Goal: Communication & Community: Answer question/provide support

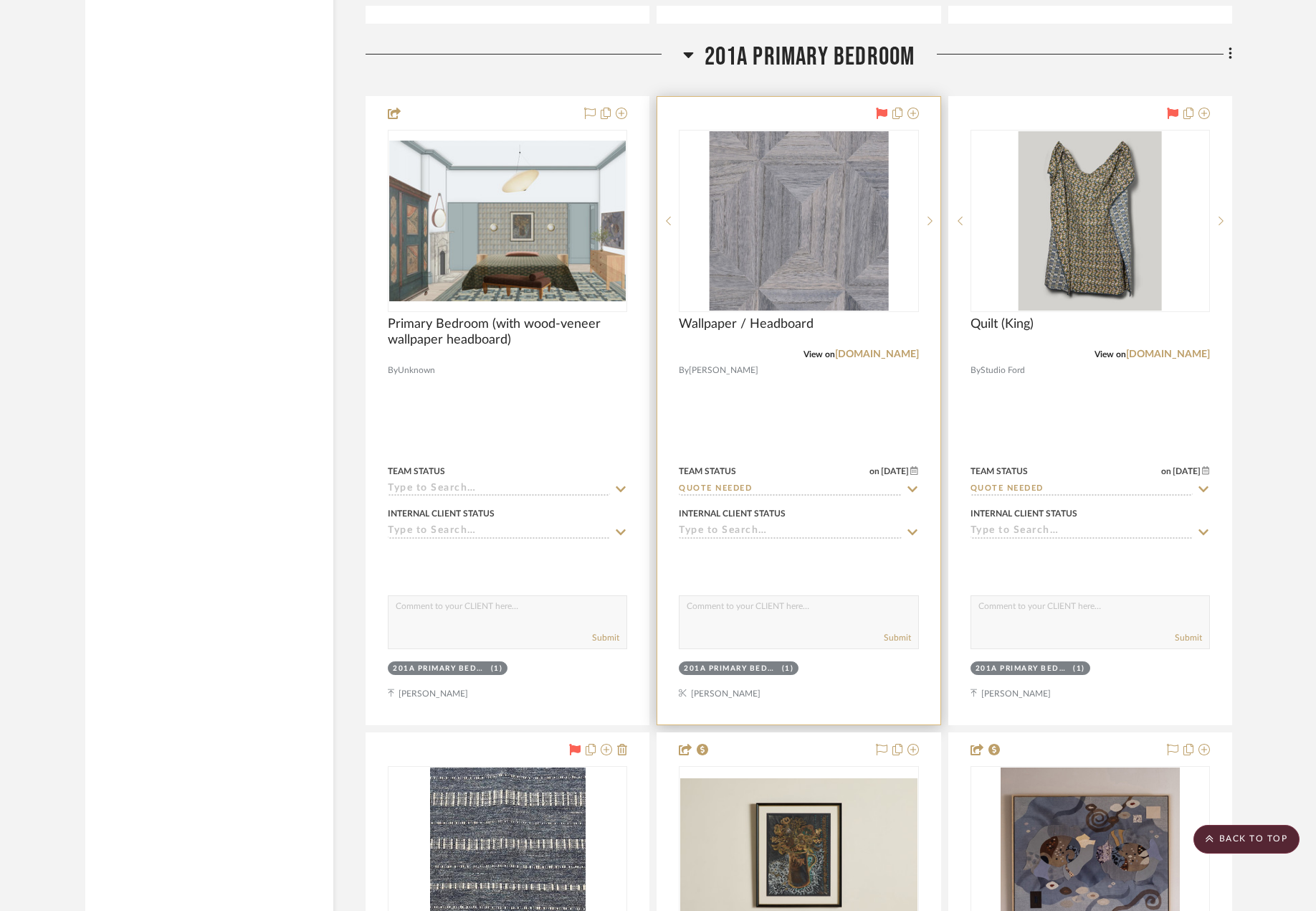
click at [735, 389] on div at bounding box center [798, 411] width 282 height 628
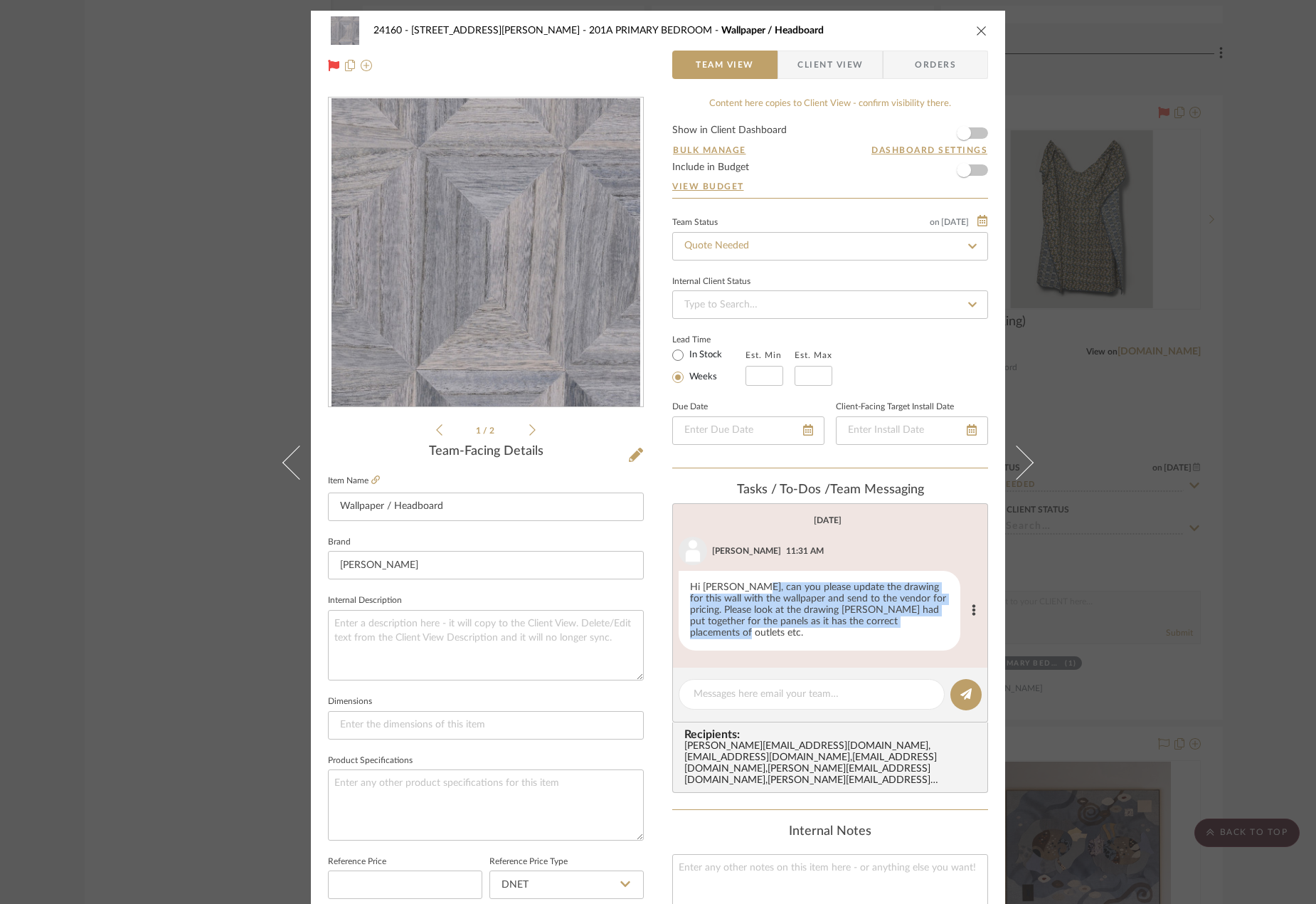
drag, startPoint x: 749, startPoint y: 583, endPoint x: 921, endPoint y: 621, distance: 176.1
click at [921, 621] on div "Hi Madeleine, can you please update the drawing for this wall with the wallpape…" at bounding box center [819, 611] width 282 height 80
click at [915, 621] on div "Hi Madeleine, can you please update the drawing for this wall with the wallpape…" at bounding box center [819, 611] width 282 height 80
drag, startPoint x: 687, startPoint y: 609, endPoint x: 944, endPoint y: 618, distance: 257.2
click at [944, 618] on div "Hi Madeleine, can you please update the drawing for this wall with the wallpape…" at bounding box center [819, 611] width 282 height 80
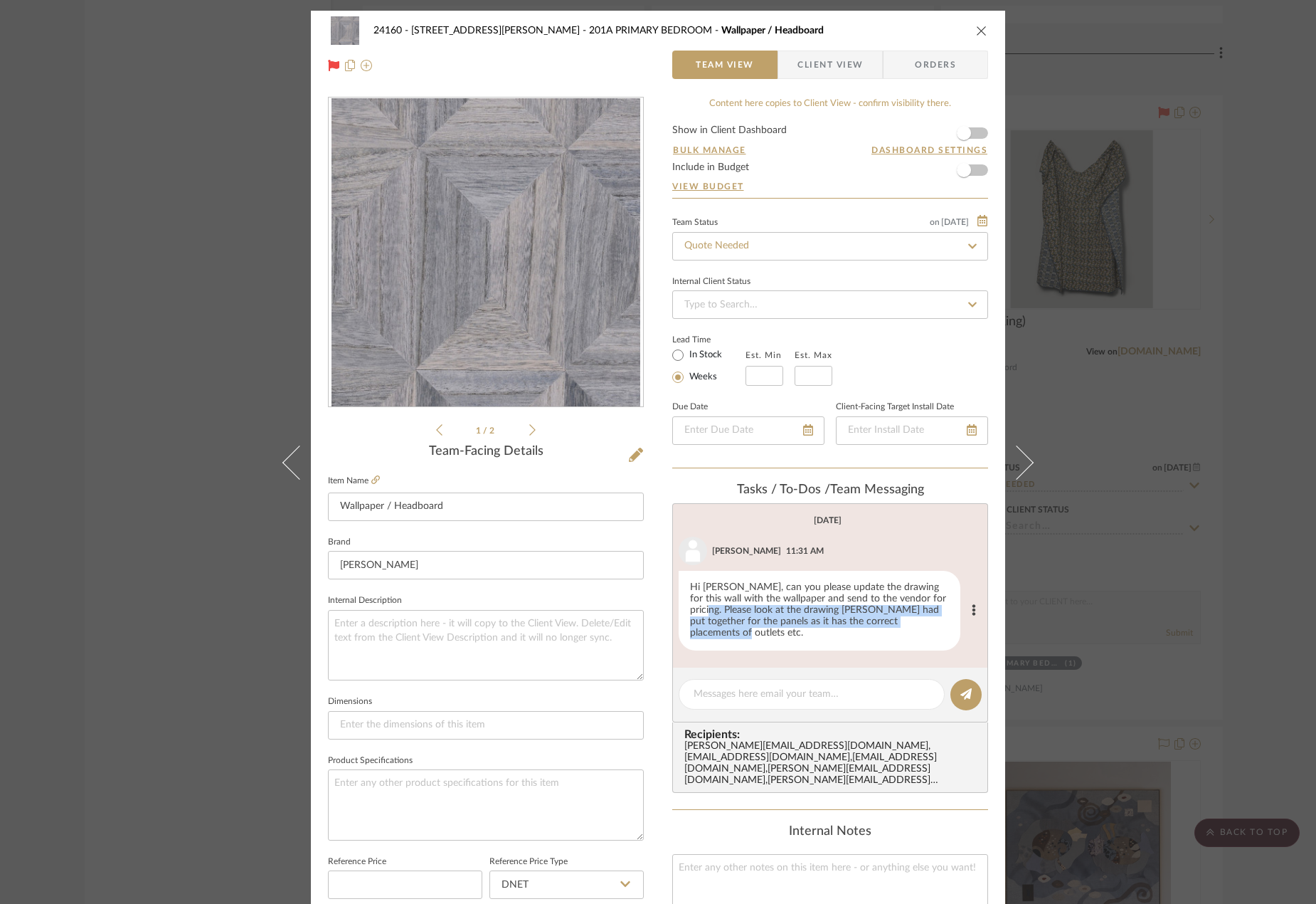
click at [919, 626] on div "Hi Madeleine, can you please update the drawing for this wall with the wallpape…" at bounding box center [819, 611] width 282 height 80
click at [1114, 609] on div "24160 - 214 E 18th Street - Satow Elliot 201A PRIMARY BEDROOM Wallpaper / Headb…" at bounding box center [658, 452] width 1316 height 904
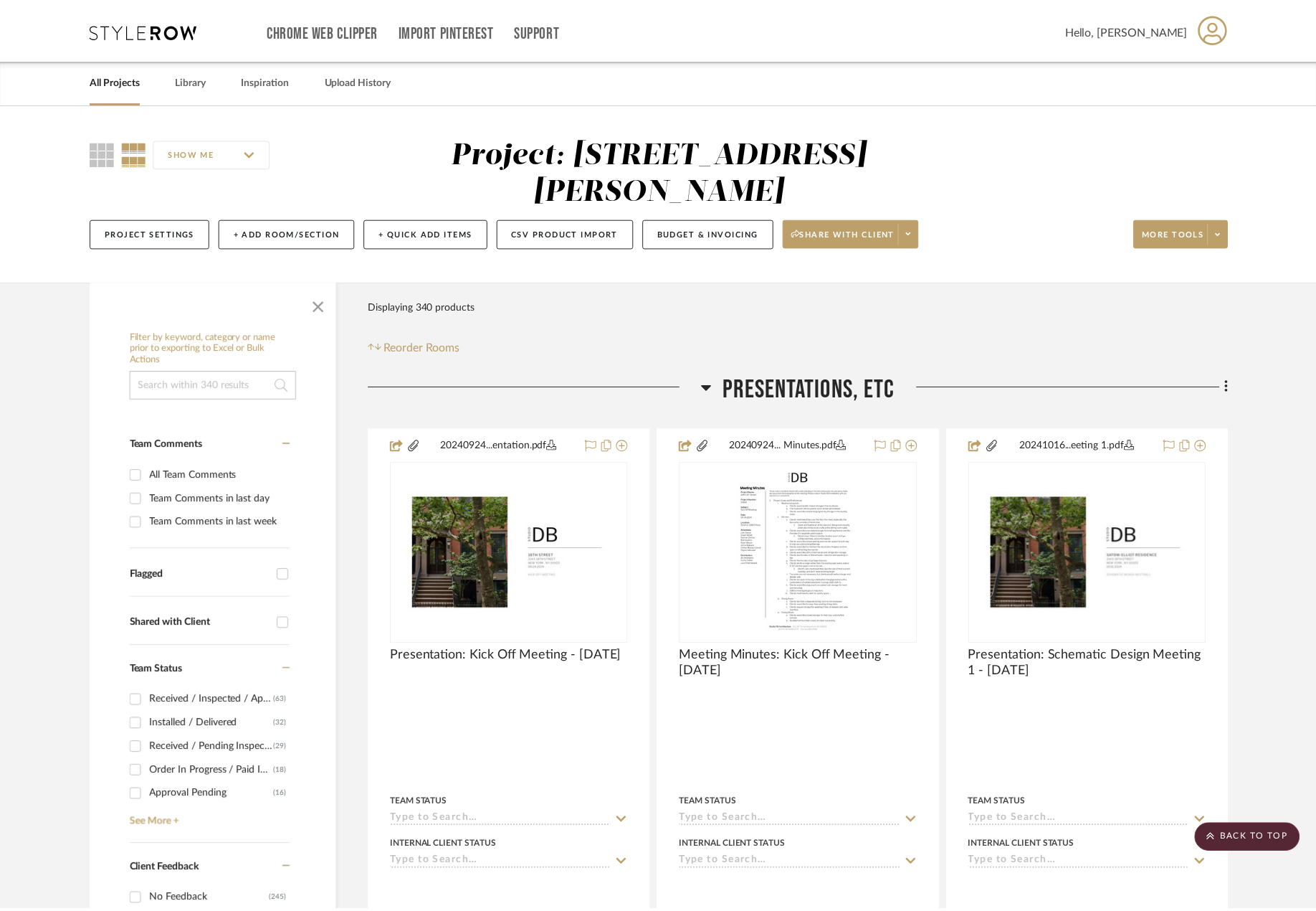
scroll to position [30125, 0]
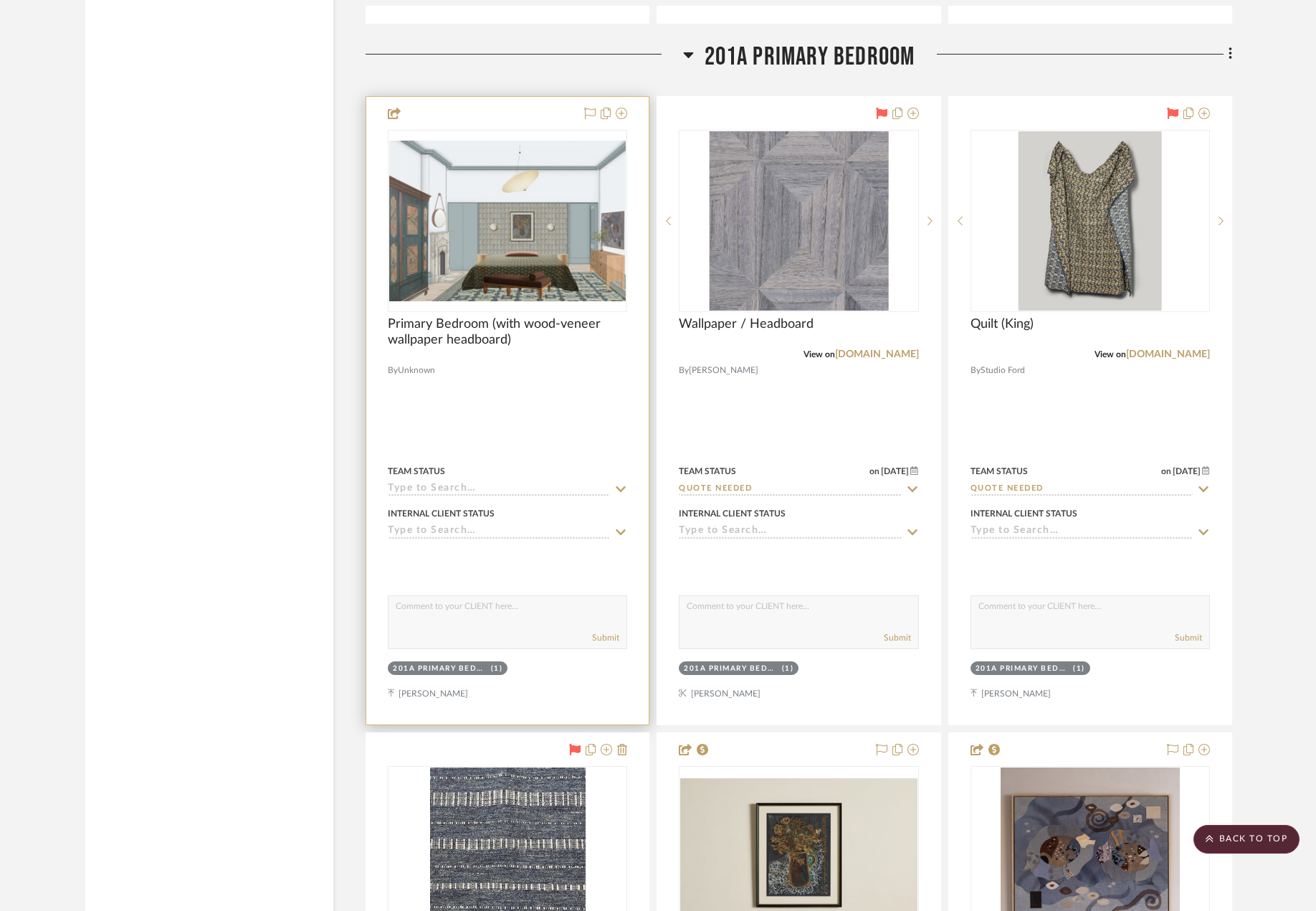
click at [594, 464] on div "Team Status" at bounding box center [507, 479] width 239 height 34
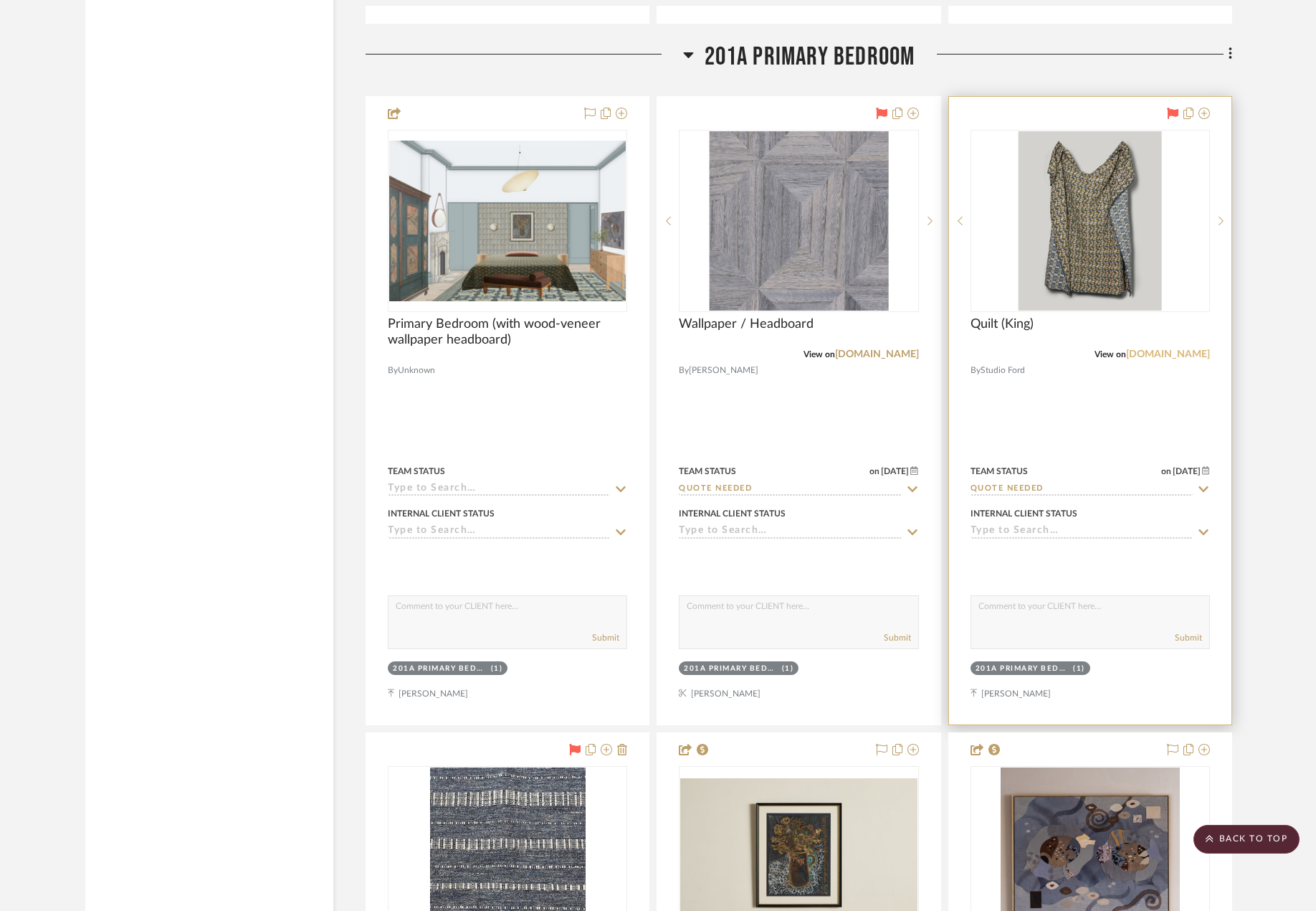
click at [1186, 358] on link "studio-ford.com" at bounding box center [1168, 354] width 84 height 10
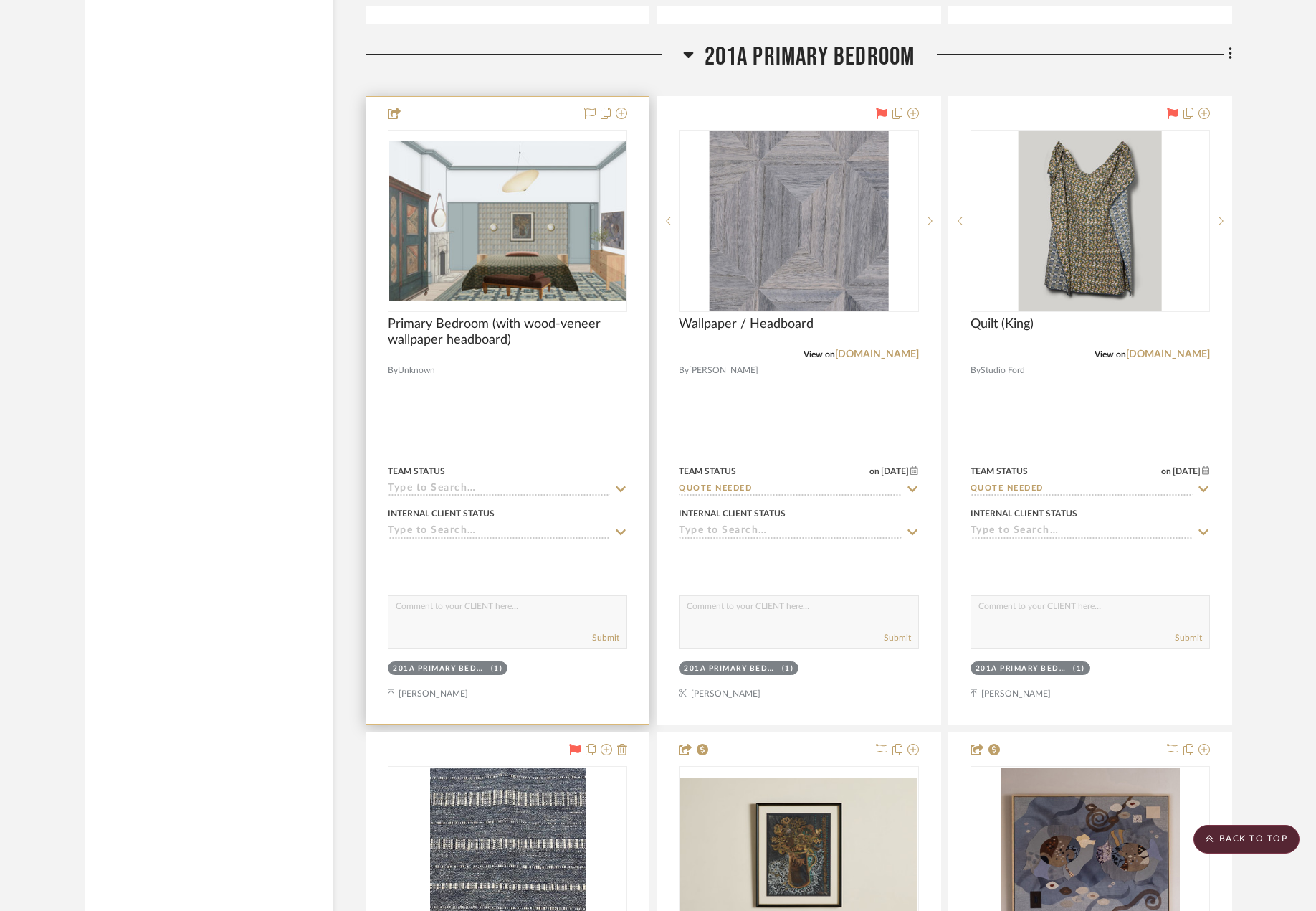
click at [562, 406] on div at bounding box center [507, 411] width 282 height 628
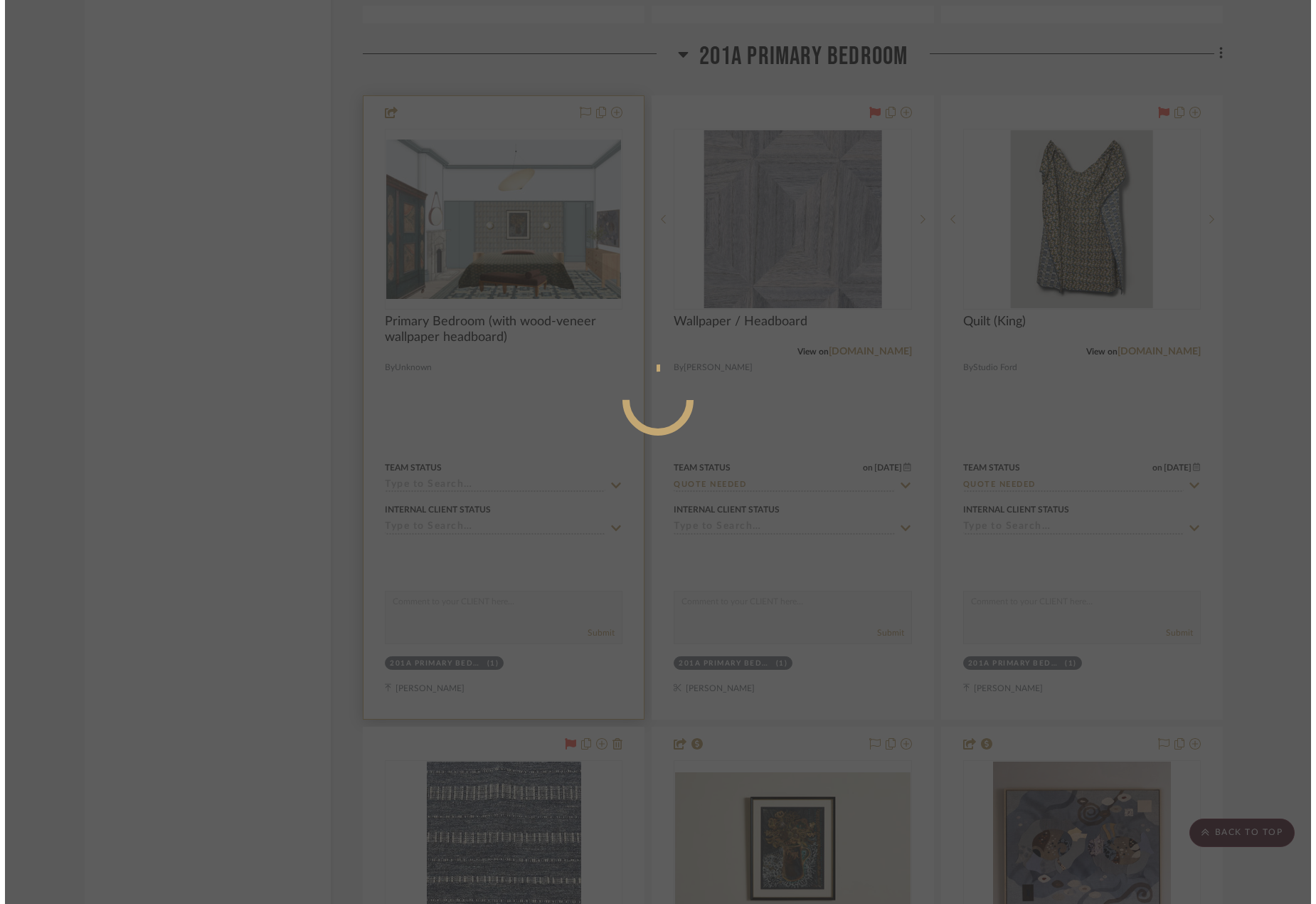
scroll to position [0, 0]
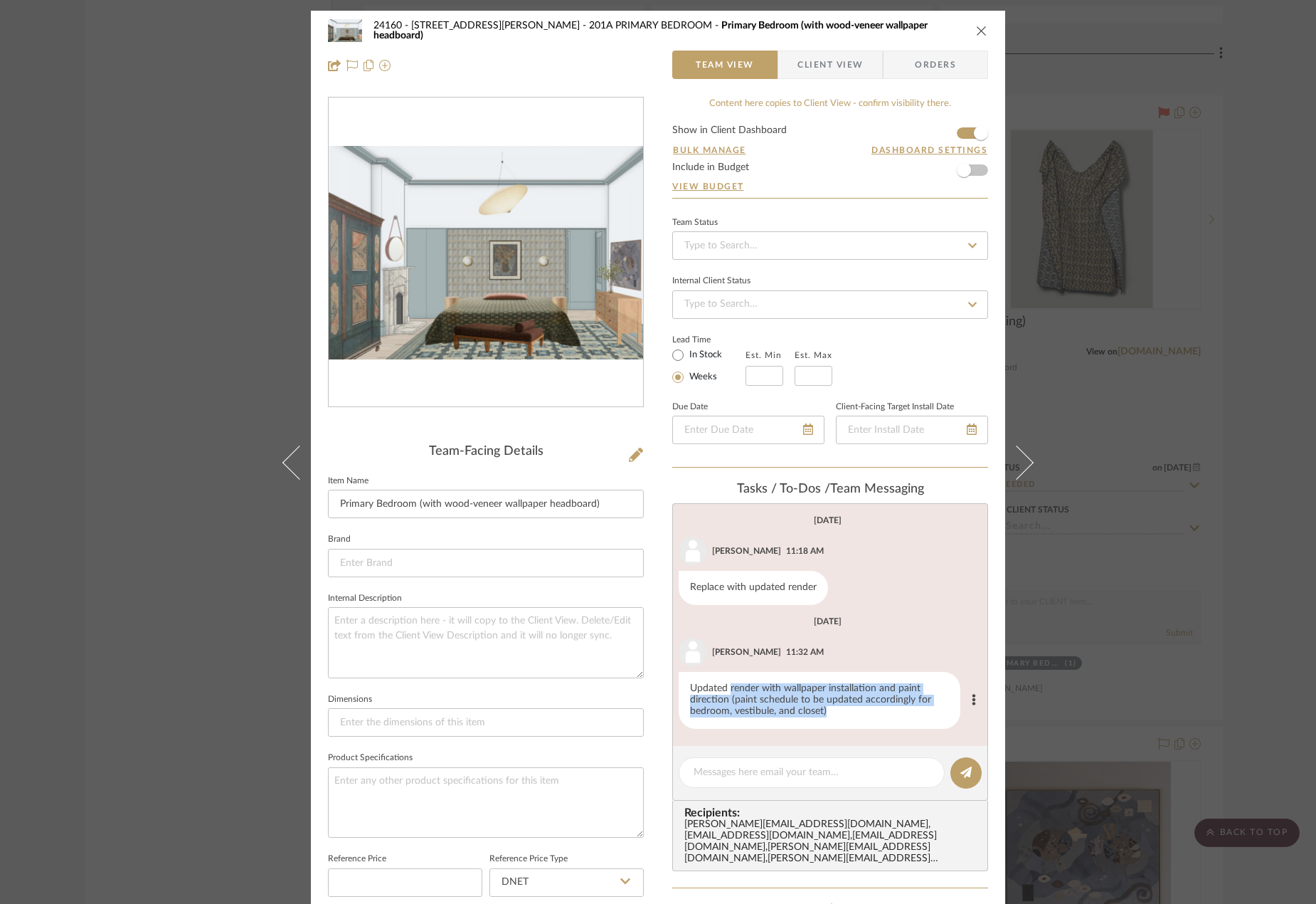
drag, startPoint x: 727, startPoint y: 684, endPoint x: 823, endPoint y: 712, distance: 100.0
click at [823, 712] on div "Updated render with wallpaper installation and paint direction (paint schedule …" at bounding box center [819, 700] width 282 height 57
click at [832, 712] on div "Updated render with wallpaper installation and paint direction (paint schedule …" at bounding box center [819, 700] width 282 height 57
click at [1179, 637] on div "24160 - 214 E 18th Street - Satow Elliot 201A PRIMARY BEDROOM Primary Bedroom (…" at bounding box center [658, 452] width 1316 height 904
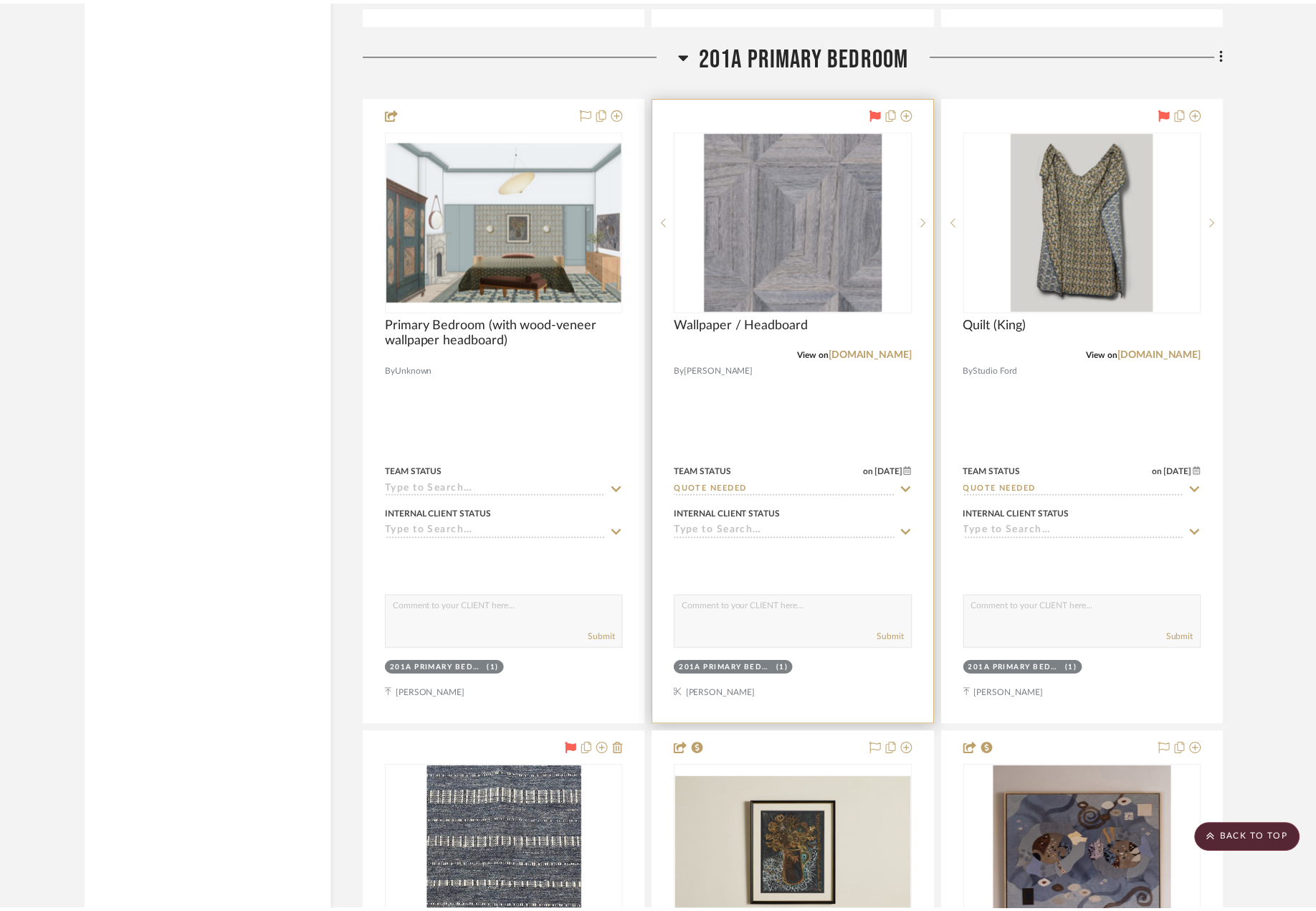
scroll to position [30125, 0]
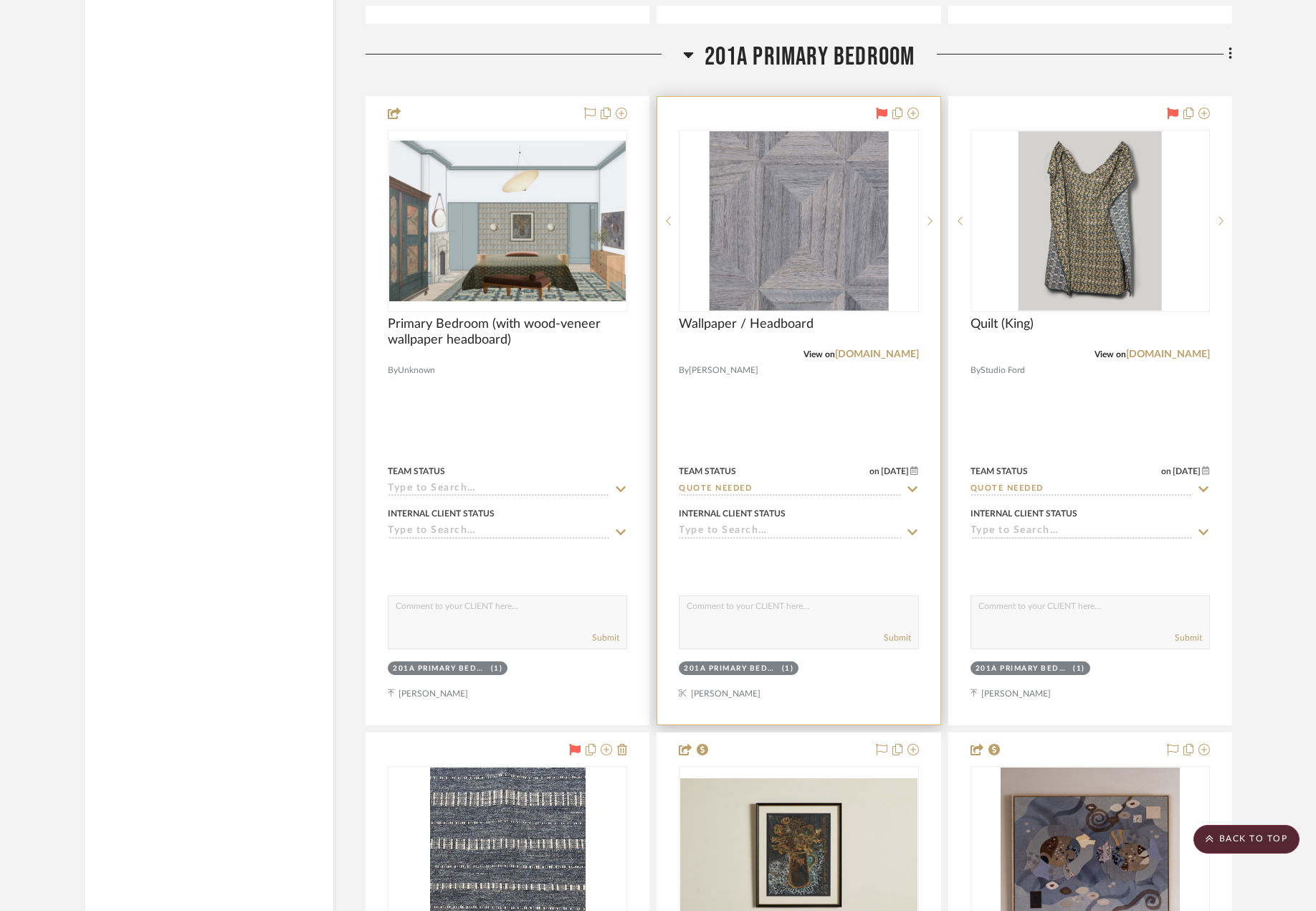
click at [828, 386] on div at bounding box center [798, 411] width 282 height 628
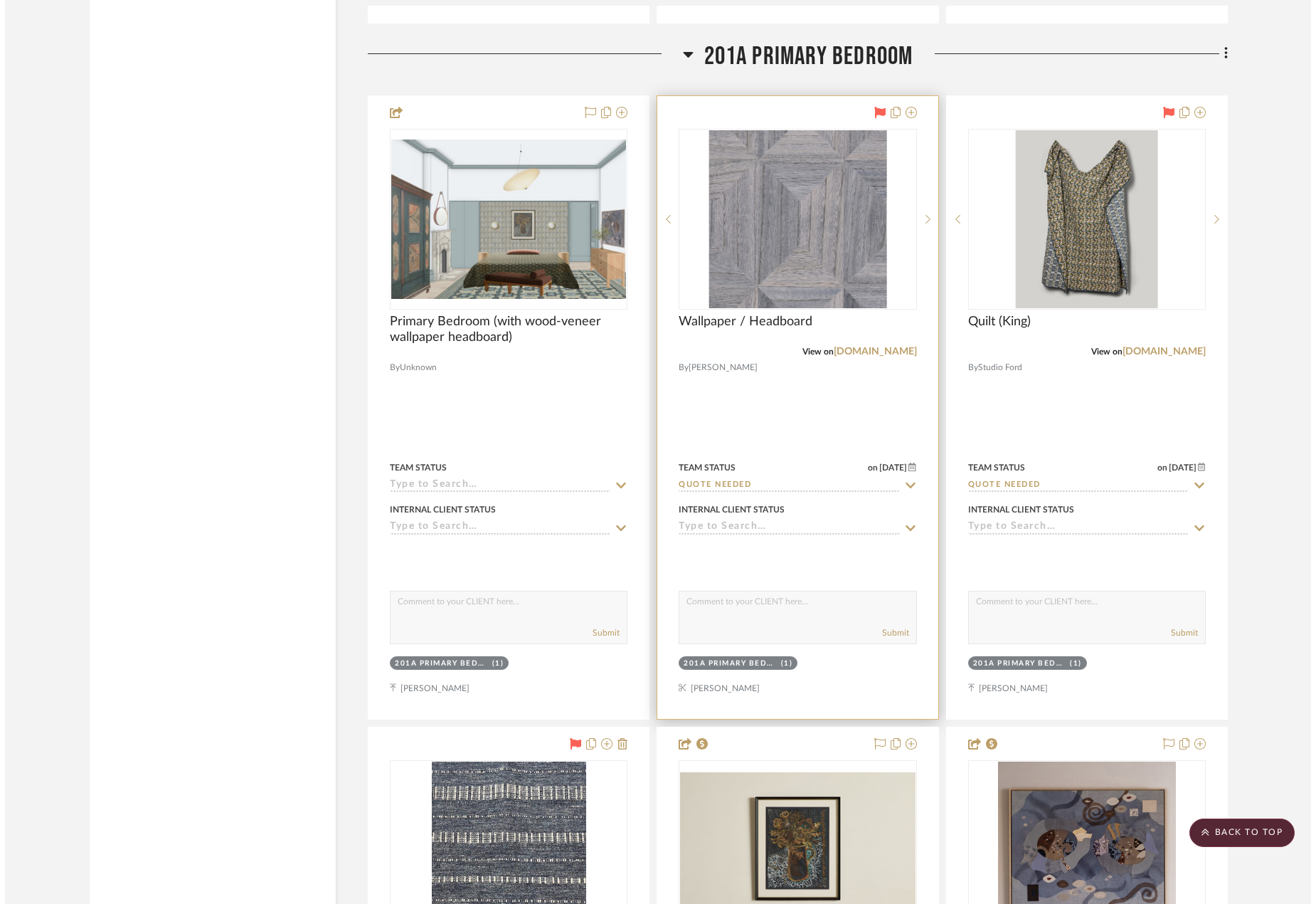
scroll to position [0, 0]
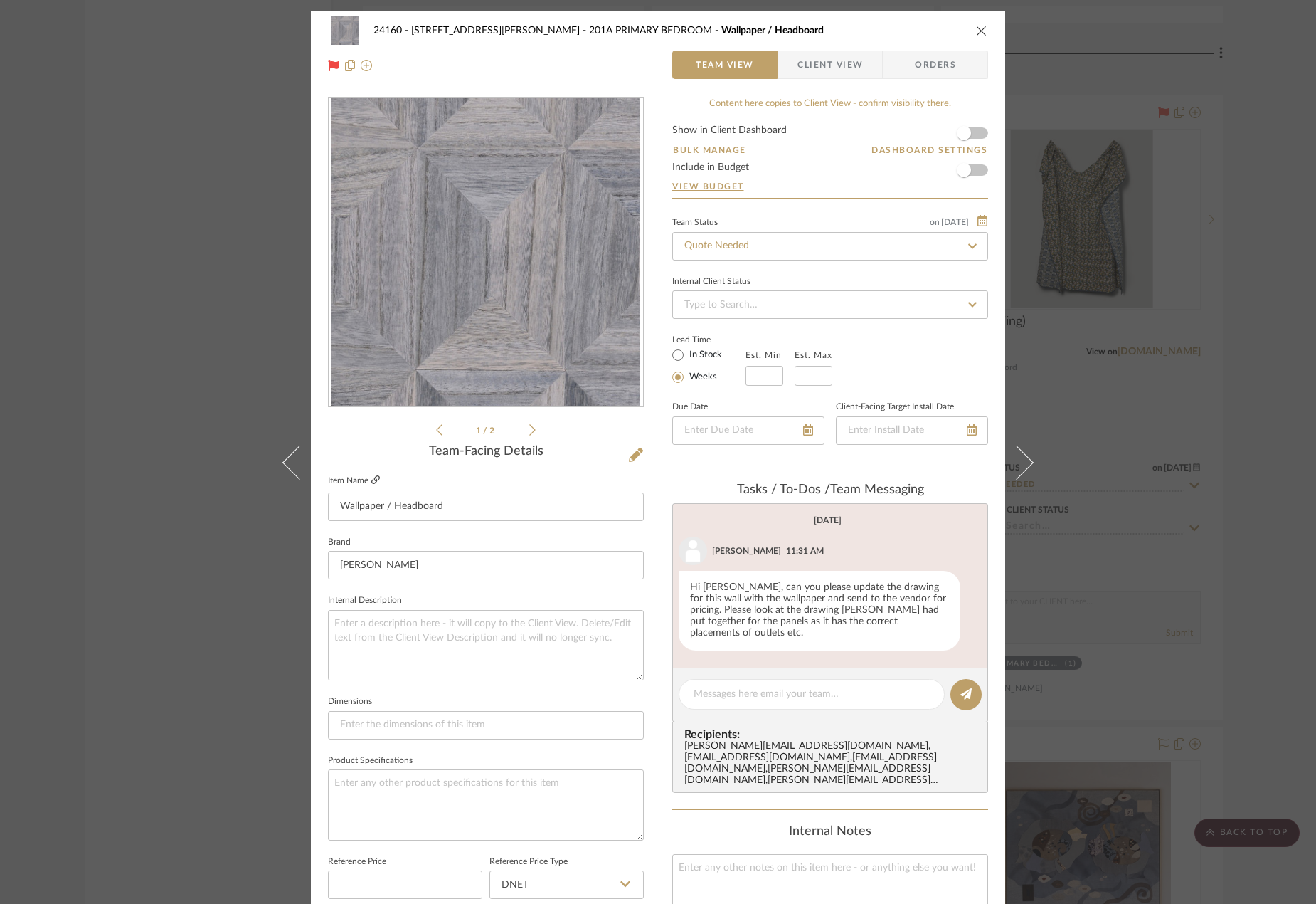
click at [374, 484] on icon at bounding box center [375, 479] width 9 height 9
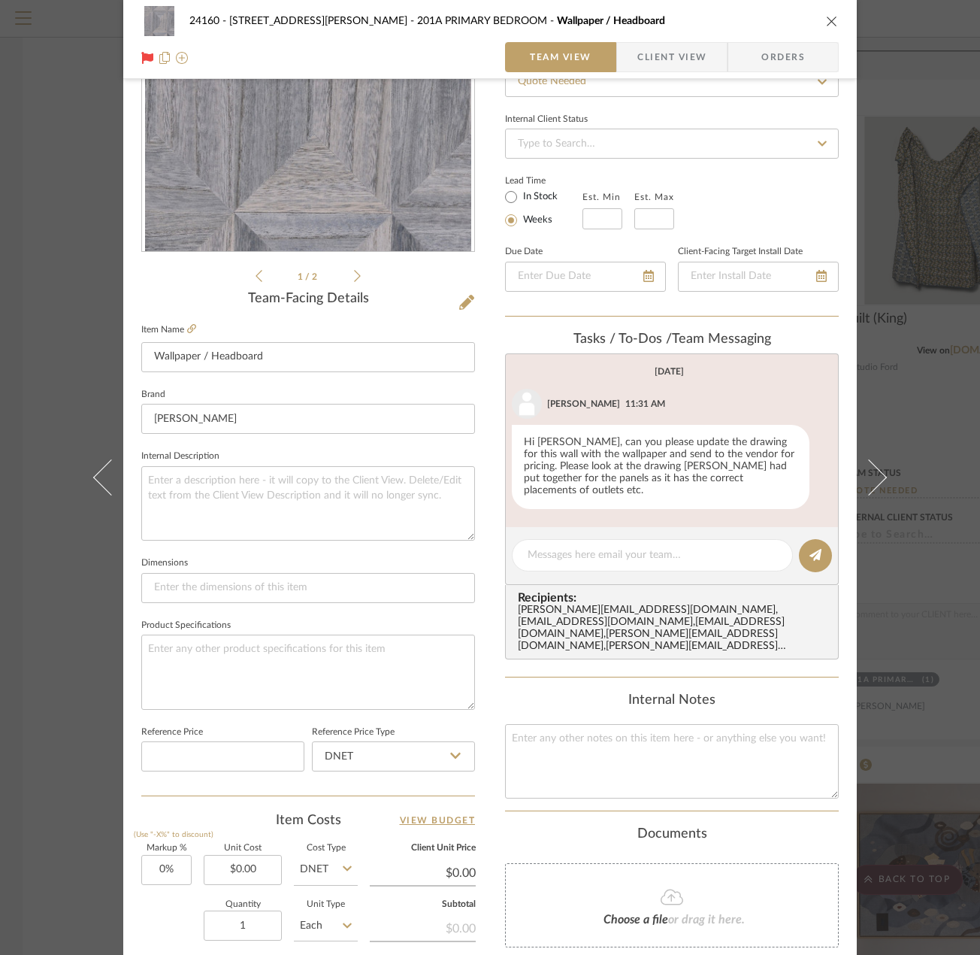
scroll to position [226, 0]
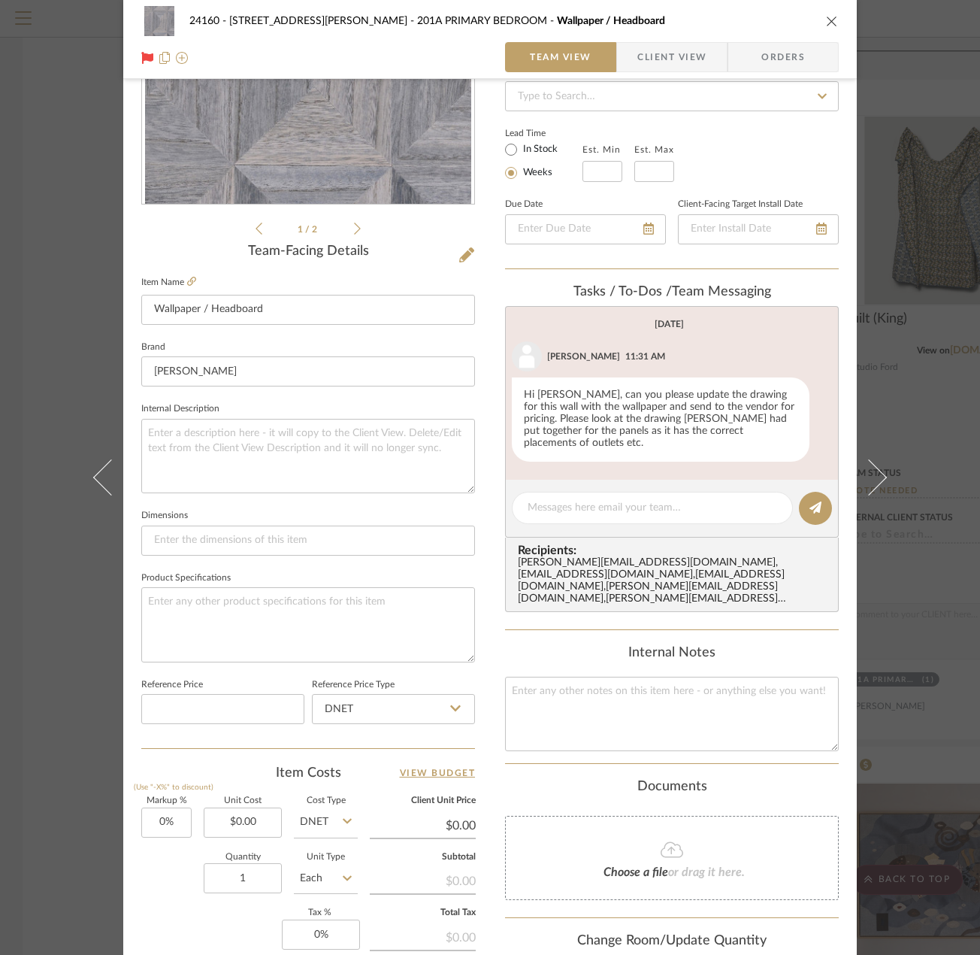
click at [905, 348] on div "24160 - 214 E 18th Street - Satow Elliot 201A PRIMARY BEDROOM Wallpaper / Headb…" at bounding box center [490, 477] width 980 height 955
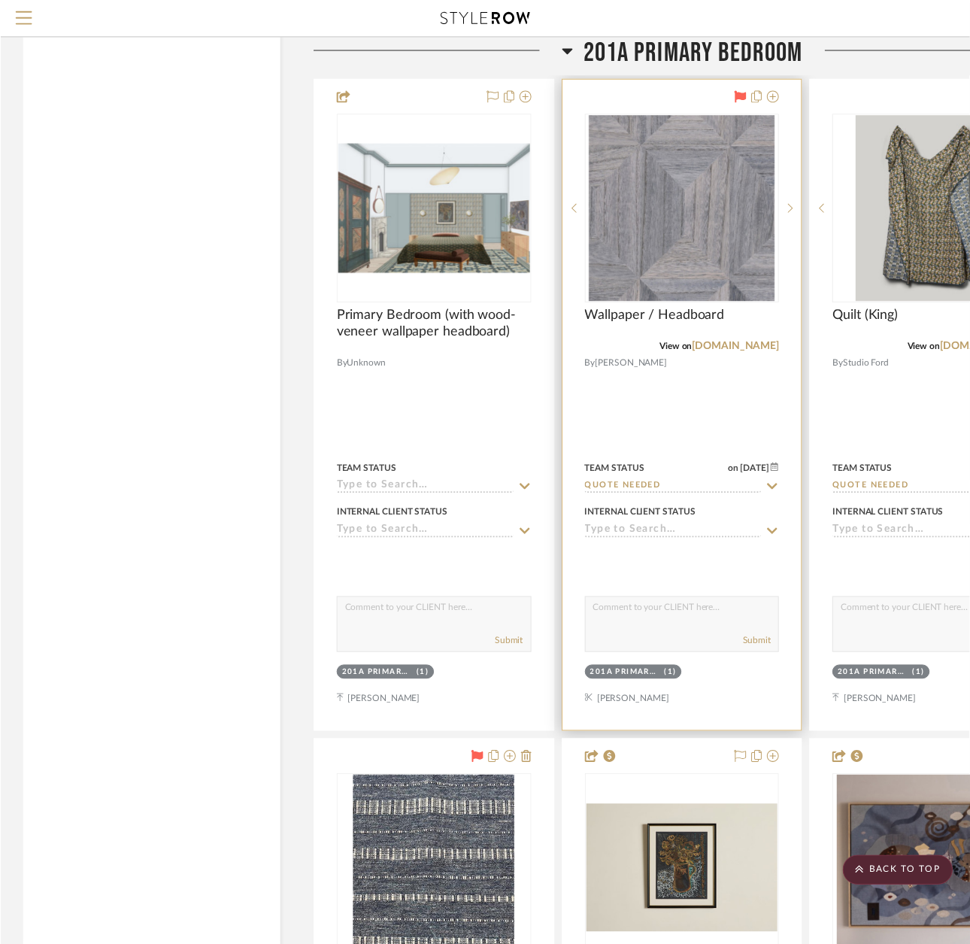
scroll to position [31580, 0]
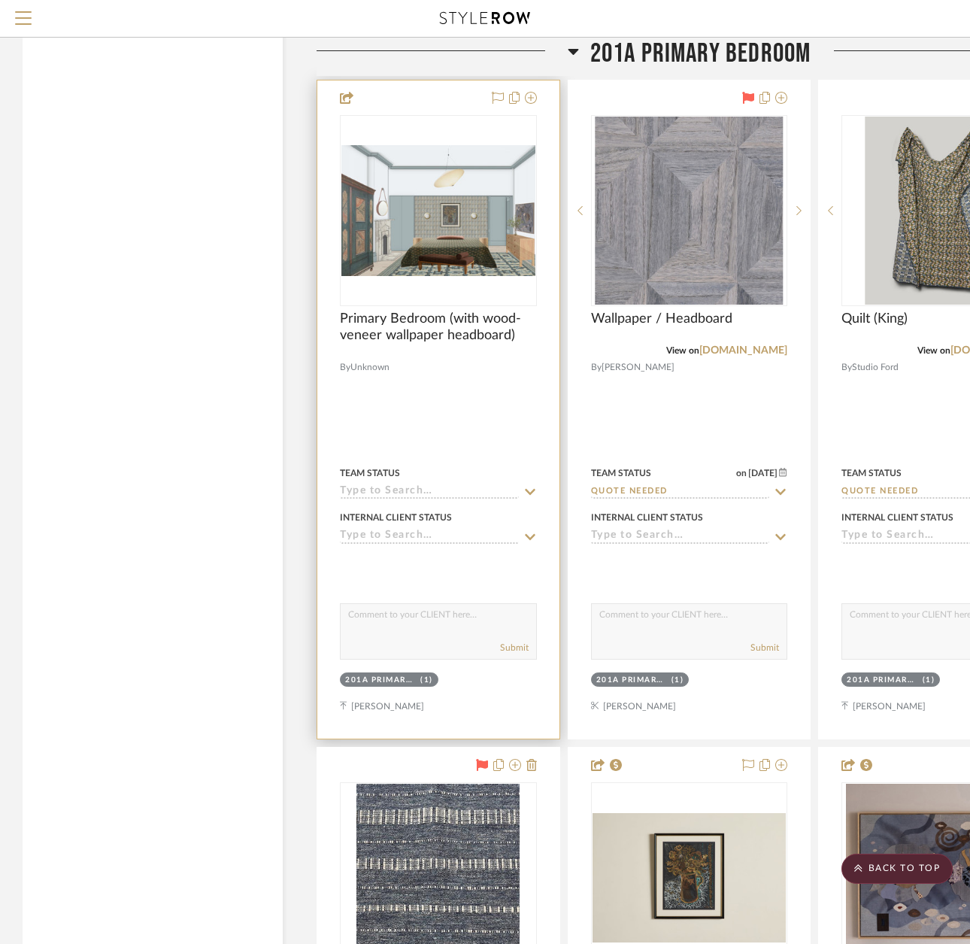
click at [438, 374] on div at bounding box center [438, 409] width 242 height 658
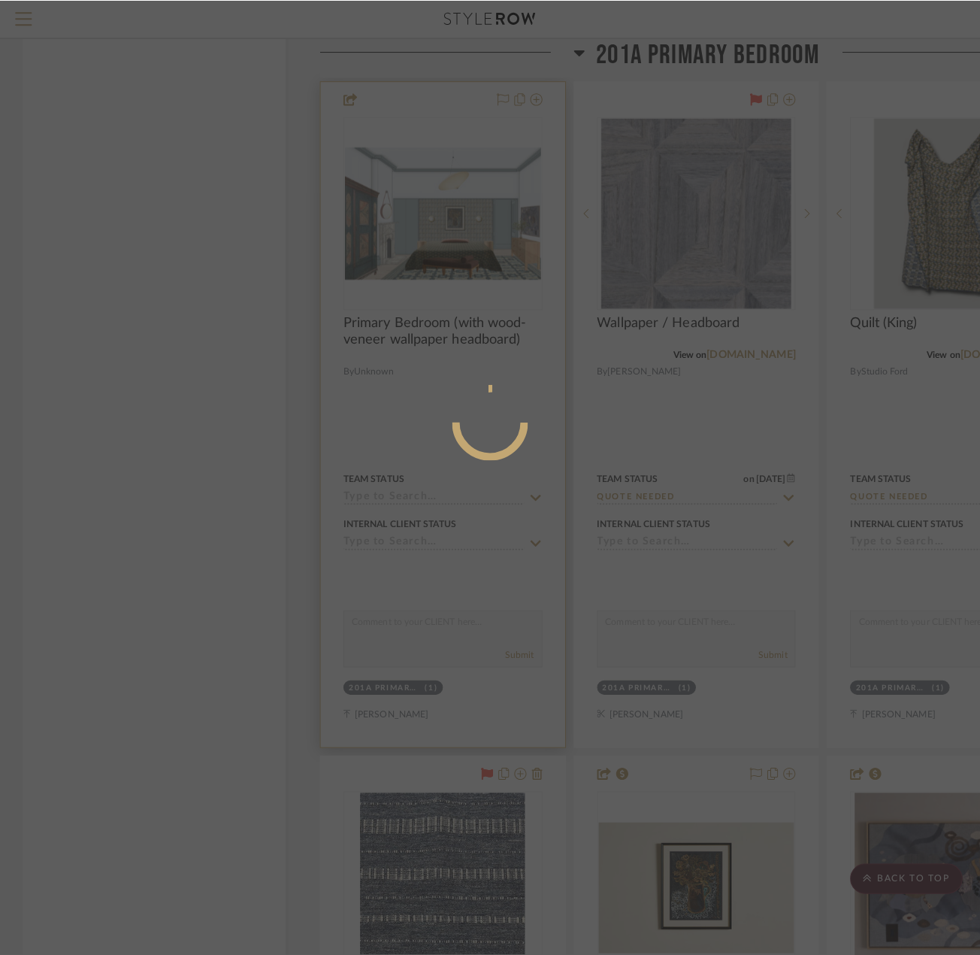
scroll to position [0, 0]
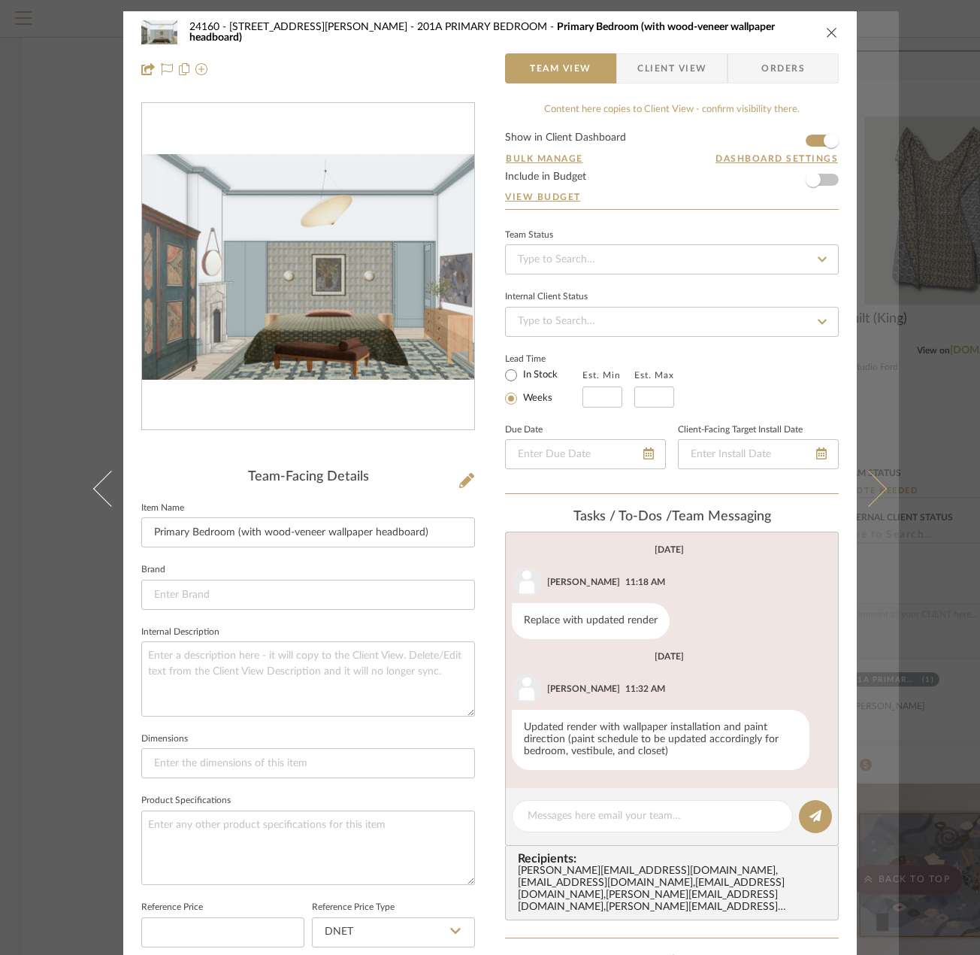
click at [879, 315] on button at bounding box center [878, 488] width 42 height 955
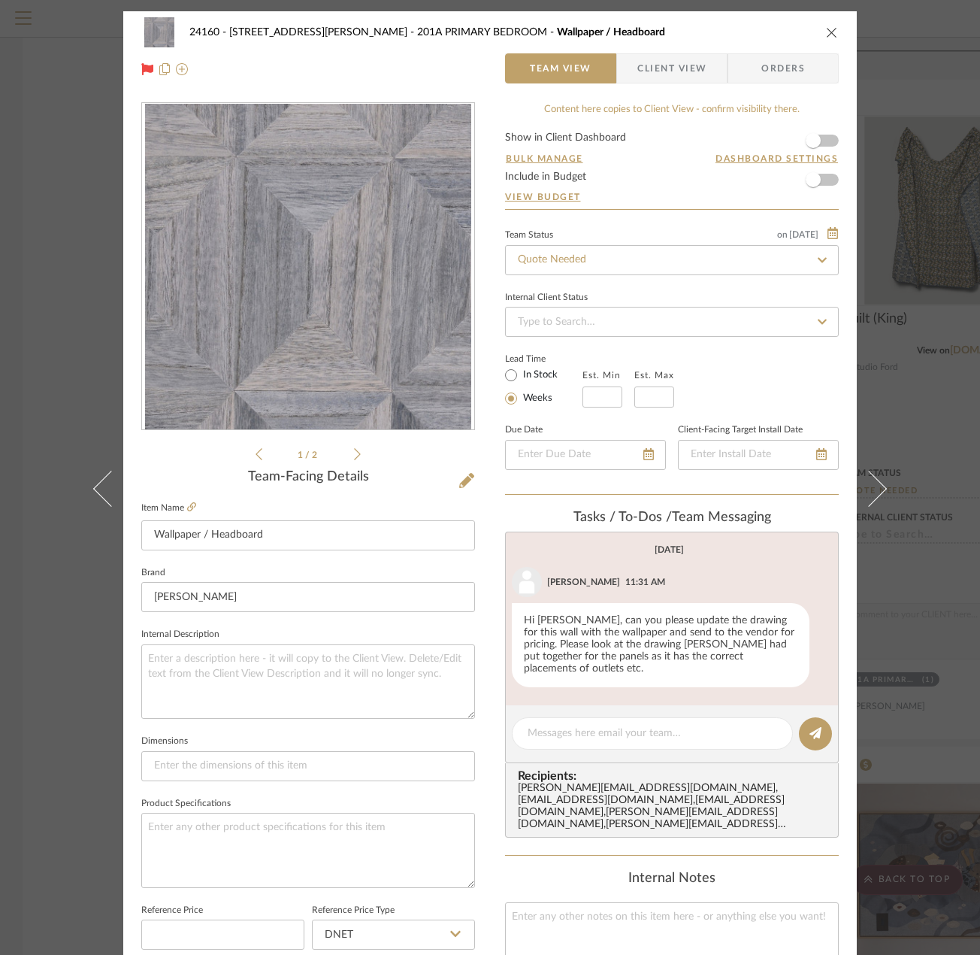
click at [358, 460] on div "1 / 2" at bounding box center [308, 282] width 334 height 361
click at [354, 456] on icon at bounding box center [357, 454] width 7 height 14
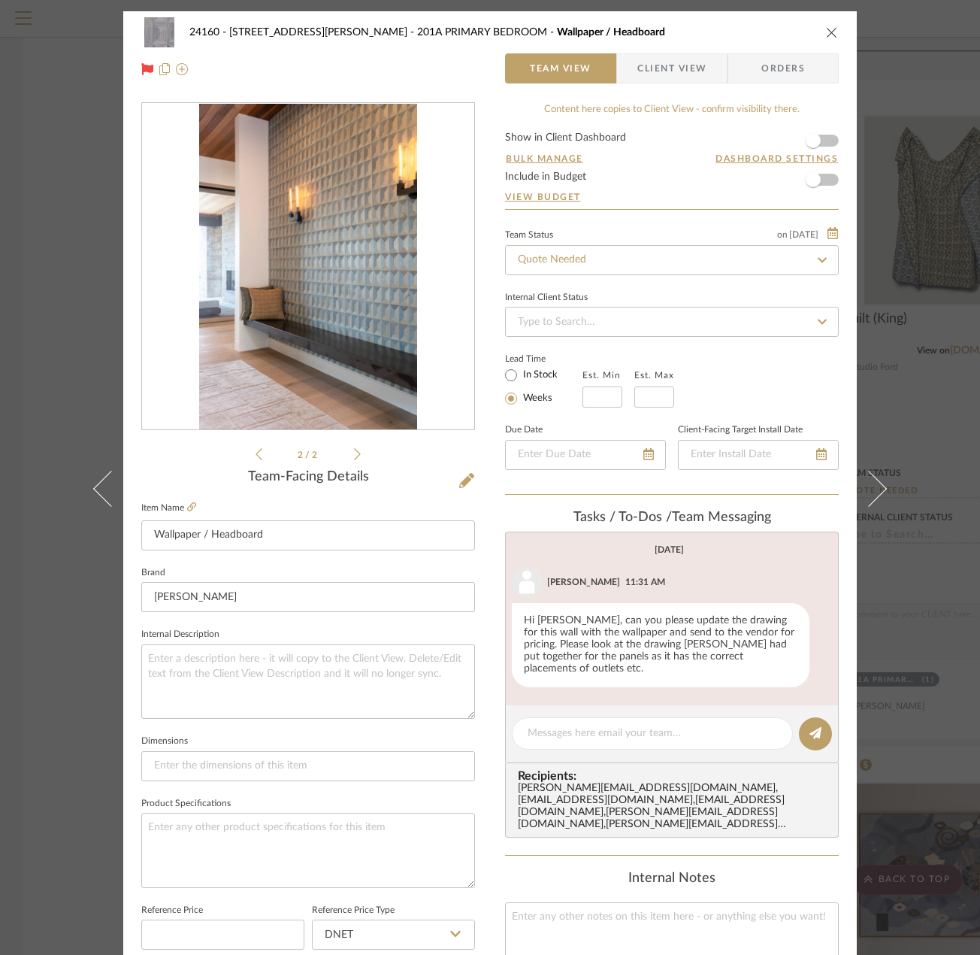
click at [250, 450] on div "2 / 2" at bounding box center [308, 282] width 334 height 361
click at [256, 454] on icon at bounding box center [259, 454] width 7 height 14
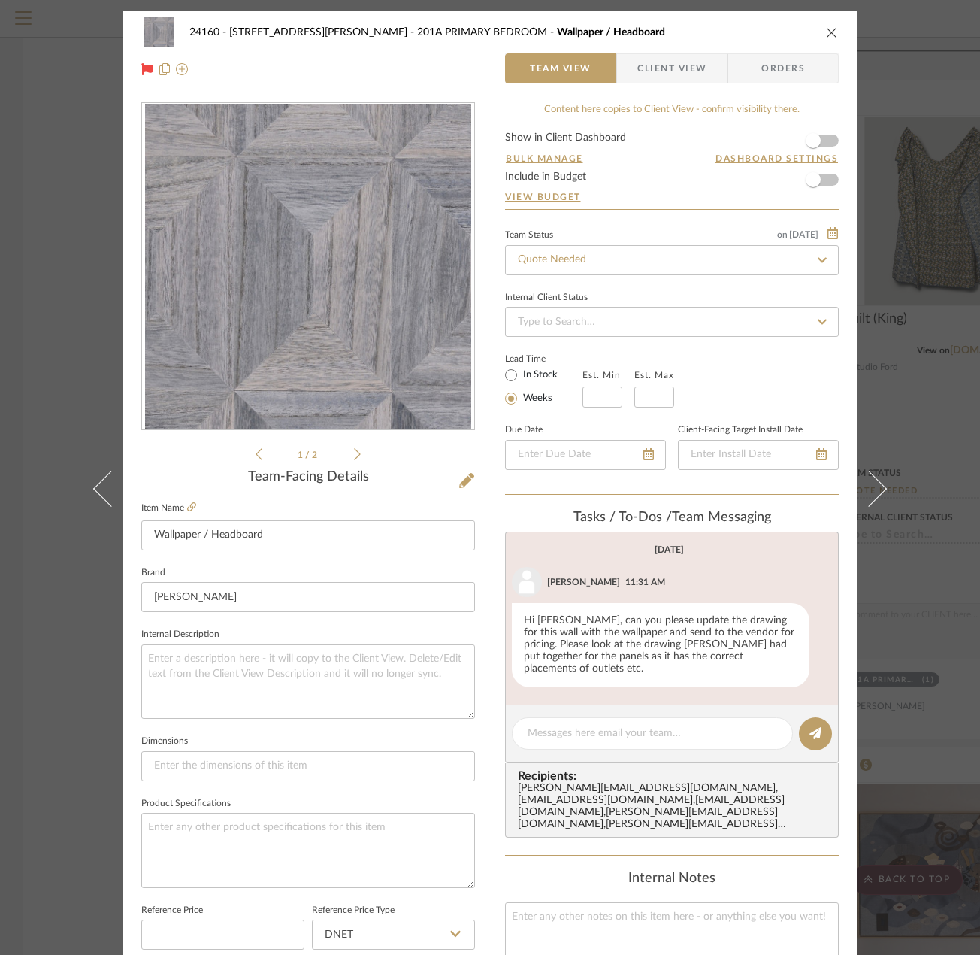
click at [908, 551] on div "24160 - 214 E 18th Street - Satow Elliot 201A PRIMARY BEDROOM Wallpaper / Headb…" at bounding box center [490, 477] width 980 height 955
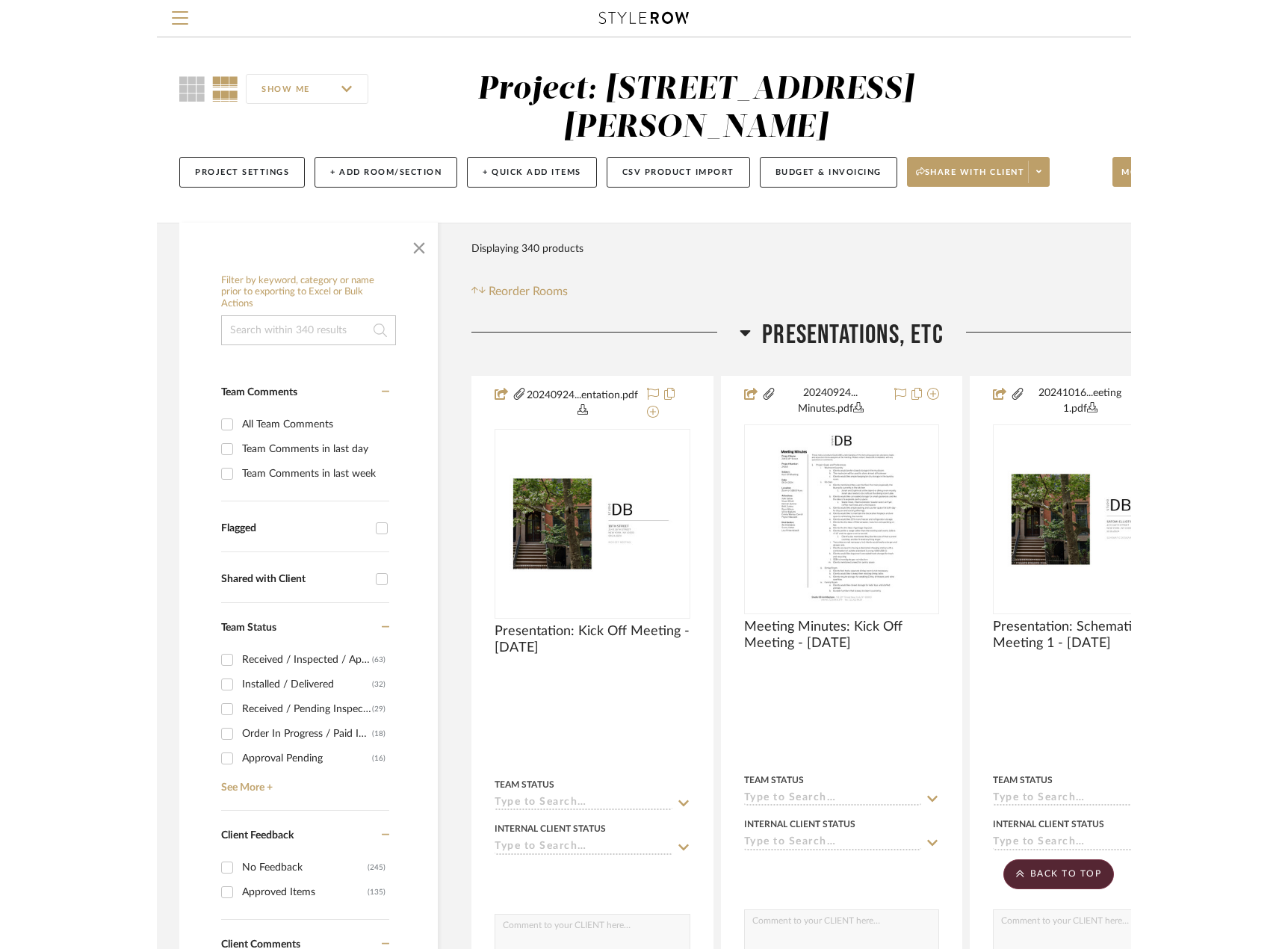
scroll to position [31382, 0]
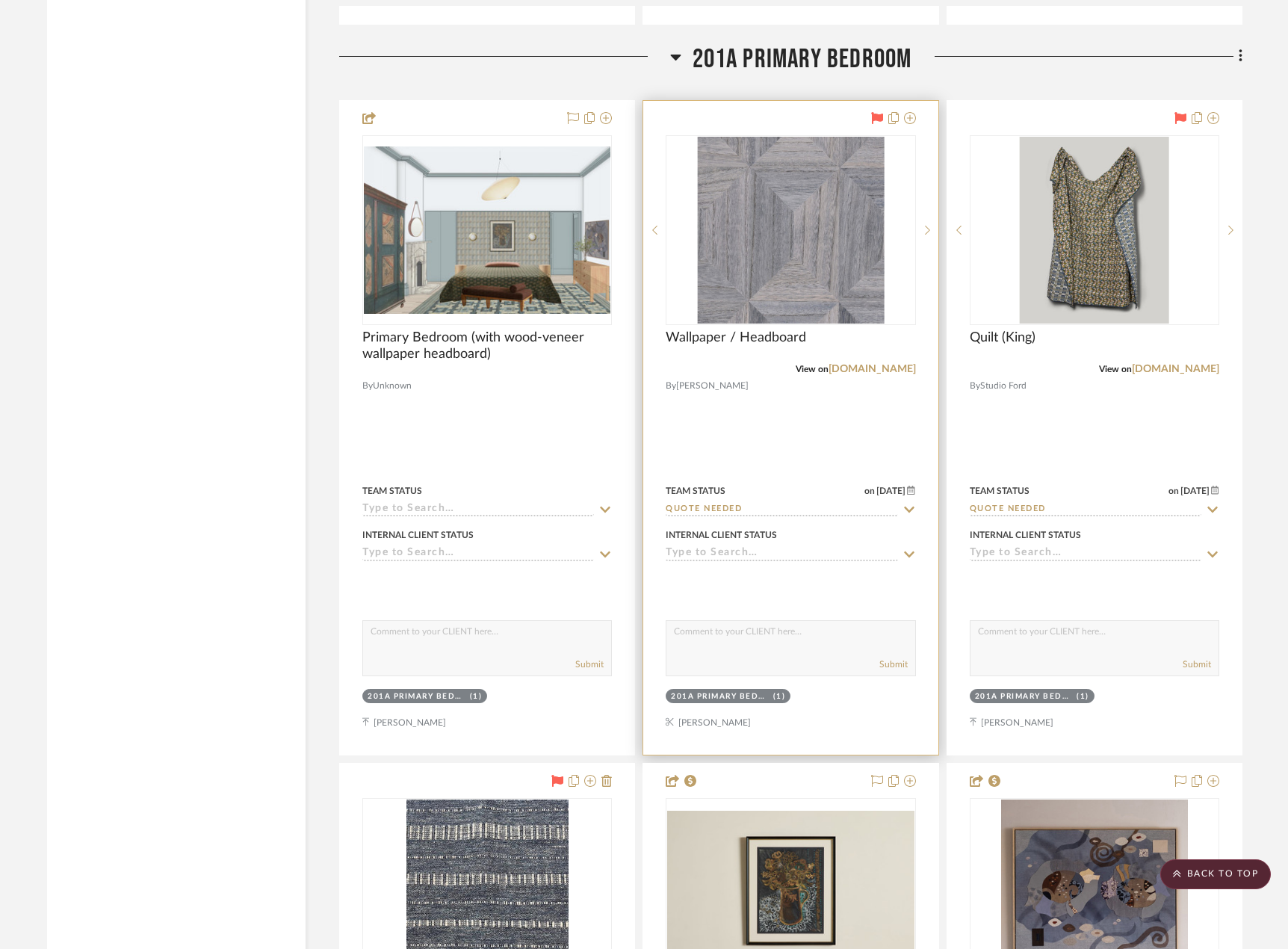
click at [893, 376] on div at bounding box center [790, 428] width 294 height 654
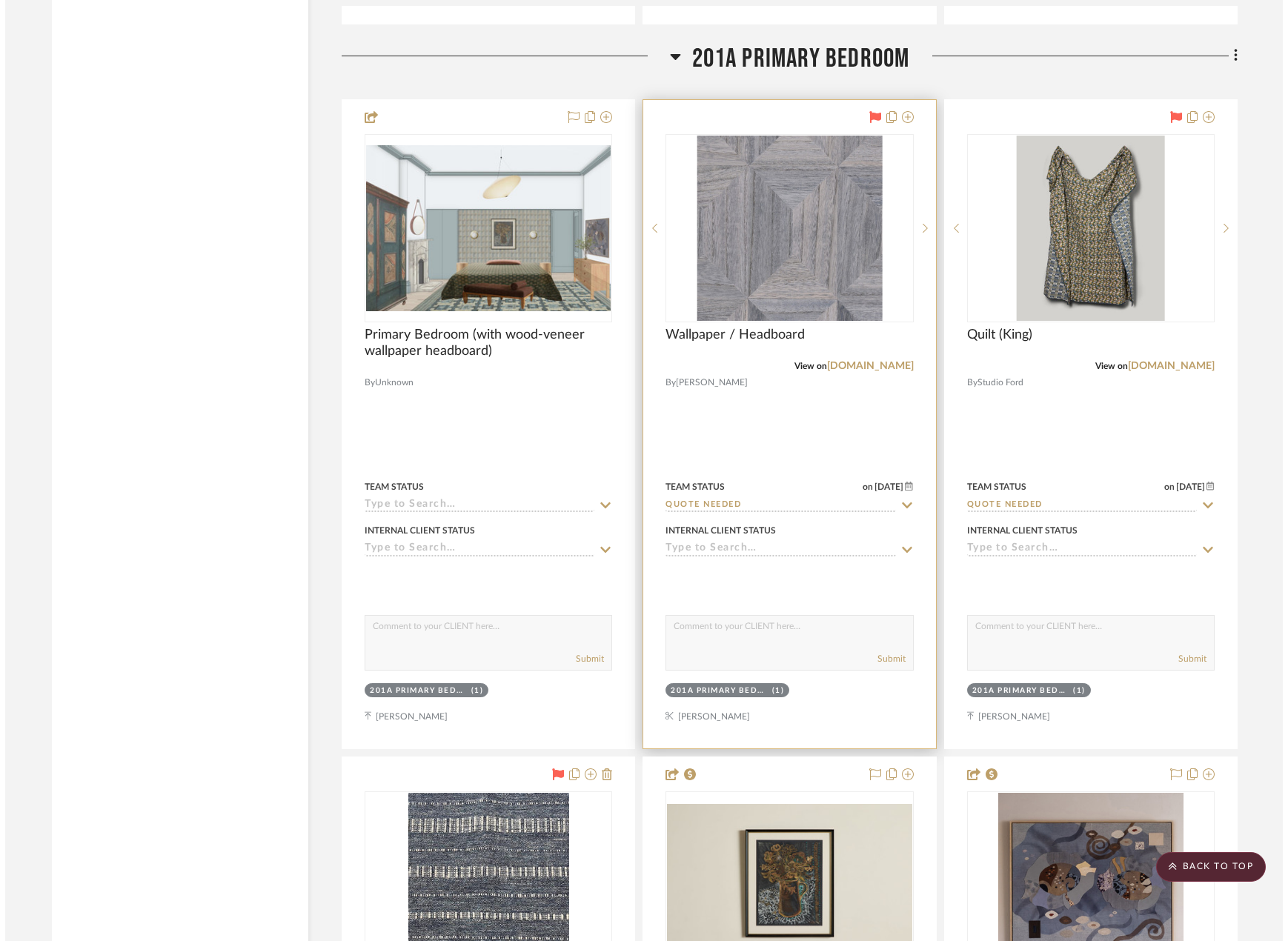
scroll to position [0, 0]
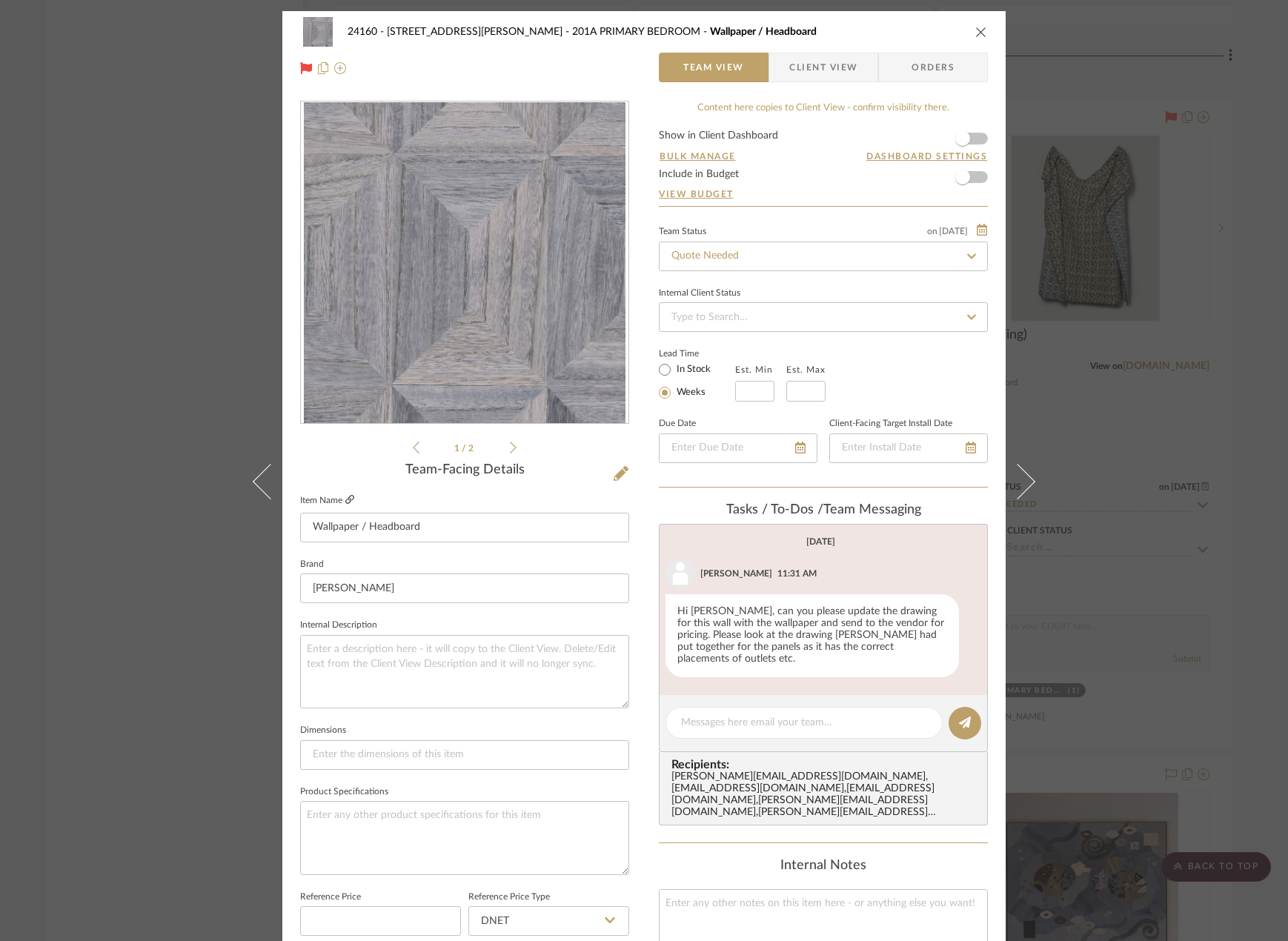
click at [345, 501] on icon at bounding box center [349, 499] width 9 height 9
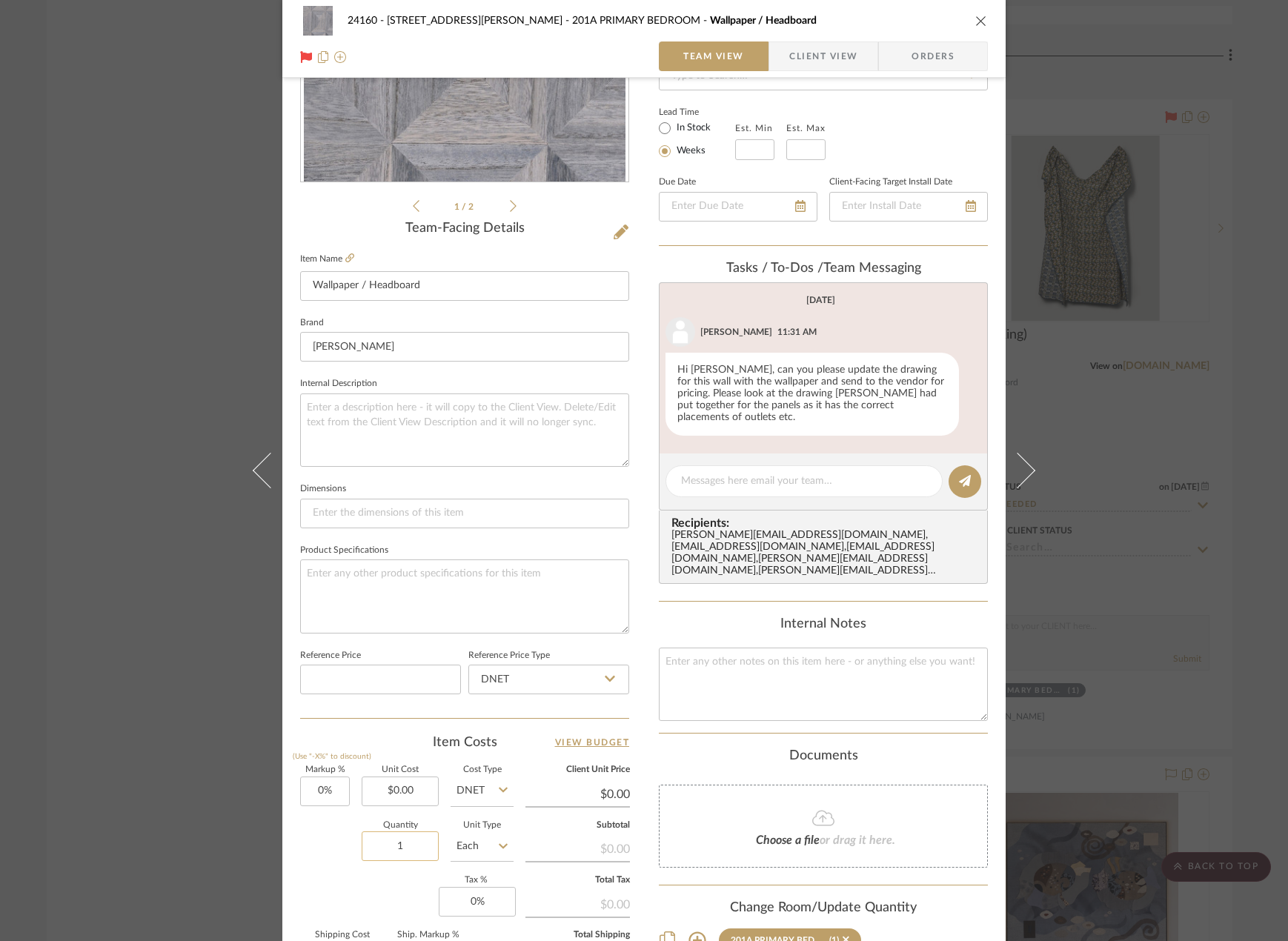
scroll to position [370, 0]
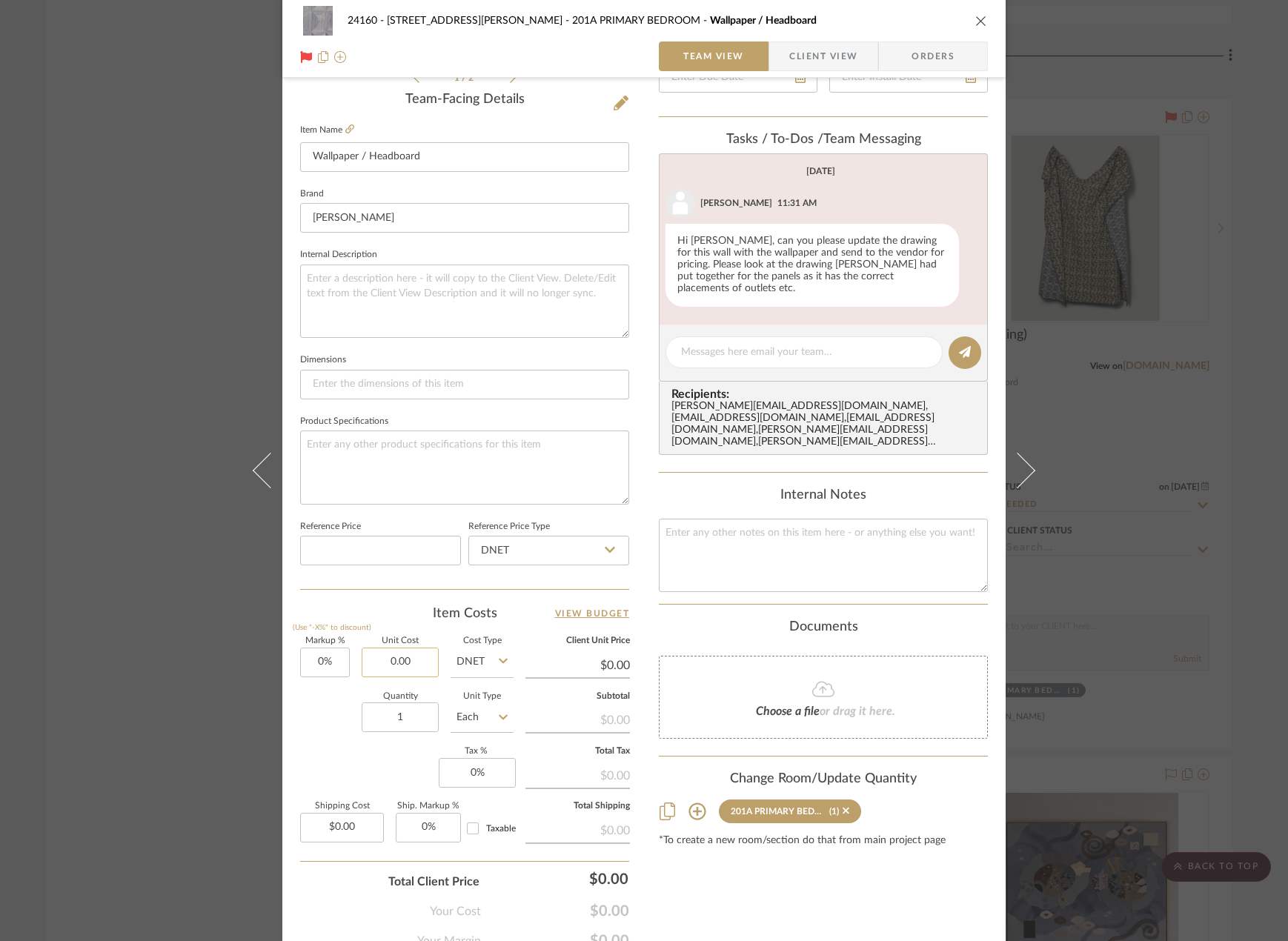
click at [408, 670] on input "0.00" at bounding box center [400, 662] width 77 height 30
type input "$99.00"
click at [439, 473] on textarea at bounding box center [465, 467] width 329 height 73
type input "$99.00"
click at [417, 712] on input "1" at bounding box center [400, 717] width 77 height 30
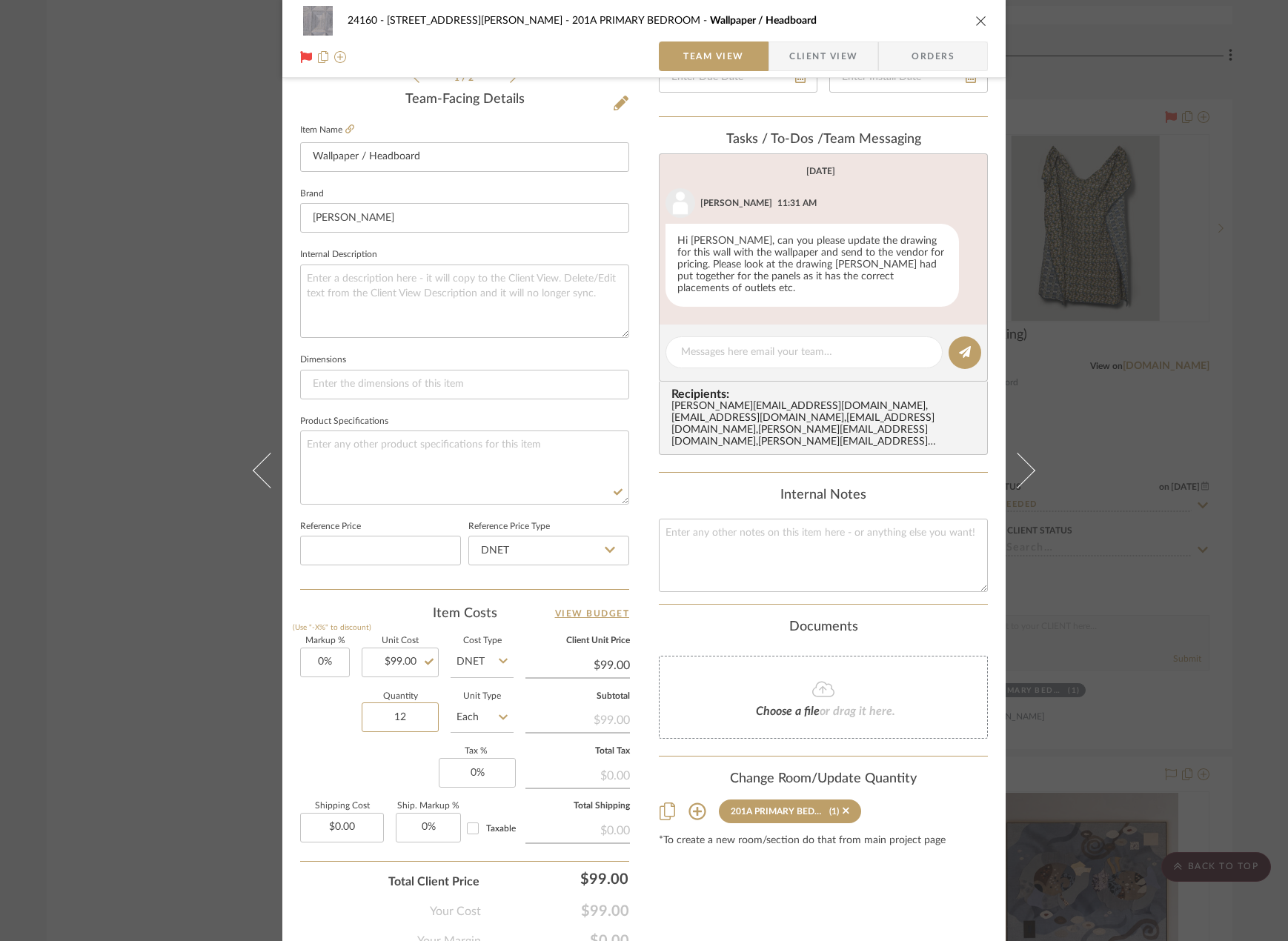
type input "12"
click at [469, 428] on fieldset "Product Specifications" at bounding box center [465, 457] width 329 height 94
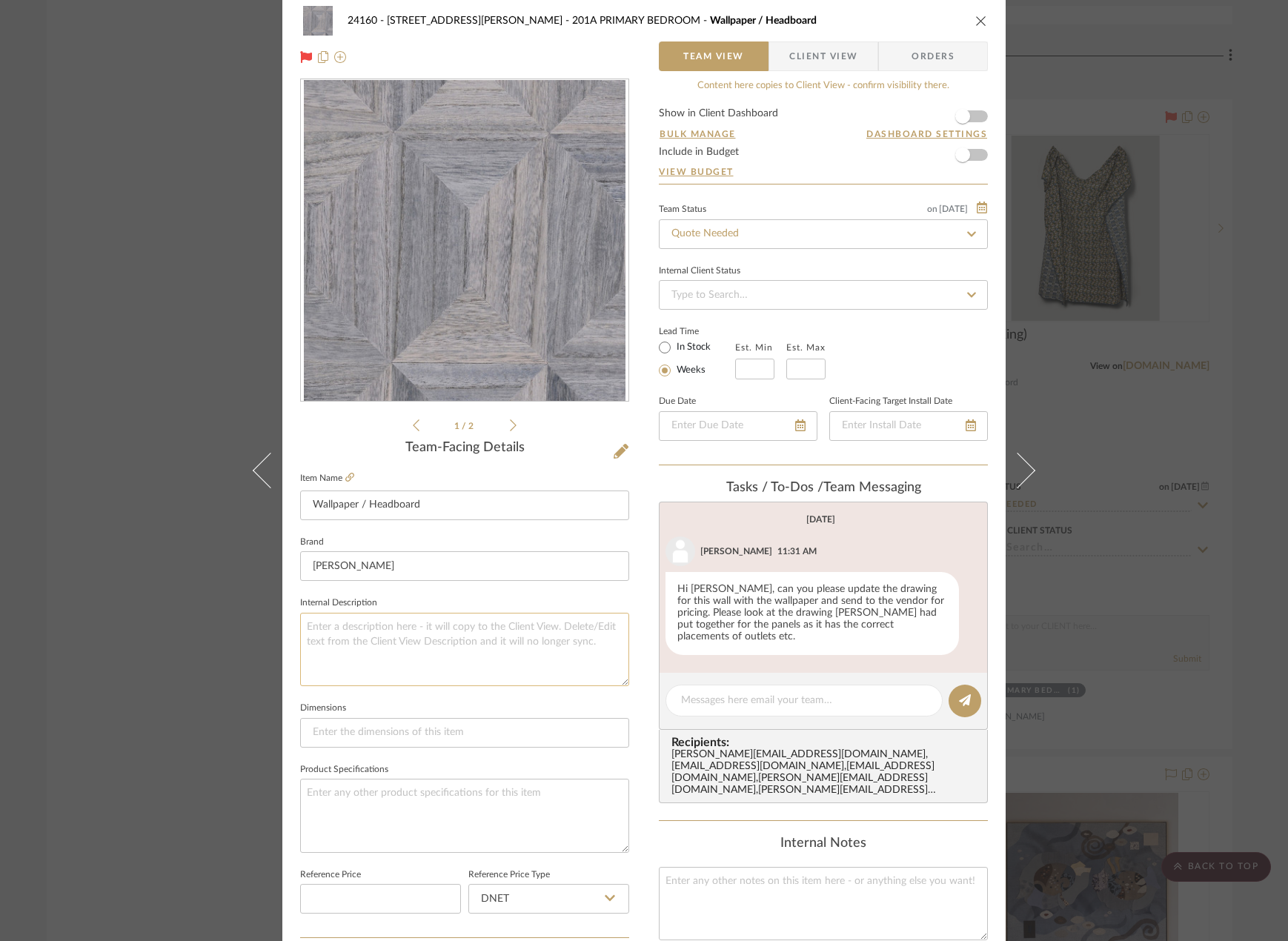
scroll to position [0, 0]
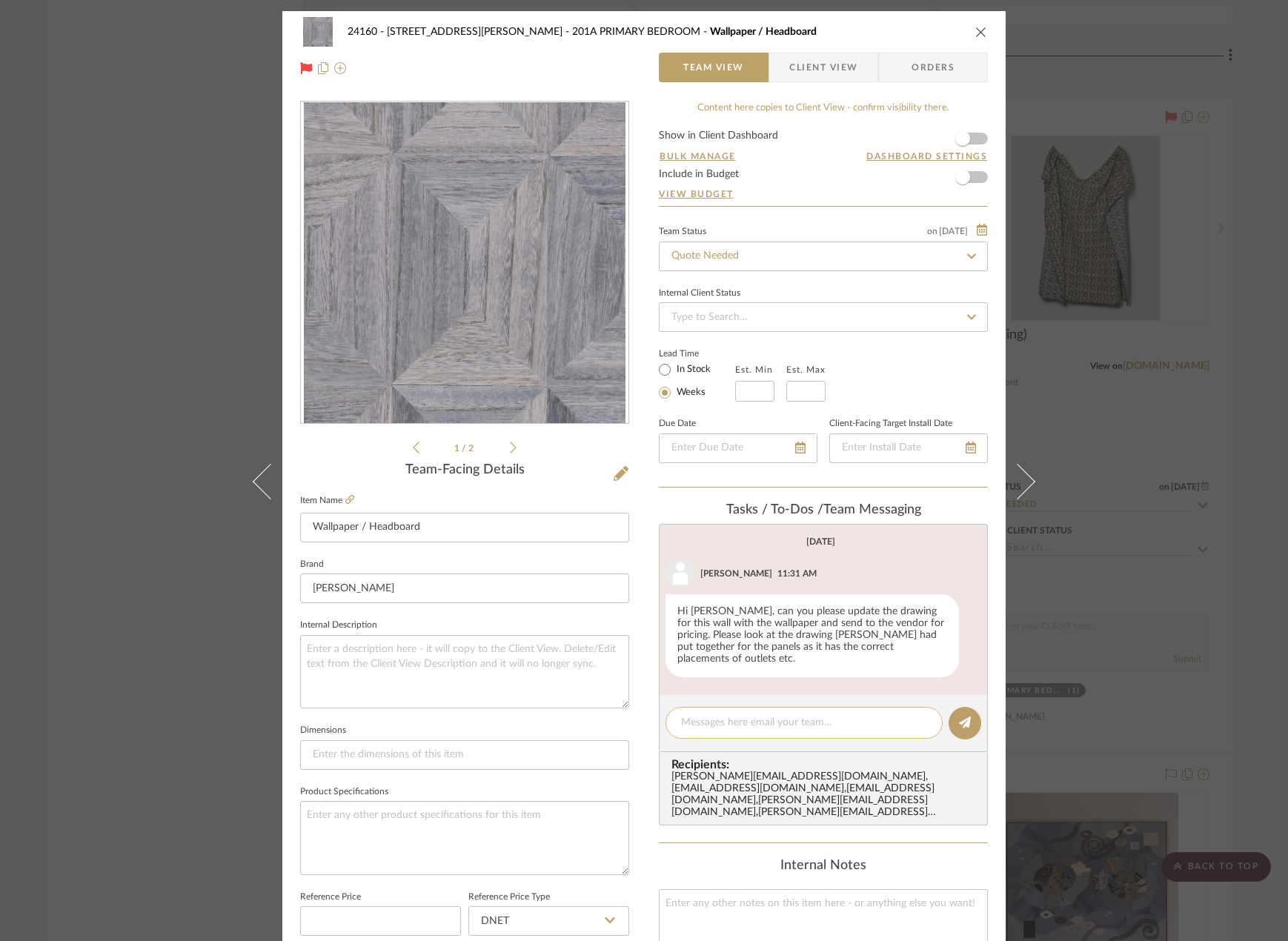
click at [816, 715] on textarea at bounding box center [804, 723] width 246 height 16
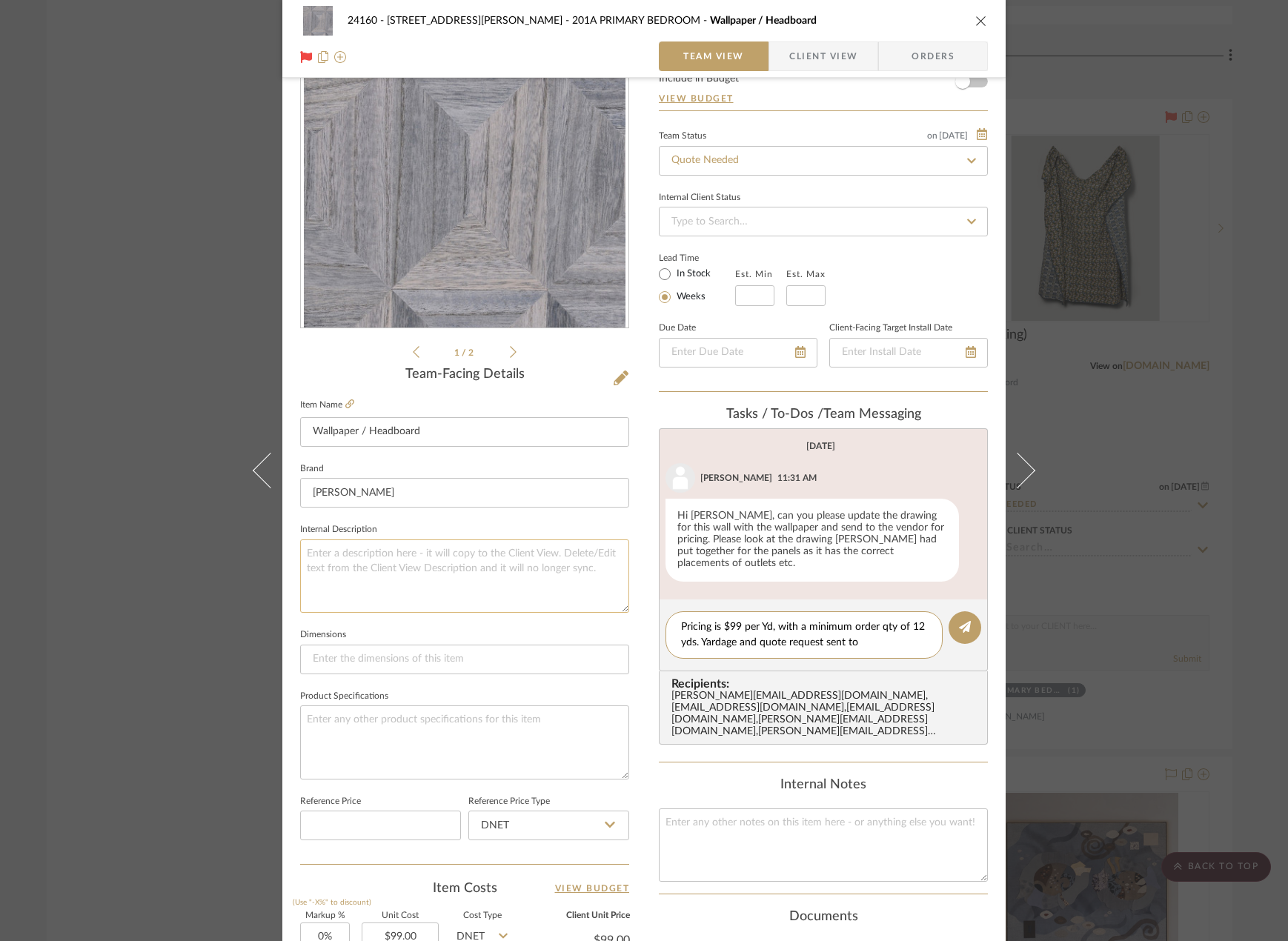
scroll to position [223, 0]
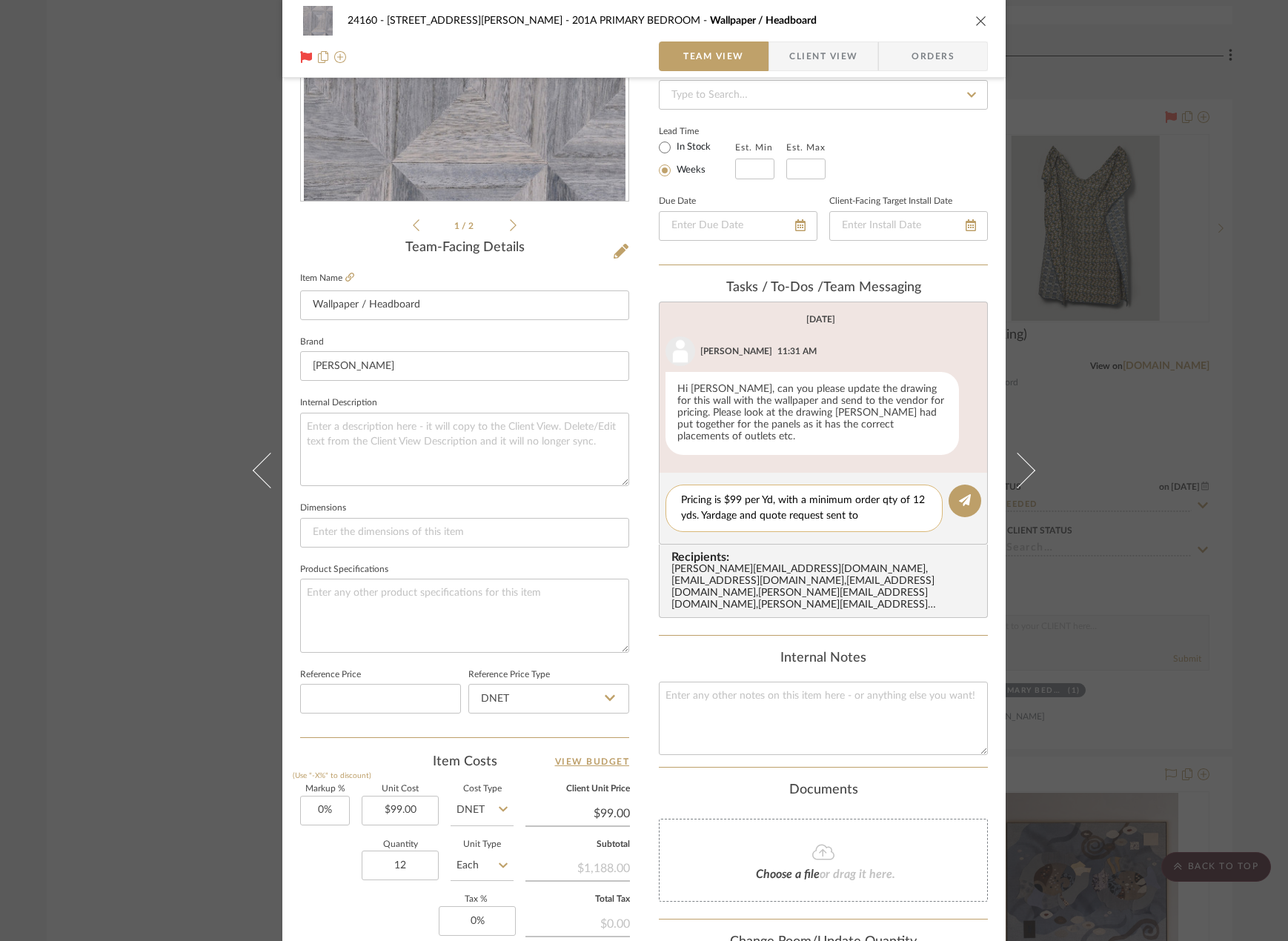
click at [692, 506] on textarea "Pricing is $99 per Yd, with a minimum order qty of 12 yds. Yardage and quote re…" at bounding box center [804, 508] width 246 height 32
click at [681, 493] on textarea "Pricing is $99 per Yd, with a minimum order qty of 12 yds. Yardage and quote re…" at bounding box center [804, 508] width 246 height 32
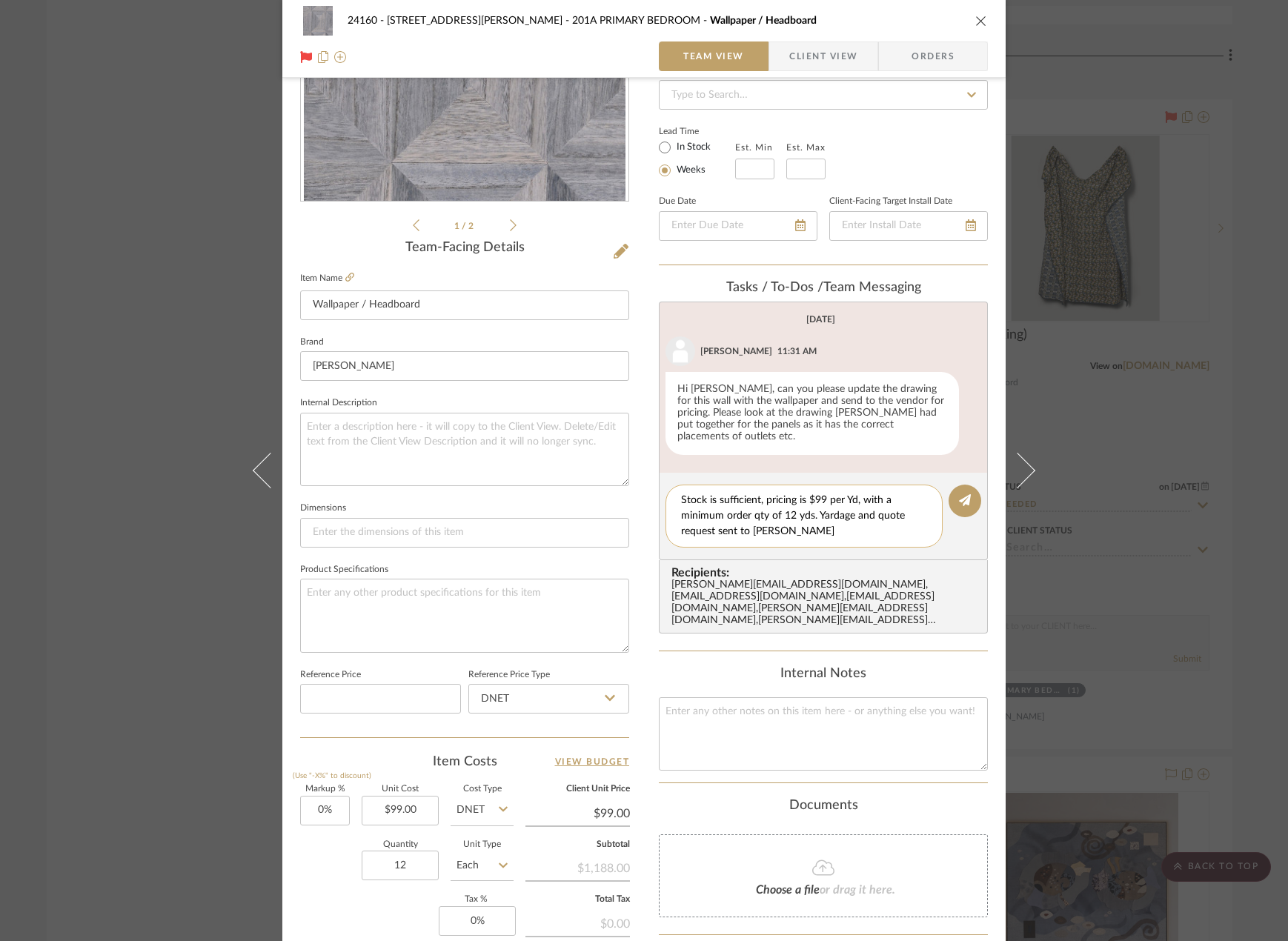
click at [844, 508] on textarea "Stock is sufficient, pricing is $99 per Yd, with a minimum order qty of 12 yds.…" at bounding box center [804, 515] width 246 height 46
click at [837, 521] on textarea "Stock is sufficient, pricing is $99 per Yd, with a minimum order qty of 12 yds.…" at bounding box center [804, 515] width 246 height 46
drag, startPoint x: 754, startPoint y: 485, endPoint x: 658, endPoint y: 488, distance: 96.0
click at [658, 488] on editor-of-message "Stock is sufficient, pricing is $99 per Yd, with a minimum order qty of 12 yds.…" at bounding box center [823, 516] width 329 height 88
click at [773, 493] on textarea "Stock is sufficient, pricing is $99 per Yd, with a minimum order qty of 12 yds.…" at bounding box center [804, 515] width 246 height 46
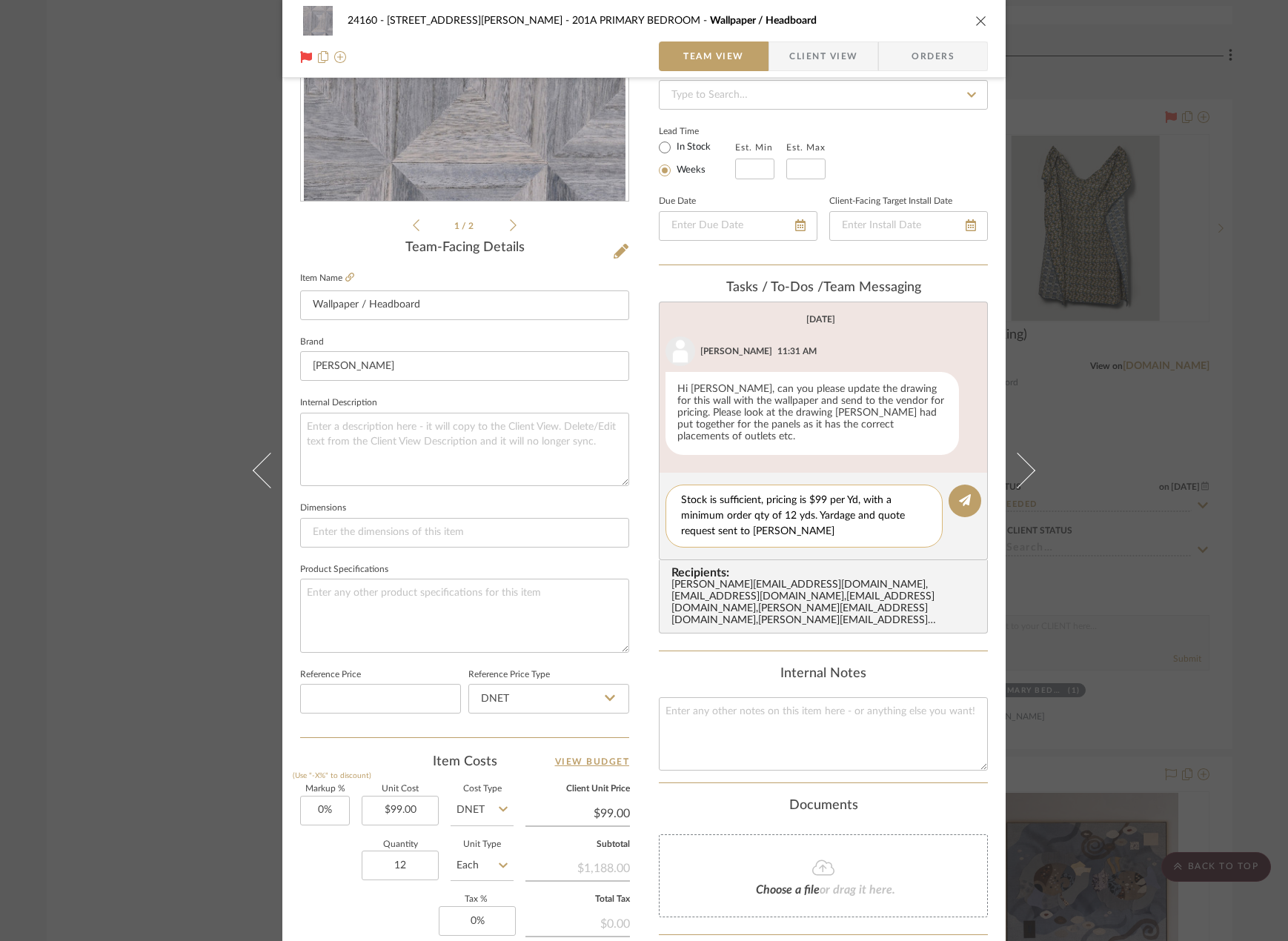
click at [781, 522] on textarea "Stock is sufficient, pricing is $99 per Yd, with a minimum order qty of 12 yds.…" at bounding box center [804, 515] width 246 height 46
drag, startPoint x: 756, startPoint y: 485, endPoint x: 712, endPoint y: 495, distance: 45.1
click at [712, 495] on textarea "Stock is sufficient, pricing is $99 per Yd, with a minimum order qty of 12 yds.…" at bounding box center [804, 515] width 246 height 46
click at [833, 493] on textarea "Stock is 96yds, pricing is $99 per Yd, with a minimum order qty of 12 yds. Yard…" at bounding box center [804, 515] width 246 height 46
click at [826, 493] on textarea "Stock is 96yds, pricing is $99 per yd, with a minimum order qty of 12 yds. Yard…" at bounding box center [804, 515] width 246 height 46
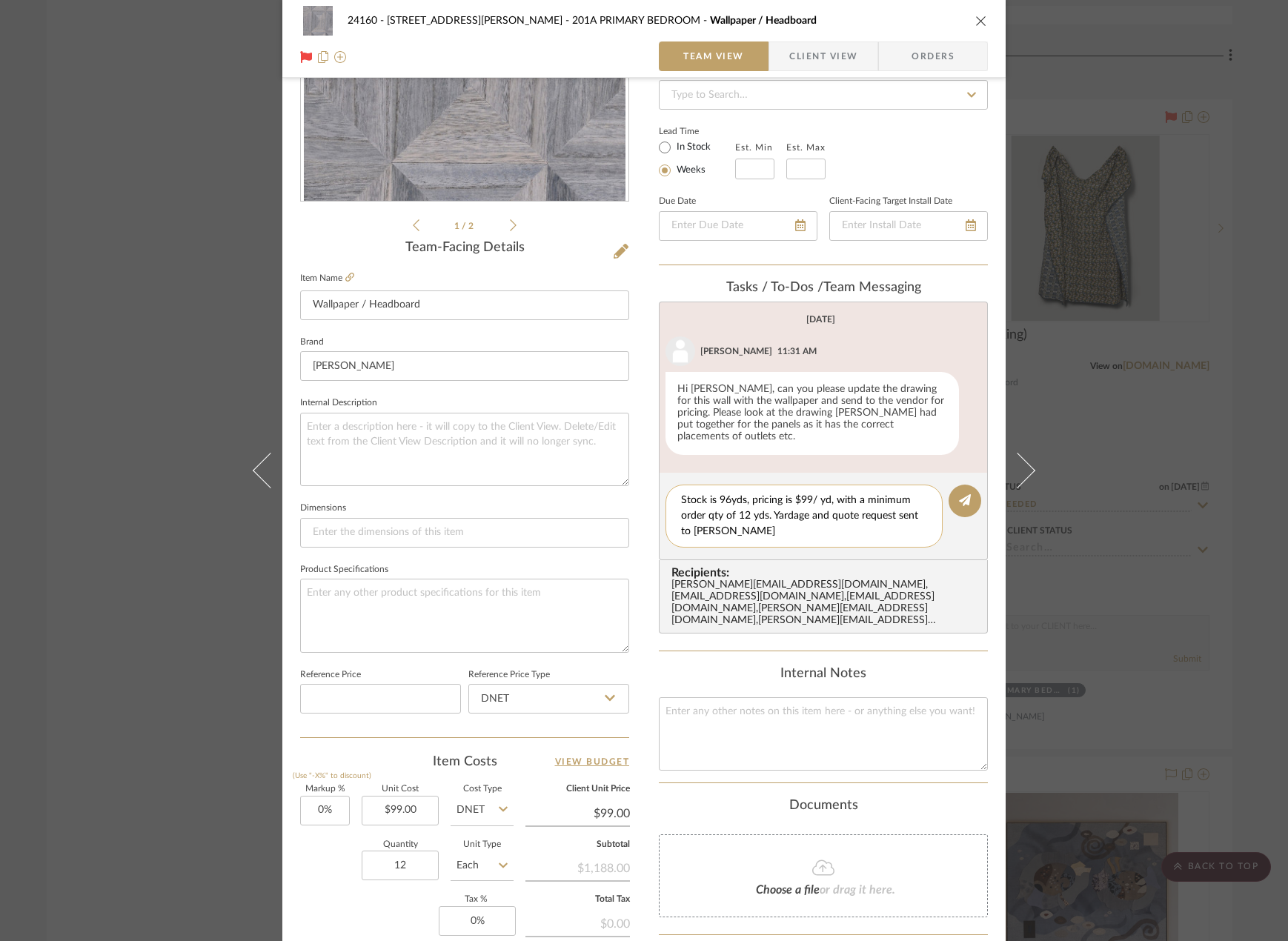
click at [814, 493] on textarea "Stock is 96yds, pricing is $99/ yd, with a minimum order qty of 12 yds. Yardage…" at bounding box center [804, 515] width 246 height 46
click at [747, 506] on textarea "Stock is 96yds, pricing is $99/yd, with a minimum order qty of 12 yds. Yardage …" at bounding box center [804, 515] width 246 height 46
click at [810, 524] on textarea "Stock is 96yds, pricing is $99/yd, with a minimum order qty of 12yds. Yardage a…" at bounding box center [804, 515] width 246 height 46
type textarea "Stock is 96yds, pricing is $99/yd, with a minimum order qty of 12yds. Yardage a…"
click at [965, 495] on icon at bounding box center [965, 501] width 12 height 12
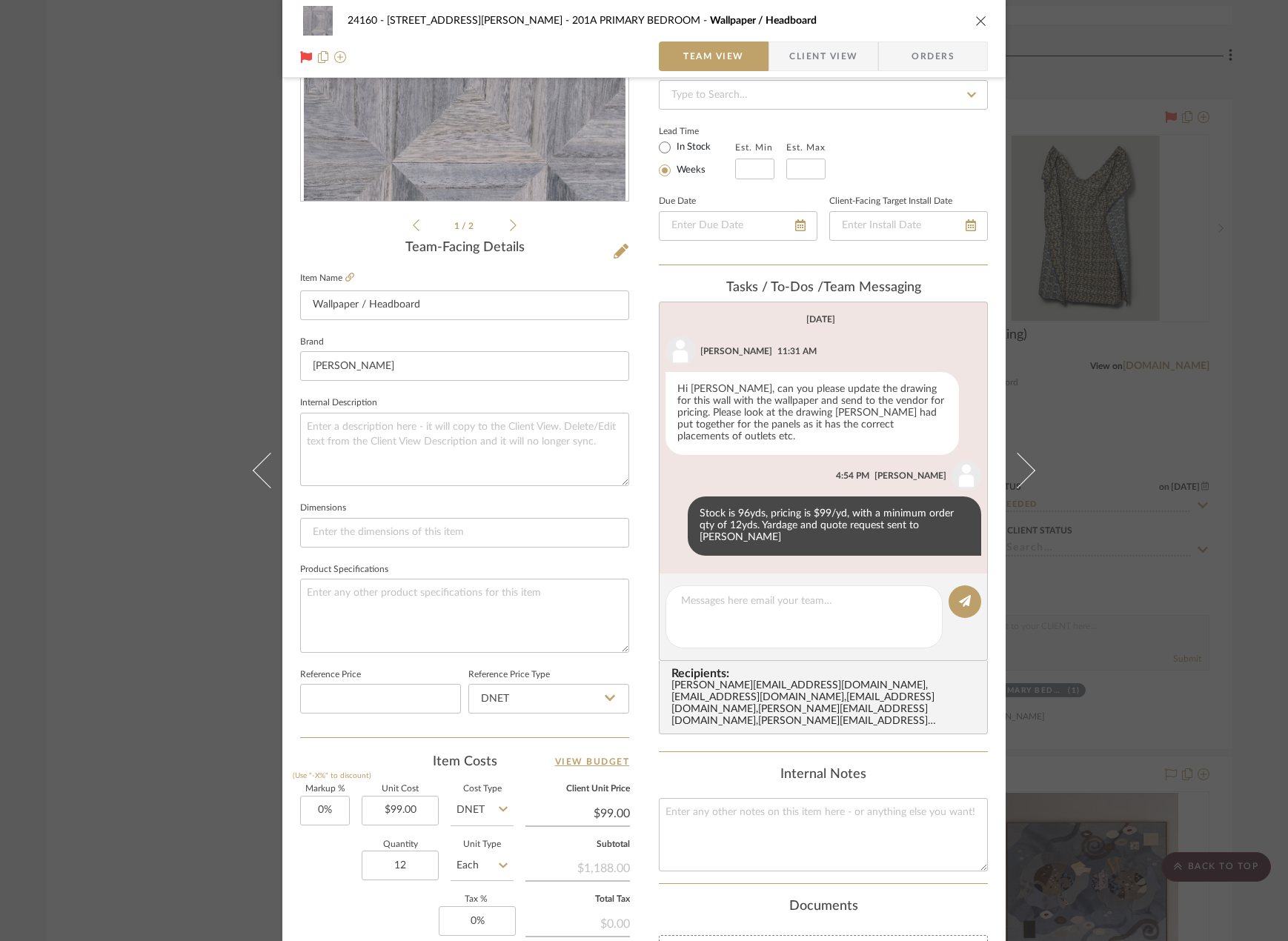
click at [1176, 674] on div "24160 - 214 E 18th Street - Satow Elliot 201A PRIMARY BEDROOM Wallpaper / Headb…" at bounding box center [644, 470] width 1288 height 941
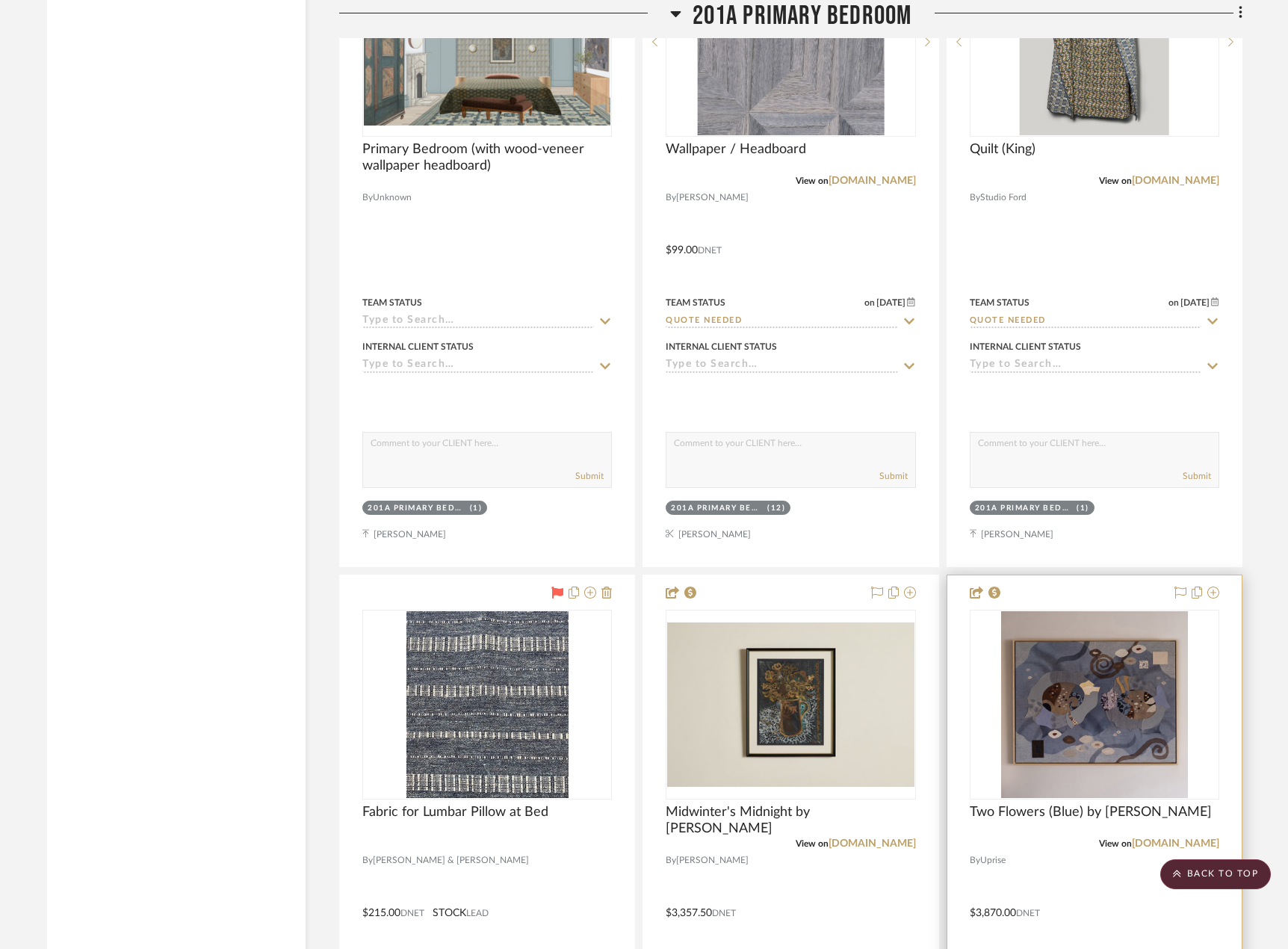
scroll to position [31830, 0]
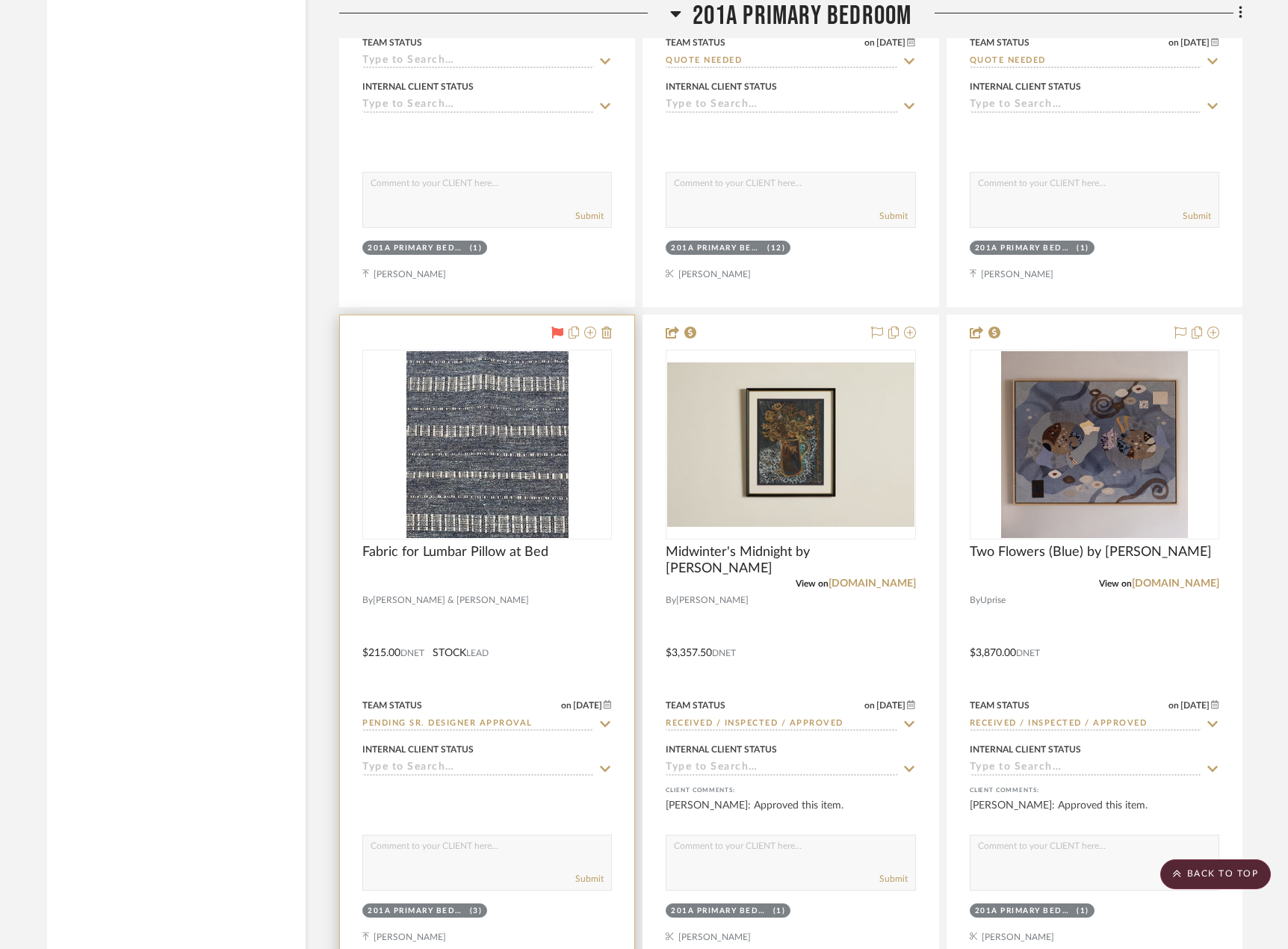
click at [535, 633] on div at bounding box center [487, 642] width 294 height 654
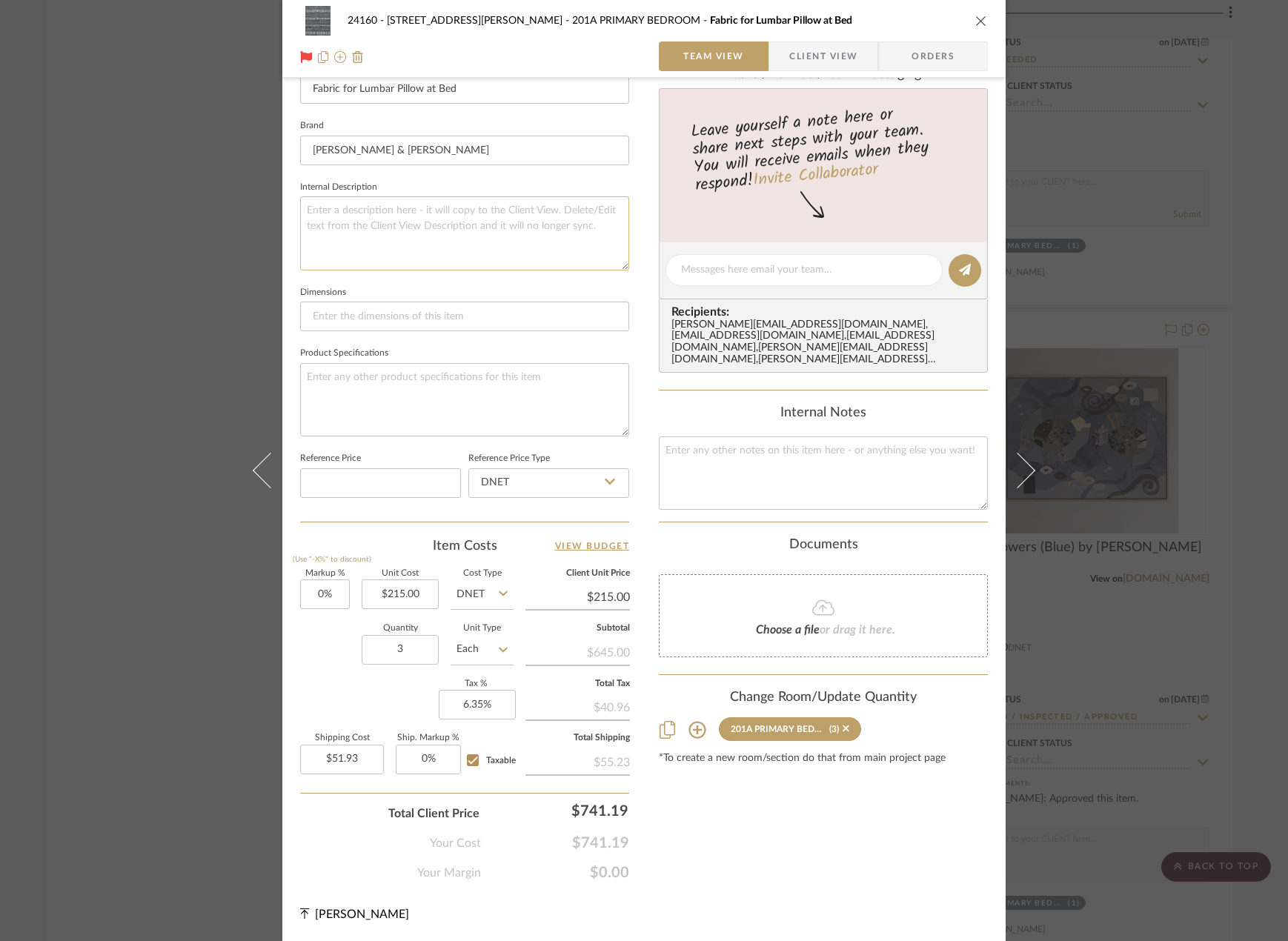
scroll to position [0, 0]
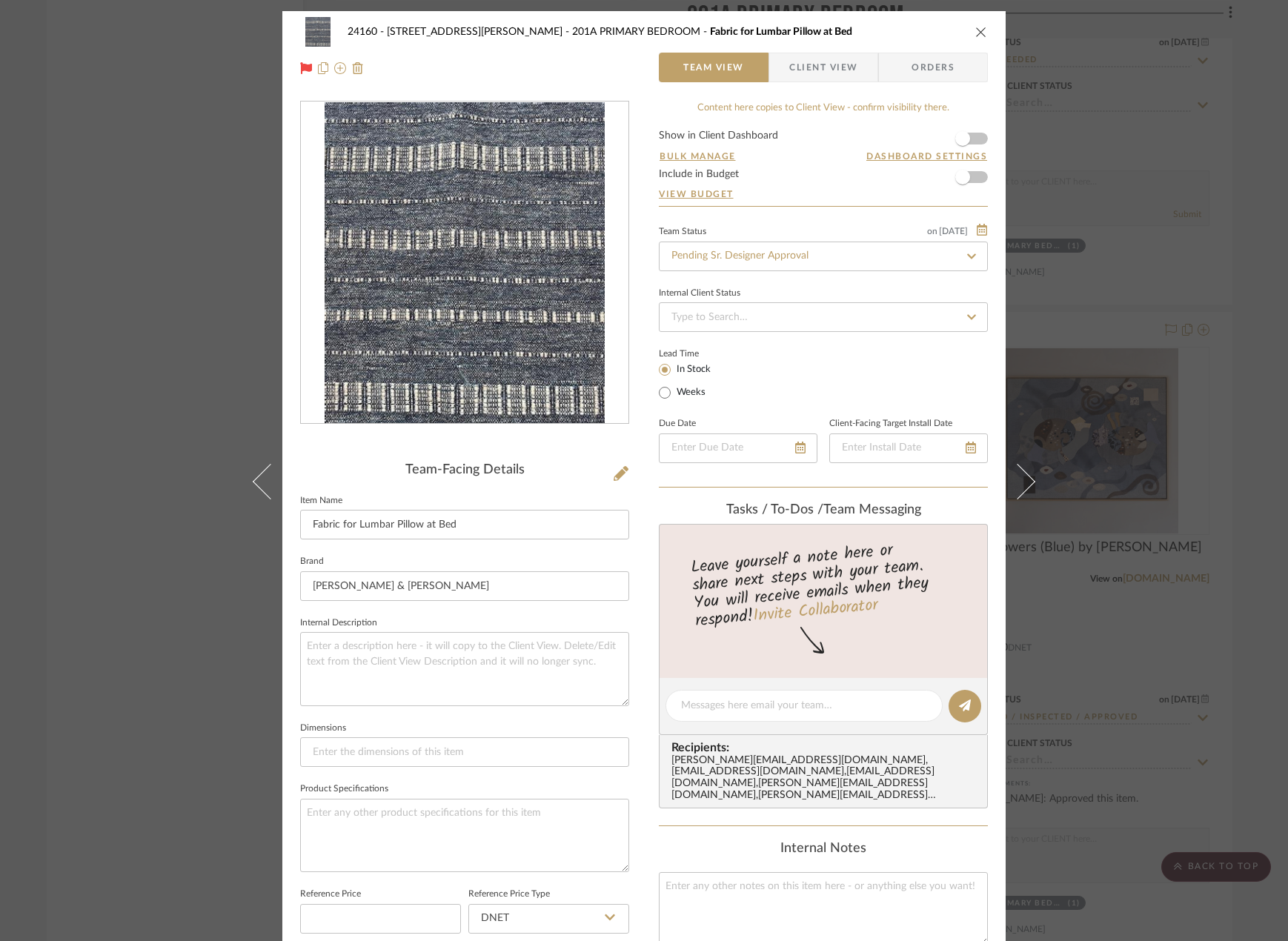
click at [797, 64] on span "Client View" at bounding box center [823, 67] width 68 height 30
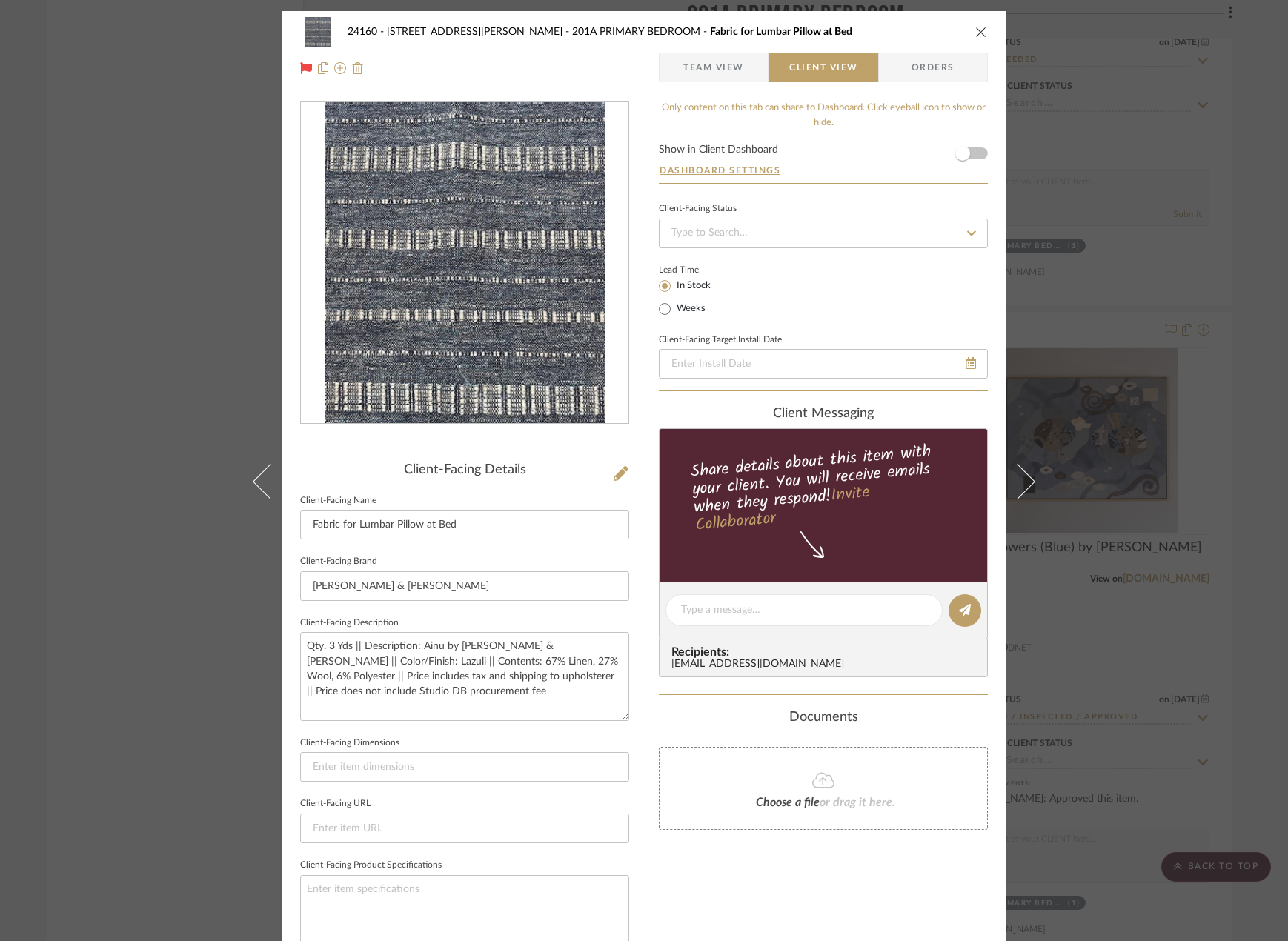
click at [1101, 327] on div "24160 - 214 E 18th Street - Satow Elliot 201A PRIMARY BEDROOM Fabric for Lumbar…" at bounding box center [644, 470] width 1288 height 941
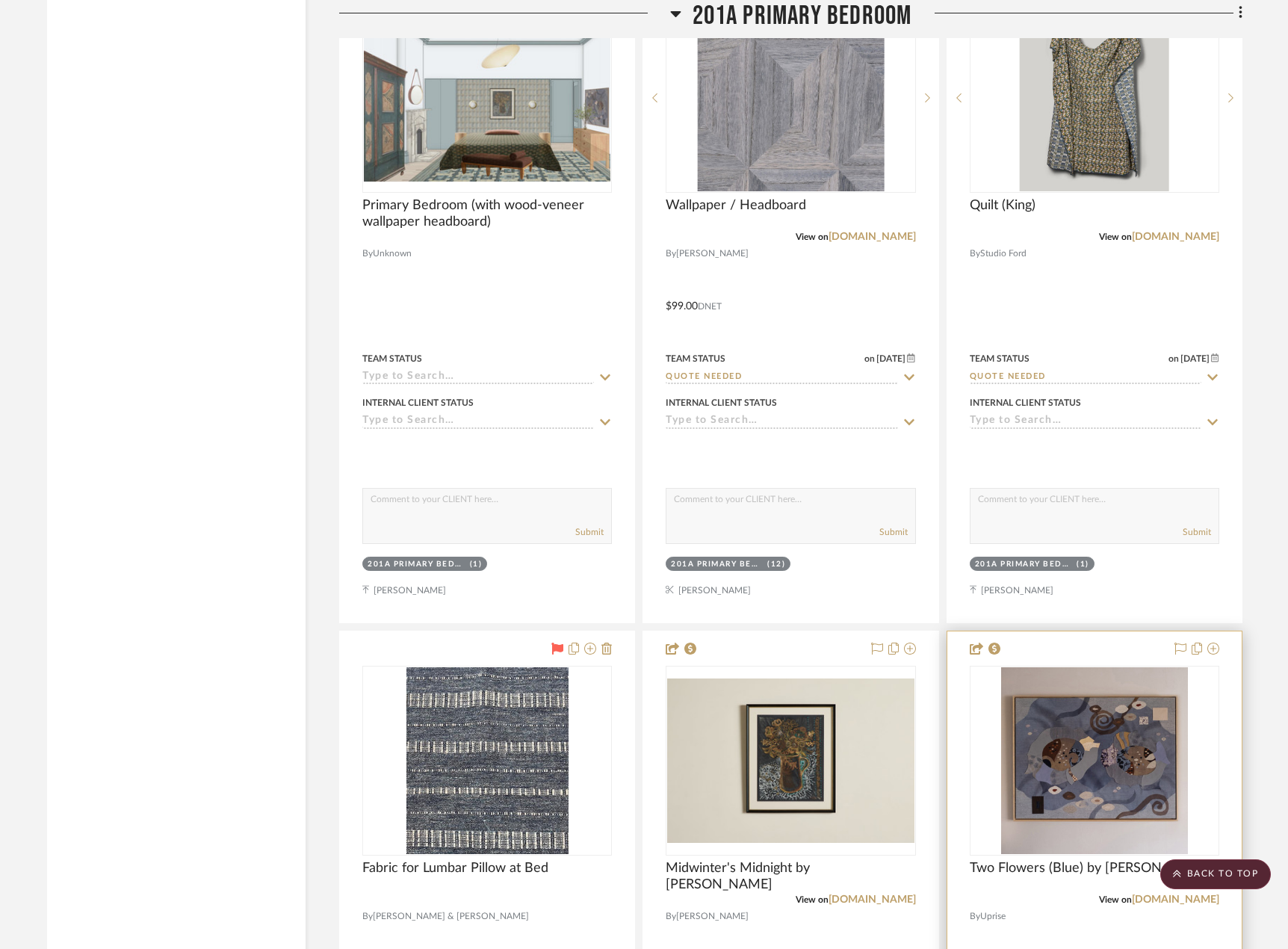
scroll to position [31232, 0]
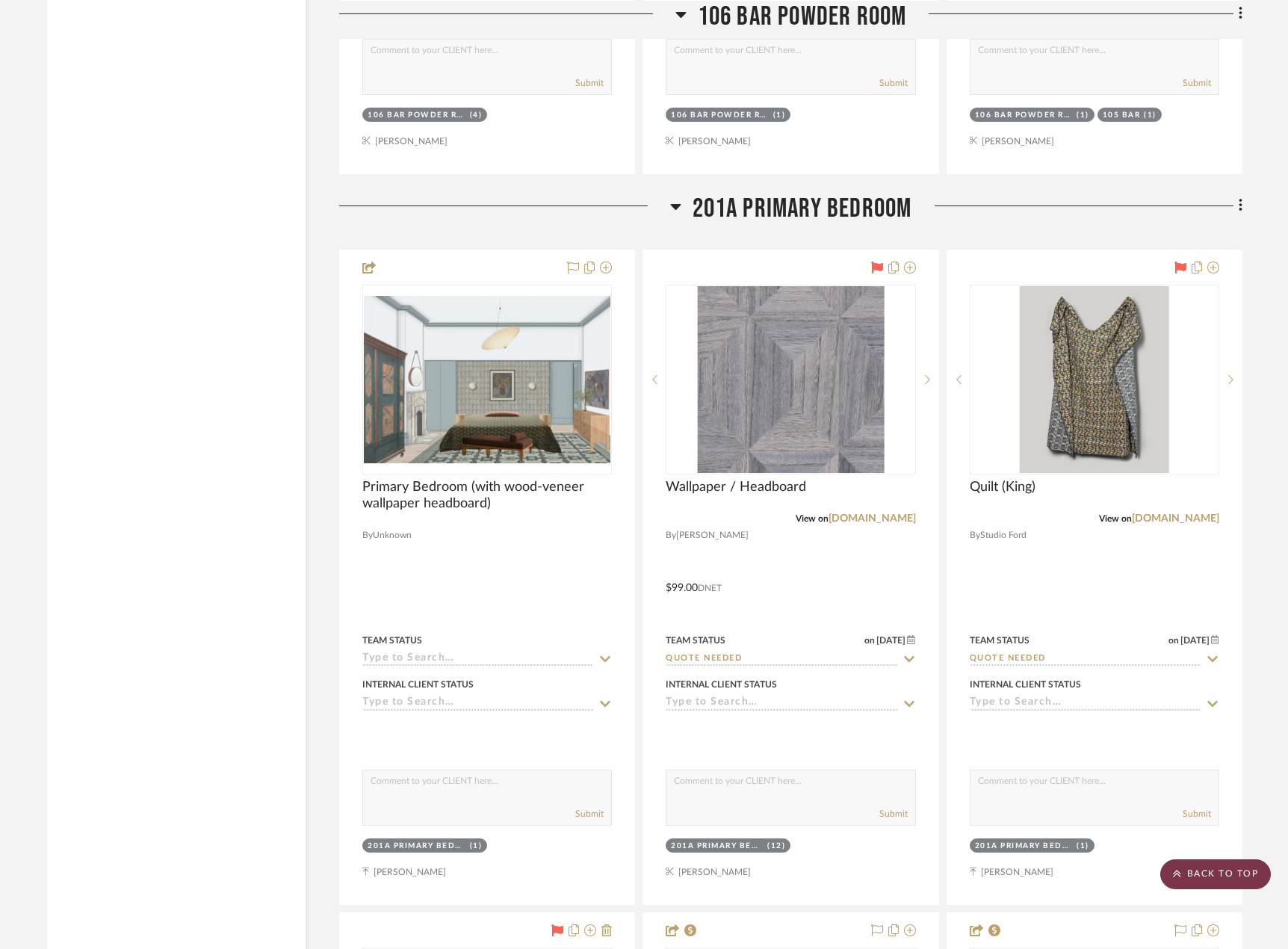
click at [1218, 864] on scroll-to-top-button "BACK TO TOP" at bounding box center [1215, 874] width 110 height 30
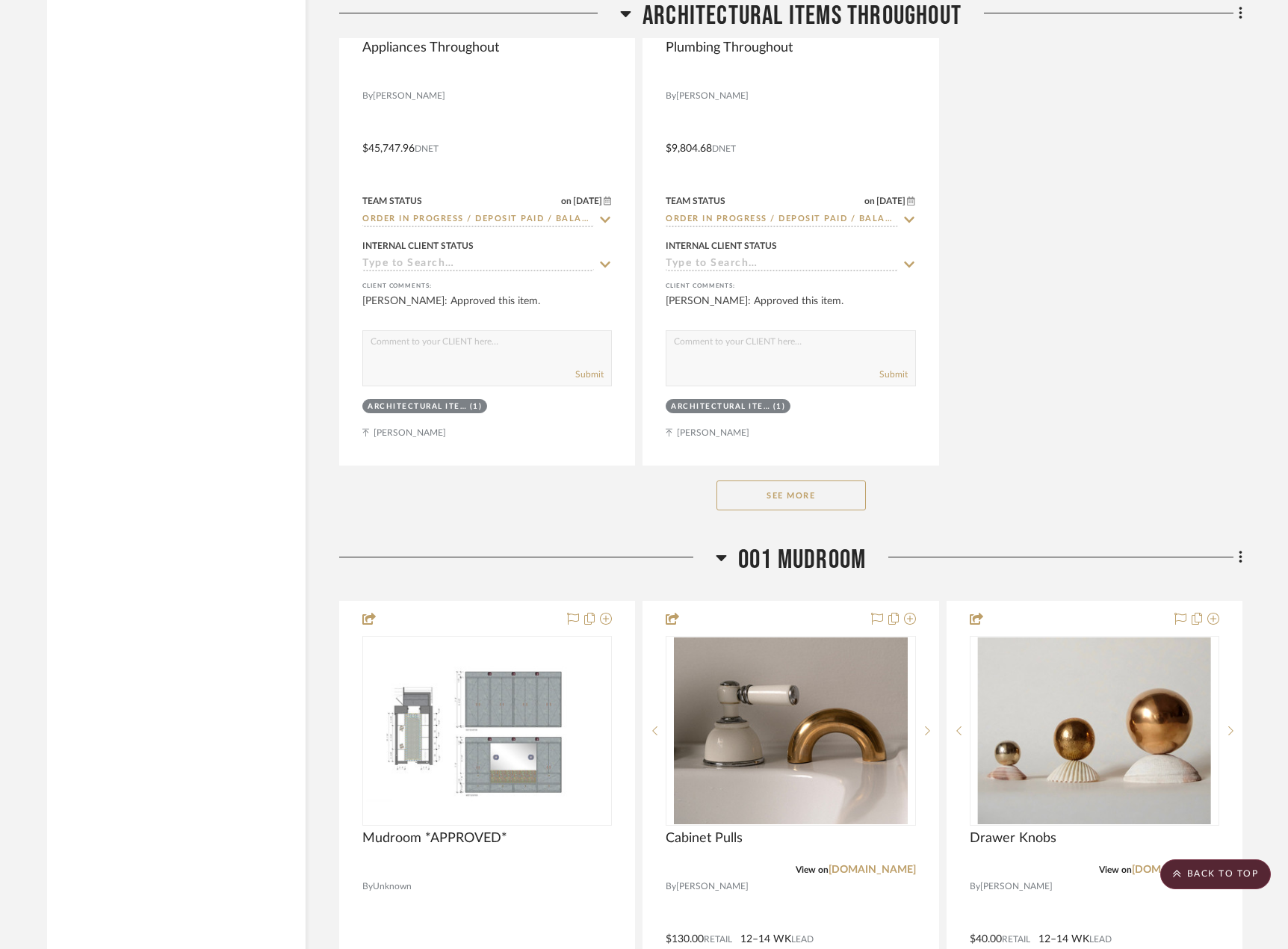
scroll to position [6501, 0]
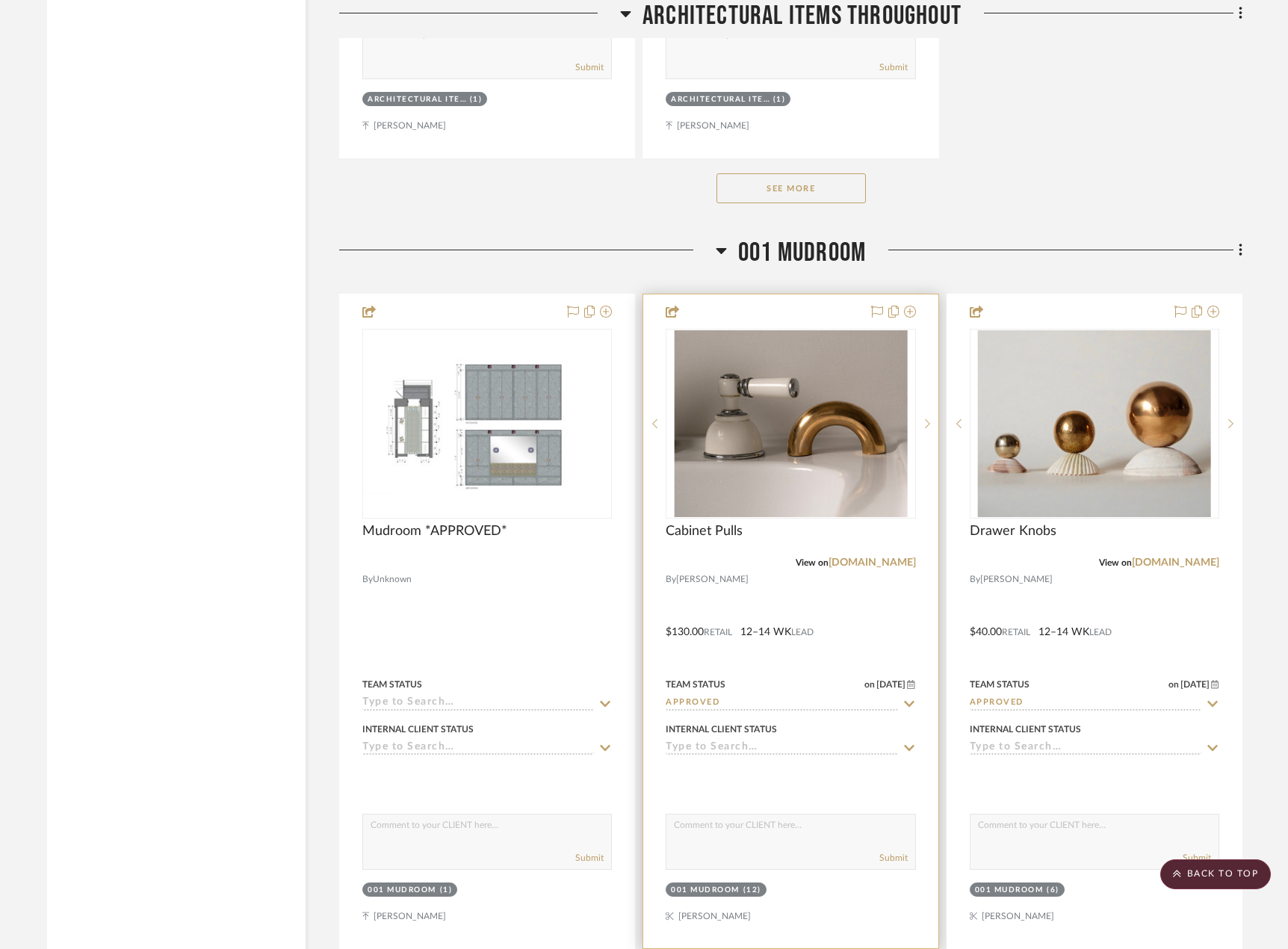
click at [829, 702] on input "Approved" at bounding box center [781, 704] width 232 height 14
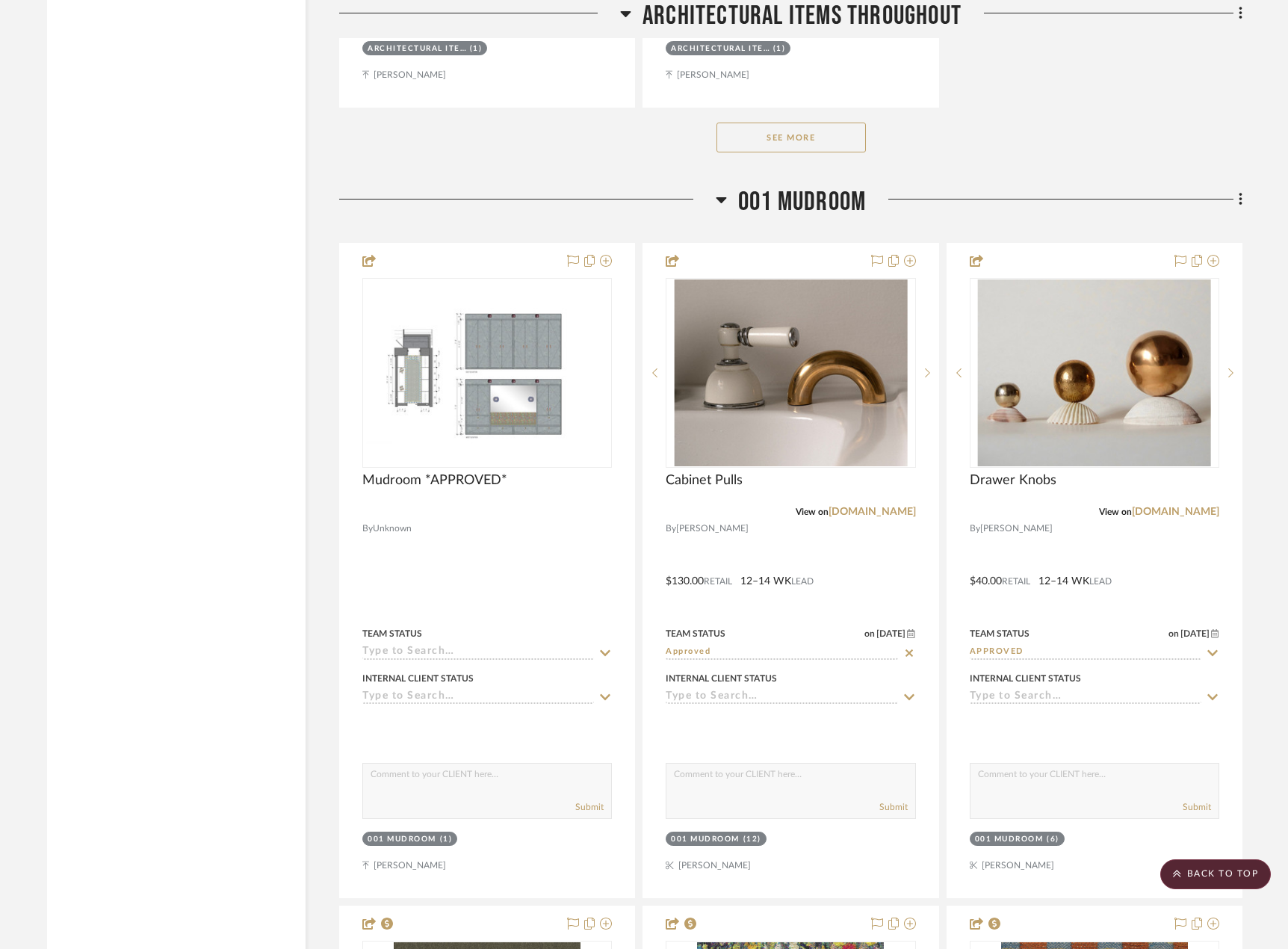
scroll to position [6575, 0]
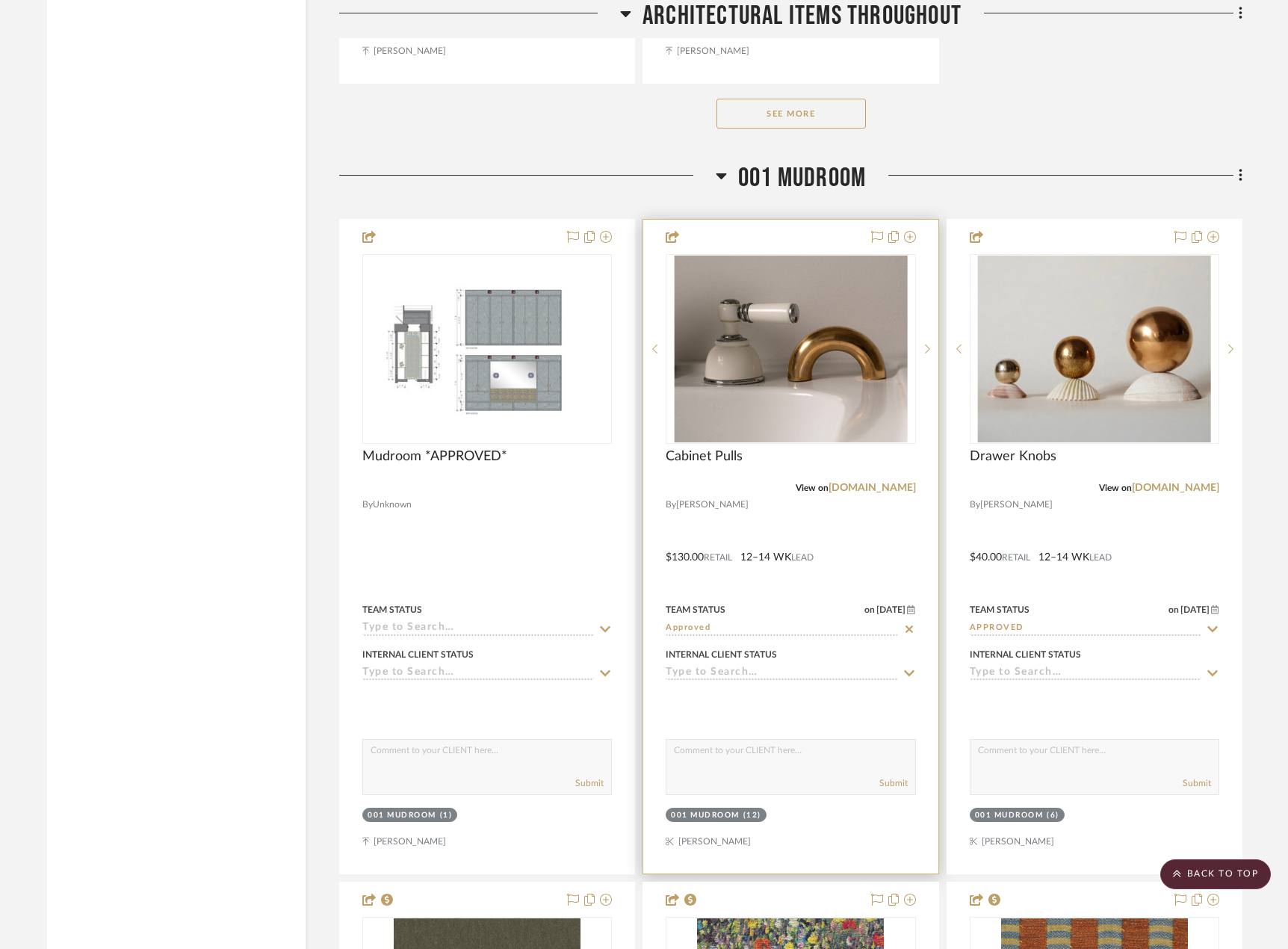
click at [843, 631] on input "Approved" at bounding box center [781, 629] width 232 height 14
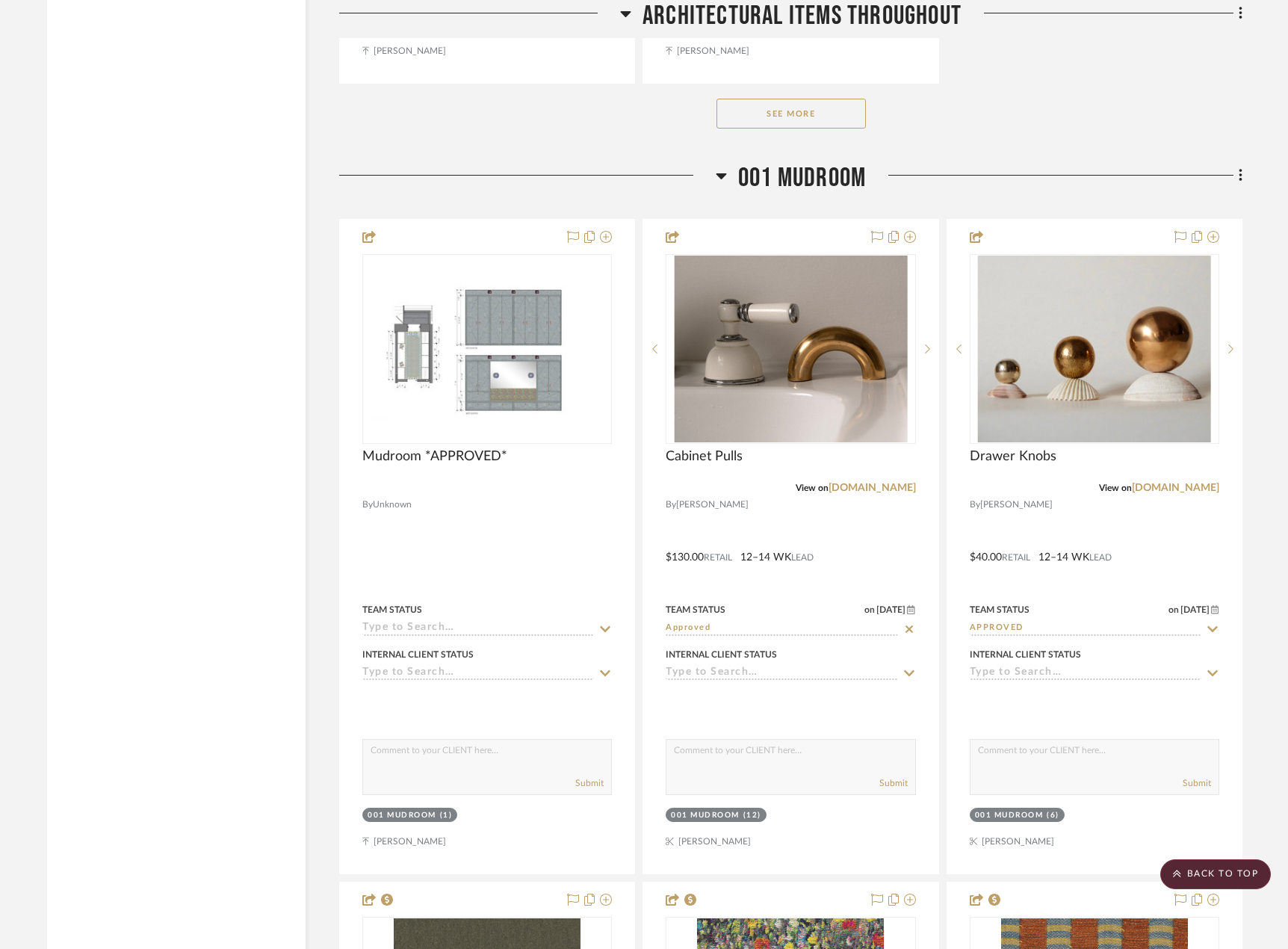
scroll to position [6650, 0]
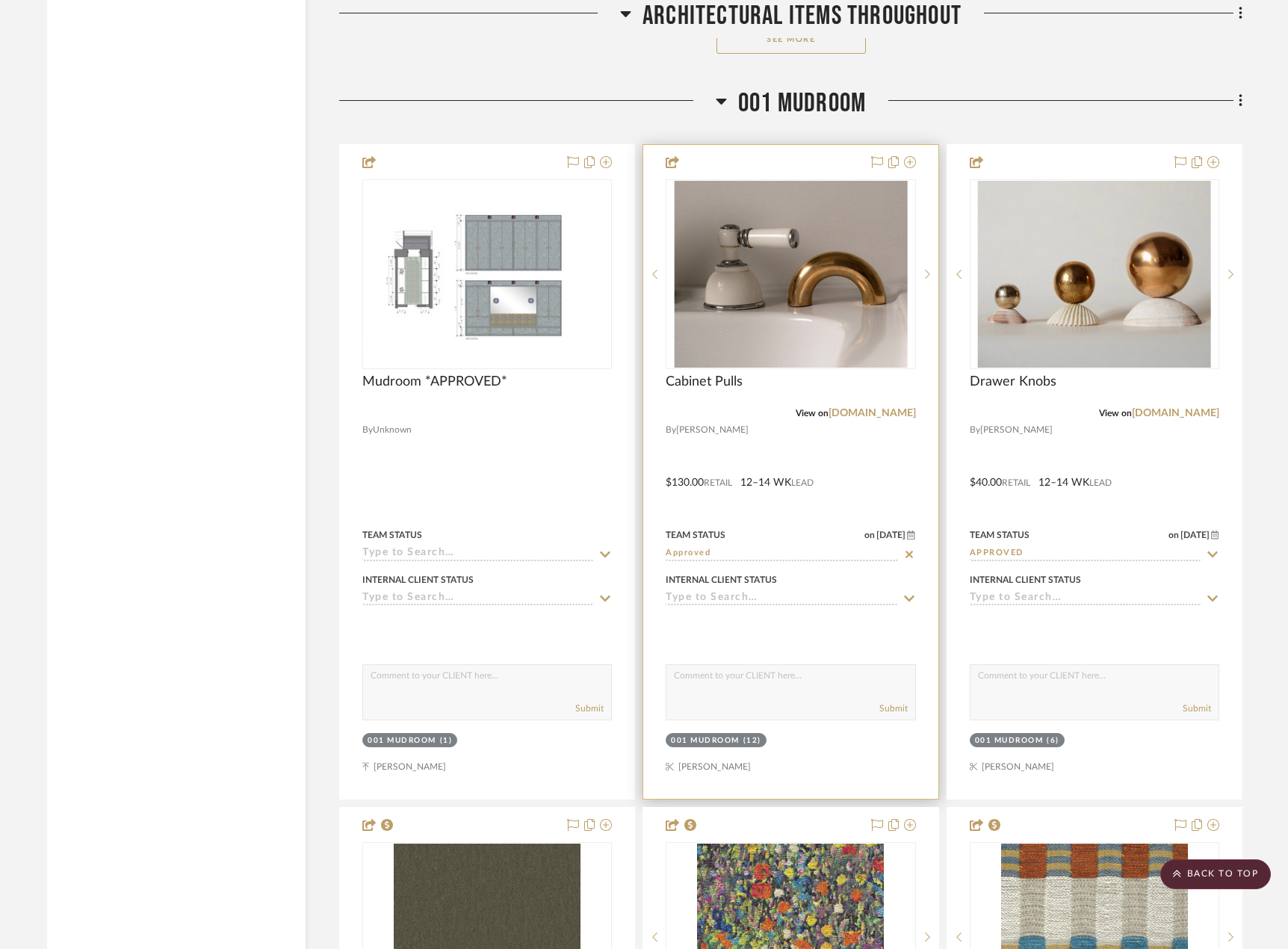
click at [819, 553] on input "Approved" at bounding box center [781, 554] width 232 height 14
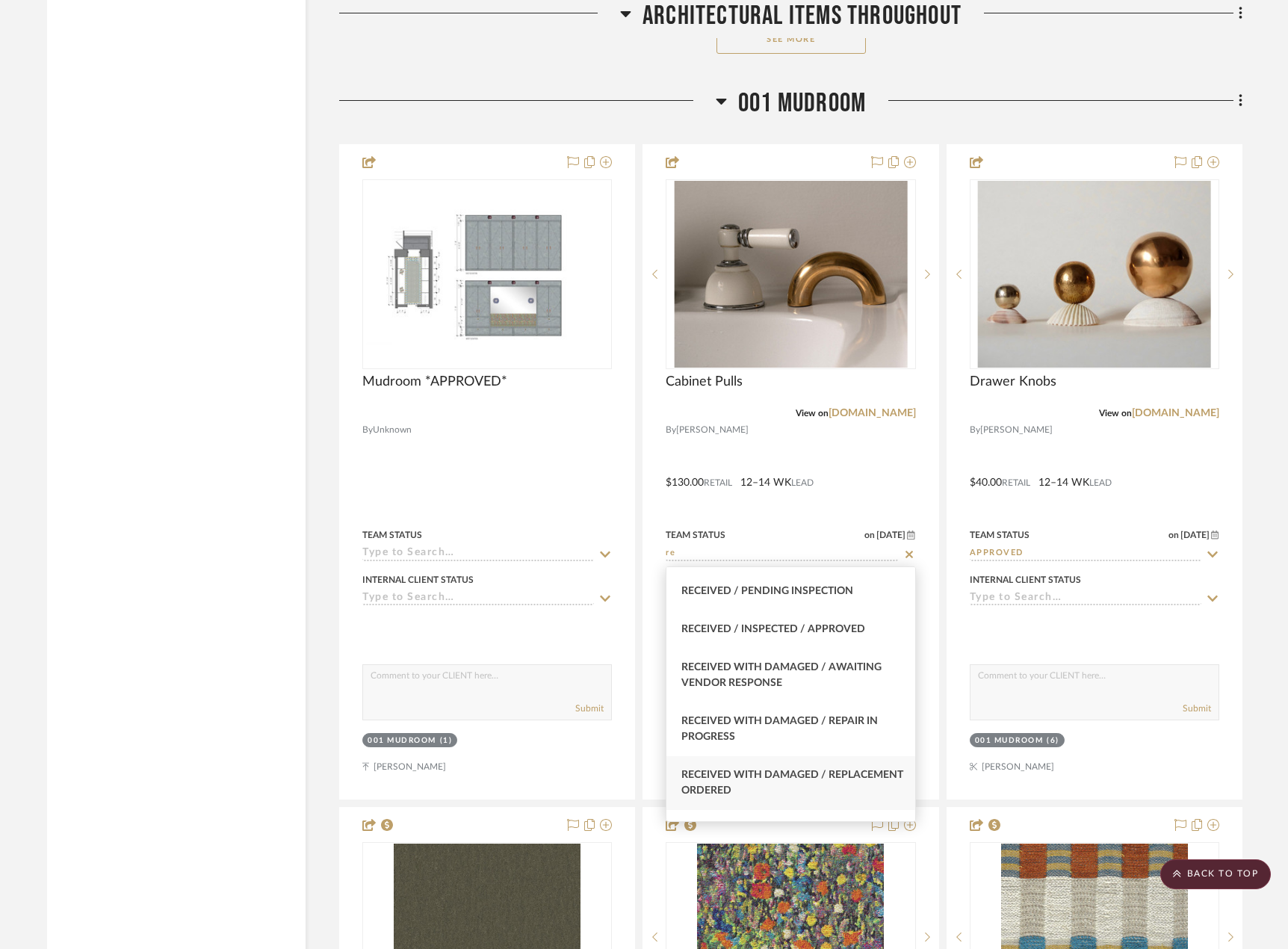
scroll to position [1420, 0]
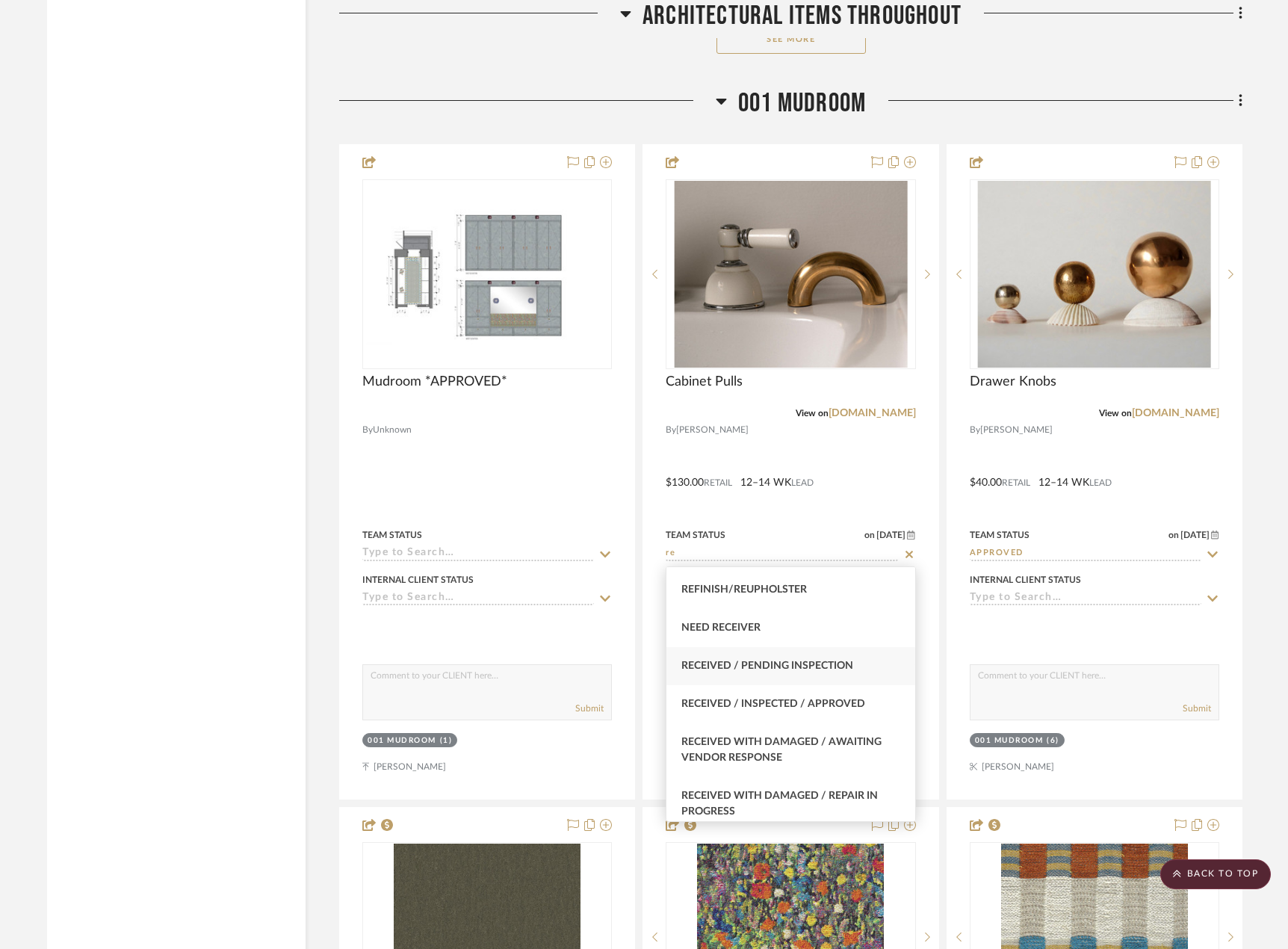
type input "re"
type input "[DATE]"
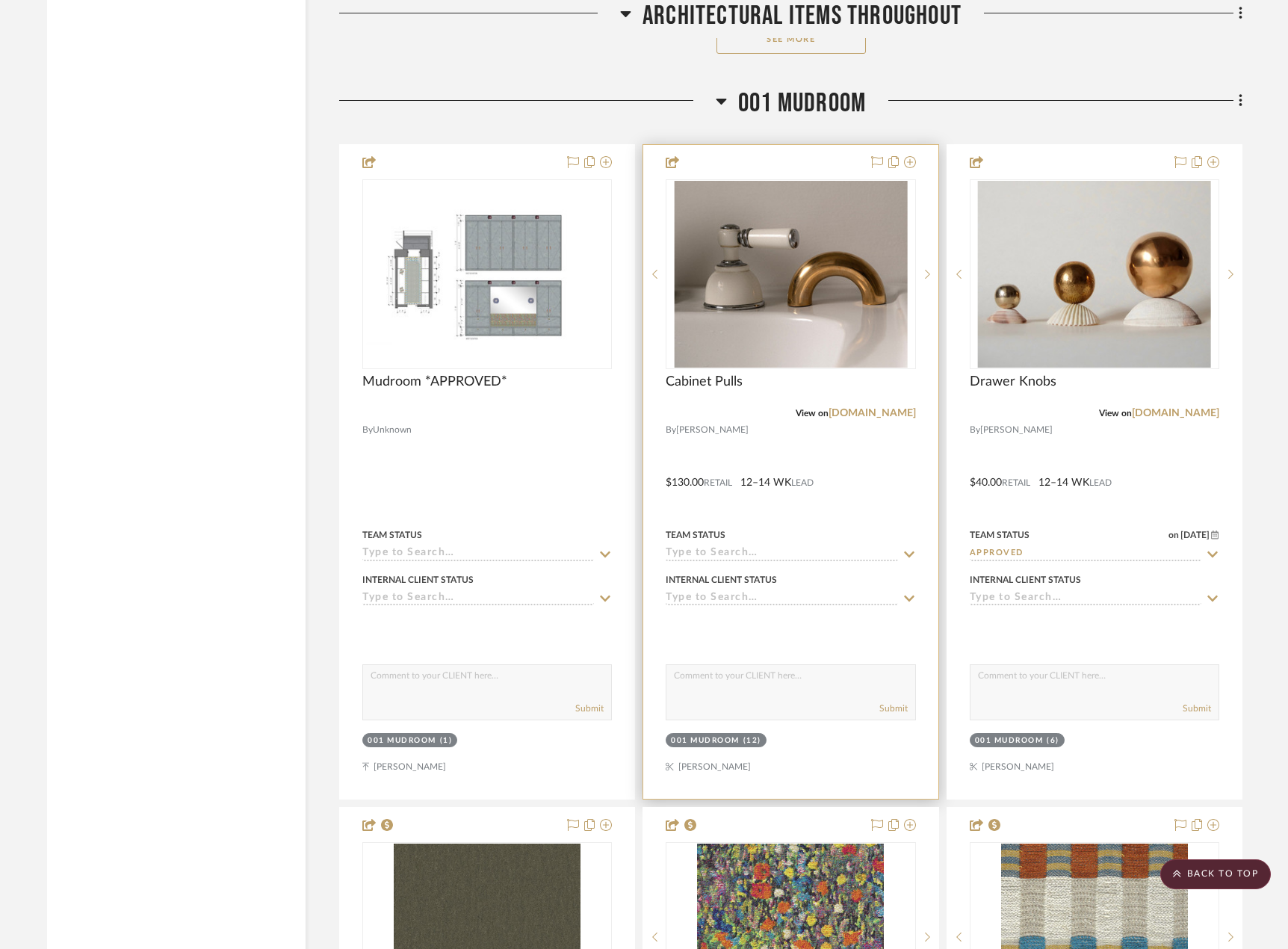
click at [821, 541] on div "Team Status" at bounding box center [790, 536] width 249 height 14
click at [816, 558] on input at bounding box center [781, 554] width 232 height 14
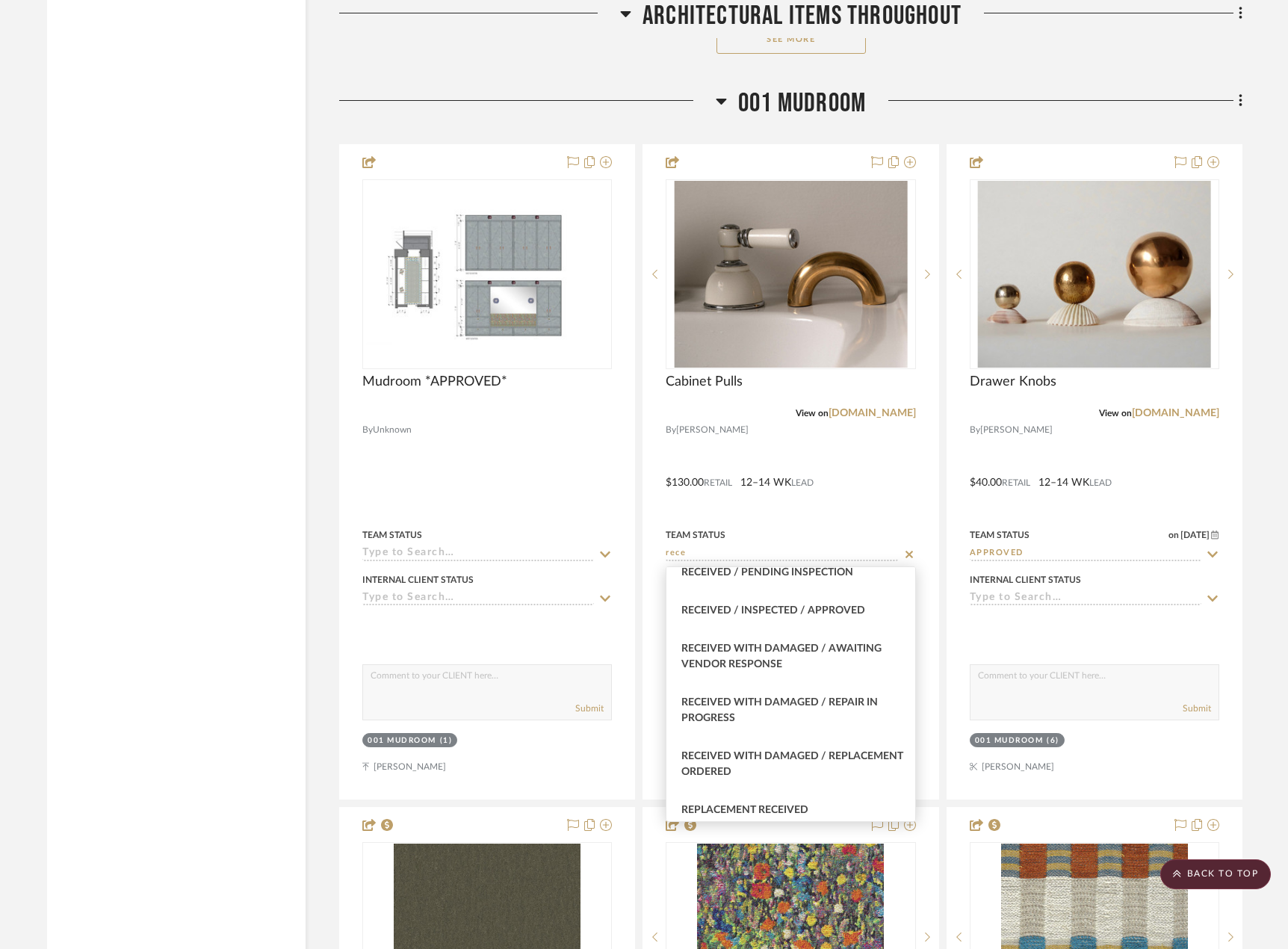
scroll to position [149, 0]
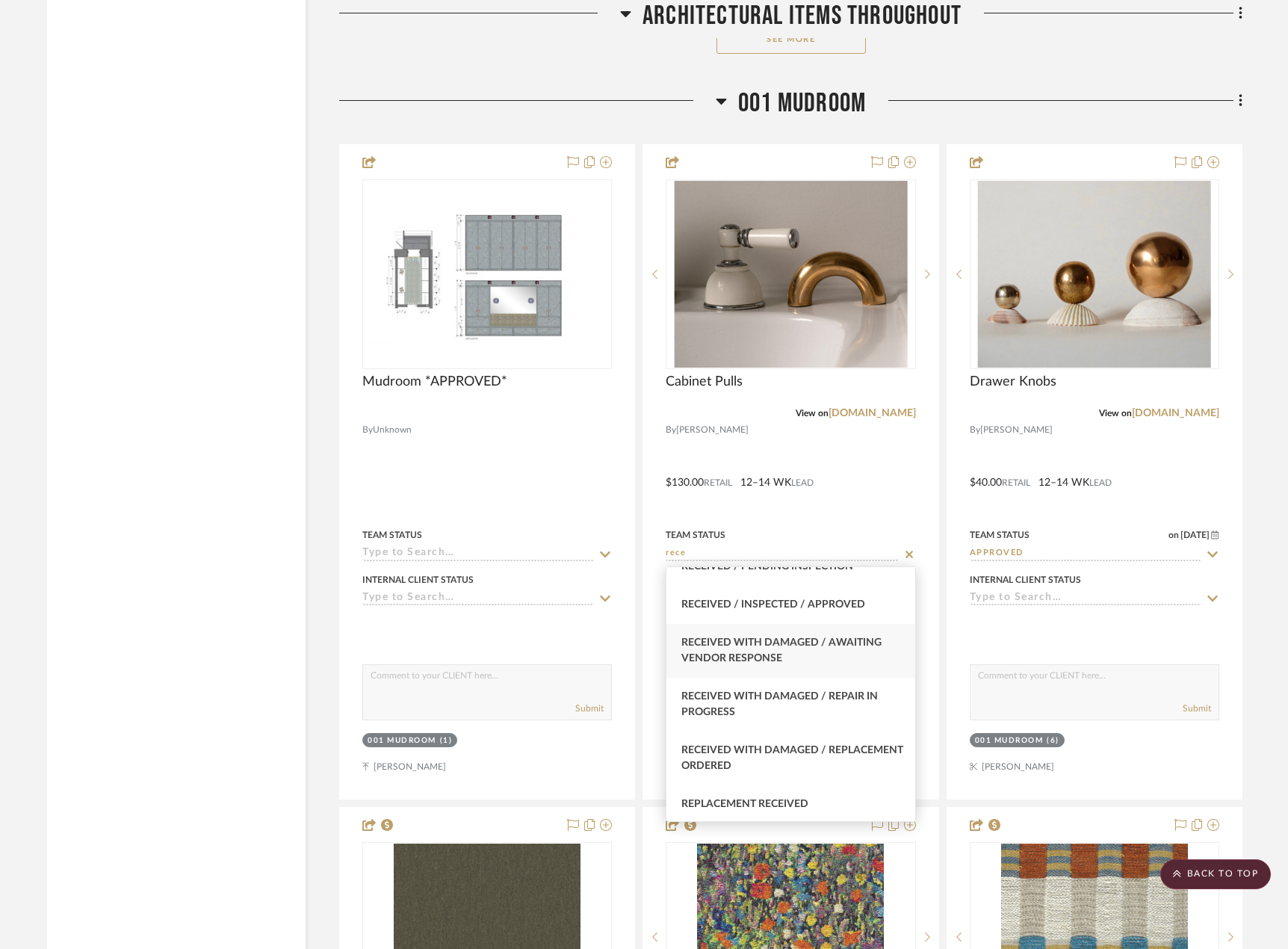
type input "rece"
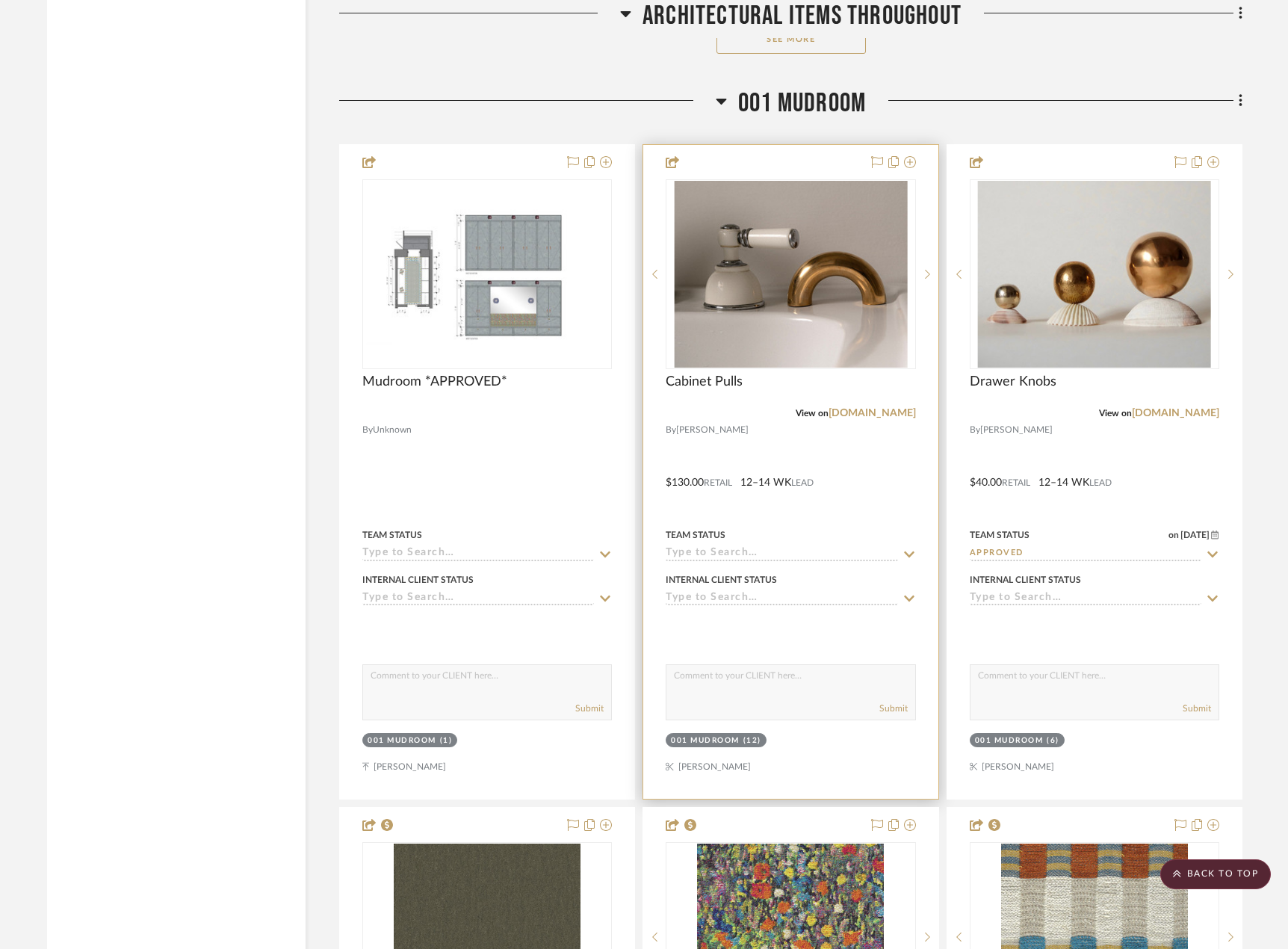
click at [790, 554] on input at bounding box center [781, 554] width 232 height 14
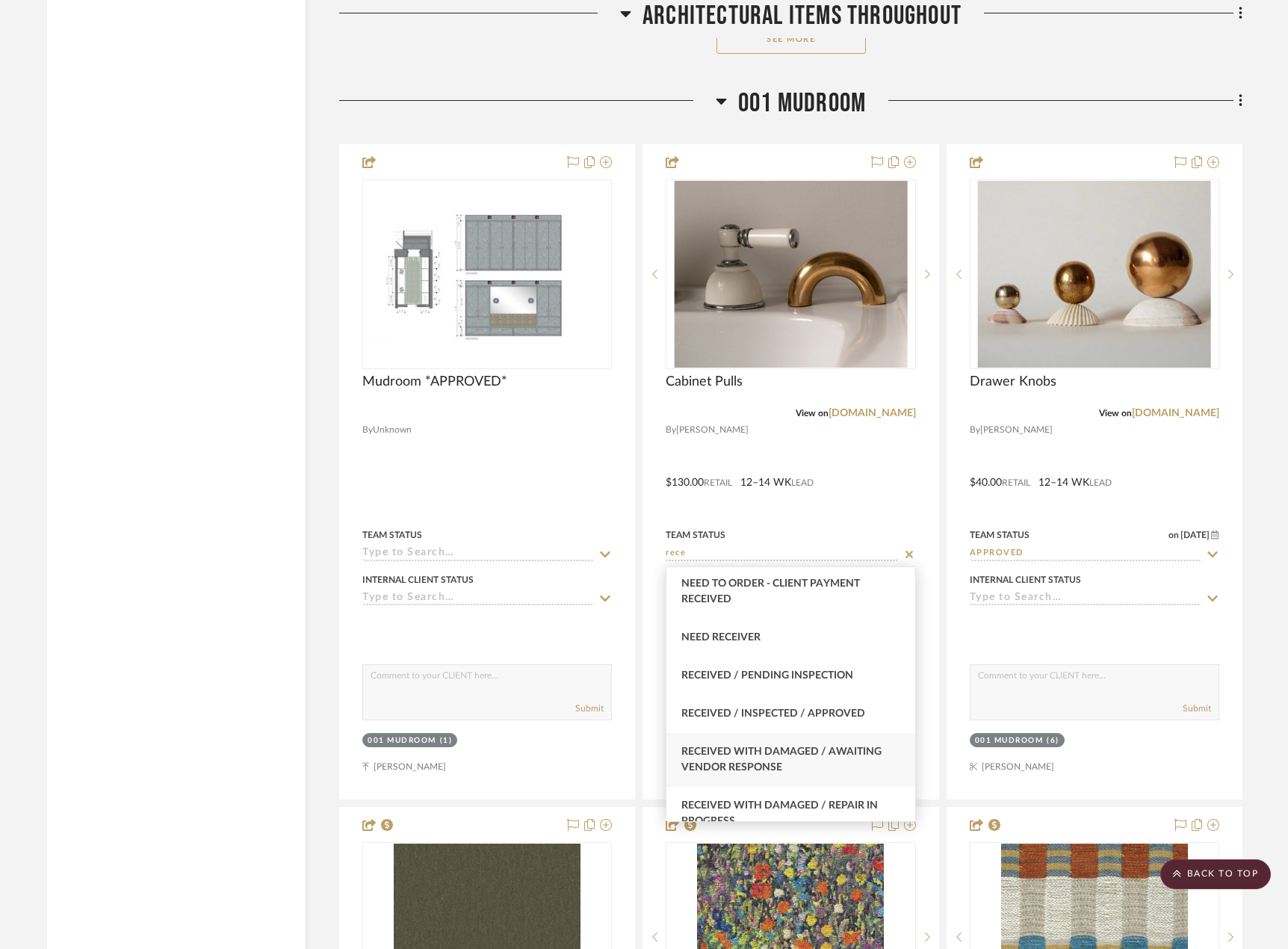
scroll to position [115, 0]
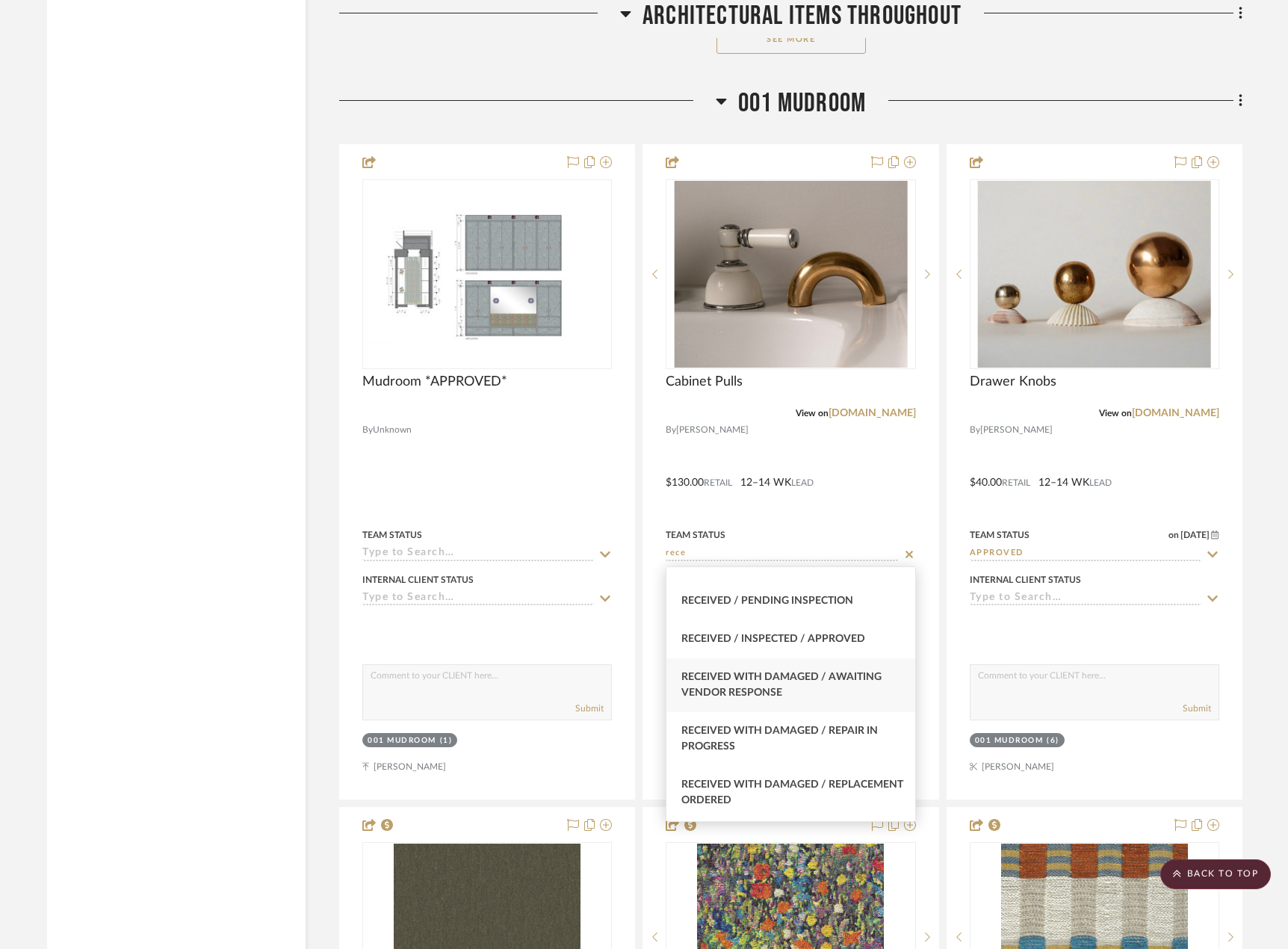
click at [862, 677] on span "Received with Damaged / Awaiting Vendor Response" at bounding box center [782, 685] width 201 height 26
type input "Received with Damaged / Awaiting Vendor Response"
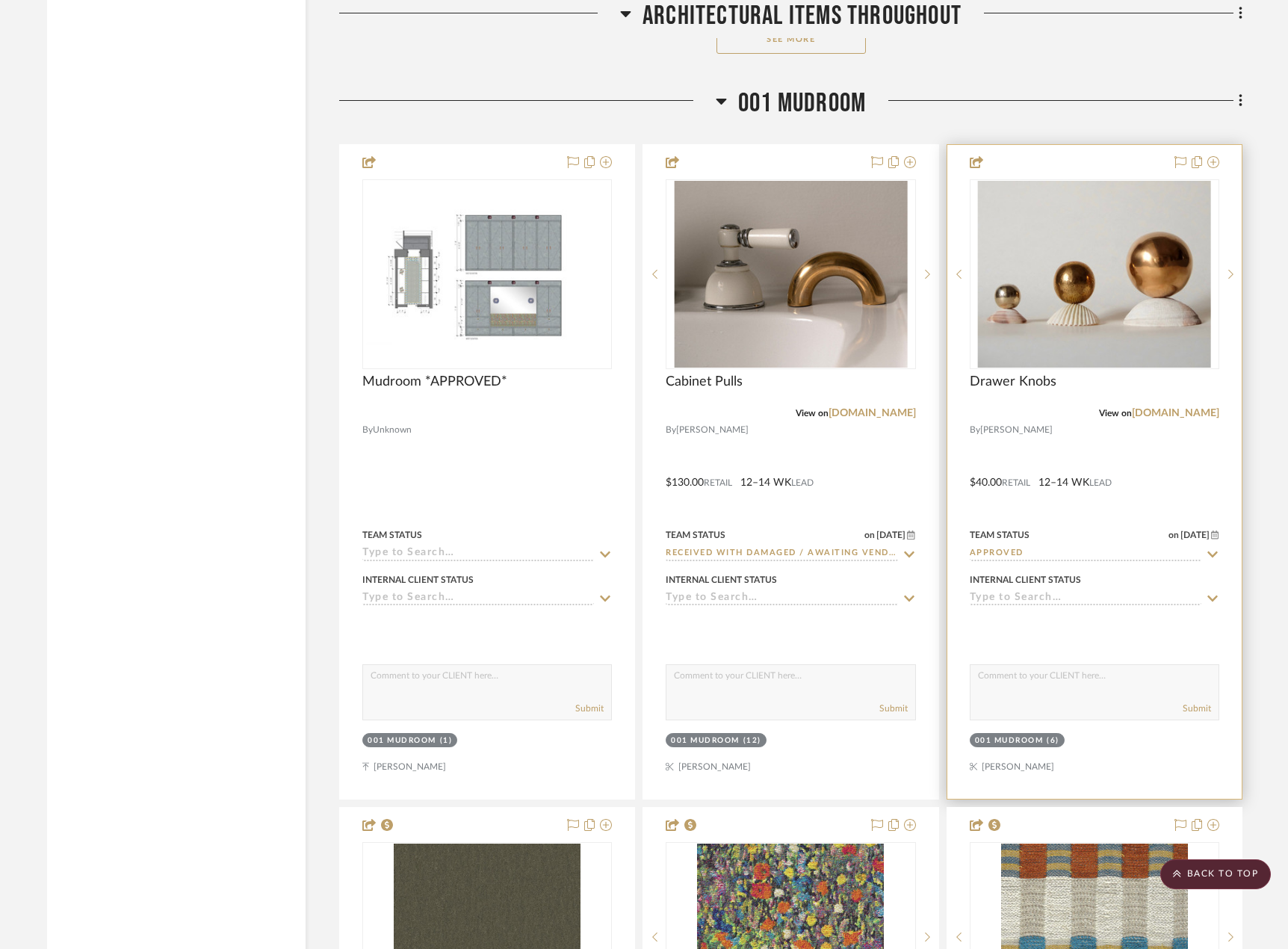
click at [1057, 550] on input "Approved" at bounding box center [1085, 554] width 232 height 14
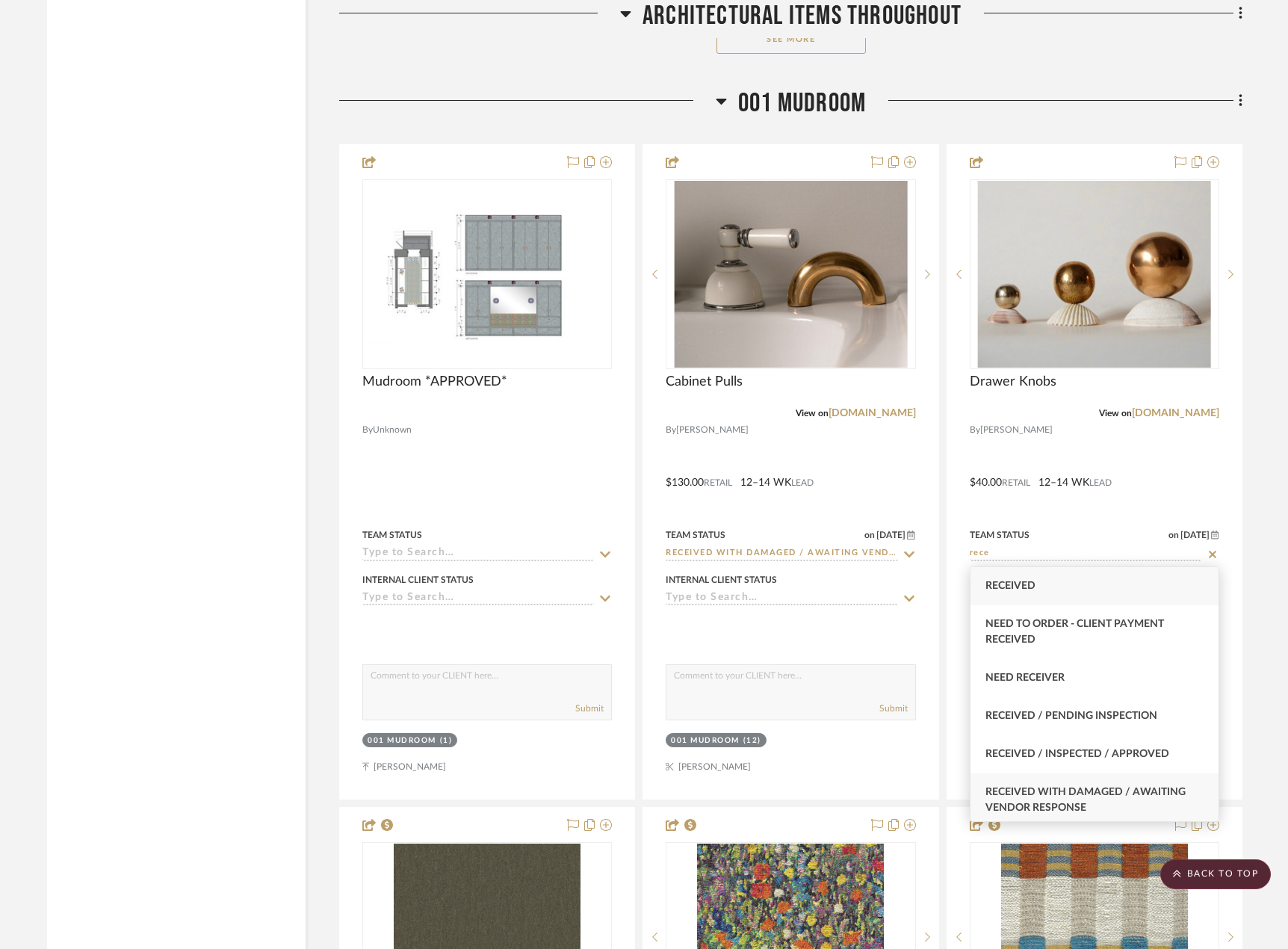
type input "rece"
click at [1073, 790] on span "Received with Damaged / Awaiting Vendor Response" at bounding box center [1086, 800] width 201 height 26
type input "[DATE]"
type input "Received with Damaged / Awaiting Vendor Response"
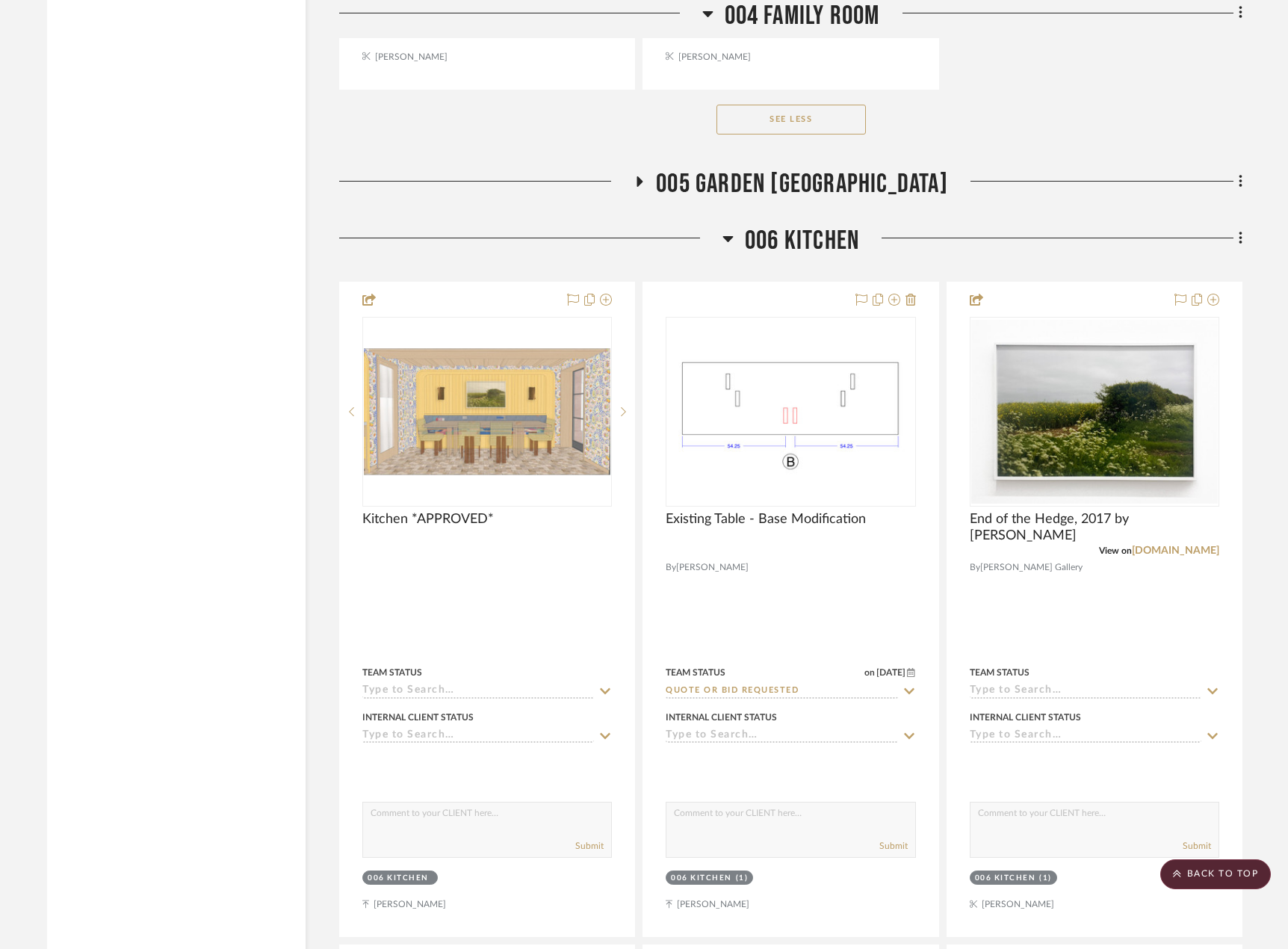
scroll to position [17409, 0]
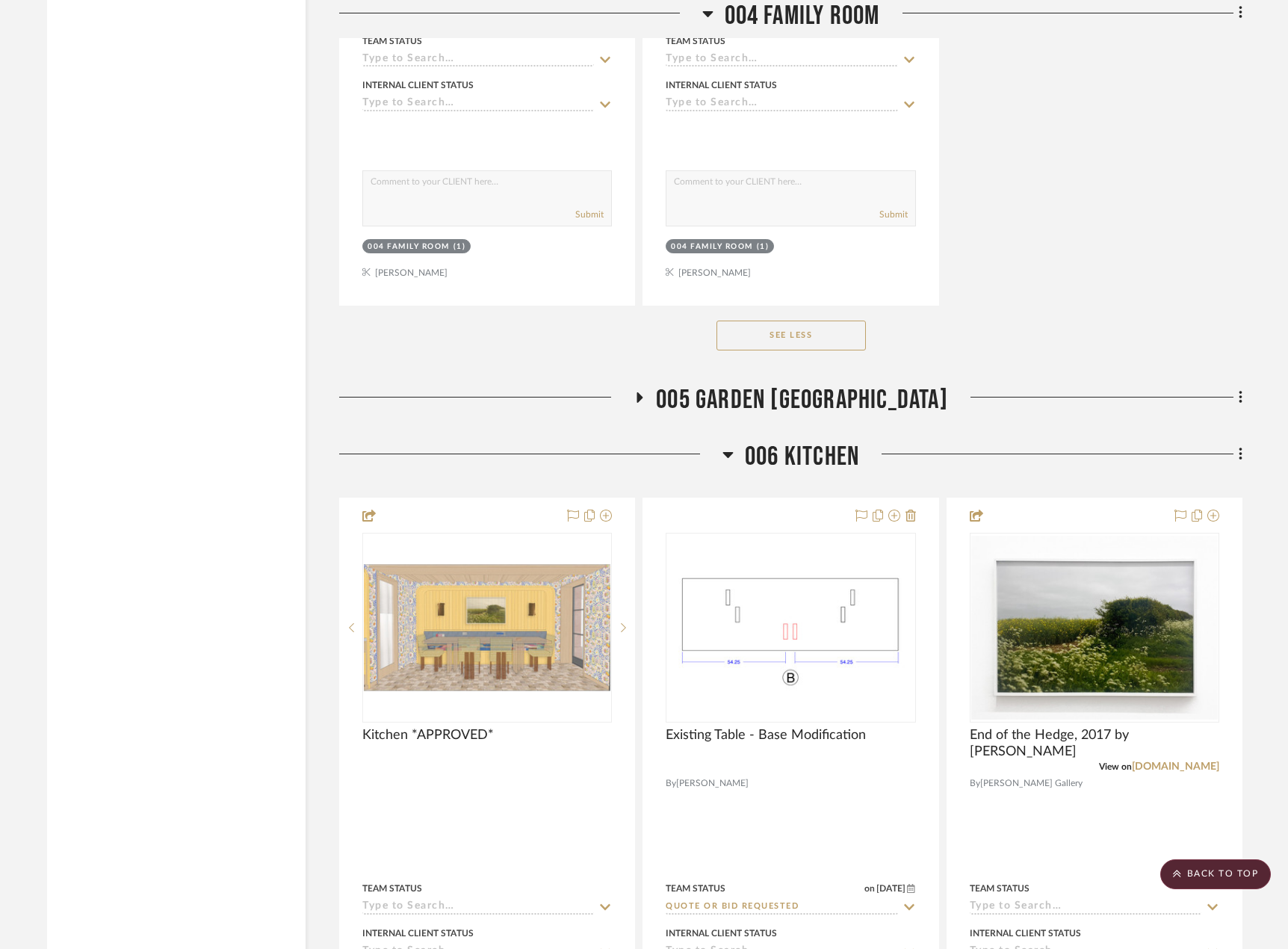
click at [828, 393] on span "005 GARDEN POWDER ROOM" at bounding box center [802, 399] width 292 height 32
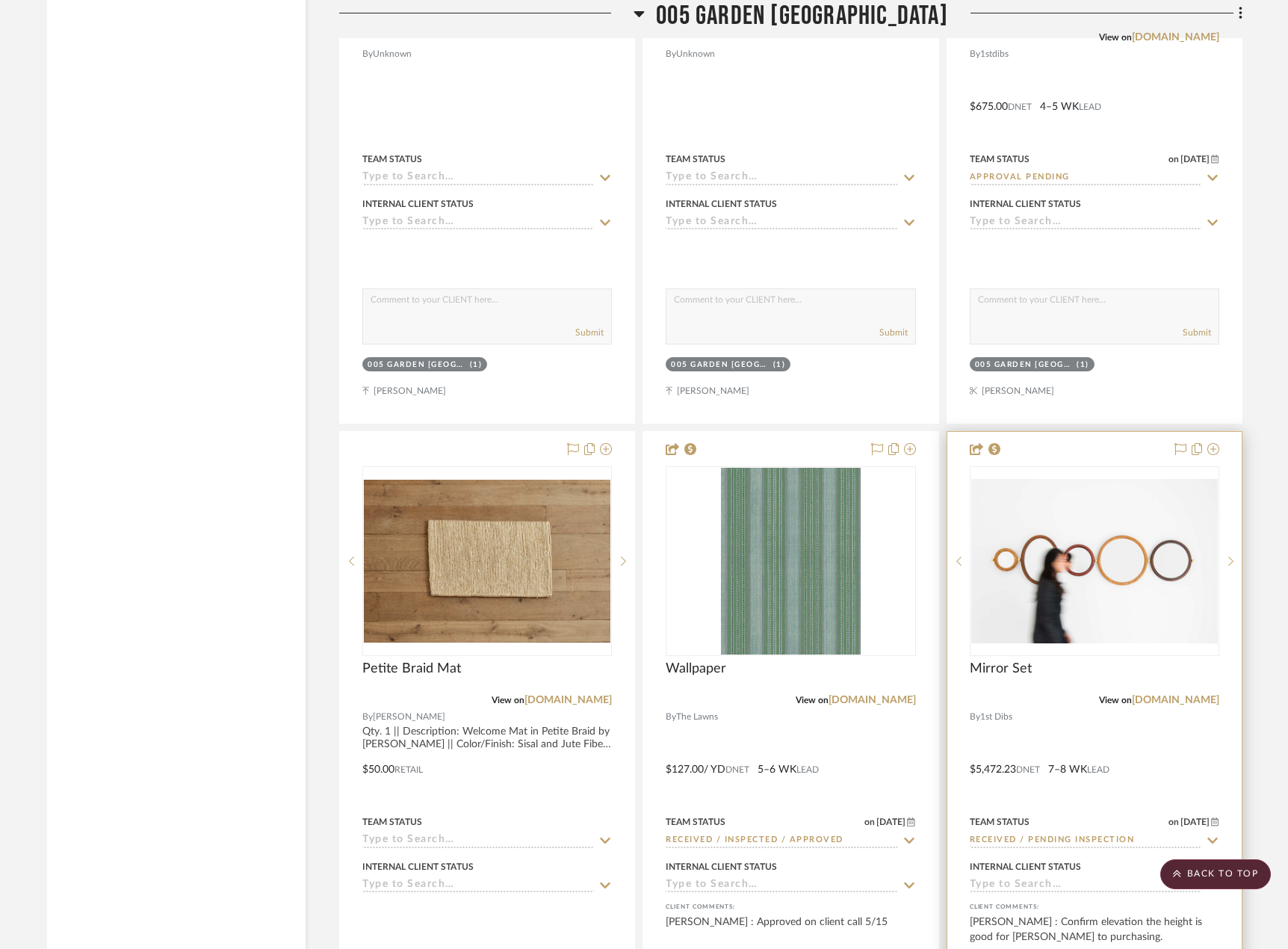
scroll to position [18305, 0]
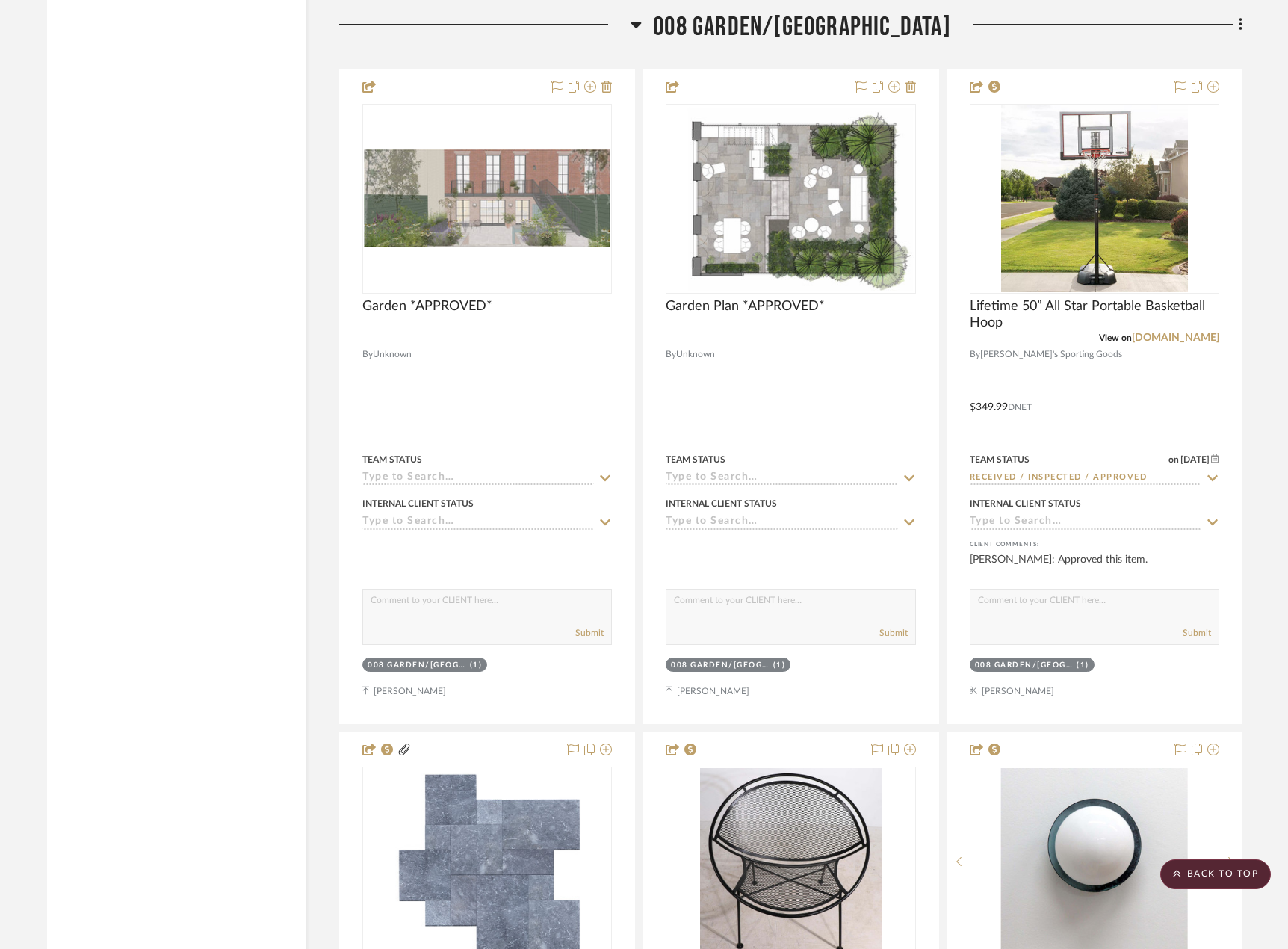
scroll to position [21443, 0]
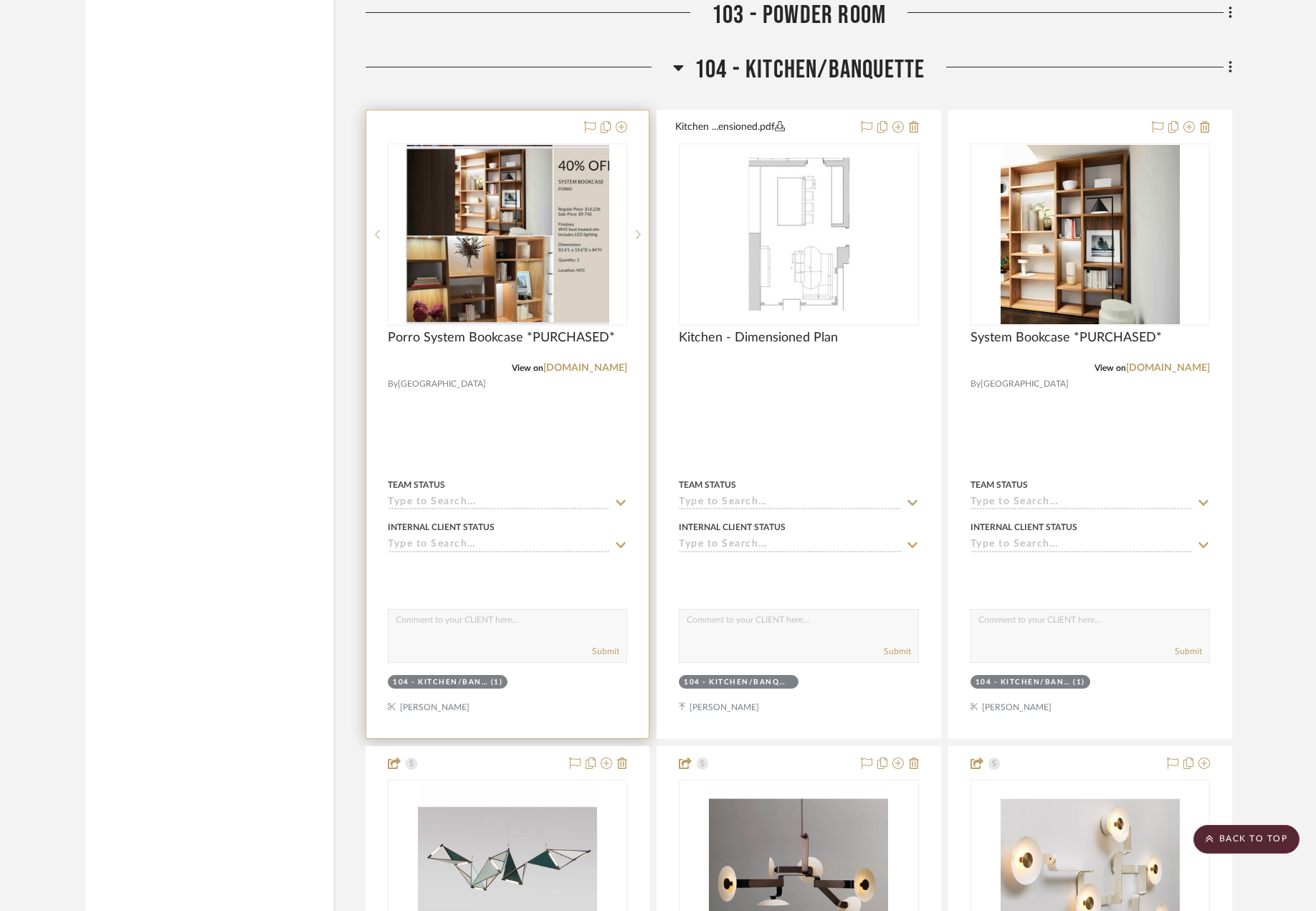
scroll to position [6574, 0]
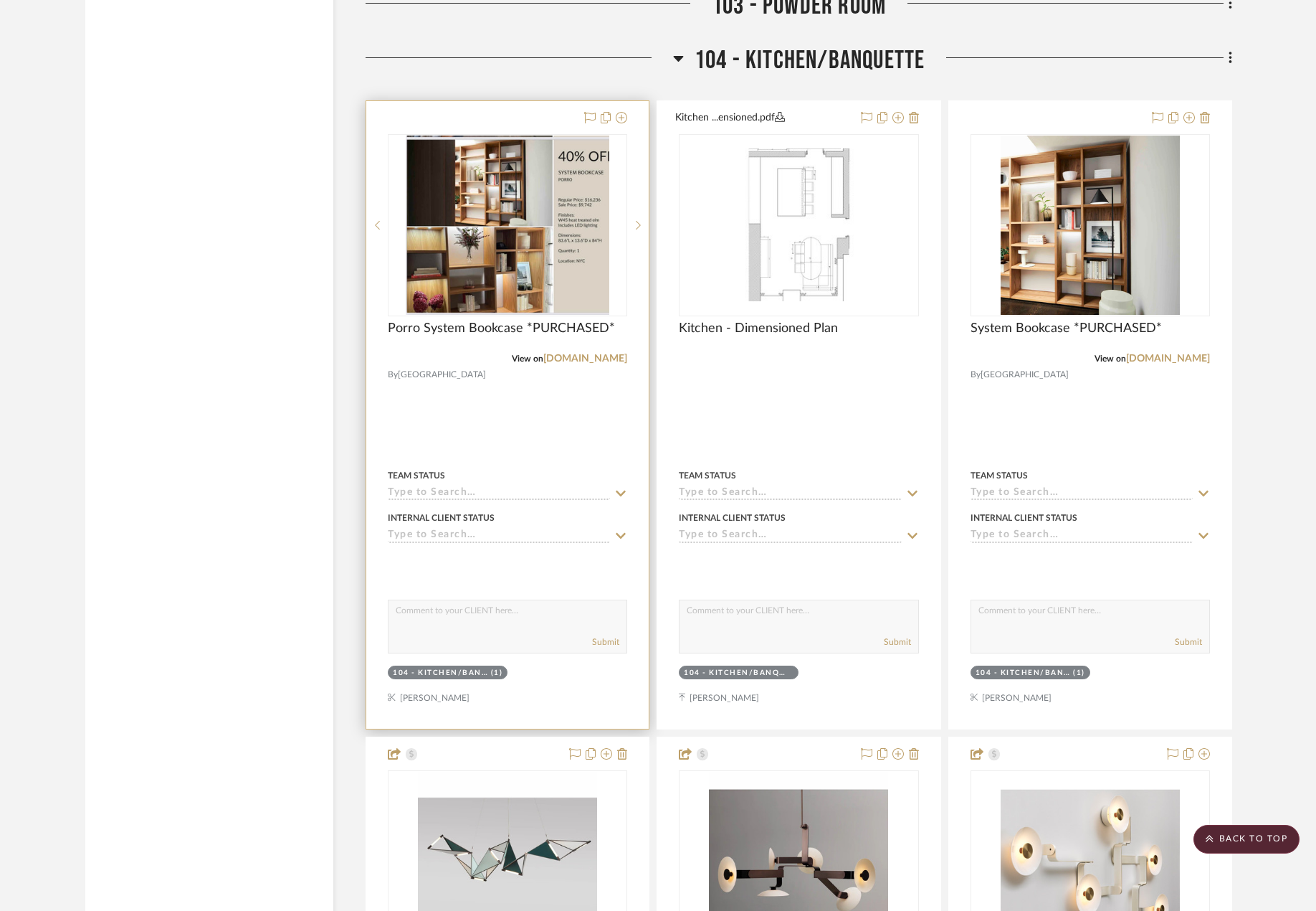
click at [547, 432] on div at bounding box center [507, 415] width 282 height 628
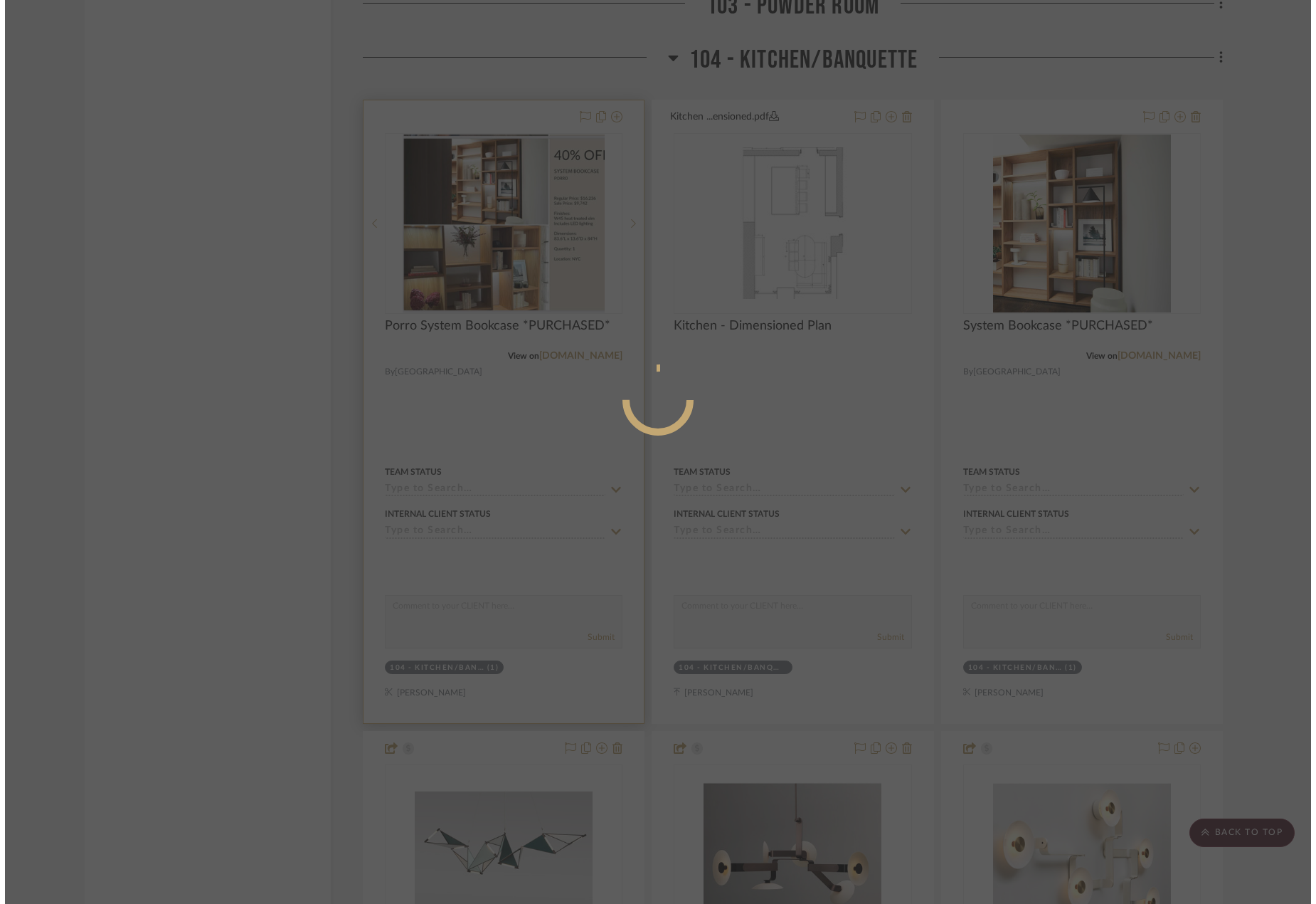
scroll to position [0, 0]
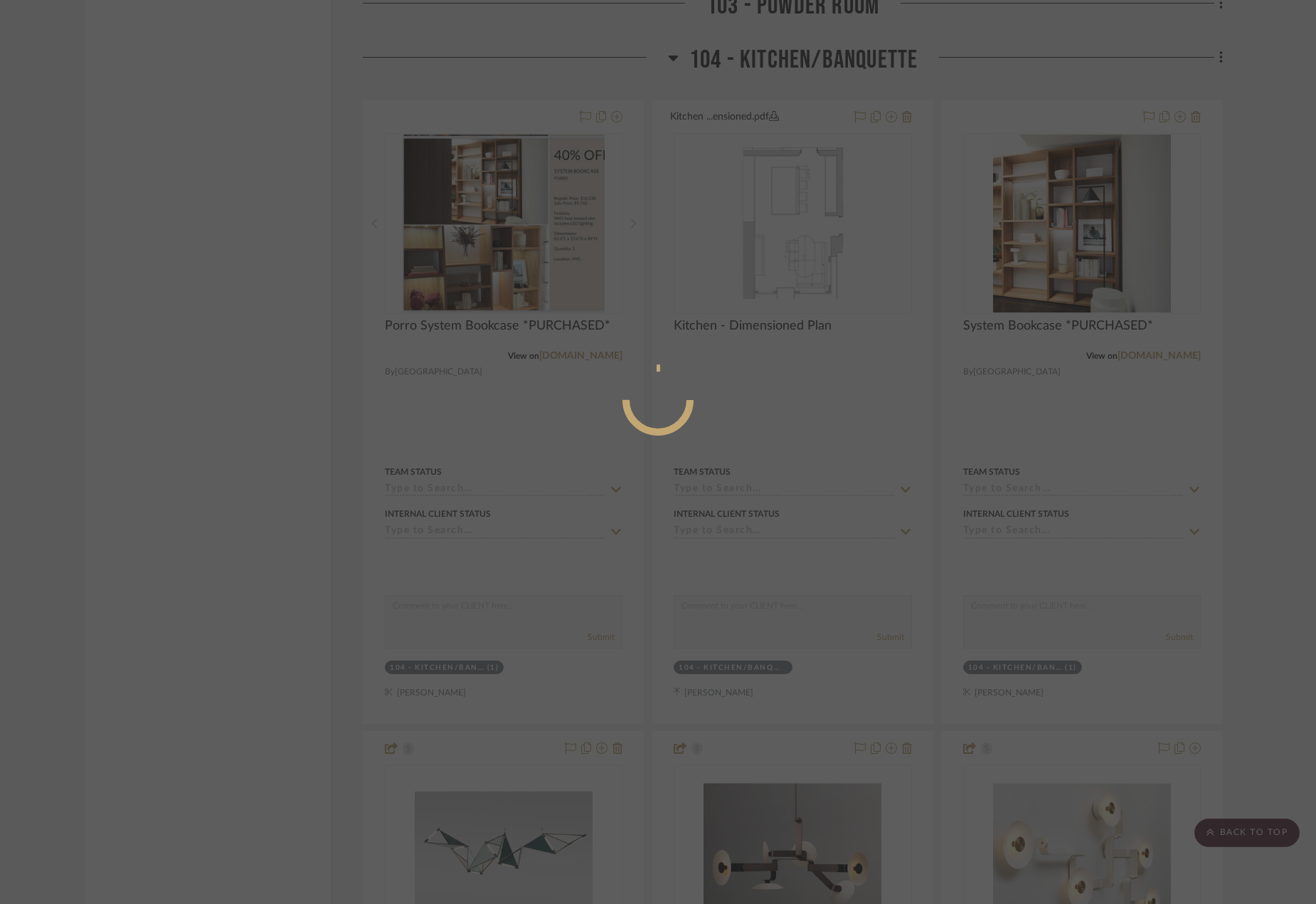
click at [1138, 276] on div at bounding box center [658, 452] width 1316 height 904
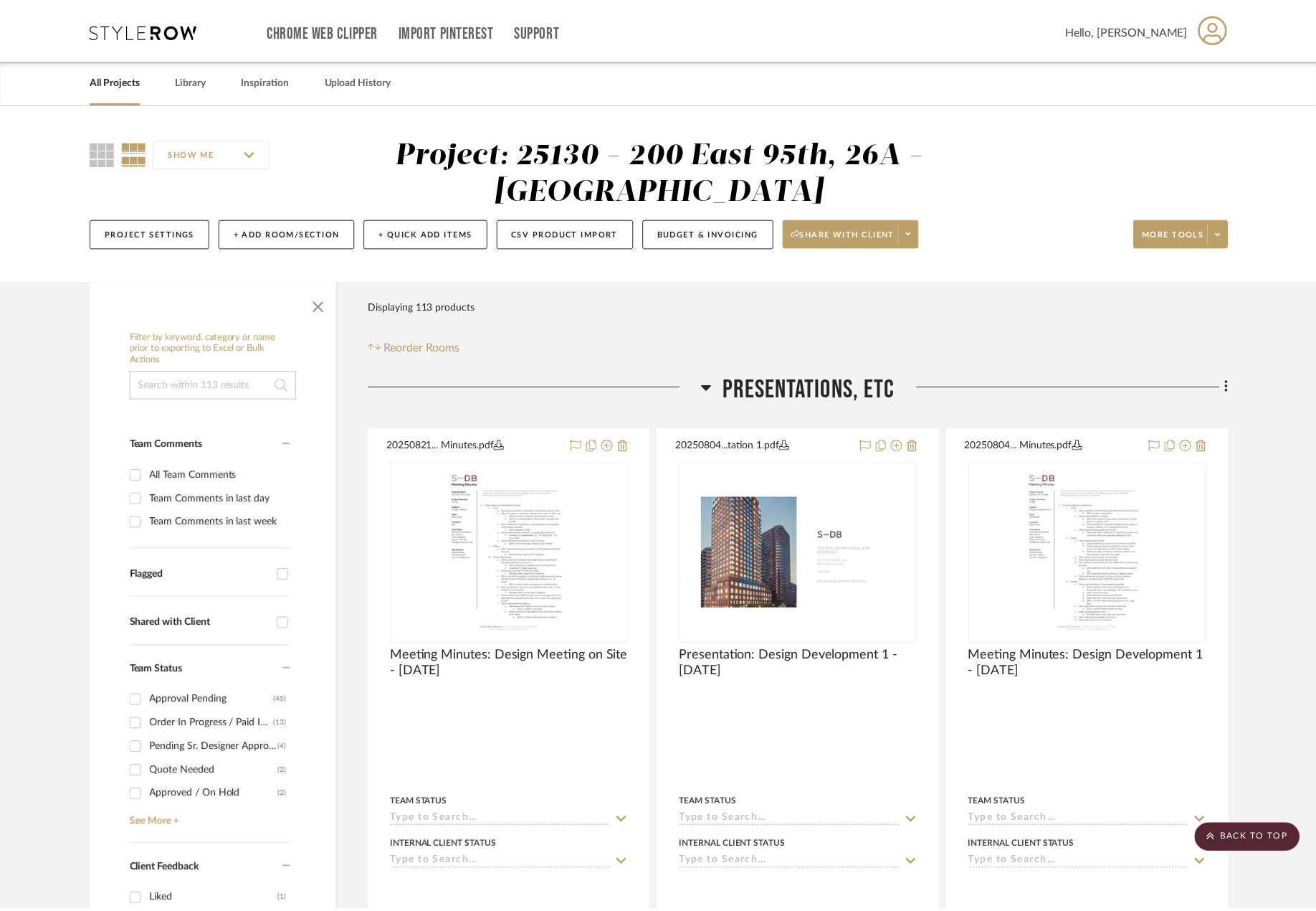
scroll to position [6574, 0]
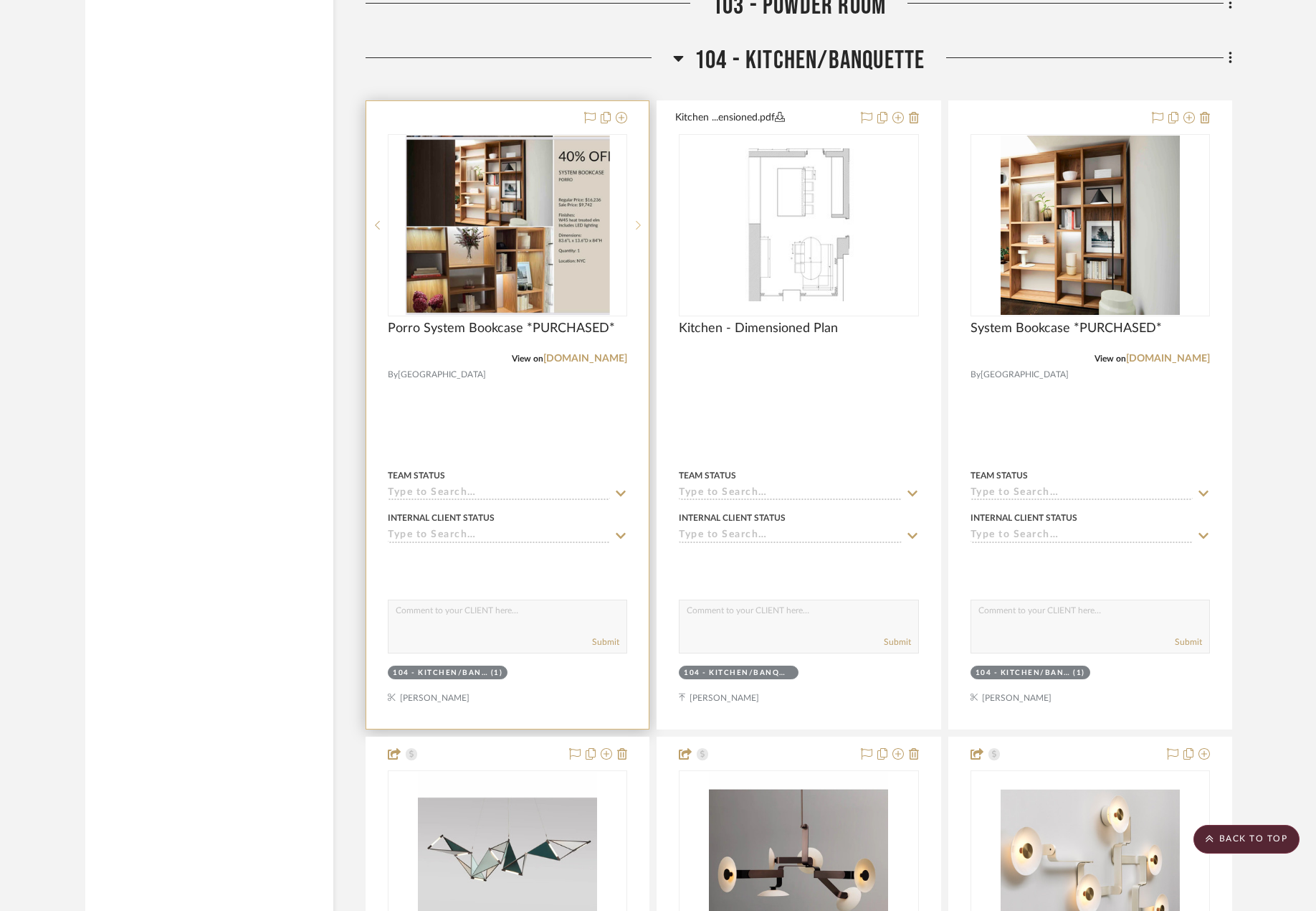
click at [634, 224] on sr-next-btn at bounding box center [638, 225] width 22 height 10
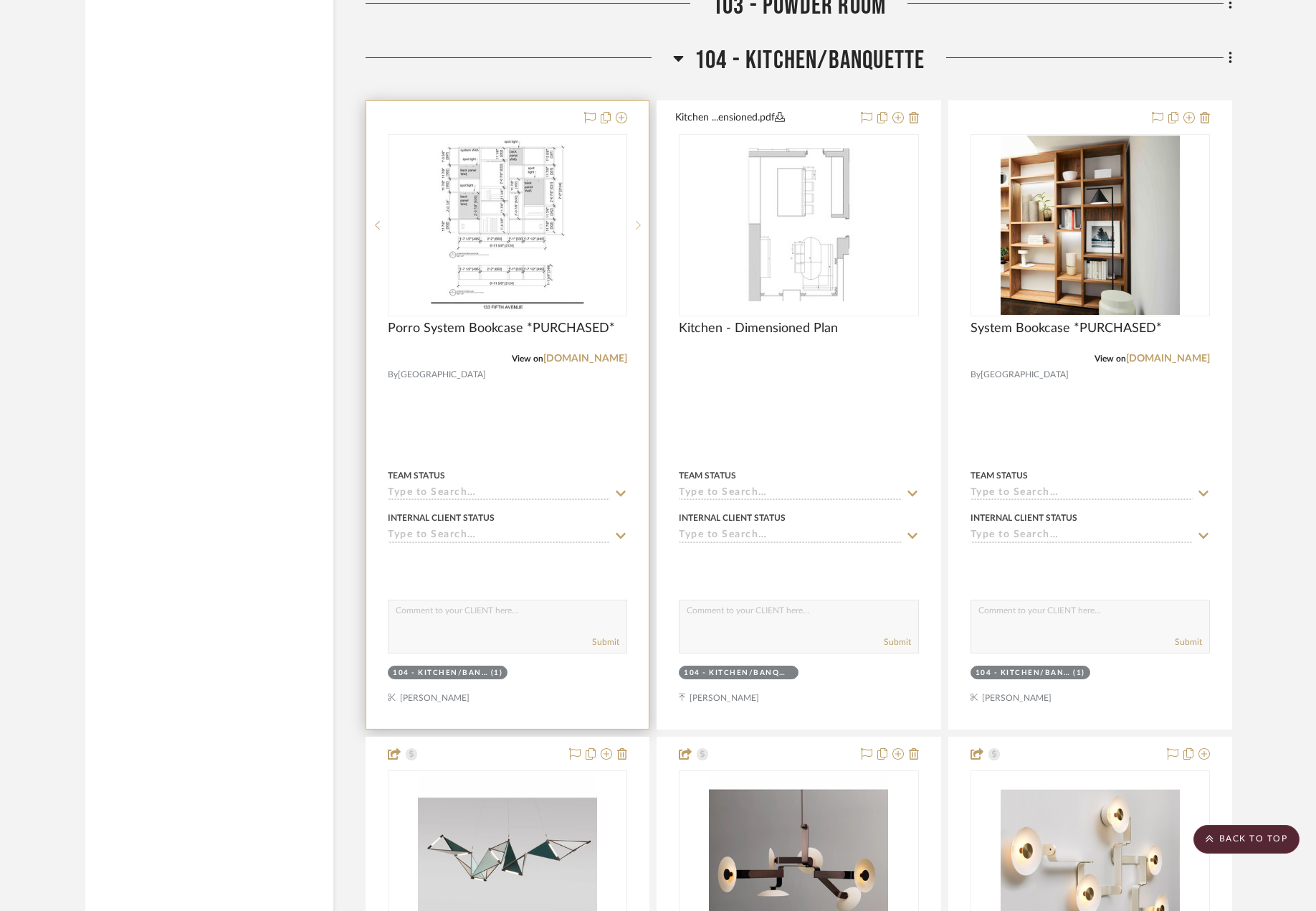
click at [634, 224] on sr-next-btn at bounding box center [638, 225] width 22 height 10
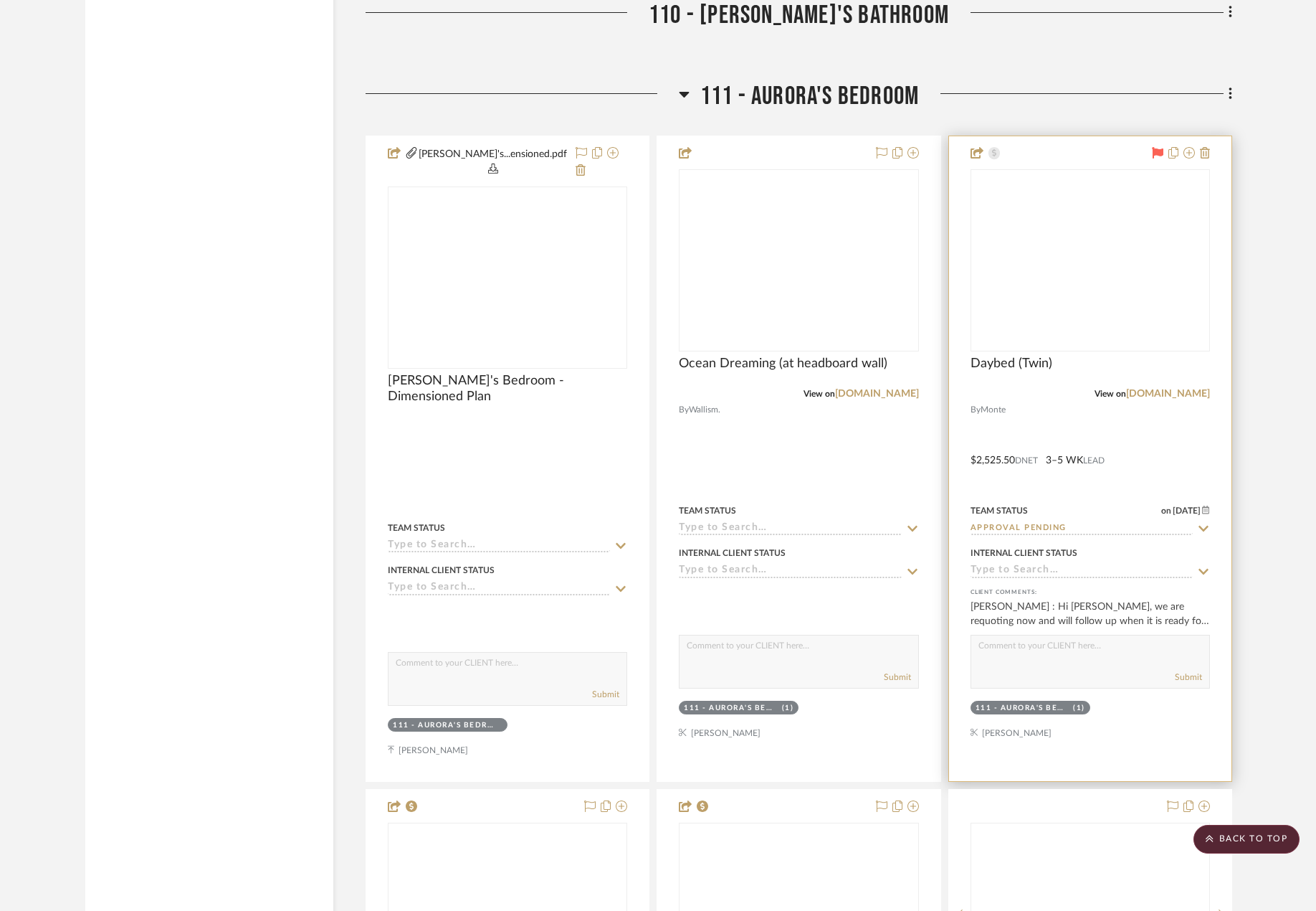
scroll to position [15708, 0]
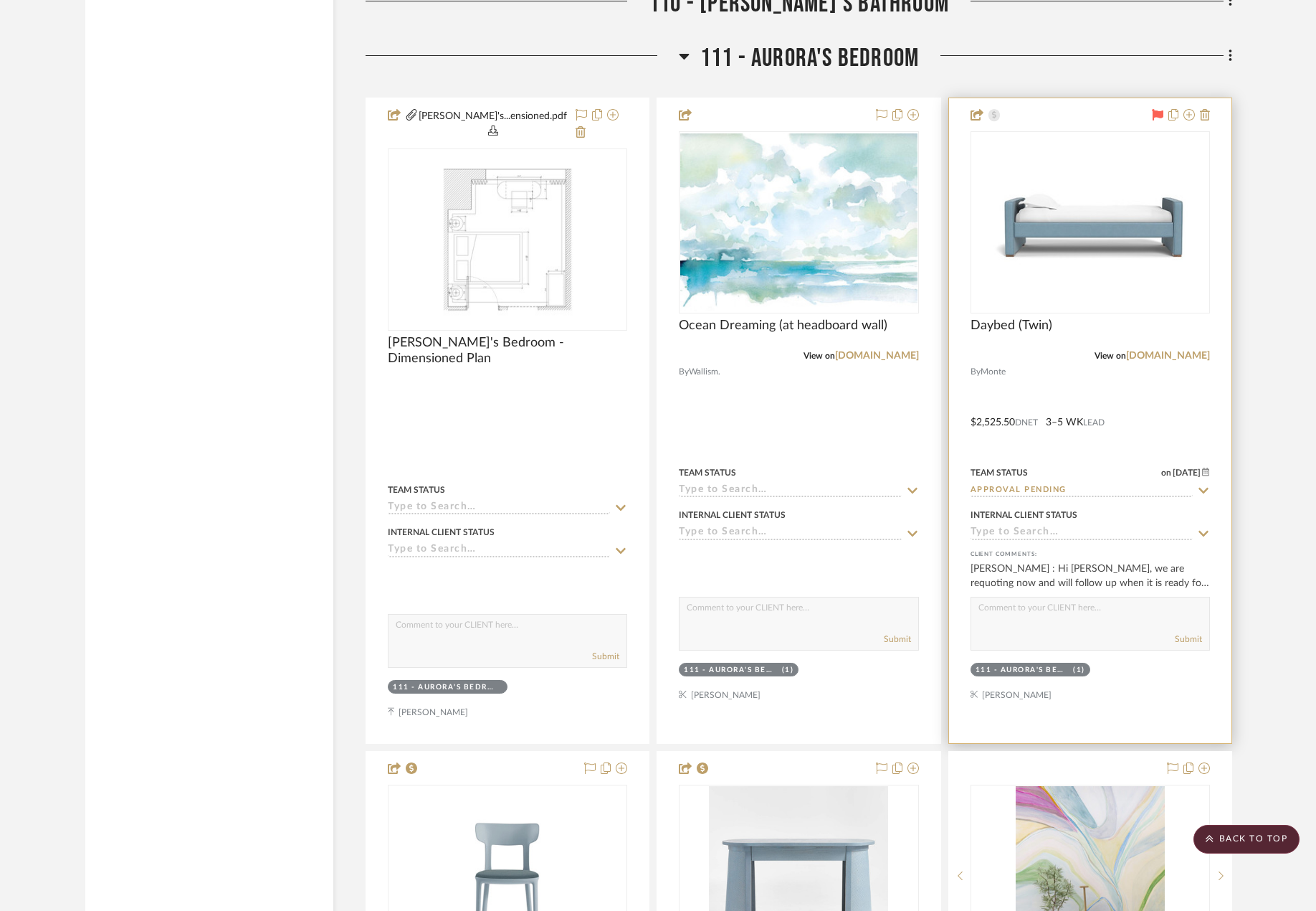
click at [1148, 390] on div at bounding box center [1091, 421] width 282 height 645
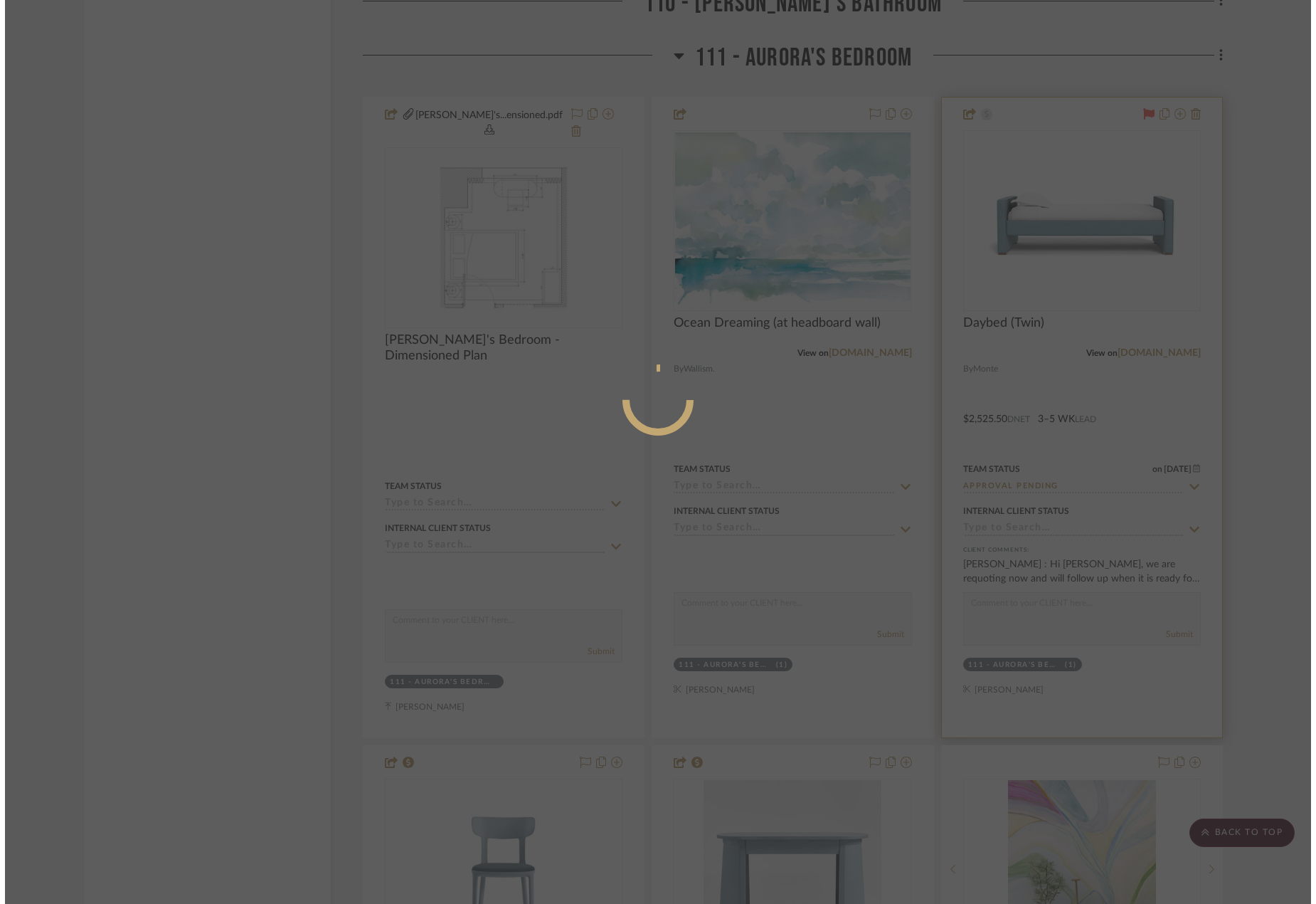
scroll to position [0, 0]
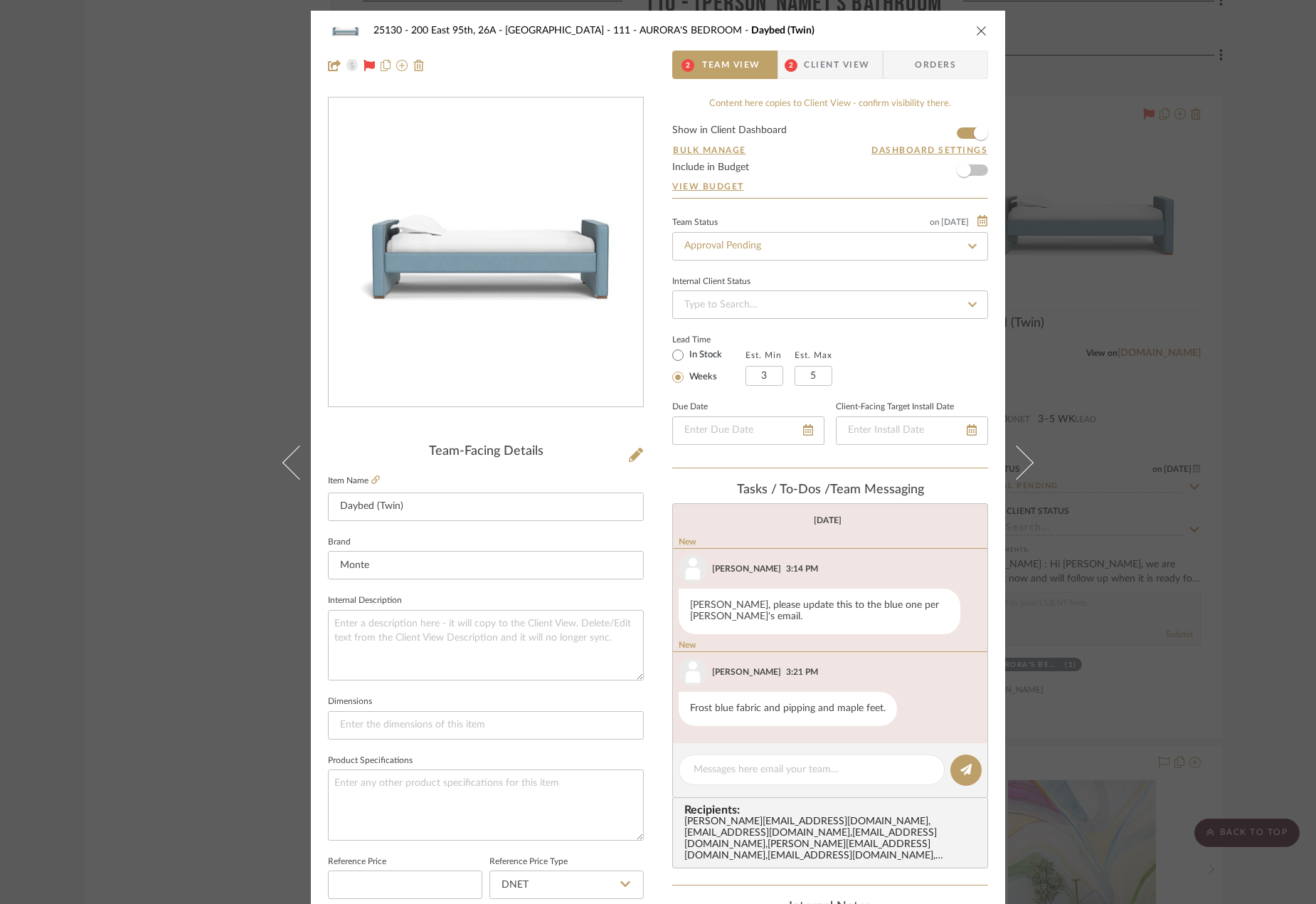
click at [819, 71] on span "Client View" at bounding box center [836, 64] width 65 height 28
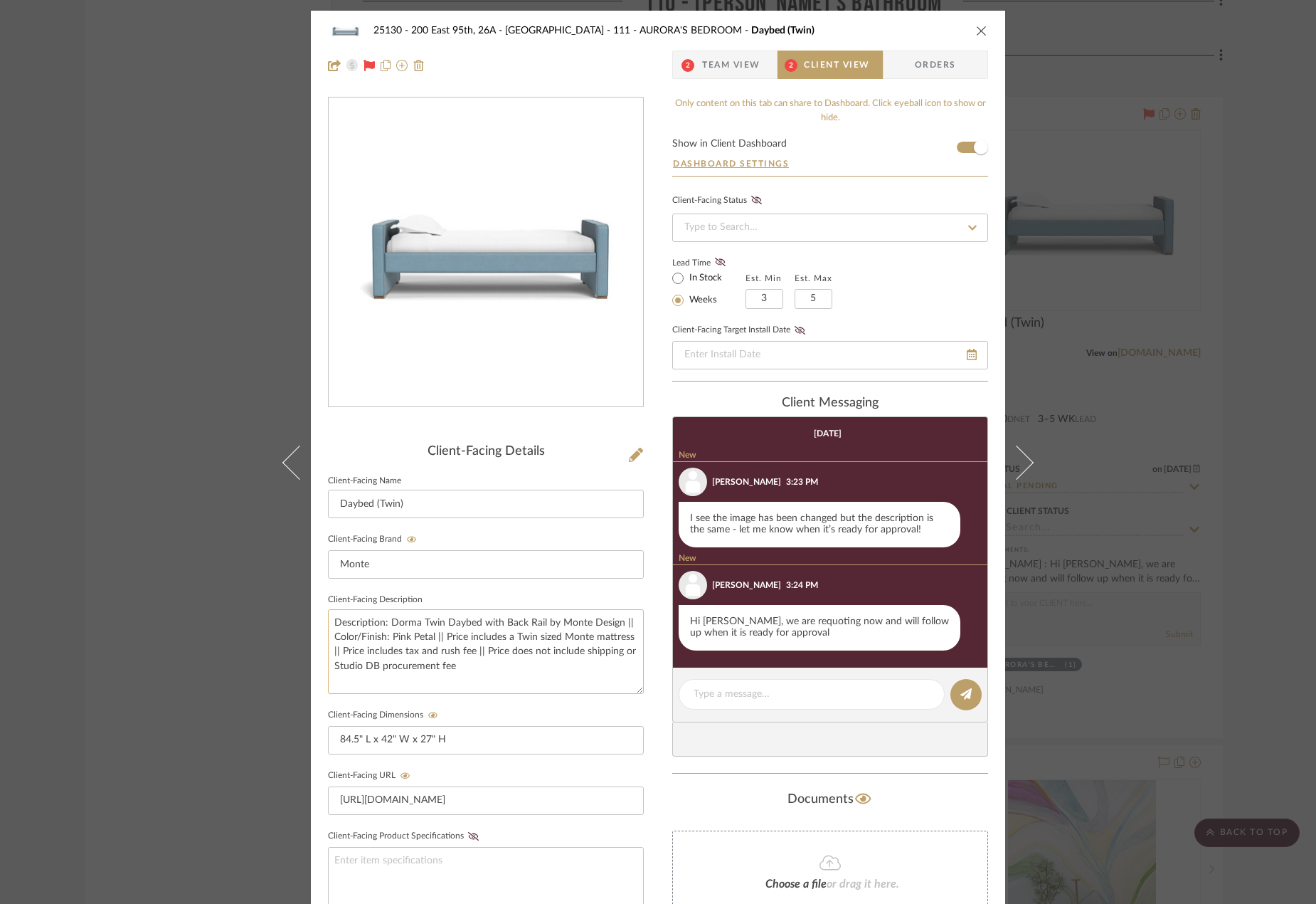
drag, startPoint x: 390, startPoint y: 639, endPoint x: 433, endPoint y: 640, distance: 43.0
click at [433, 640] on textarea "Description: Dorma Twin Daybed with Back Rail by Monte Design || Color/Finish: …" at bounding box center [486, 651] width 316 height 84
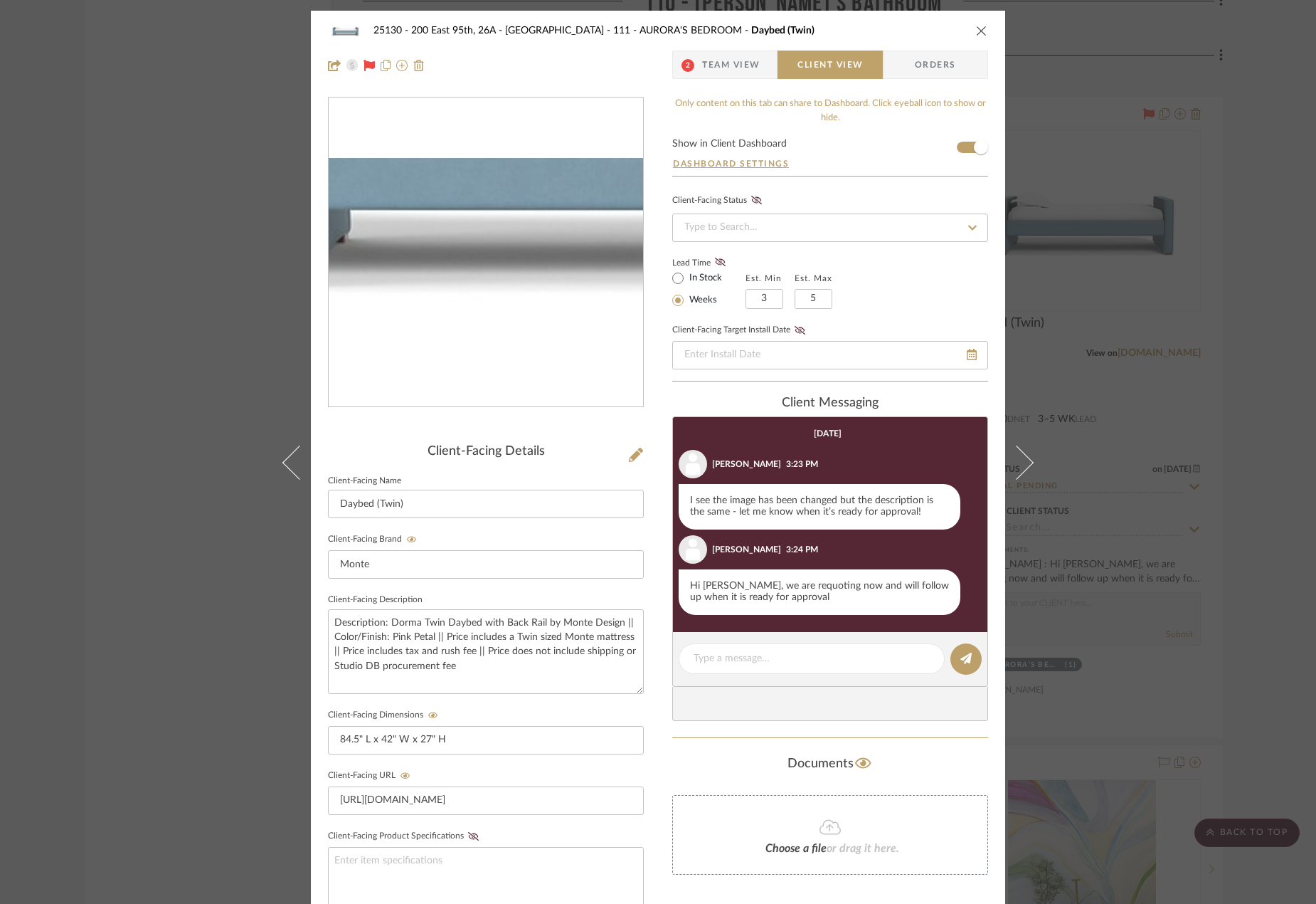
click at [440, 287] on img "0" at bounding box center [485, 252] width 314 height 188
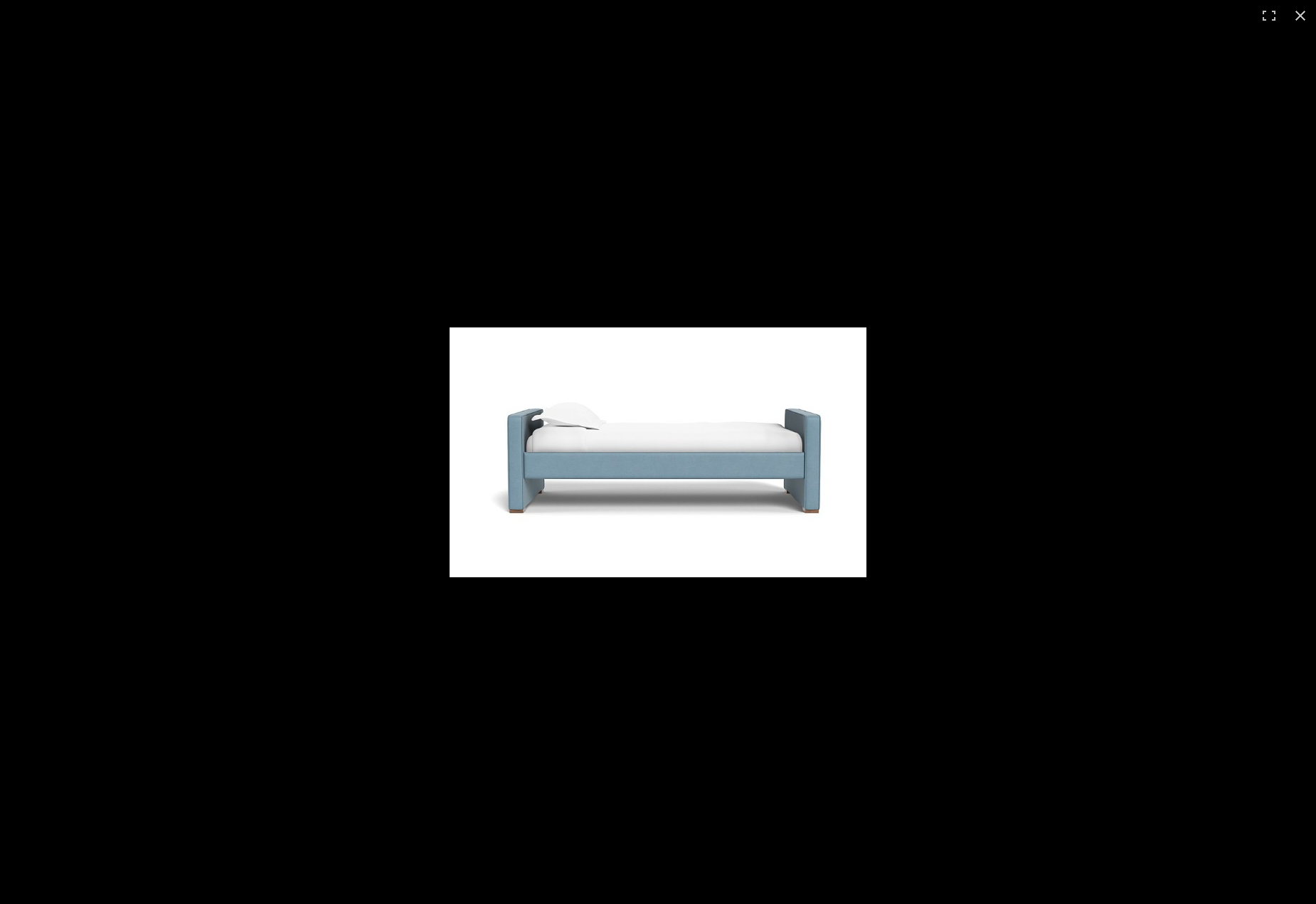
click at [668, 413] on img at bounding box center [658, 452] width 417 height 250
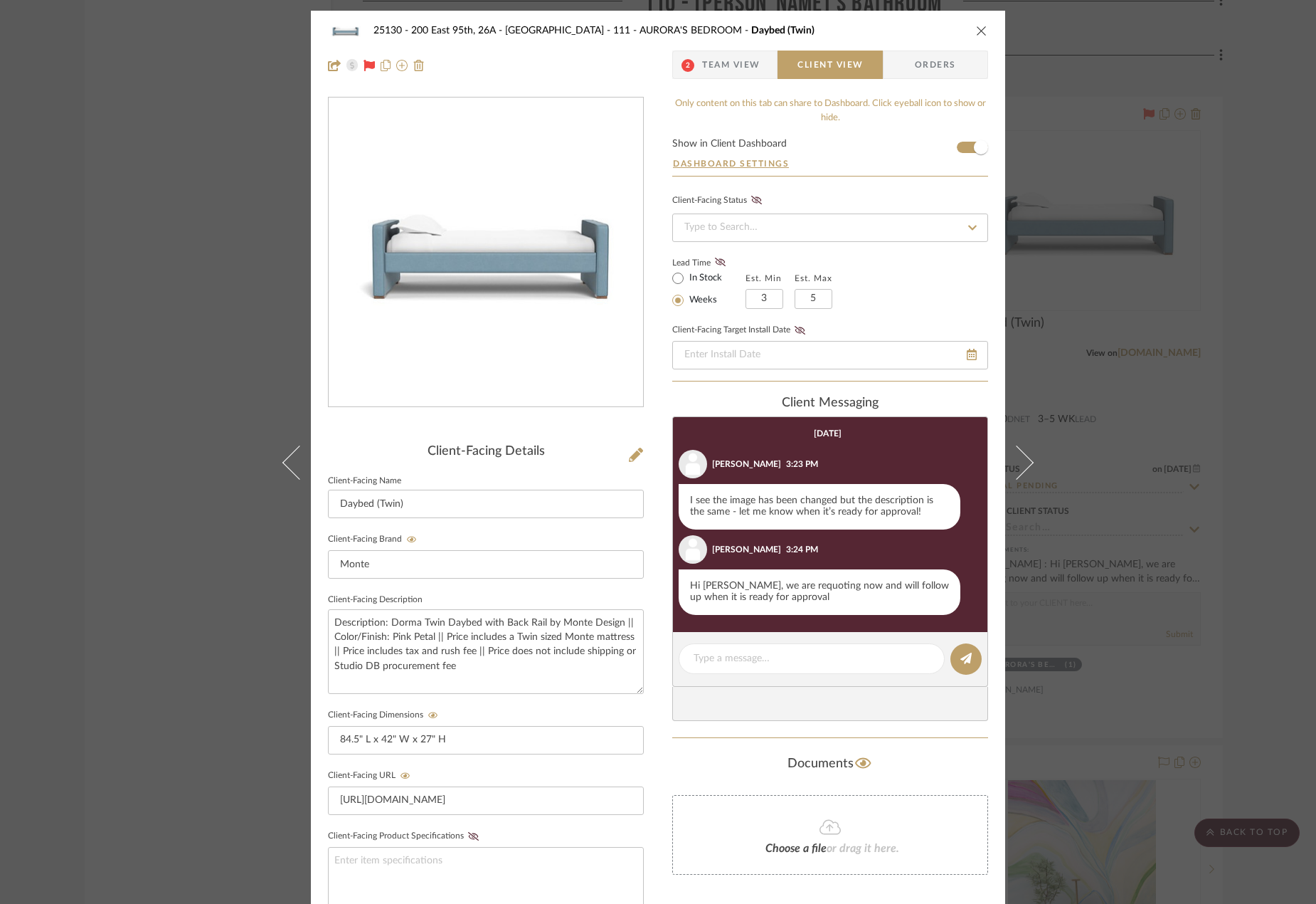
click at [728, 59] on span "Team View" at bounding box center [731, 64] width 59 height 28
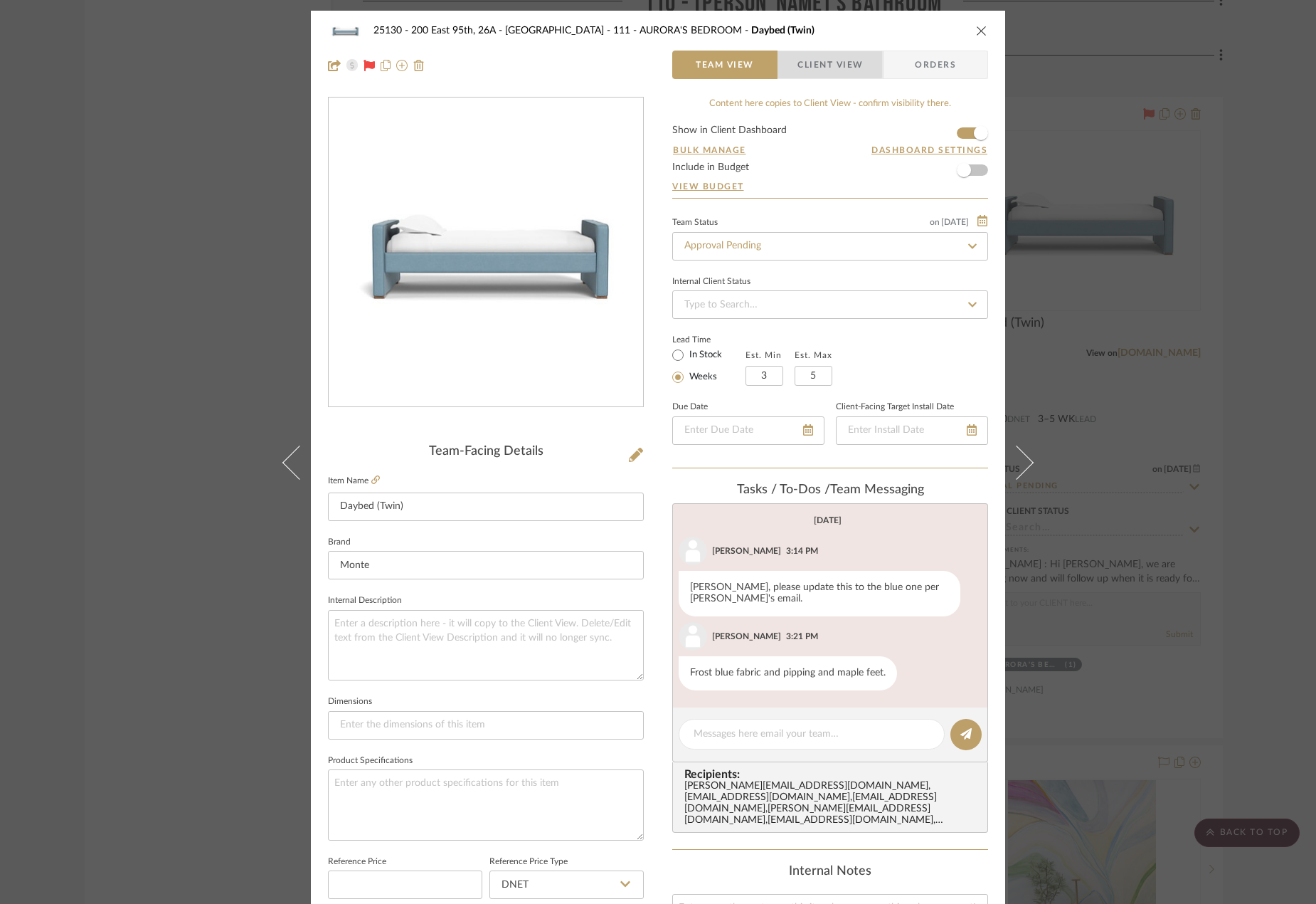
click at [816, 59] on span "Client View" at bounding box center [830, 64] width 65 height 28
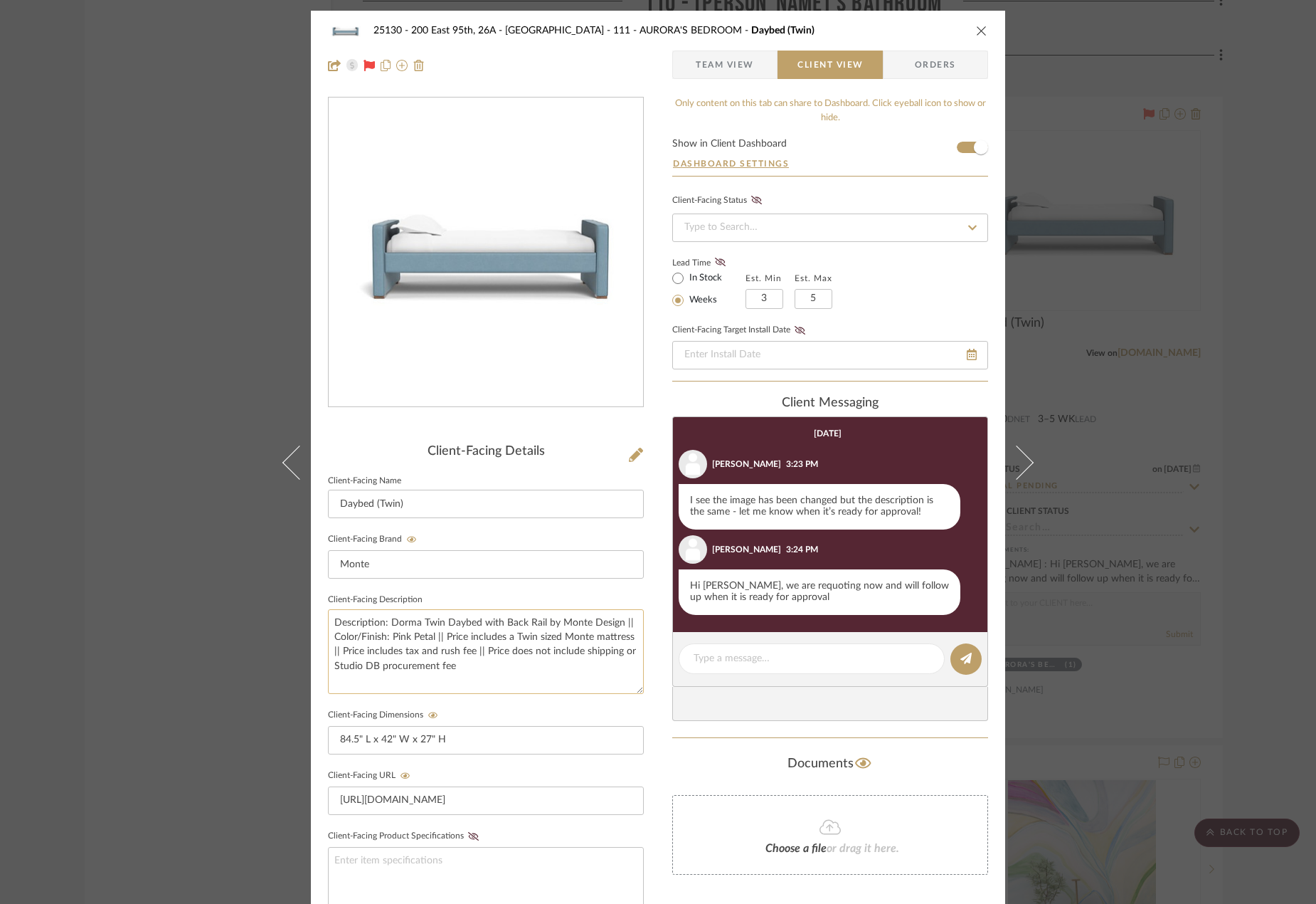
drag, startPoint x: 430, startPoint y: 640, endPoint x: 390, endPoint y: 641, distance: 40.0
click at [390, 641] on textarea "Description: Dorma Twin Daybed with Back Rail by Monte Design || Color/Finish: …" at bounding box center [486, 651] width 316 height 84
click at [474, 667] on textarea "Description: Dorma Twin Daybed with Back Rail by Monte Design || Color/Finish: …" at bounding box center [486, 651] width 316 height 84
drag, startPoint x: 492, startPoint y: 654, endPoint x: 565, endPoint y: 642, distance: 74.0
click at [565, 642] on textarea "Description: Dorma Twin Daybed with Back Rail by Monte Design || Color/Finish: …" at bounding box center [486, 651] width 316 height 84
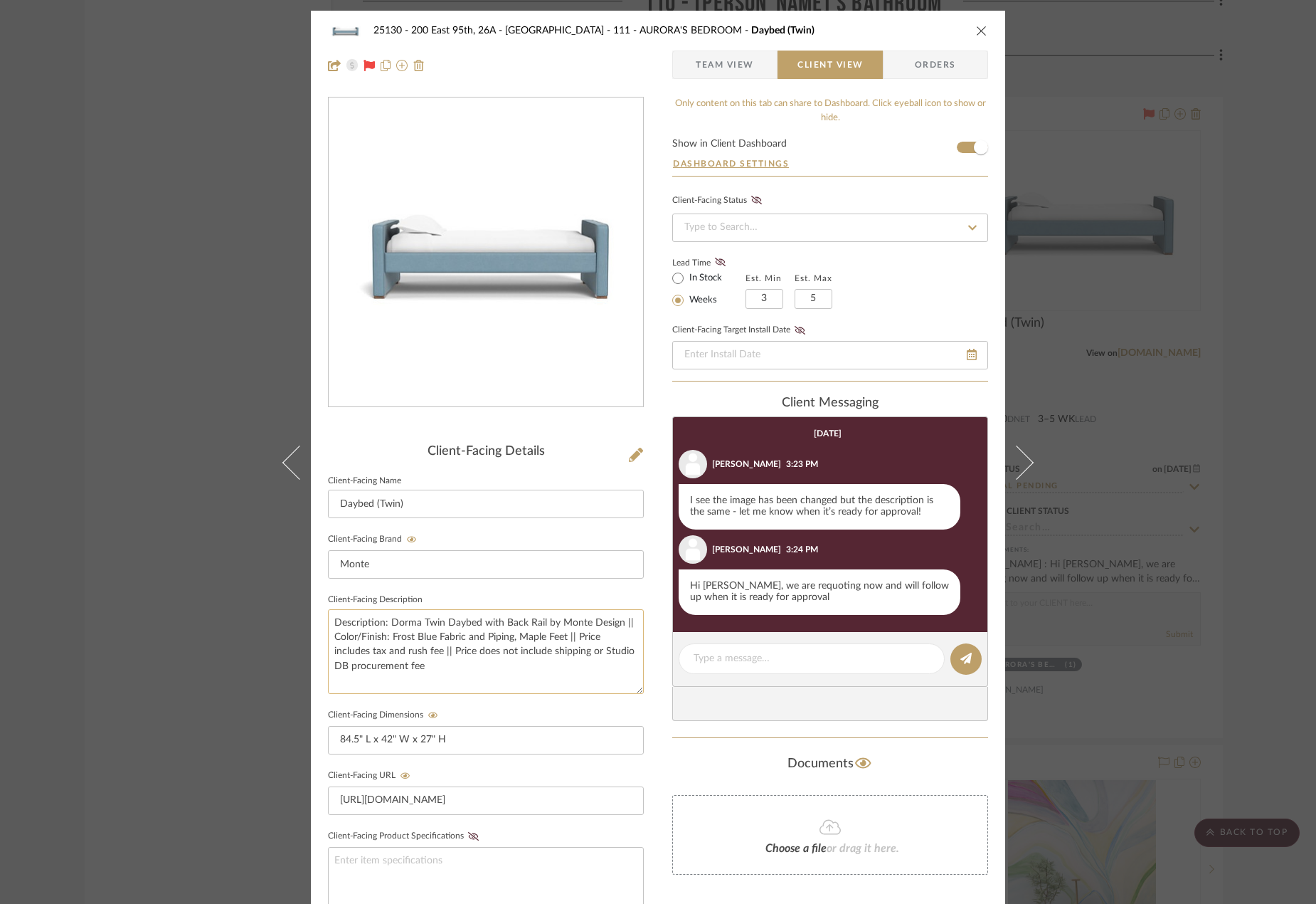
click at [503, 665] on textarea "Description: Dorma Twin Daybed with Back Rail by Monte Design || Color/Finish: …" at bounding box center [486, 651] width 316 height 84
type textarea "Description: Dorma Twin Daybed with Back Rail by Monte Design || Color/Finish: …"
click at [510, 745] on input "84.5" L x 42" W x 27" H" at bounding box center [486, 740] width 316 height 28
click at [528, 776] on fieldset "Client-Facing URL https://montedesign.com/products/modern-twin-day-bed" at bounding box center [486, 790] width 316 height 49
click at [737, 62] on span "Team View" at bounding box center [725, 64] width 59 height 28
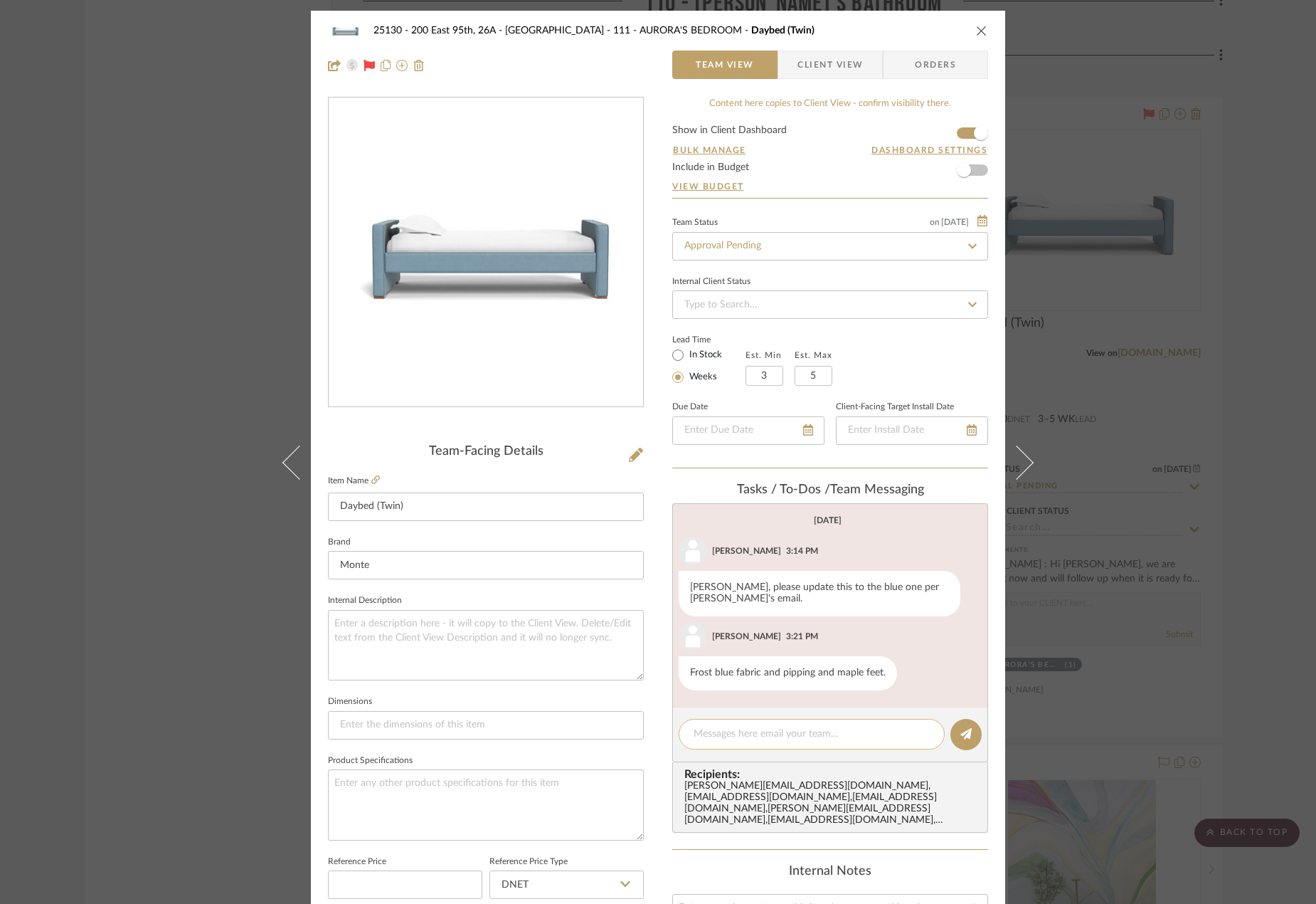
click at [781, 723] on div at bounding box center [811, 734] width 266 height 30
click at [845, 736] on textarea at bounding box center [812, 735] width 237 height 15
type textarea "Updated quote requested"
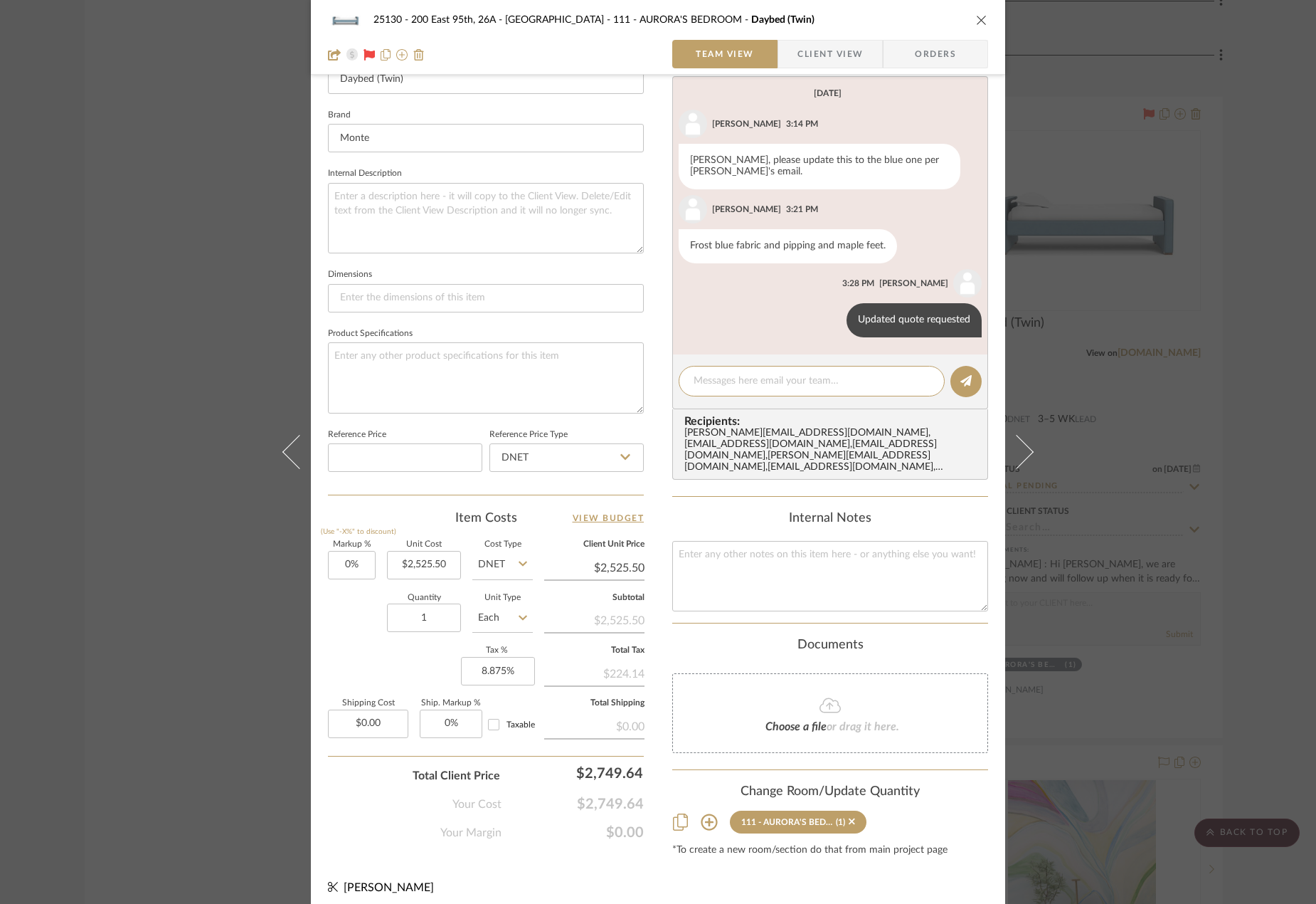
scroll to position [436, 0]
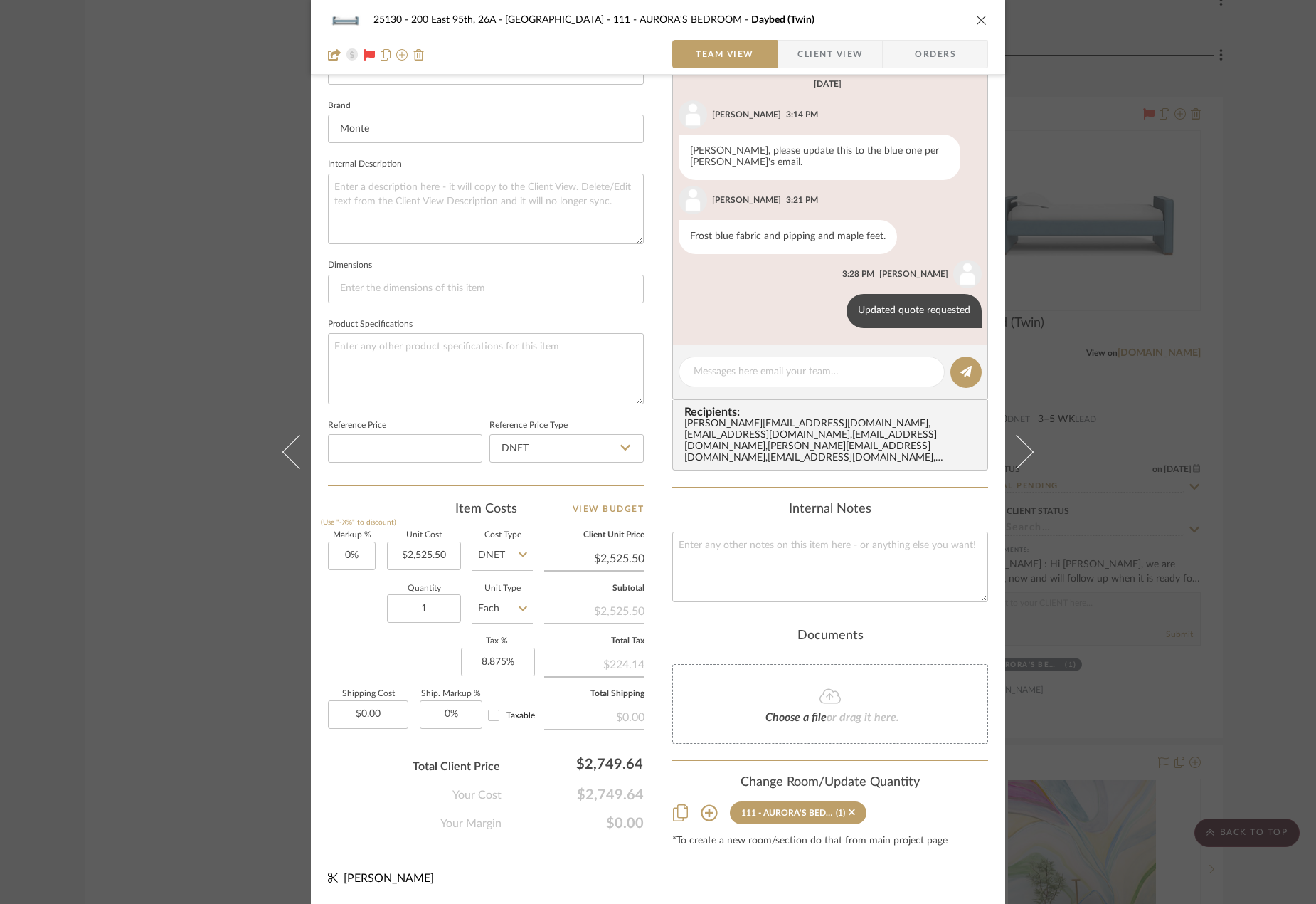
click at [1131, 170] on div "25130 - 200 East 95th, 26A - Kosheleva 111 - AURORA'S BEDROOM Daybed (Twin) Tea…" at bounding box center [658, 452] width 1316 height 904
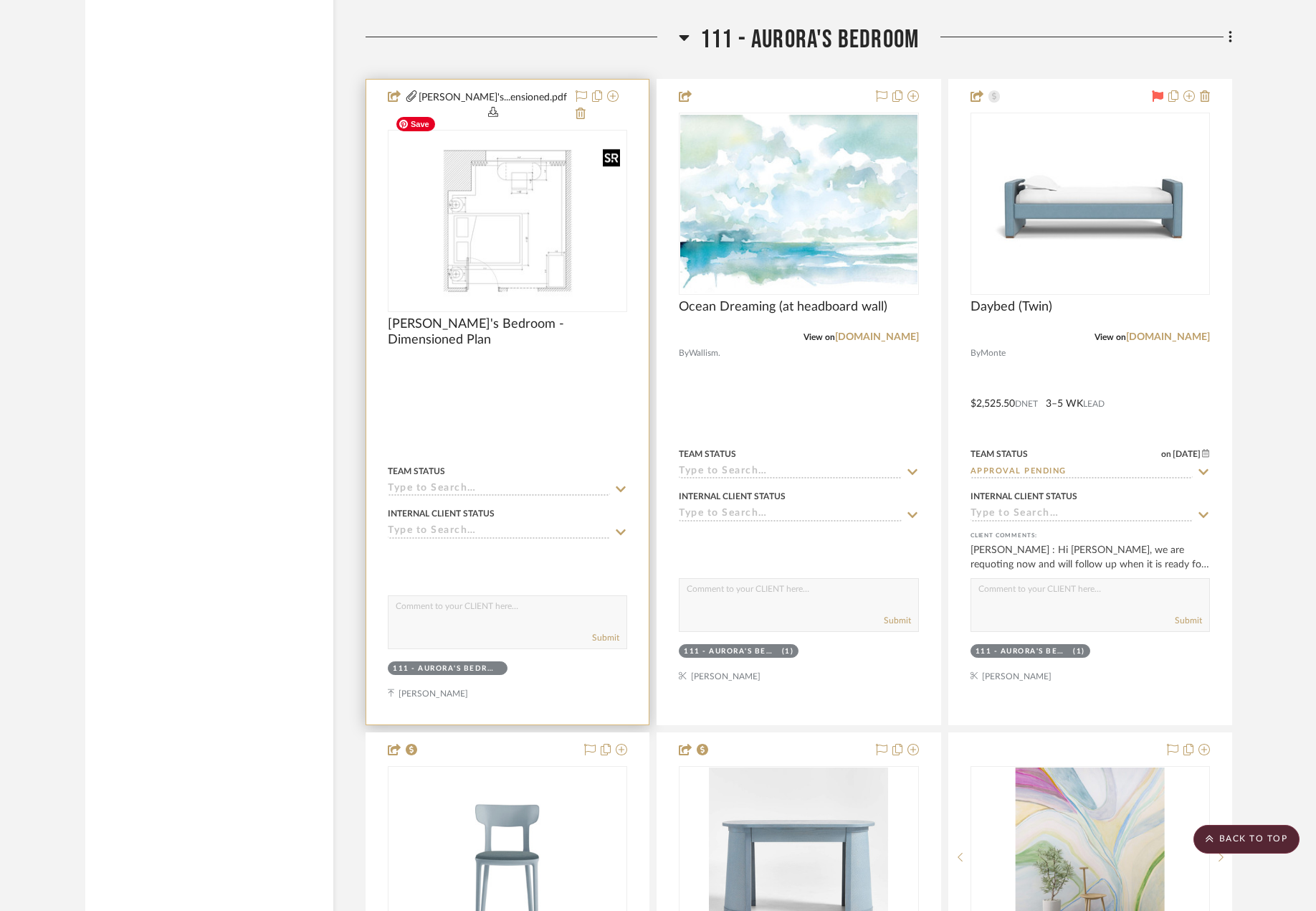
scroll to position [16018, 0]
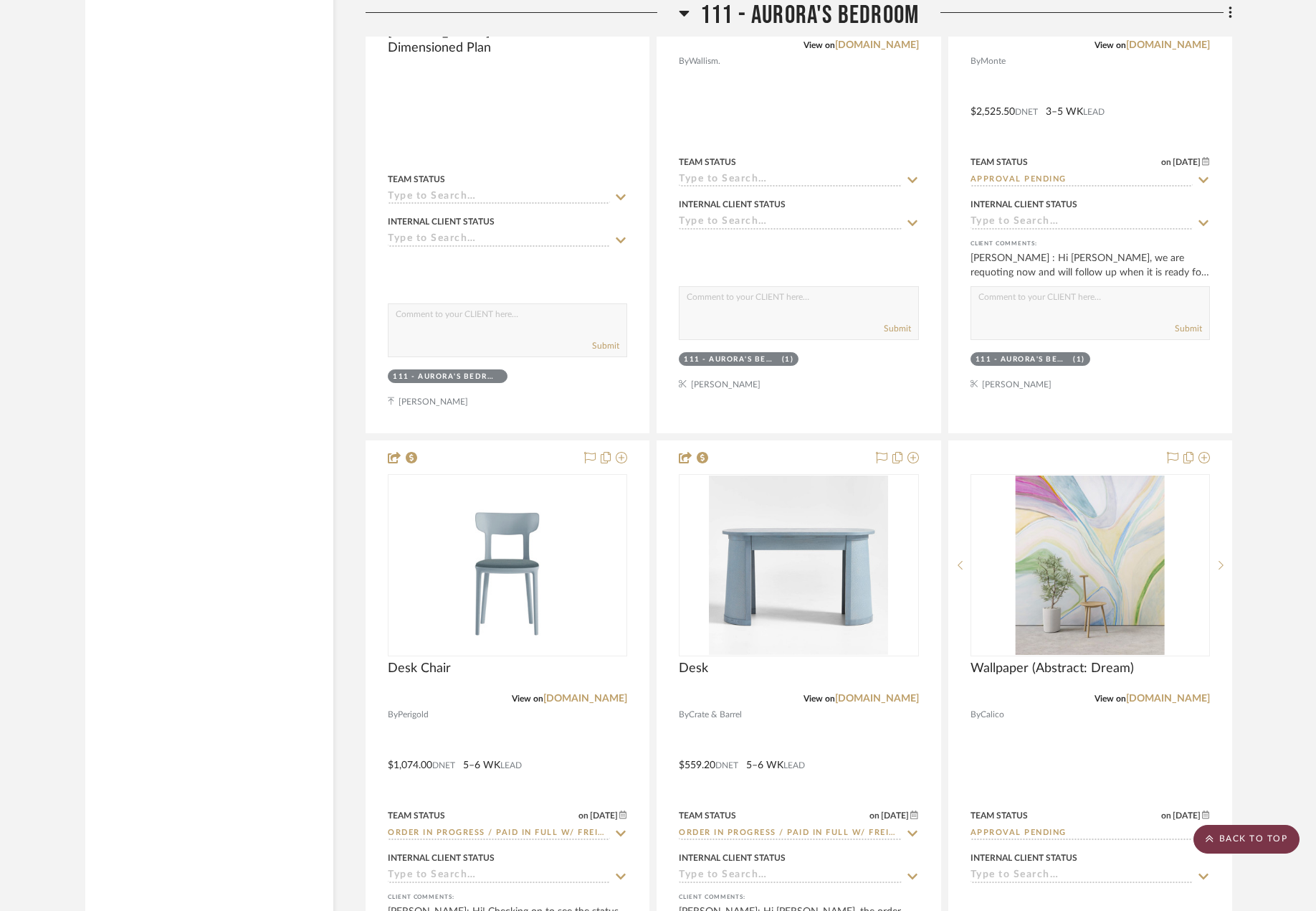
click at [1208, 830] on scroll-to-top-button "BACK TO TOP" at bounding box center [1246, 839] width 106 height 29
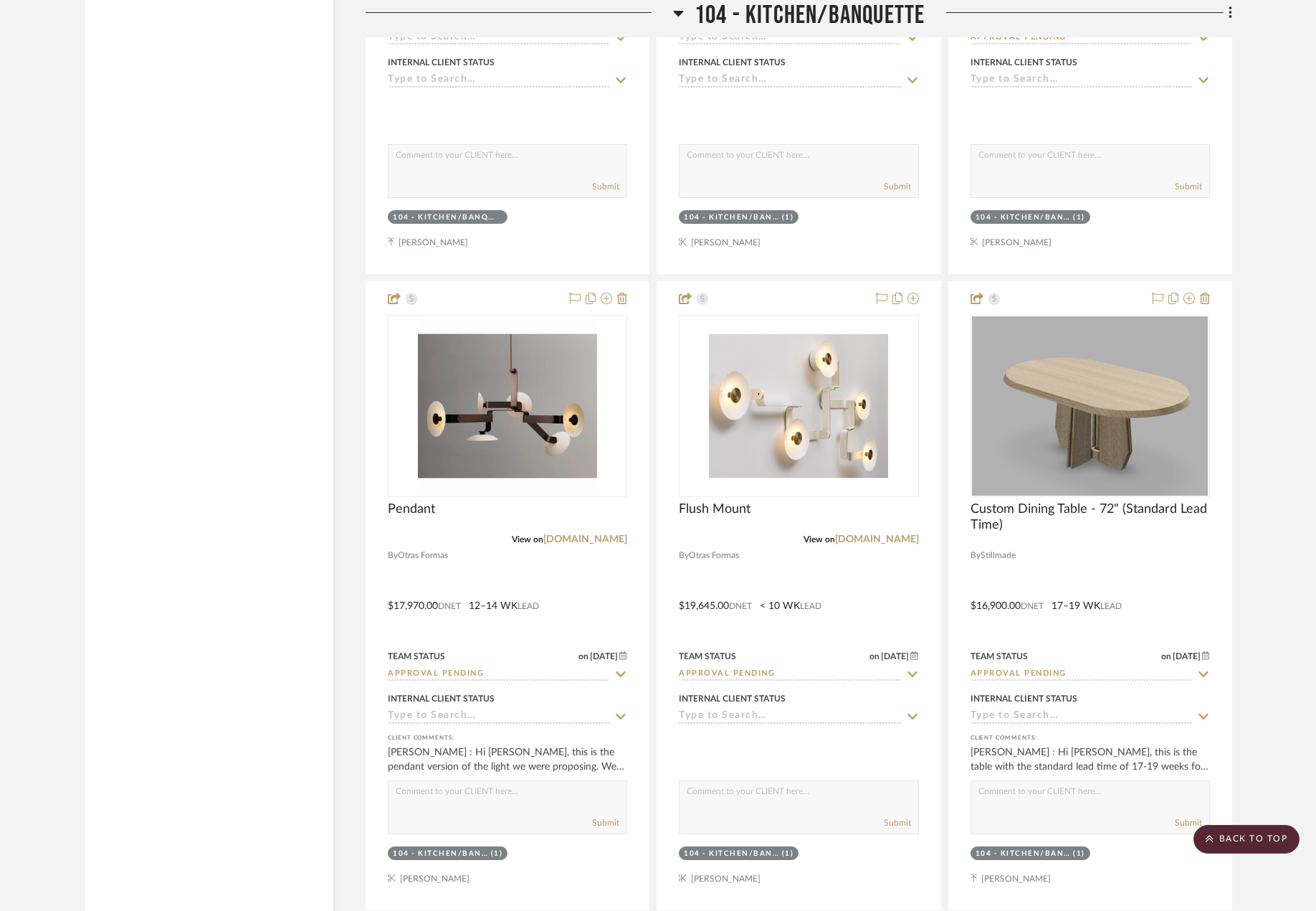
scroll to position [7101, 0]
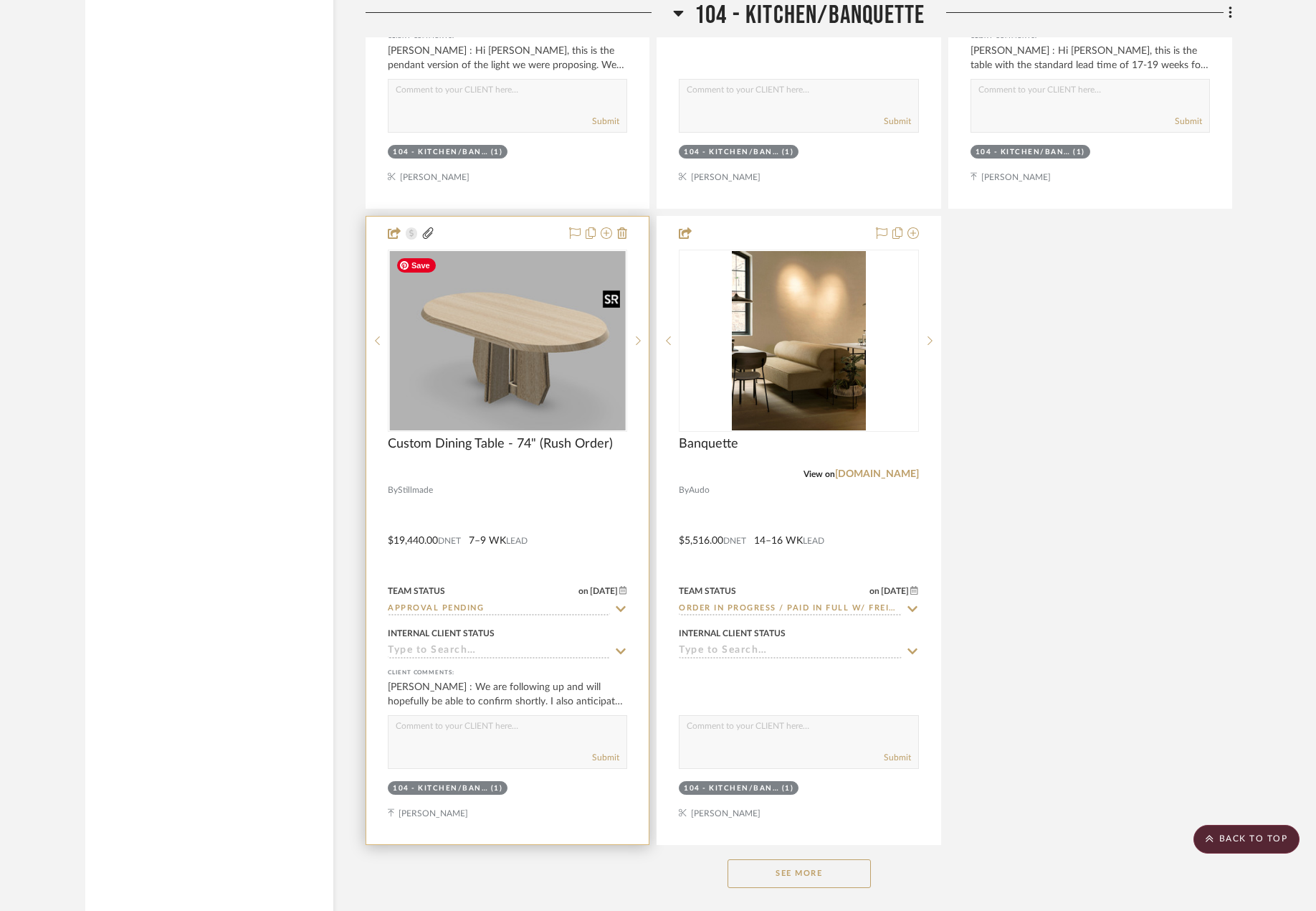
scroll to position [8033, 0]
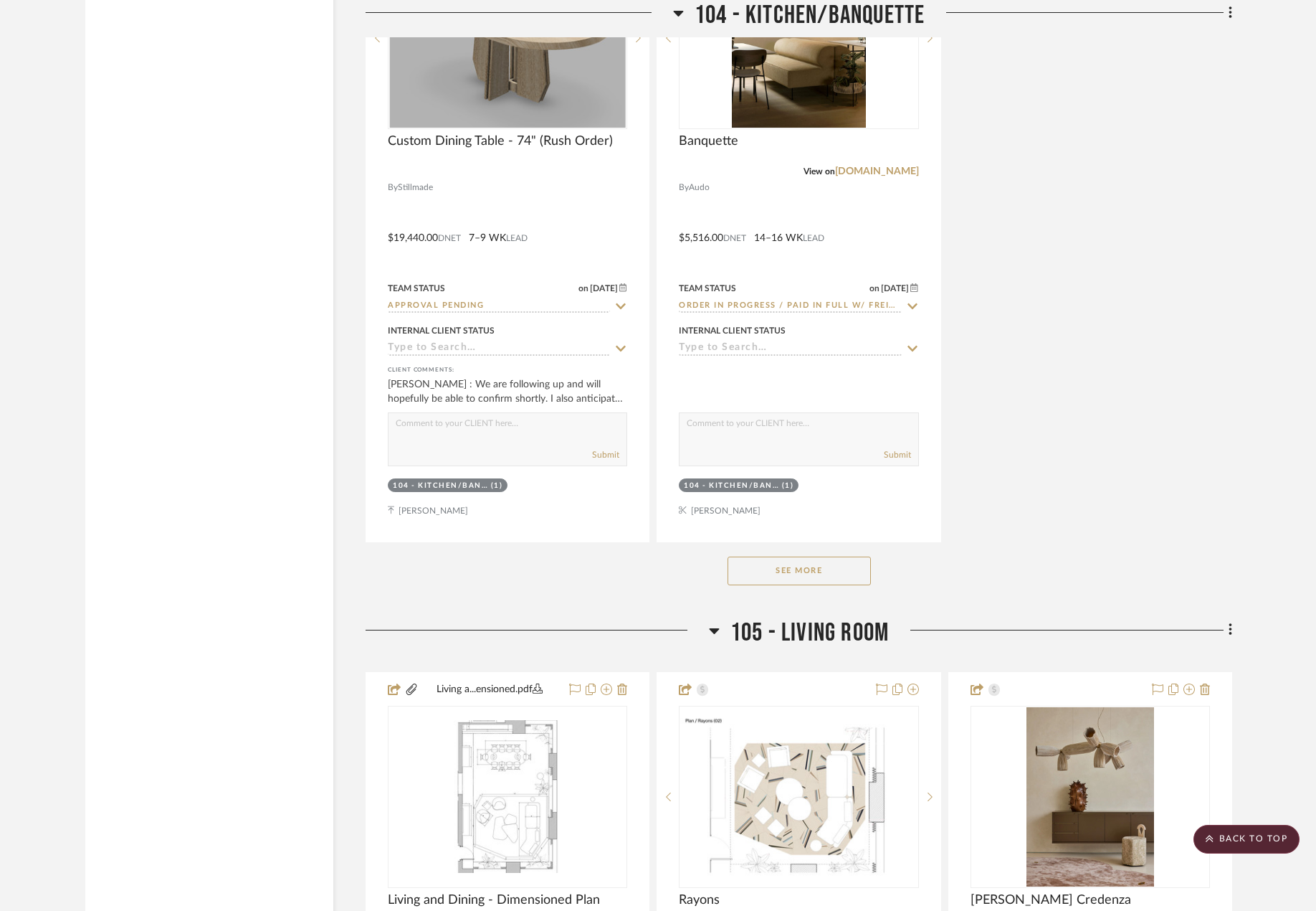
click at [790, 569] on button "See More" at bounding box center [799, 570] width 143 height 29
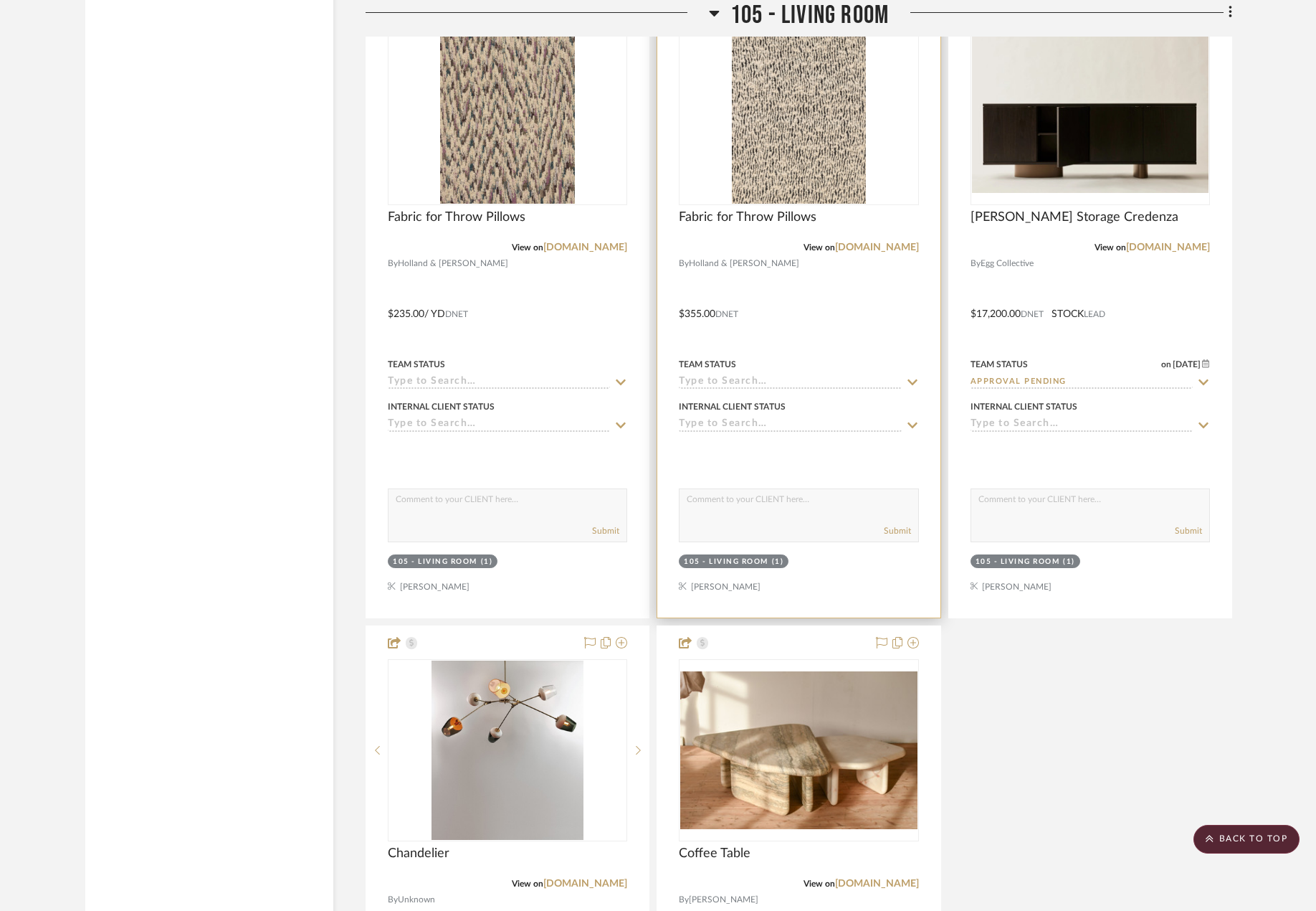
scroll to position [11763, 0]
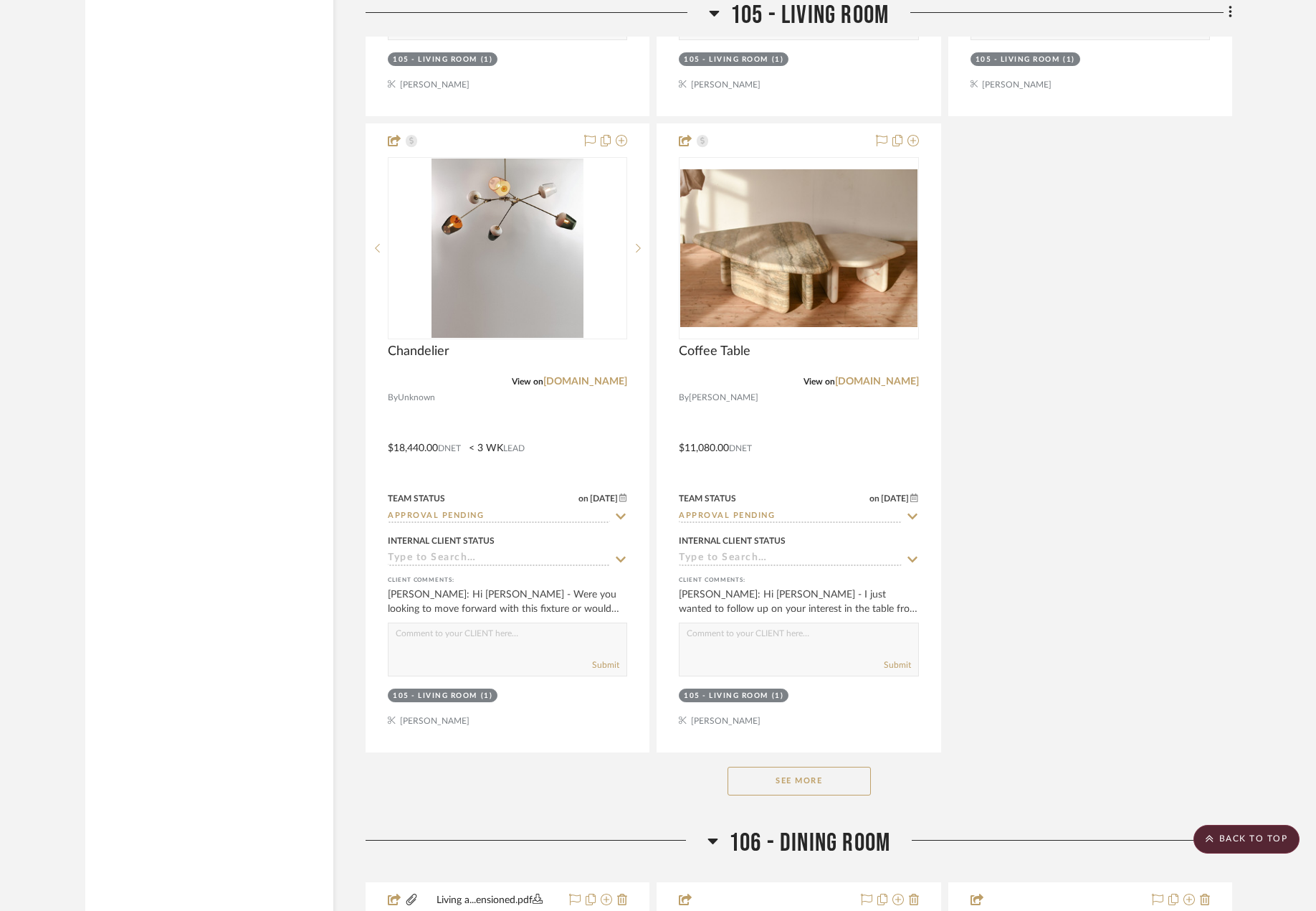
click at [813, 782] on button "See More" at bounding box center [799, 781] width 143 height 29
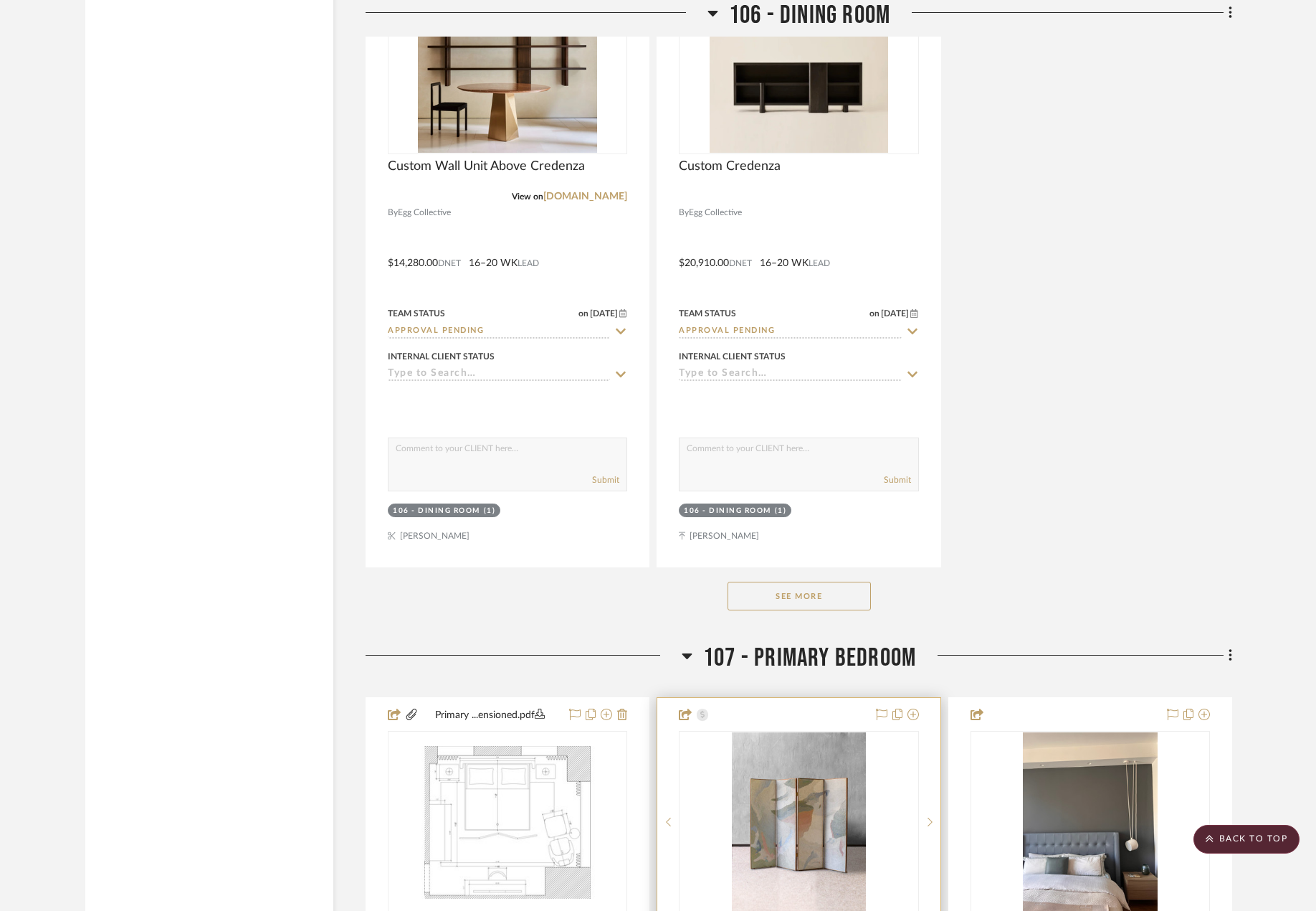
scroll to position [13986, 0]
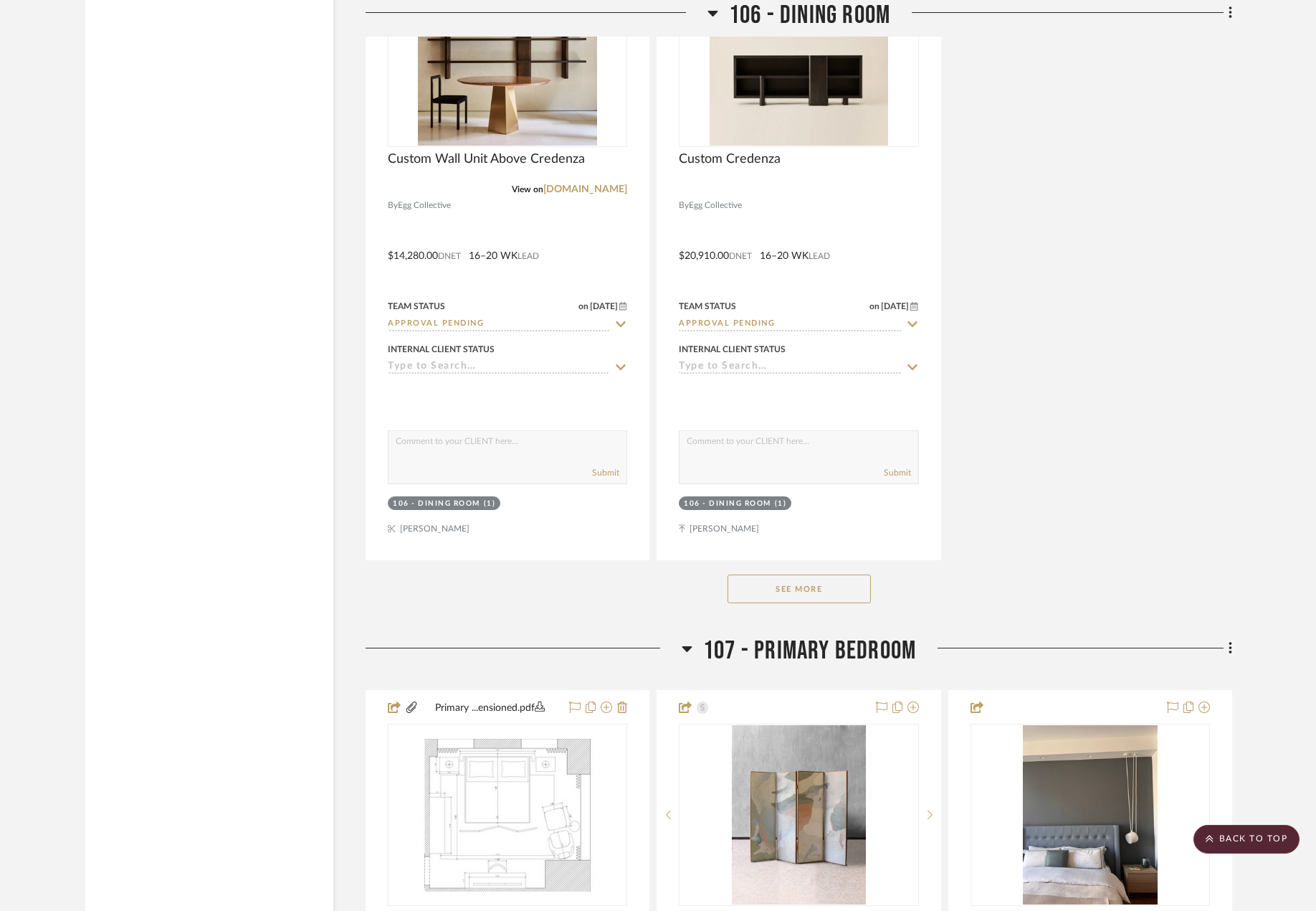
click at [768, 590] on button "See More" at bounding box center [799, 589] width 143 height 29
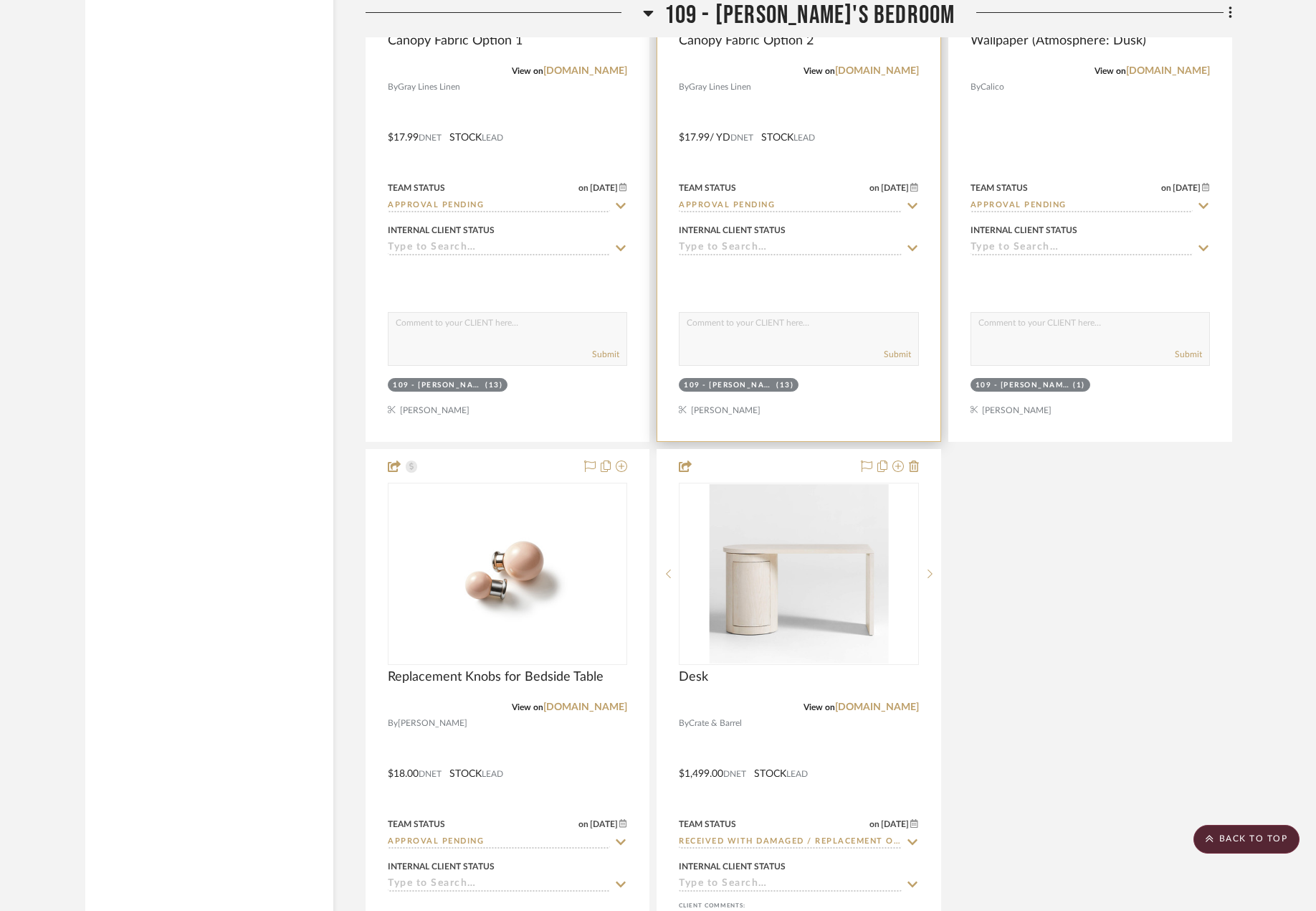
scroll to position [16497, 0]
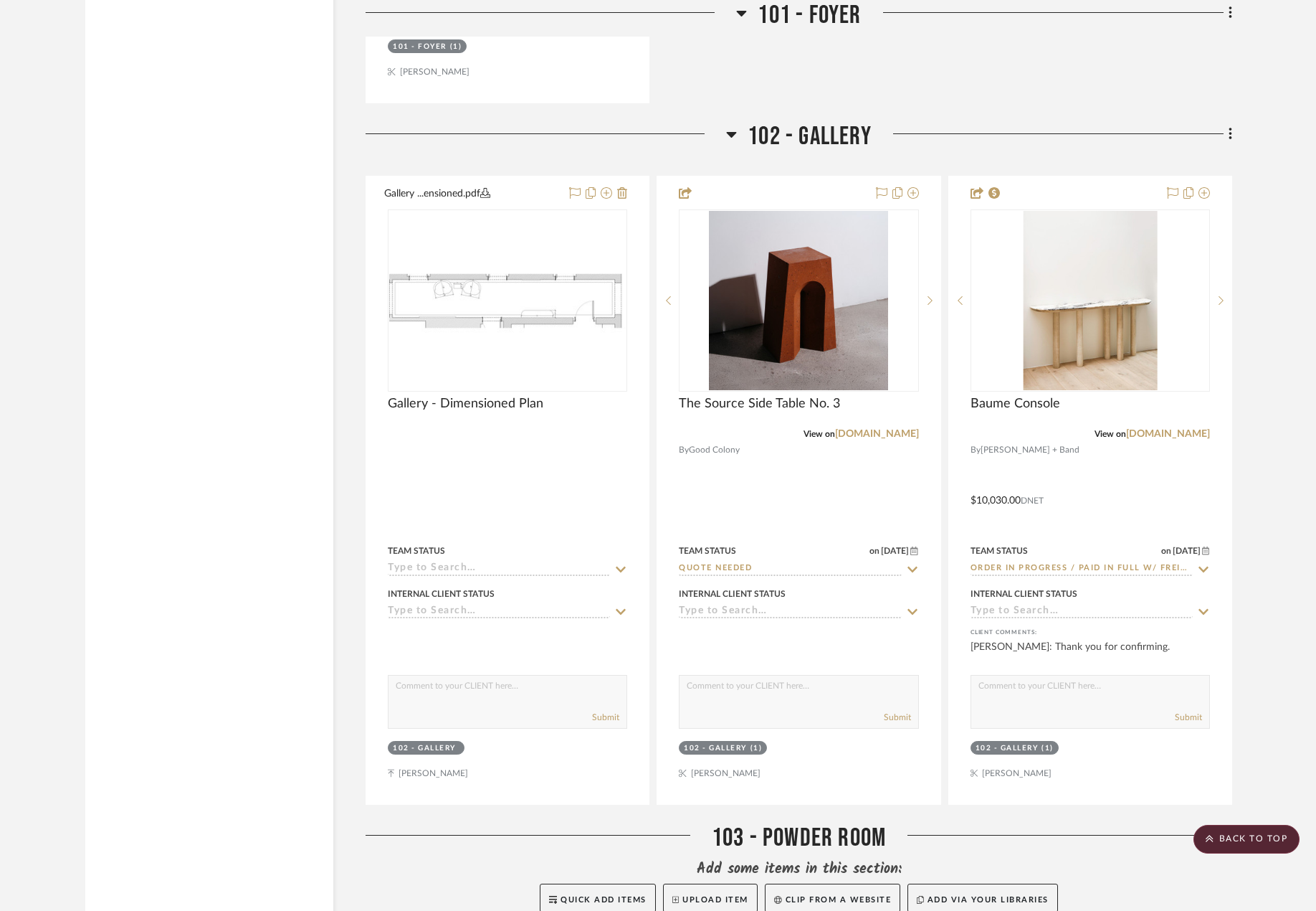
scroll to position [5953, 0]
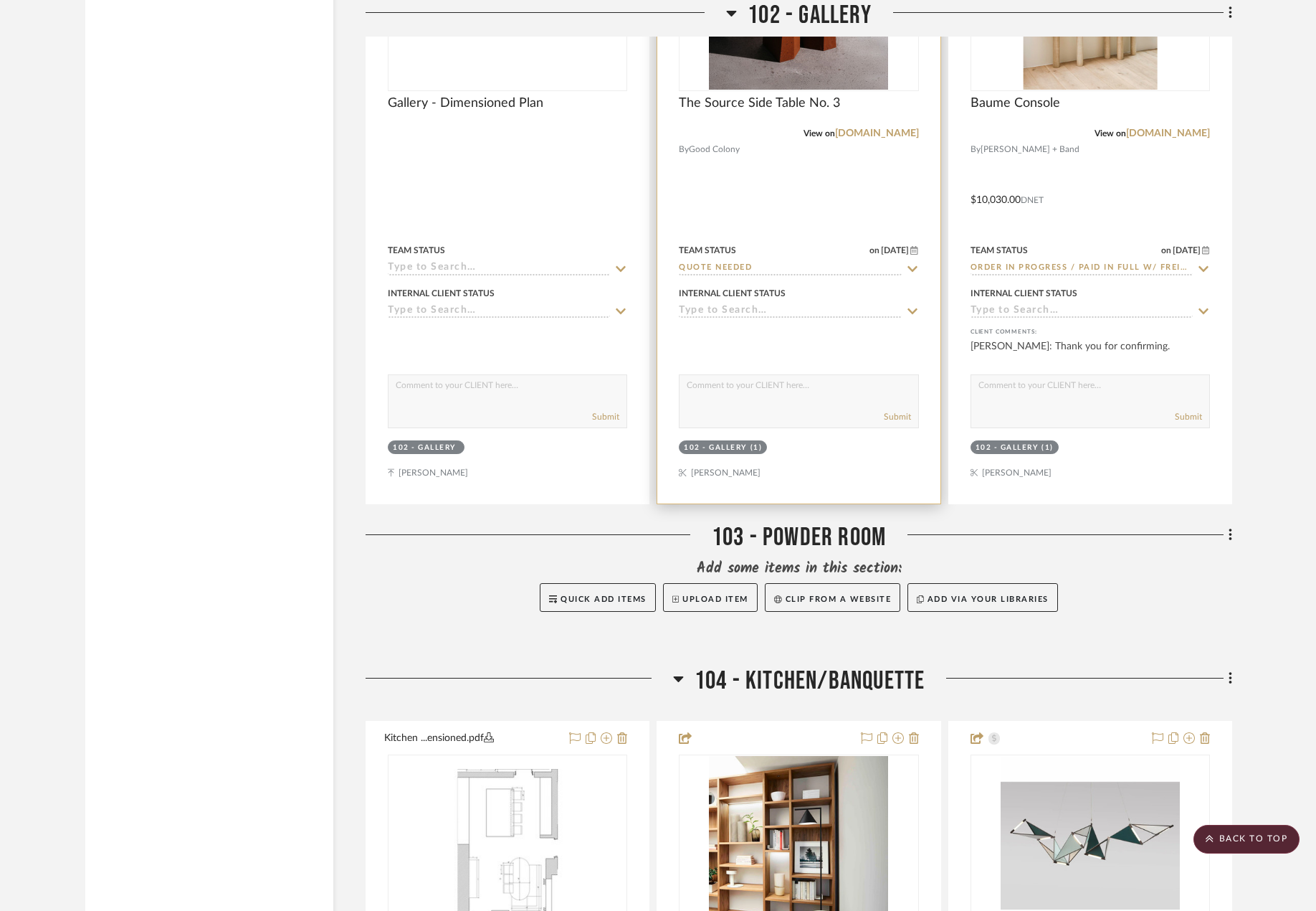
click at [786, 201] on div at bounding box center [798, 190] width 282 height 628
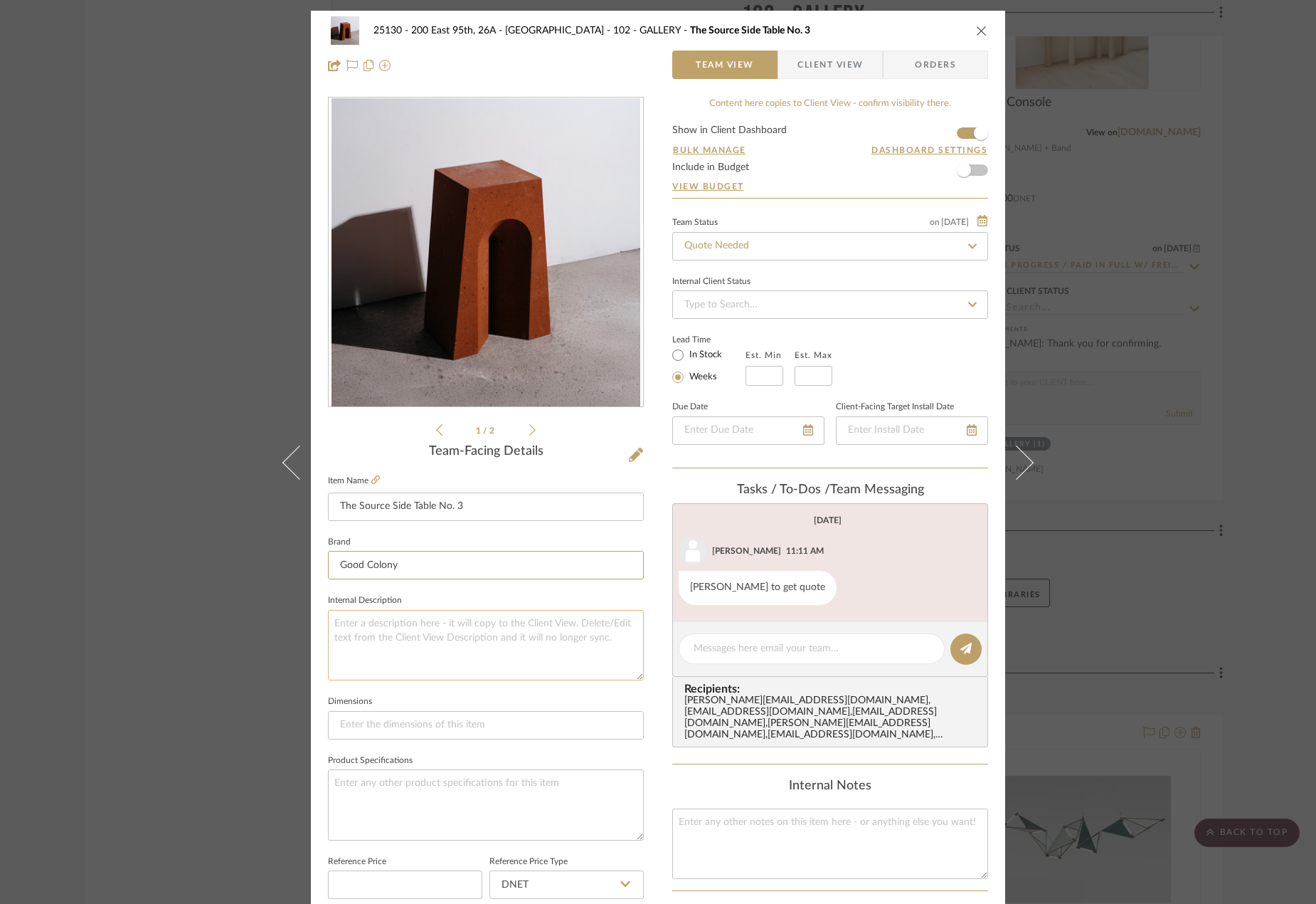
drag, startPoint x: 444, startPoint y: 568, endPoint x: 462, endPoint y: 617, distance: 52.2
click at [444, 569] on input "Good Colony" at bounding box center [486, 565] width 316 height 28
click at [473, 638] on textarea at bounding box center [486, 645] width 316 height 70
click at [371, 481] on icon at bounding box center [375, 479] width 9 height 9
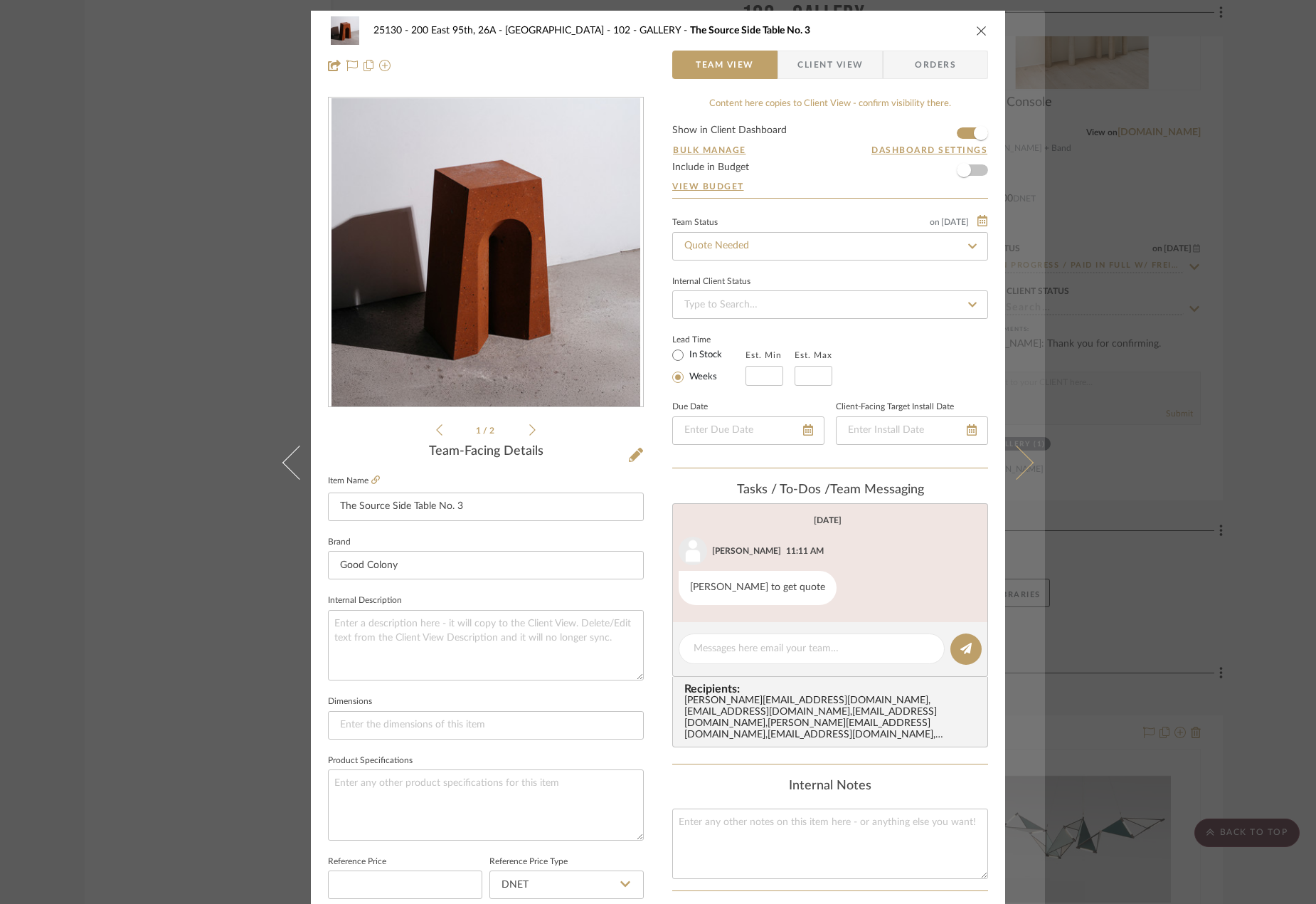
click at [1020, 468] on icon at bounding box center [1016, 463] width 34 height 34
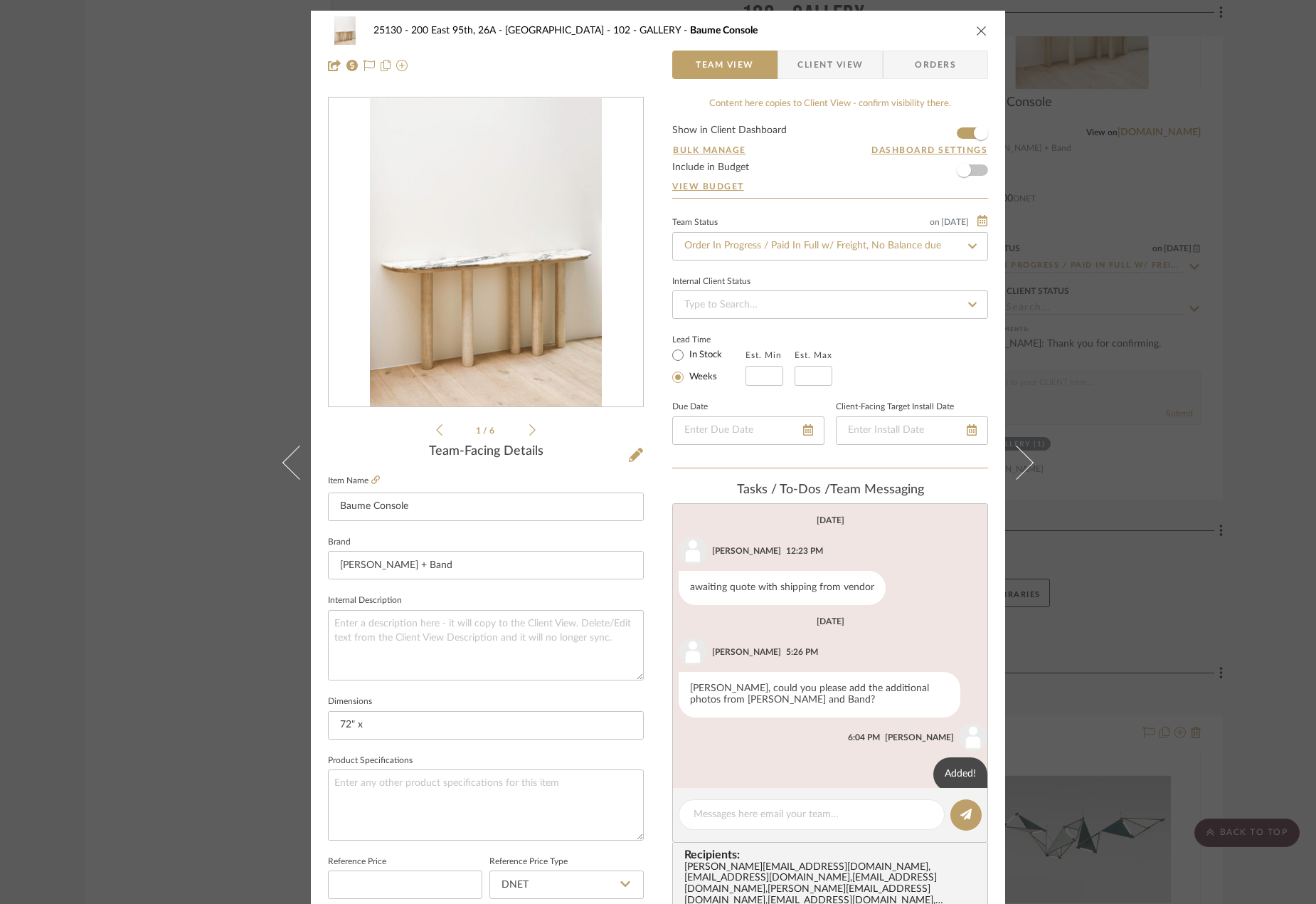
scroll to position [122, 0]
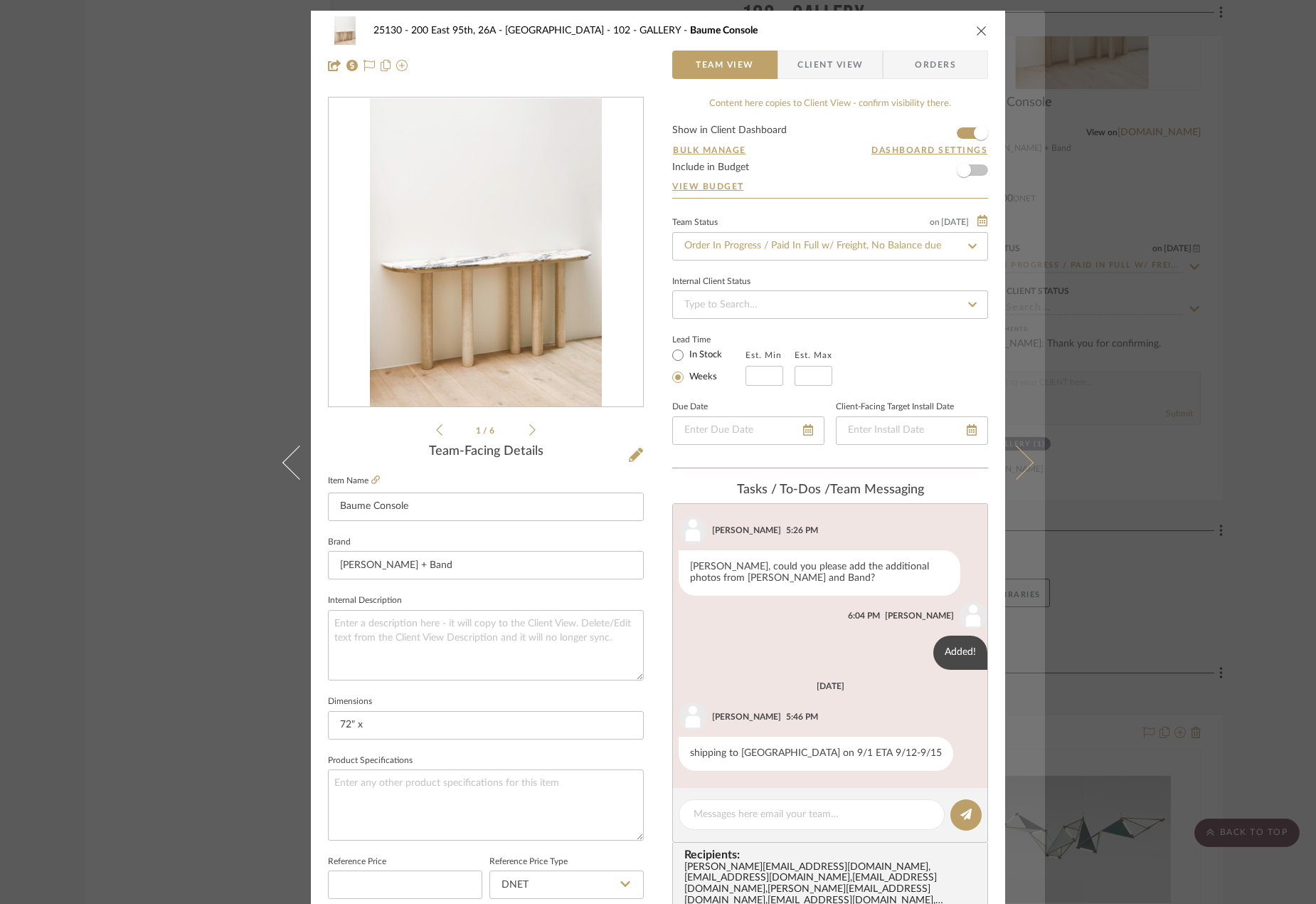
click at [1025, 468] on button at bounding box center [1025, 462] width 40 height 904
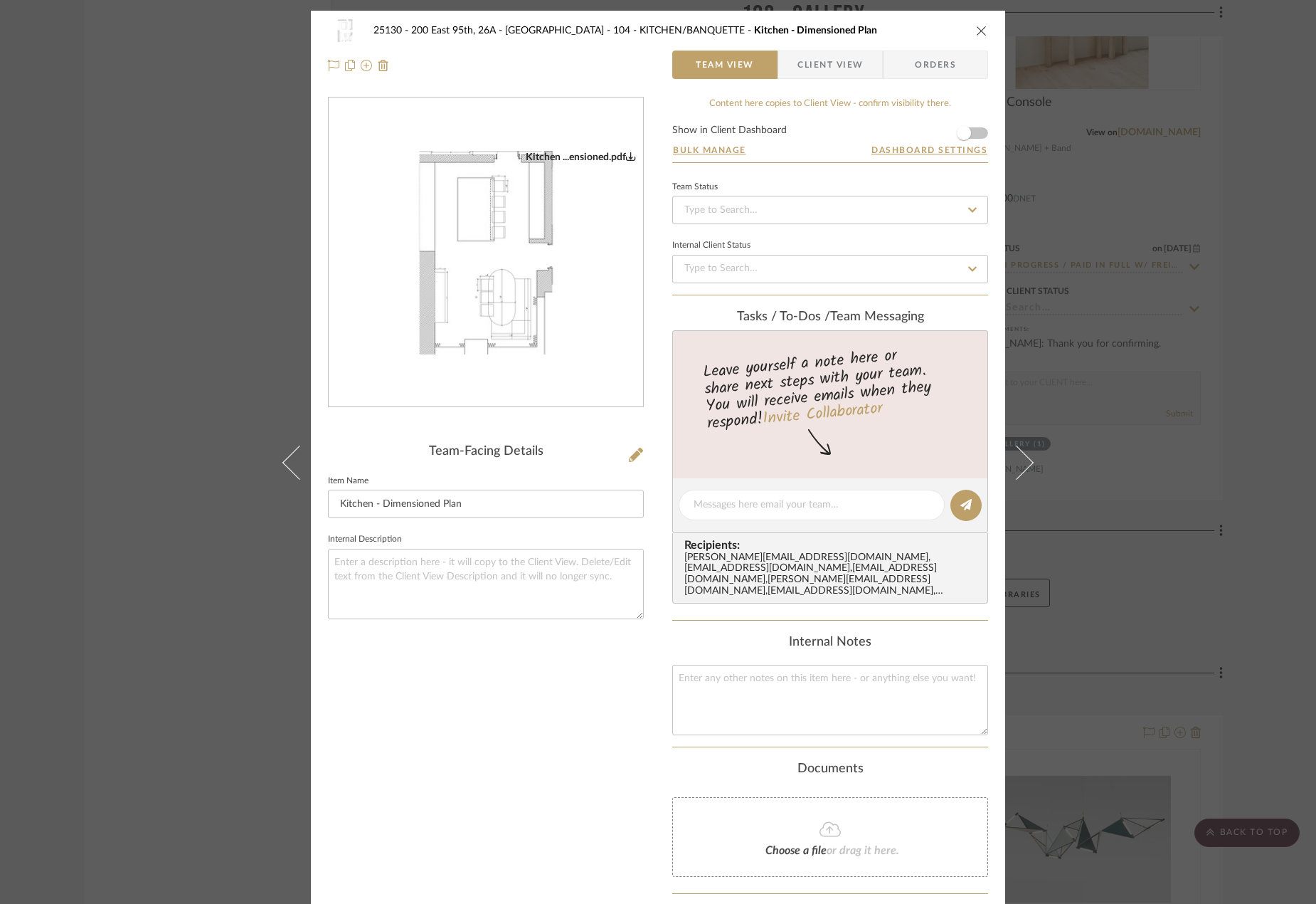
click at [1025, 468] on button at bounding box center [1025, 462] width 40 height 904
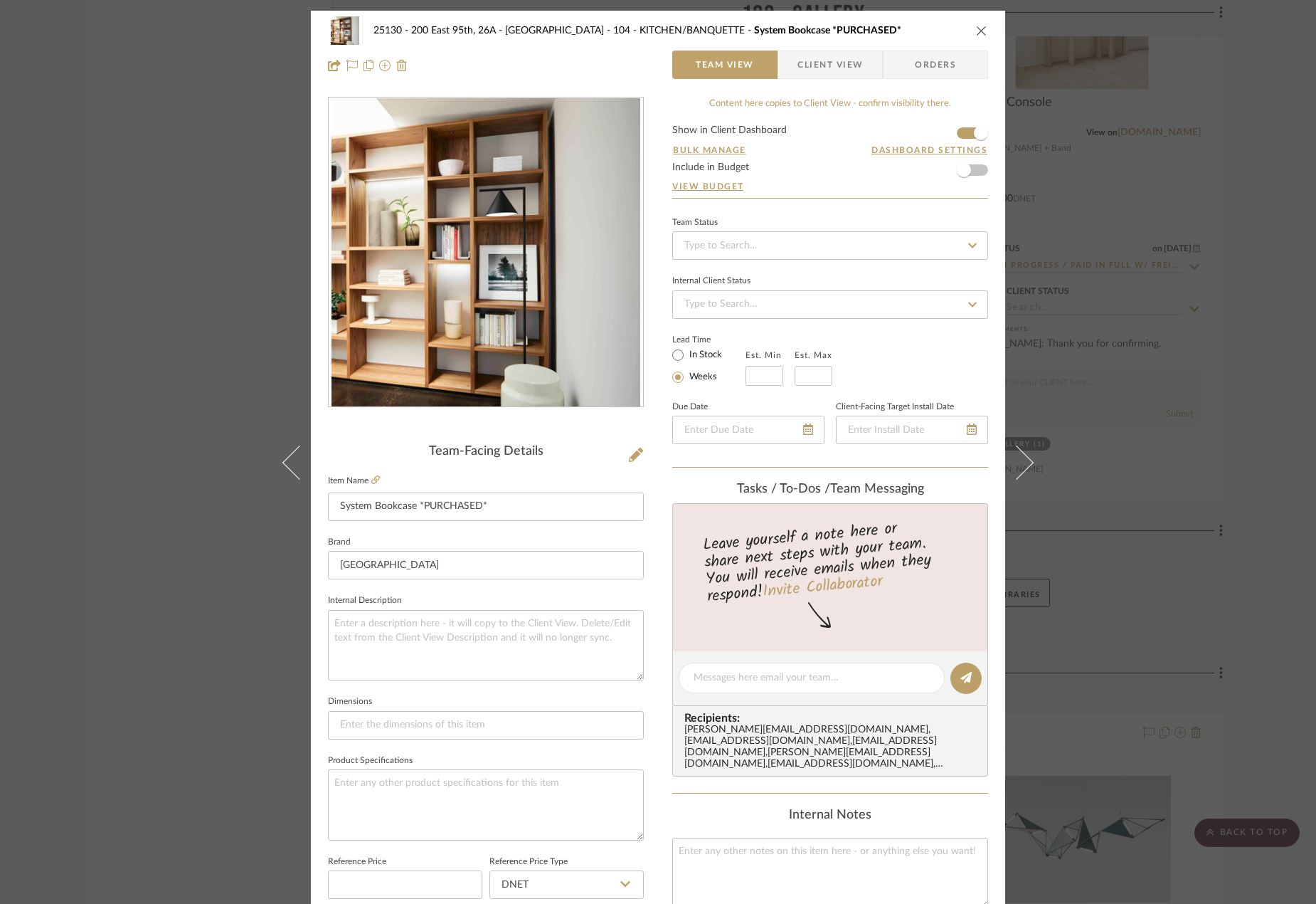
click at [1025, 468] on button at bounding box center [1025, 462] width 40 height 904
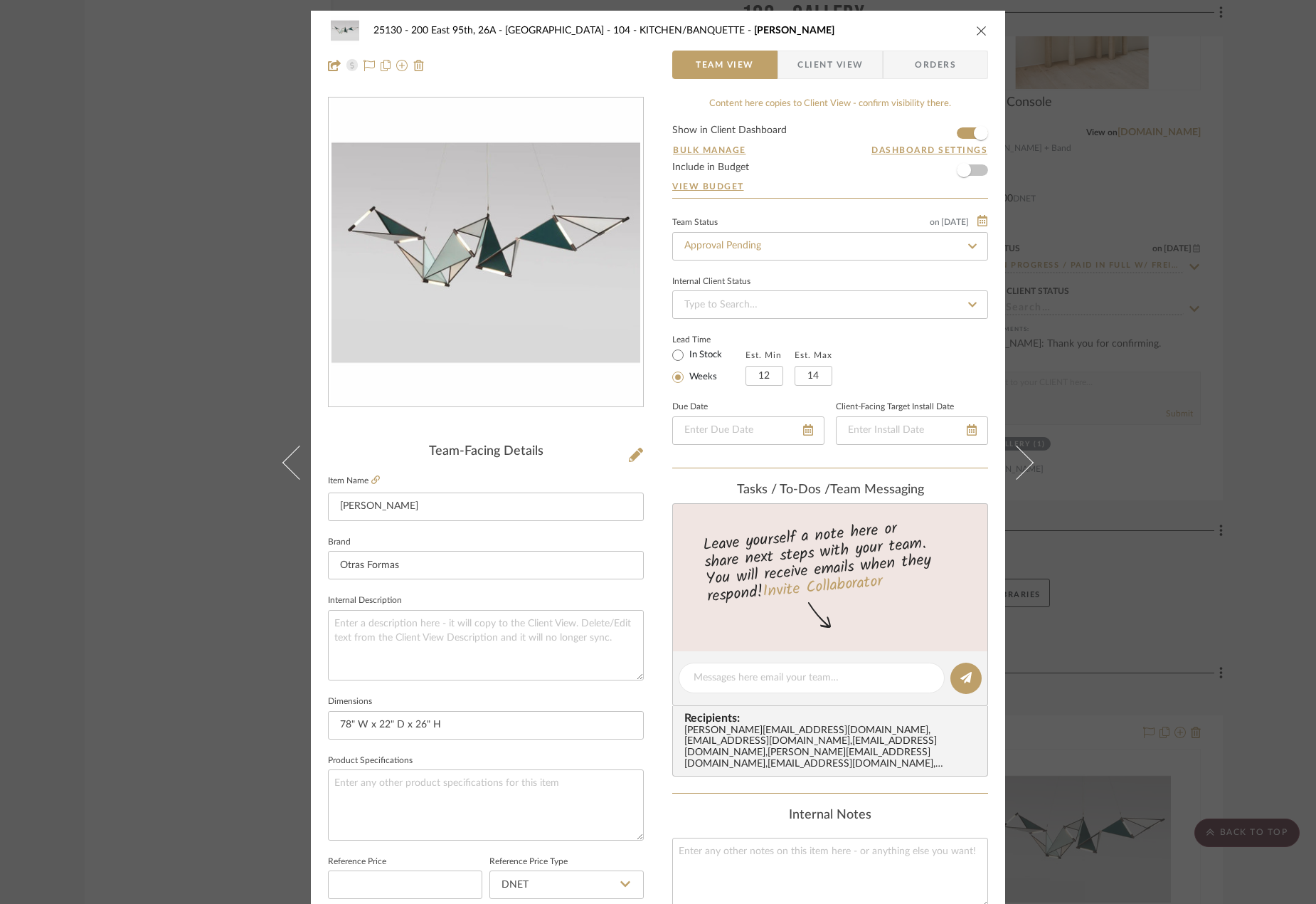
click at [1025, 468] on button at bounding box center [1025, 462] width 40 height 904
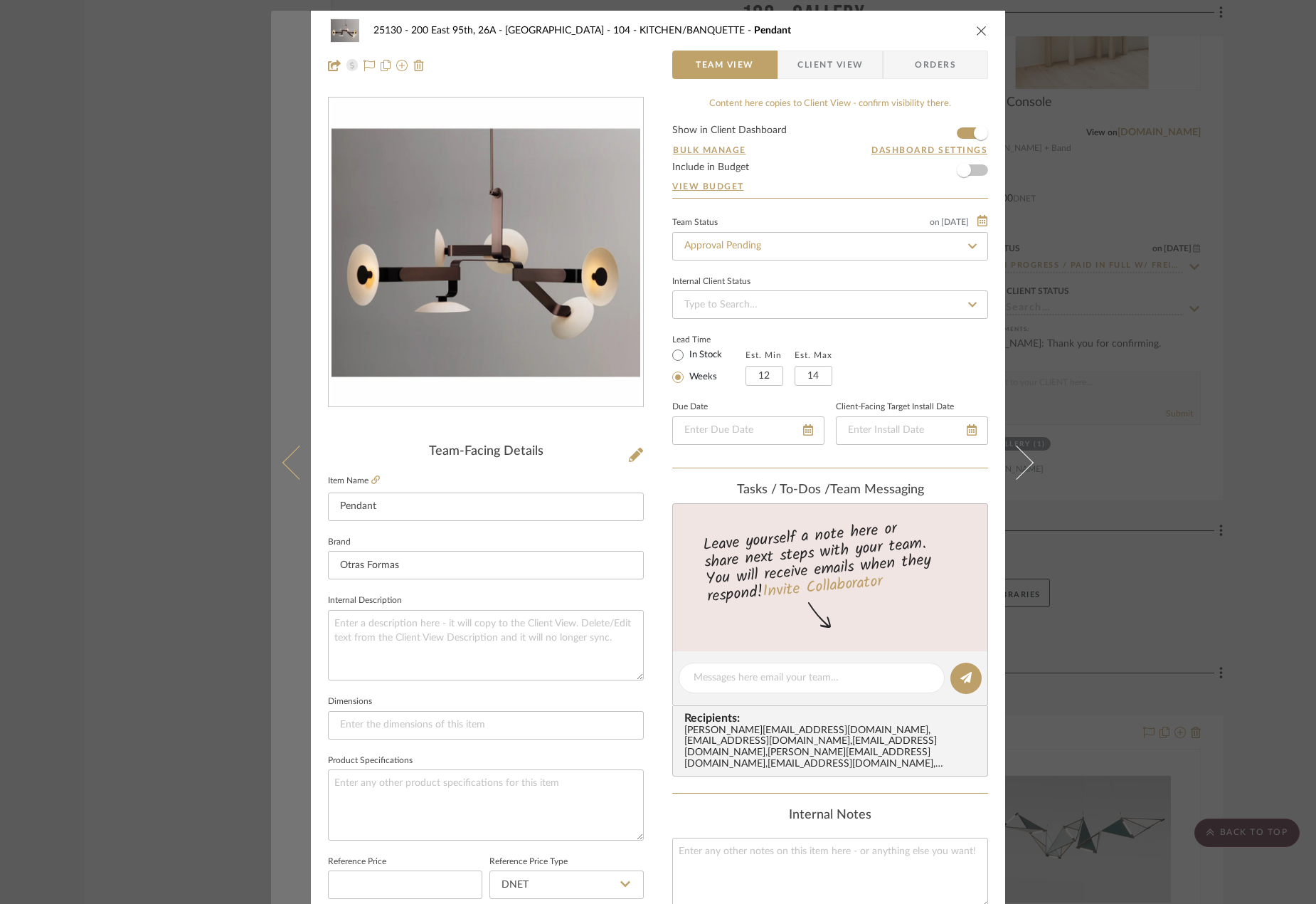
click at [277, 465] on button at bounding box center [290, 462] width 40 height 904
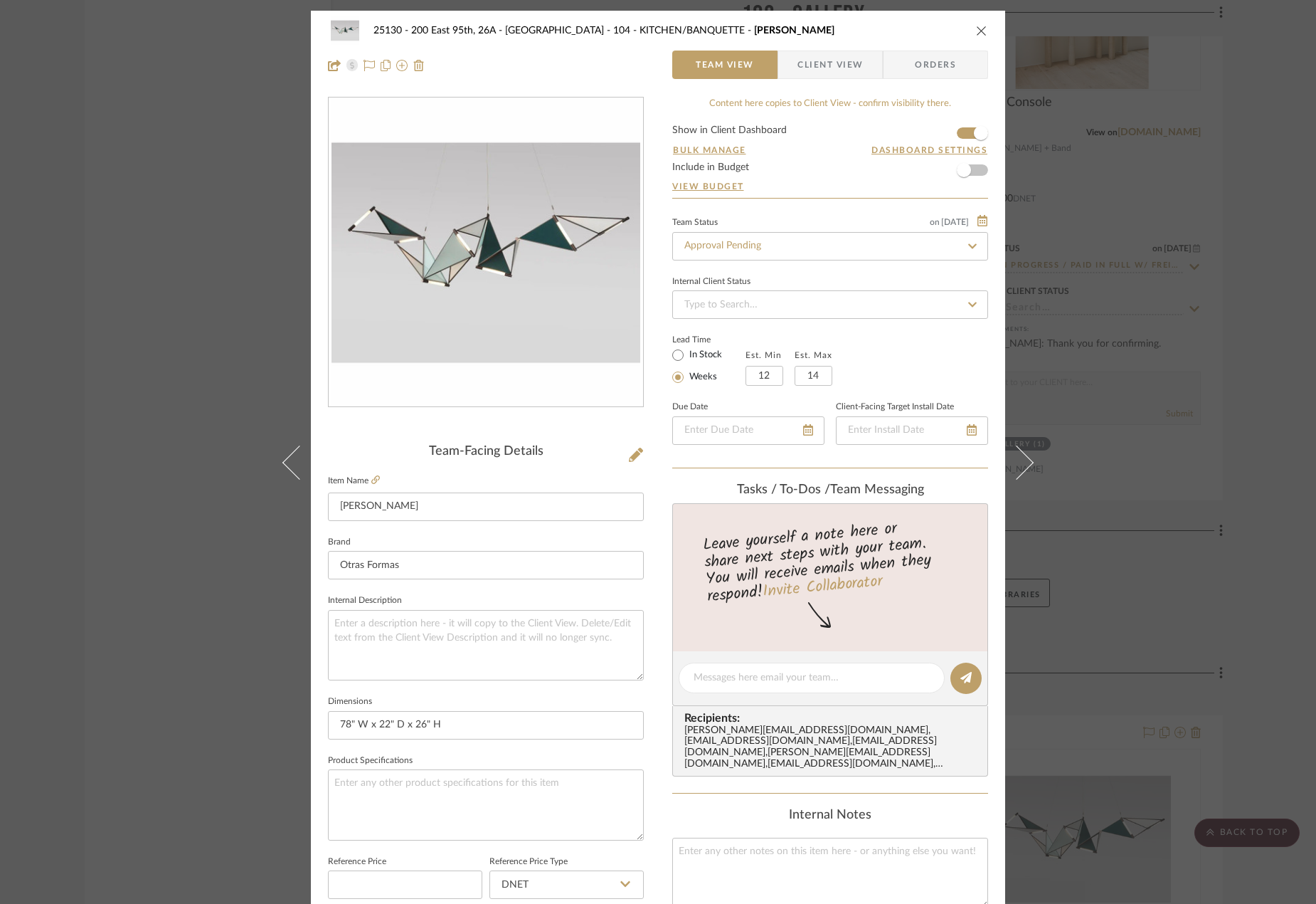
click at [1031, 466] on button at bounding box center [1025, 462] width 40 height 904
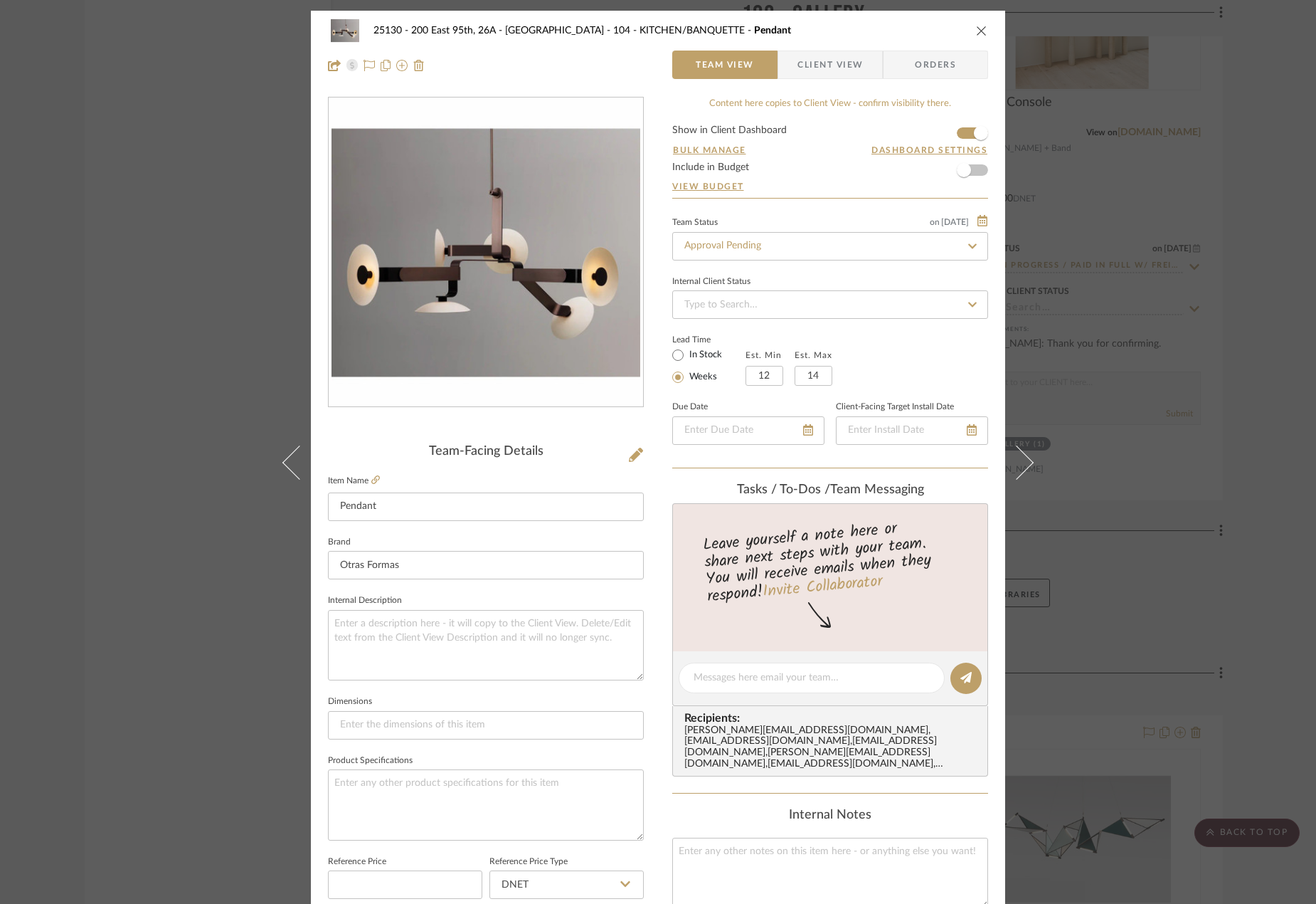
click at [1031, 466] on button at bounding box center [1025, 462] width 40 height 904
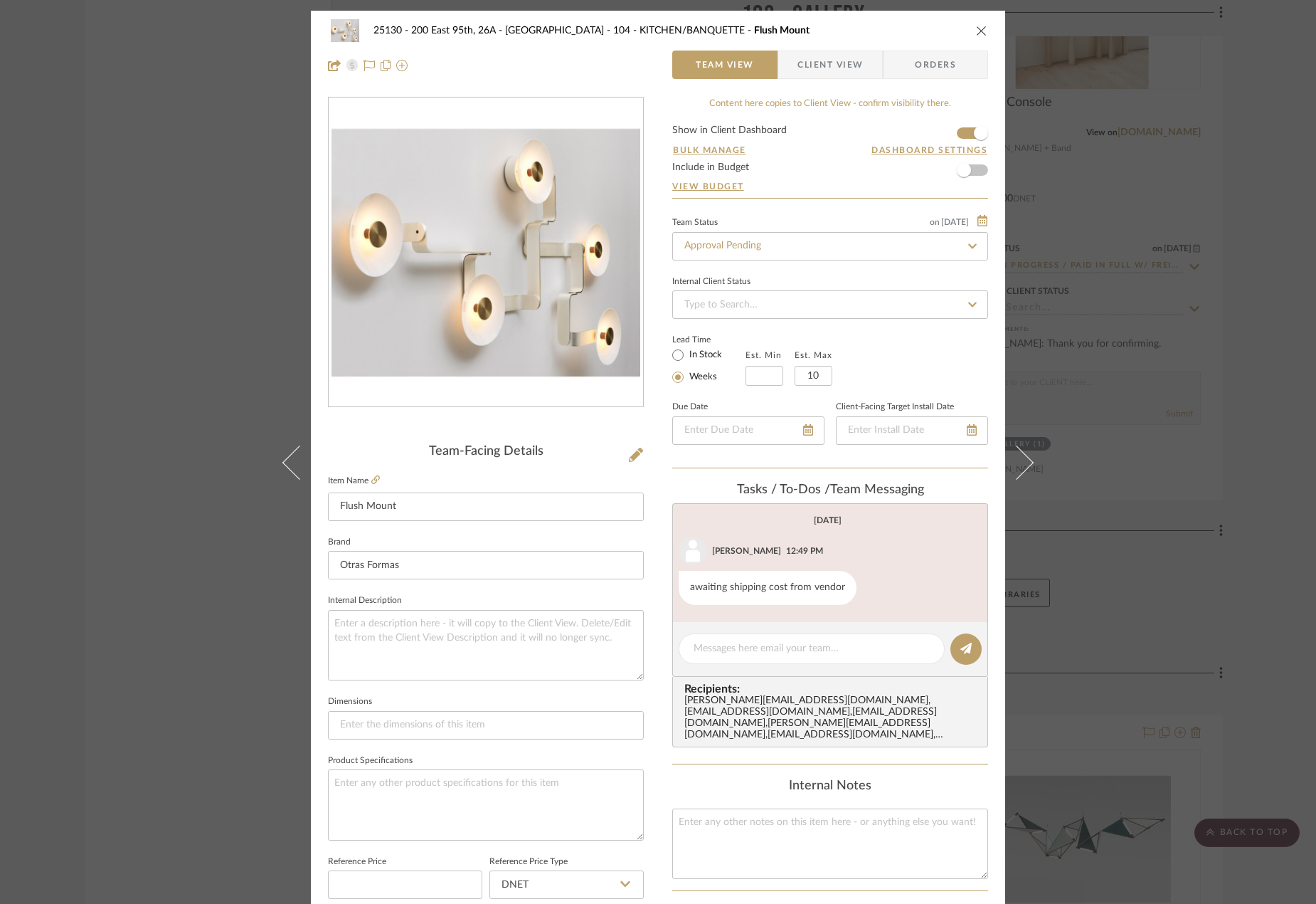
click at [1031, 466] on button at bounding box center [1025, 462] width 40 height 904
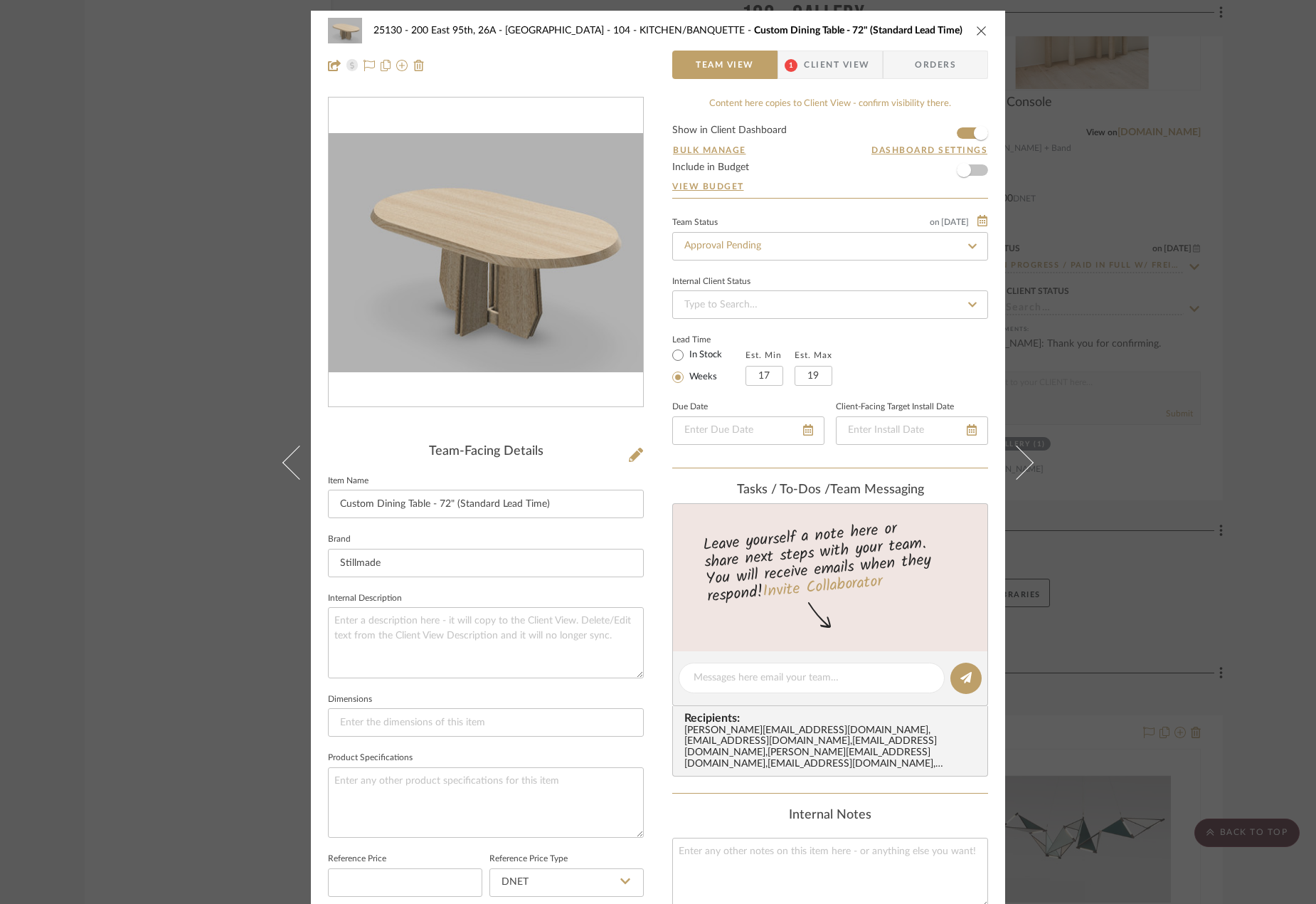
click at [1031, 466] on button at bounding box center [1025, 462] width 40 height 904
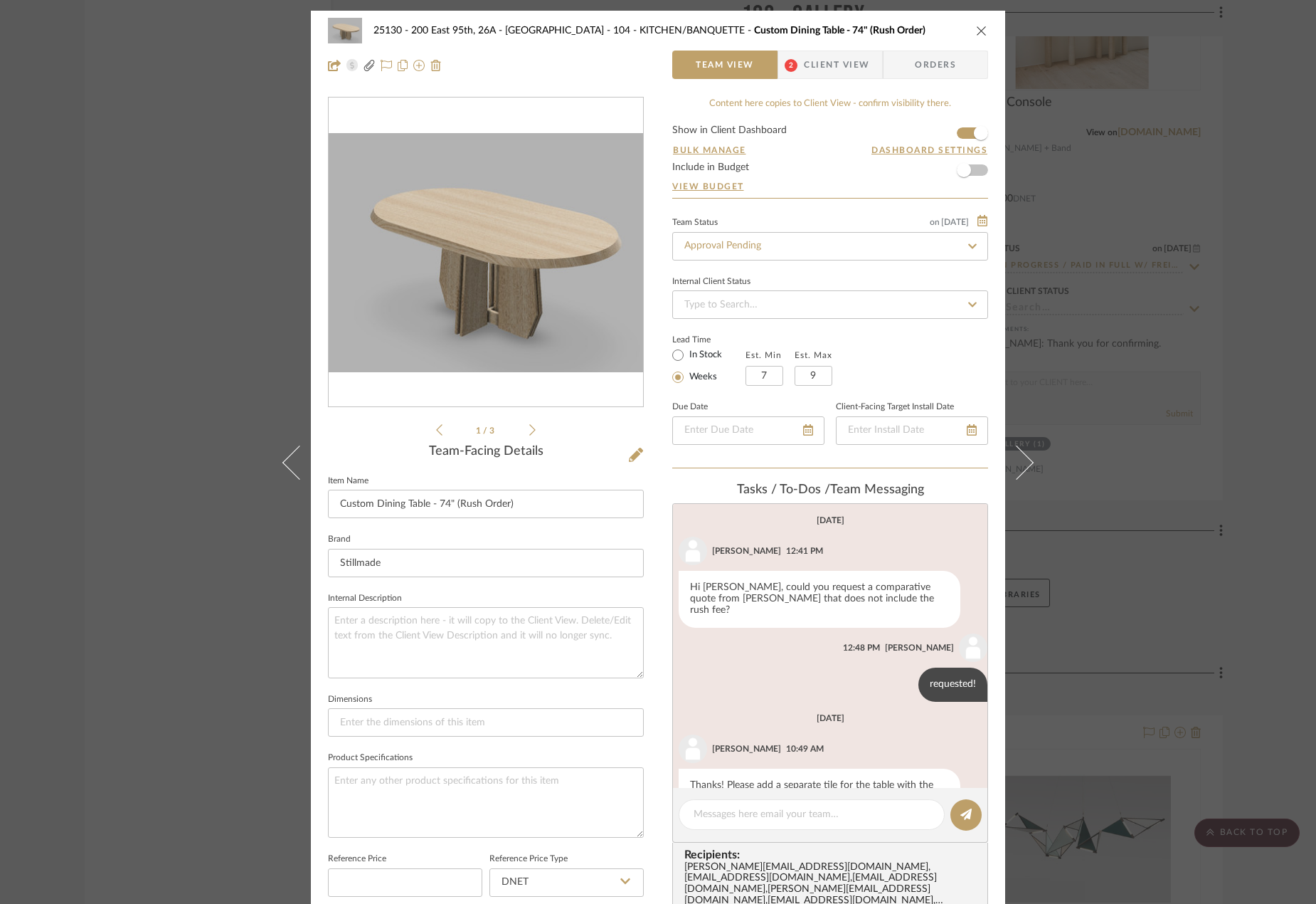
scroll to position [106, 0]
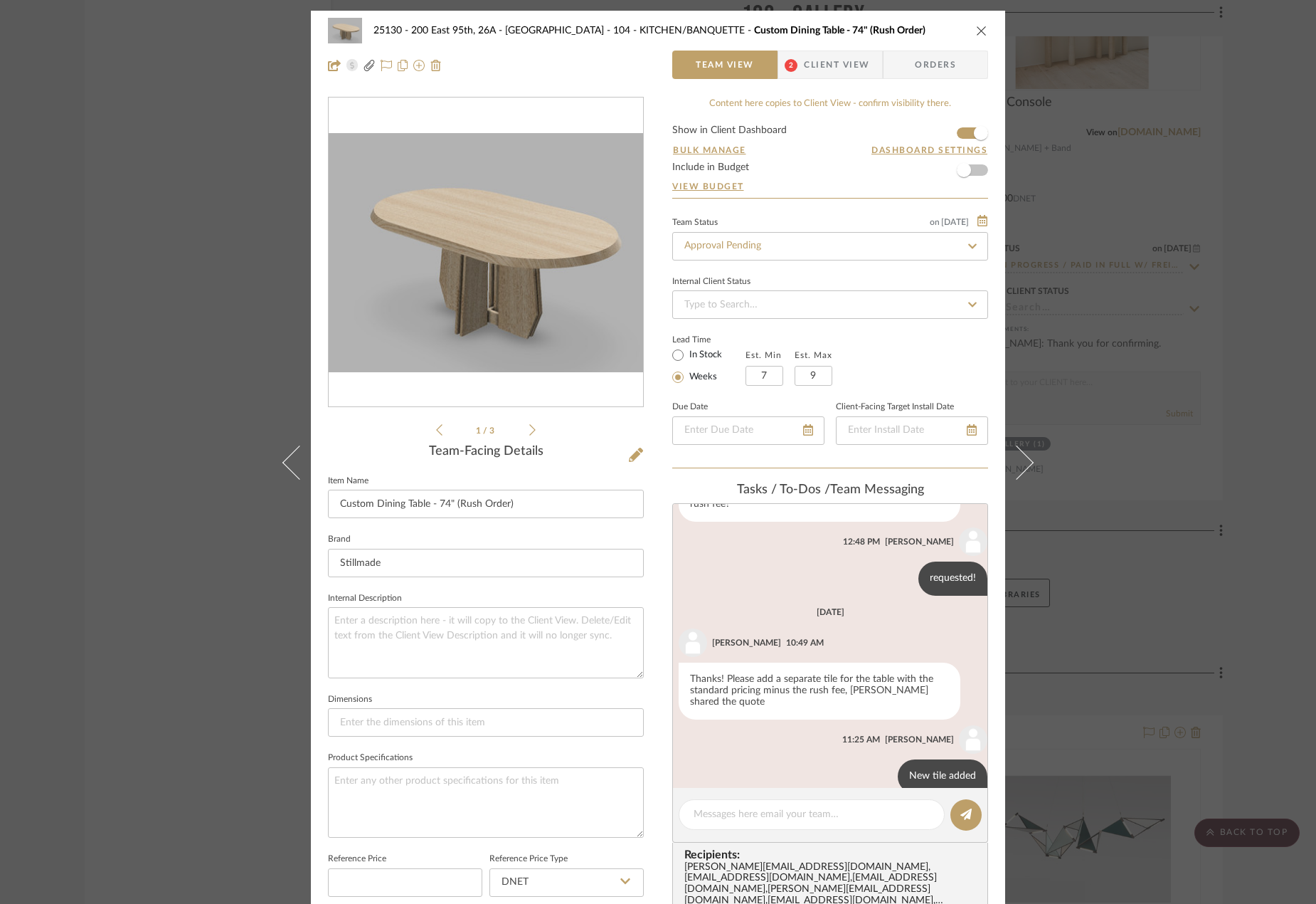
click at [1031, 468] on button at bounding box center [1025, 462] width 40 height 904
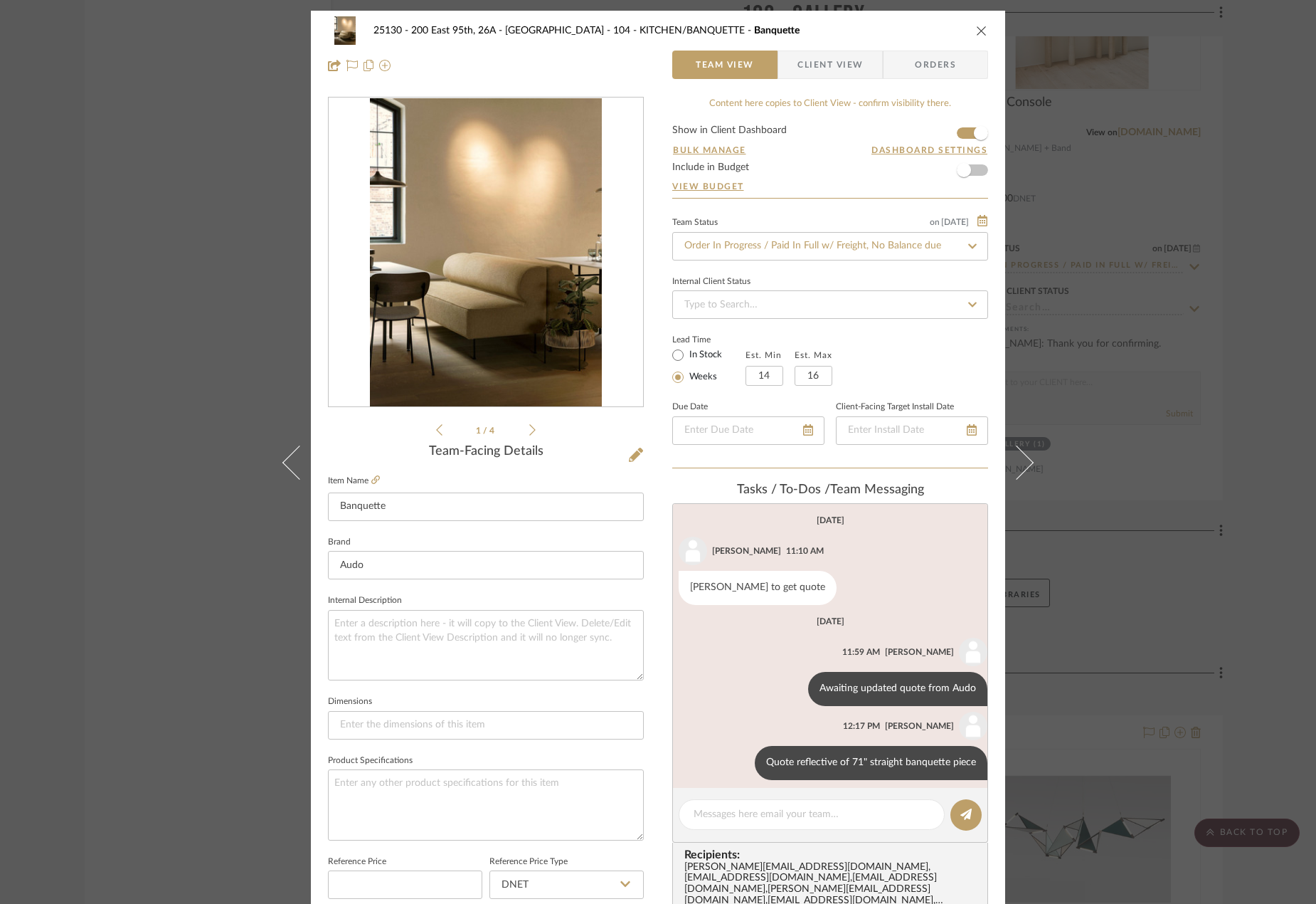
click at [1030, 466] on button at bounding box center [1025, 462] width 40 height 904
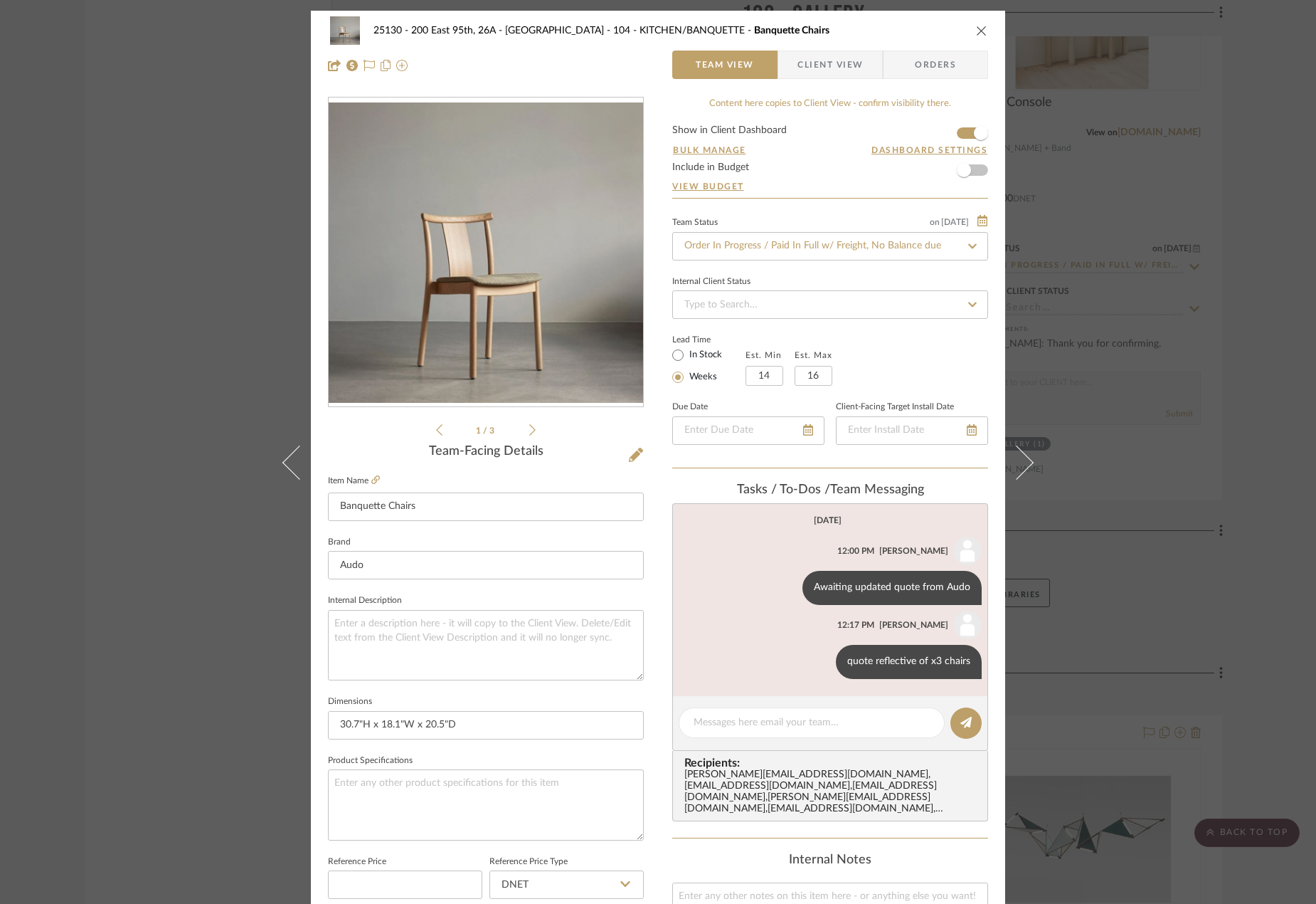
click at [1030, 466] on button at bounding box center [1025, 462] width 40 height 904
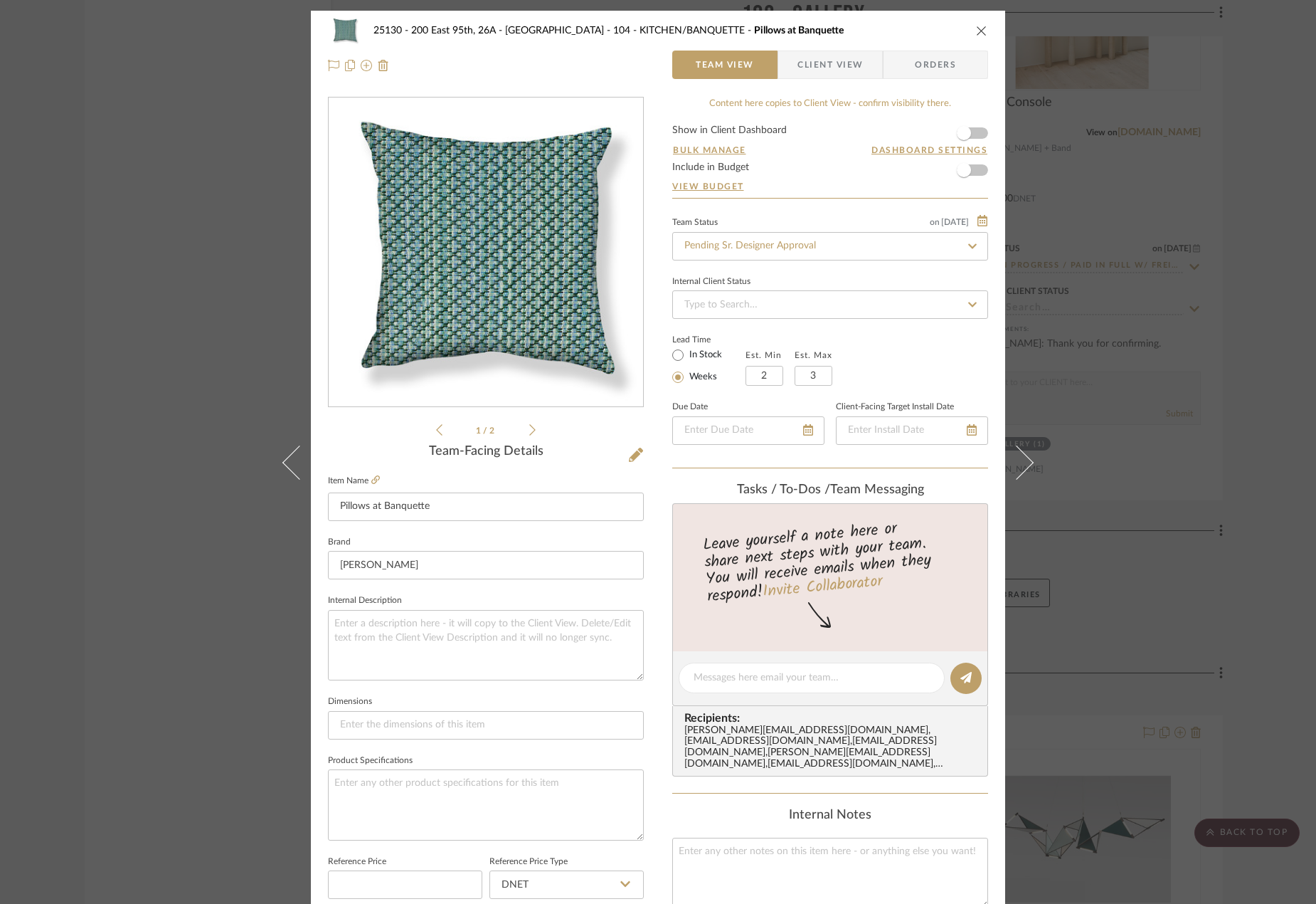
click at [1030, 466] on button at bounding box center [1025, 462] width 40 height 904
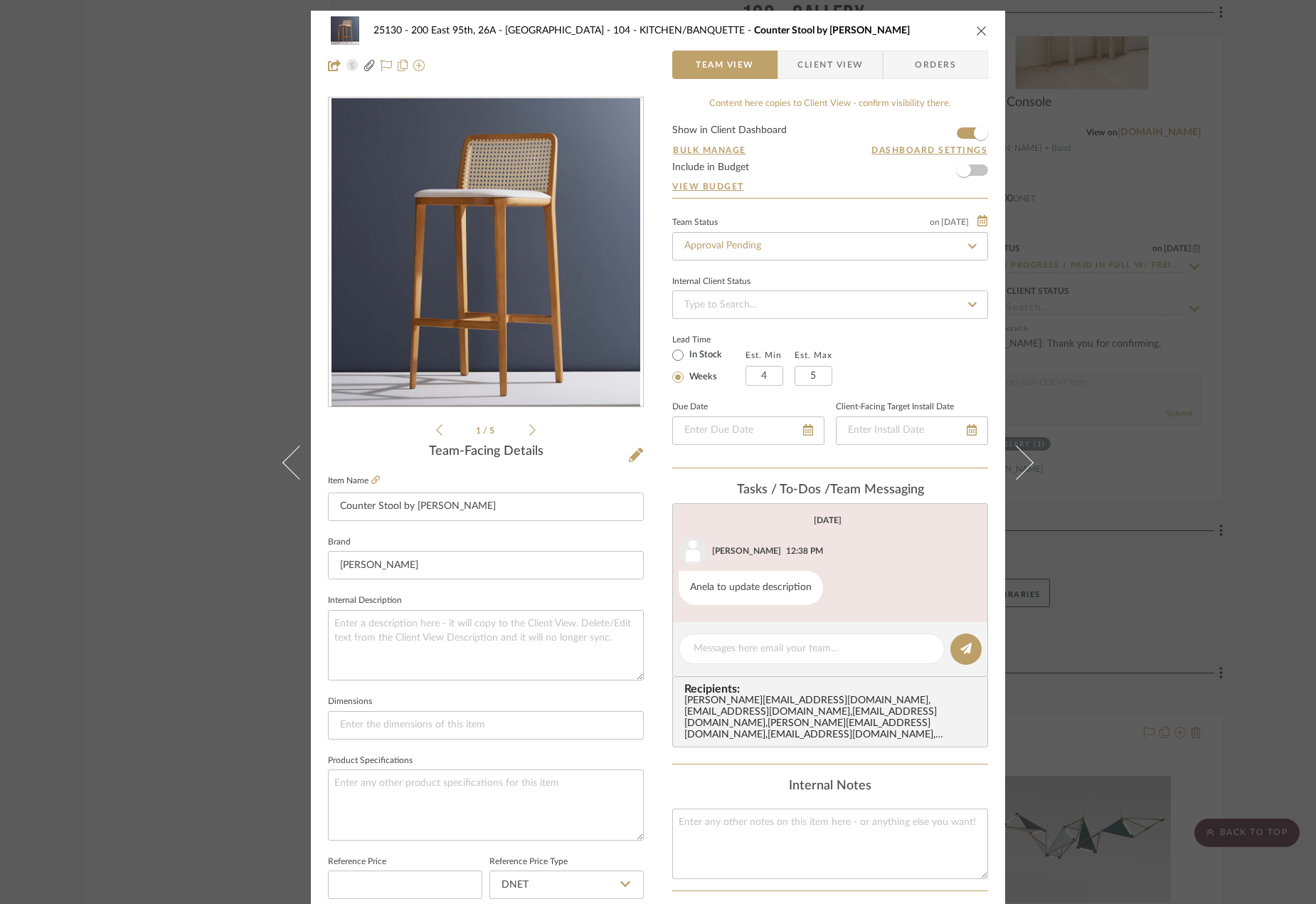
click at [1030, 466] on button at bounding box center [1025, 462] width 40 height 904
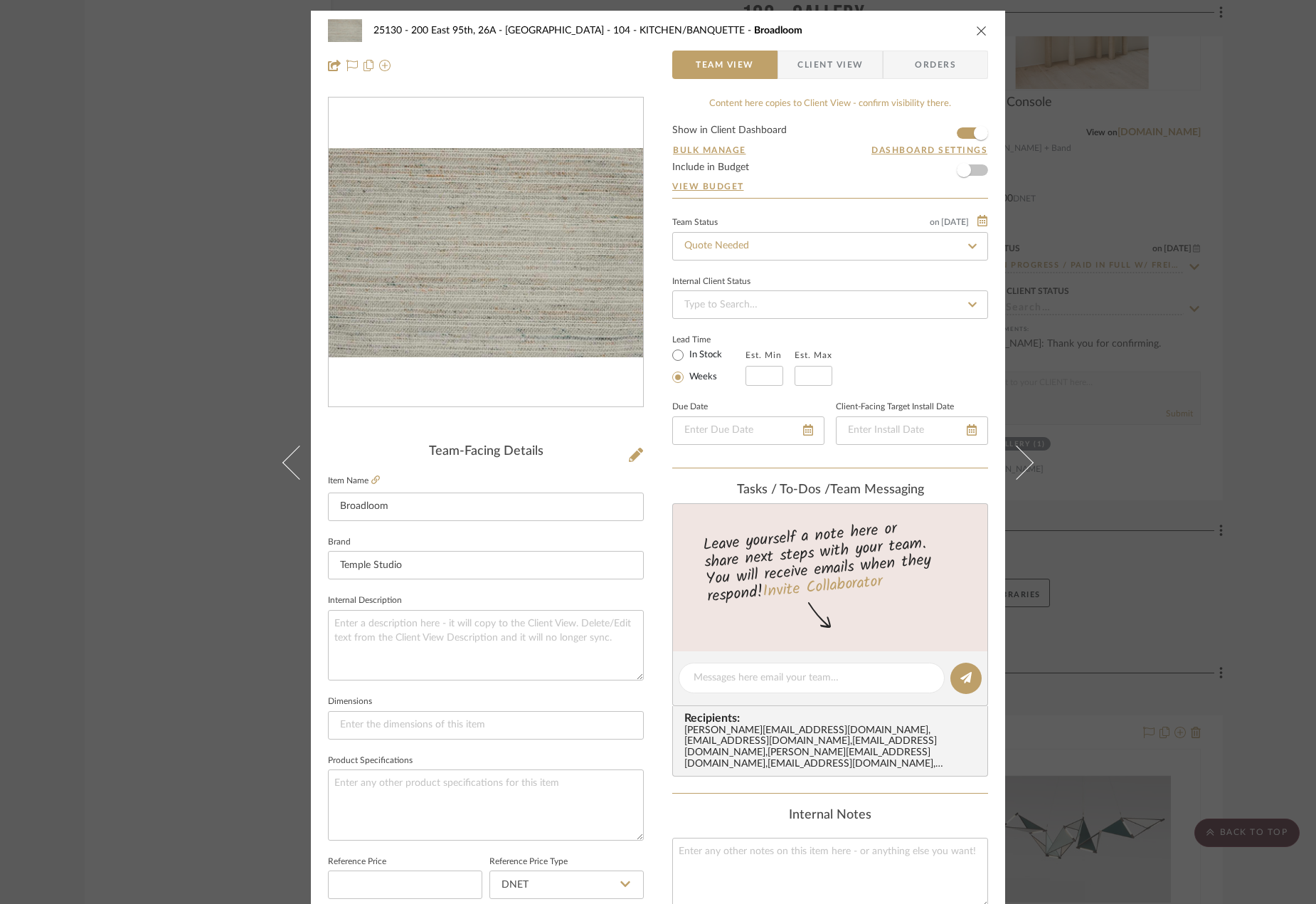
click at [1030, 466] on button at bounding box center [1025, 462] width 40 height 904
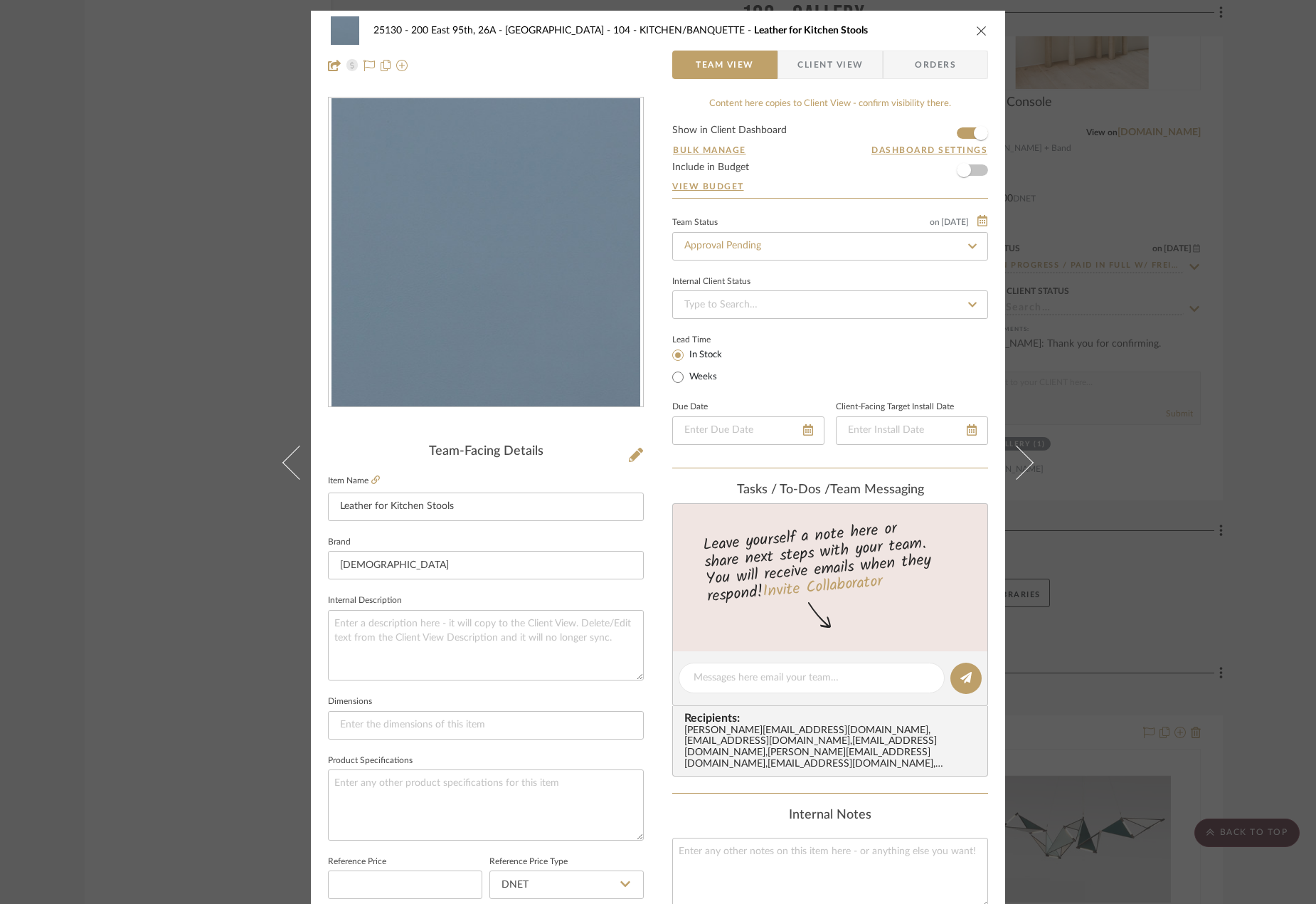
click at [1030, 466] on button at bounding box center [1025, 462] width 40 height 904
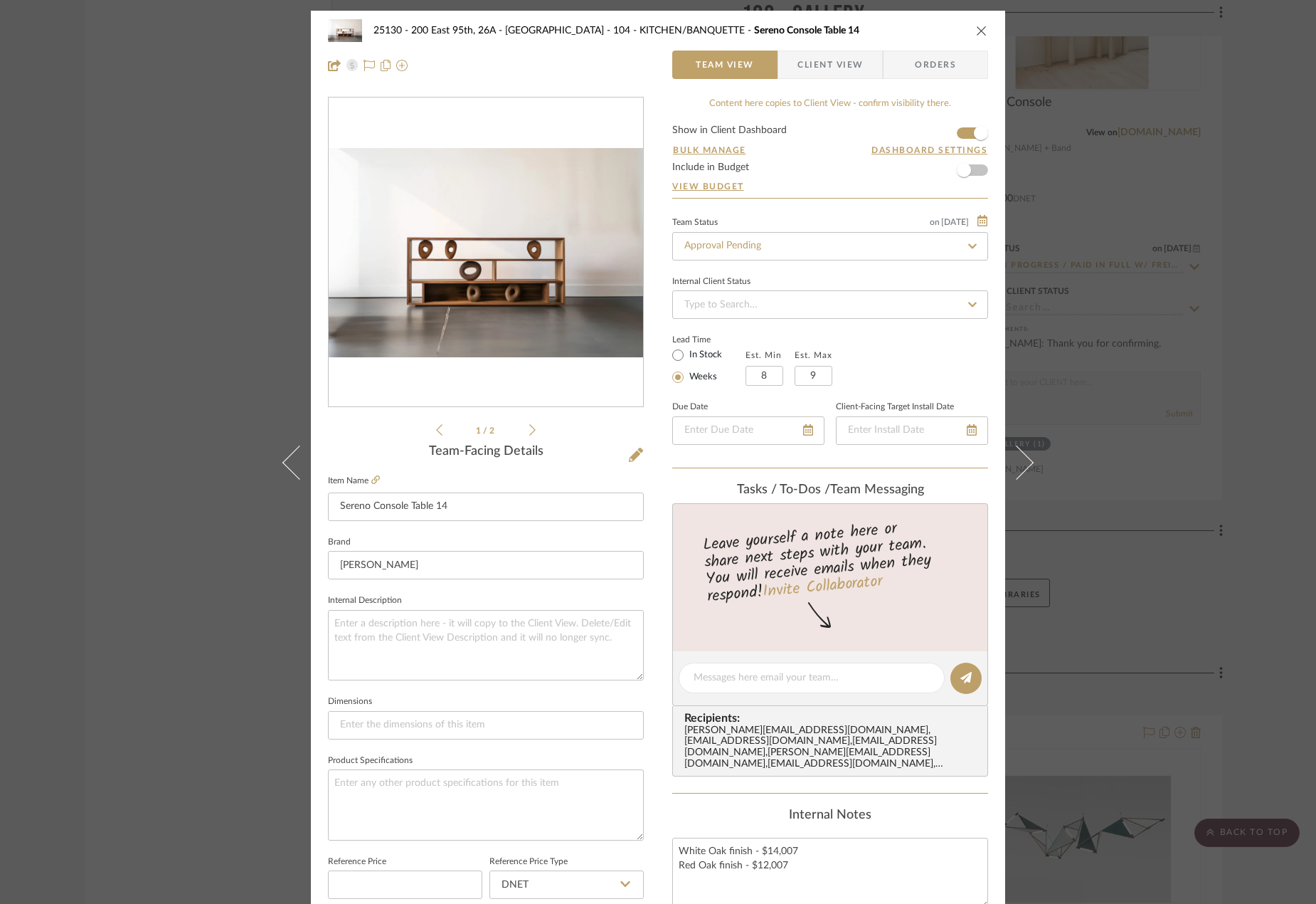
click at [1030, 466] on button at bounding box center [1025, 462] width 40 height 904
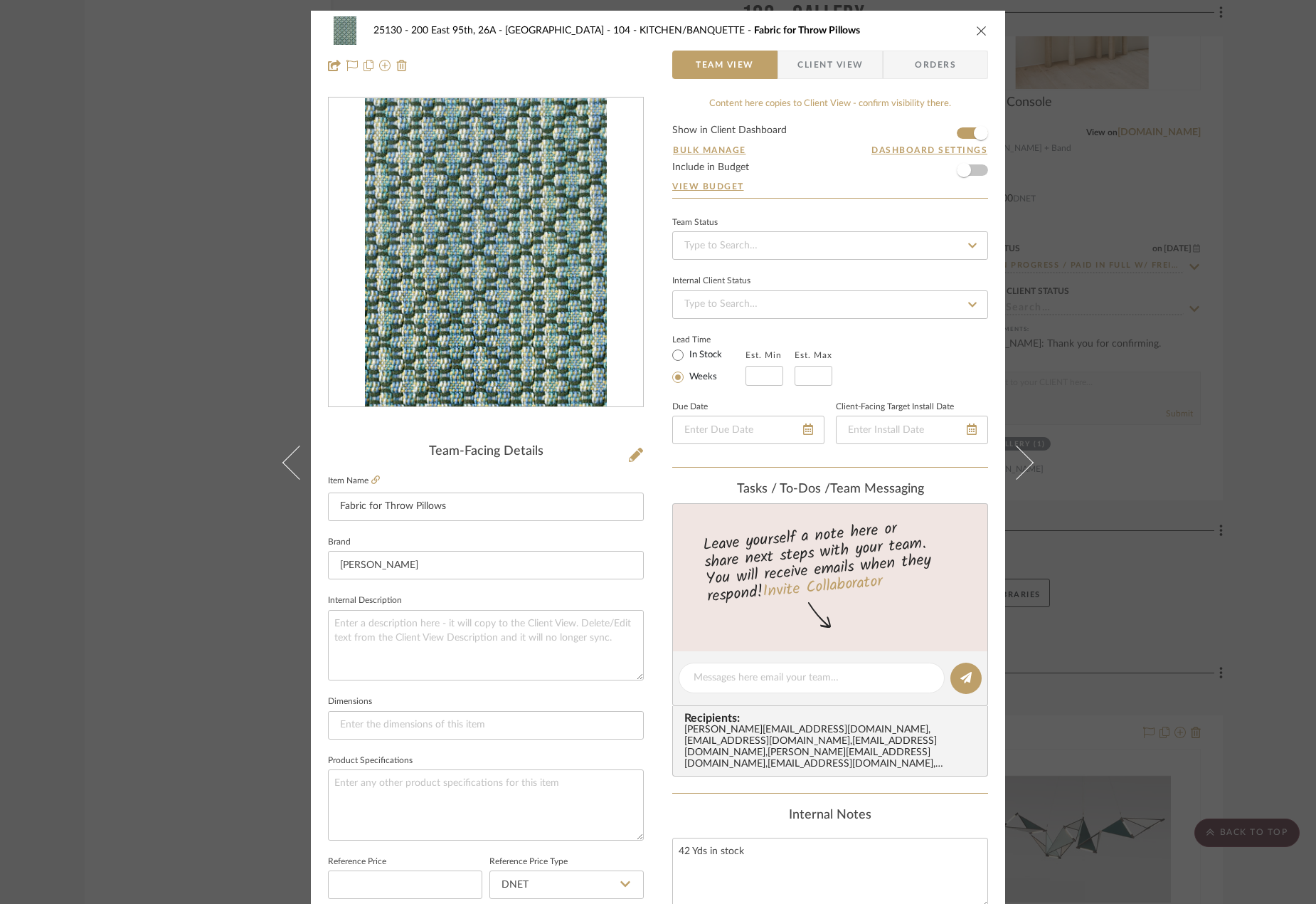
click at [1030, 466] on button at bounding box center [1025, 462] width 40 height 904
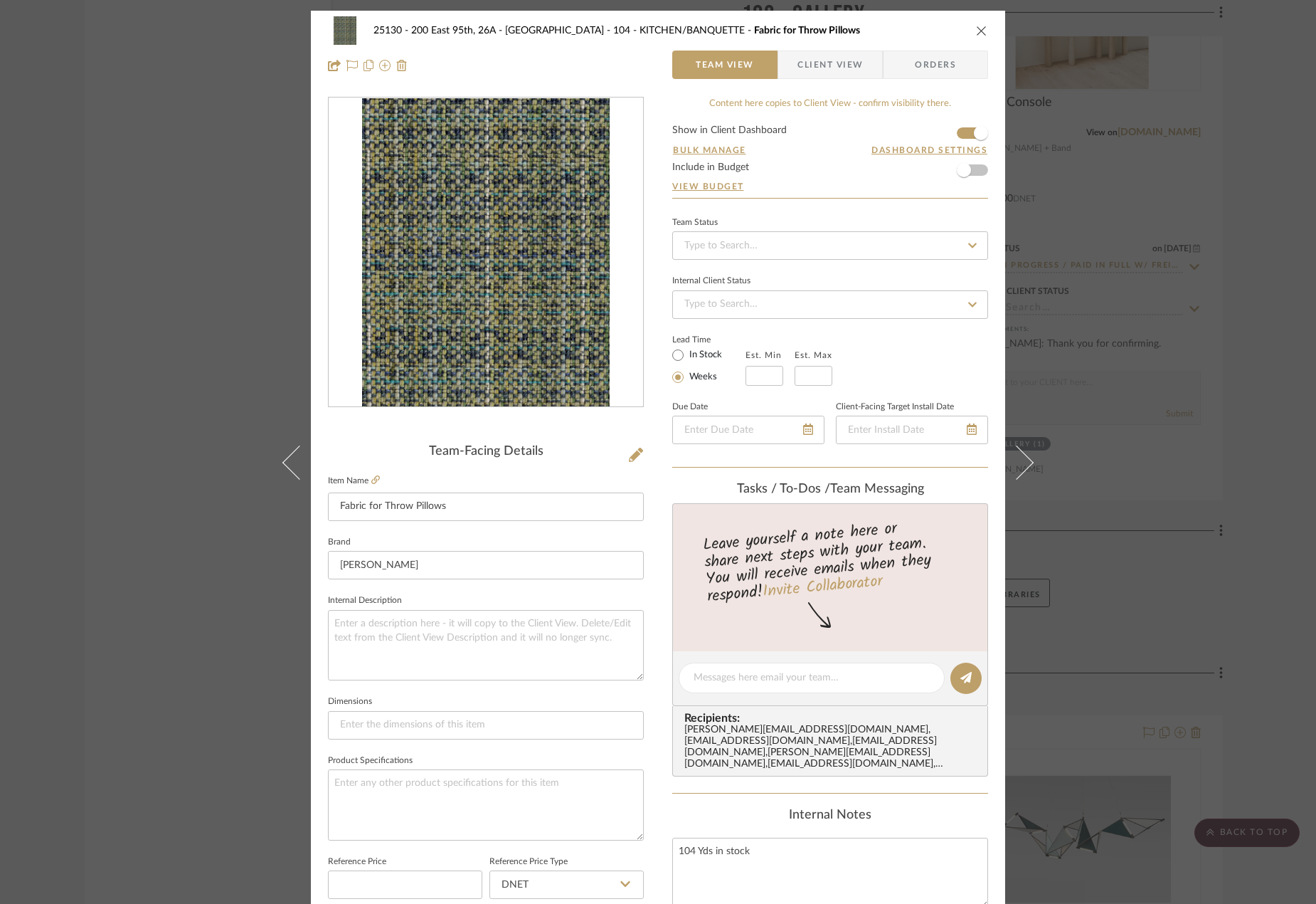
click at [1030, 466] on button at bounding box center [1025, 462] width 40 height 904
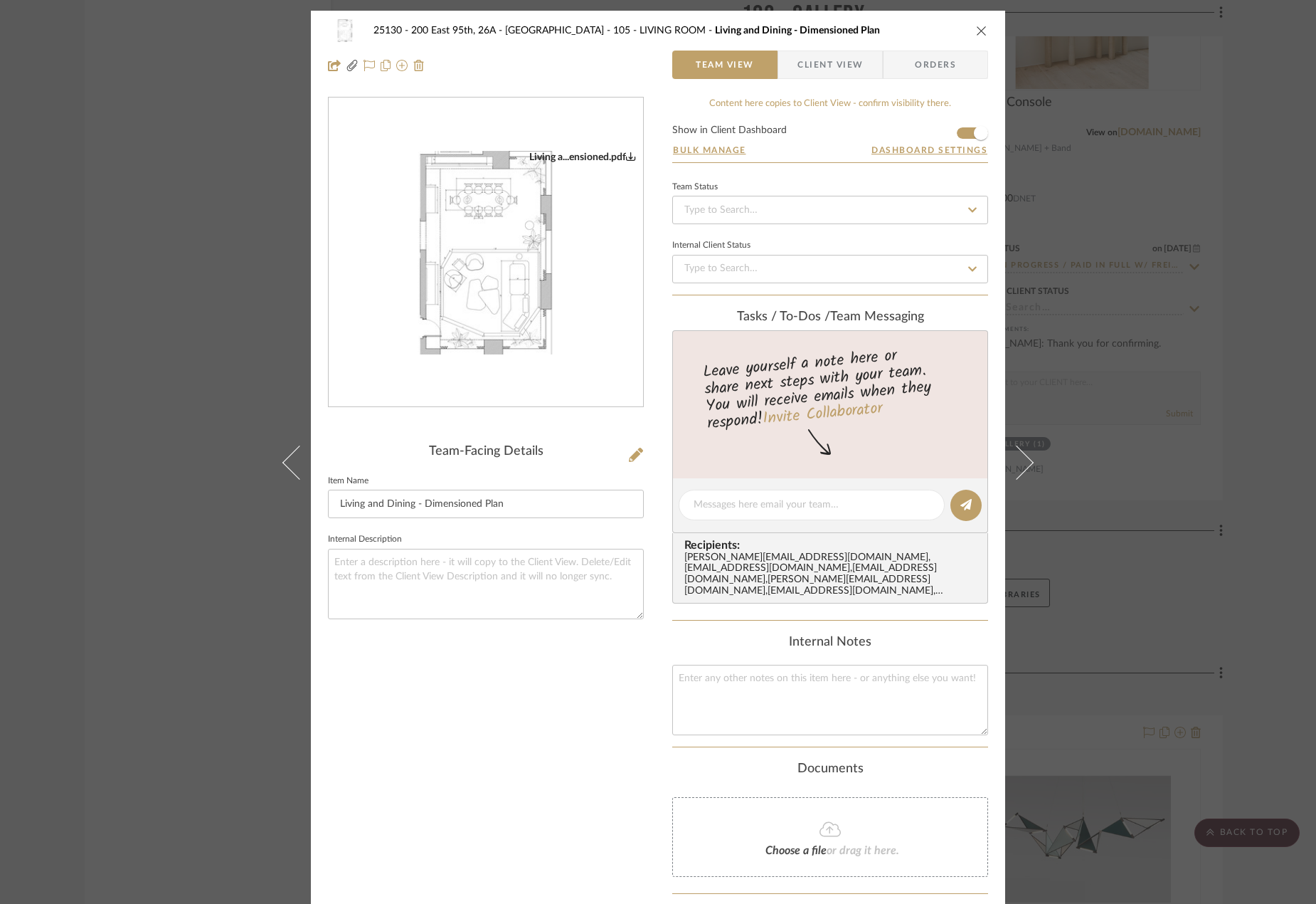
click at [1030, 466] on button at bounding box center [1025, 462] width 40 height 904
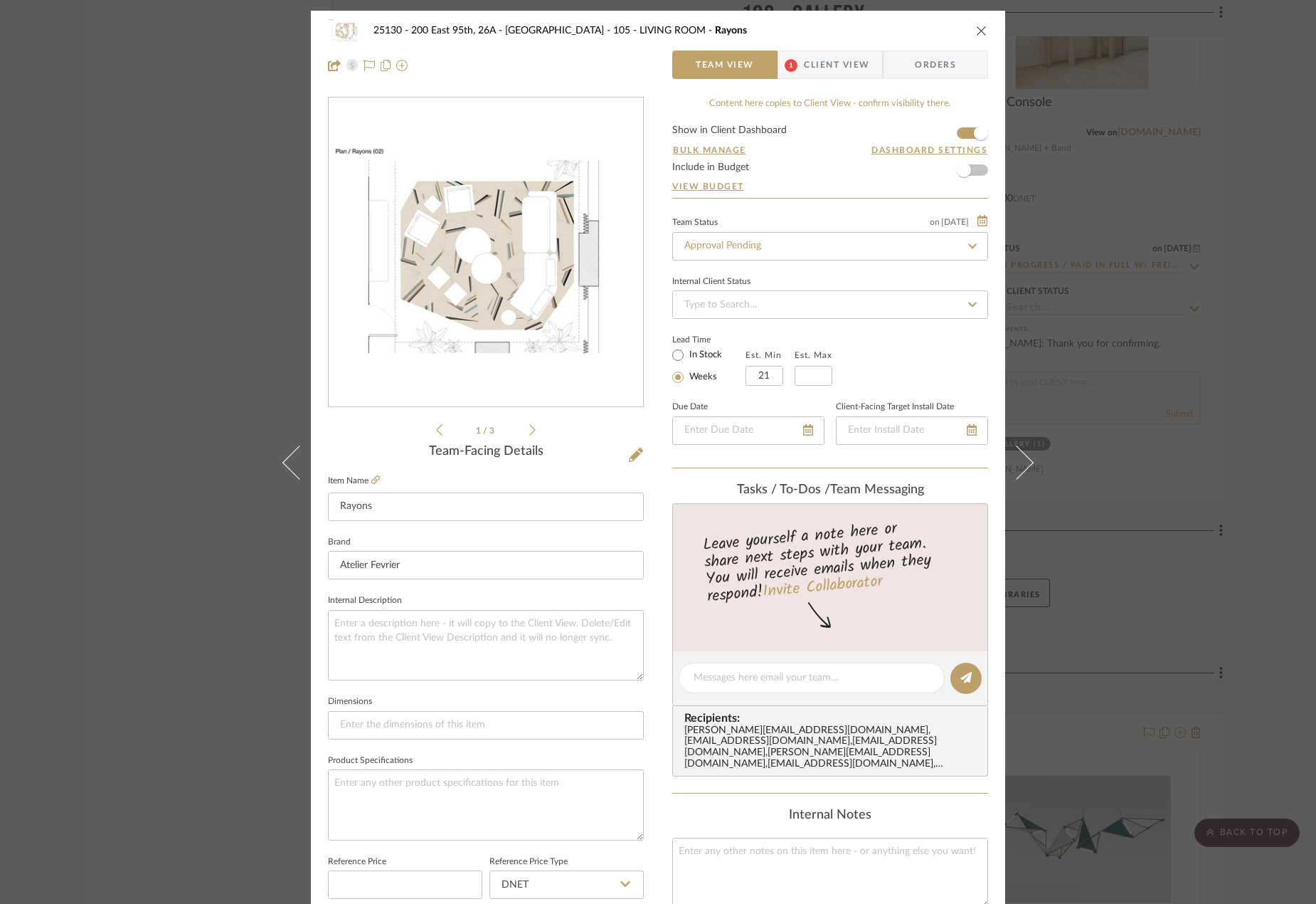
click at [804, 75] on span "Client View" at bounding box center [836, 64] width 65 height 28
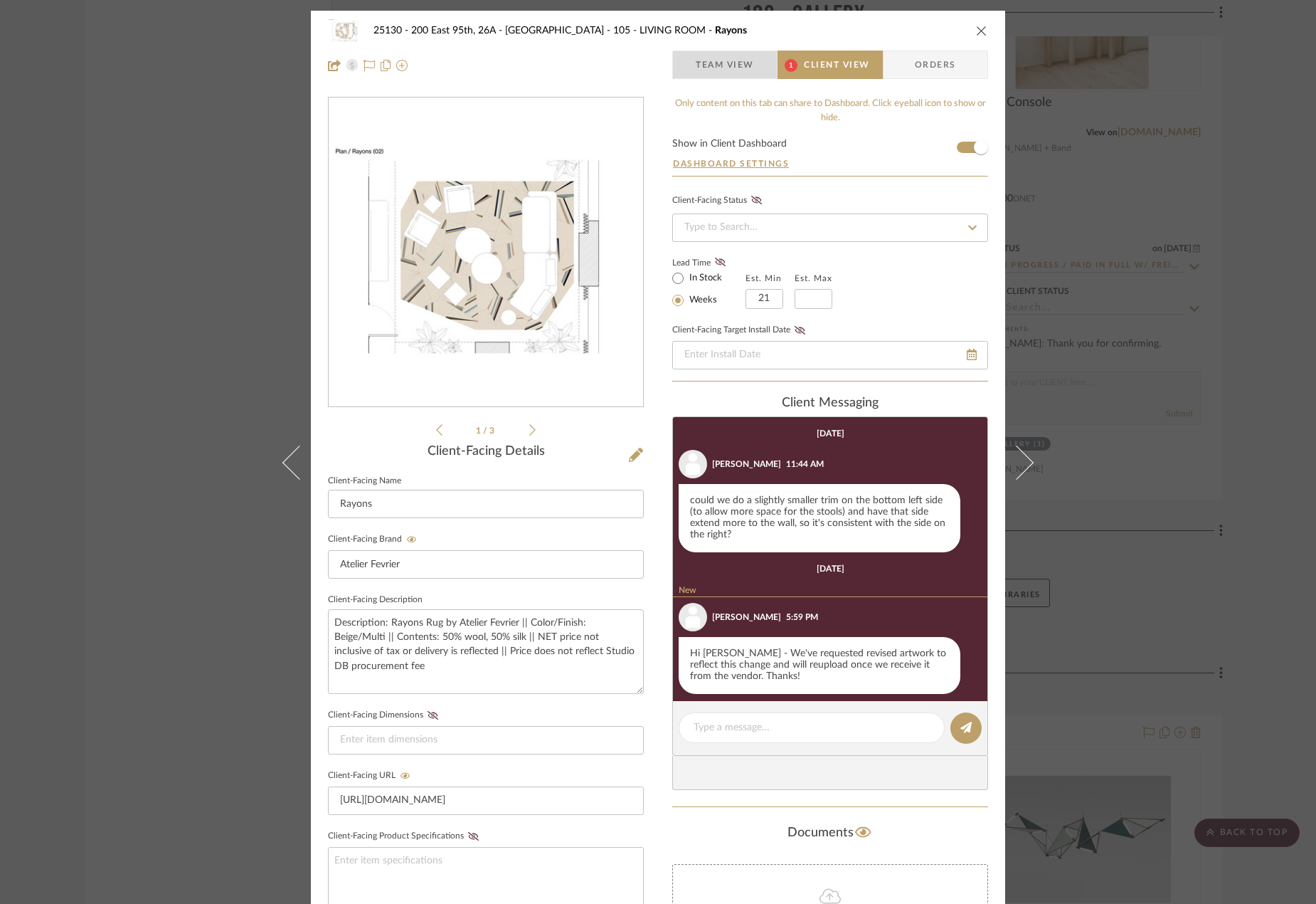
click at [710, 62] on span "Team View" at bounding box center [725, 64] width 59 height 28
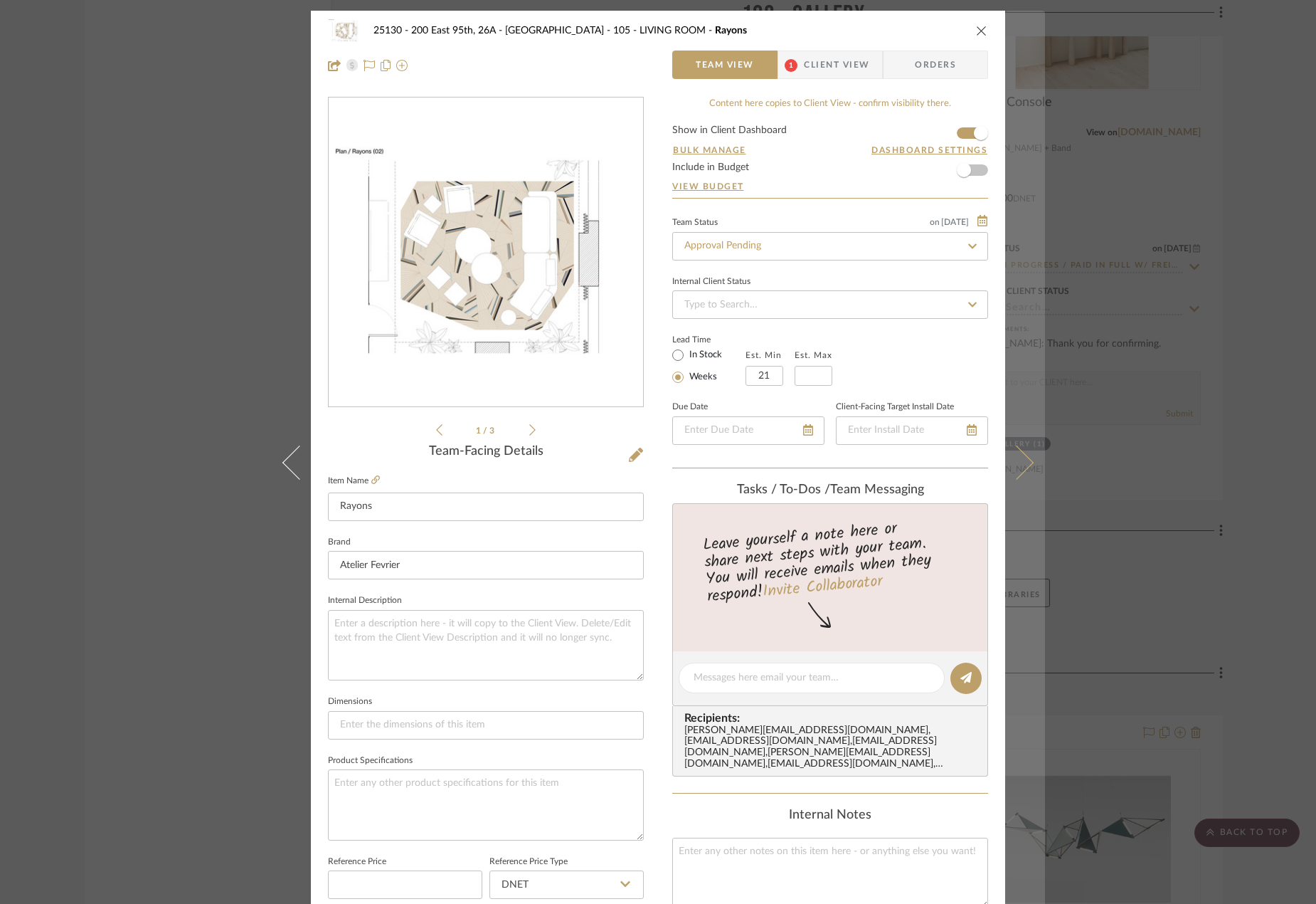
click at [1014, 470] on icon at bounding box center [1016, 463] width 34 height 34
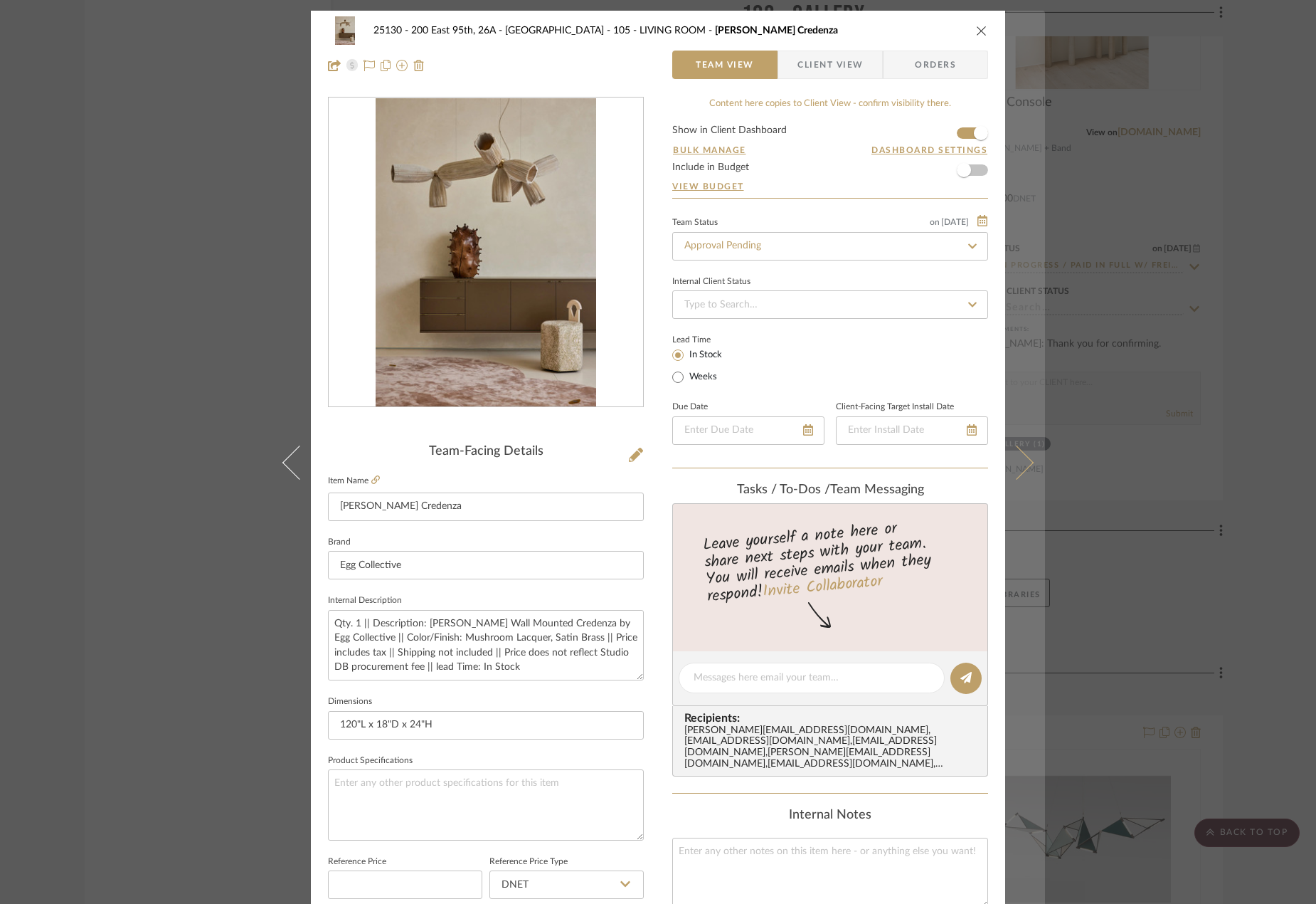
click at [1018, 469] on icon at bounding box center [1016, 463] width 34 height 34
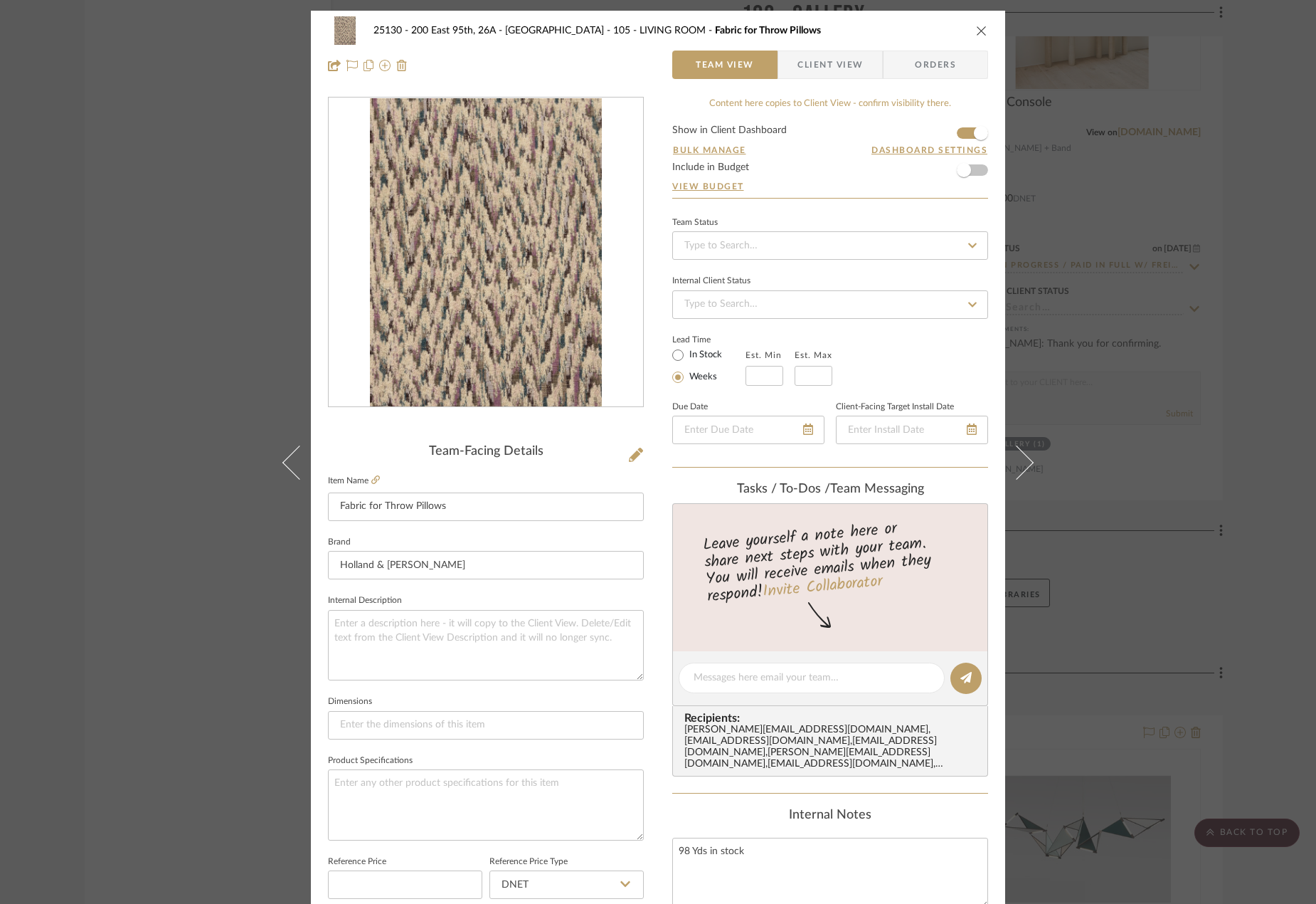
click at [1018, 469] on icon at bounding box center [1016, 463] width 34 height 34
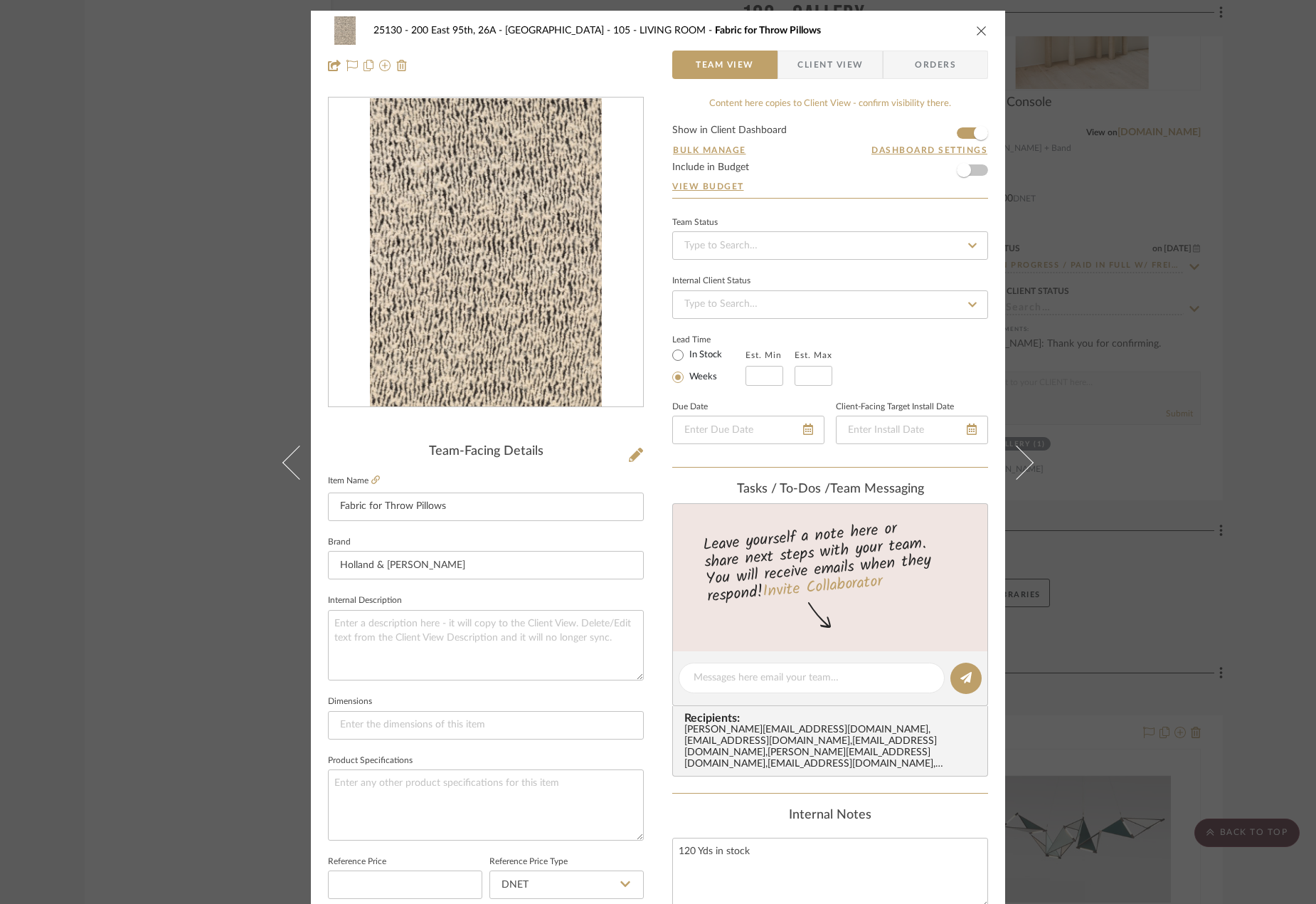
click at [1018, 469] on icon at bounding box center [1016, 463] width 34 height 34
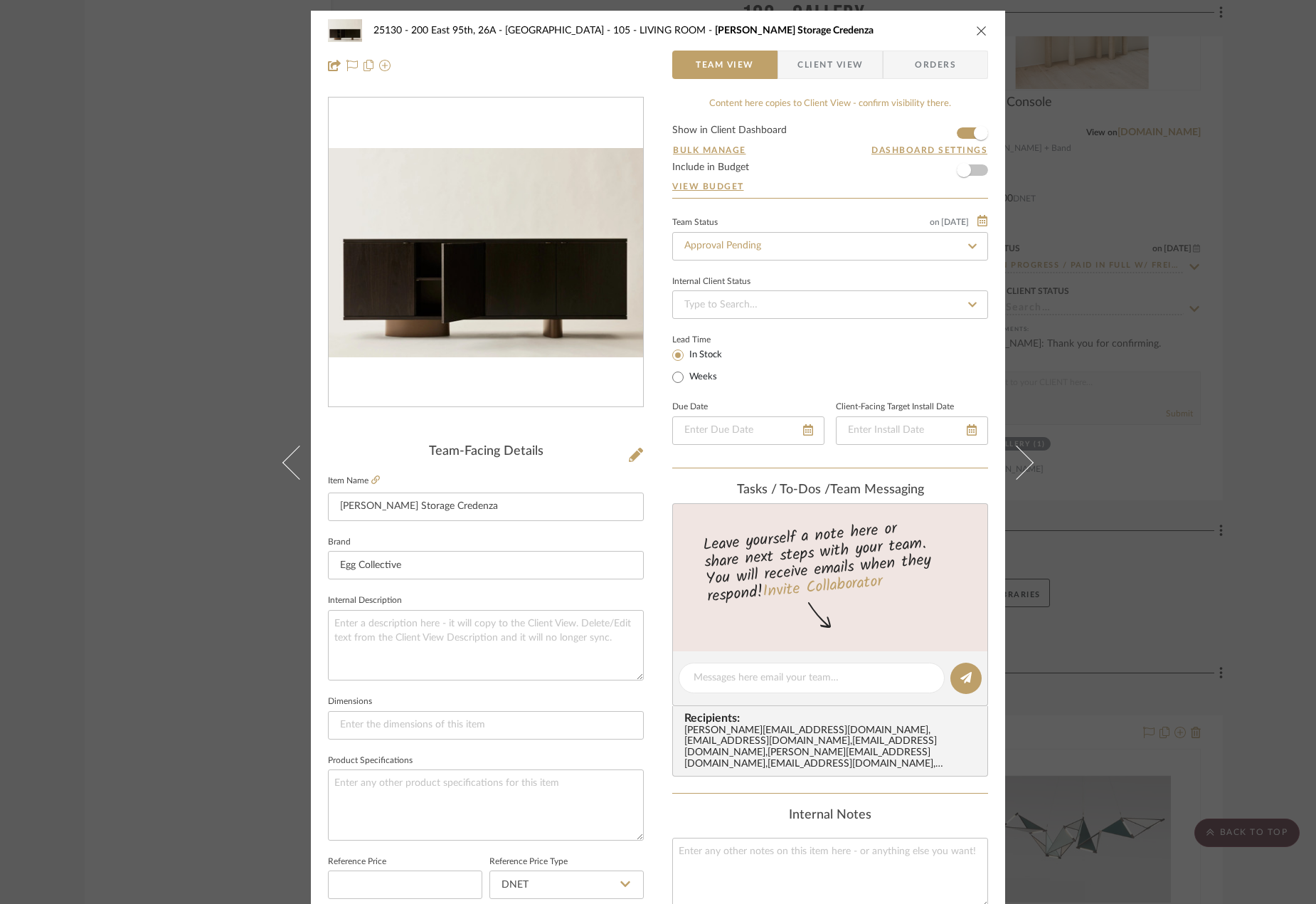
click at [1018, 469] on icon at bounding box center [1016, 463] width 34 height 34
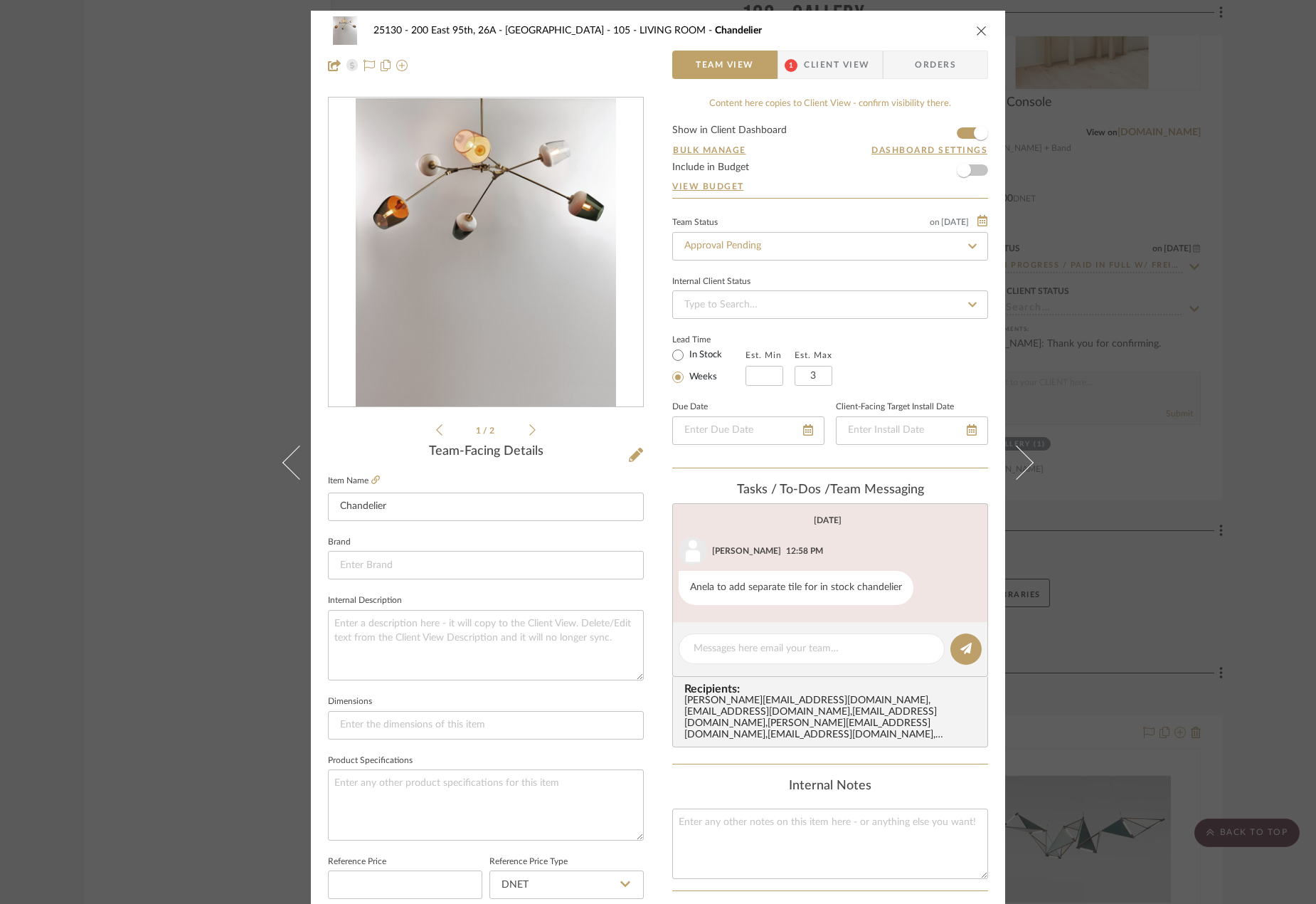
click at [1018, 469] on icon at bounding box center [1016, 463] width 34 height 34
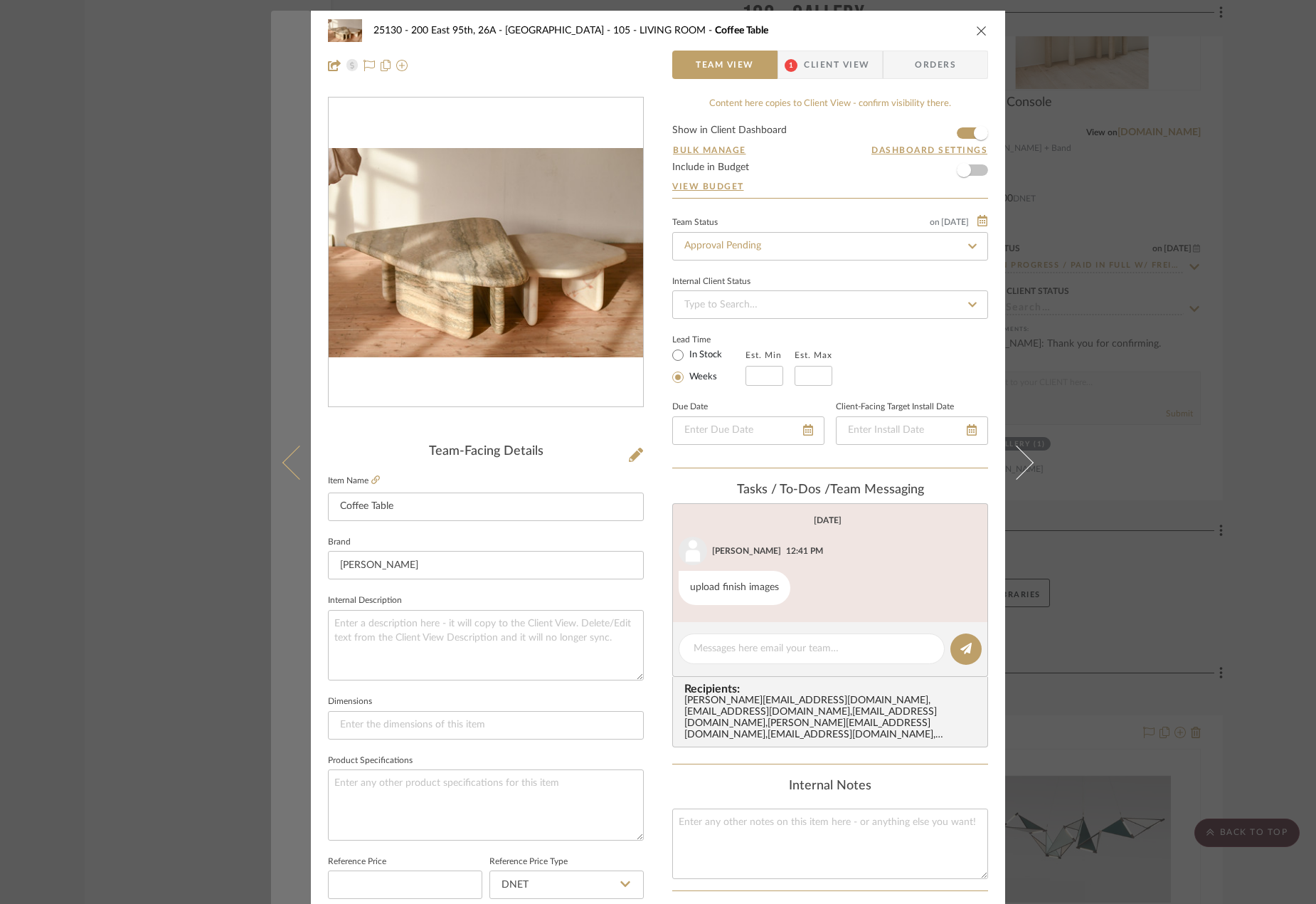
click at [296, 468] on icon at bounding box center [300, 463] width 34 height 34
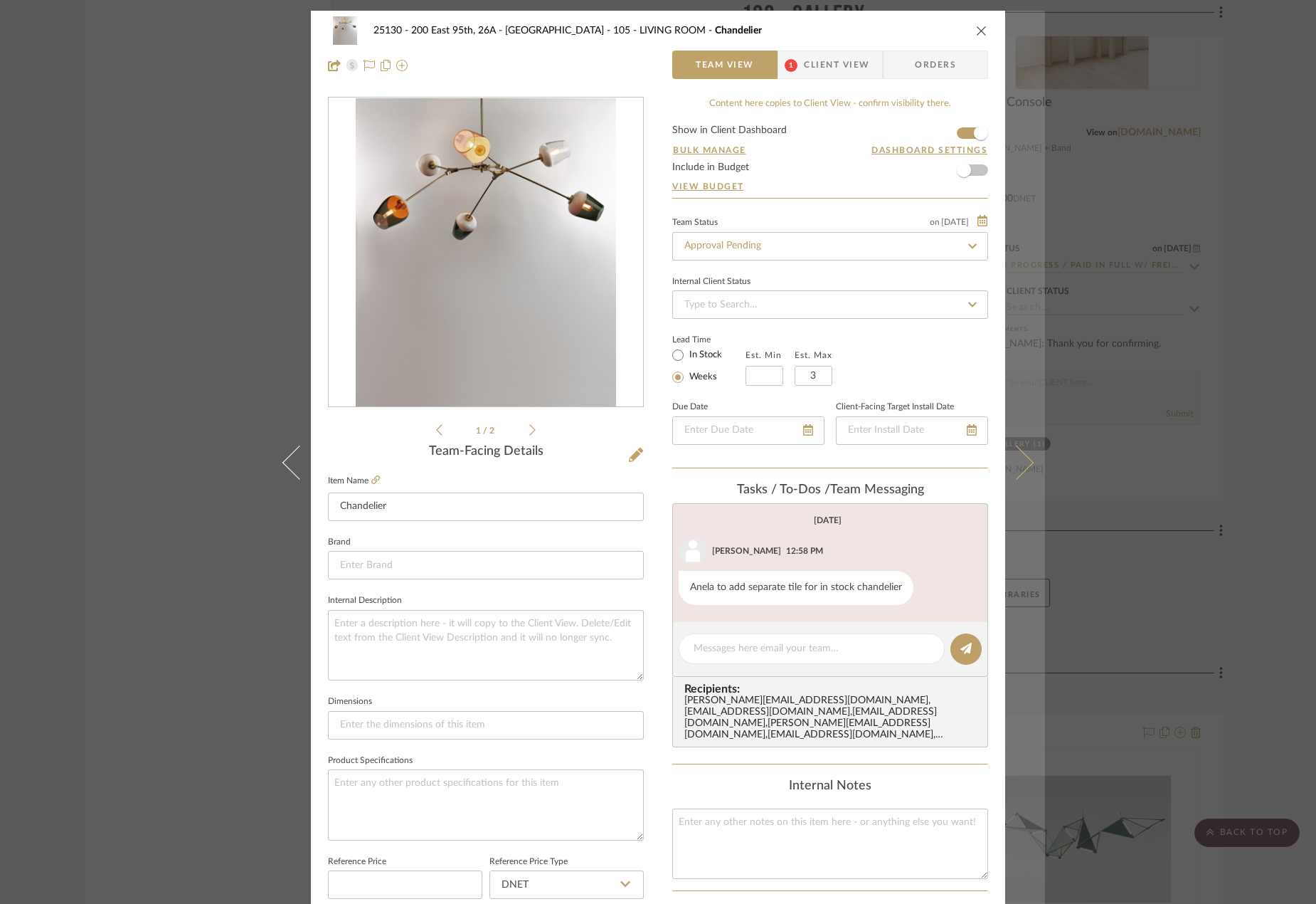
click at [1027, 468] on button at bounding box center [1025, 462] width 40 height 904
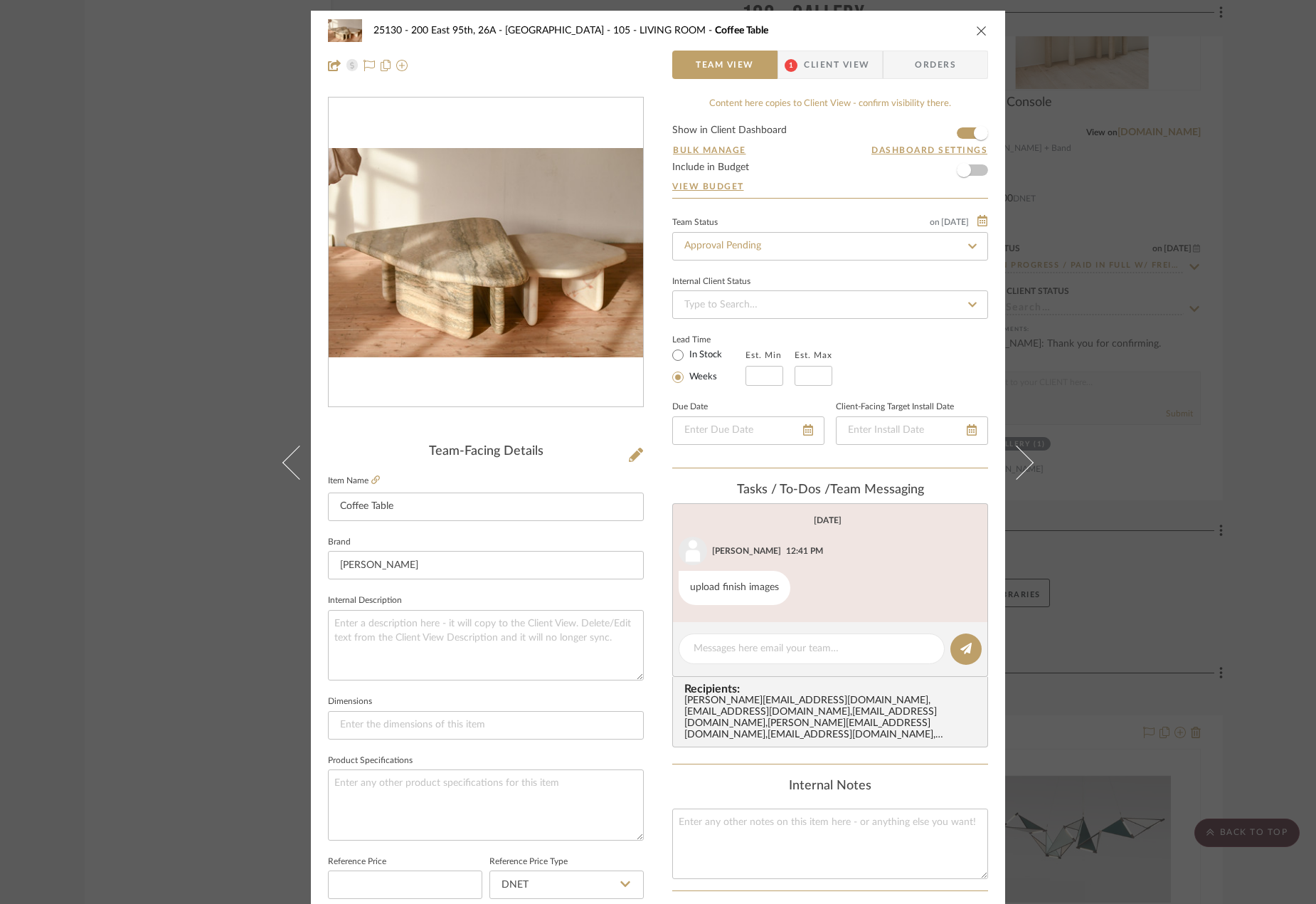
click at [1027, 468] on button at bounding box center [1025, 462] width 40 height 904
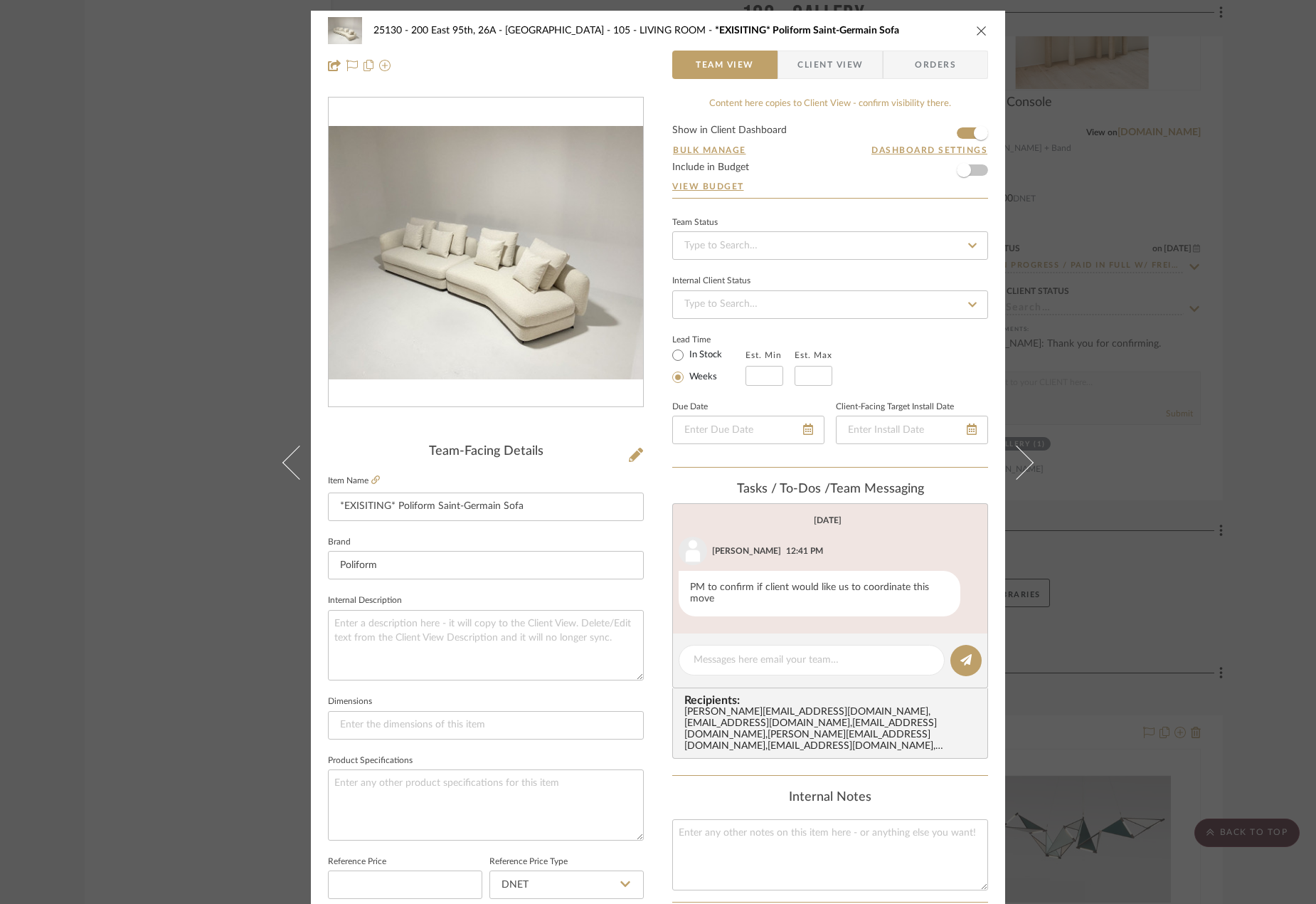
click at [1027, 468] on button at bounding box center [1025, 462] width 40 height 904
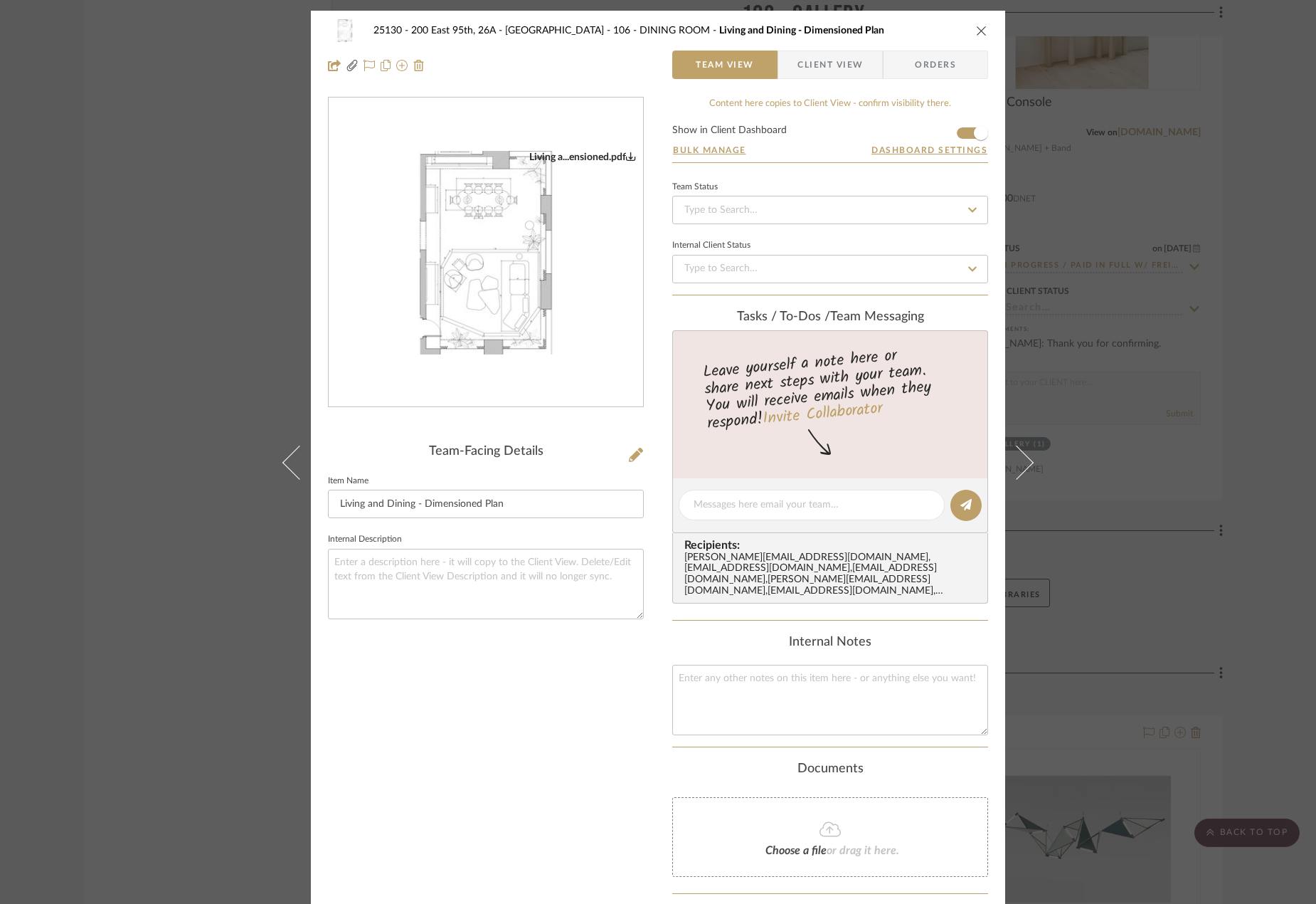
click at [1027, 468] on button at bounding box center [1025, 462] width 40 height 904
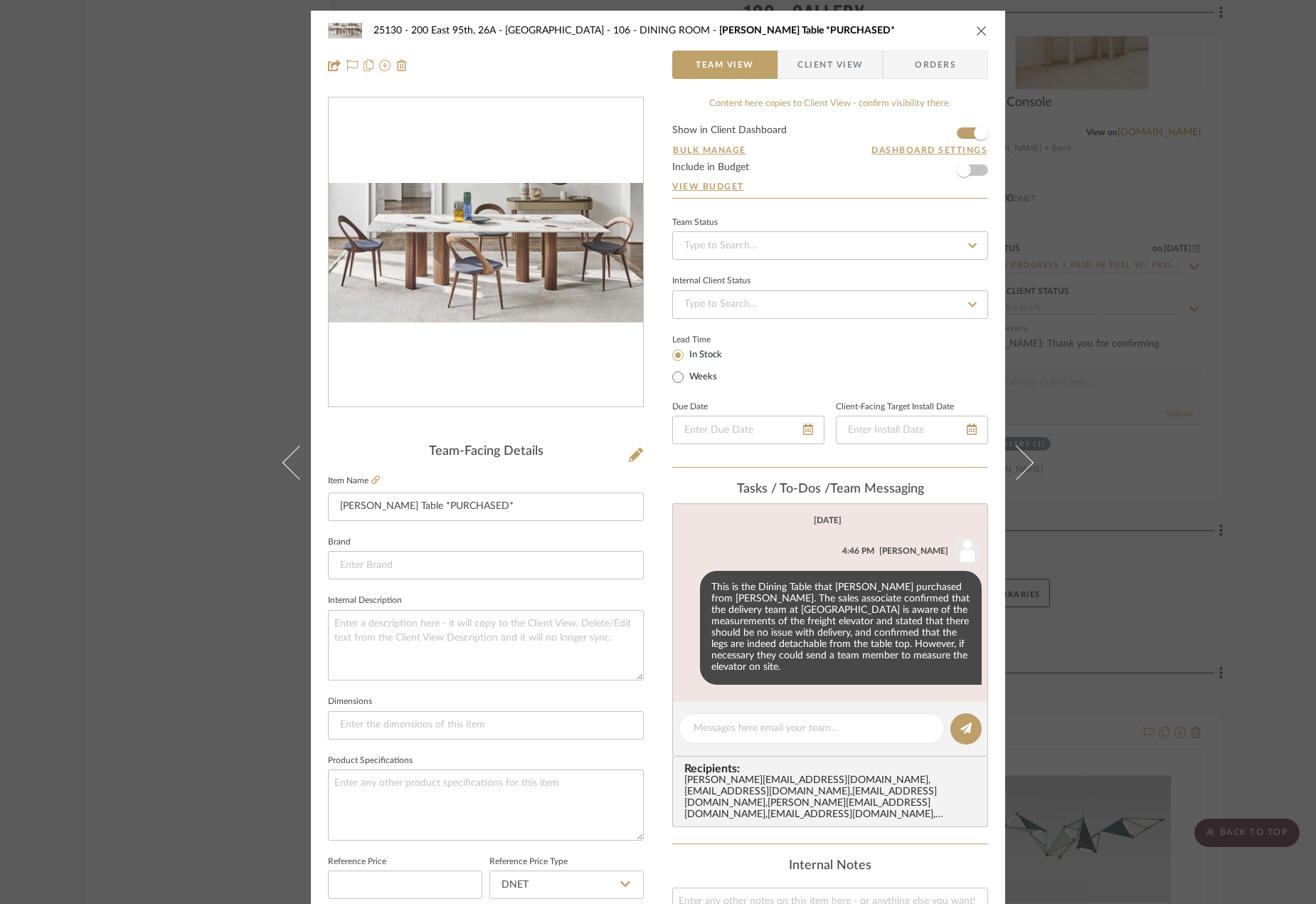
click at [1027, 468] on button at bounding box center [1025, 462] width 40 height 904
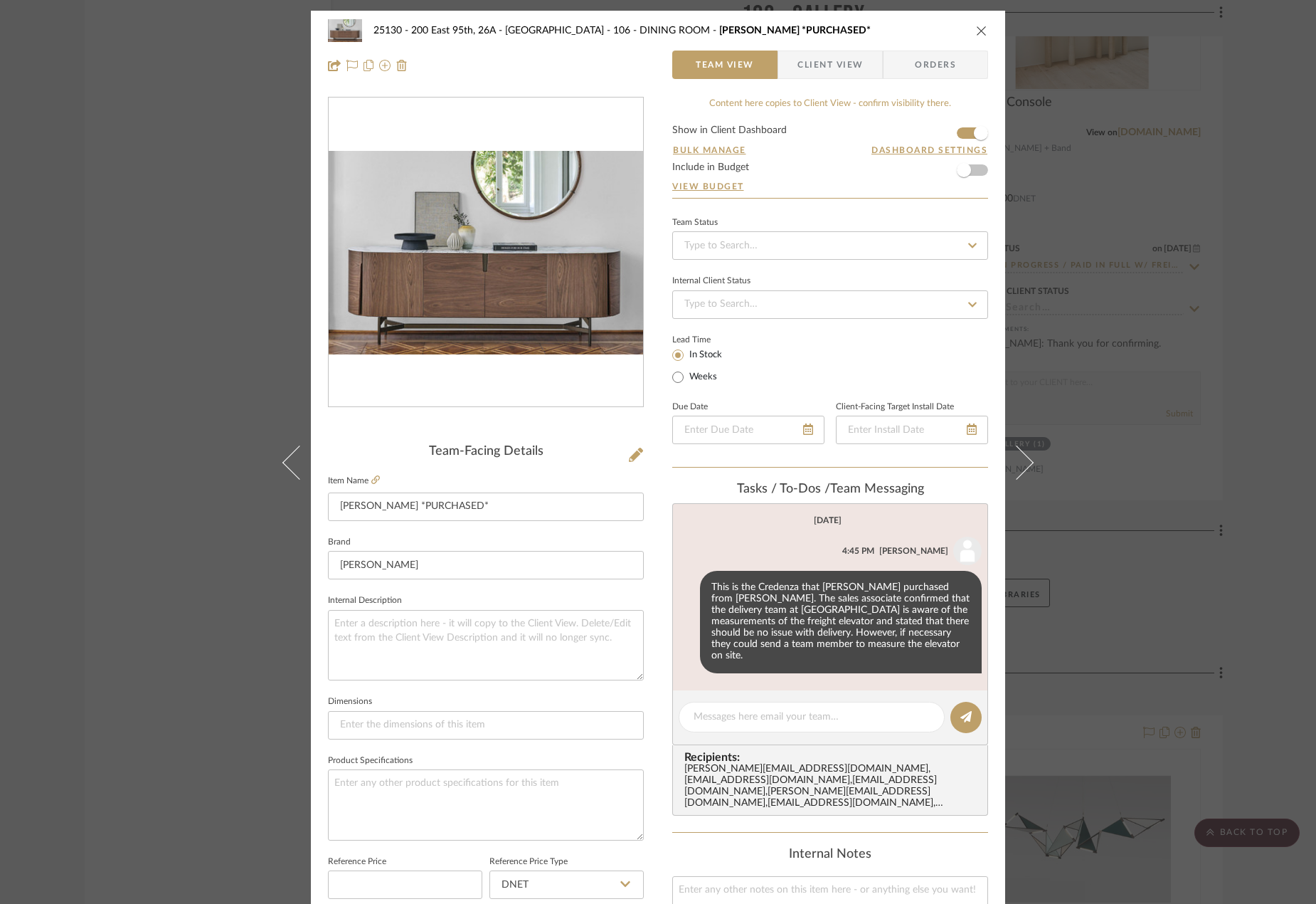
click at [1027, 468] on button at bounding box center [1025, 462] width 40 height 904
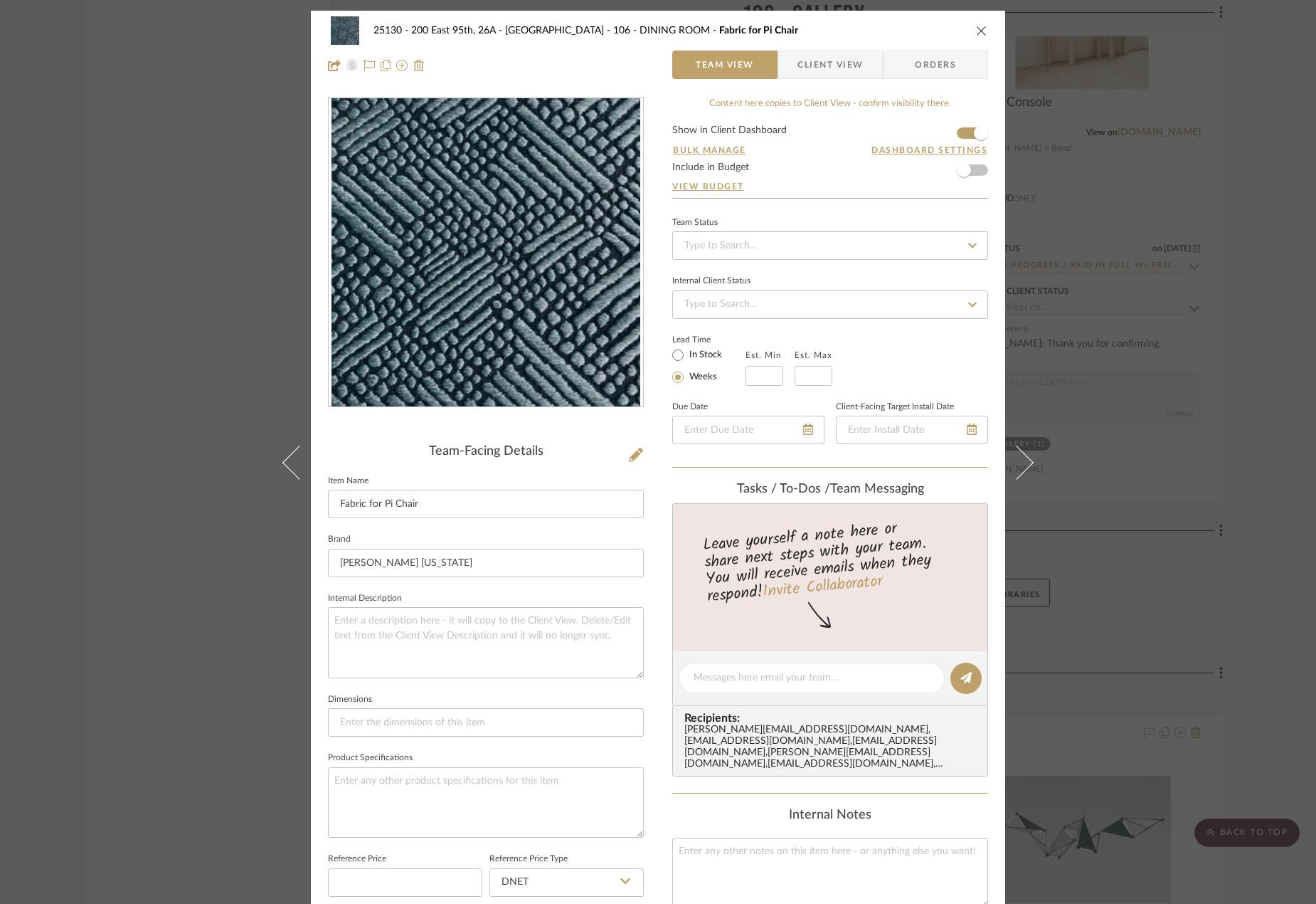
click at [1027, 468] on button at bounding box center [1025, 462] width 40 height 904
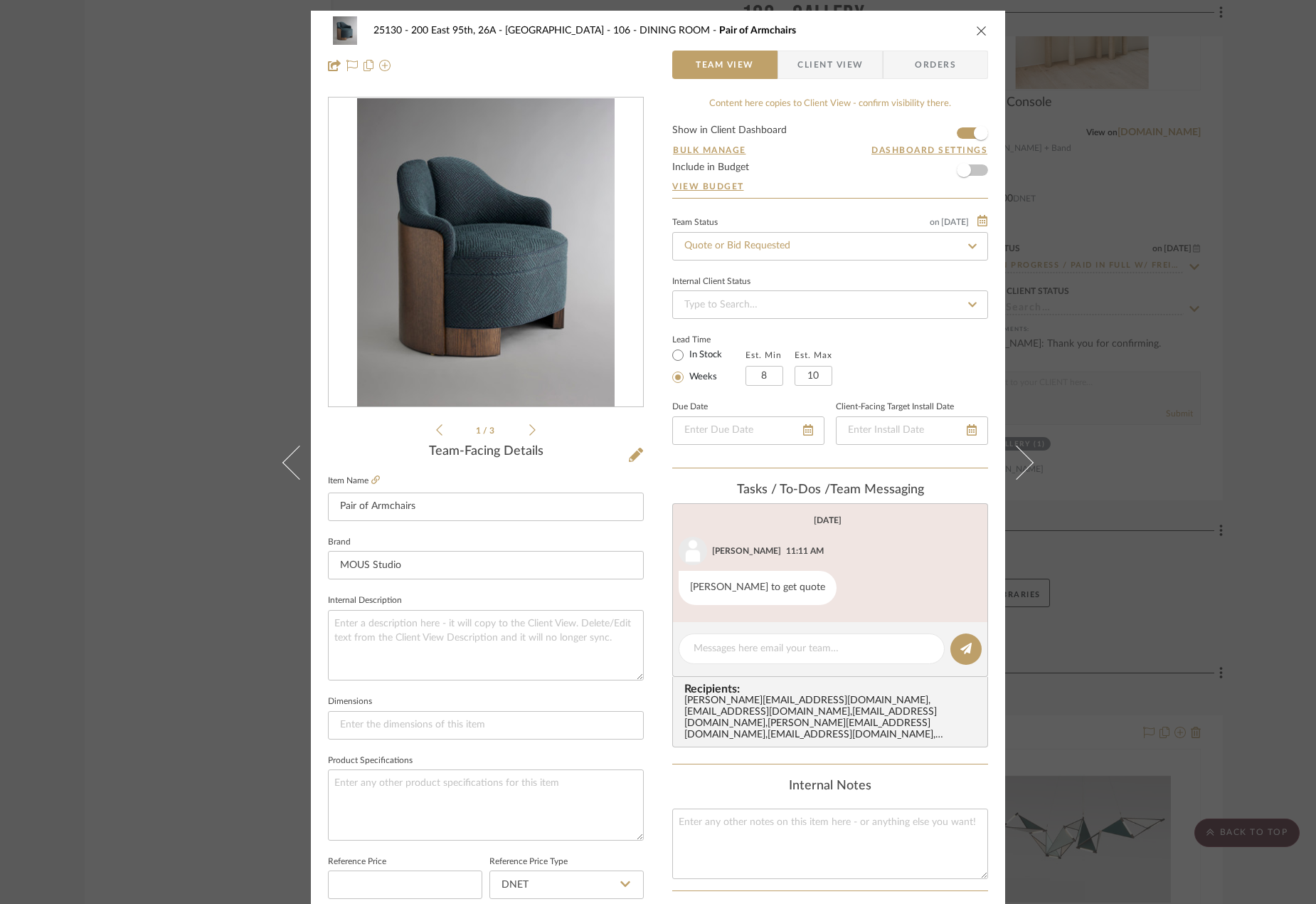
click at [1027, 468] on button at bounding box center [1025, 462] width 40 height 904
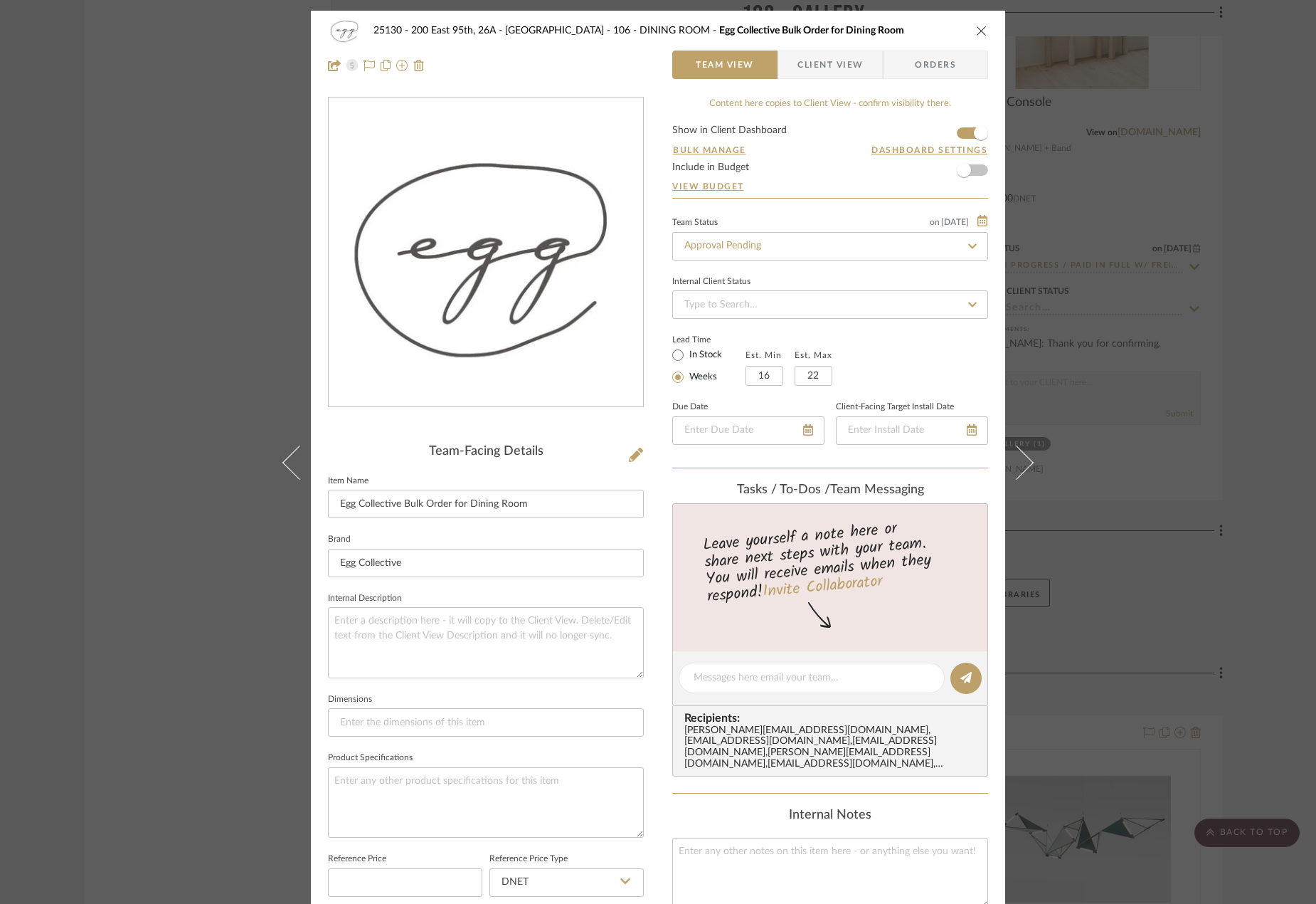
click at [1092, 356] on div "25130 - 200 East 95th, 26A - Kosheleva 106 - DINING ROOM Egg Collective Bulk Or…" at bounding box center [658, 452] width 1316 height 904
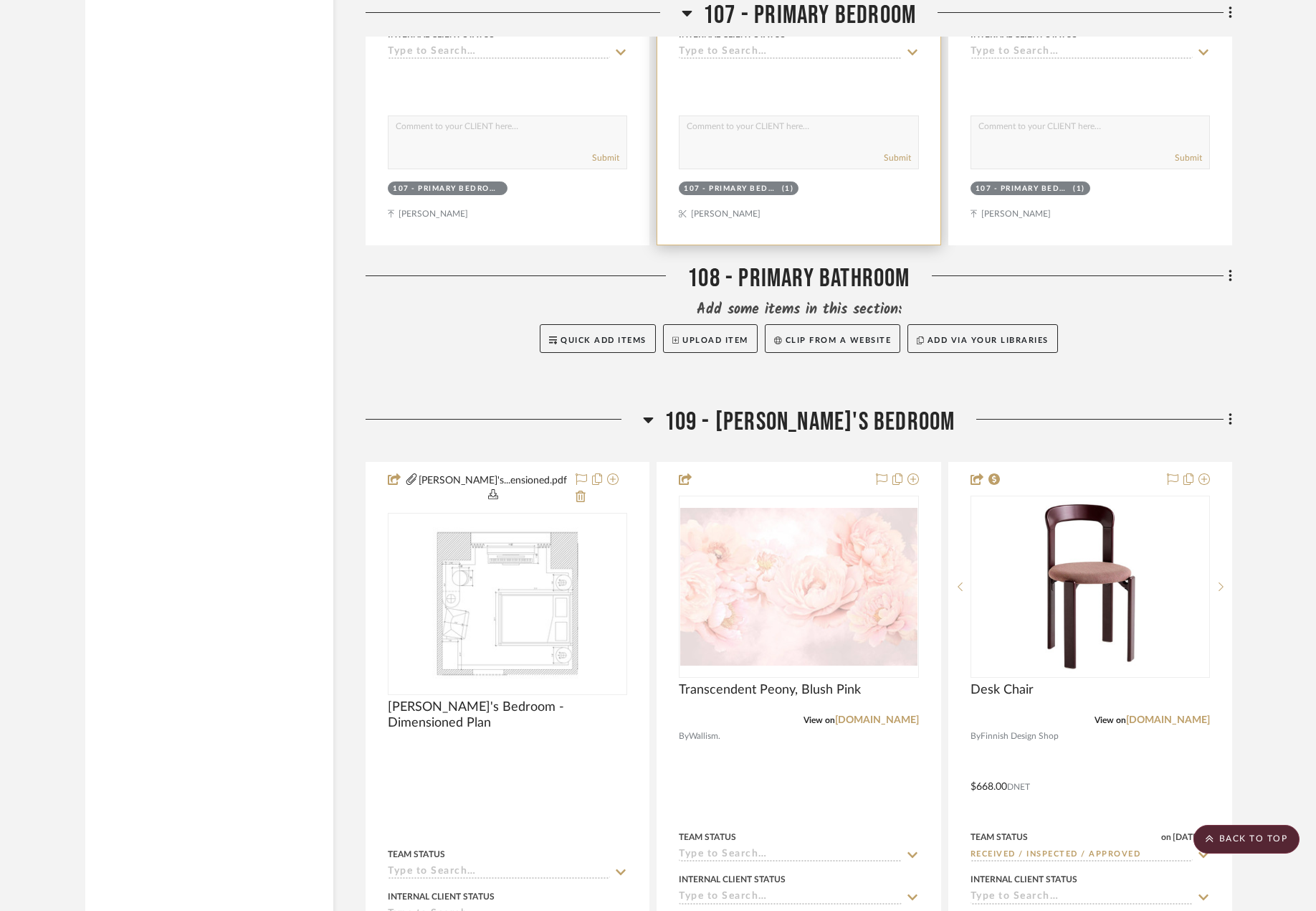
scroll to position [15923, 0]
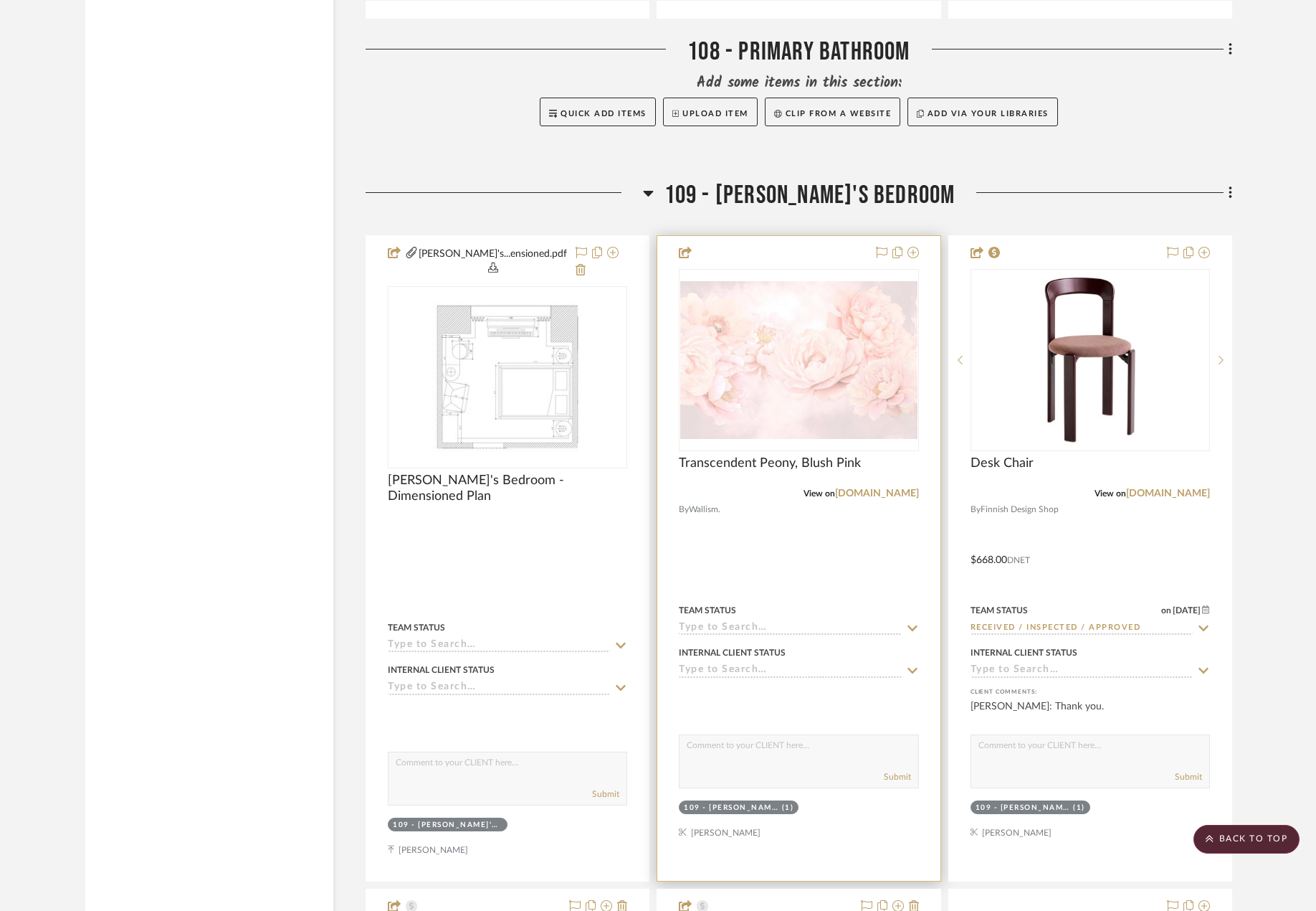
click at [901, 562] on div at bounding box center [798, 558] width 282 height 645
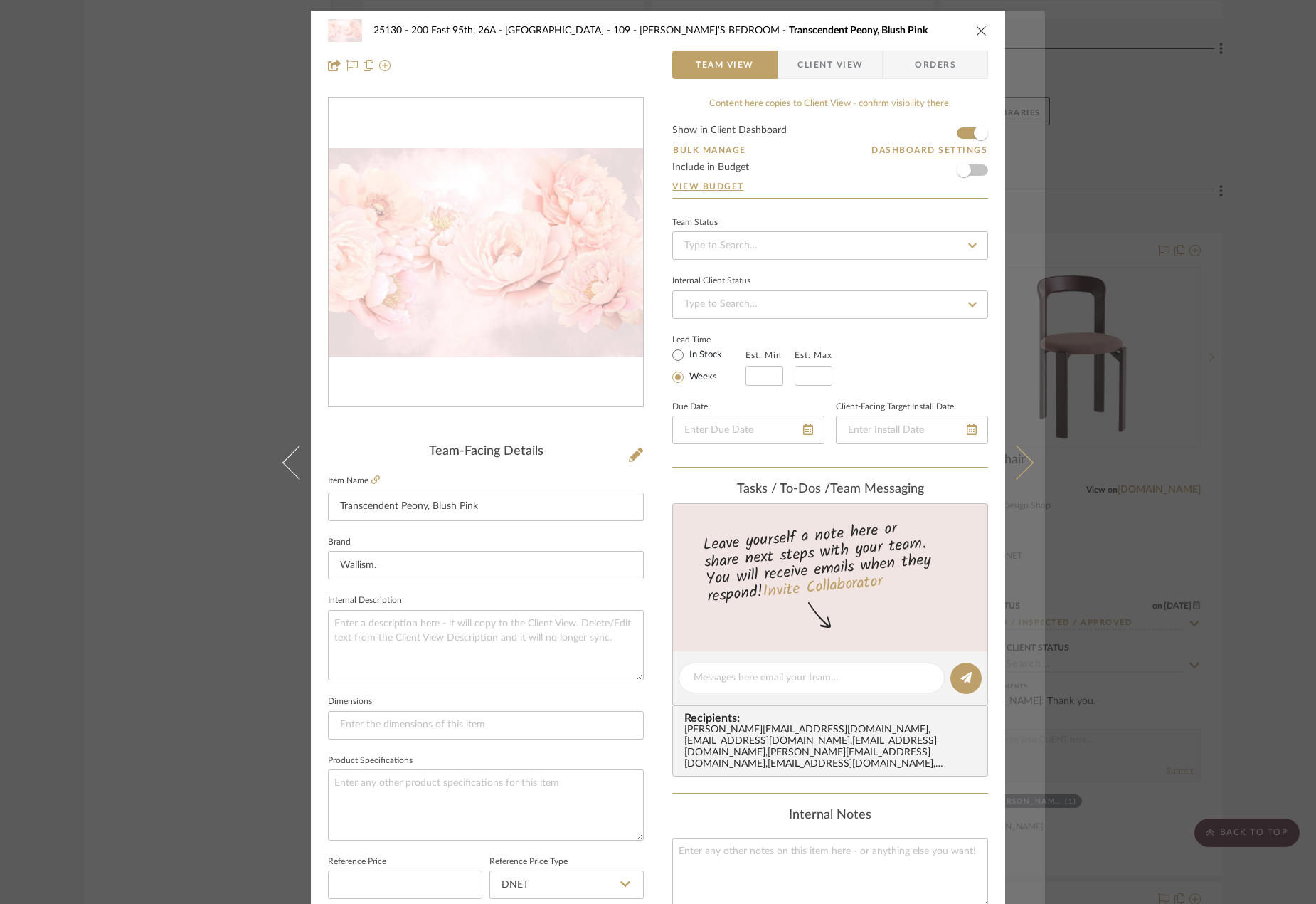
click at [1026, 457] on button at bounding box center [1025, 462] width 40 height 904
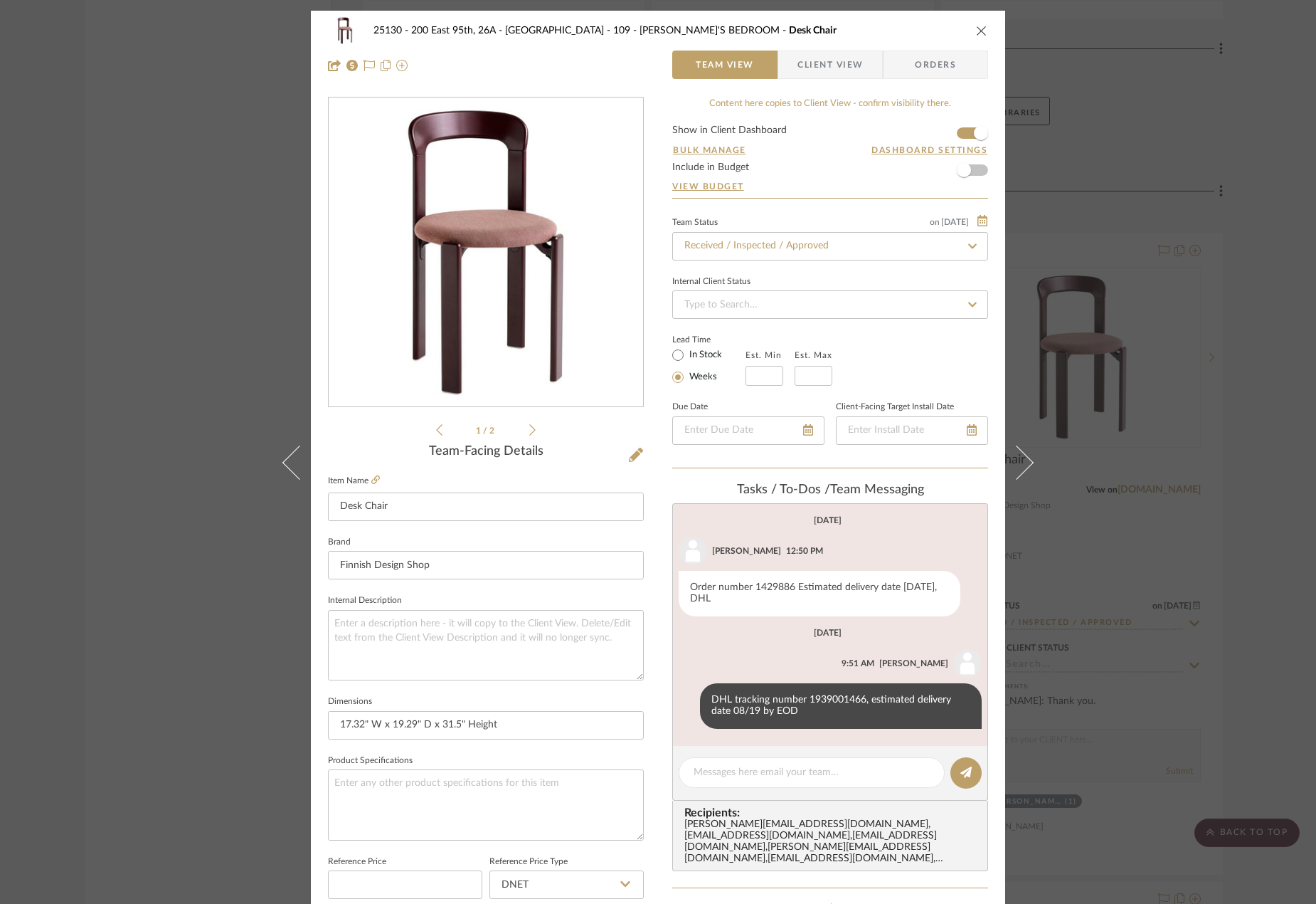
click at [1026, 457] on button at bounding box center [1025, 462] width 40 height 904
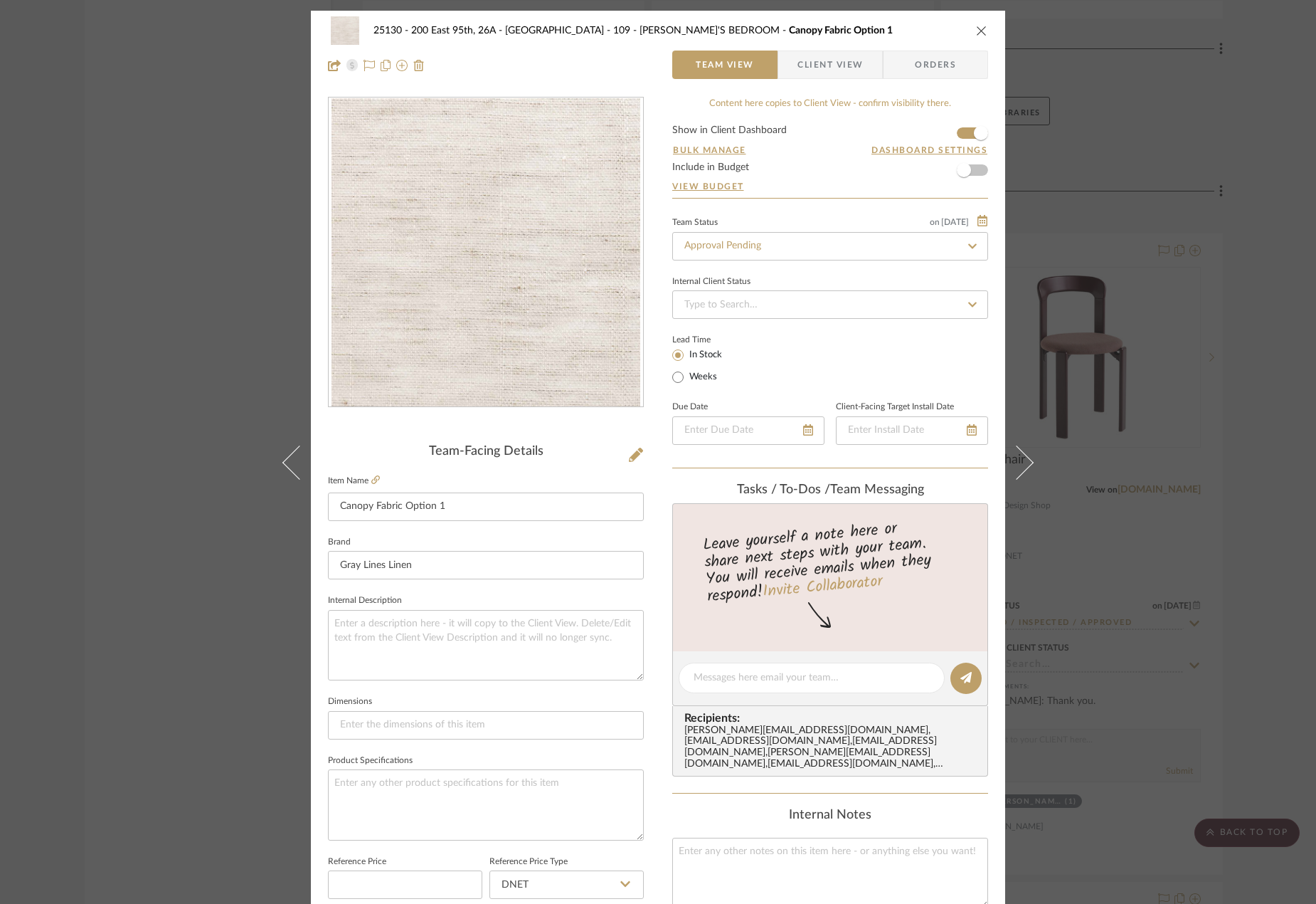
click at [1026, 457] on button at bounding box center [1025, 462] width 40 height 904
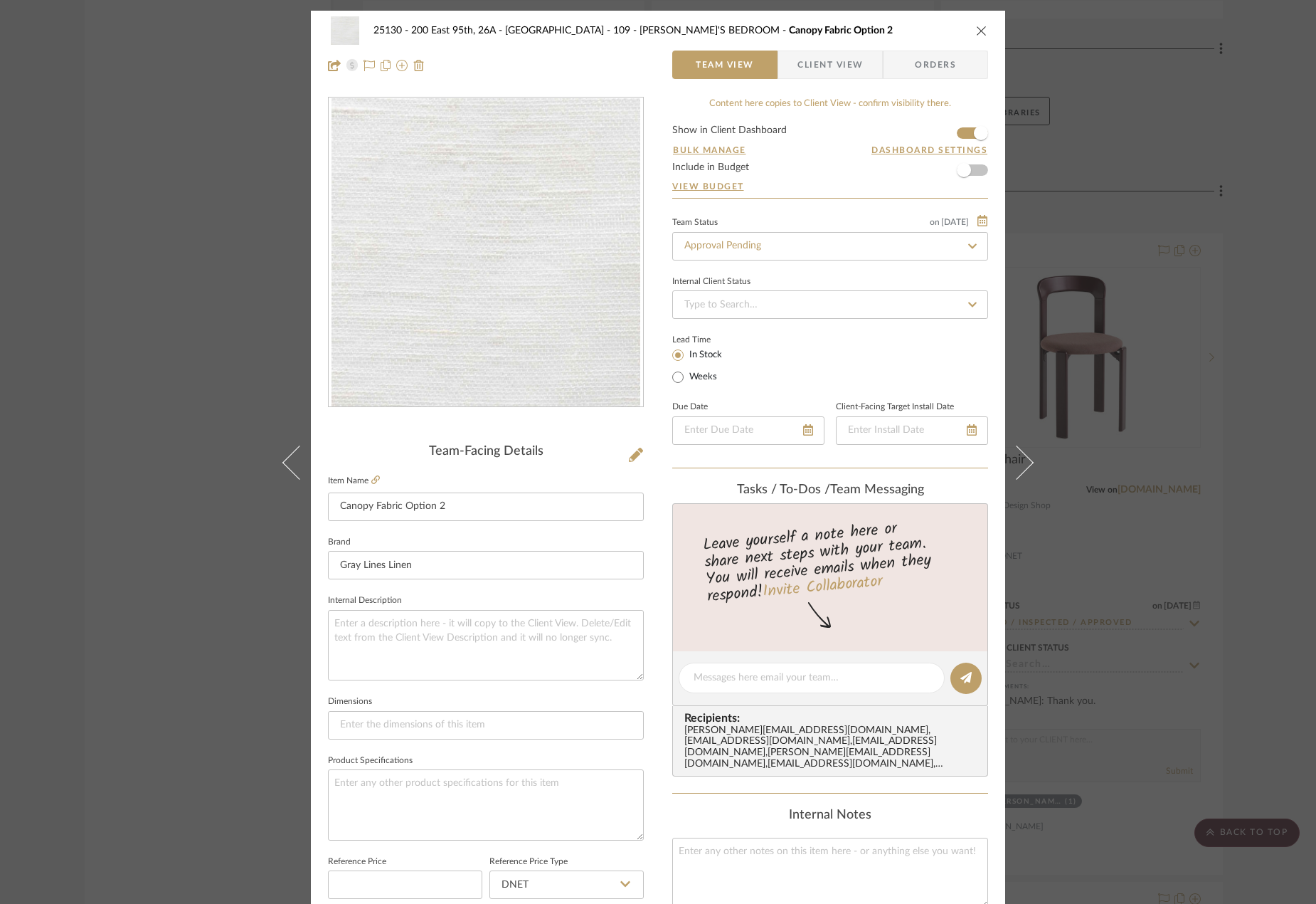
click at [1026, 457] on button at bounding box center [1025, 462] width 40 height 904
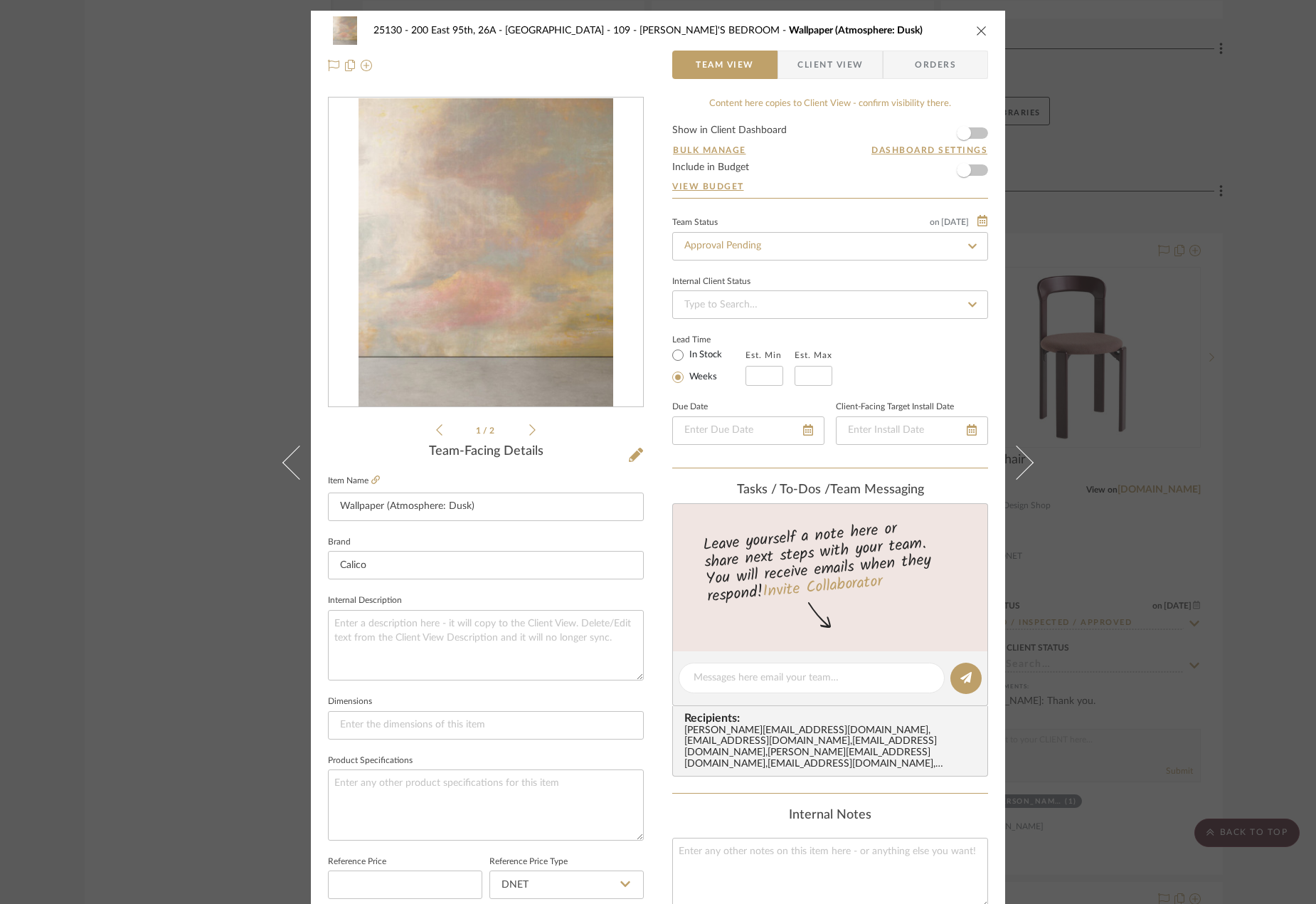
click at [1026, 457] on button at bounding box center [1025, 462] width 40 height 904
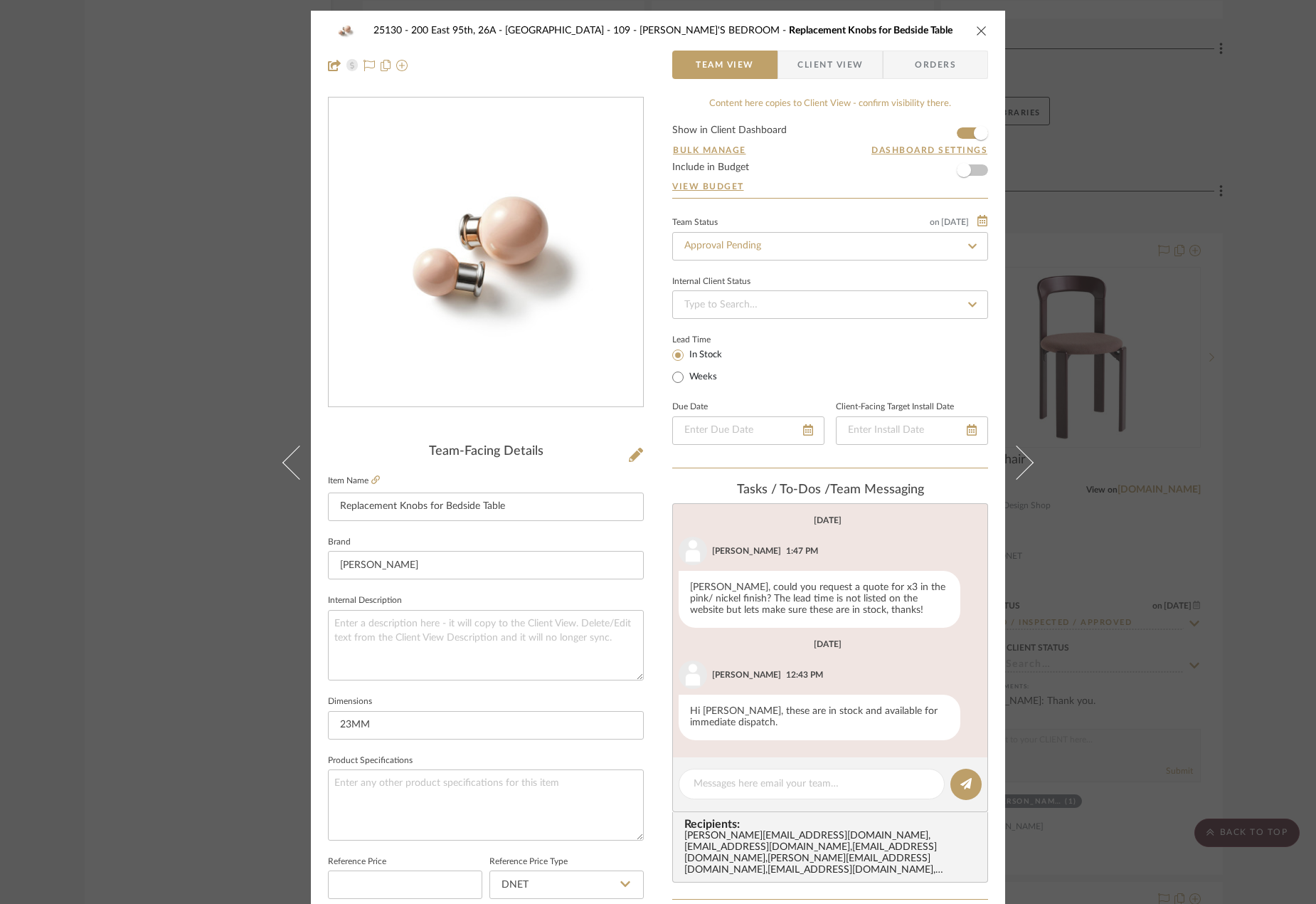
click at [1026, 457] on button at bounding box center [1025, 462] width 40 height 904
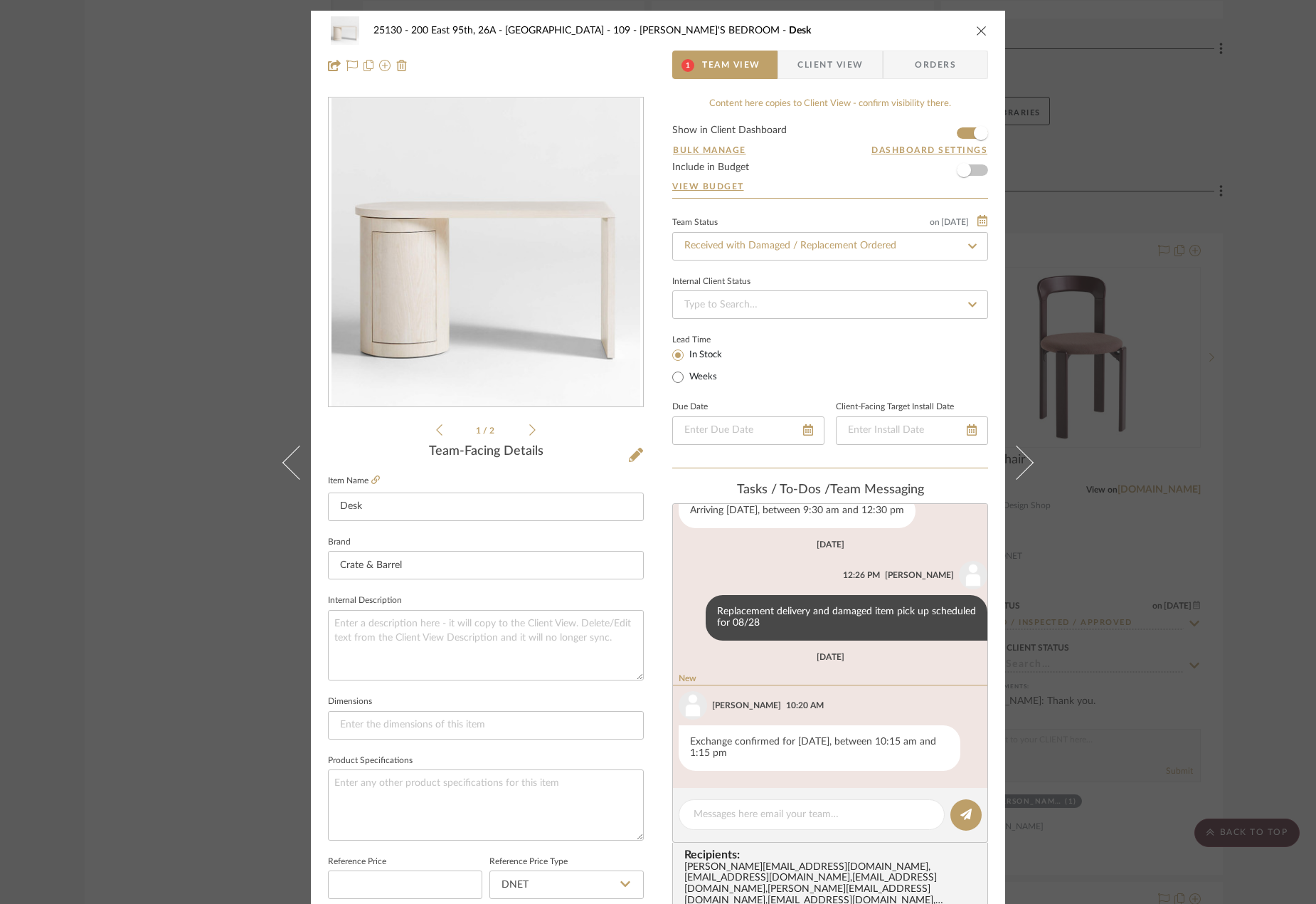
scroll to position [201, 0]
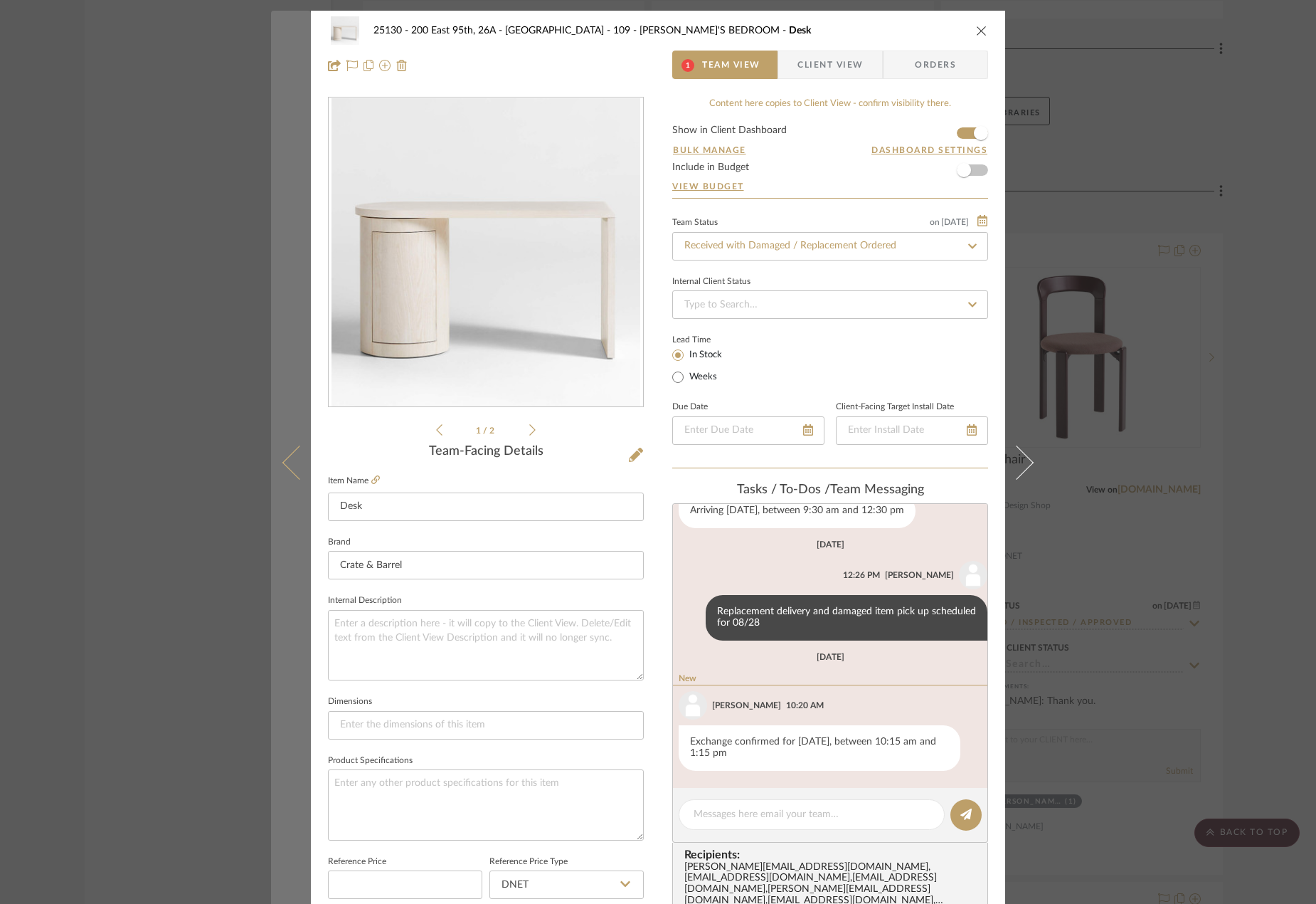
click at [267, 454] on div "25130 - 200 East 95th, 26A - Kosheleva 109 - ASTRID'S BEDROOM Desk 1 Team View …" at bounding box center [658, 452] width 1316 height 904
click at [272, 455] on button at bounding box center [290, 462] width 40 height 904
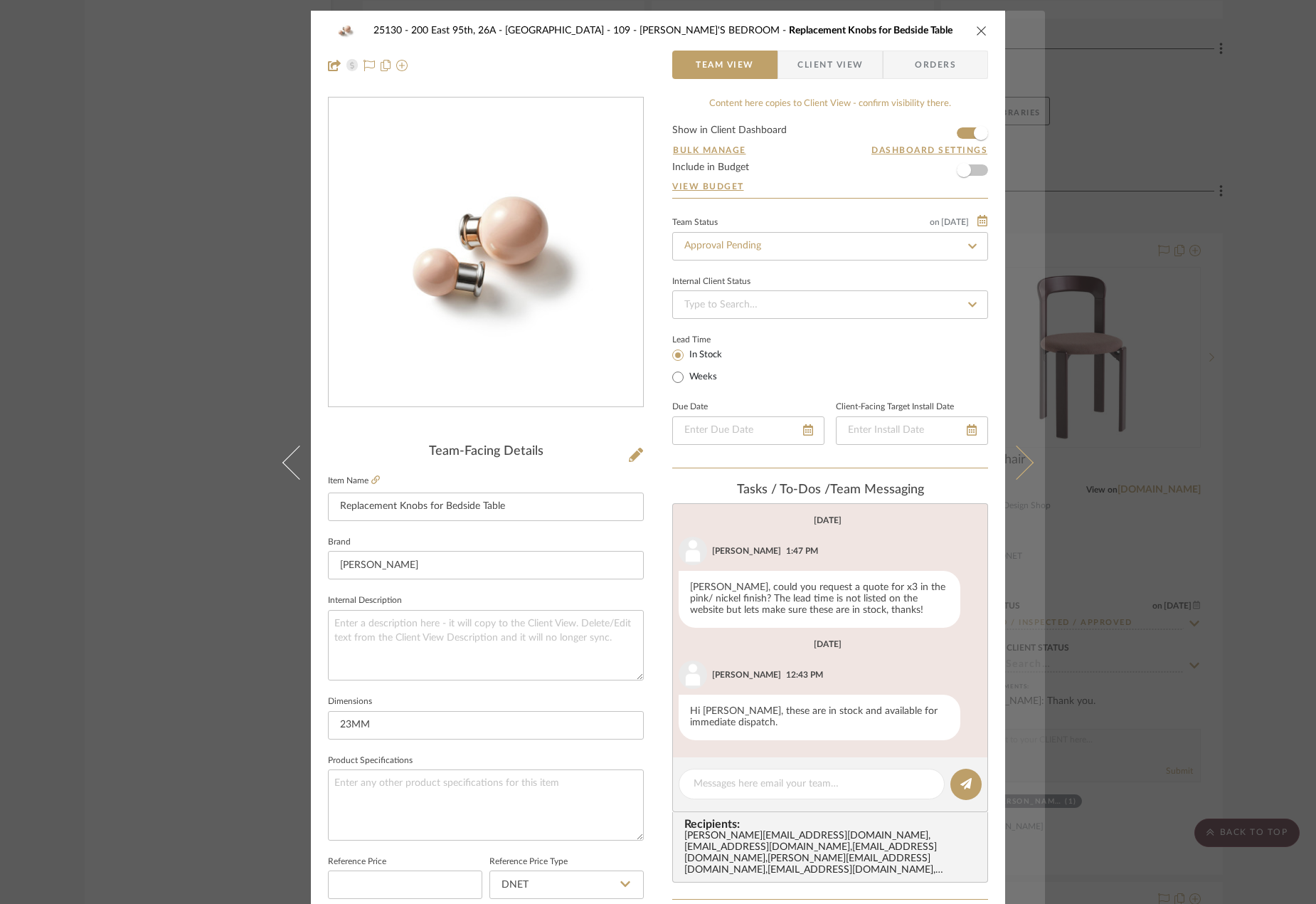
click at [1012, 450] on icon at bounding box center [1016, 463] width 34 height 34
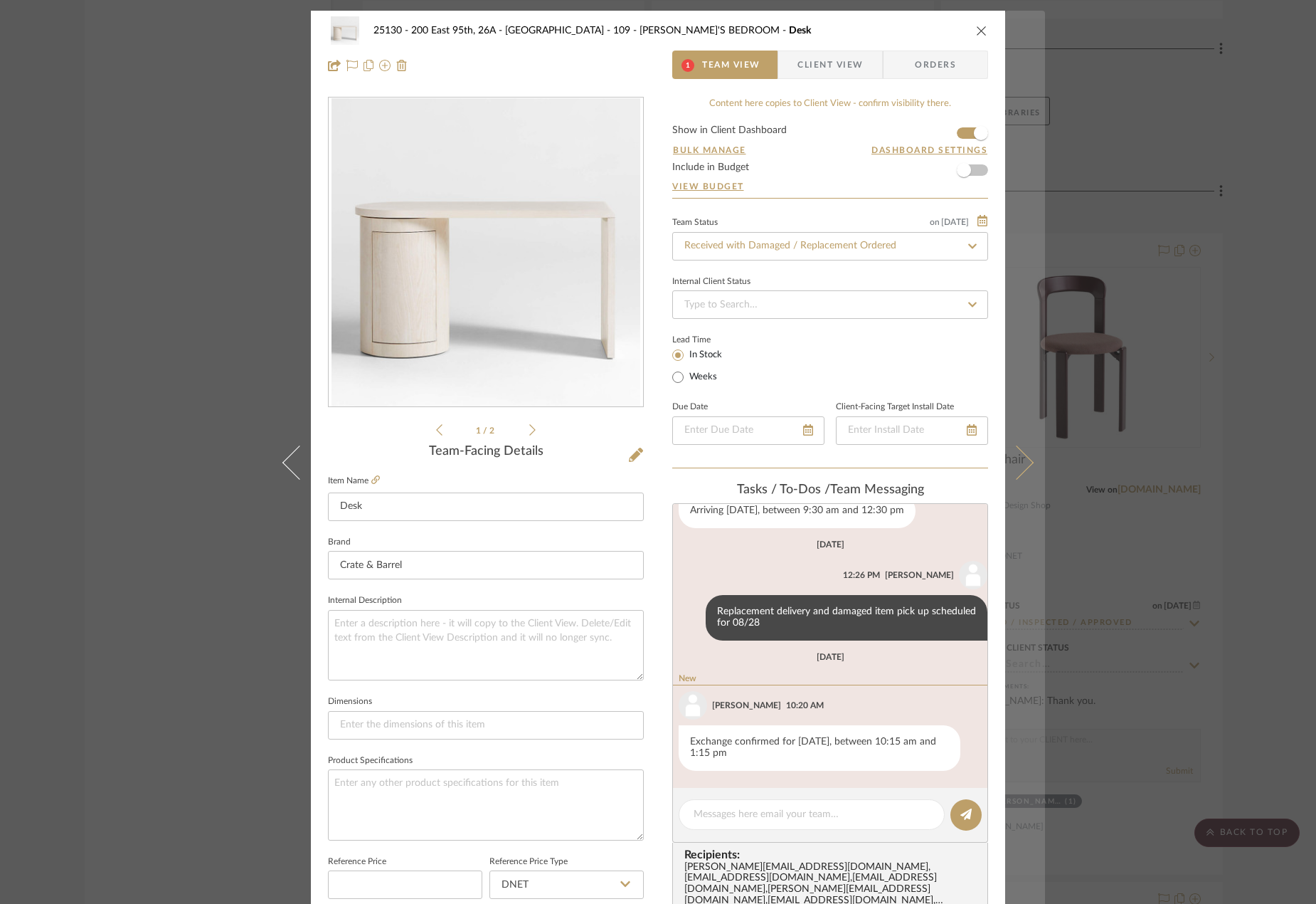
click at [1025, 462] on icon at bounding box center [1016, 463] width 34 height 34
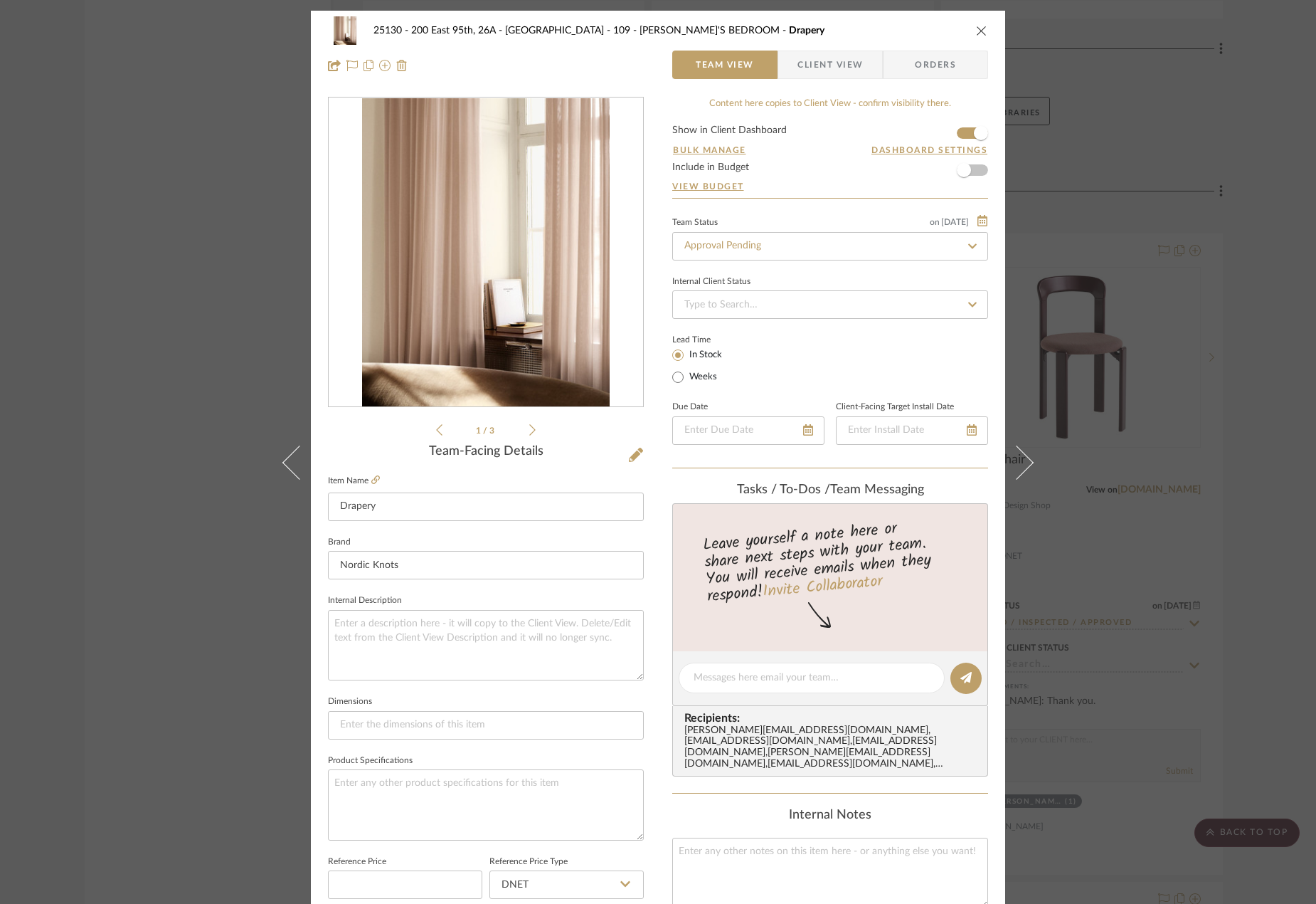
click at [1025, 462] on icon at bounding box center [1016, 463] width 34 height 34
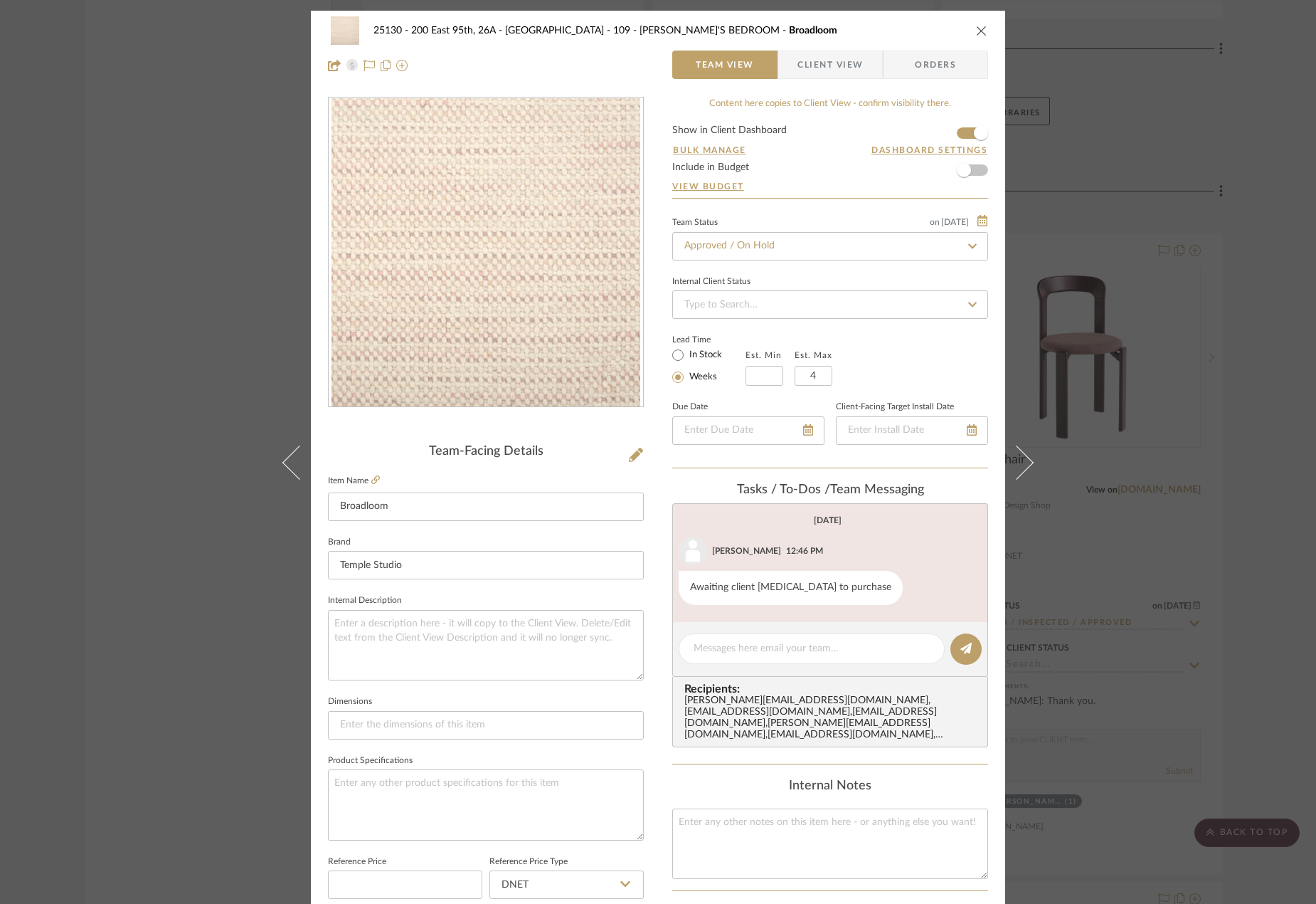
click at [1025, 462] on icon at bounding box center [1016, 463] width 34 height 34
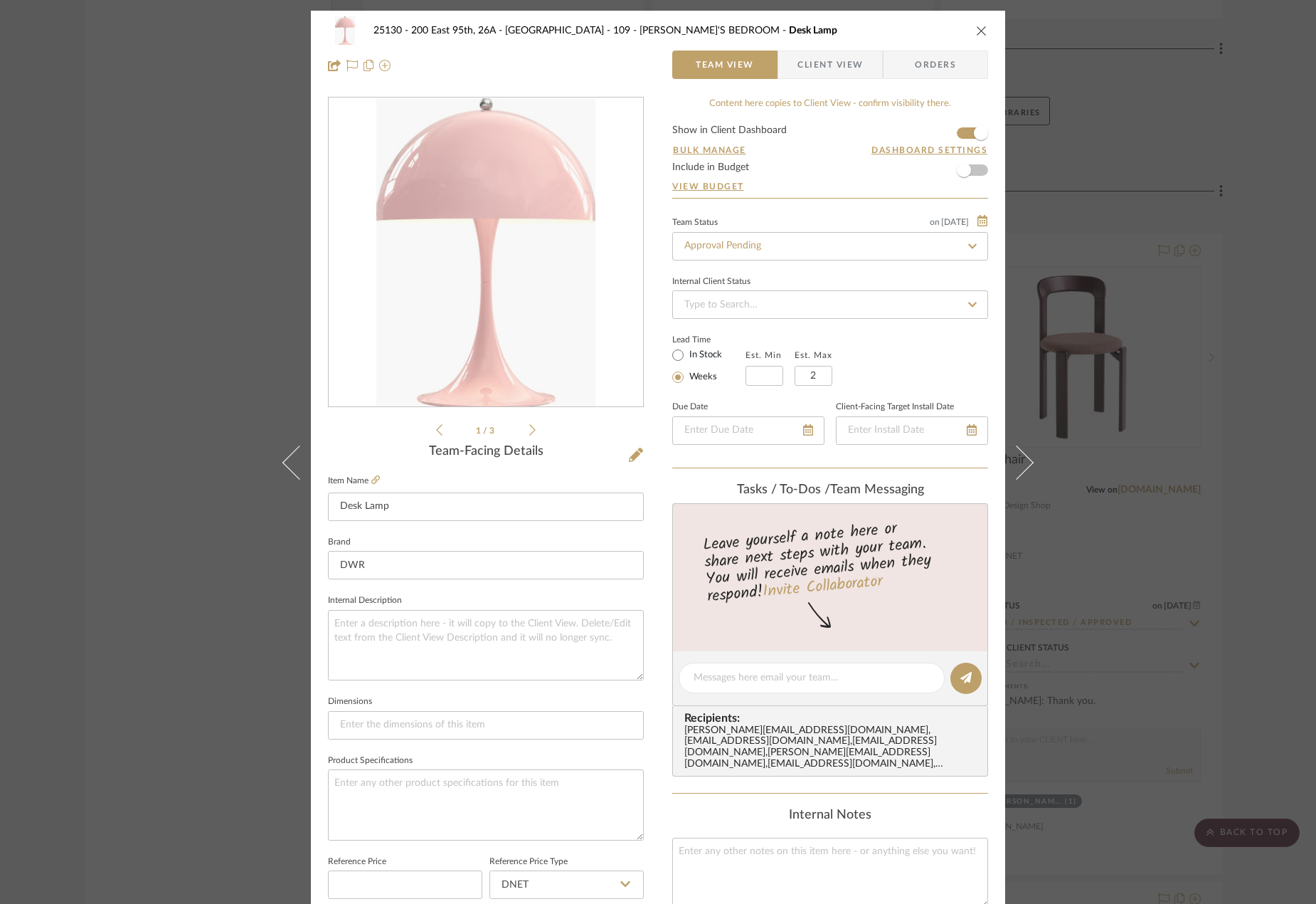
click at [1025, 462] on icon at bounding box center [1016, 463] width 34 height 34
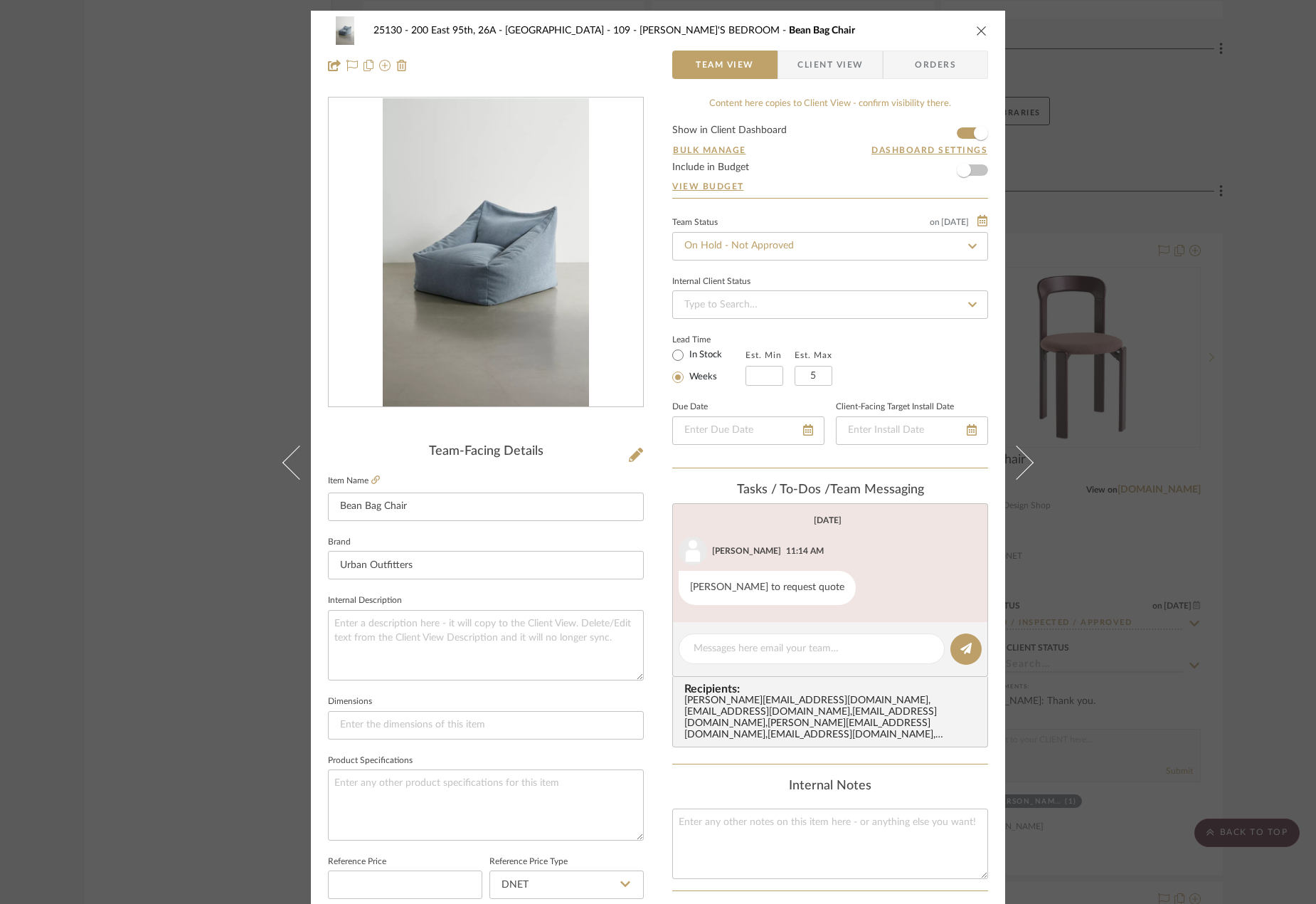
click at [1025, 462] on icon at bounding box center [1016, 463] width 34 height 34
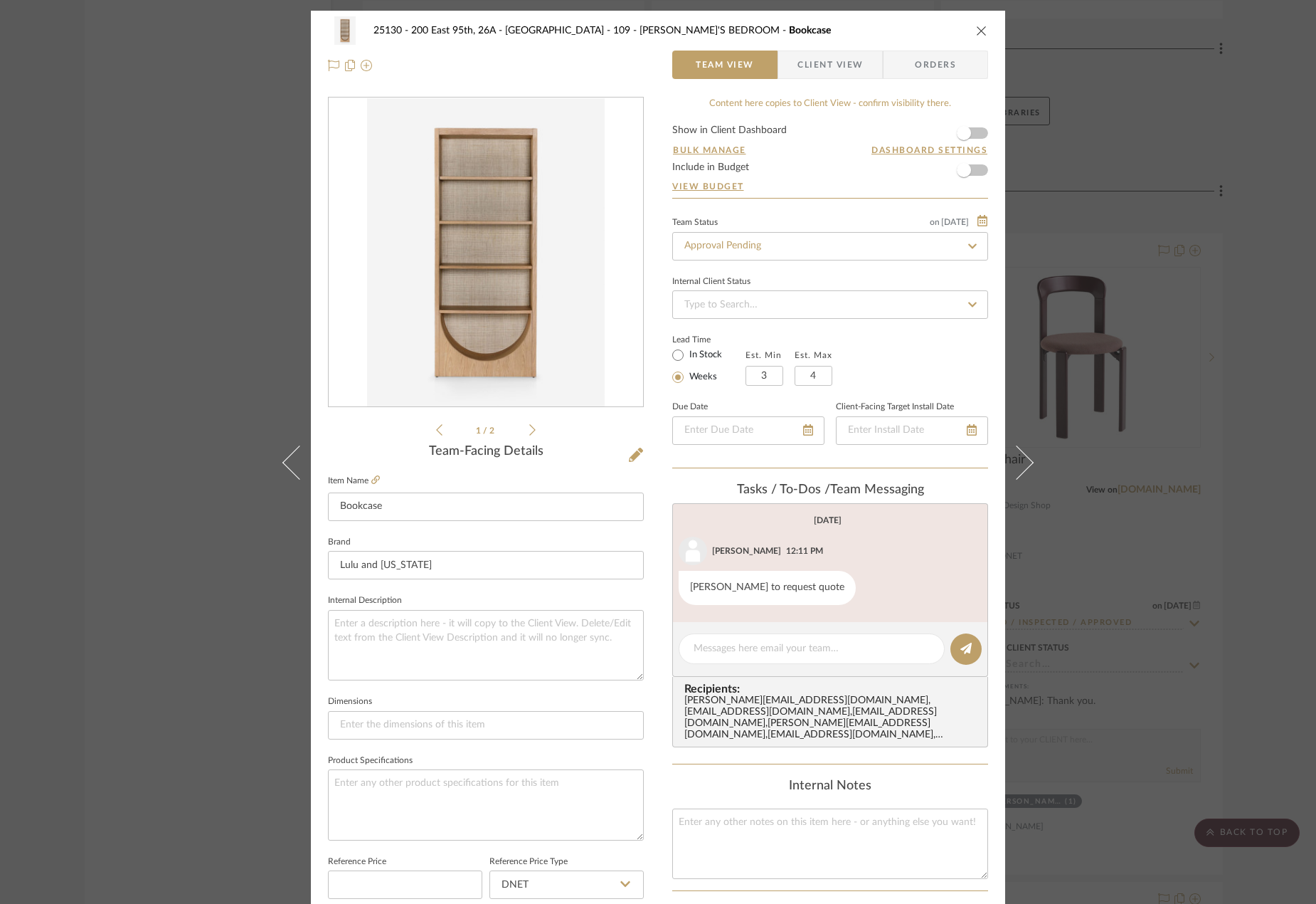
click at [1025, 462] on icon at bounding box center [1016, 463] width 34 height 34
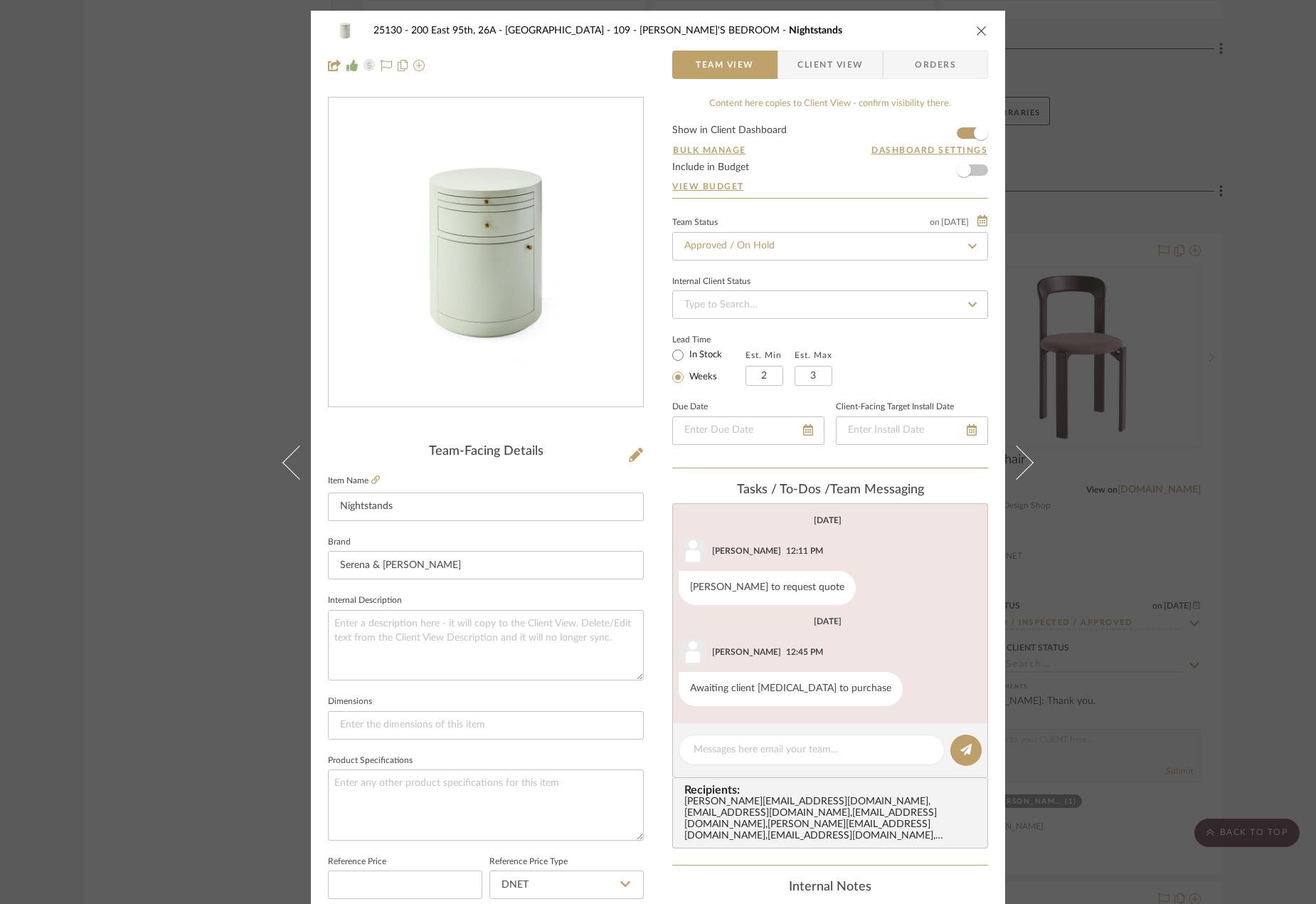
click at [1025, 463] on icon at bounding box center [1016, 463] width 34 height 34
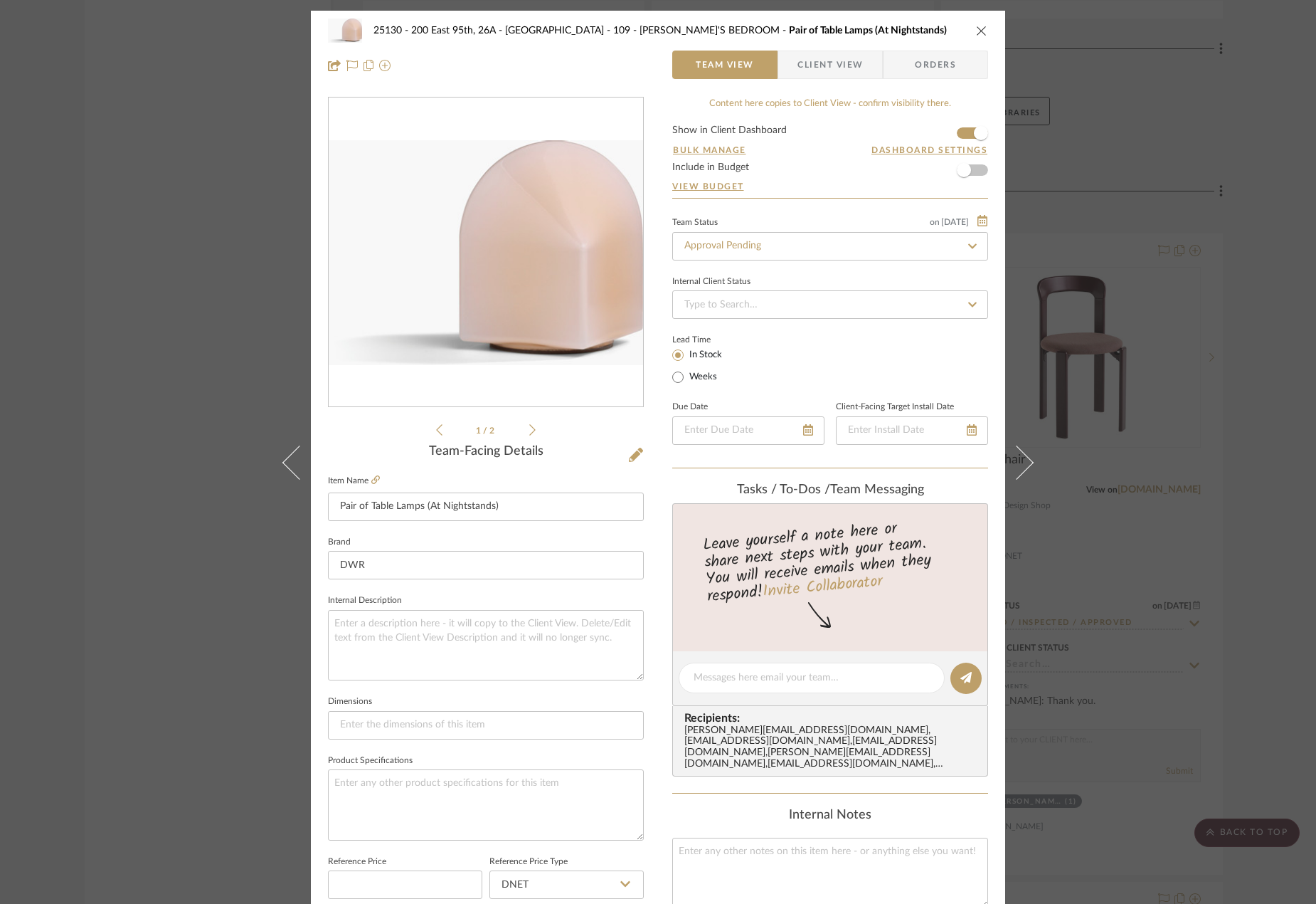
click at [1025, 463] on icon at bounding box center [1016, 463] width 34 height 34
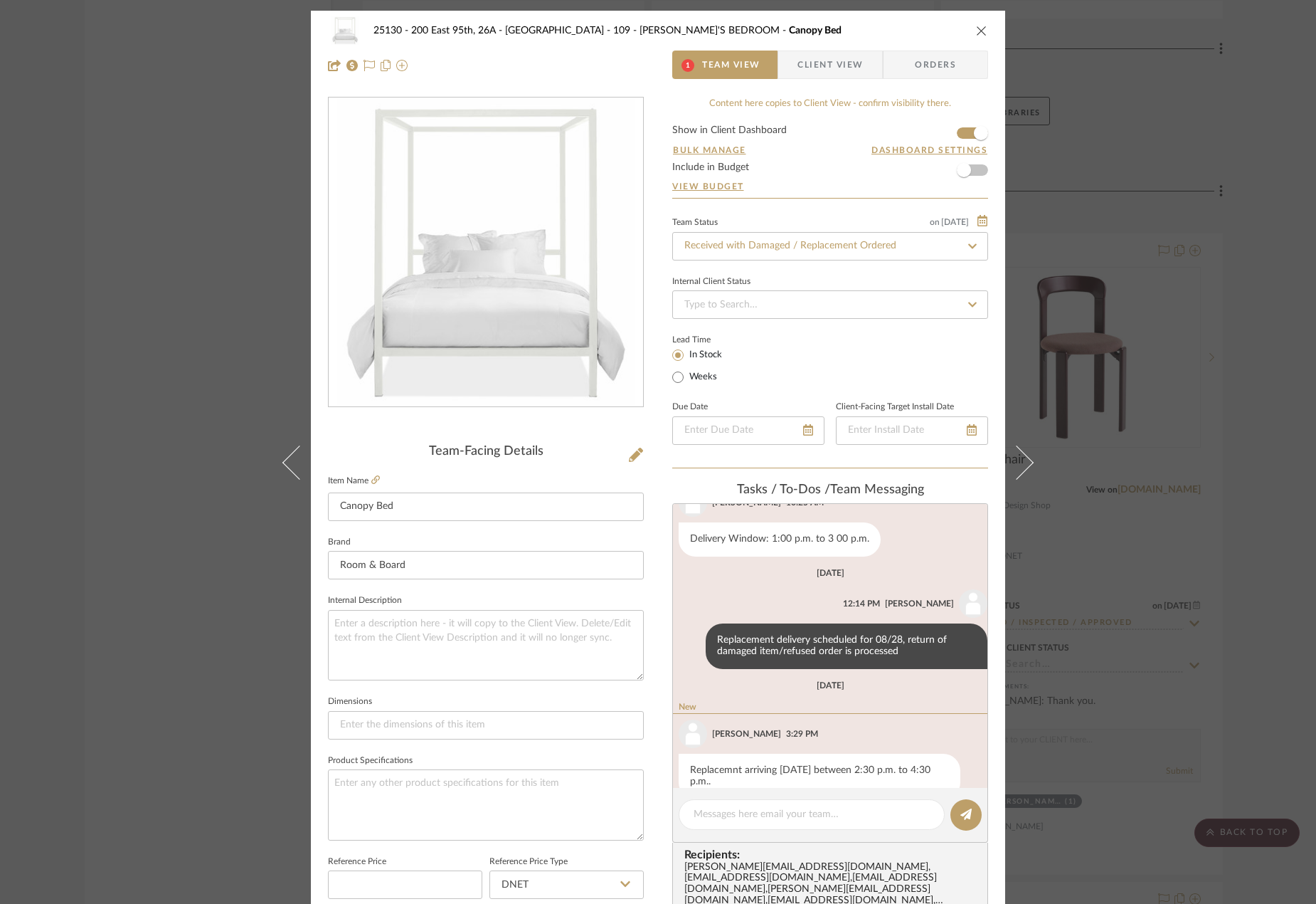
scroll to position [381, 0]
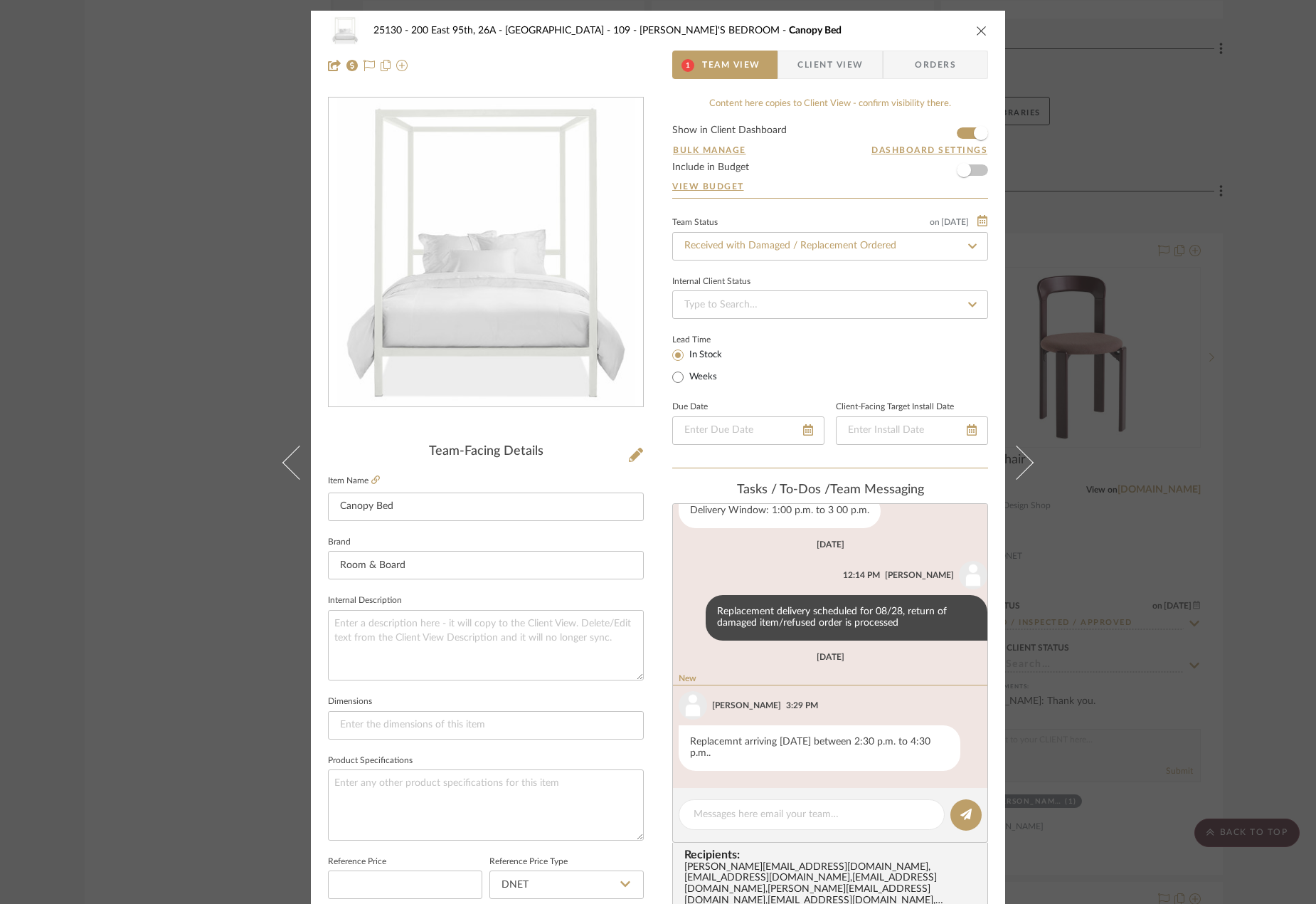
click at [1025, 463] on icon at bounding box center [1016, 463] width 34 height 34
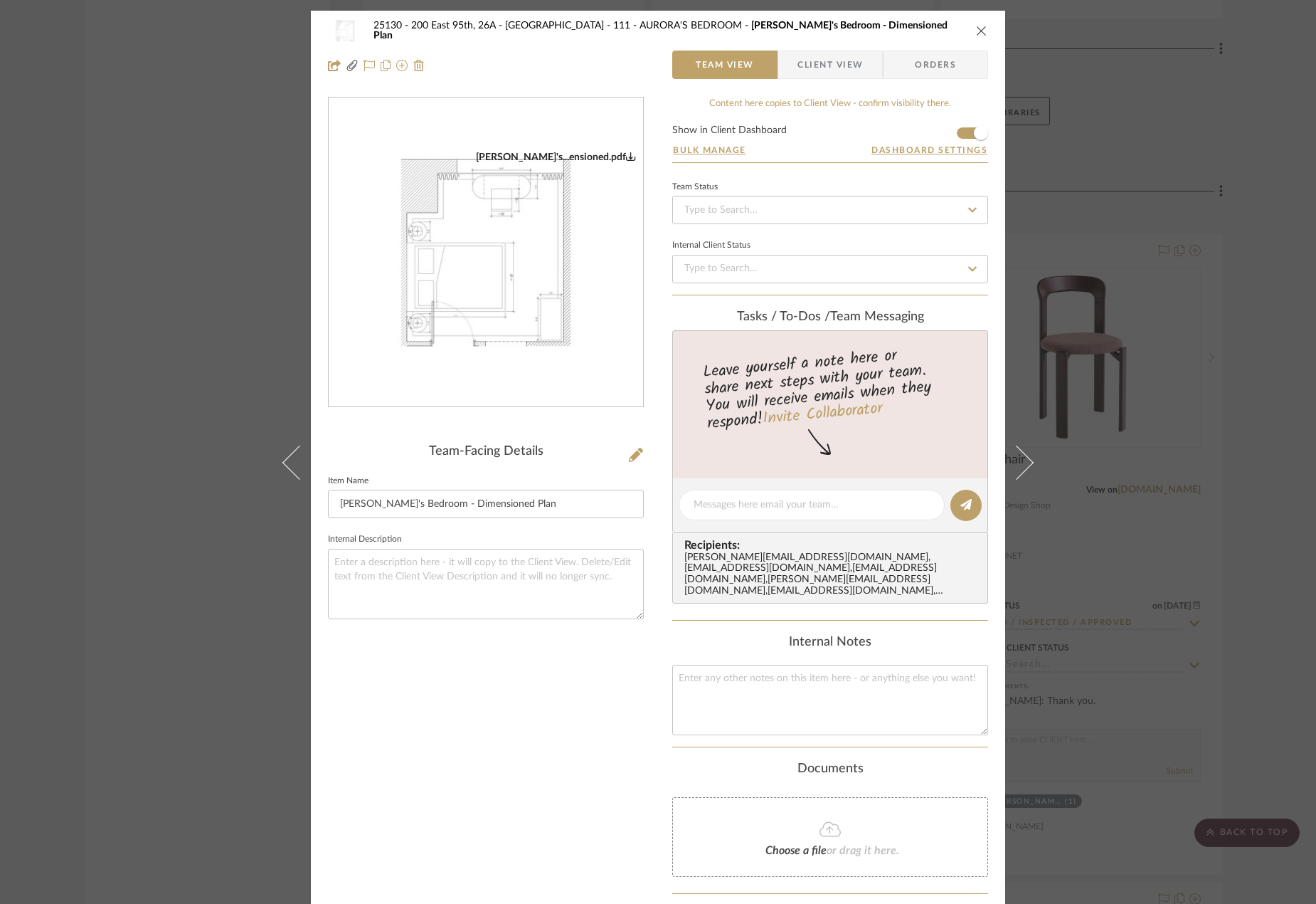
click at [1025, 463] on icon at bounding box center [1016, 463] width 34 height 34
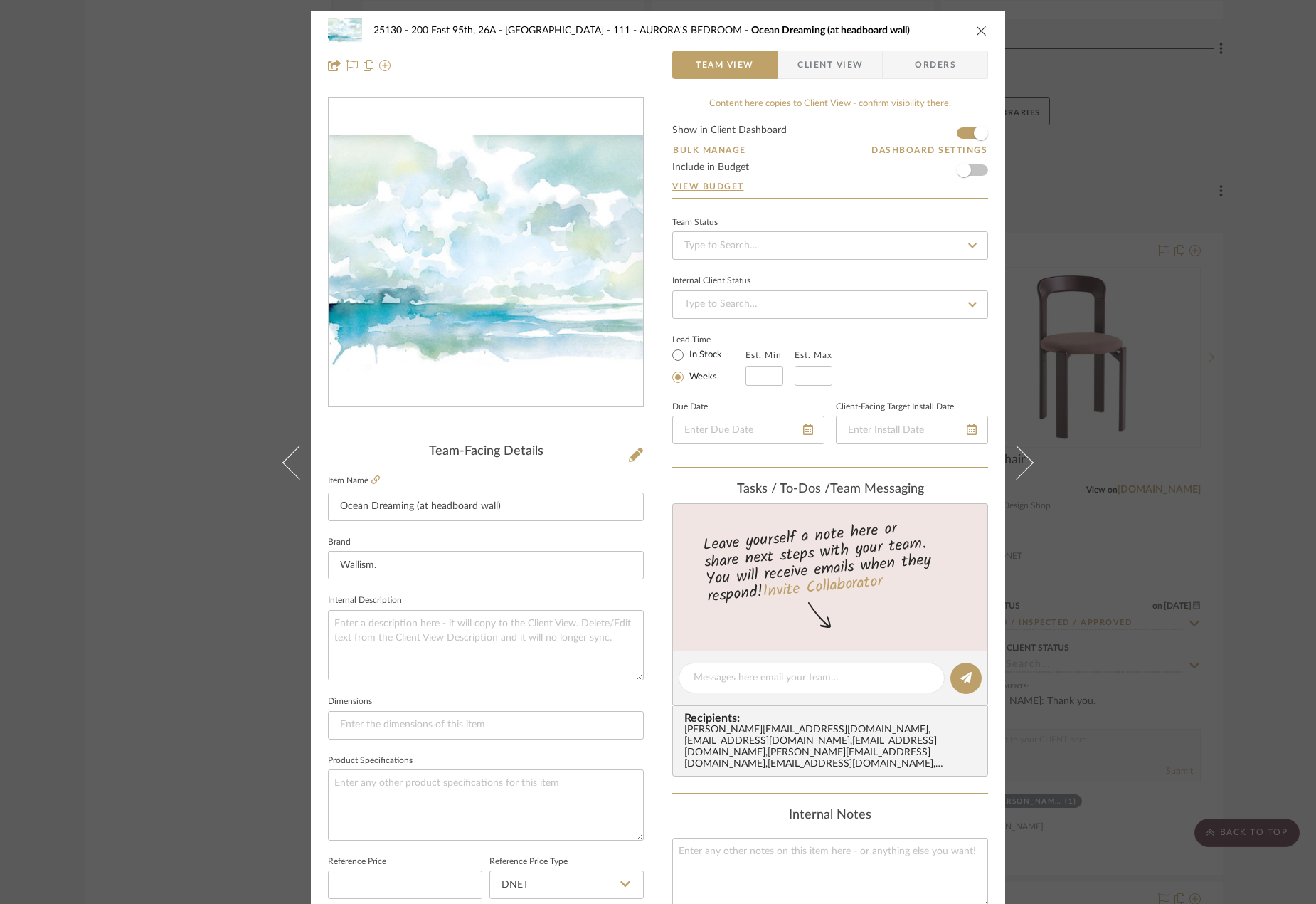
click at [1025, 463] on icon at bounding box center [1016, 463] width 34 height 34
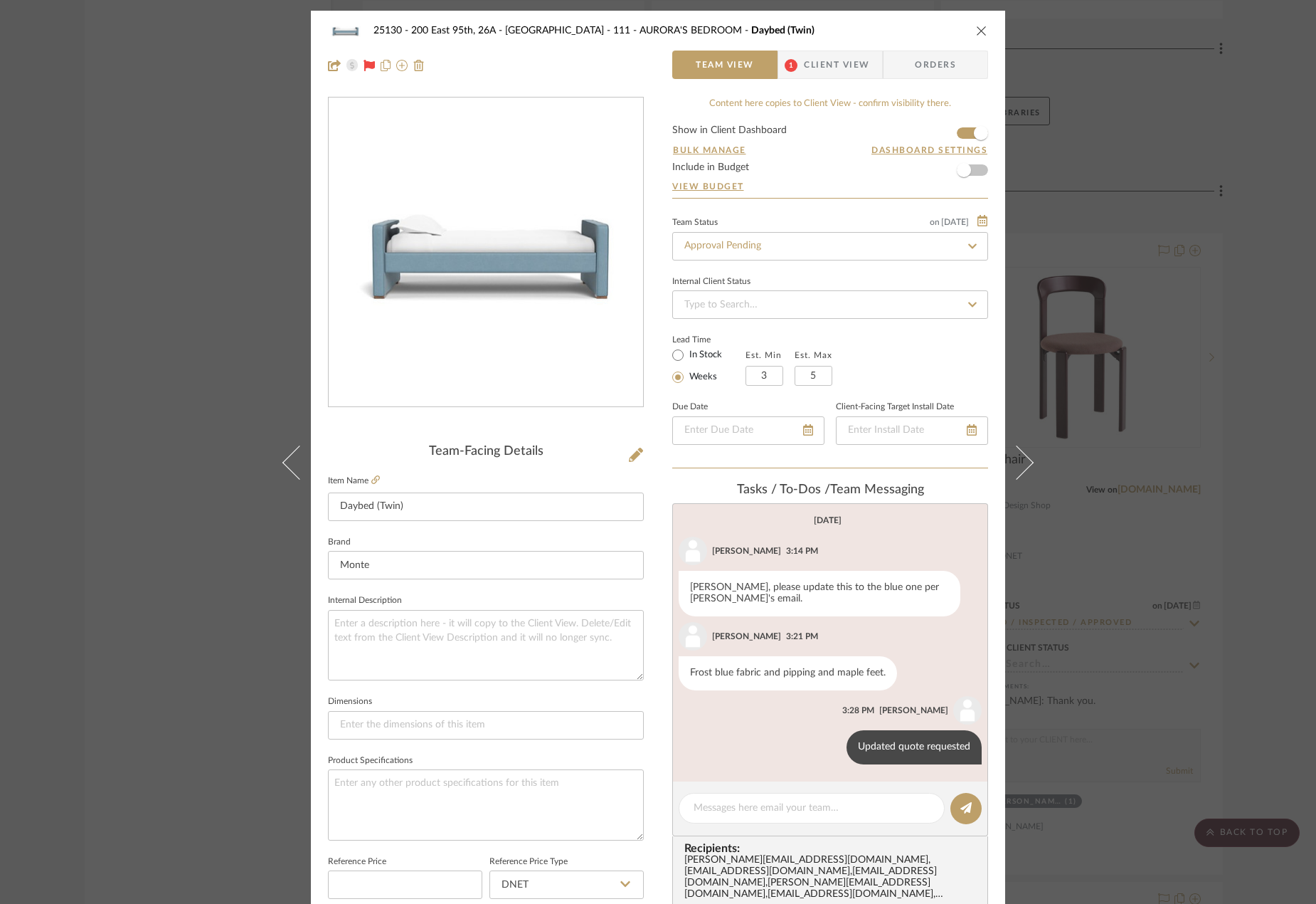
click at [1025, 463] on icon at bounding box center [1016, 463] width 34 height 34
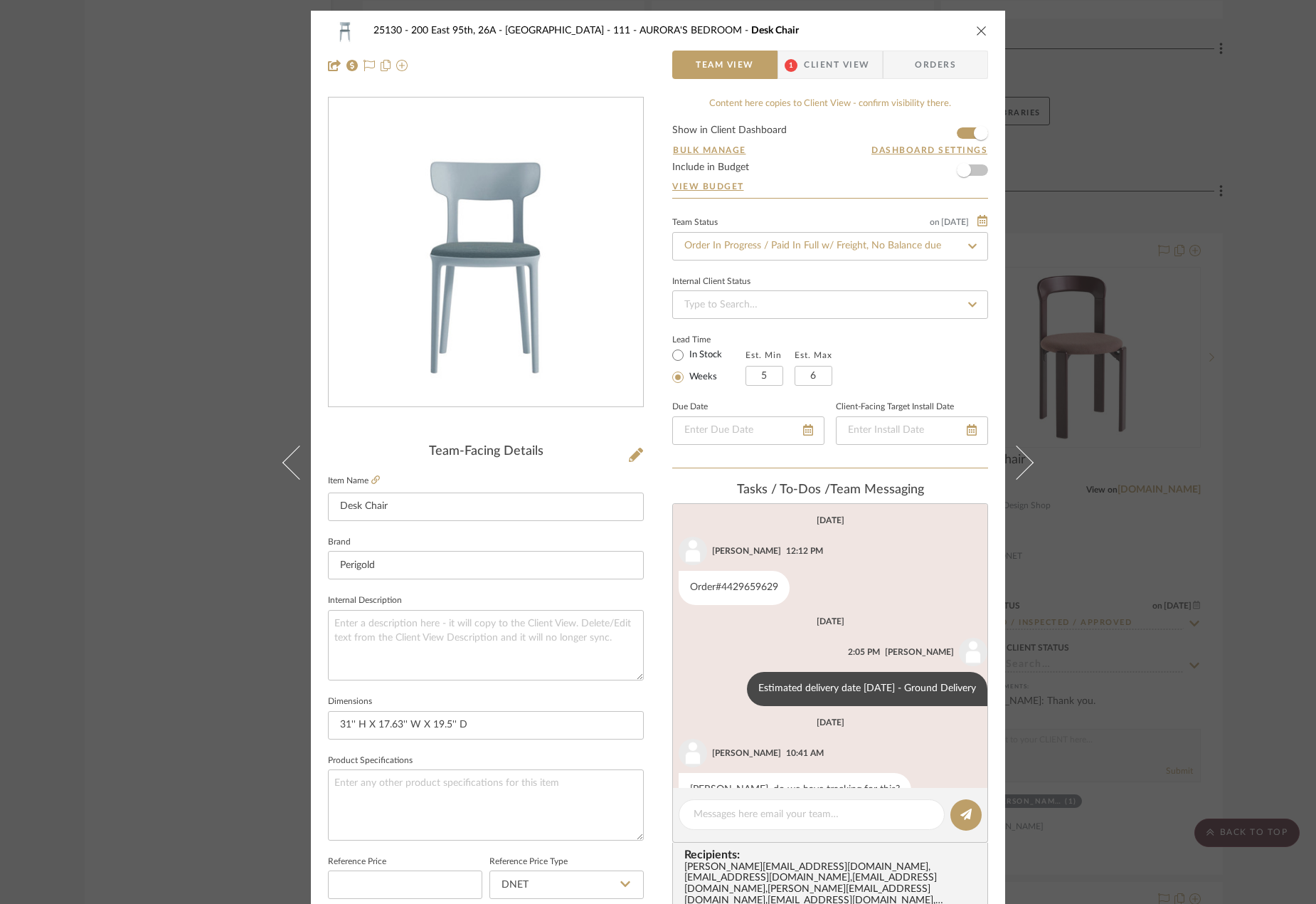
scroll to position [36, 0]
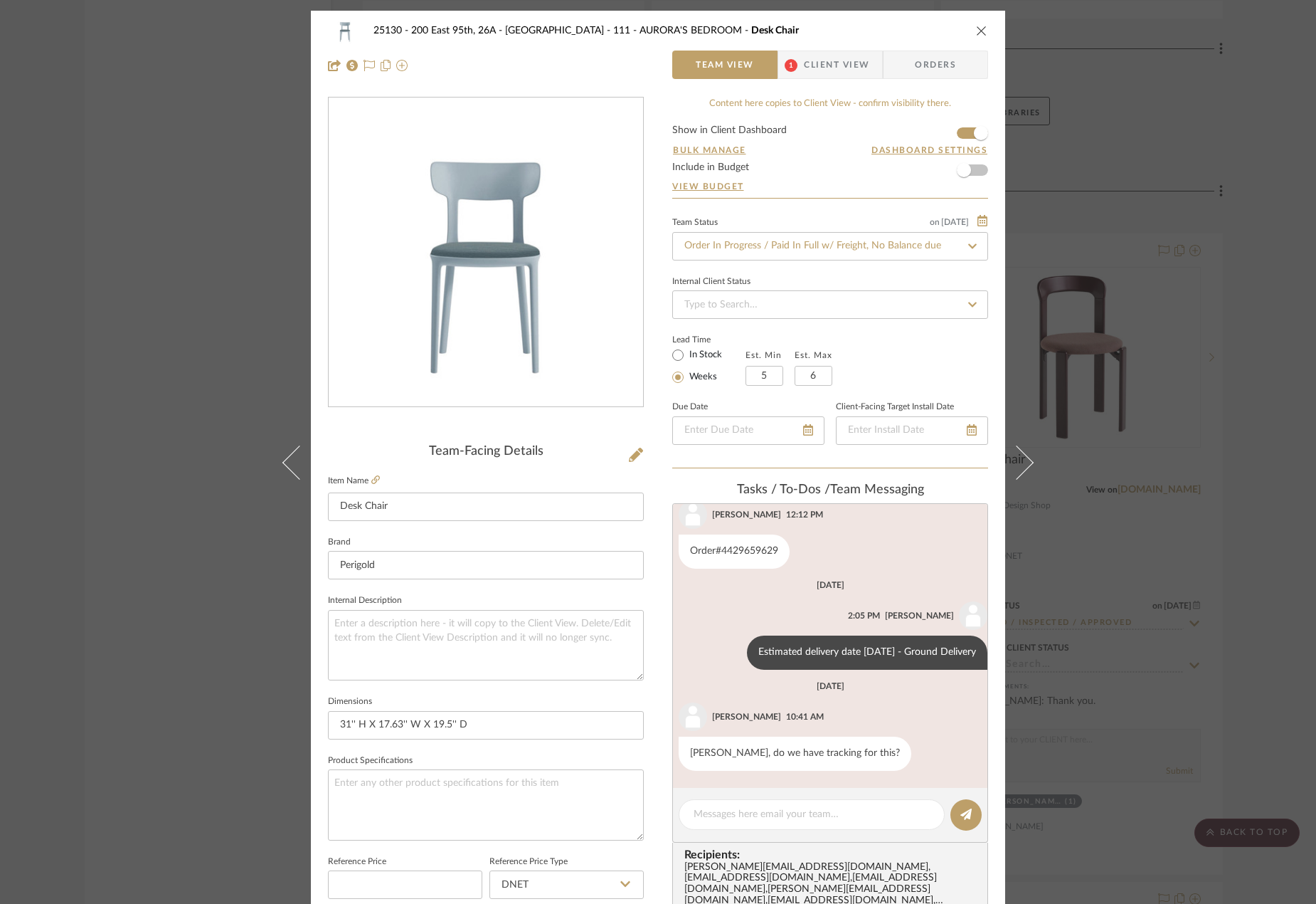
click at [1025, 463] on icon at bounding box center [1016, 463] width 34 height 34
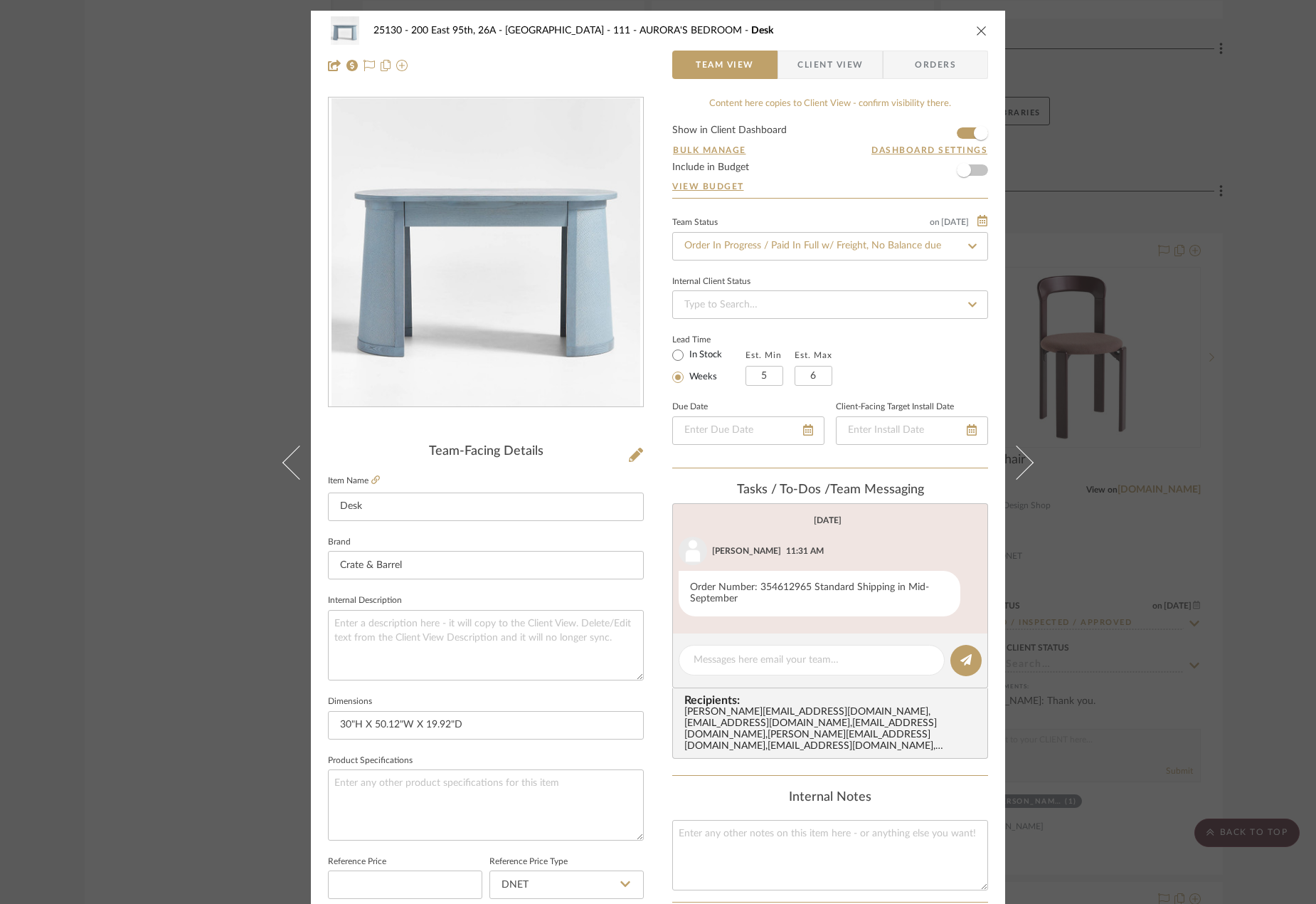
click at [1025, 463] on icon at bounding box center [1016, 463] width 34 height 34
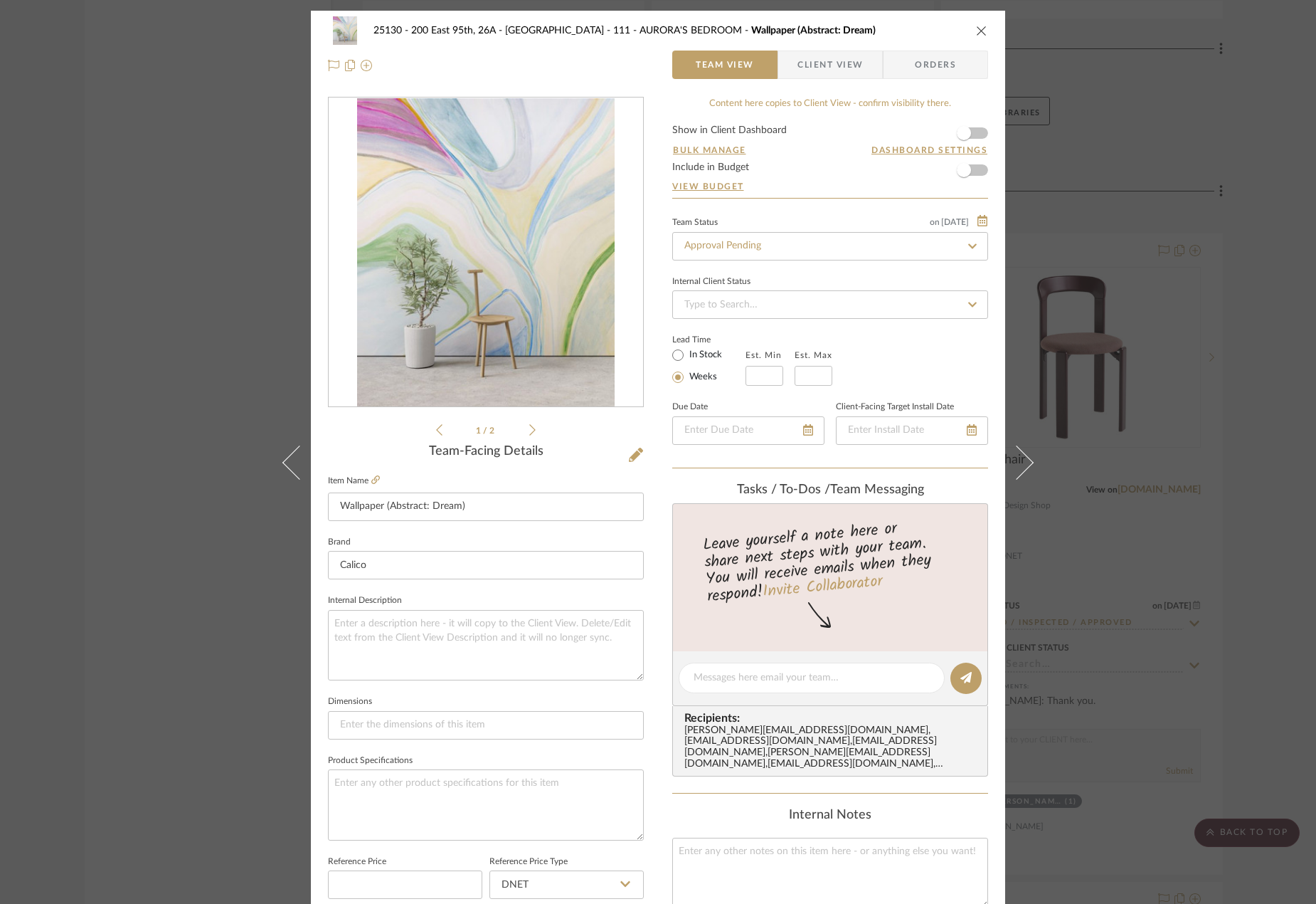
click at [1025, 463] on icon at bounding box center [1016, 463] width 34 height 34
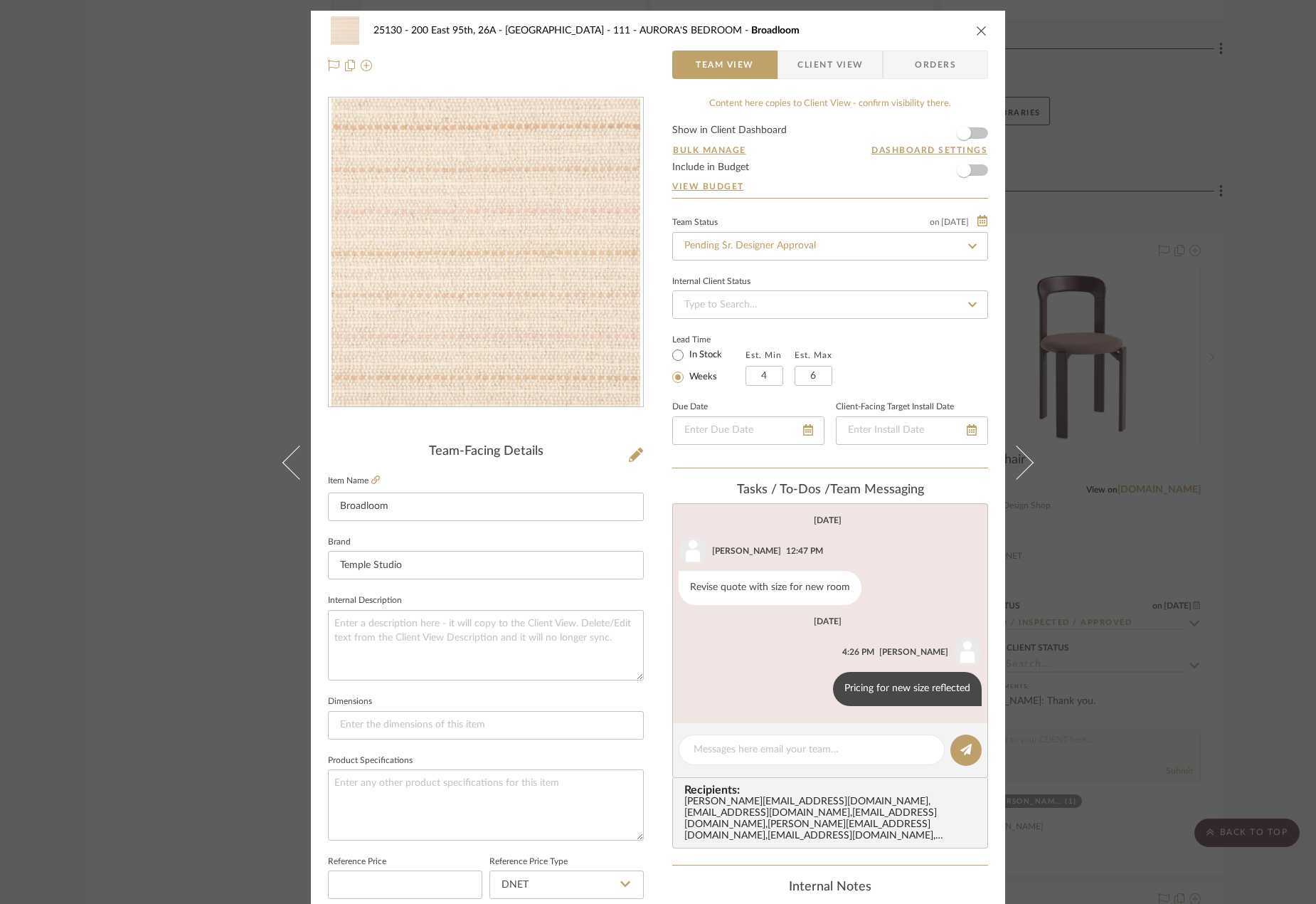
click at [1025, 463] on icon at bounding box center [1016, 463] width 34 height 34
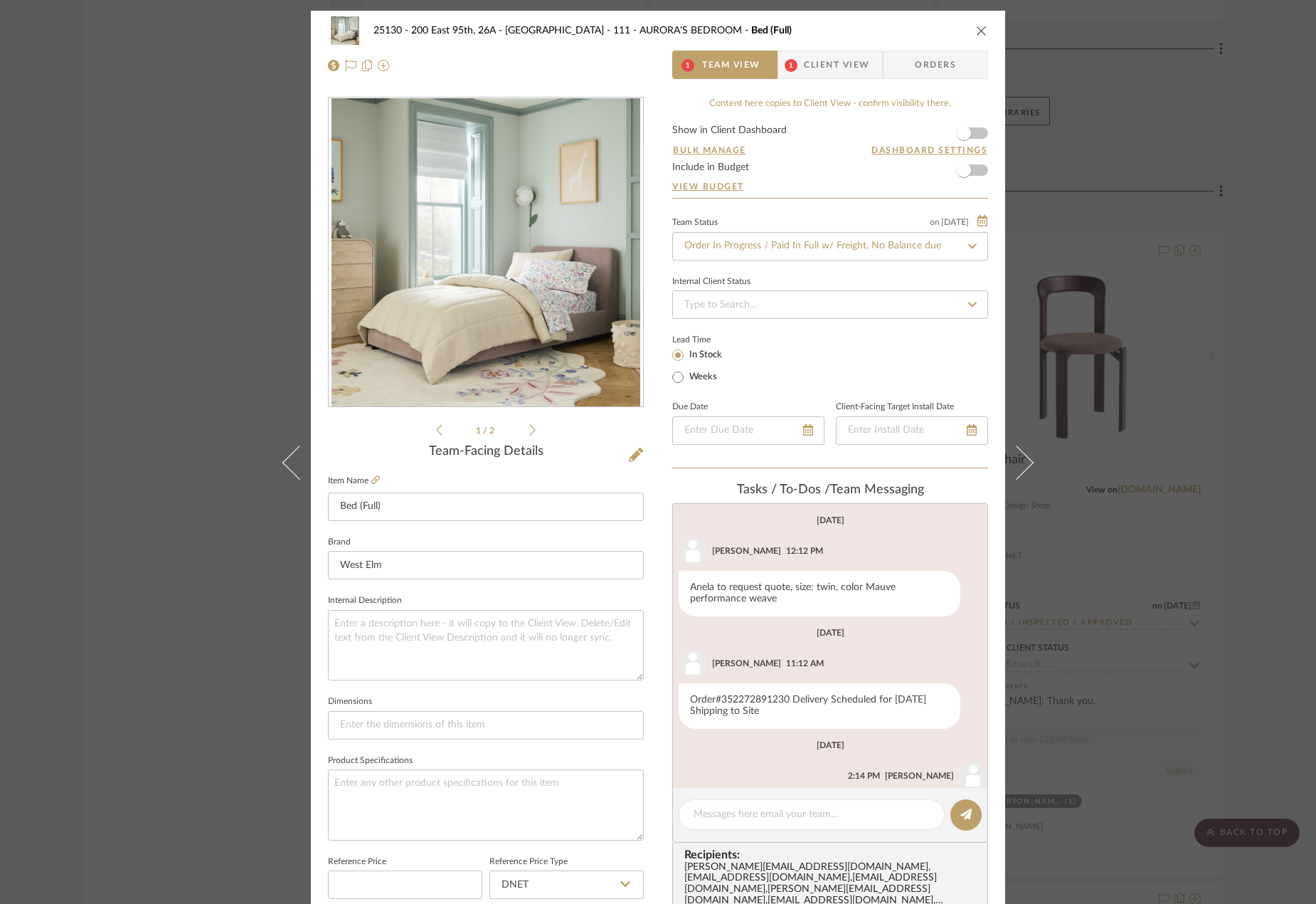
scroll to position [291, 0]
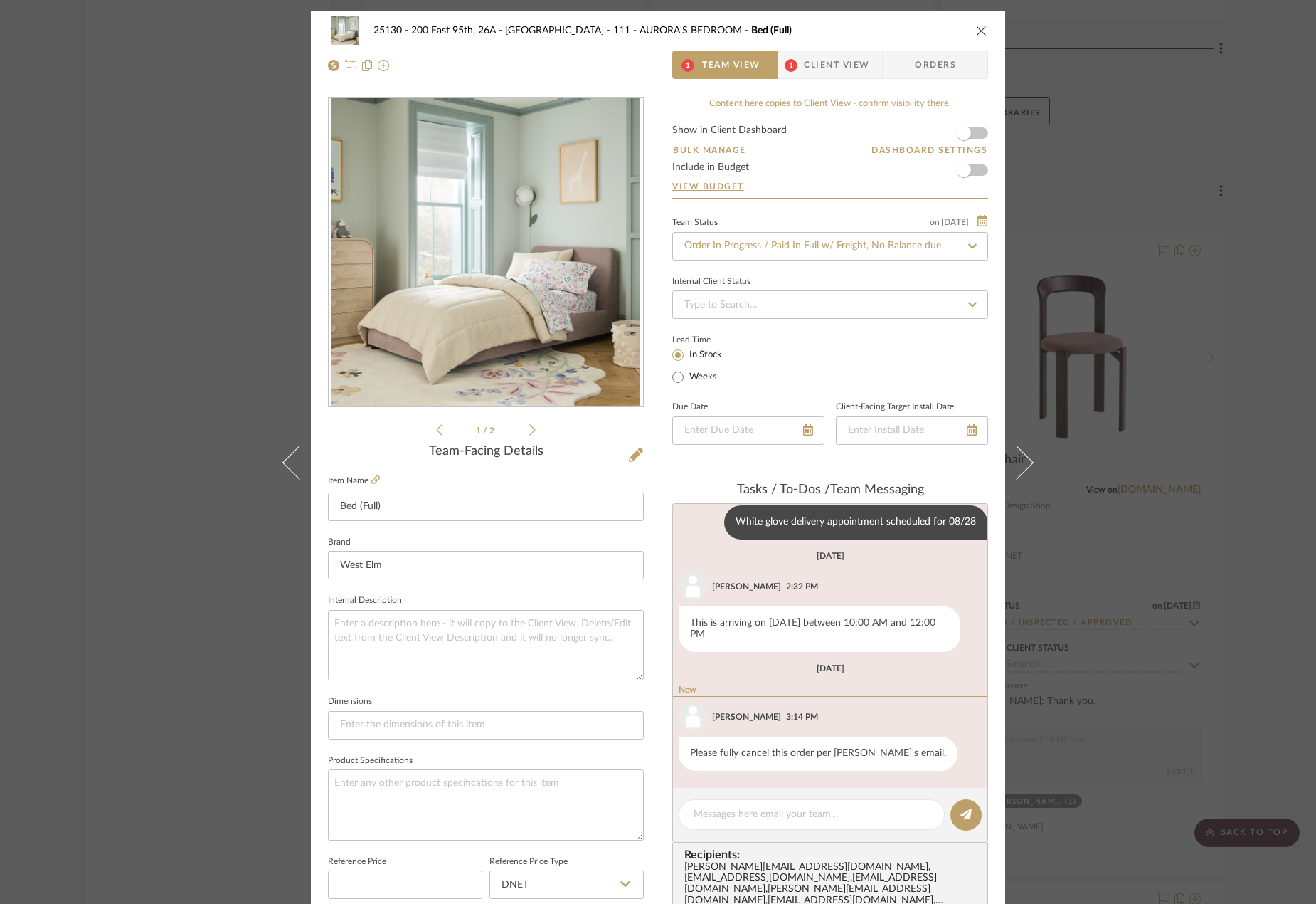
click at [1025, 463] on icon at bounding box center [1016, 463] width 34 height 34
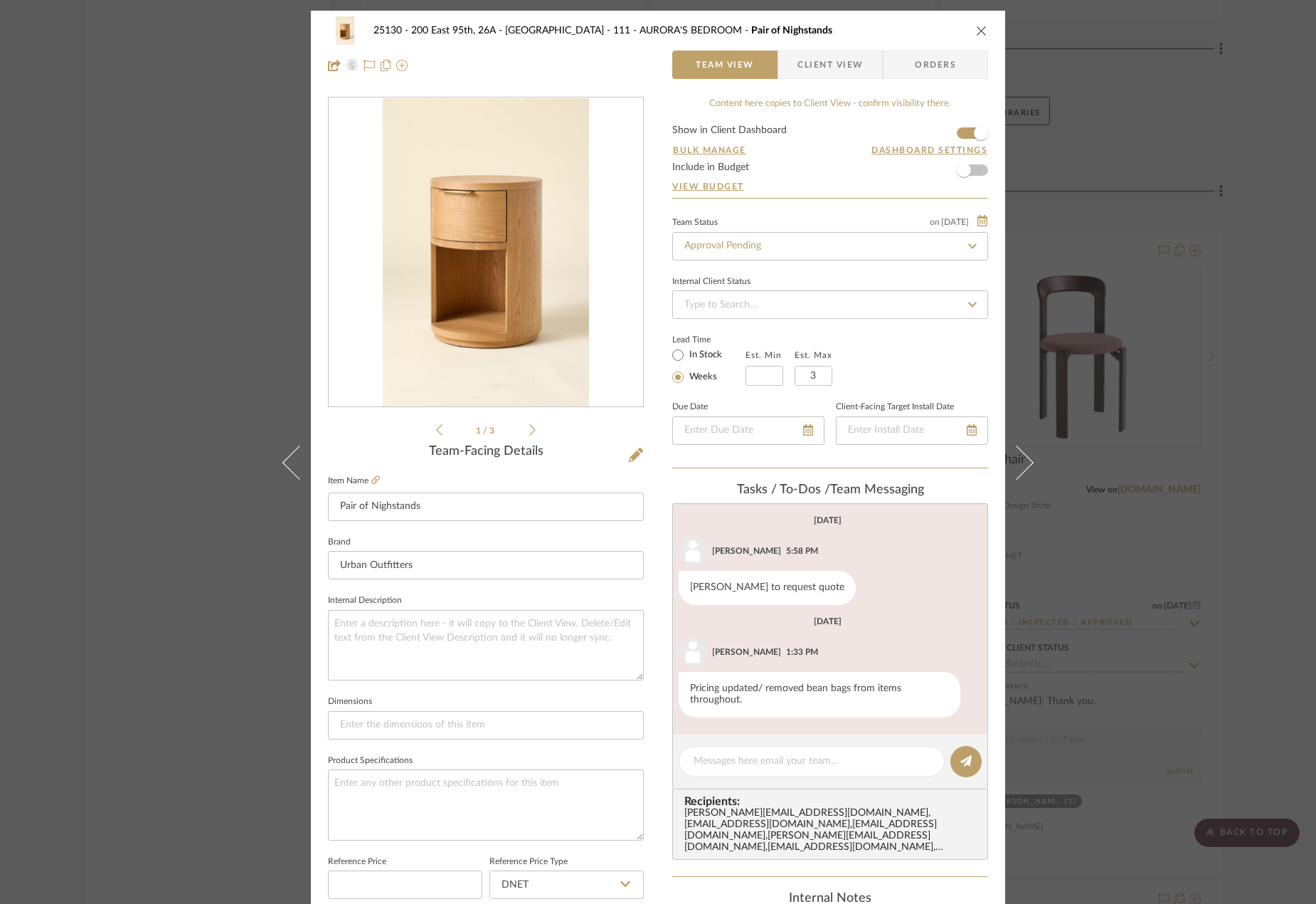
click at [1025, 463] on icon at bounding box center [1016, 463] width 34 height 34
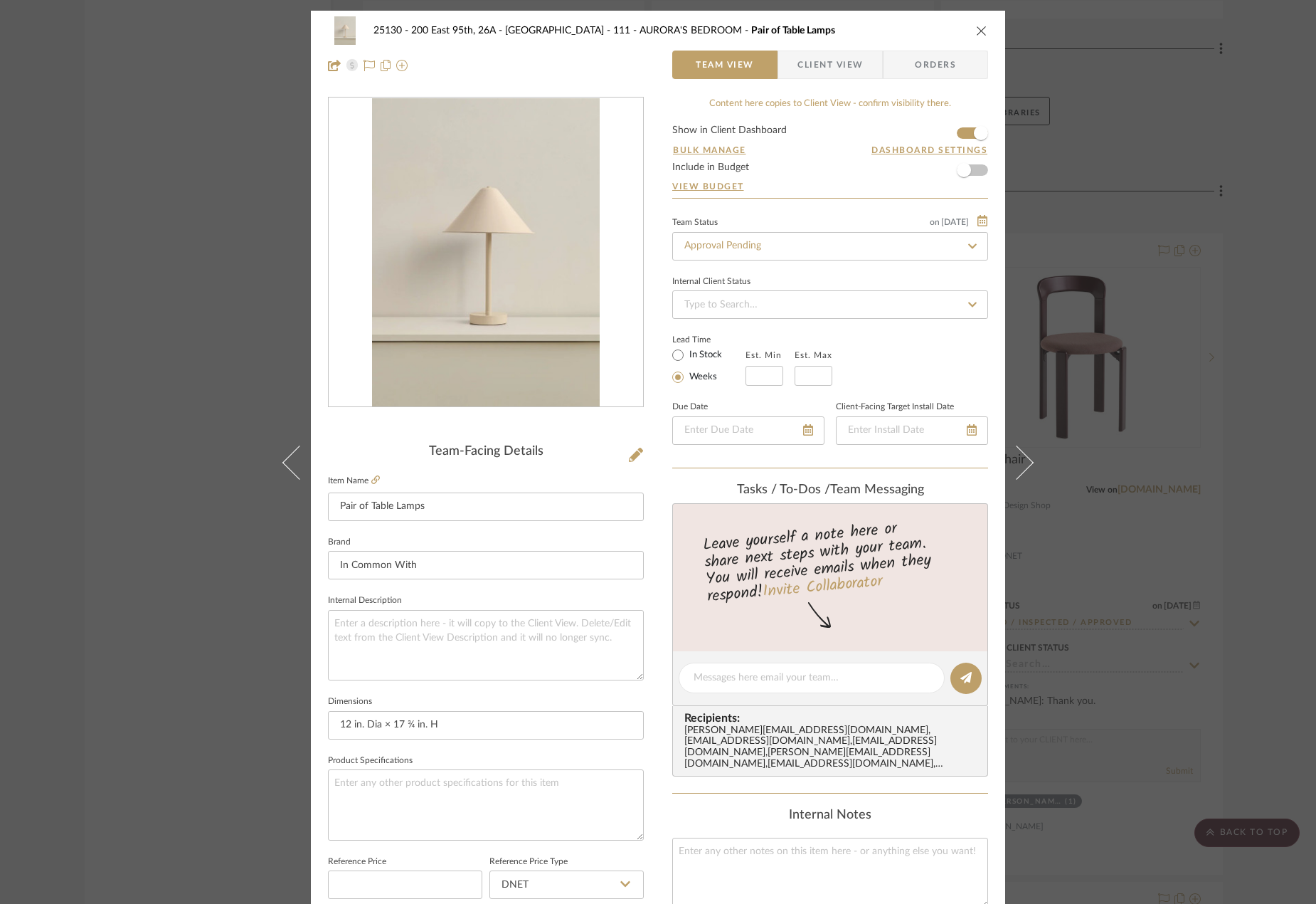
click at [1025, 463] on icon at bounding box center [1016, 463] width 34 height 34
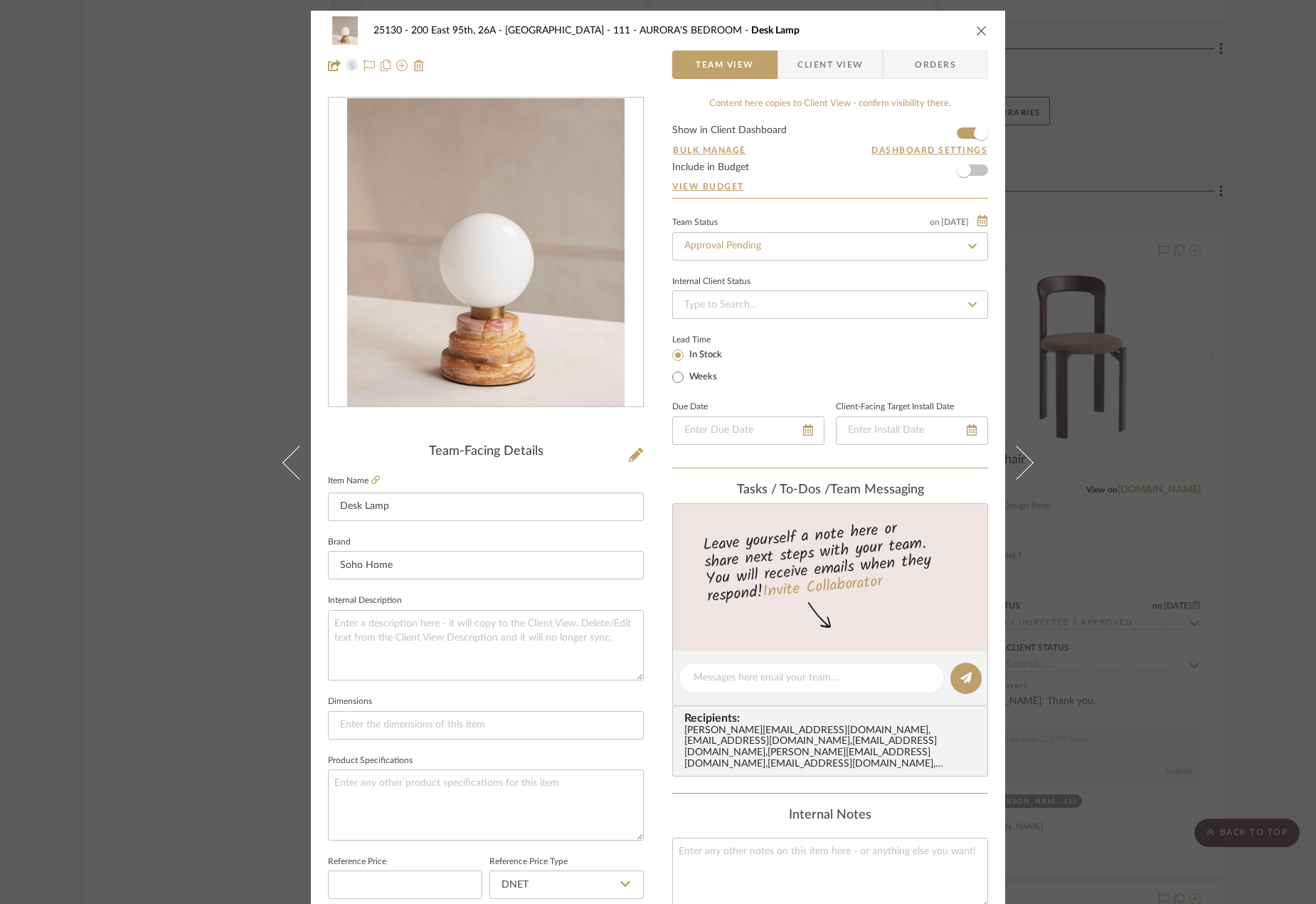
click at [1025, 463] on icon at bounding box center [1016, 463] width 34 height 34
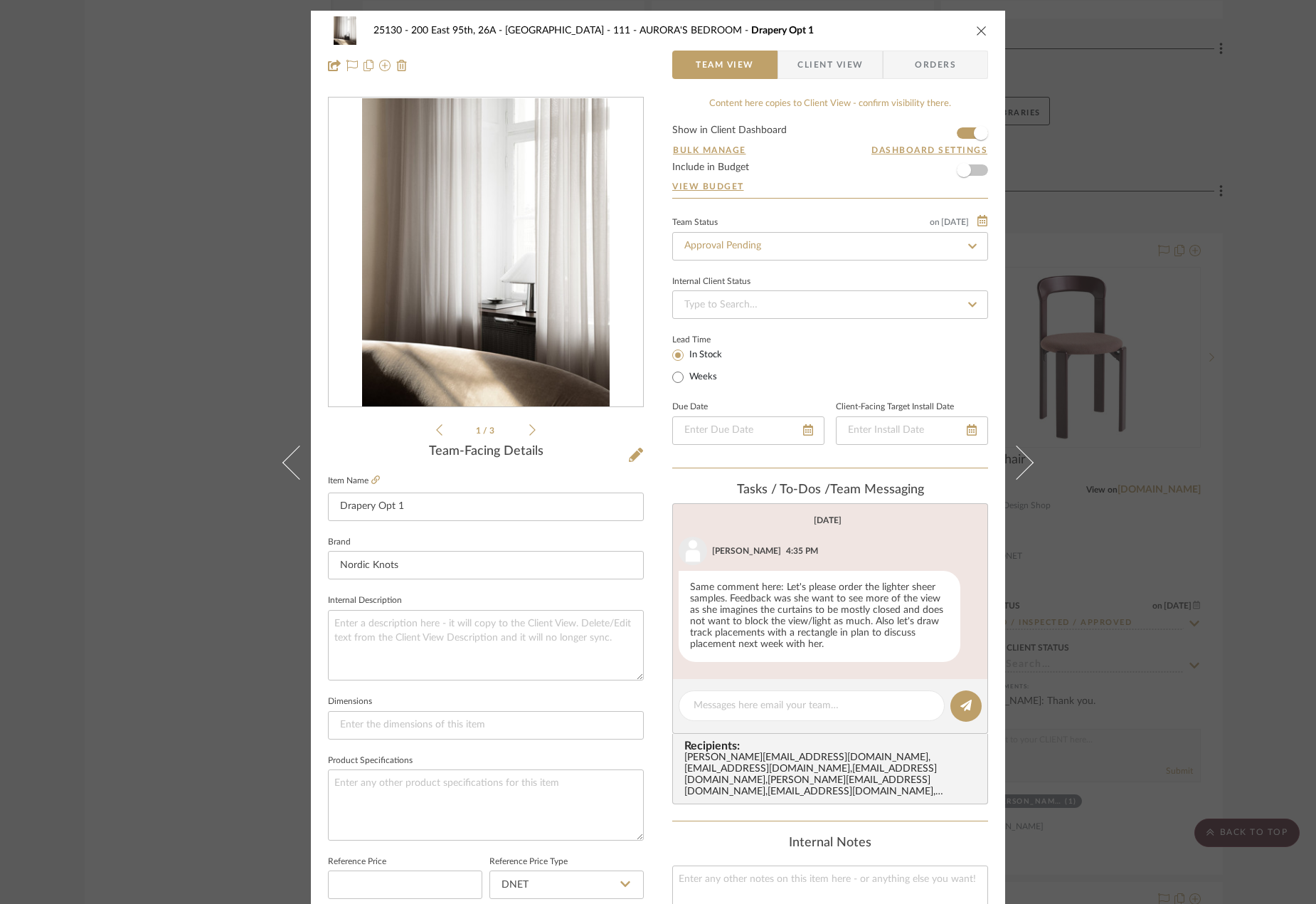
click at [1025, 463] on icon at bounding box center [1016, 463] width 34 height 34
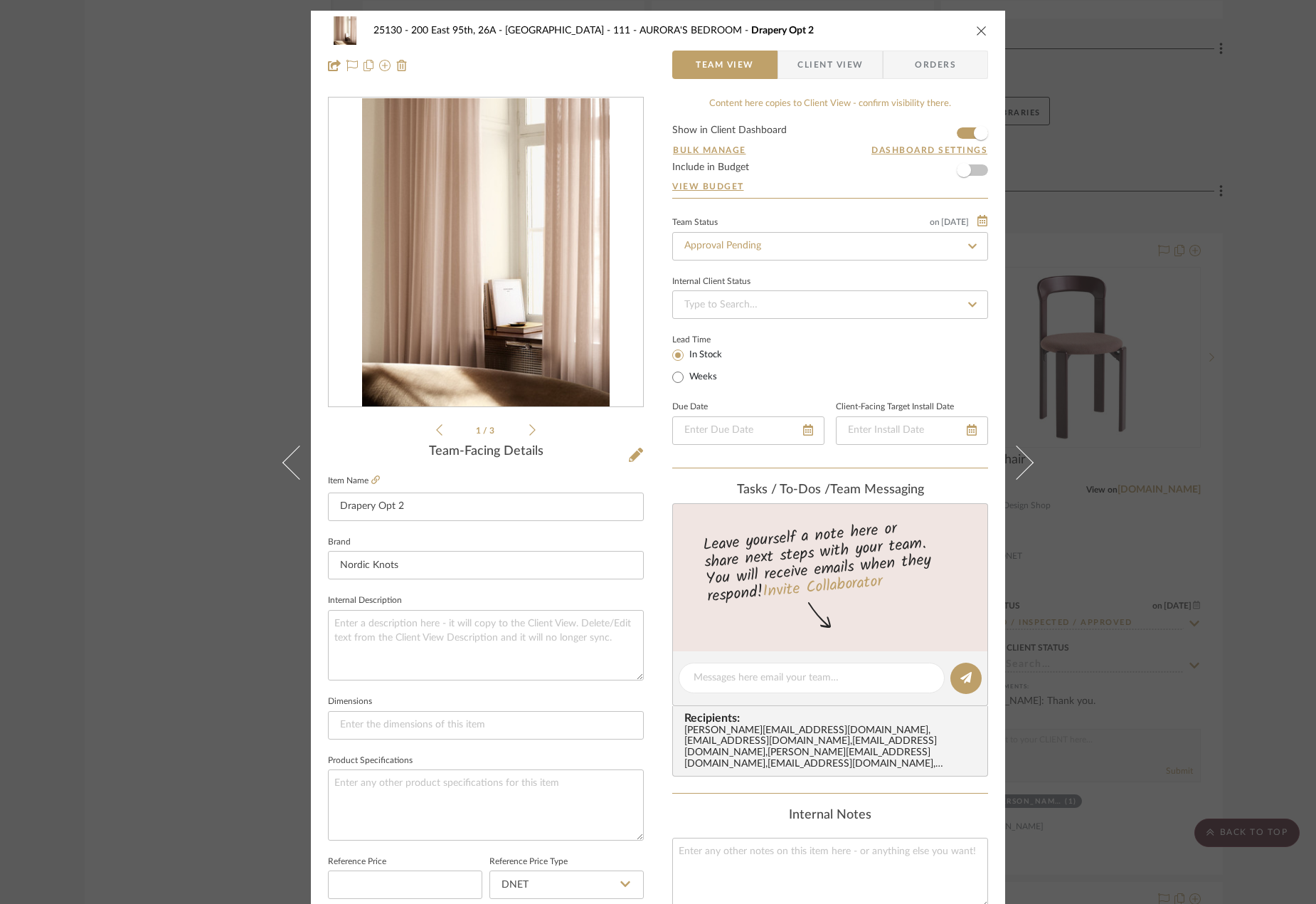
click at [1025, 463] on icon at bounding box center [1016, 463] width 34 height 34
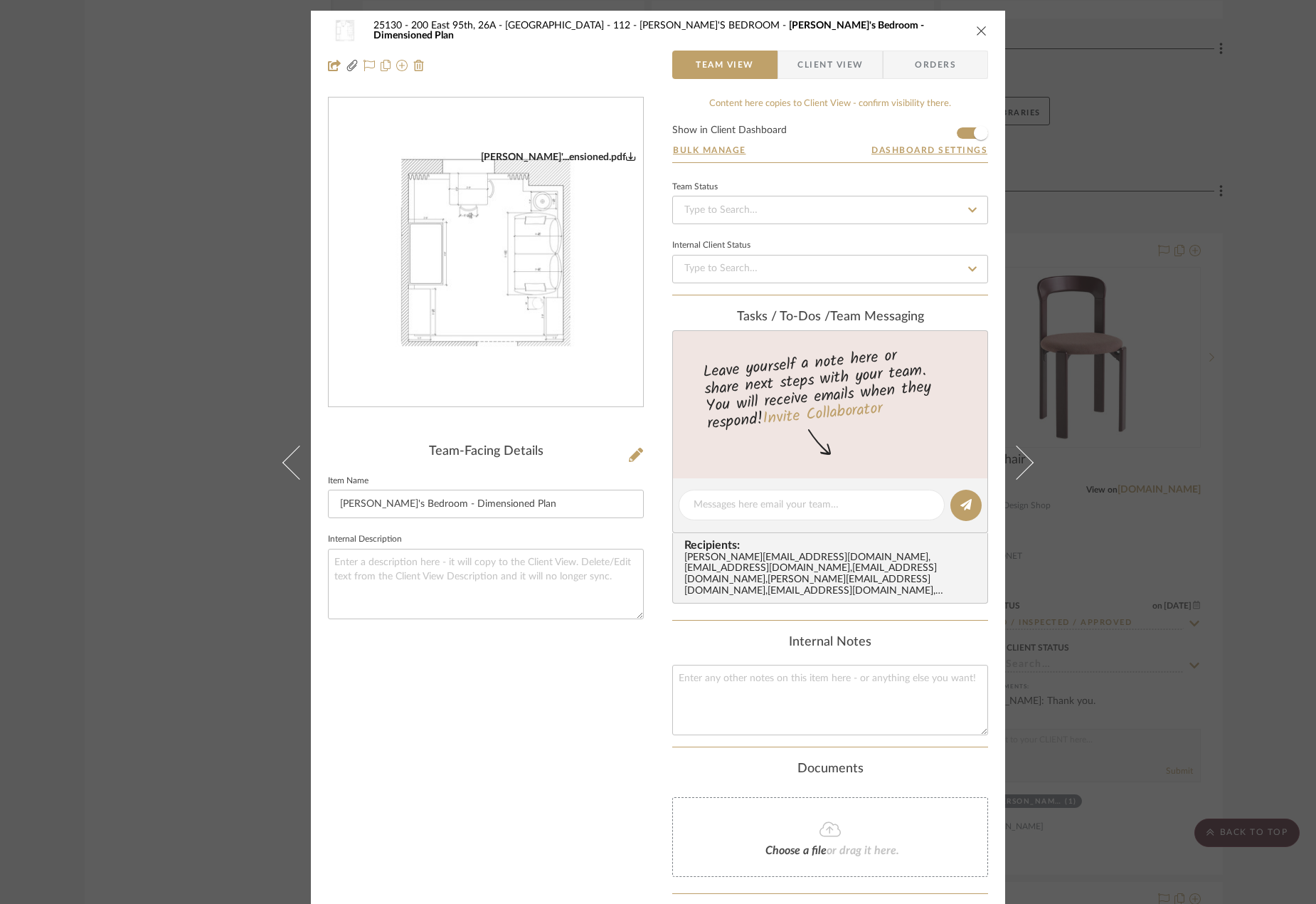
click at [1025, 464] on icon at bounding box center [1016, 463] width 34 height 34
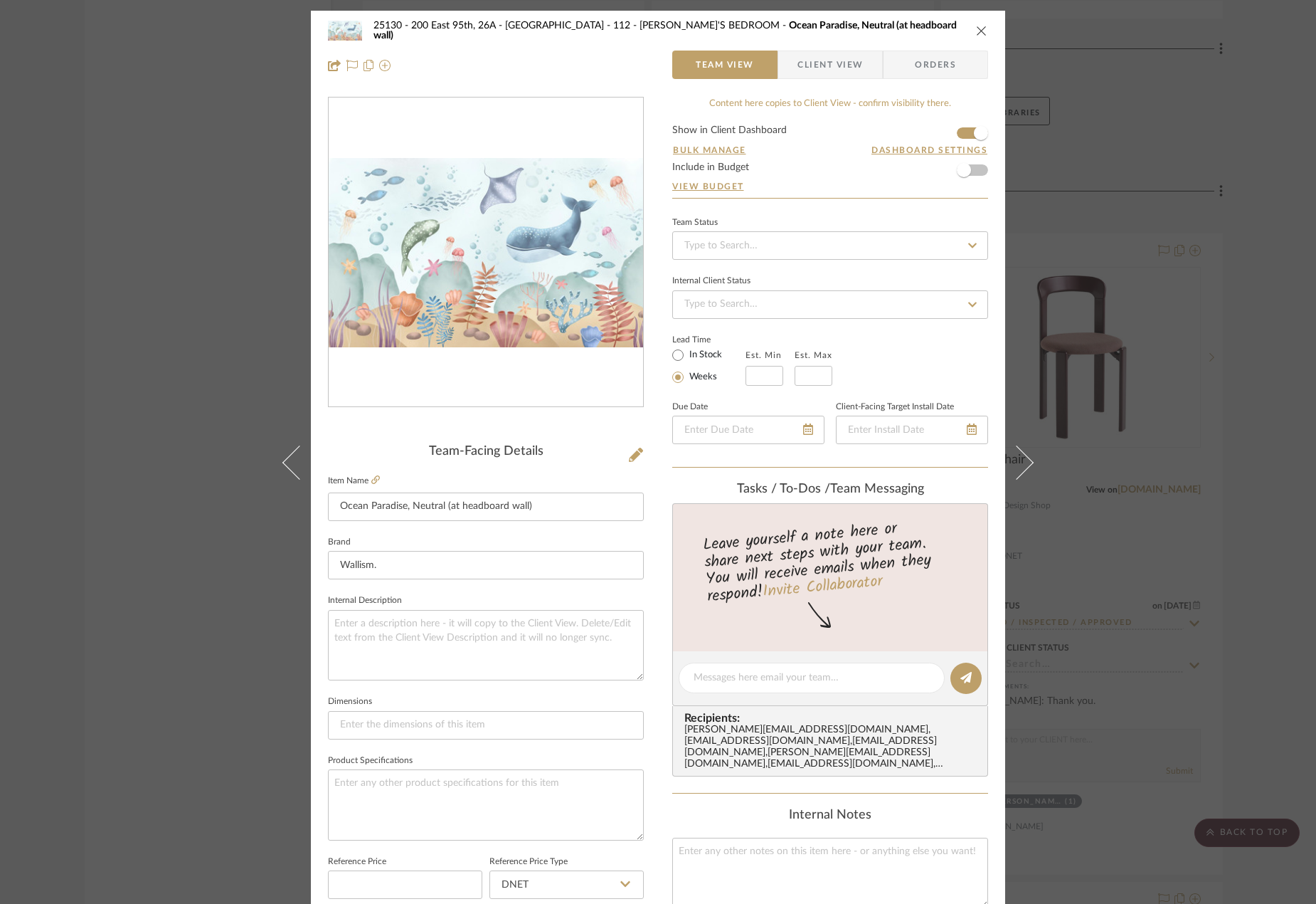
click at [1025, 464] on icon at bounding box center [1016, 463] width 34 height 34
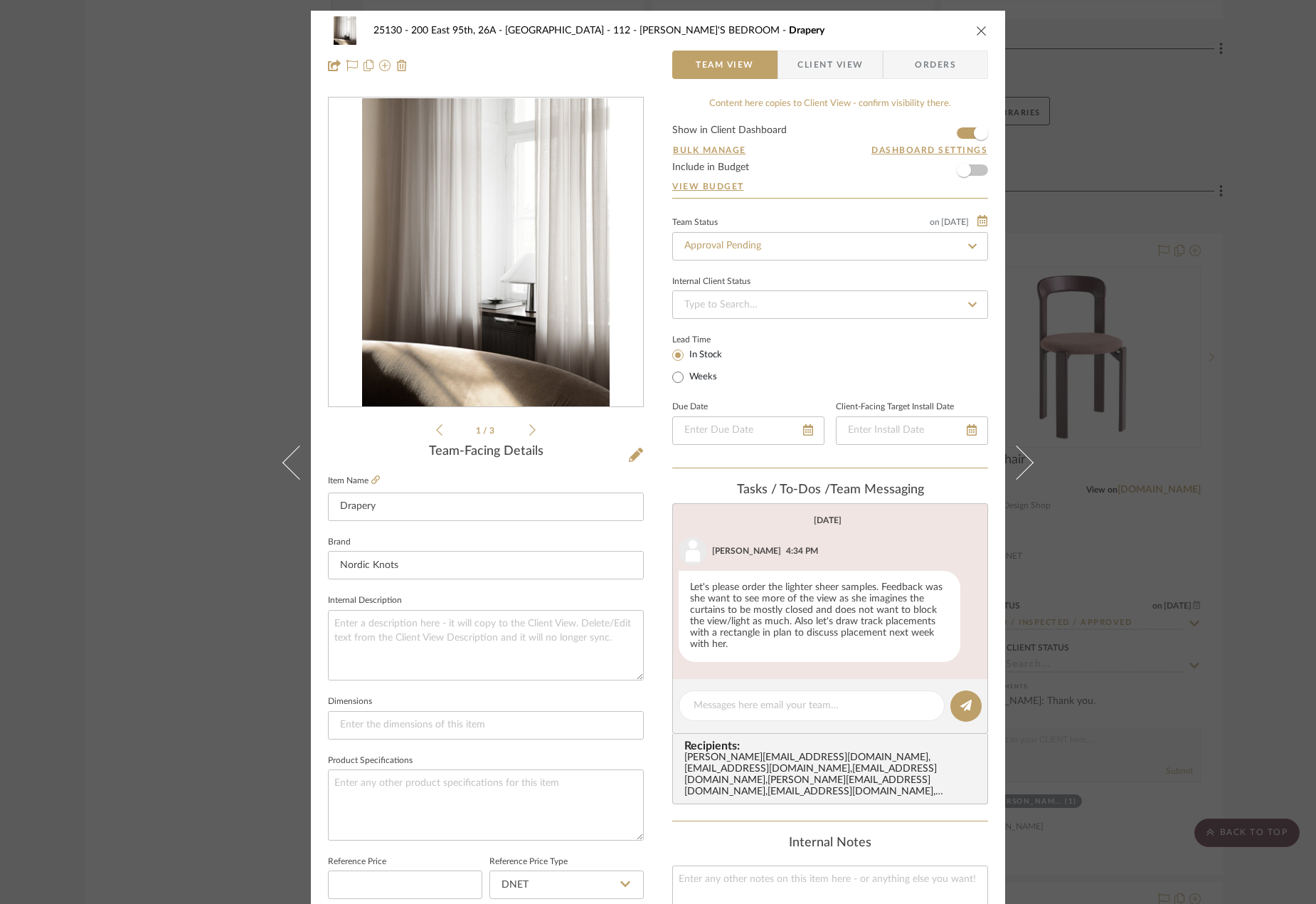
click at [1025, 464] on icon at bounding box center [1016, 463] width 34 height 34
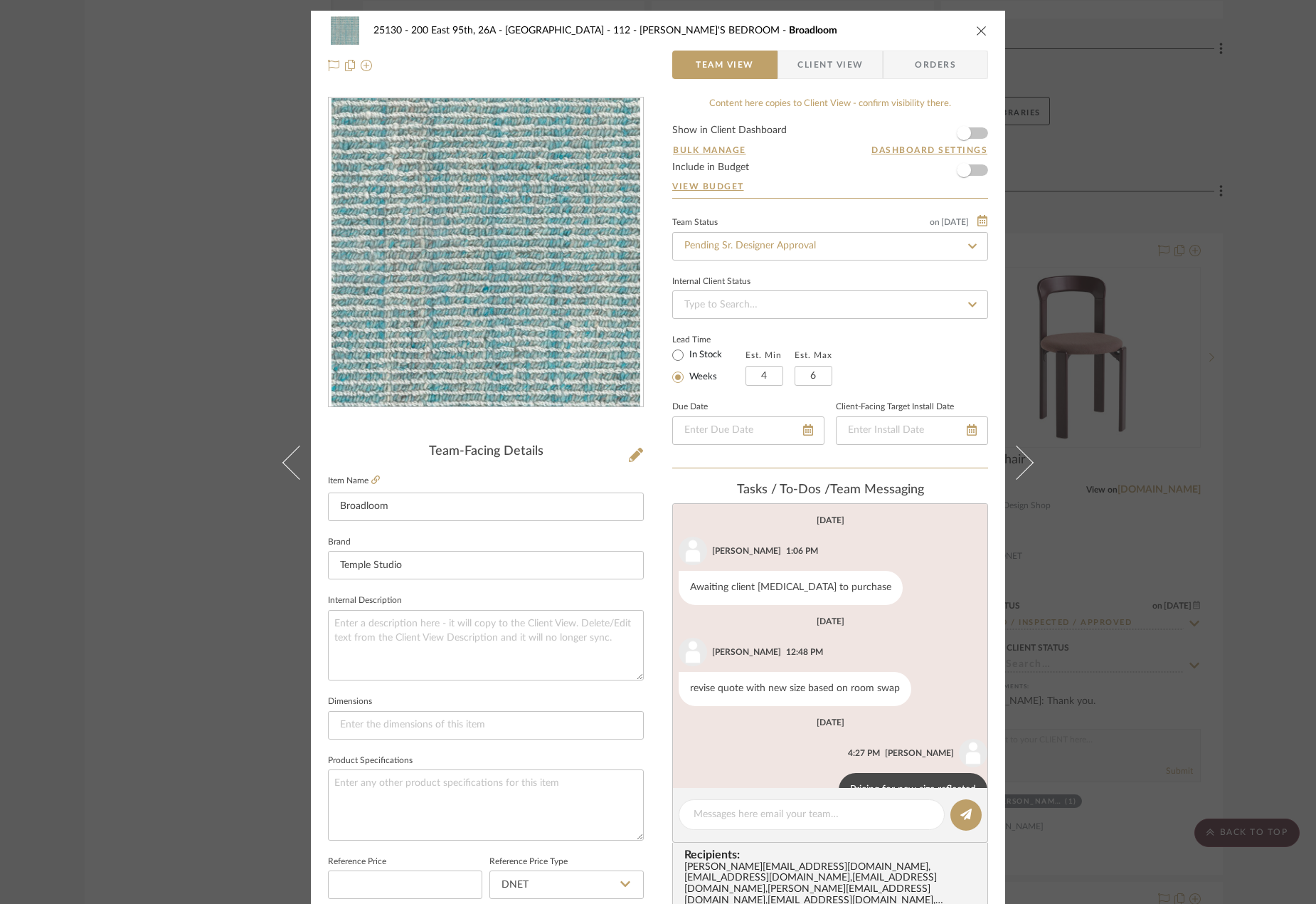
scroll to position [36, 0]
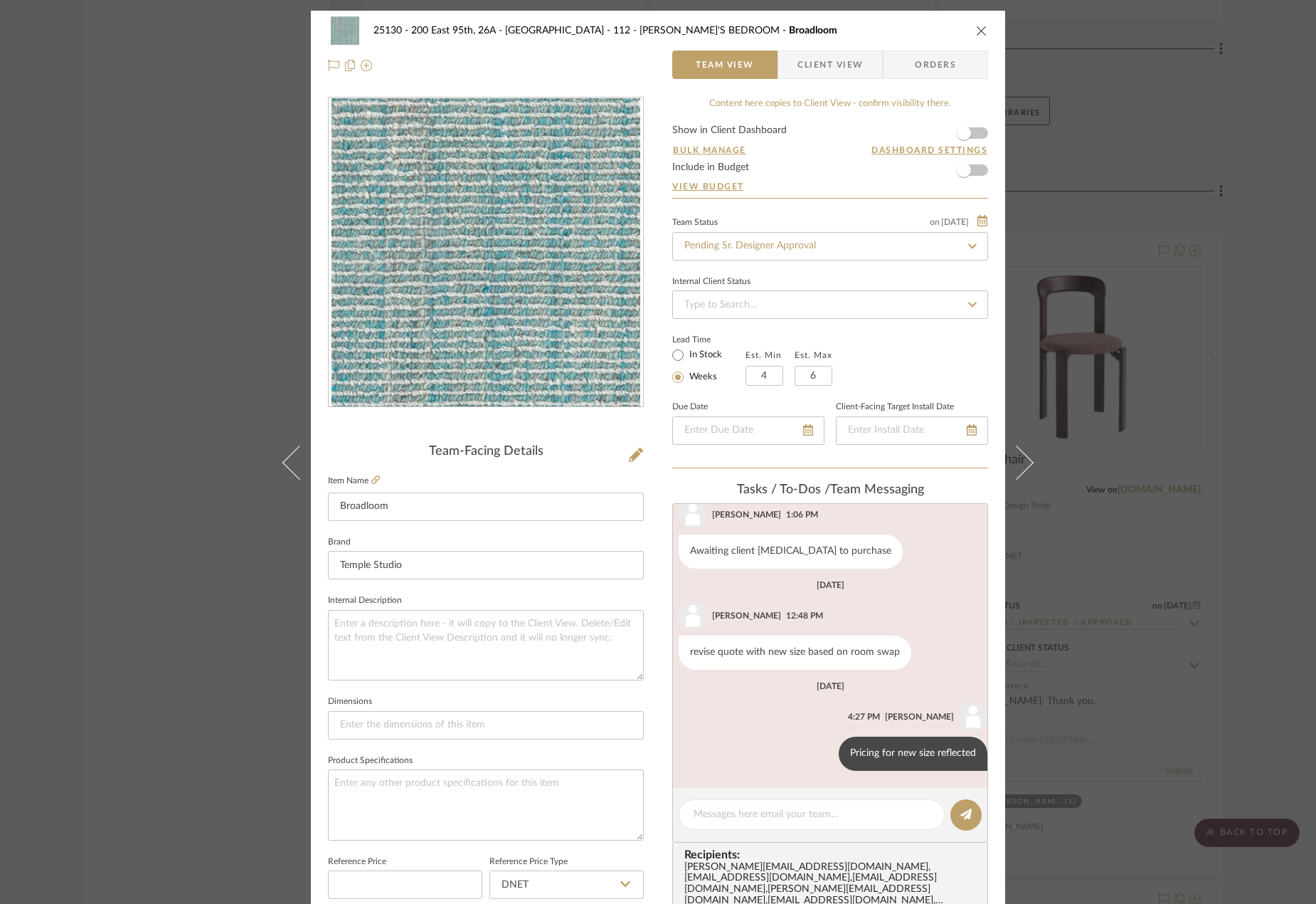
click at [1025, 464] on icon at bounding box center [1016, 463] width 34 height 34
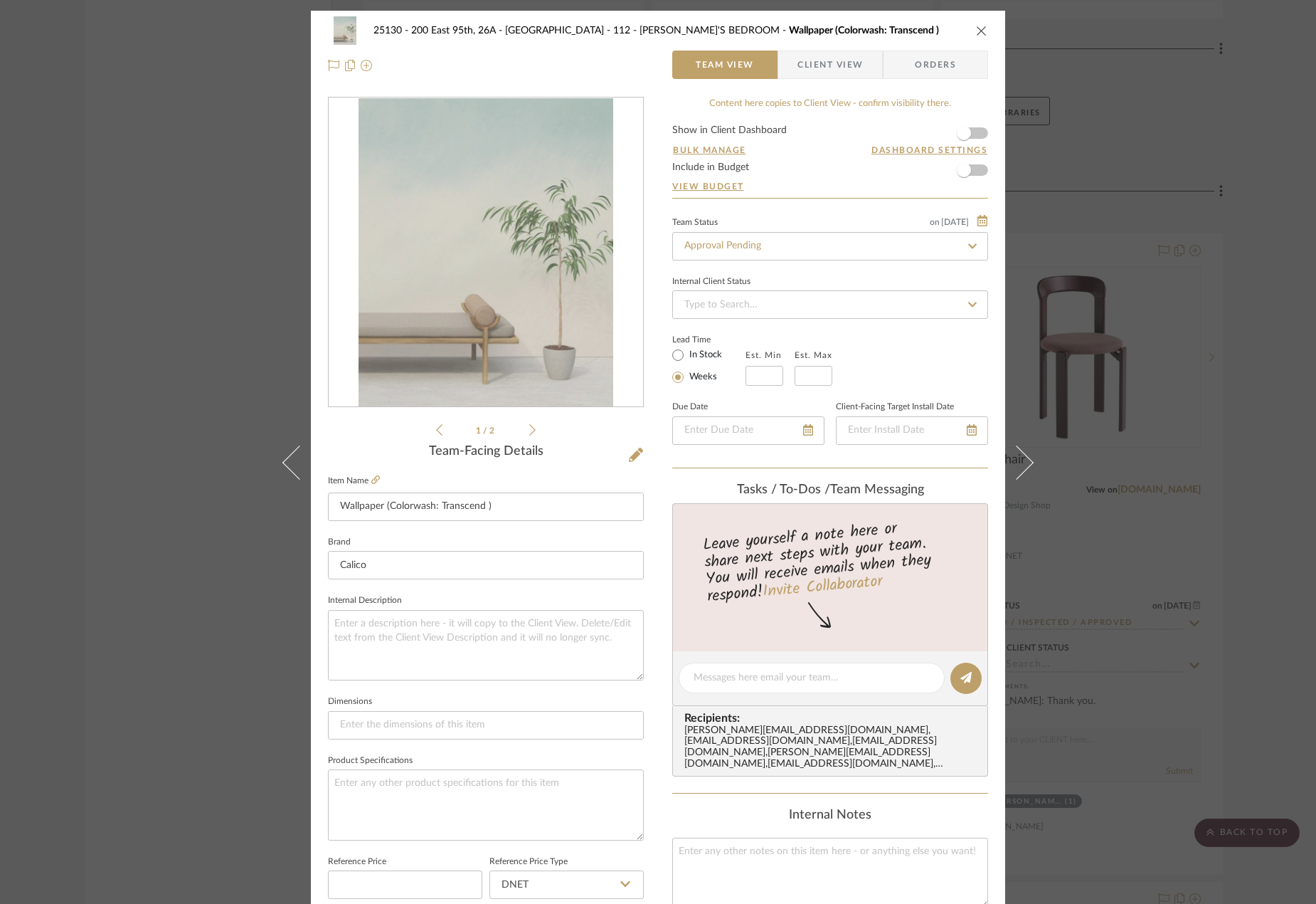
click at [1025, 465] on icon at bounding box center [1016, 463] width 34 height 34
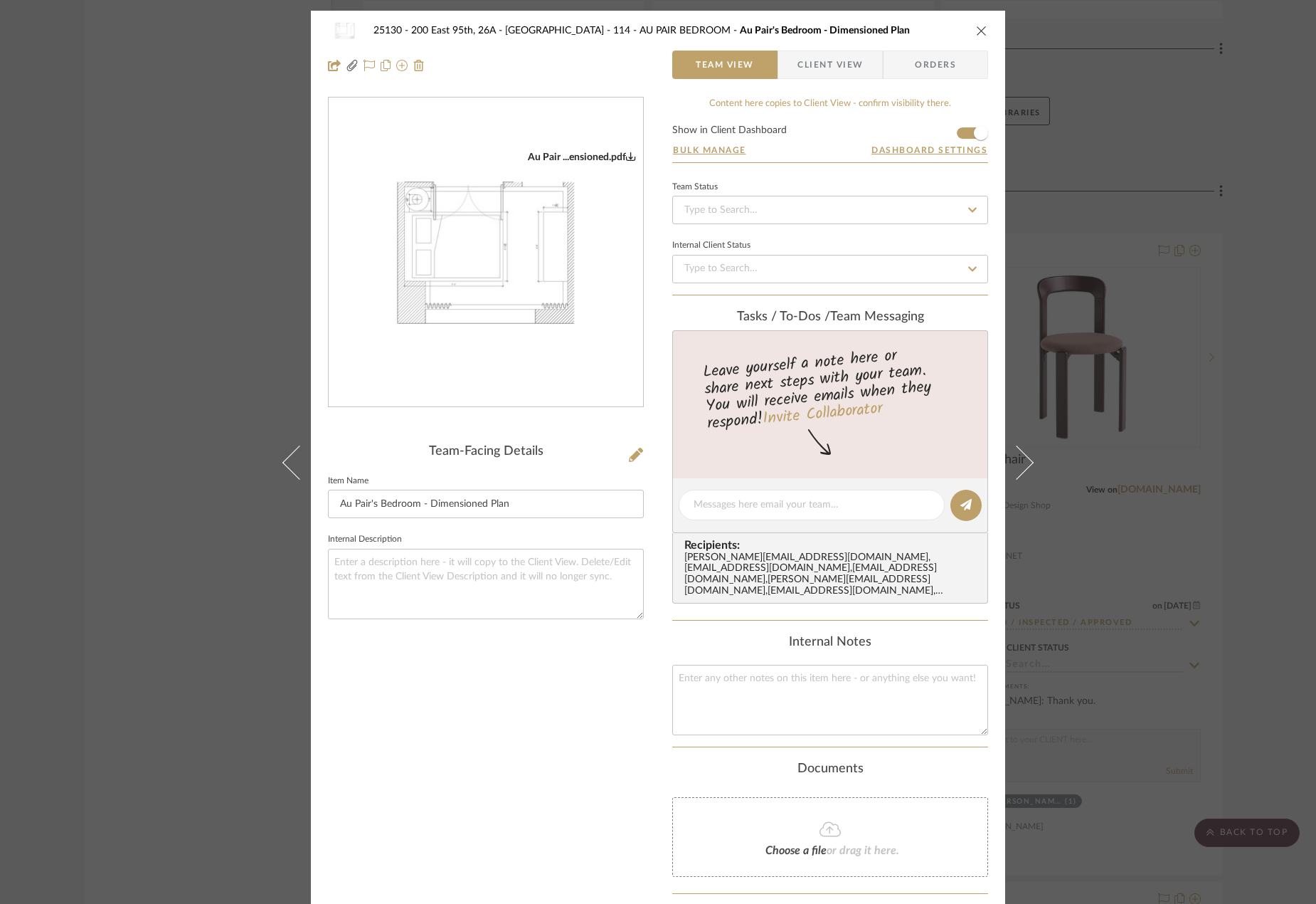
click at [1025, 465] on icon at bounding box center [1016, 463] width 34 height 34
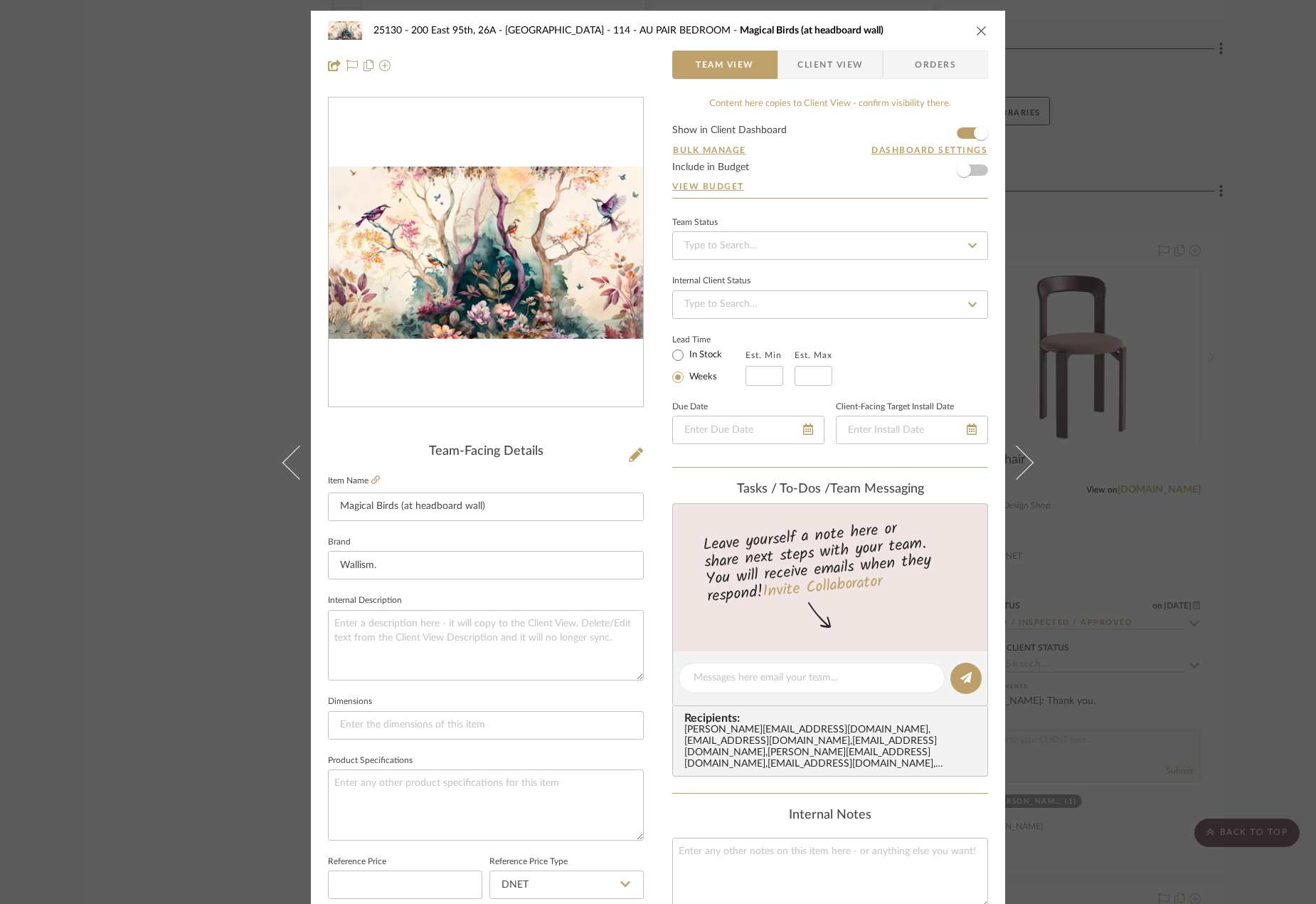
click at [1025, 465] on icon at bounding box center [1016, 463] width 34 height 34
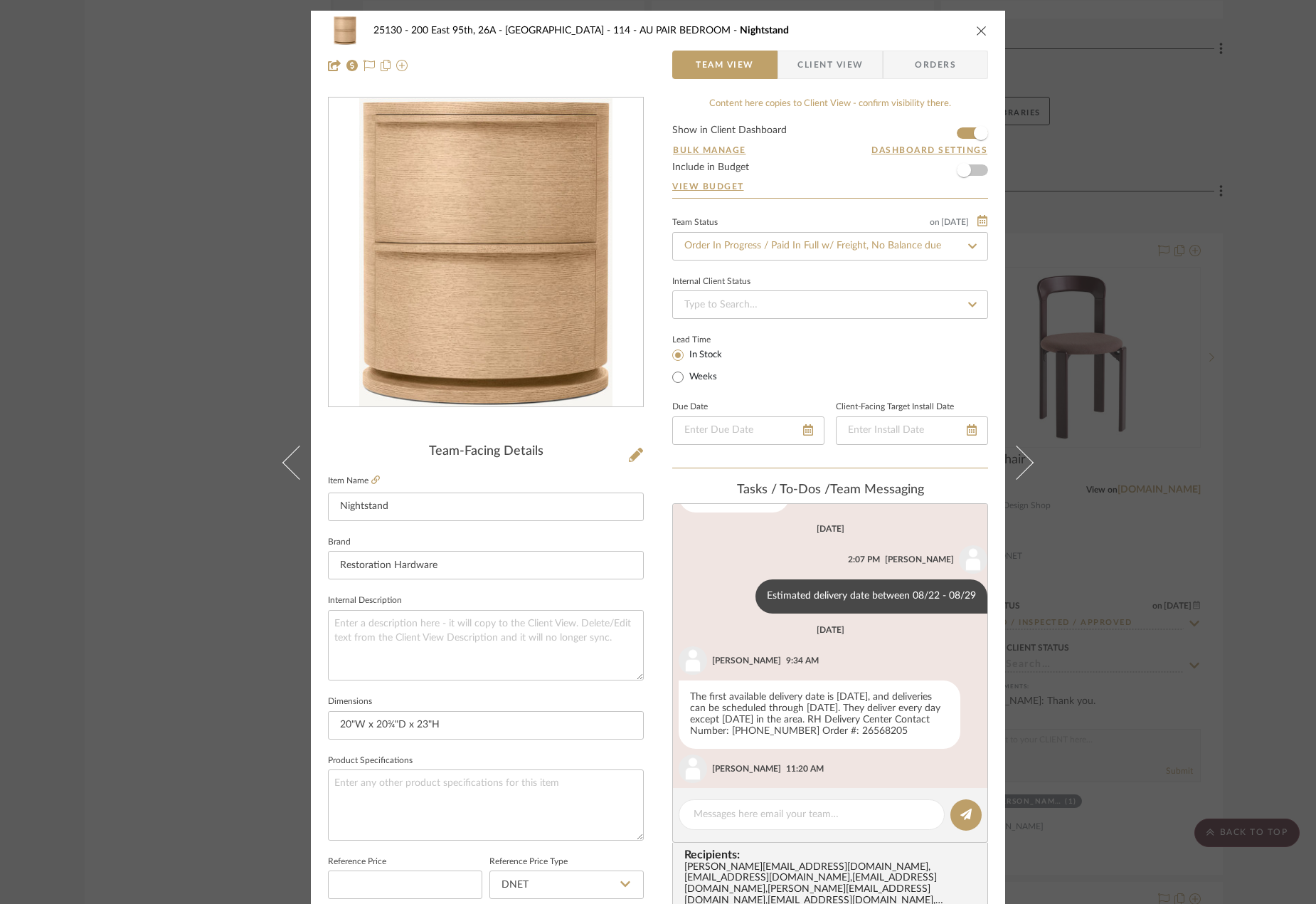
scroll to position [512, 0]
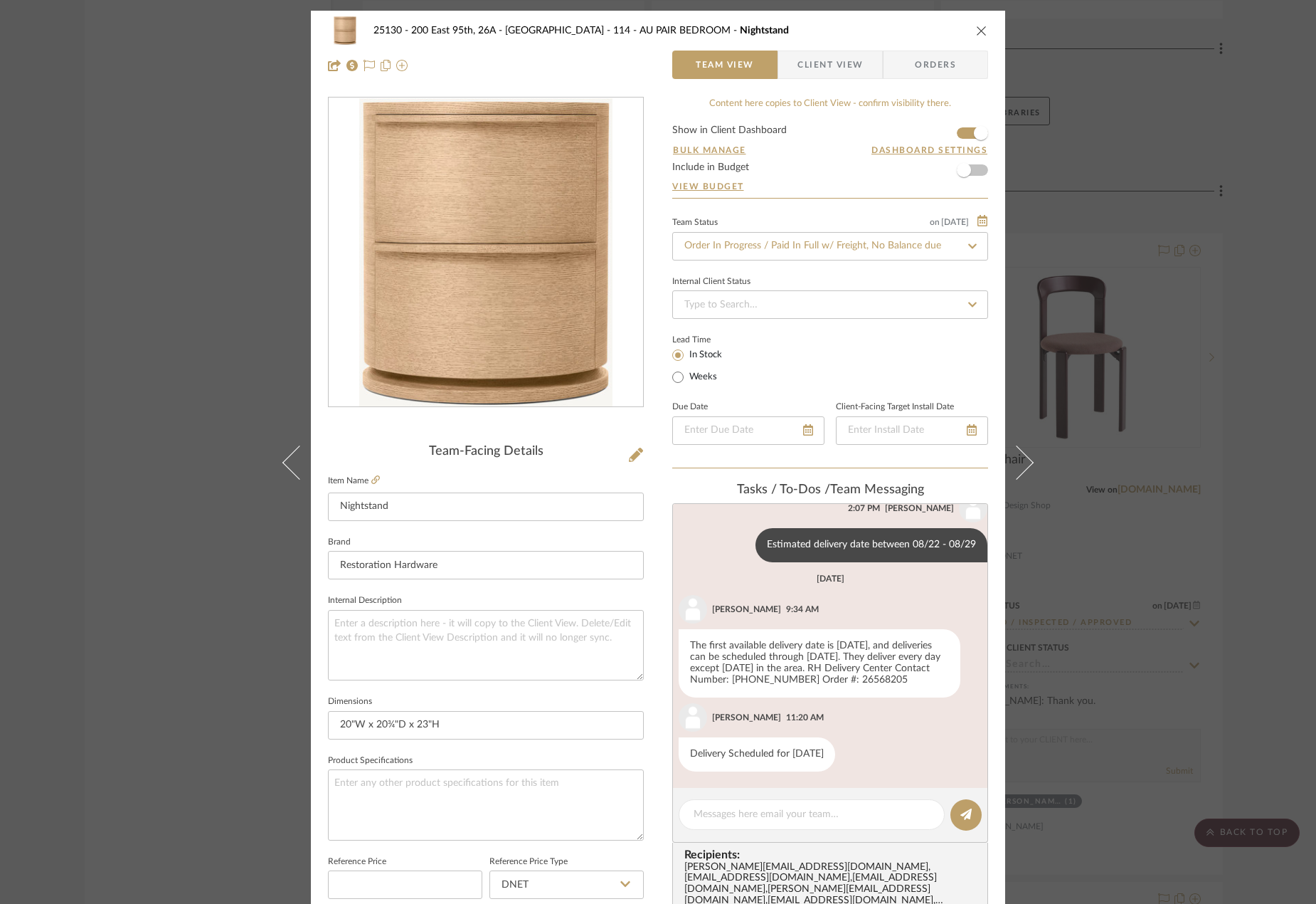
click at [1025, 465] on icon at bounding box center [1016, 463] width 34 height 34
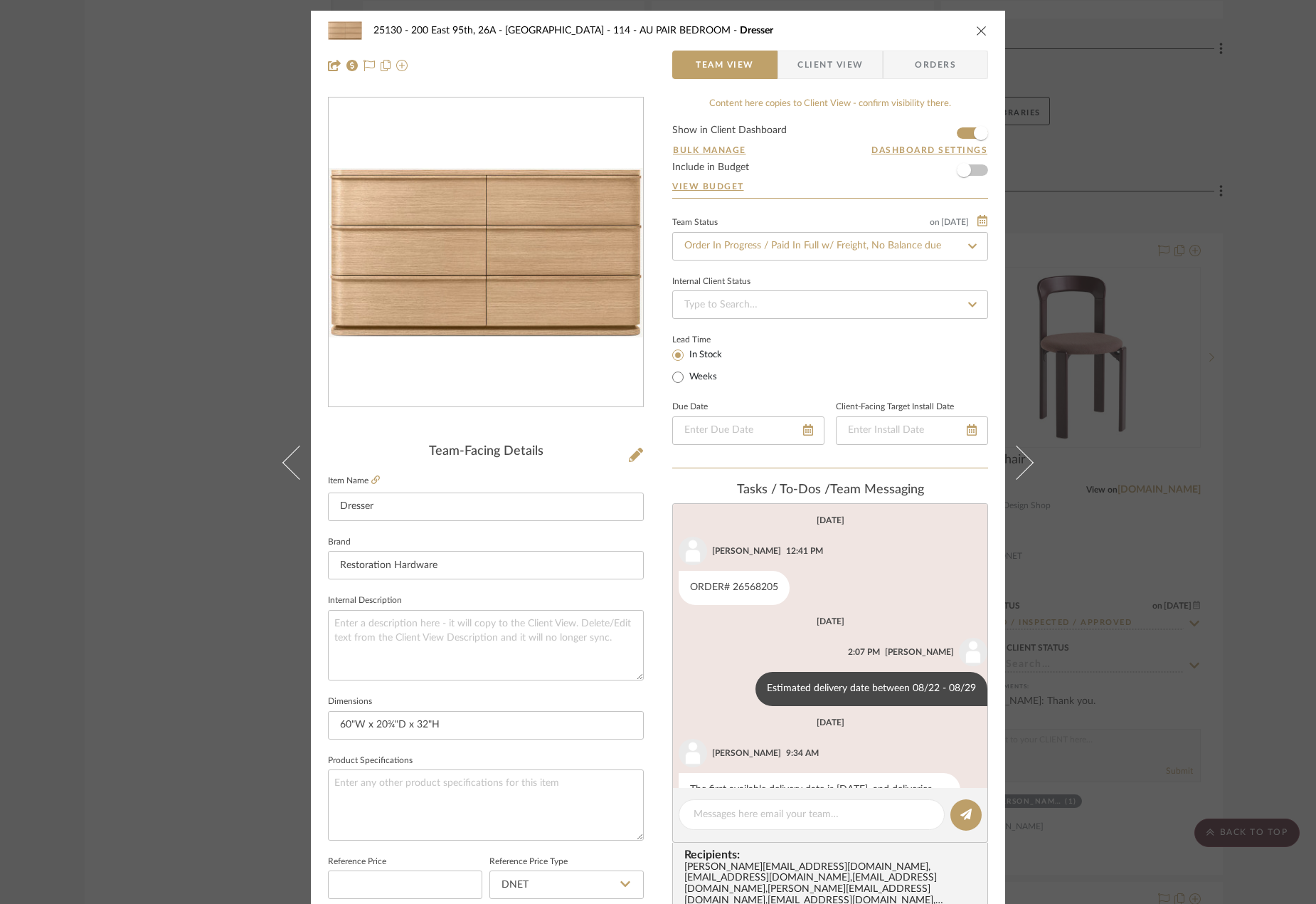
scroll to position [156, 0]
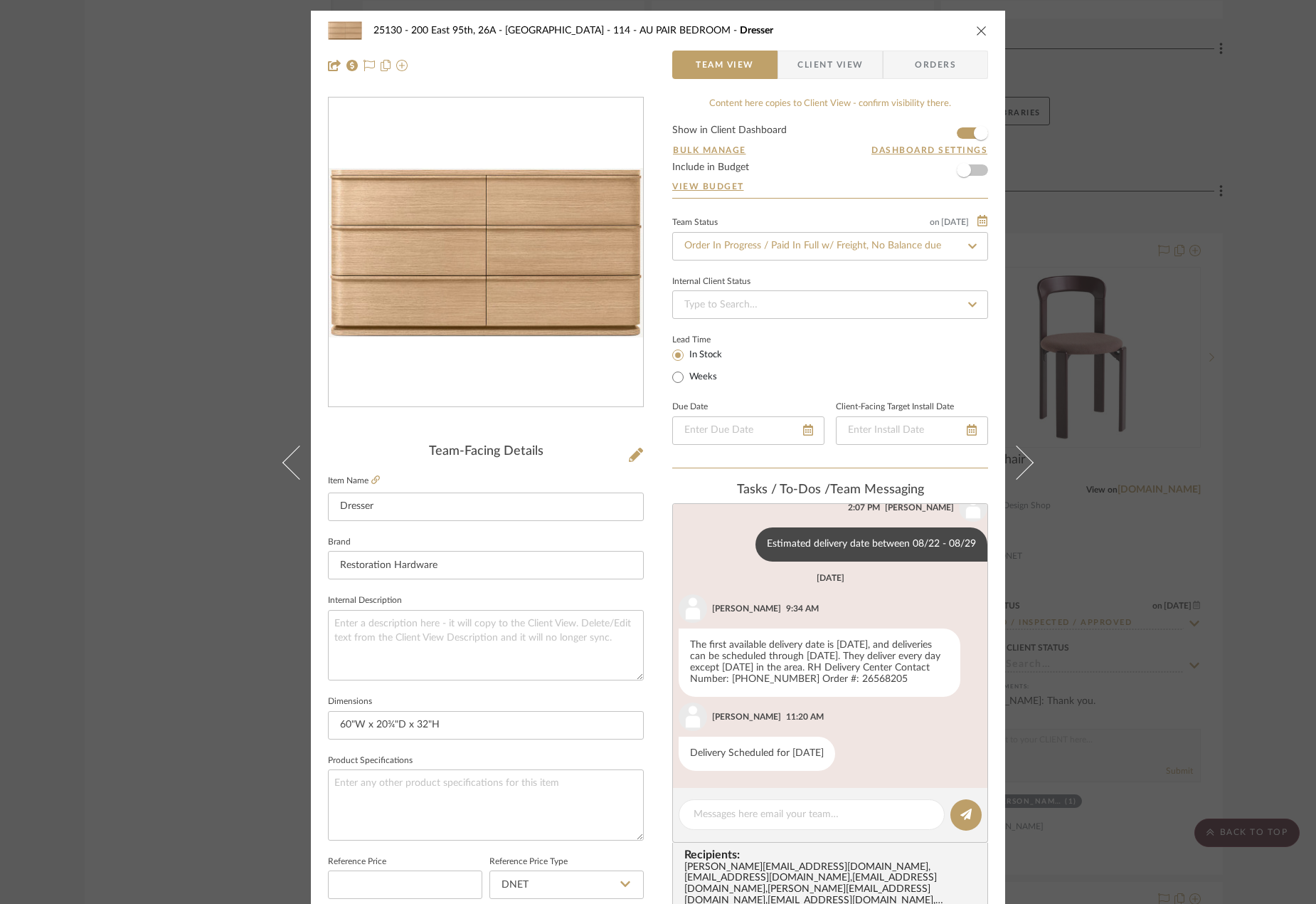
click at [1025, 465] on icon at bounding box center [1016, 463] width 34 height 34
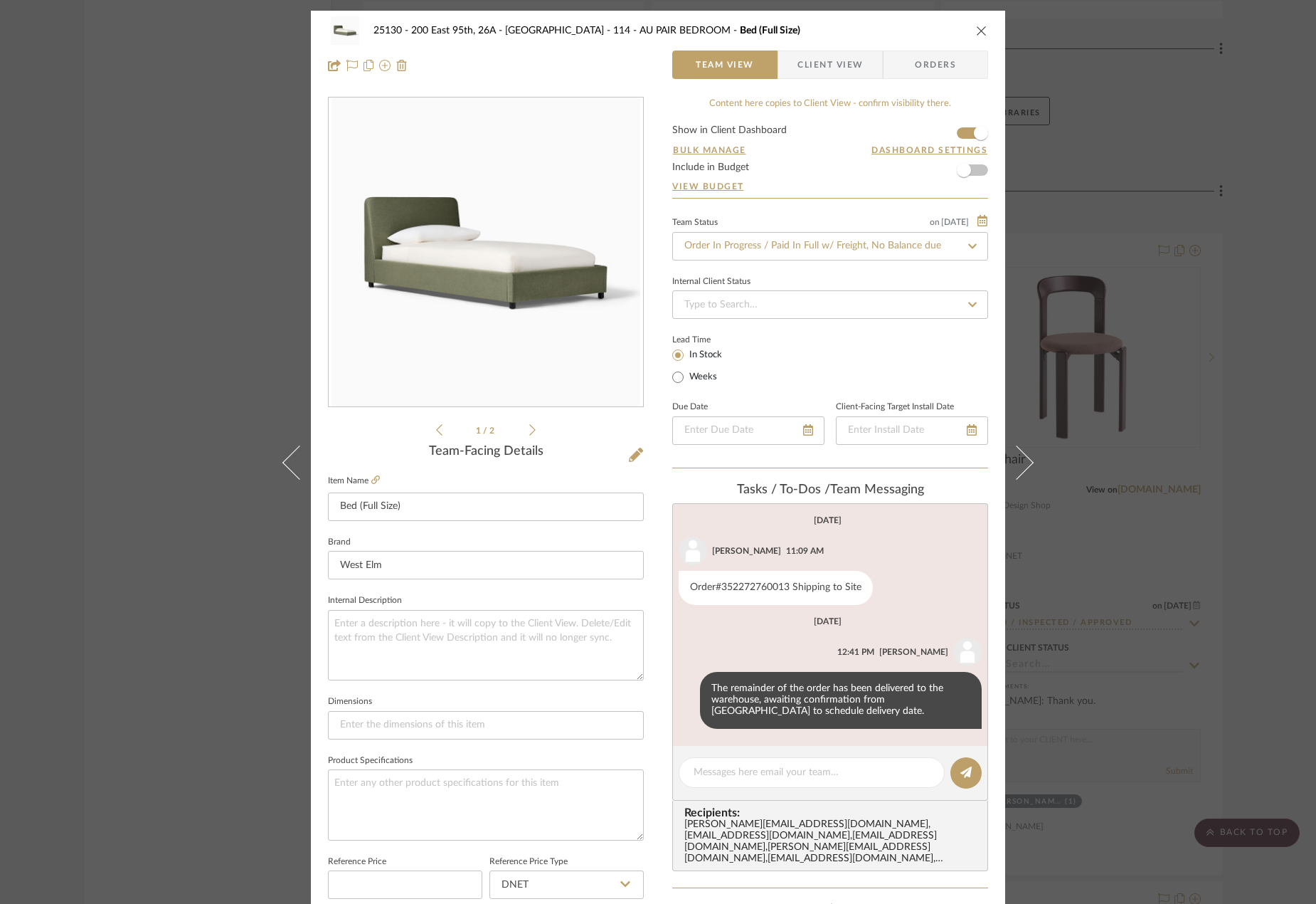
click at [1025, 465] on icon at bounding box center [1016, 463] width 34 height 34
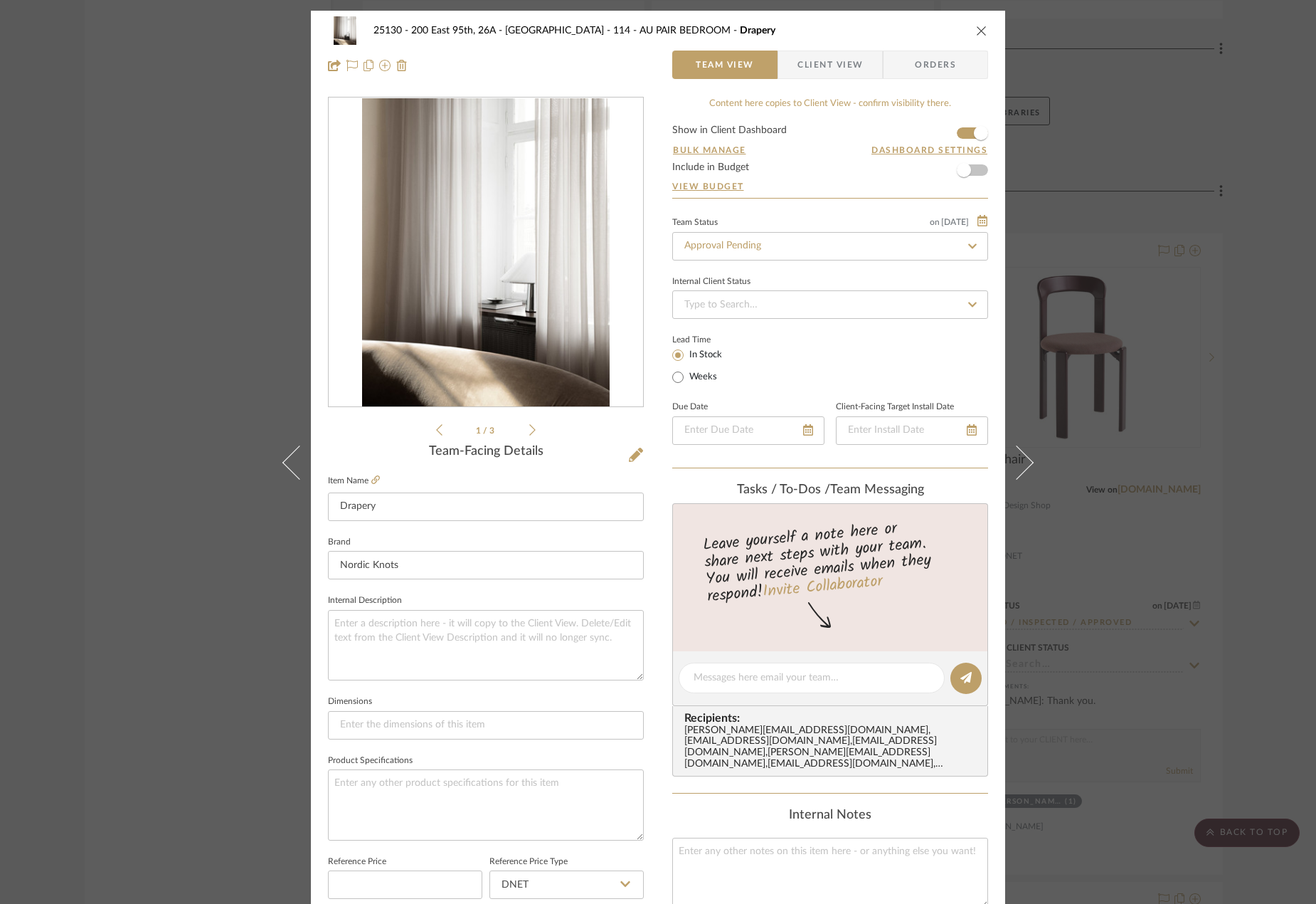
click at [1025, 465] on icon at bounding box center [1016, 463] width 34 height 34
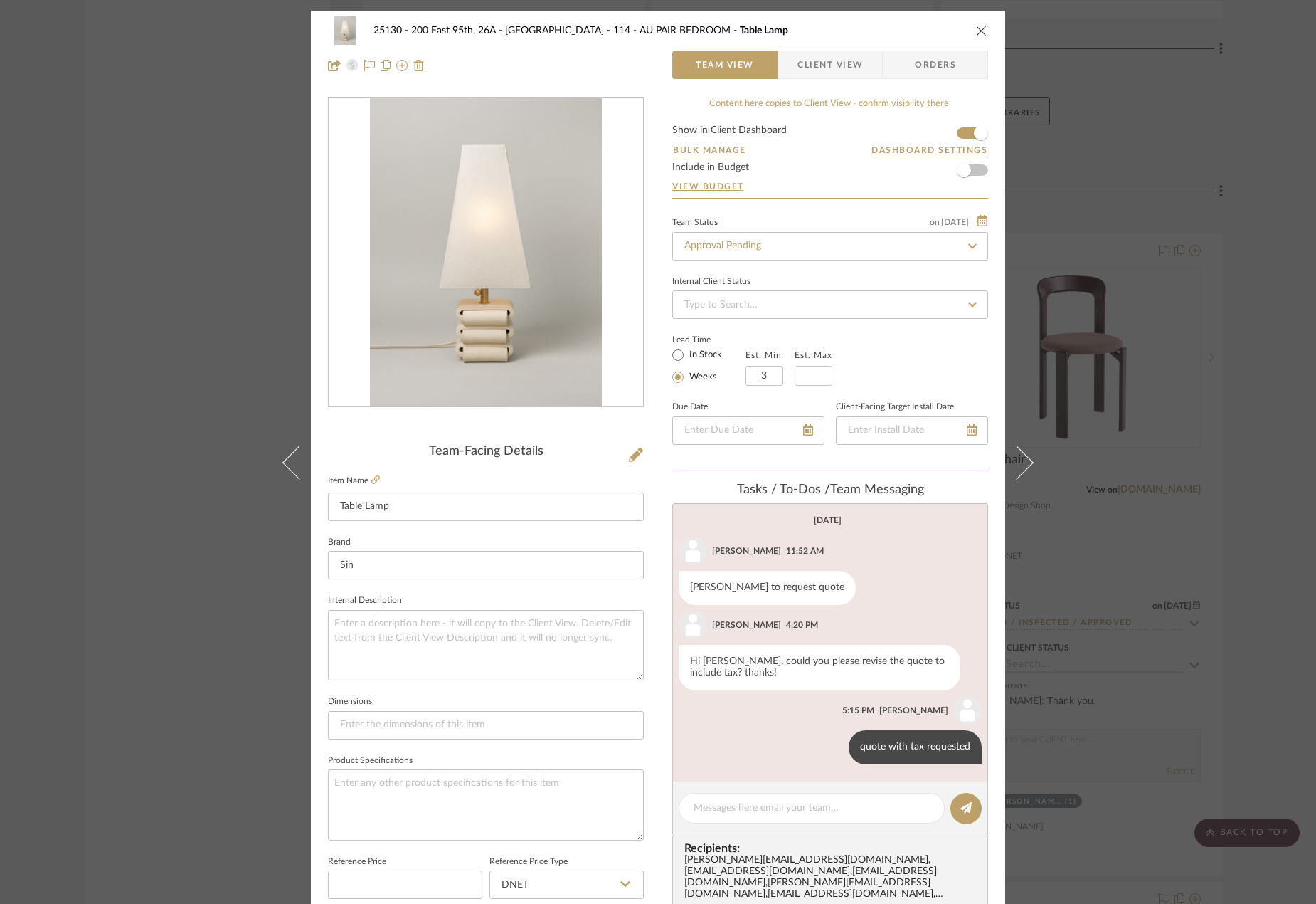
click at [1025, 465] on icon at bounding box center [1016, 463] width 34 height 34
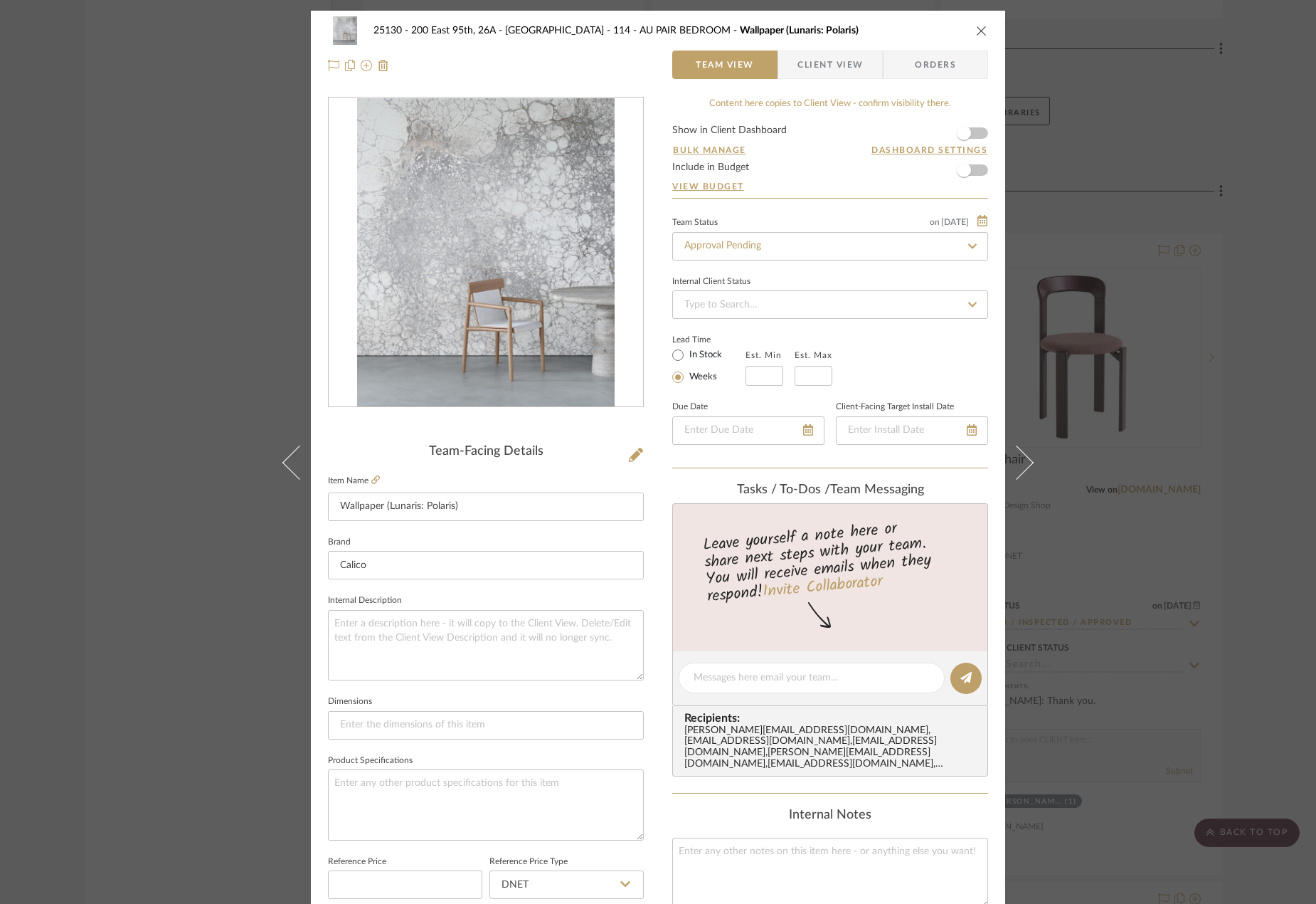
click at [1025, 465] on icon at bounding box center [1016, 463] width 34 height 34
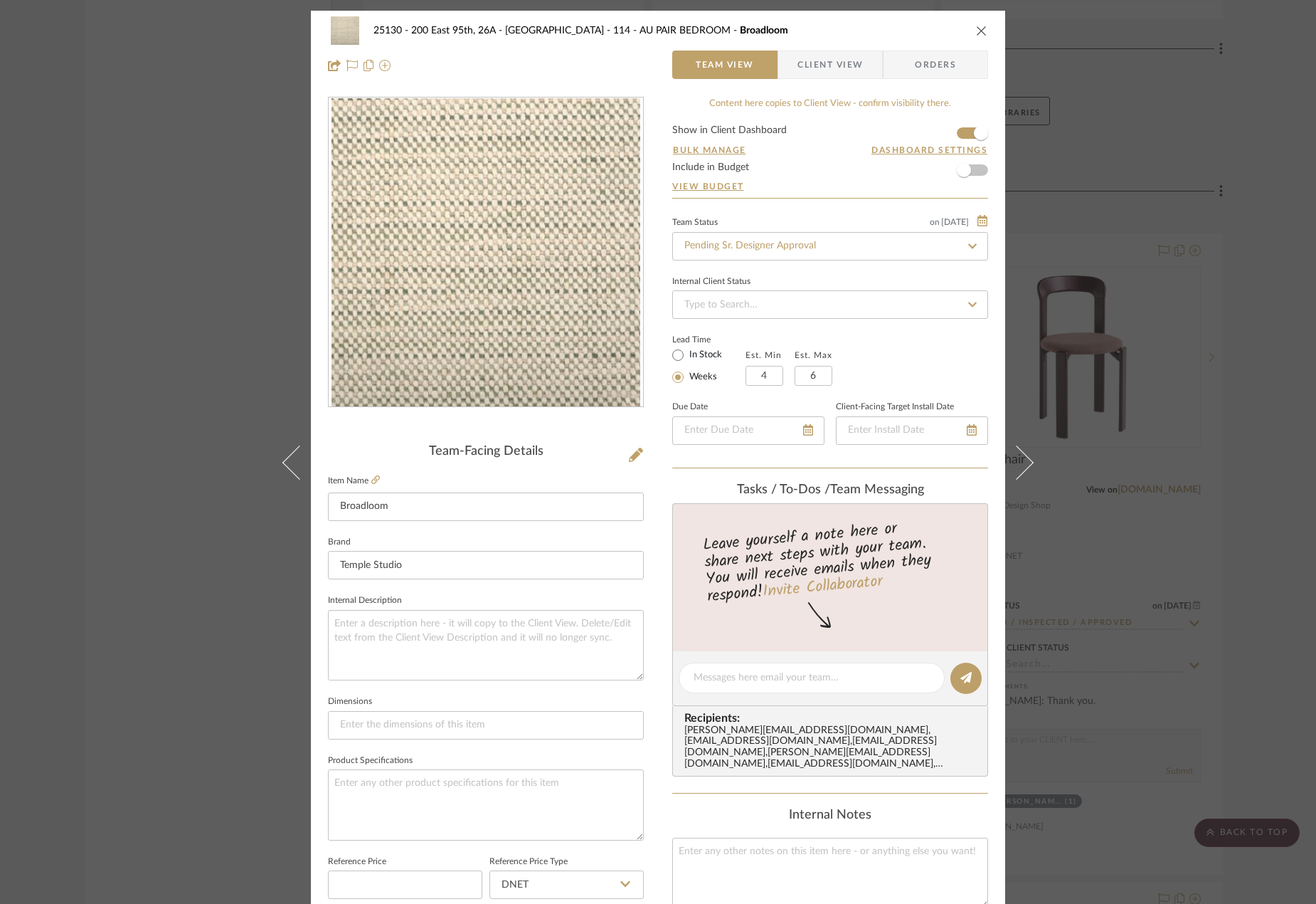
click at [1025, 465] on icon at bounding box center [1016, 463] width 34 height 34
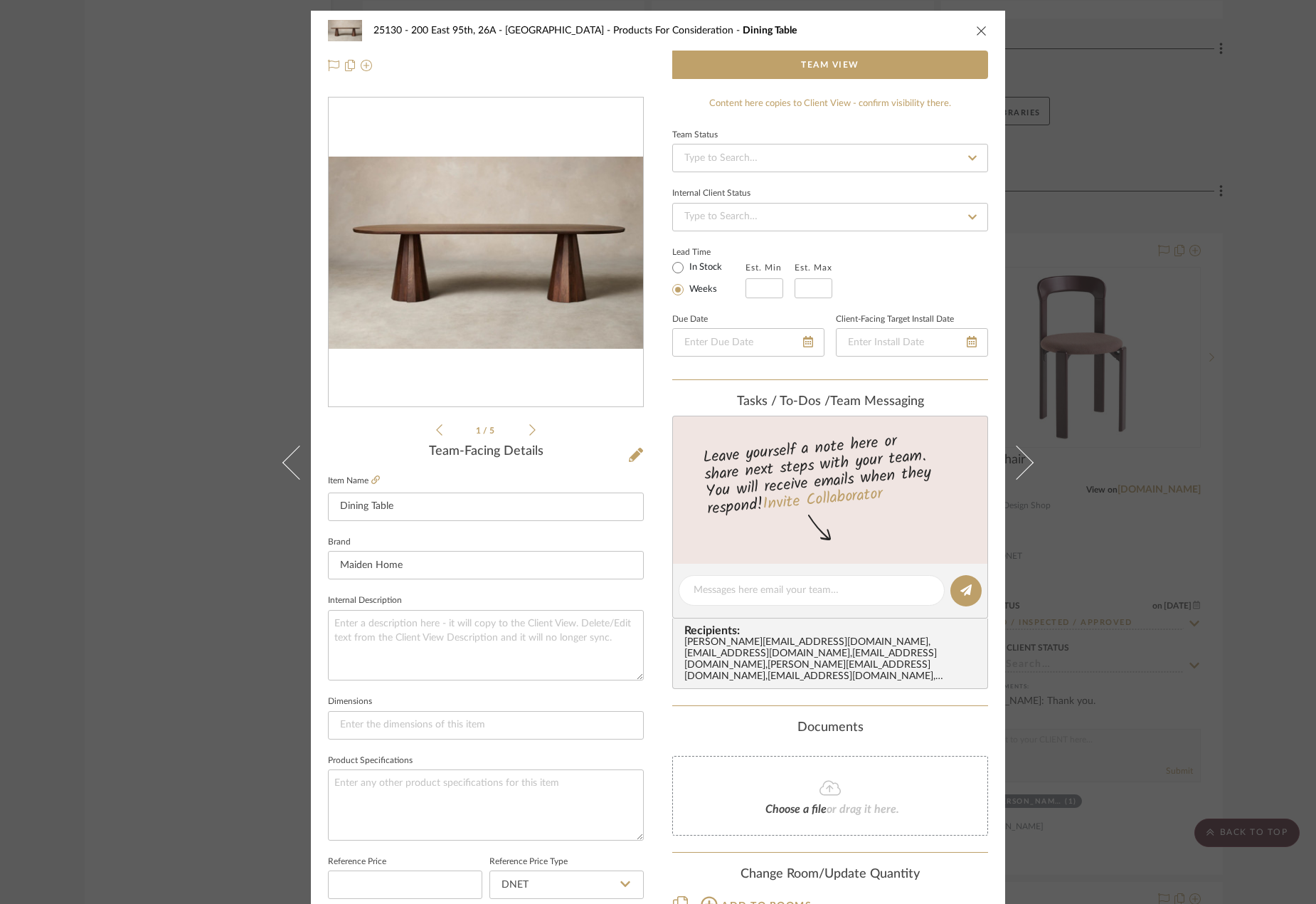
click at [1025, 465] on icon at bounding box center [1016, 463] width 34 height 34
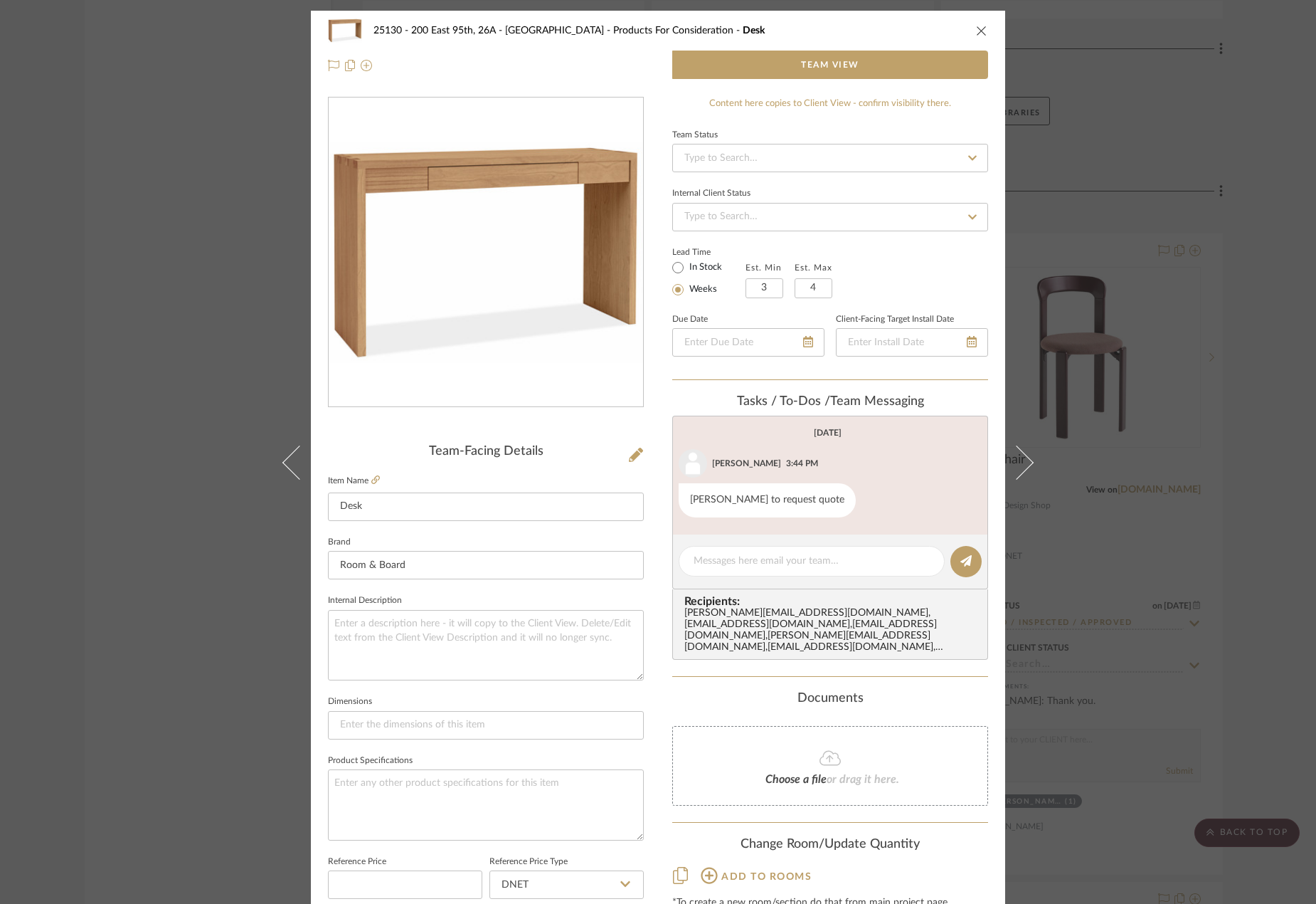
drag, startPoint x: 1132, startPoint y: 459, endPoint x: 821, endPoint y: 39, distance: 522.6
click at [1132, 460] on div "25130 - 200 East 95th, 26A - Kosheleva Products For Consideration Desk Team Vie…" at bounding box center [658, 452] width 1316 height 904
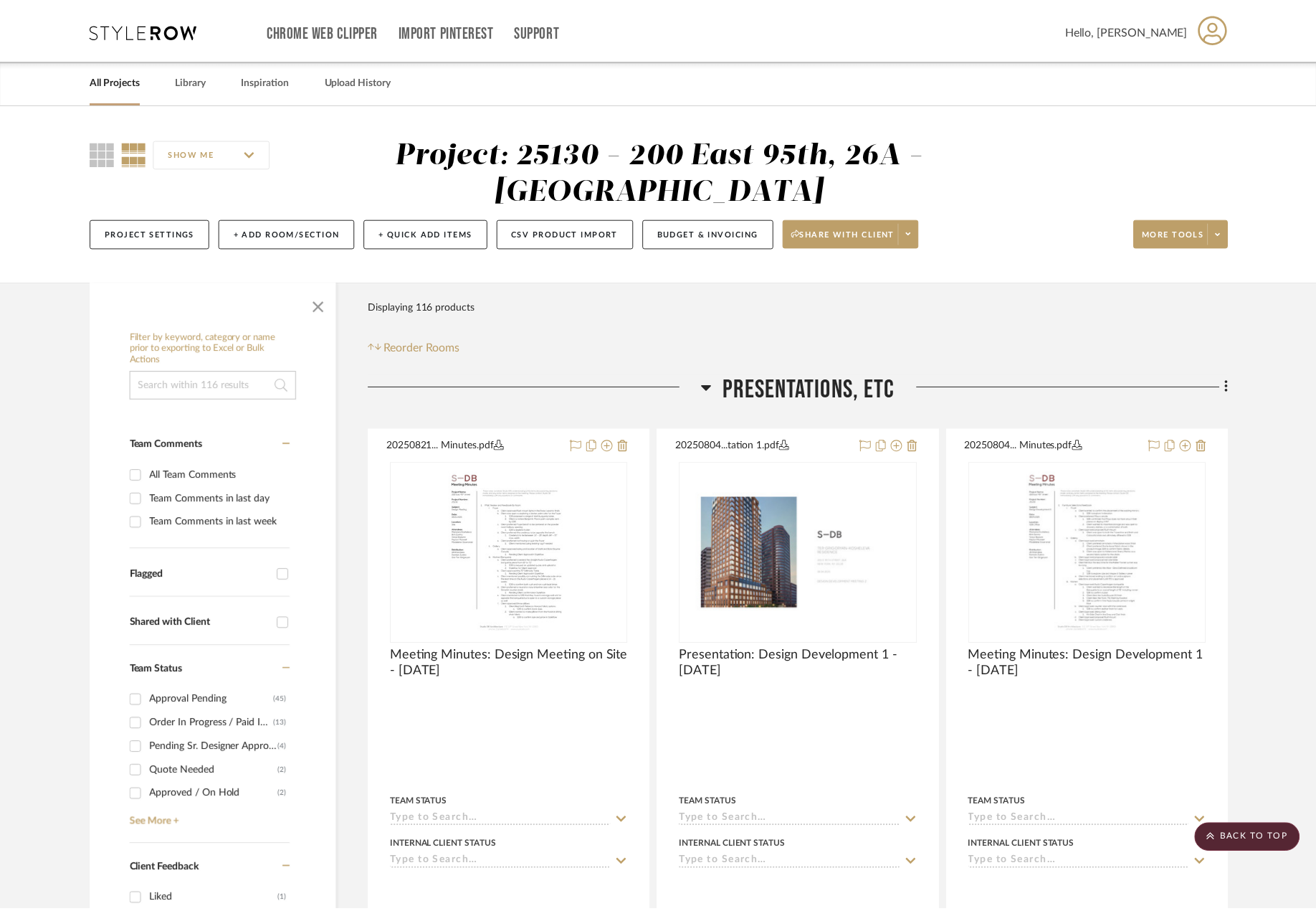
scroll to position [15923, 0]
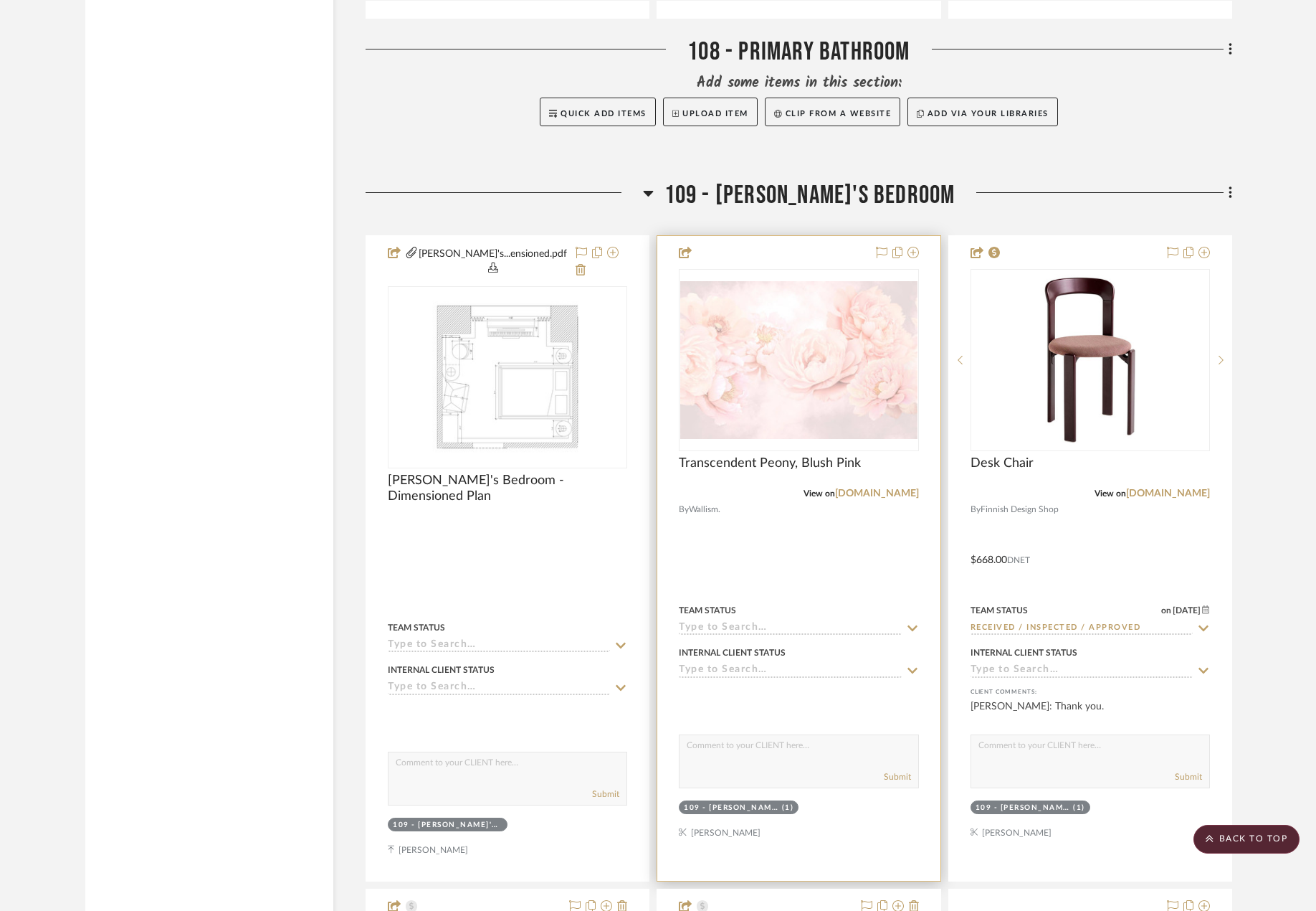
click at [808, 550] on div at bounding box center [798, 558] width 282 height 645
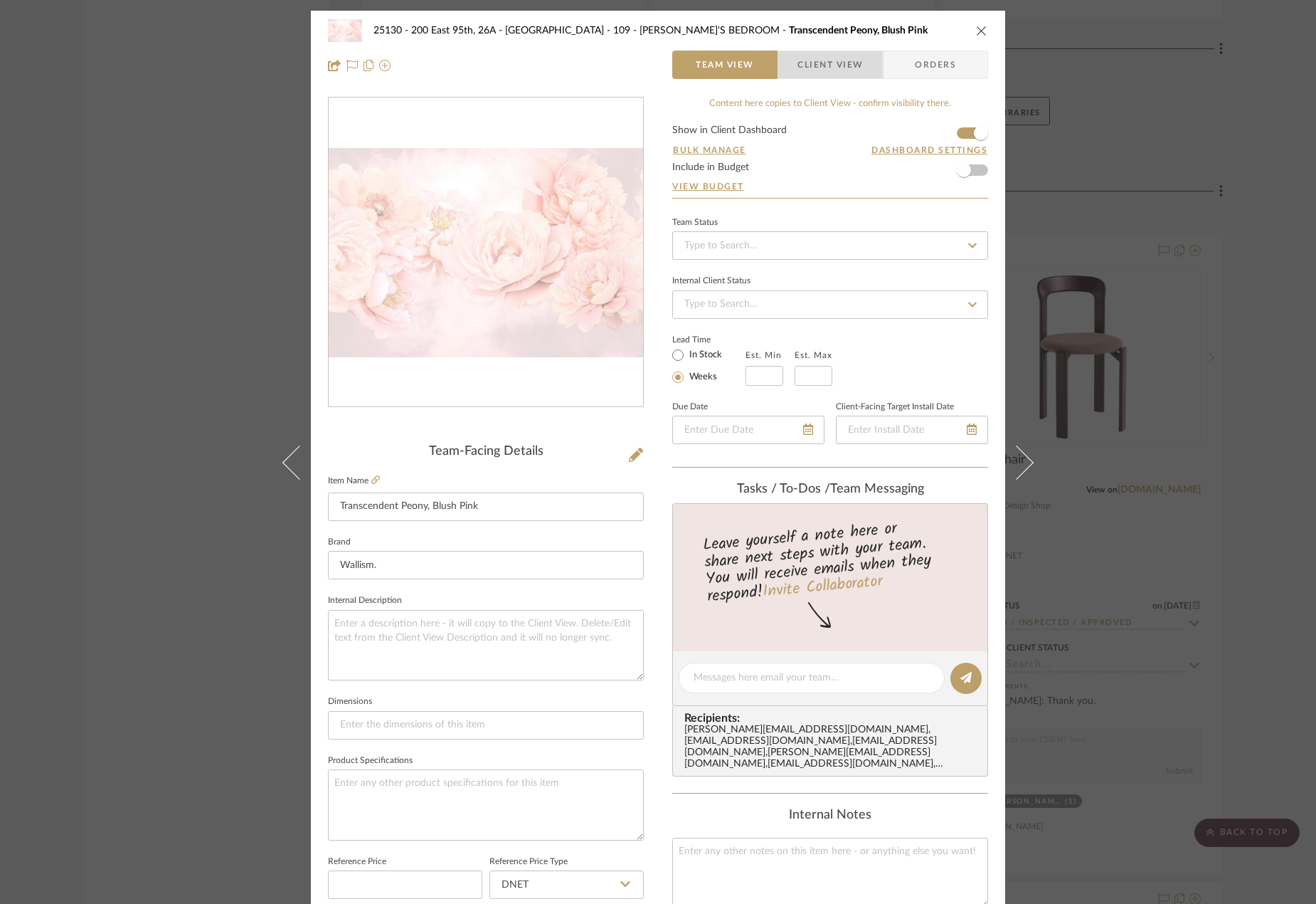
click at [810, 75] on span "Client View" at bounding box center [830, 64] width 65 height 28
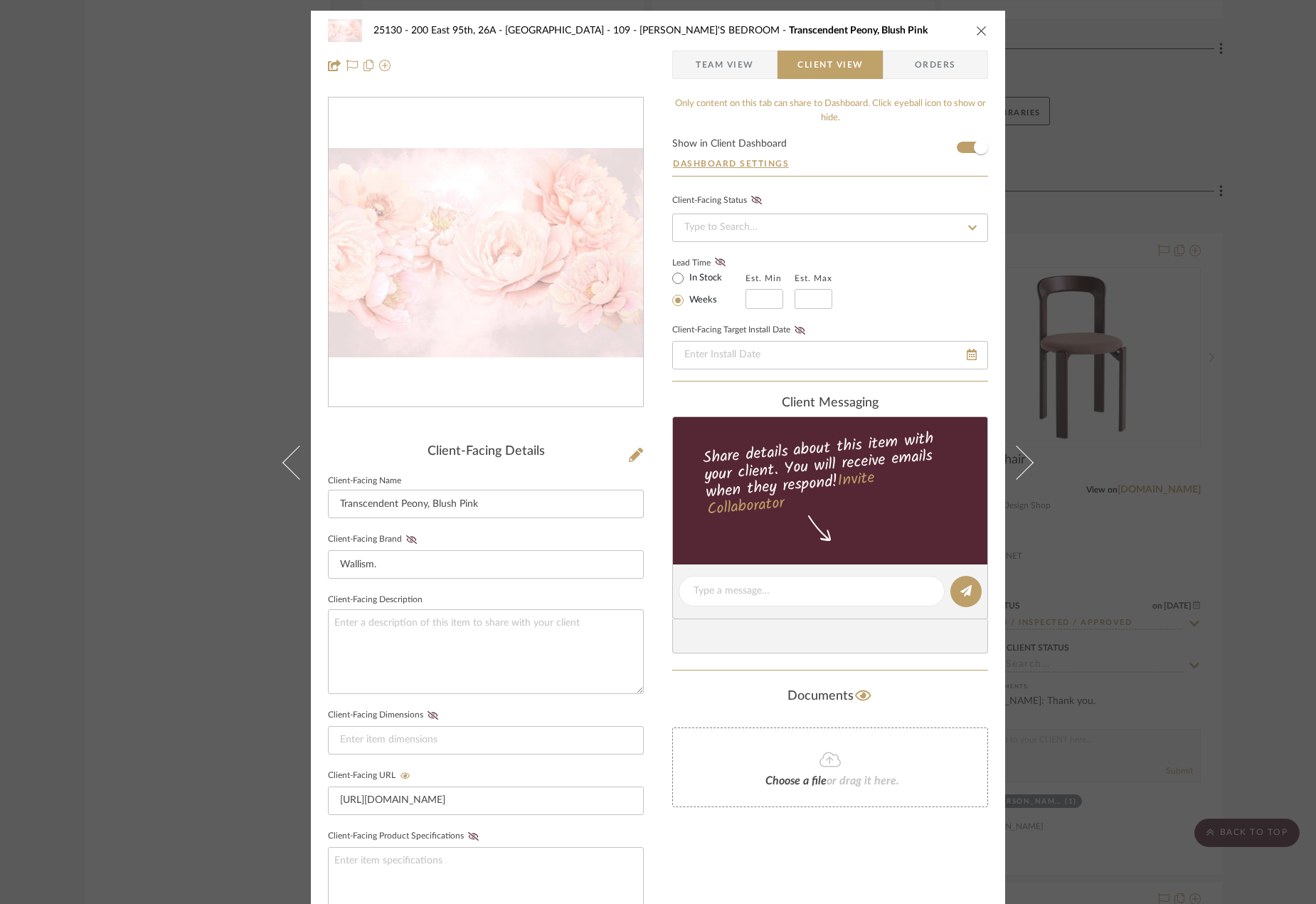
click at [720, 89] on div "25130 - 200 East 95th, 26A - Kosheleva 109 - ASTRID'S BEDROOM Transcendent Peon…" at bounding box center [658, 603] width 694 height 1185
click at [715, 67] on span "Team View" at bounding box center [725, 64] width 59 height 28
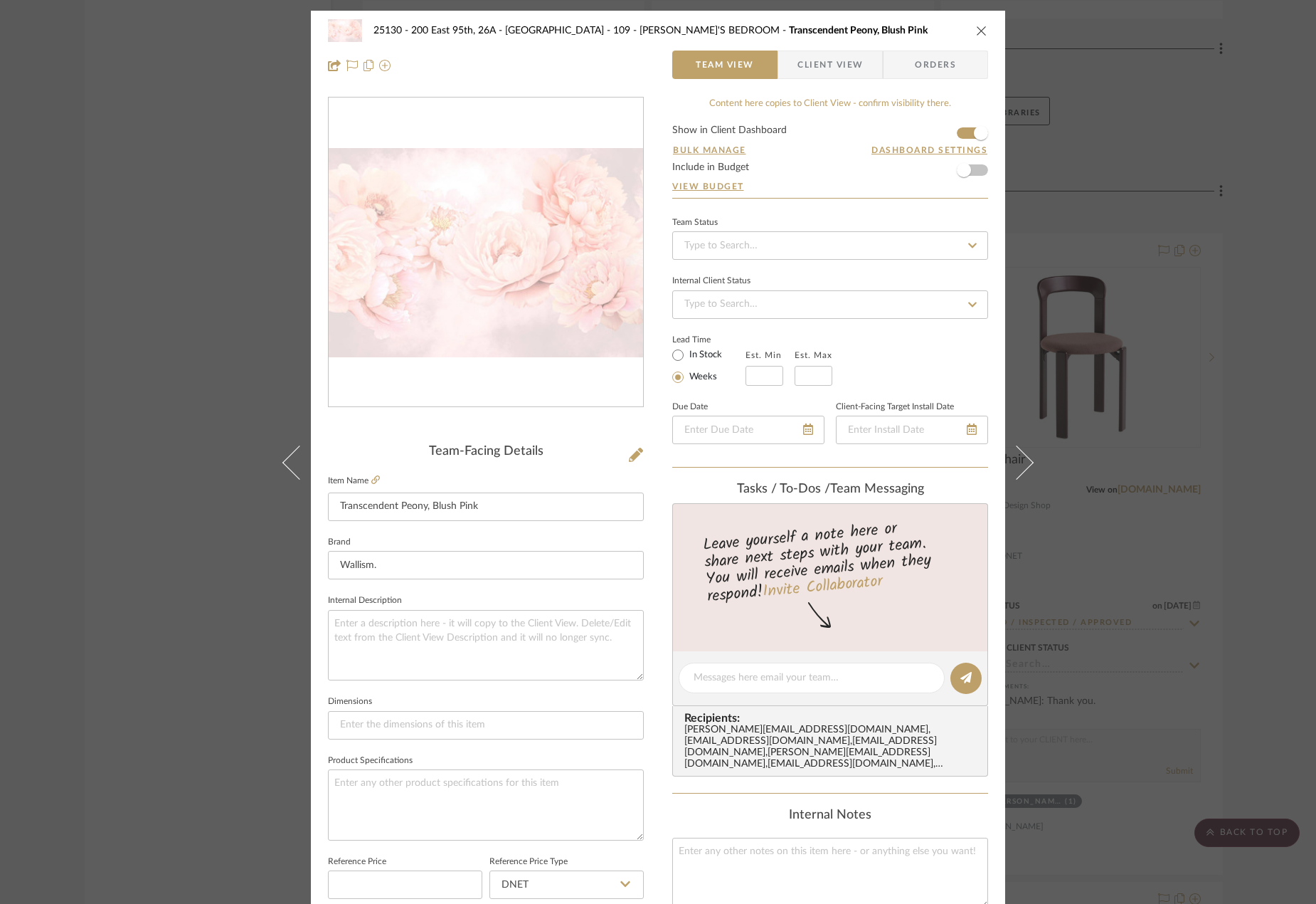
click at [1144, 302] on div "25130 - 200 East 95th, 26A - Kosheleva 109 - [PERSON_NAME]'S BEDROOM Transcende…" at bounding box center [658, 452] width 1316 height 904
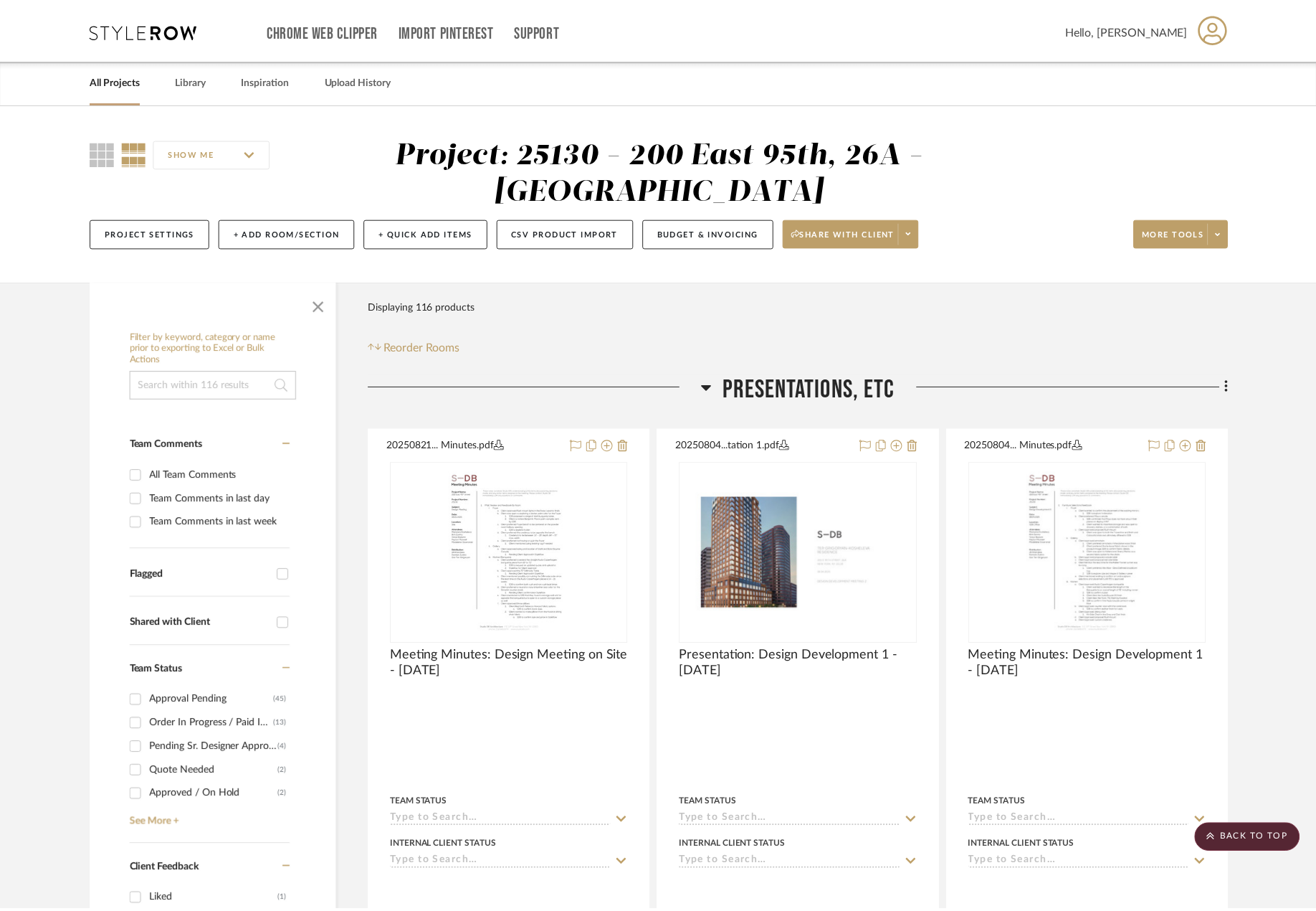
scroll to position [15923, 0]
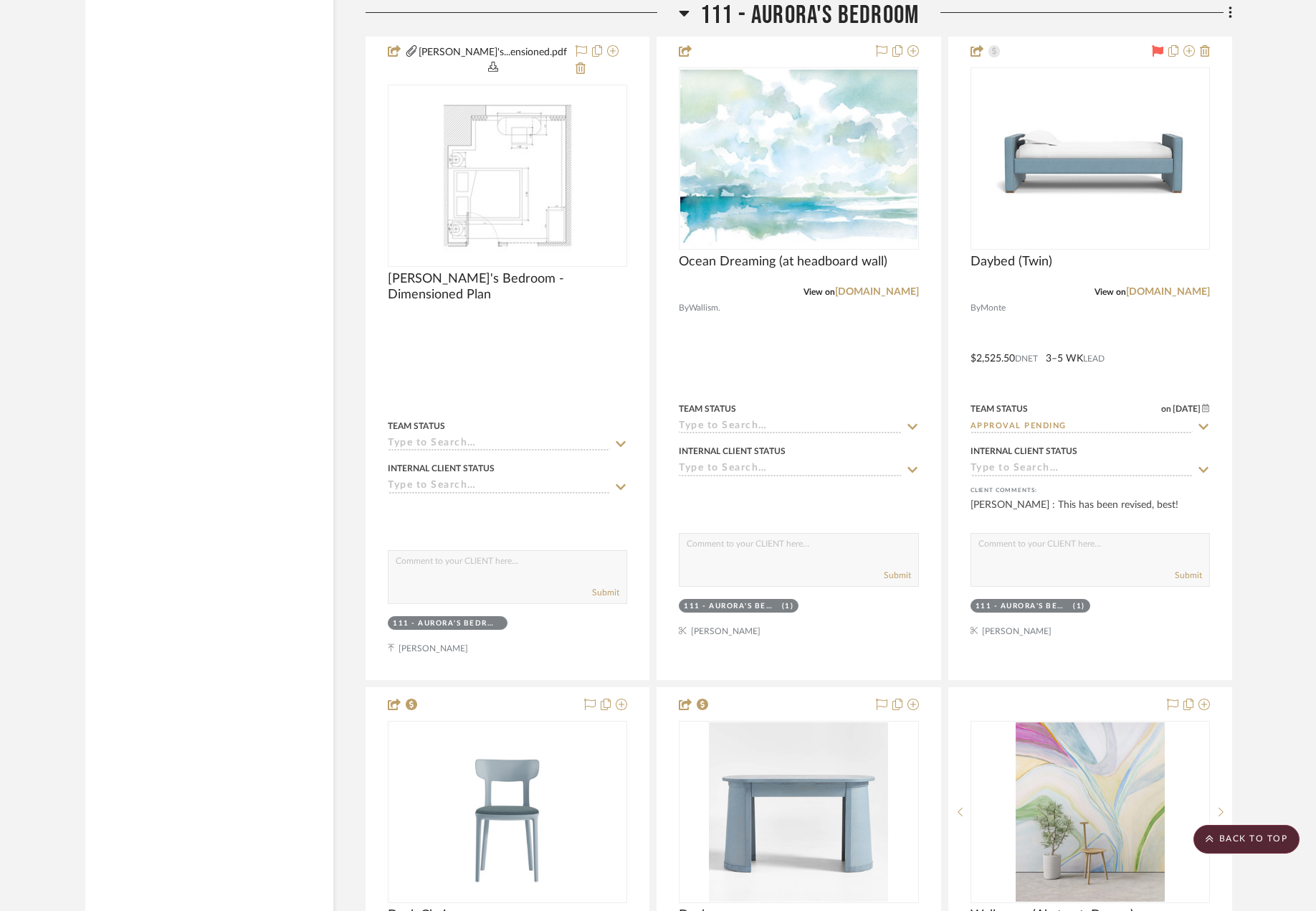
scroll to position [15760, 0]
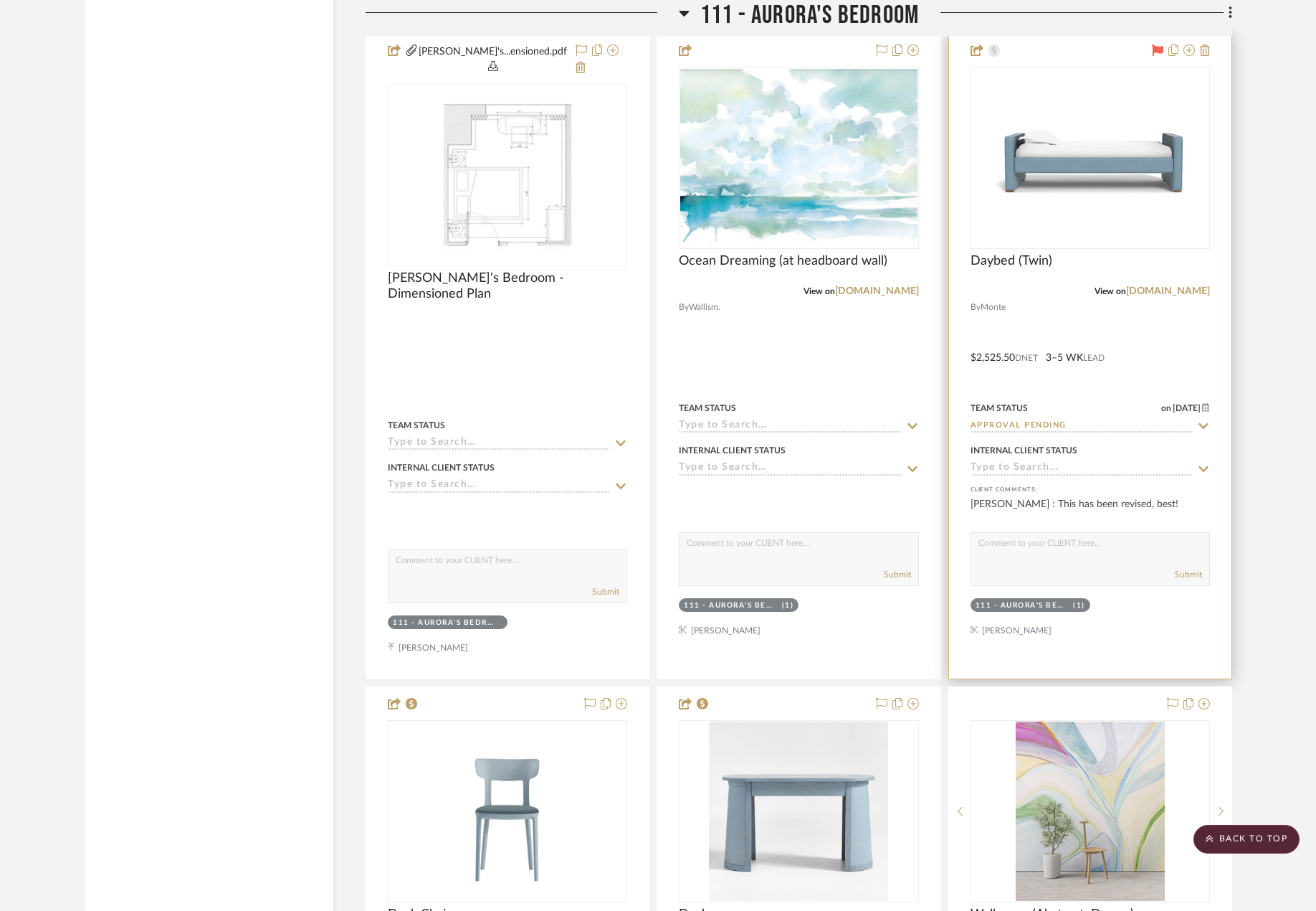
click at [1169, 346] on div at bounding box center [1091, 356] width 282 height 645
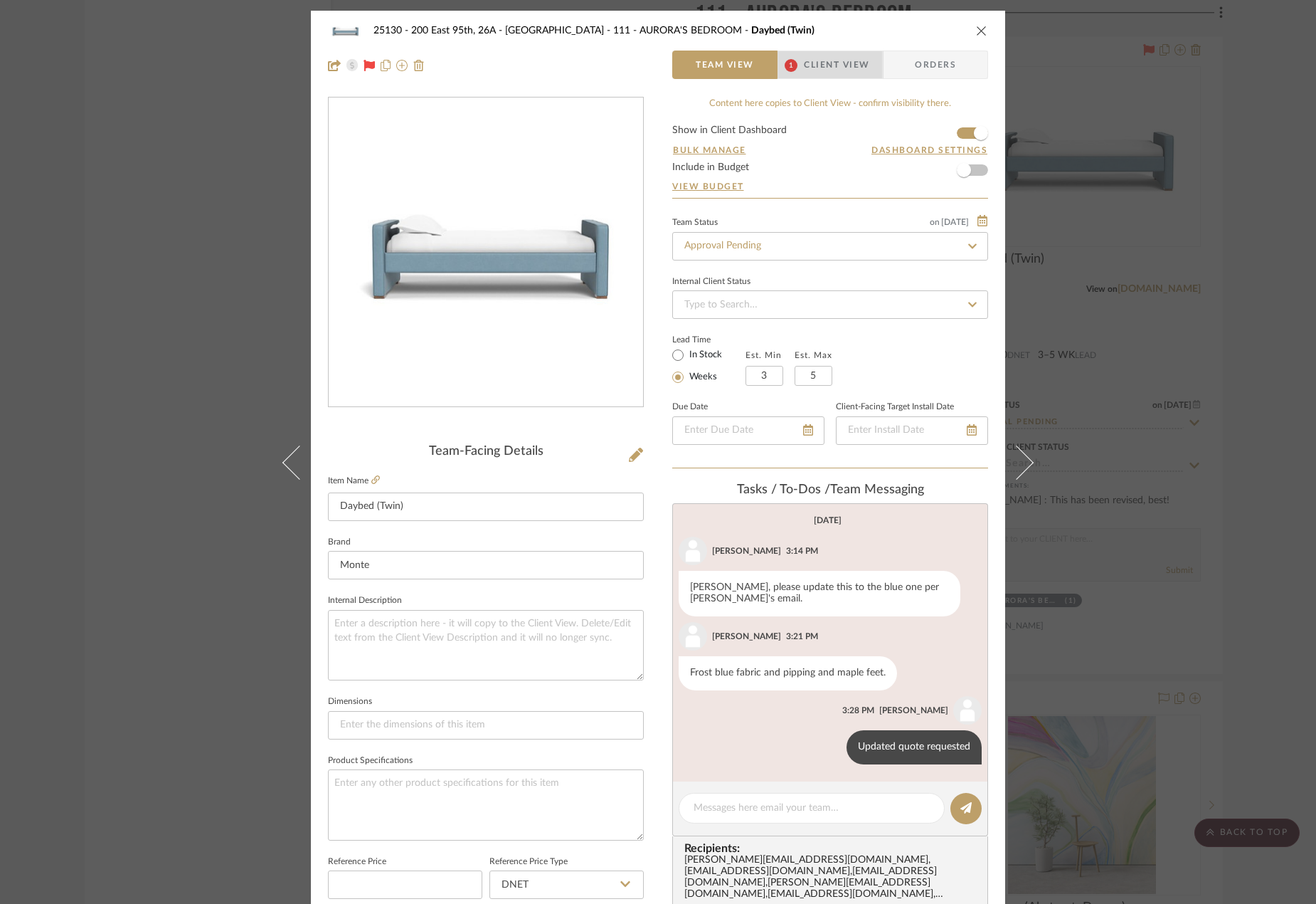
click at [814, 56] on span "Client View" at bounding box center [836, 64] width 65 height 28
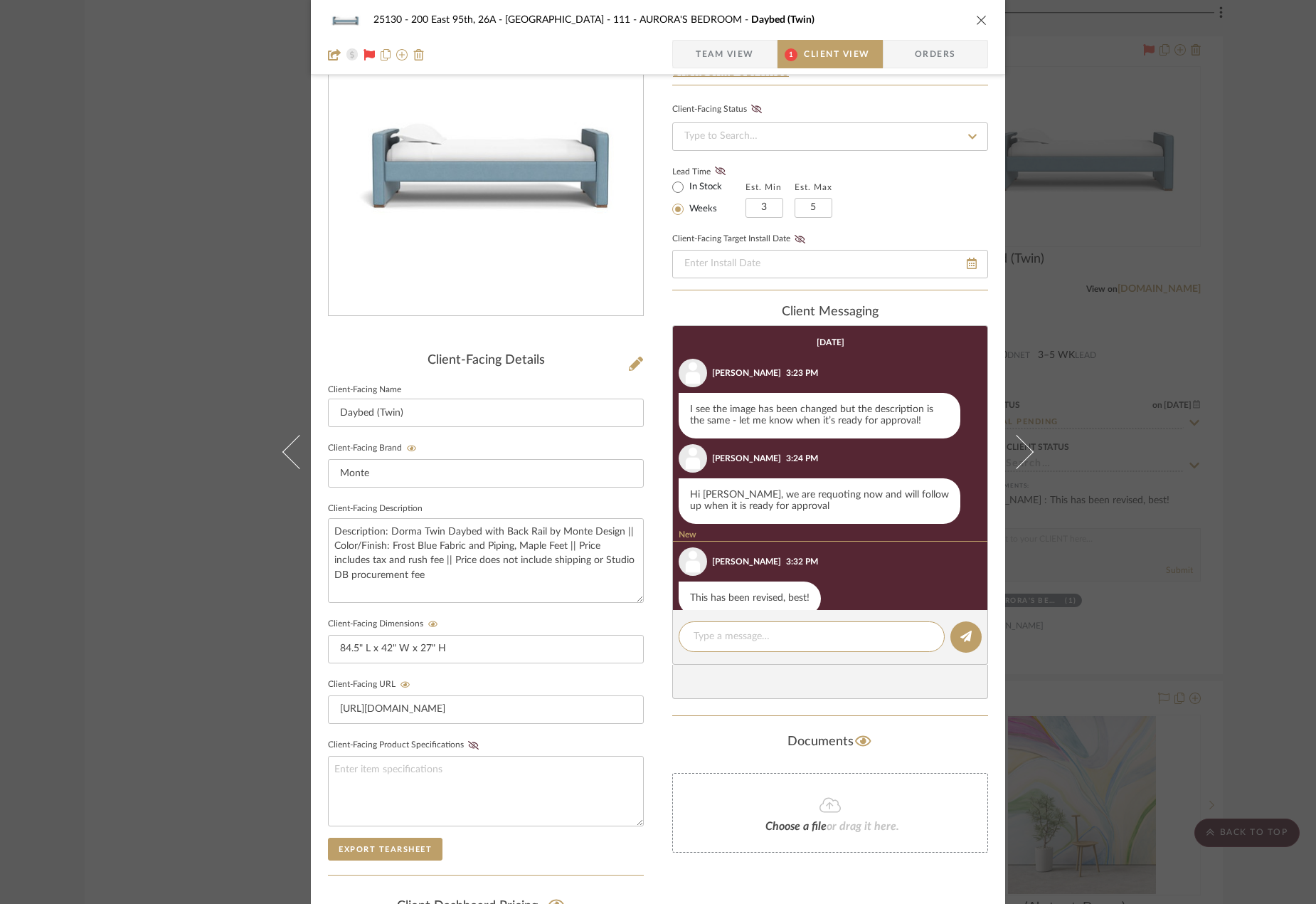
scroll to position [23, 0]
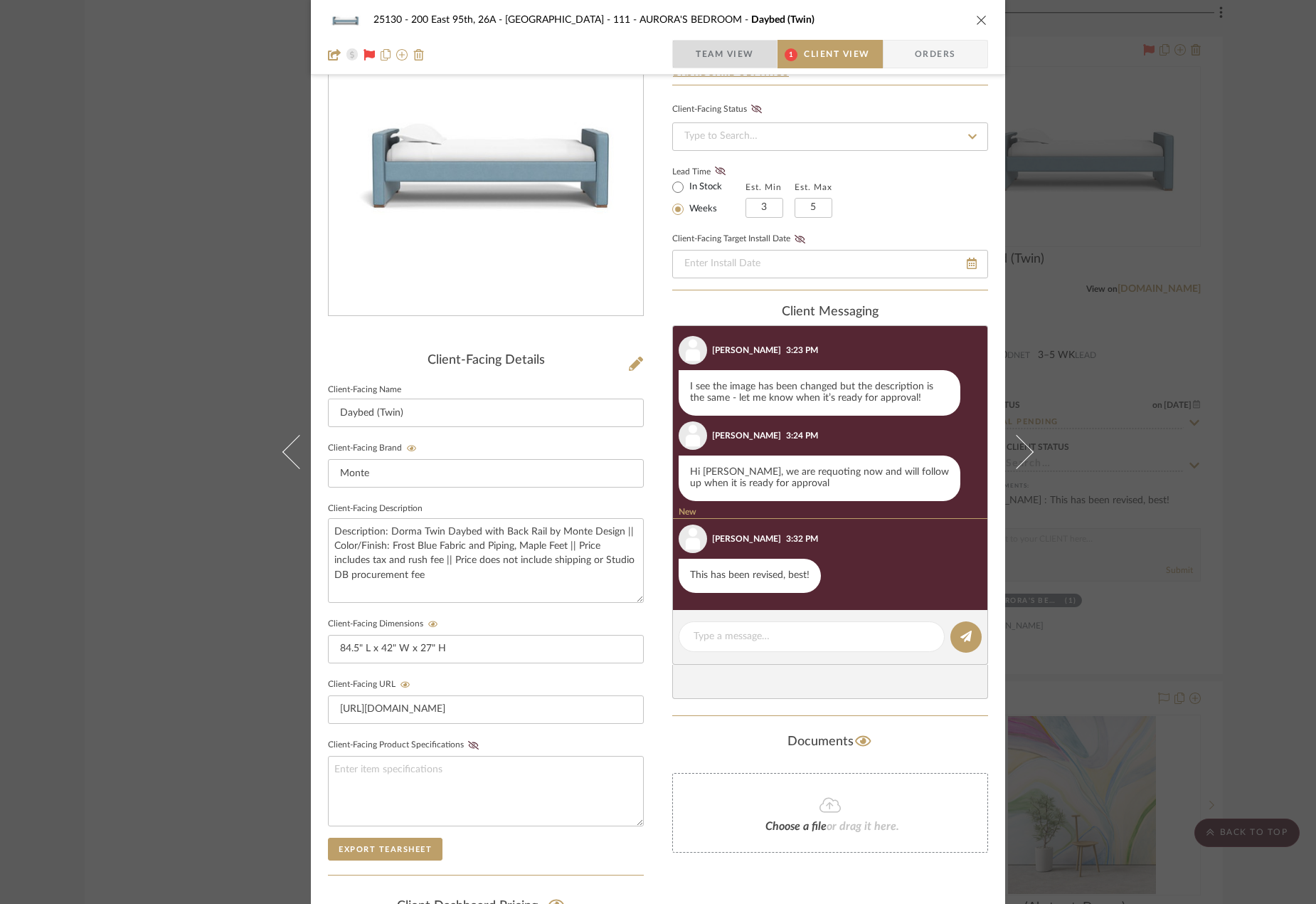
click at [724, 57] on span "Team View" at bounding box center [725, 54] width 59 height 28
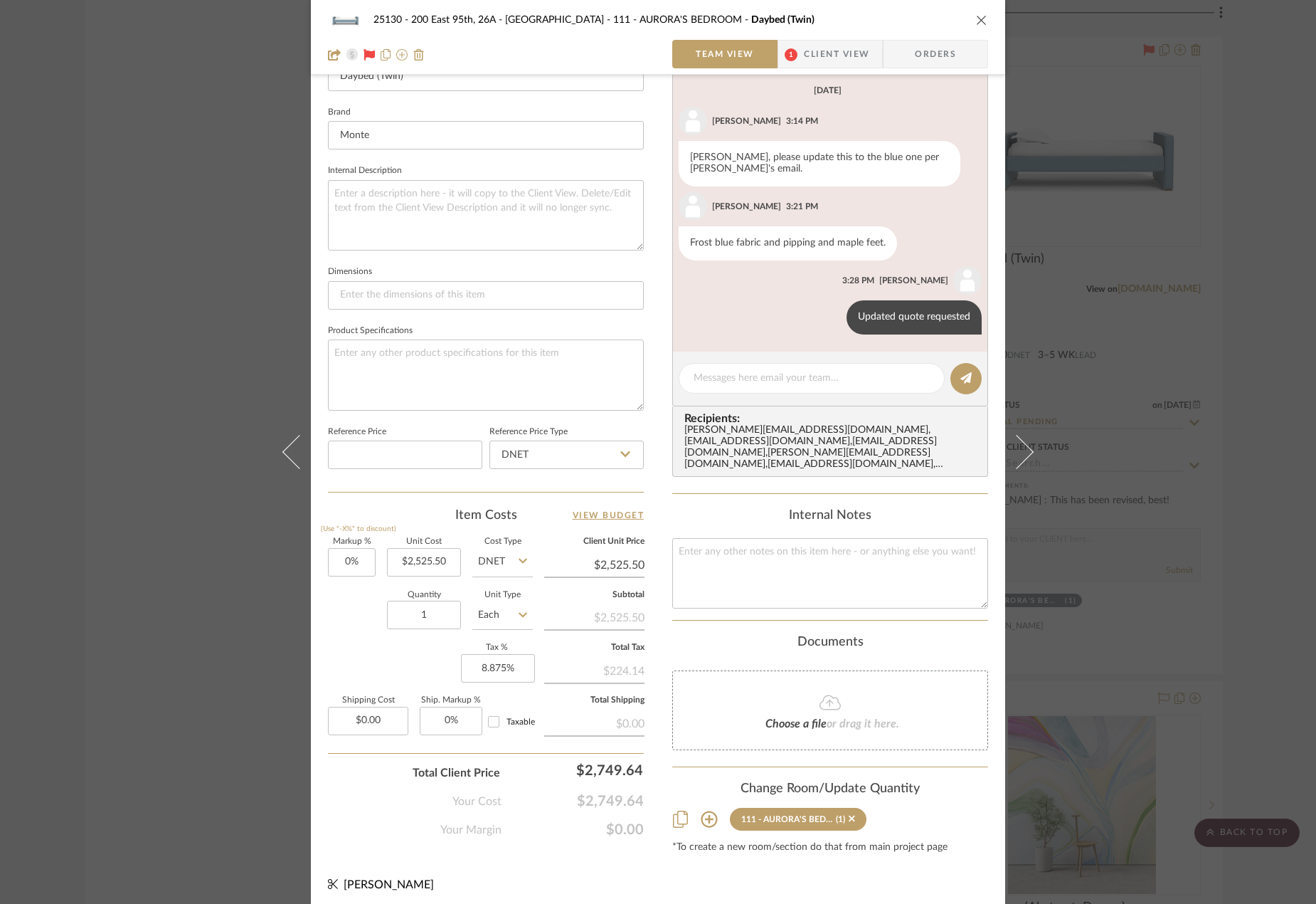
scroll to position [436, 0]
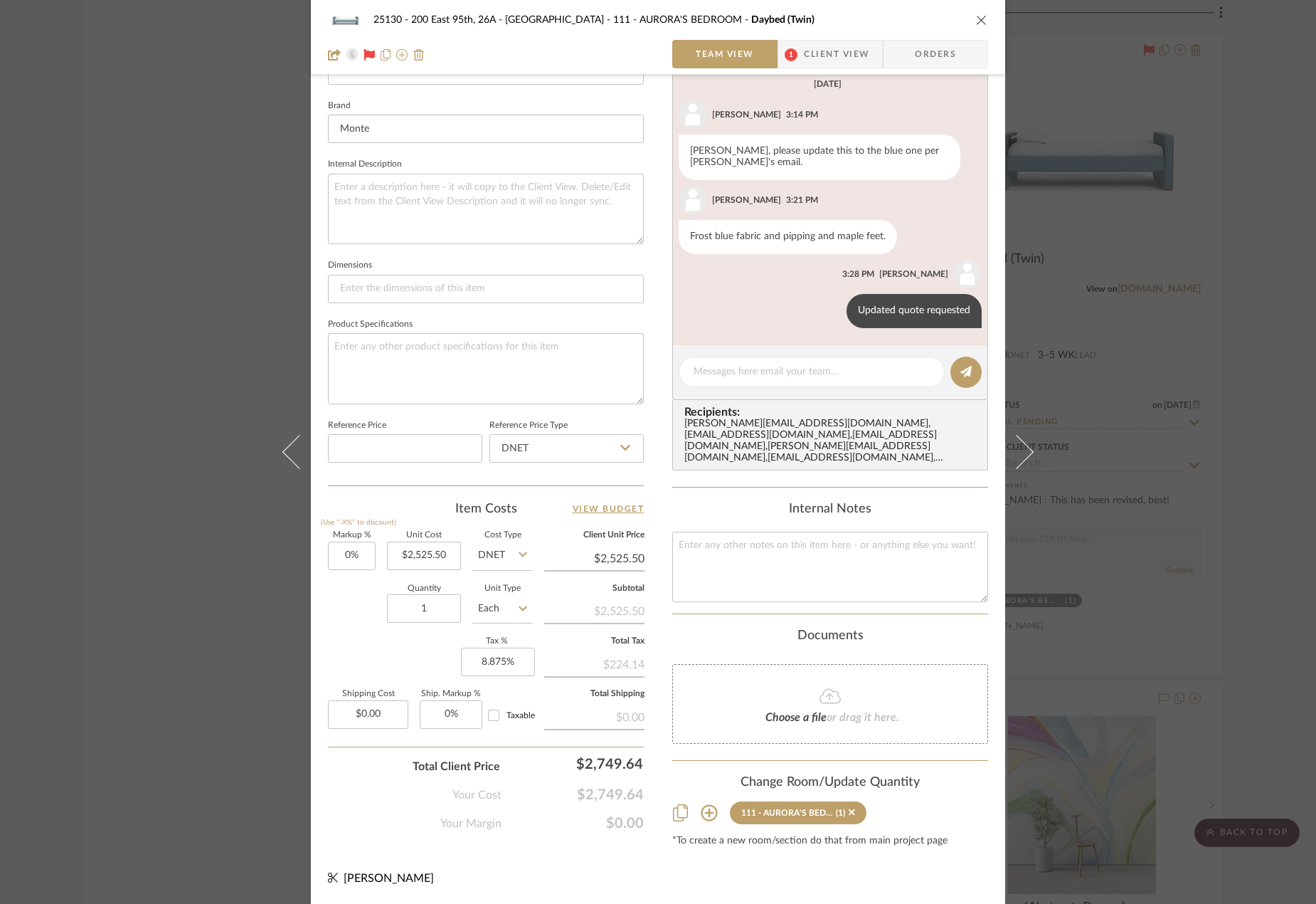
click at [1198, 303] on div "25130 - 200 East 95th, 26A - Kosheleva 111 - AURORA'S BEDROOM Daybed (Twin) Tea…" at bounding box center [658, 452] width 1316 height 904
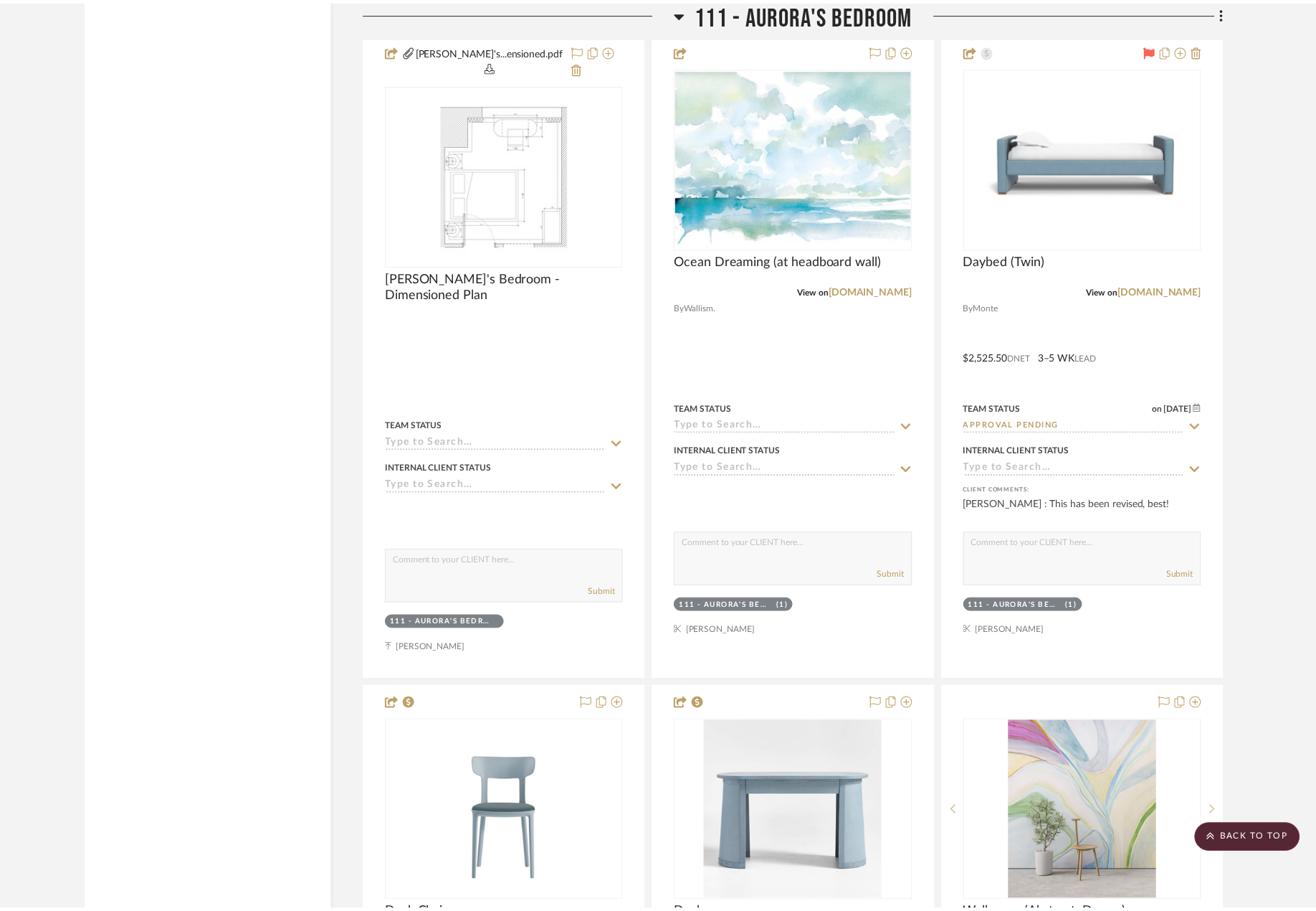
scroll to position [15760, 0]
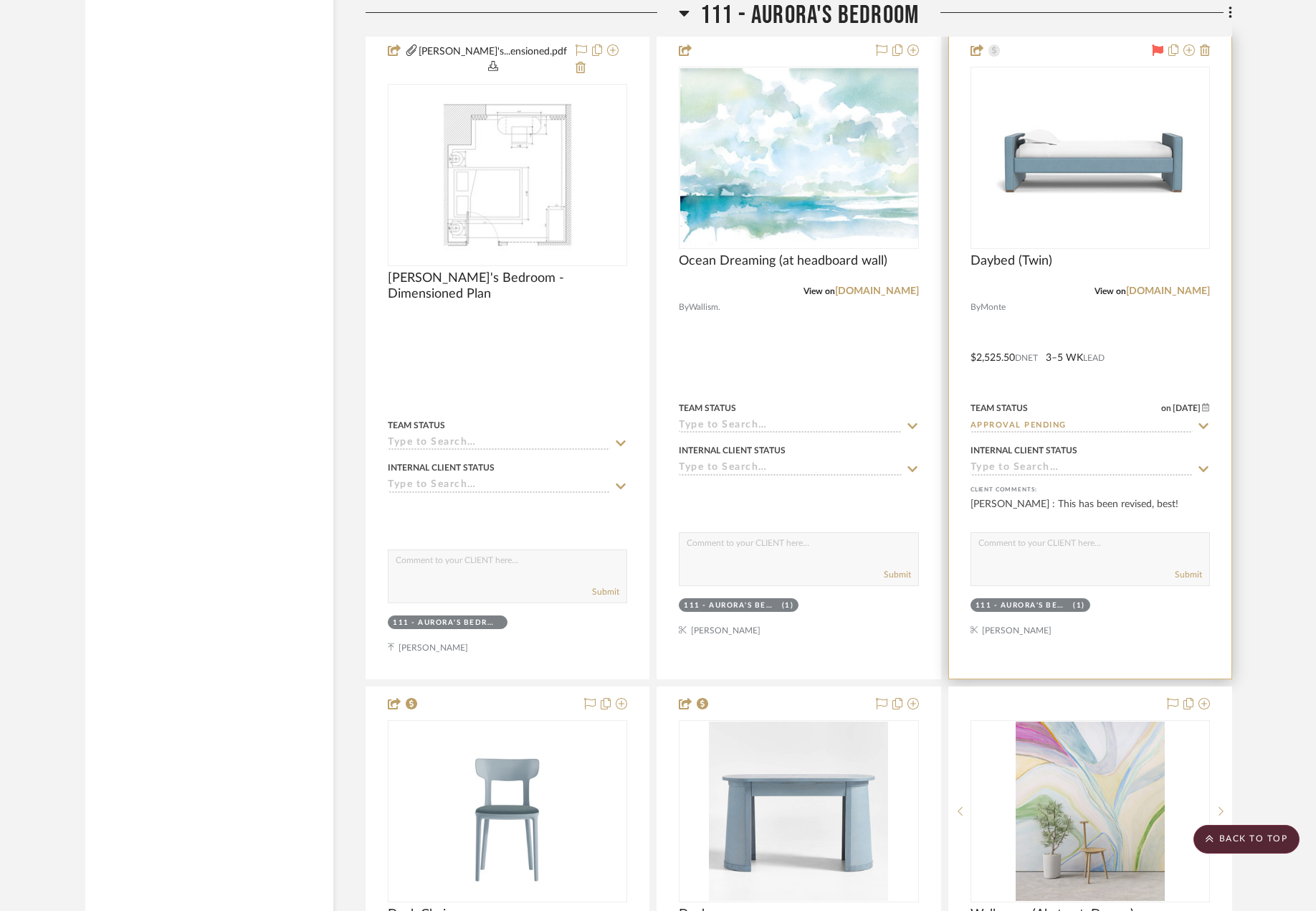
click at [1021, 314] on div at bounding box center [1091, 356] width 282 height 645
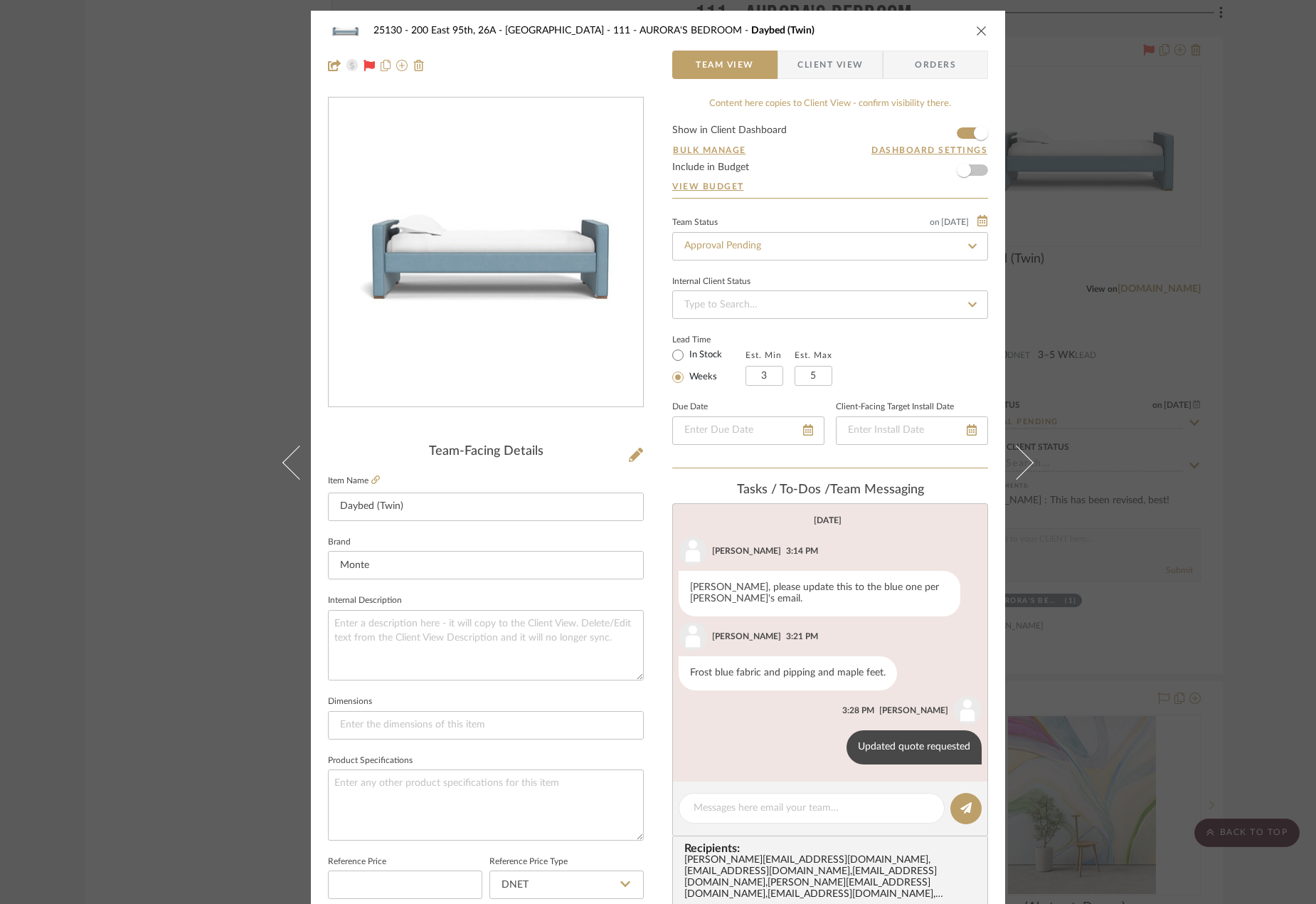
click at [1118, 175] on div "25130 - 200 East 95th, 26A - Kosheleva 111 - AURORA'S BEDROOM Daybed (Twin) Tea…" at bounding box center [658, 452] width 1316 height 904
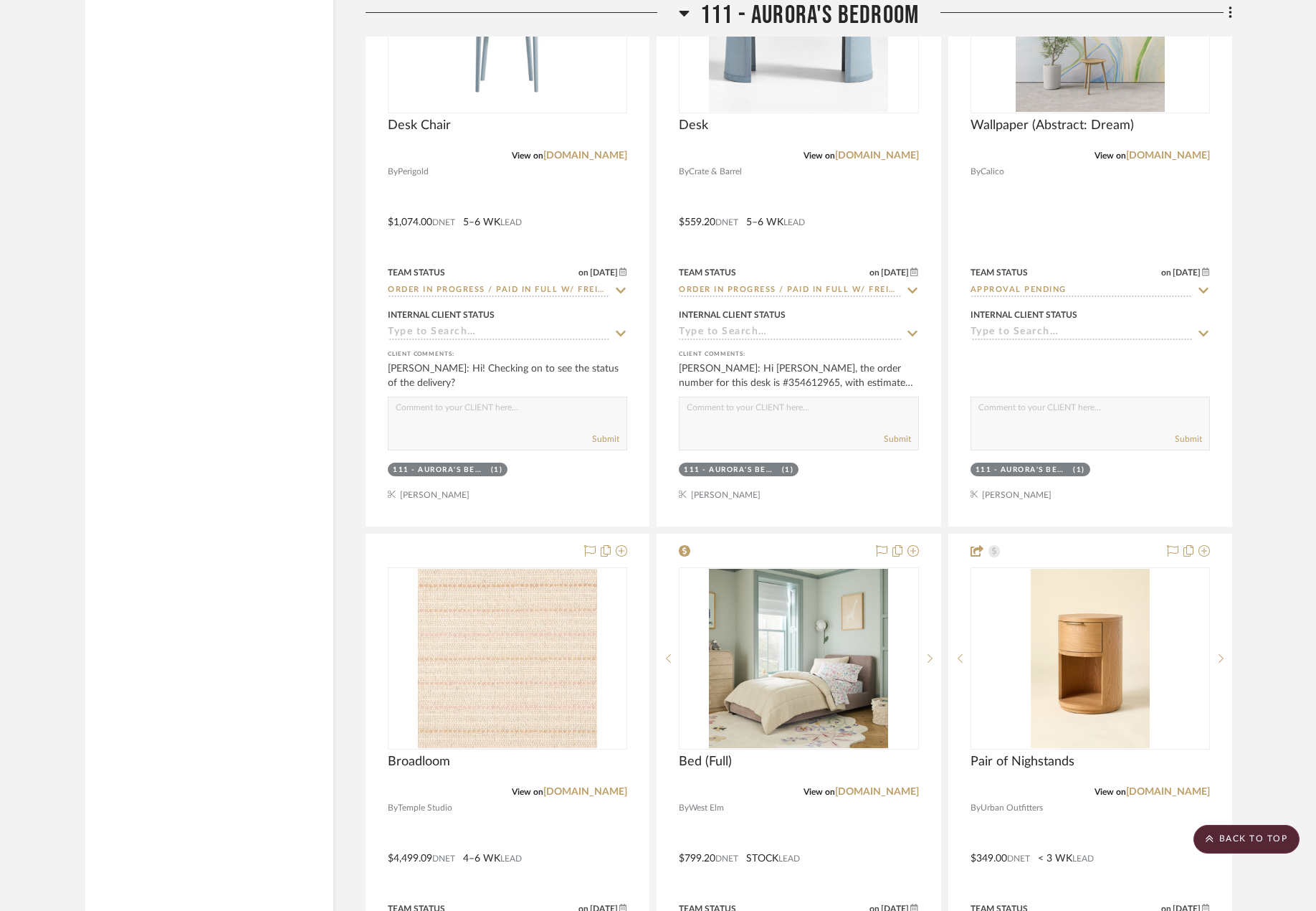
scroll to position [16907, 0]
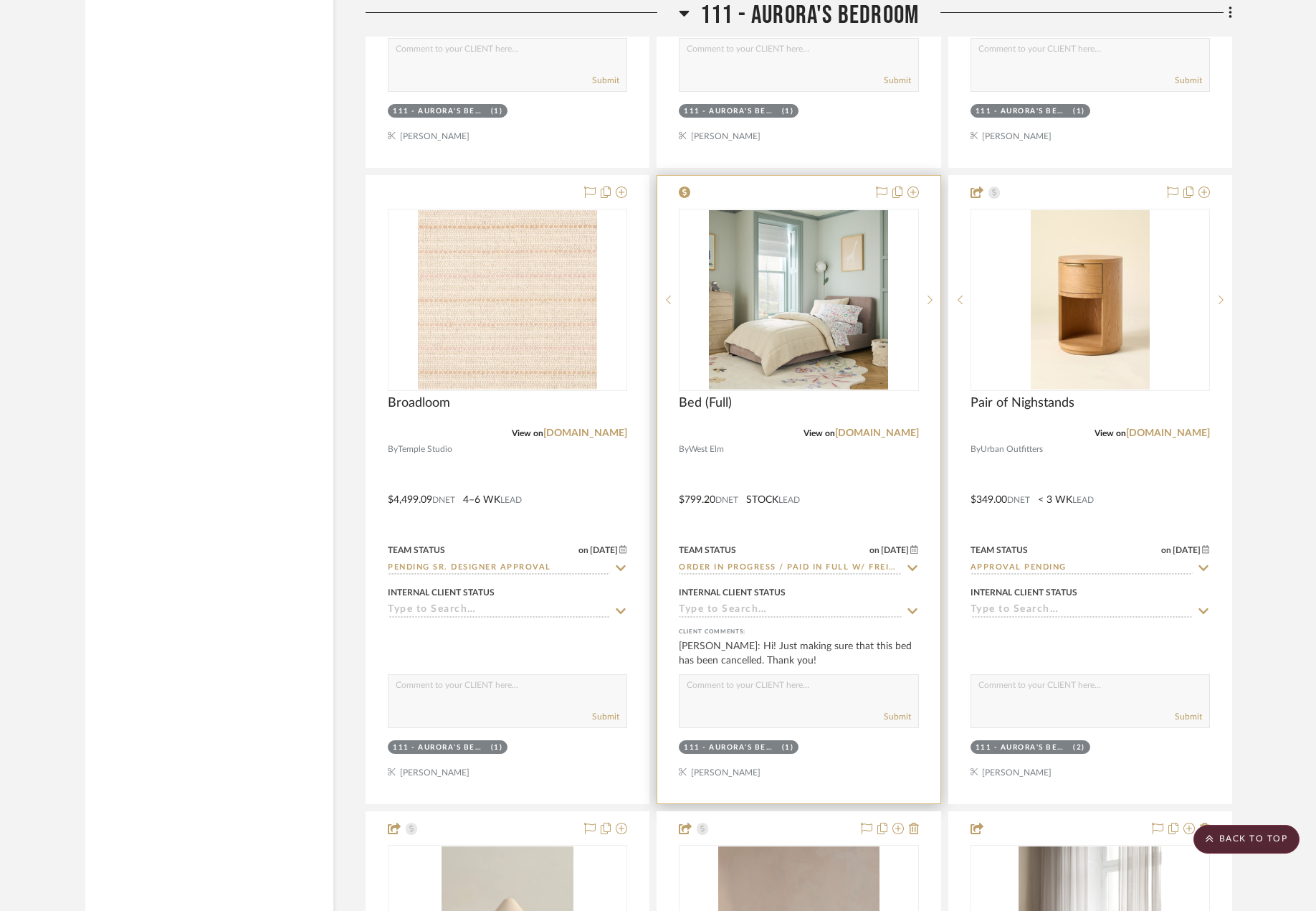
click at [764, 475] on div at bounding box center [798, 489] width 282 height 628
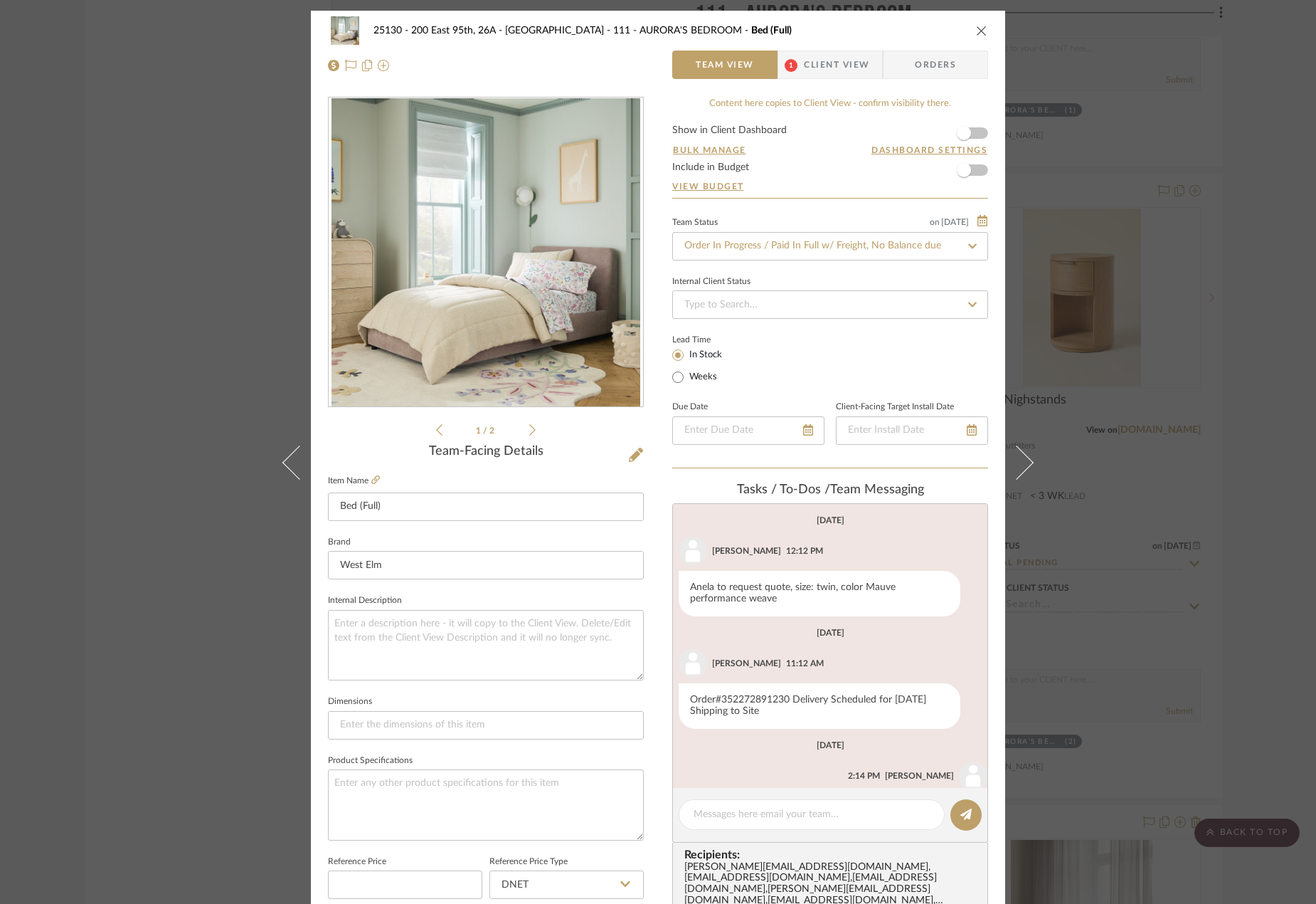
scroll to position [273, 0]
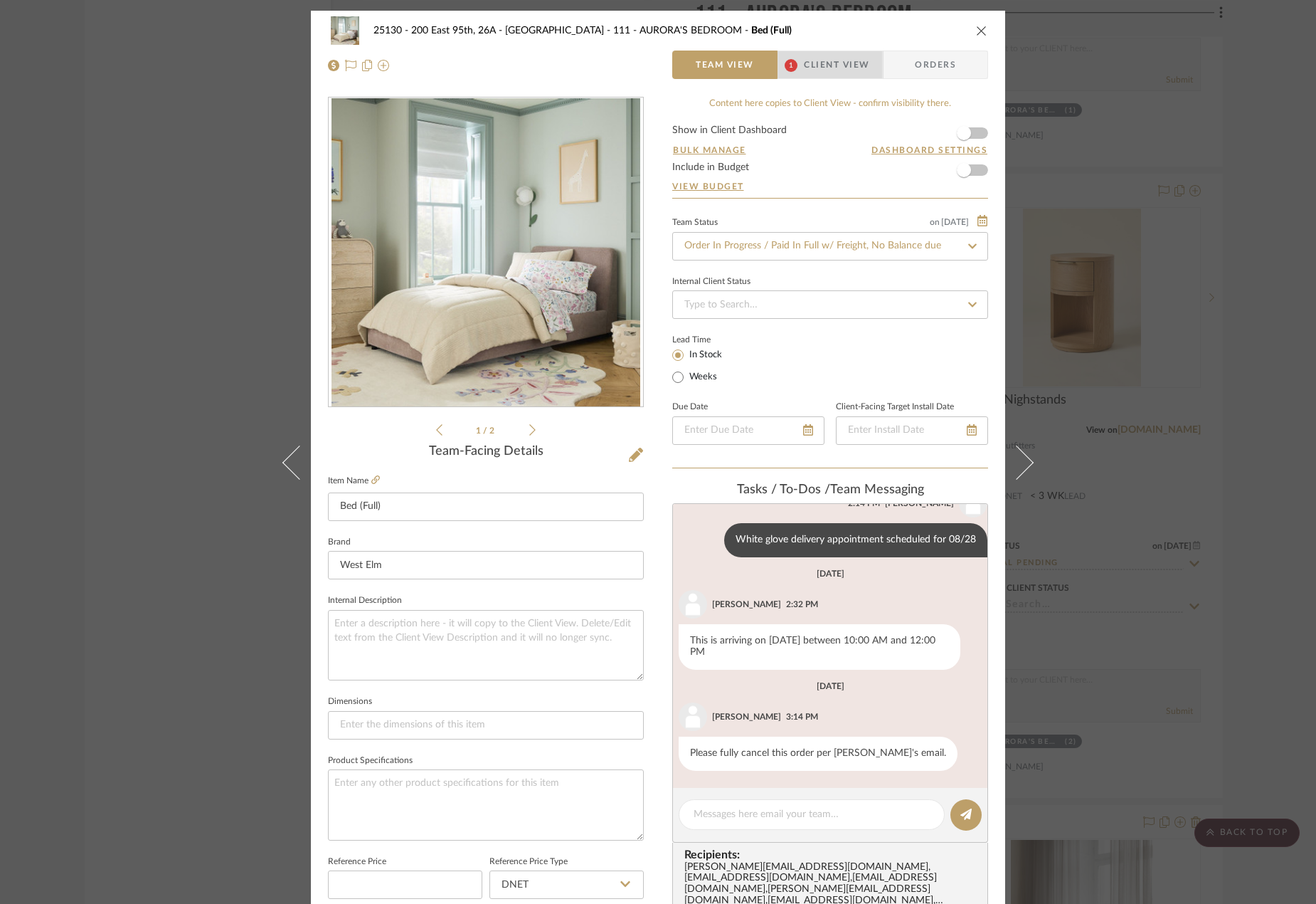
click at [833, 59] on span "Client View" at bounding box center [836, 64] width 65 height 28
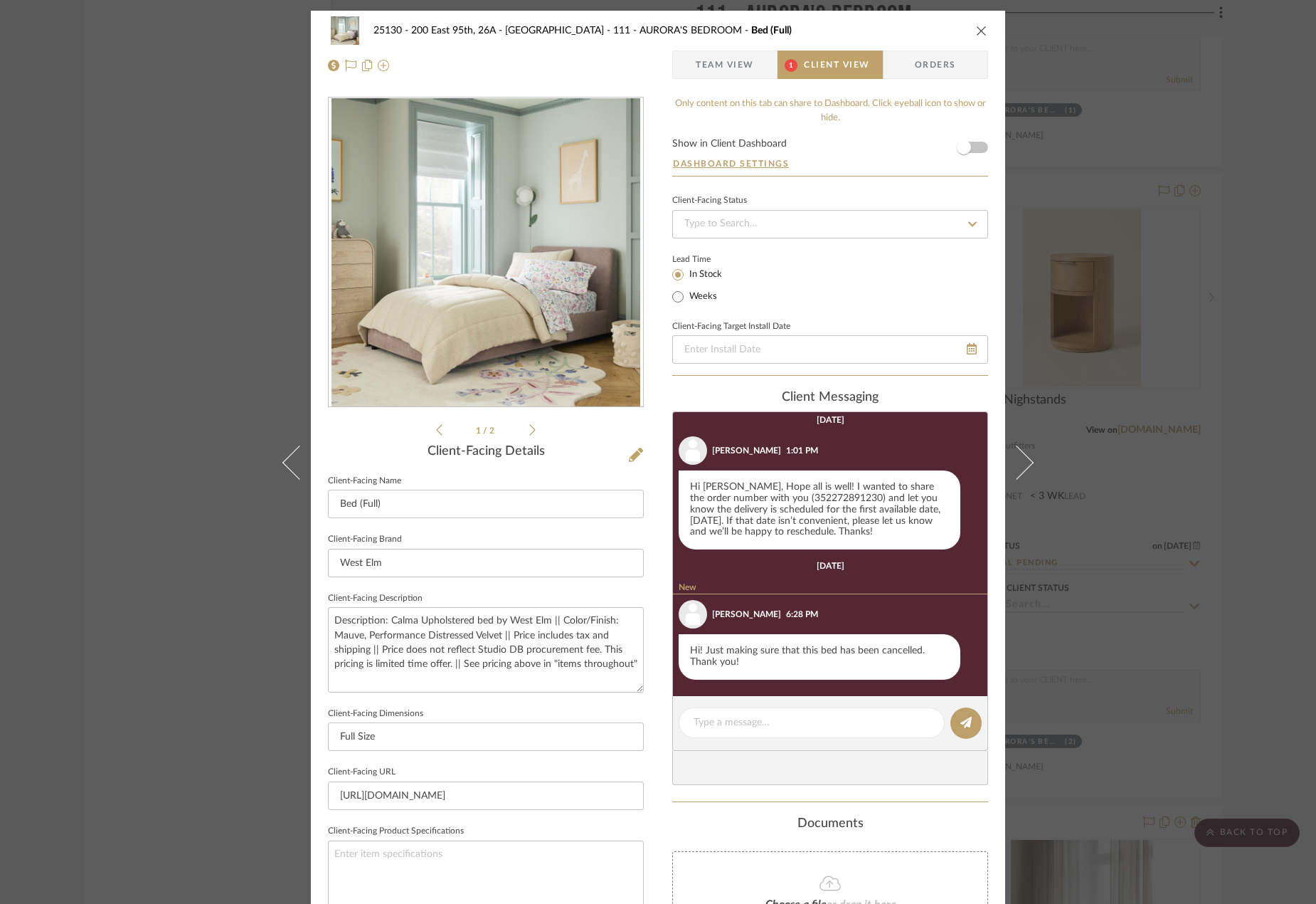
scroll to position [196, 0]
click at [737, 61] on span "Team View" at bounding box center [725, 64] width 59 height 28
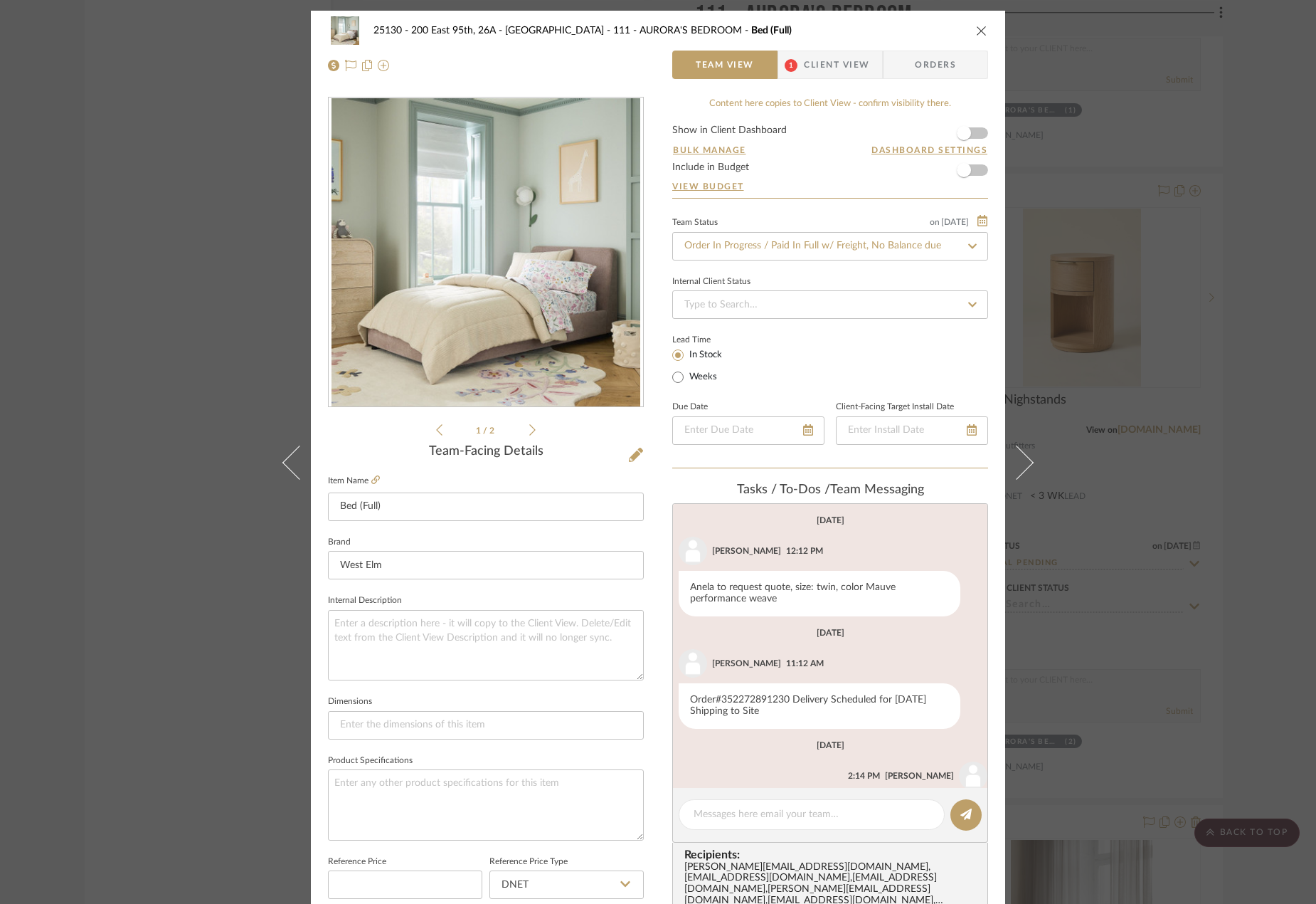
scroll to position [273, 0]
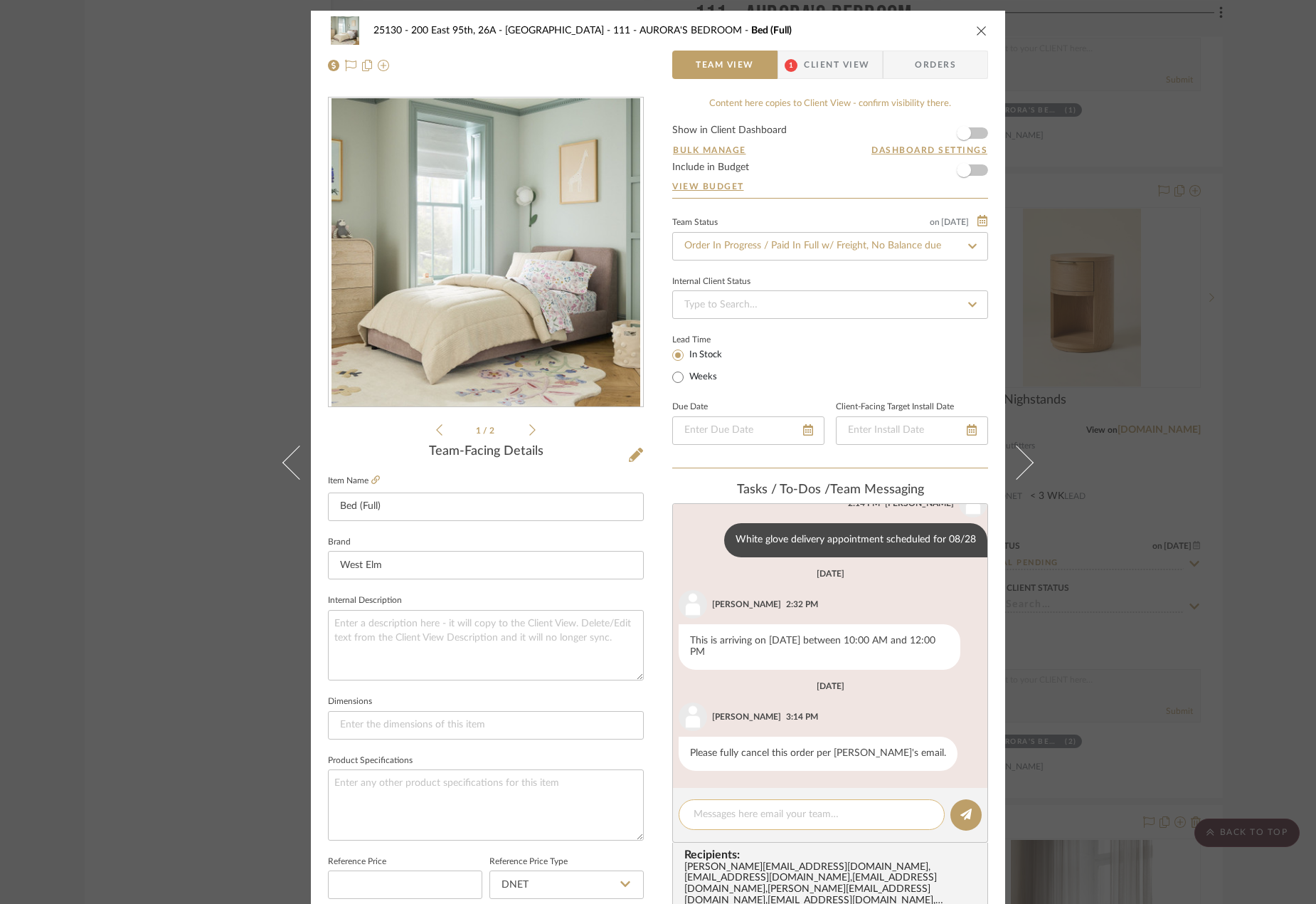
click at [809, 813] on textarea at bounding box center [812, 815] width 237 height 15
type textarea "T"
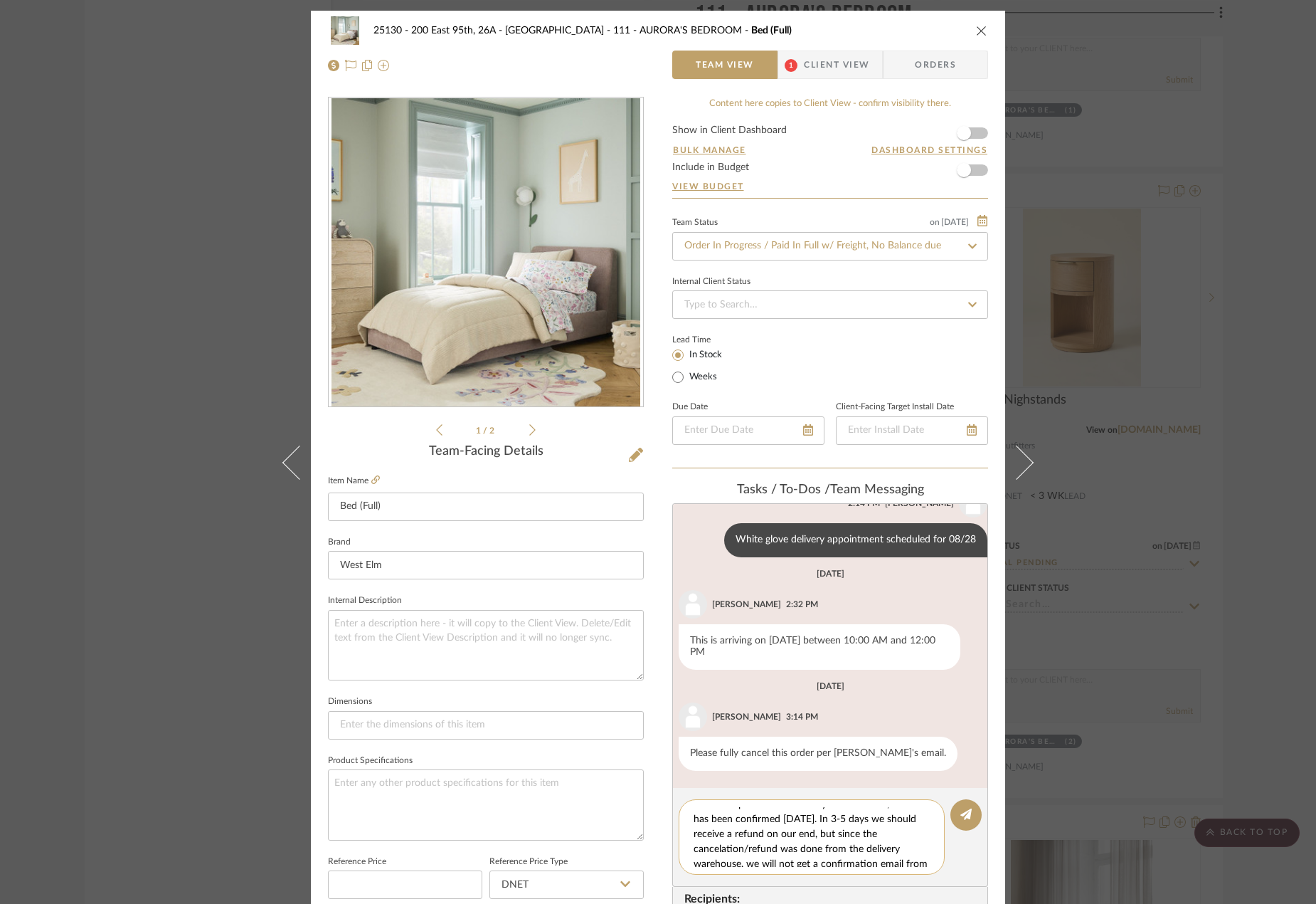
scroll to position [0, 0]
click at [798, 832] on textarea "West Elm processed a delivery center return, which has been confirmed [DATE]. I…" at bounding box center [816, 837] width 247 height 60
click at [799, 832] on textarea "West Elm processed a delivery center return, which has been confirmed [DATE]. I…" at bounding box center [816, 837] width 247 height 60
click at [830, 827] on textarea "West Elm processed a delivery center return, which has been confirmed as of [DA…" at bounding box center [816, 837] width 247 height 60
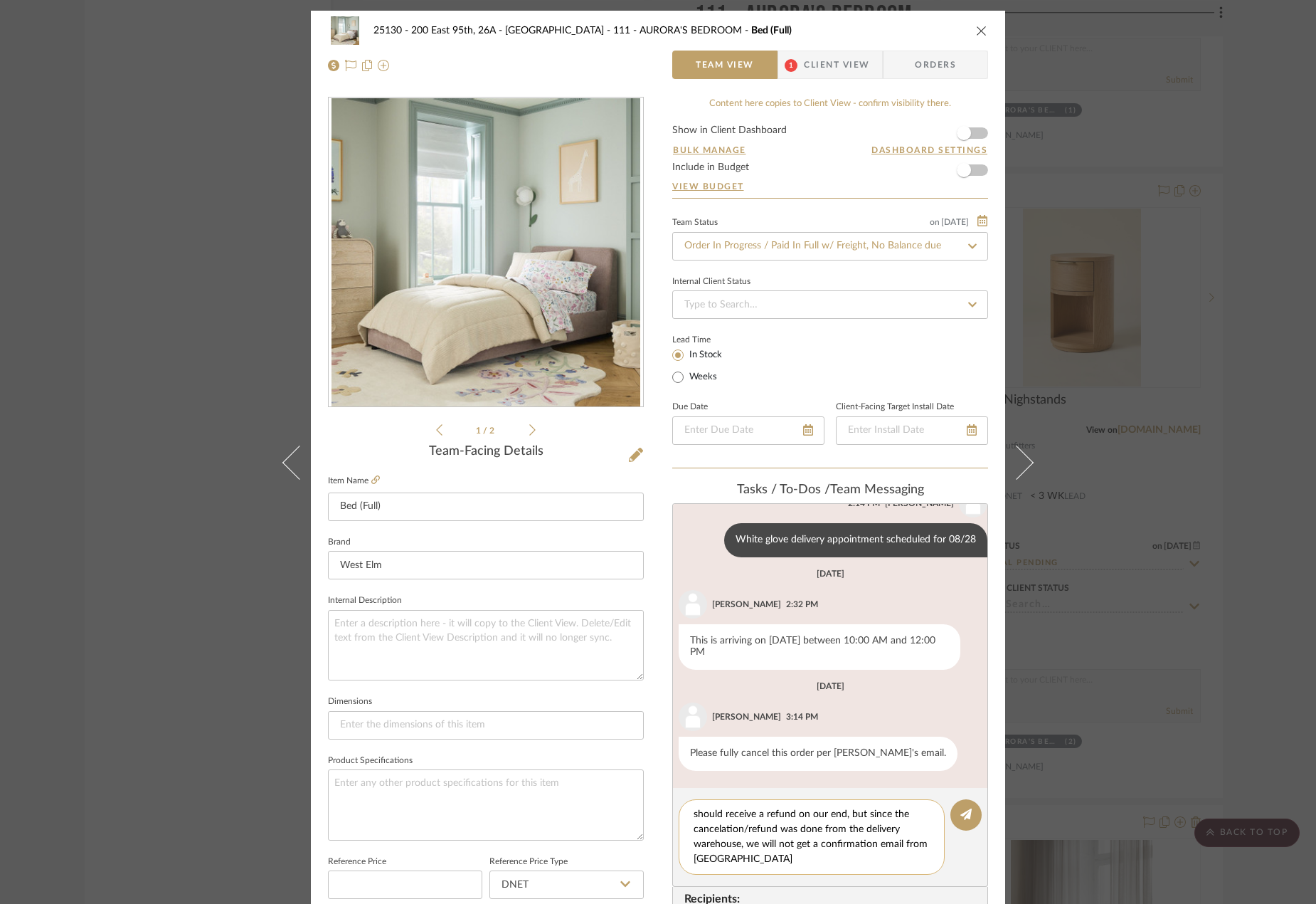
click at [856, 810] on textarea "West Elm processed a delivery center return, which has been confirmed as of [DA…" at bounding box center [816, 837] width 247 height 60
click at [835, 854] on textarea "West Elm processed a delivery center return, which has been confirmed as of [DA…" at bounding box center [816, 837] width 247 height 60
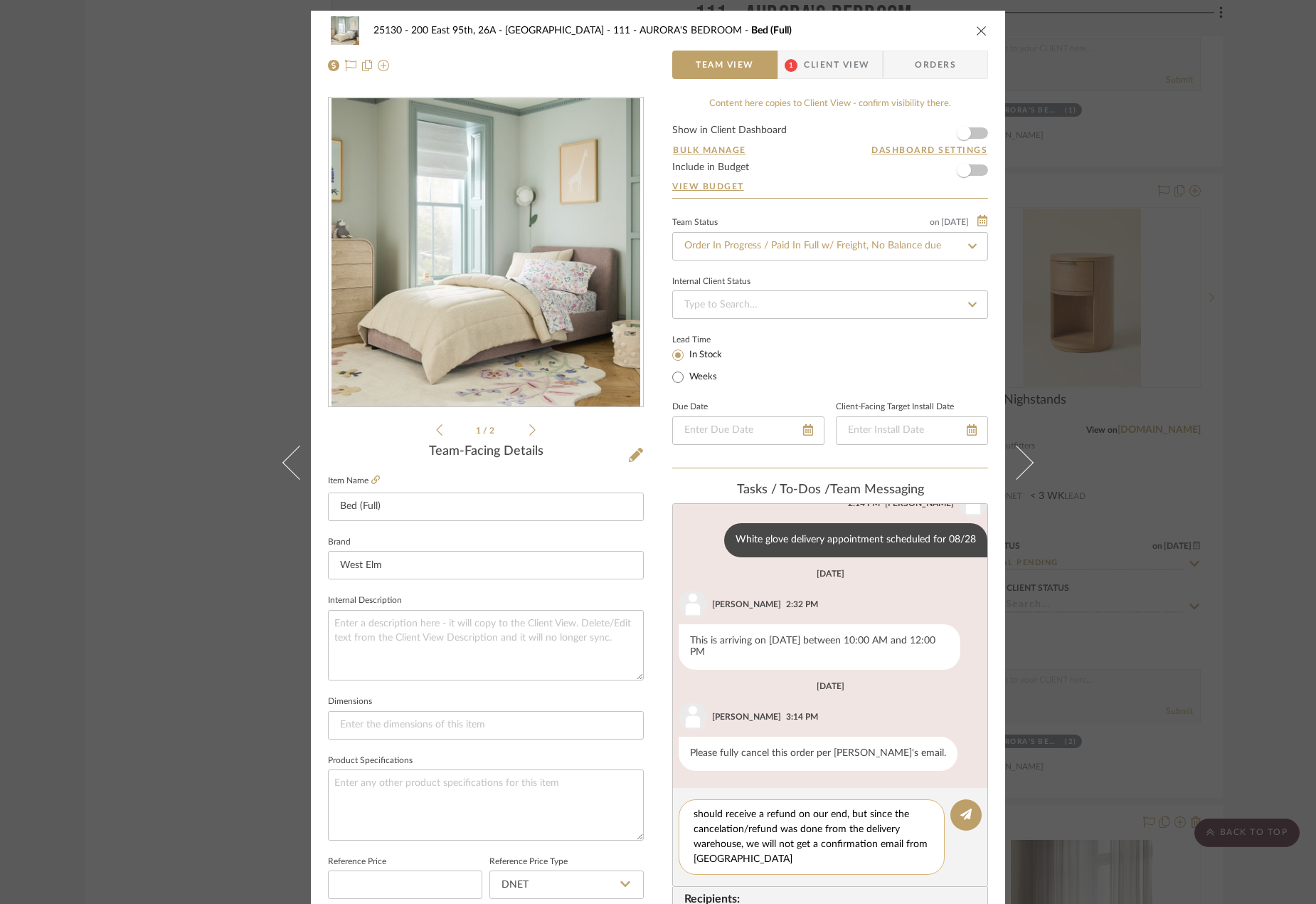
type textarea "West Elm processed a delivery center return, which has been confirmed as of [DA…"
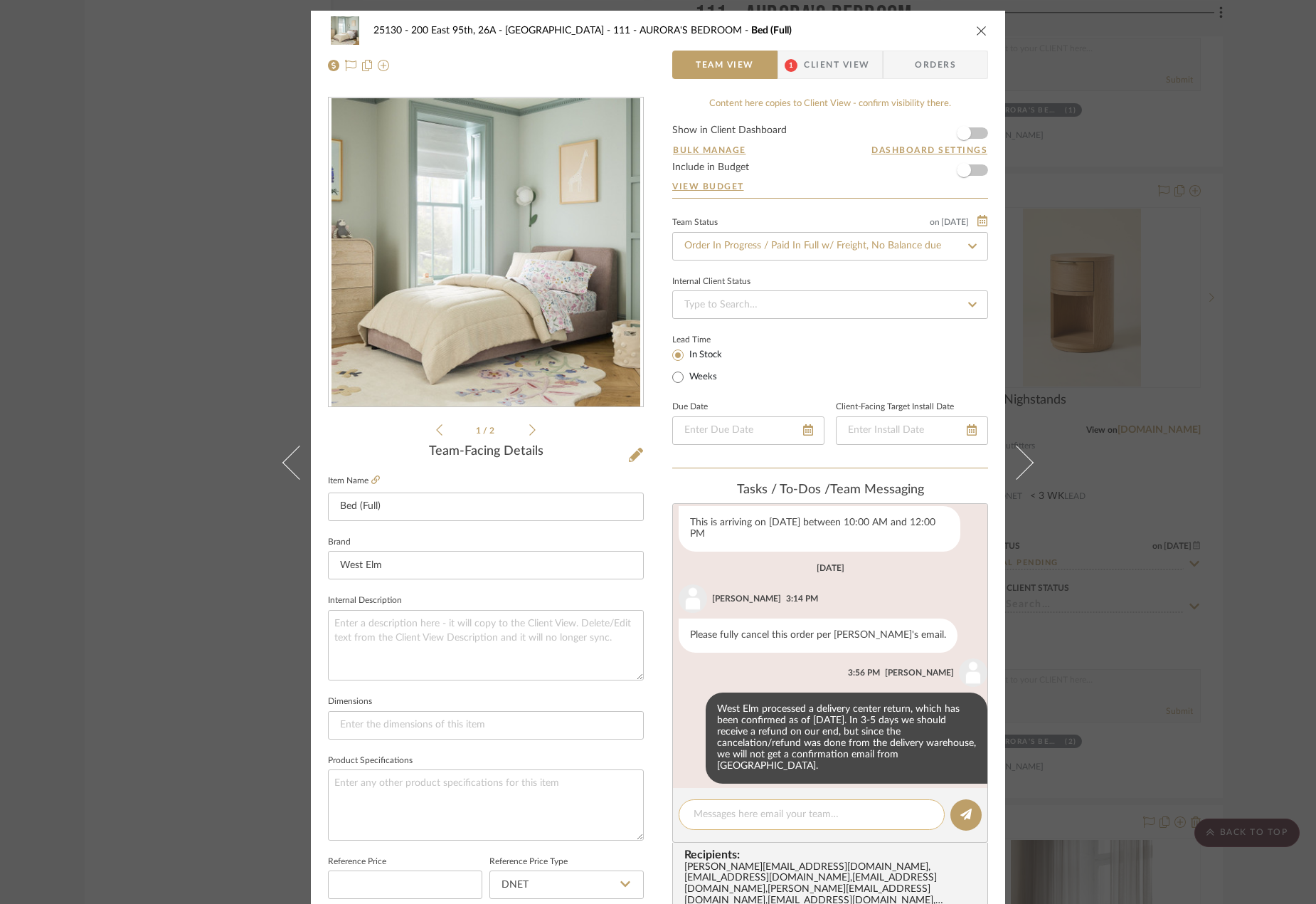
scroll to position [392, 0]
click at [1217, 527] on div "25130 - 200 East 95th, 26A - Kosheleva 111 - AURORA'S BEDROOM Bed (Full) Team V…" at bounding box center [658, 452] width 1316 height 904
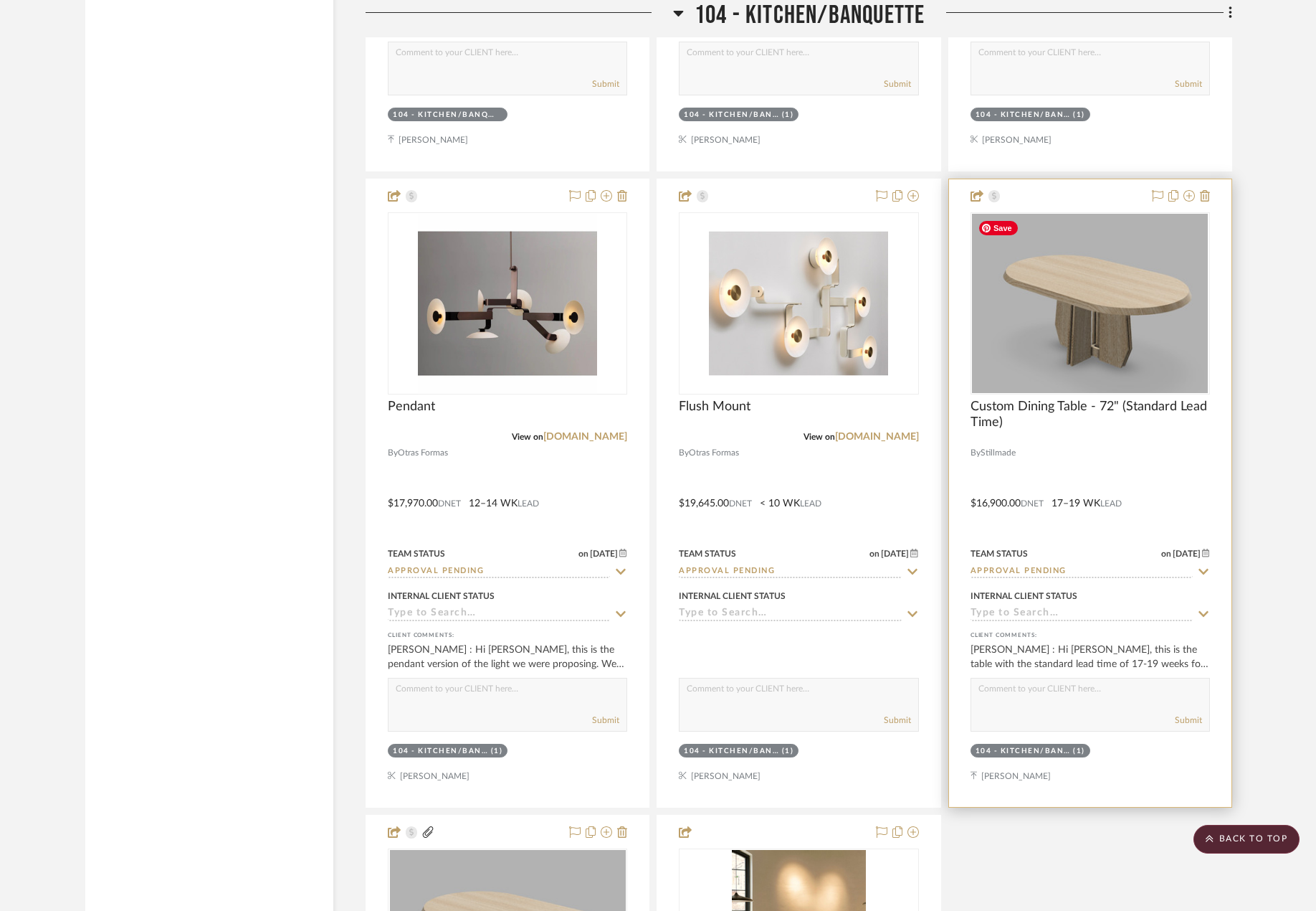
scroll to position [7153, 0]
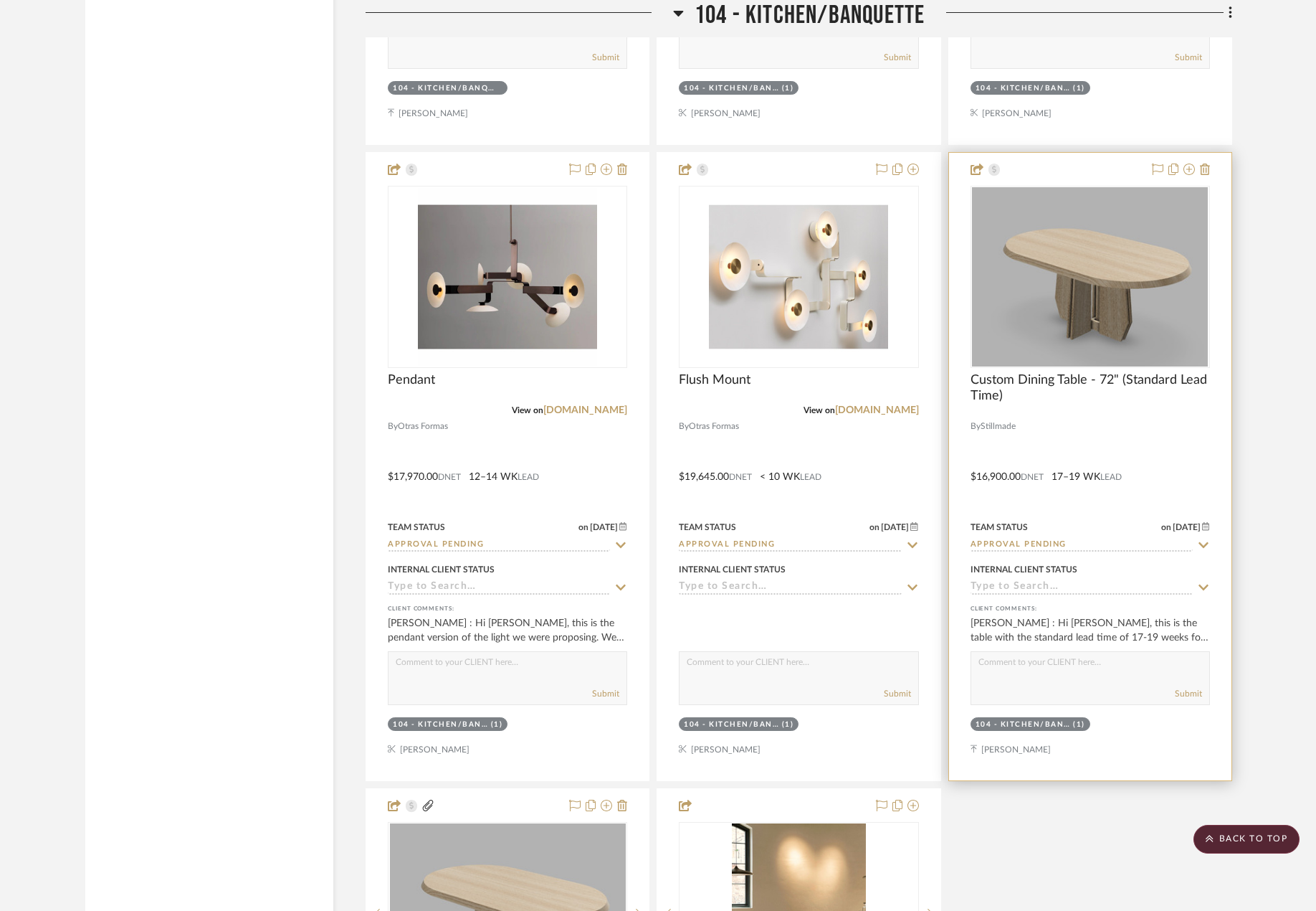
click at [1162, 464] on div at bounding box center [1091, 466] width 282 height 628
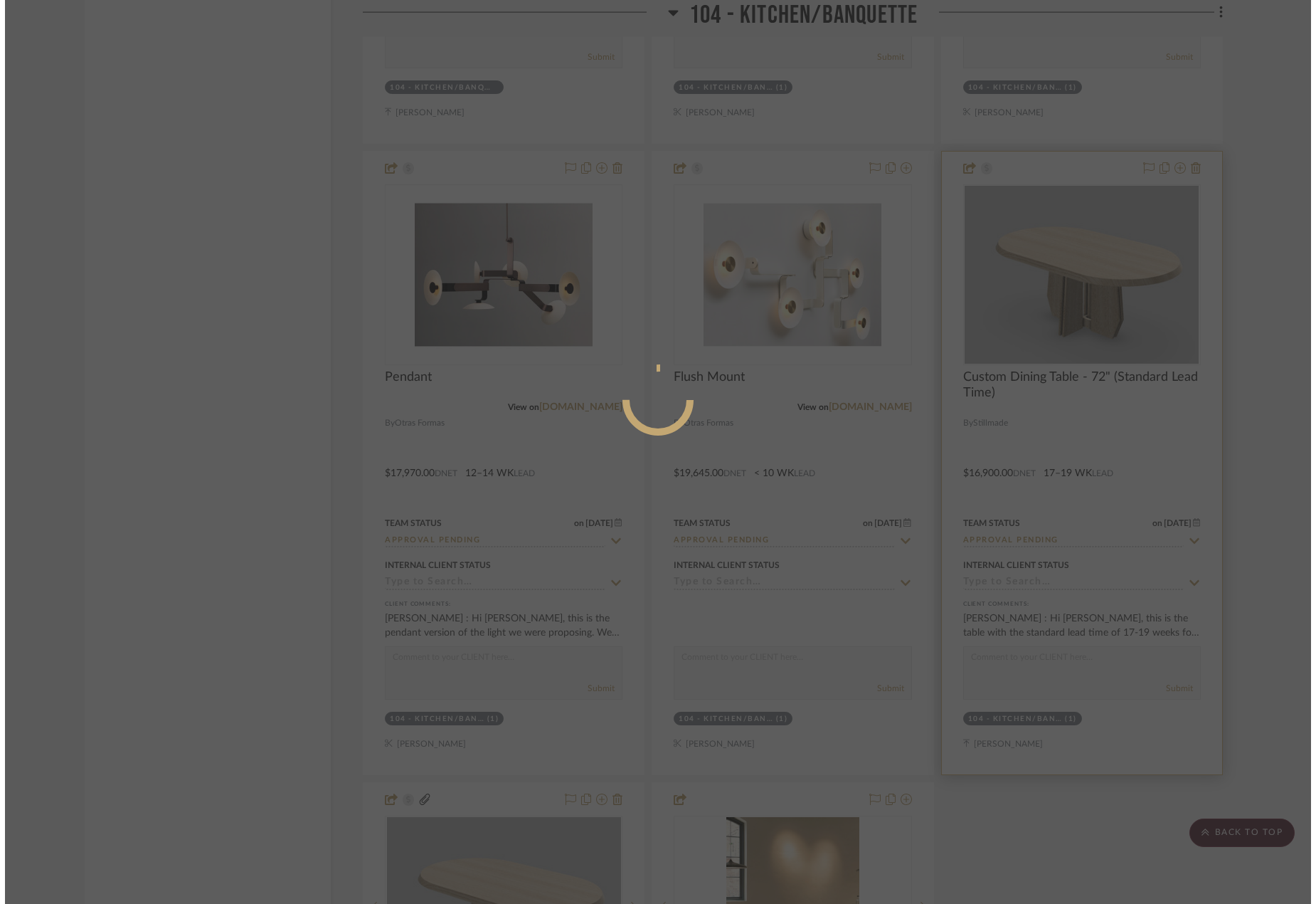
scroll to position [0, 0]
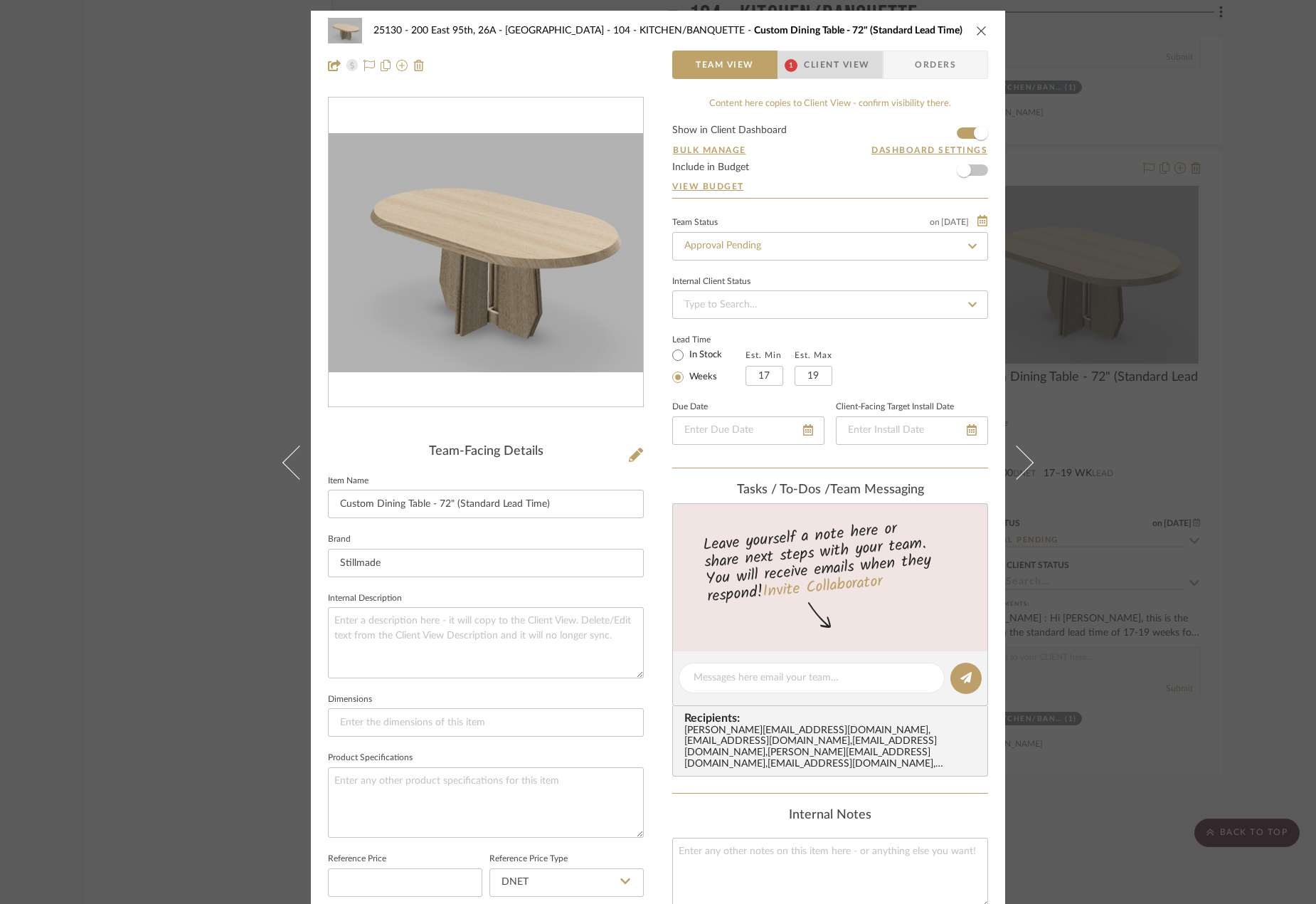
click at [824, 72] on span "Client View" at bounding box center [836, 64] width 65 height 28
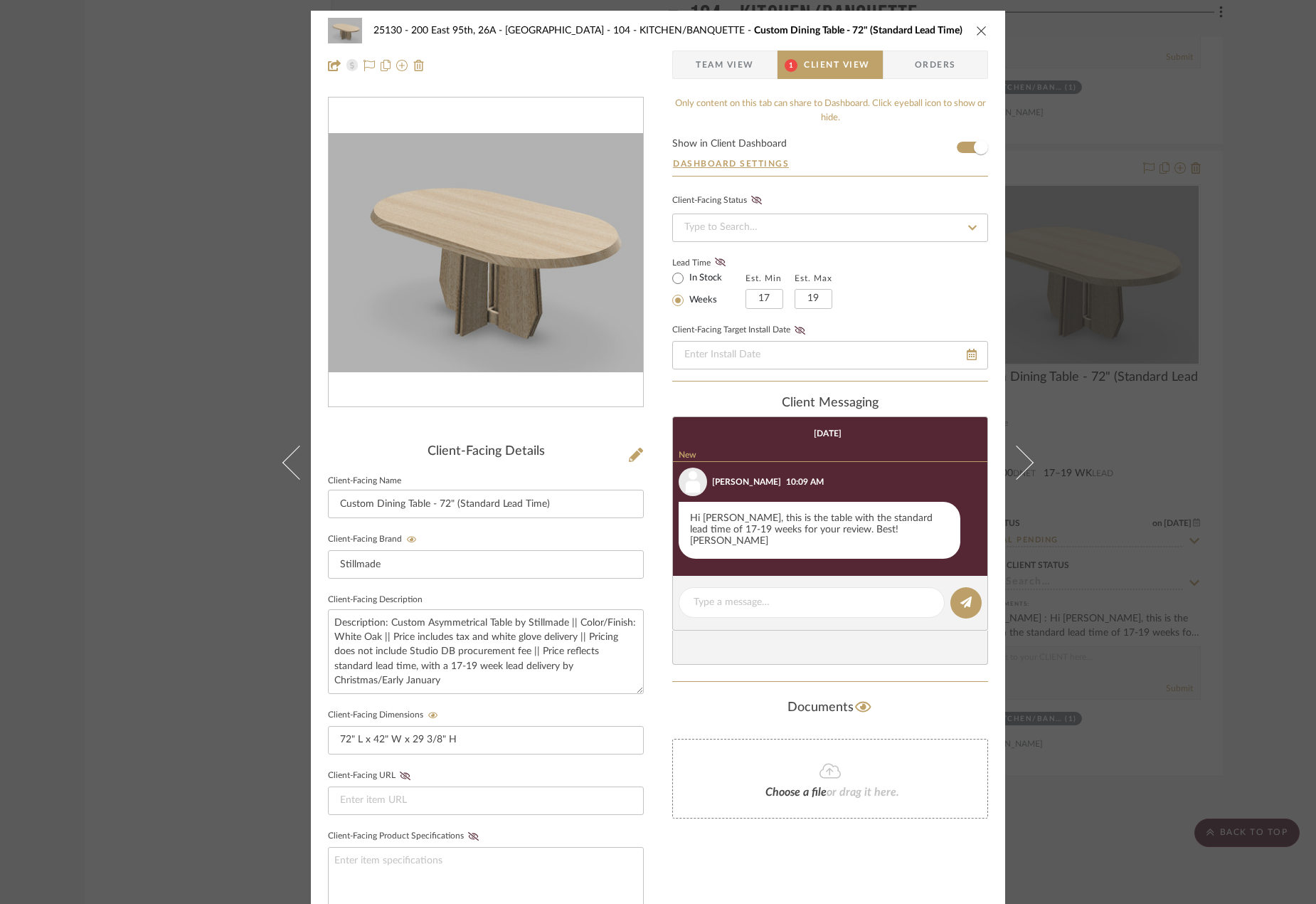
click at [1137, 334] on div "25130 - 200 East 95th, 26A - Kosheleva 104 - KITCHEN/BANQUETTE Custom Dining Ta…" at bounding box center [658, 452] width 1316 height 904
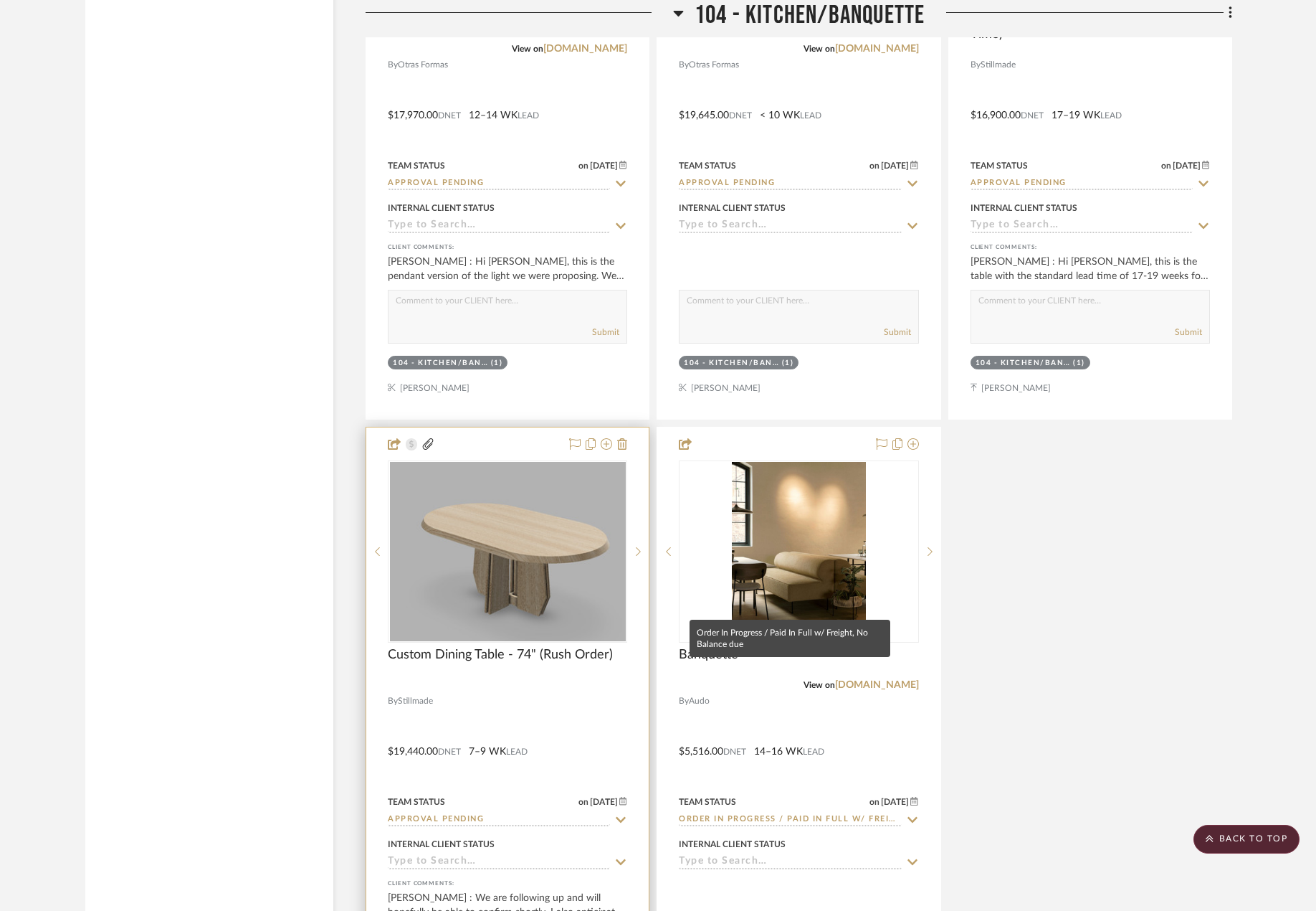
scroll to position [7726, 0]
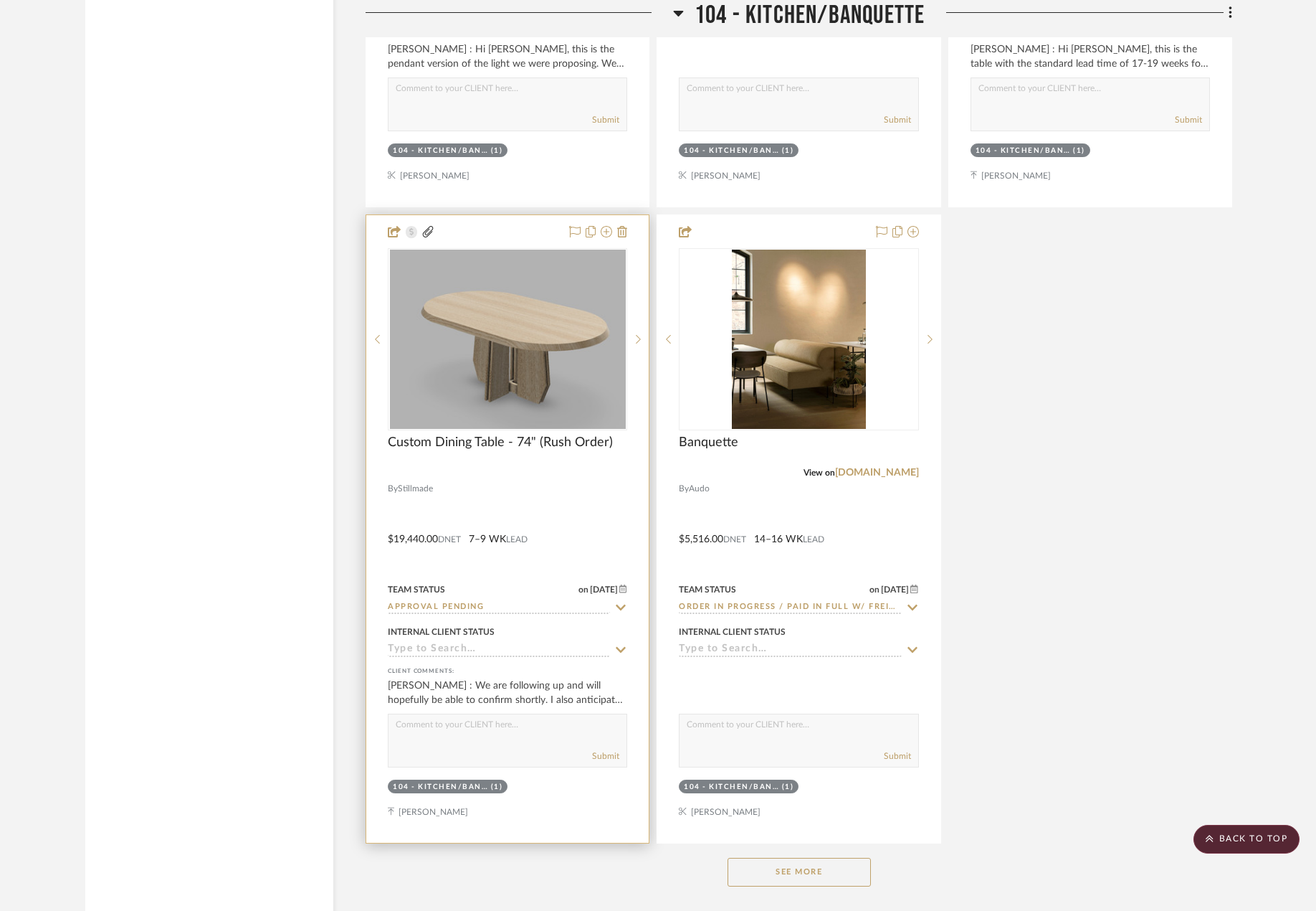
click at [590, 528] on div at bounding box center [507, 529] width 282 height 628
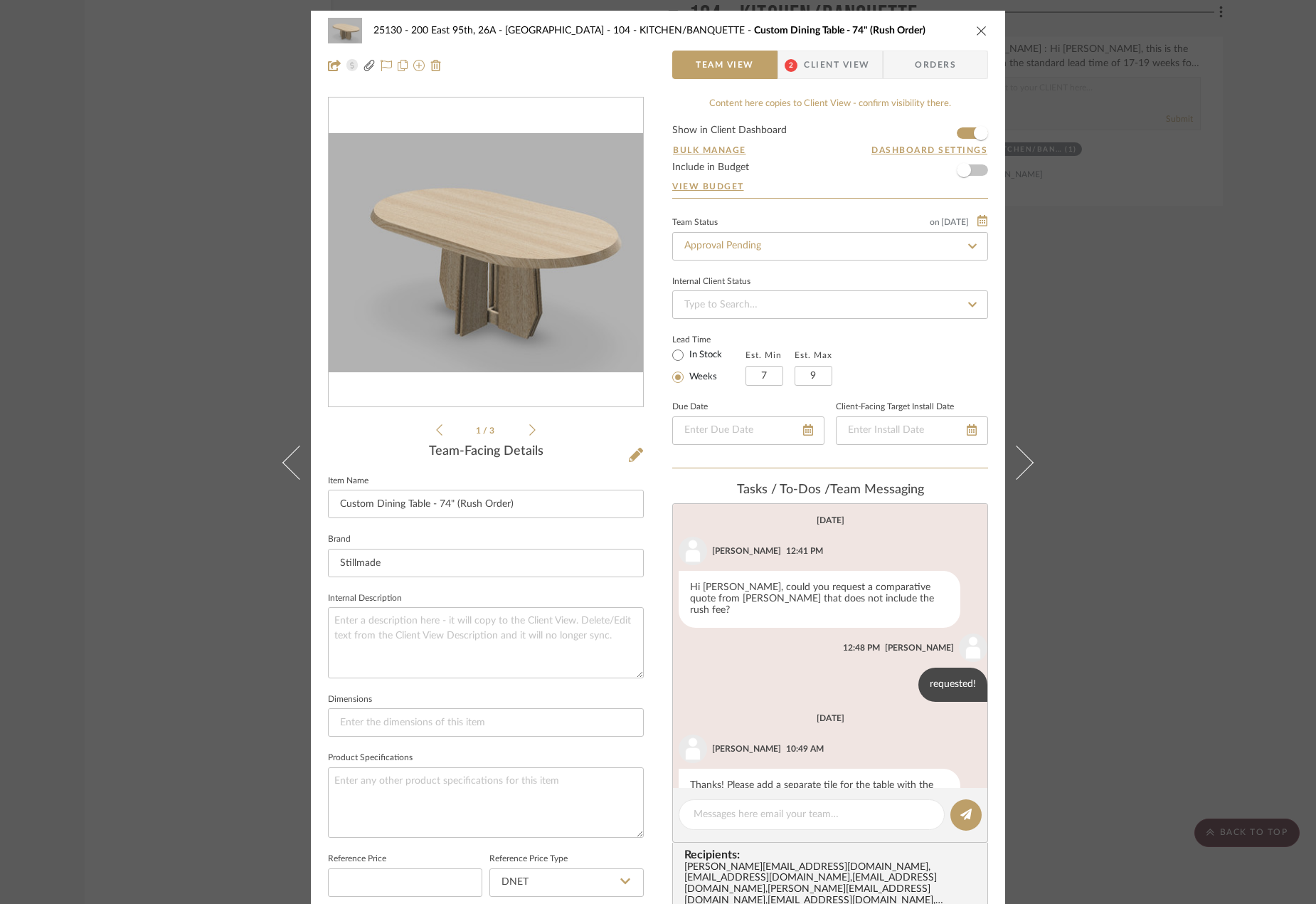
scroll to position [106, 0]
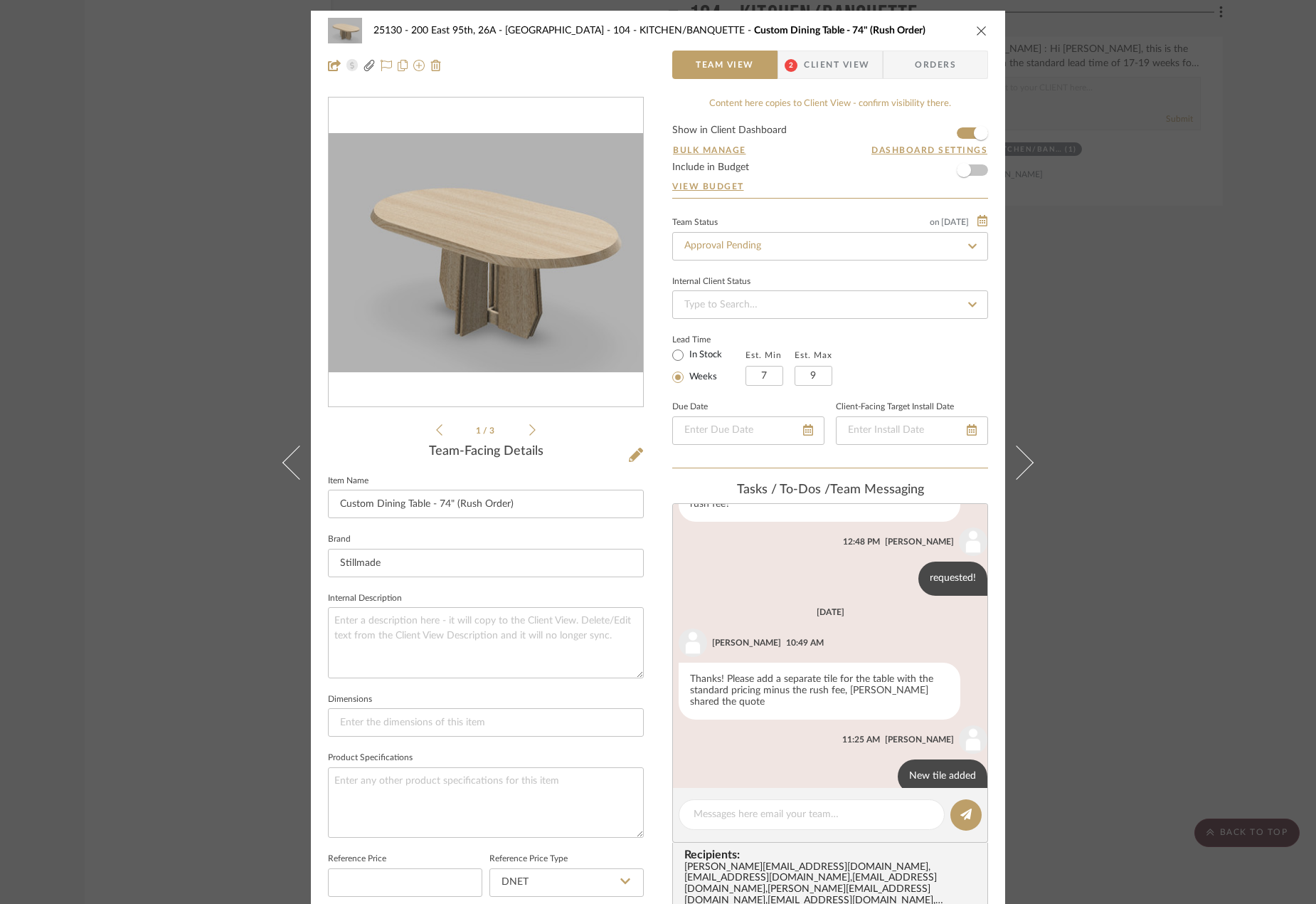
click at [819, 84] on div "25130 - 200 East 95th, 26A - Kosheleva 104 - KITCHEN/BANQUETTE Custom Dining Ta…" at bounding box center [658, 678] width 694 height 1336
click at [816, 66] on span "Client View" at bounding box center [836, 64] width 65 height 28
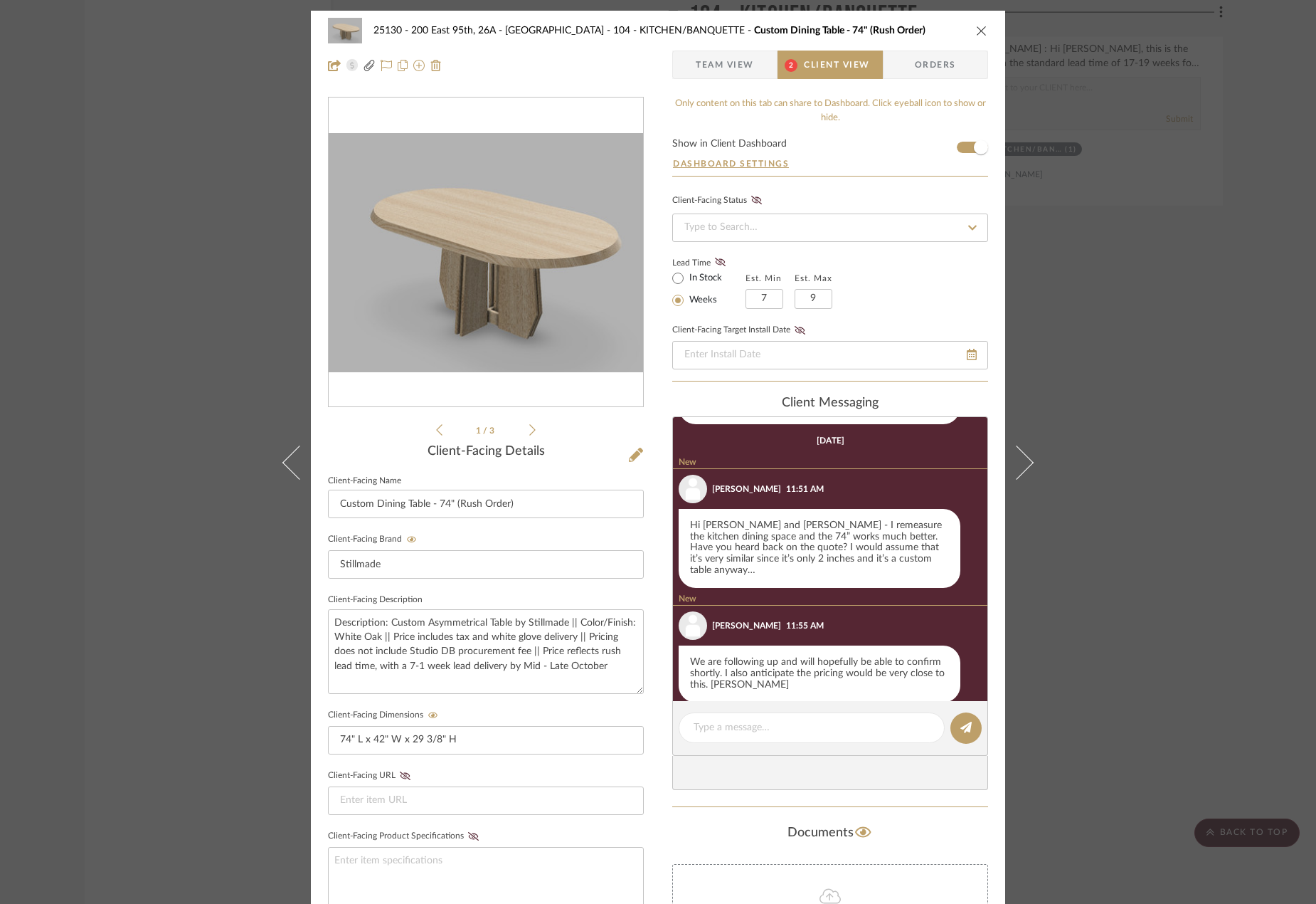
scroll to position [650, 0]
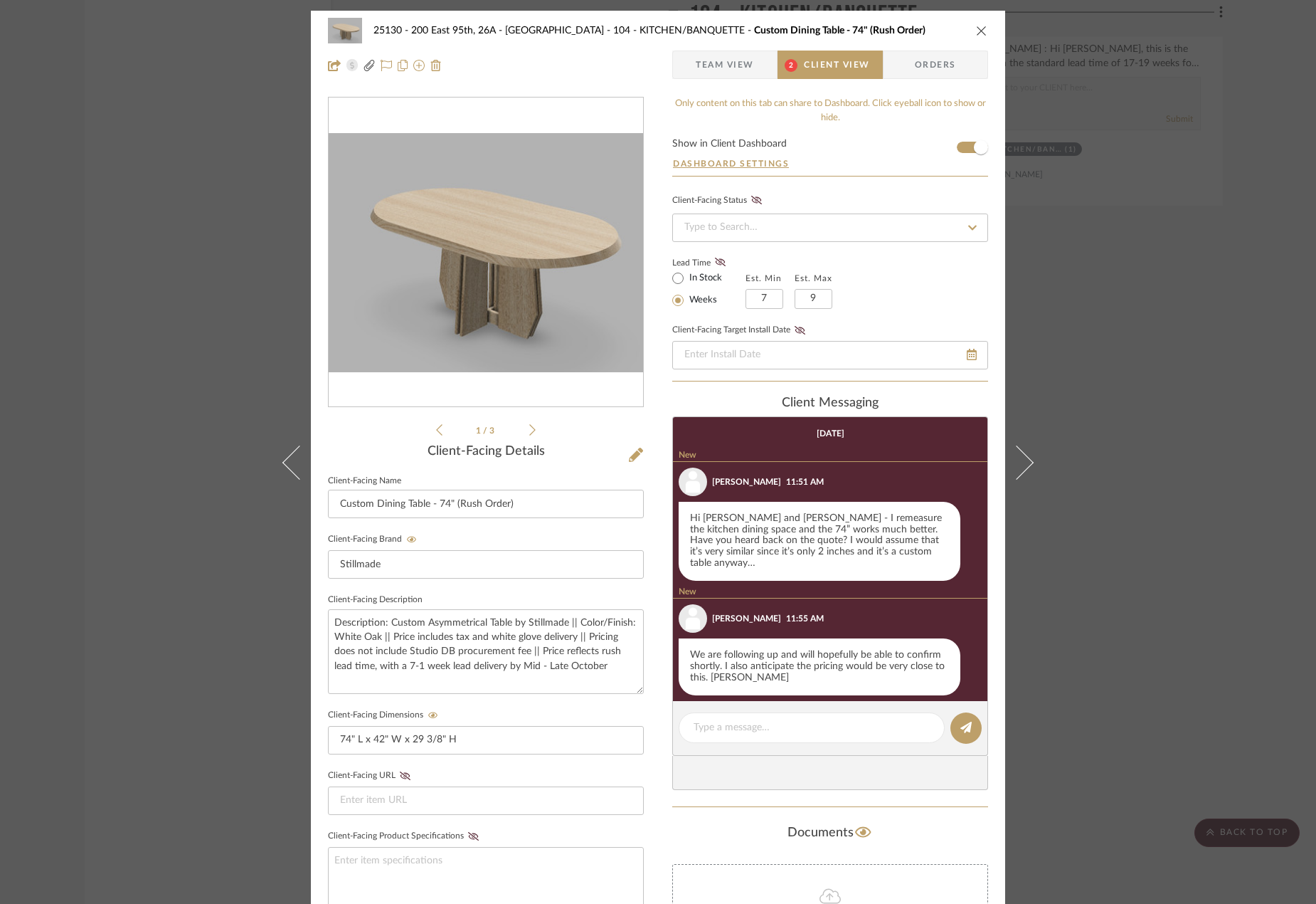
click at [746, 64] on span "Team View" at bounding box center [725, 64] width 59 height 28
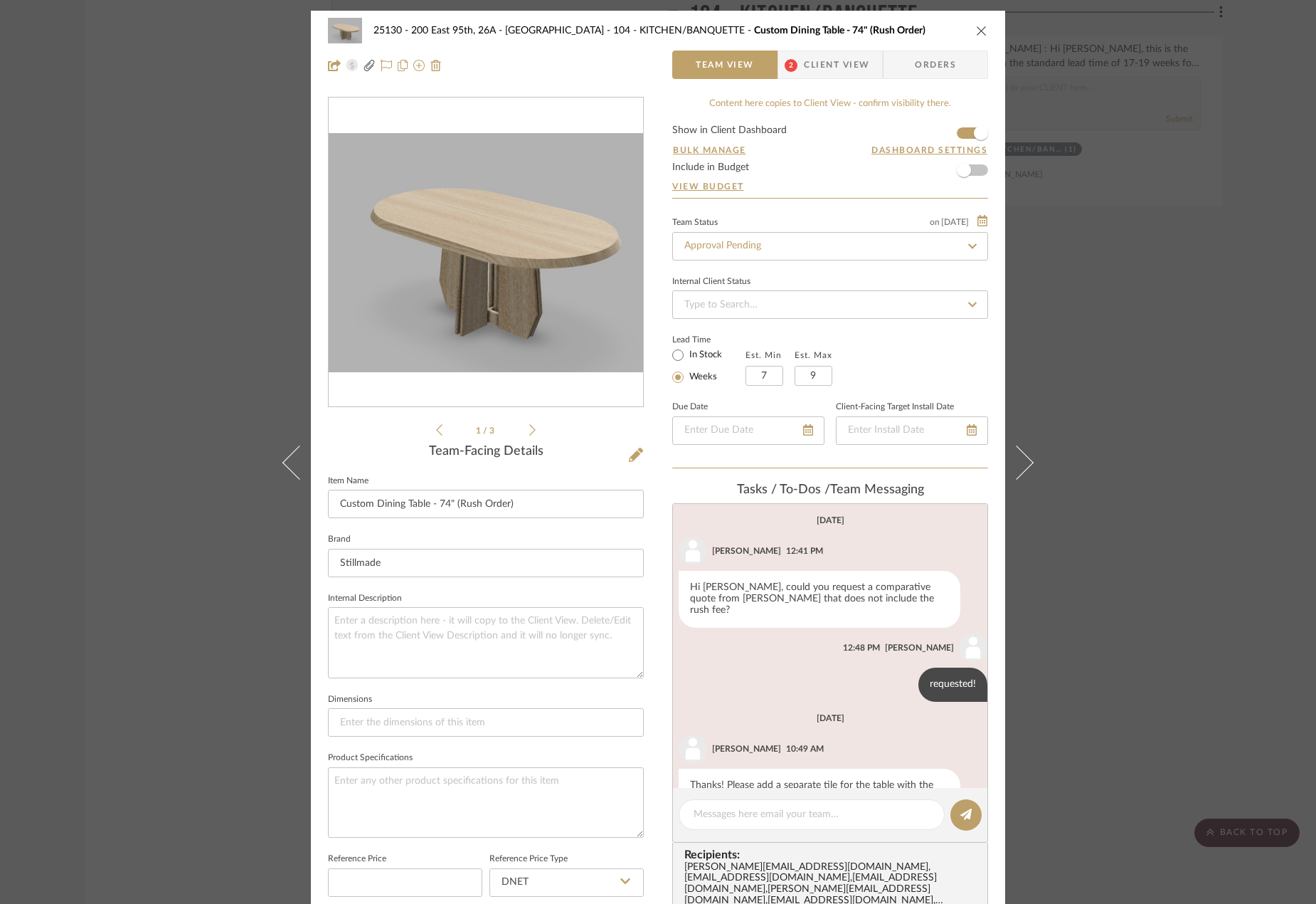
scroll to position [106, 0]
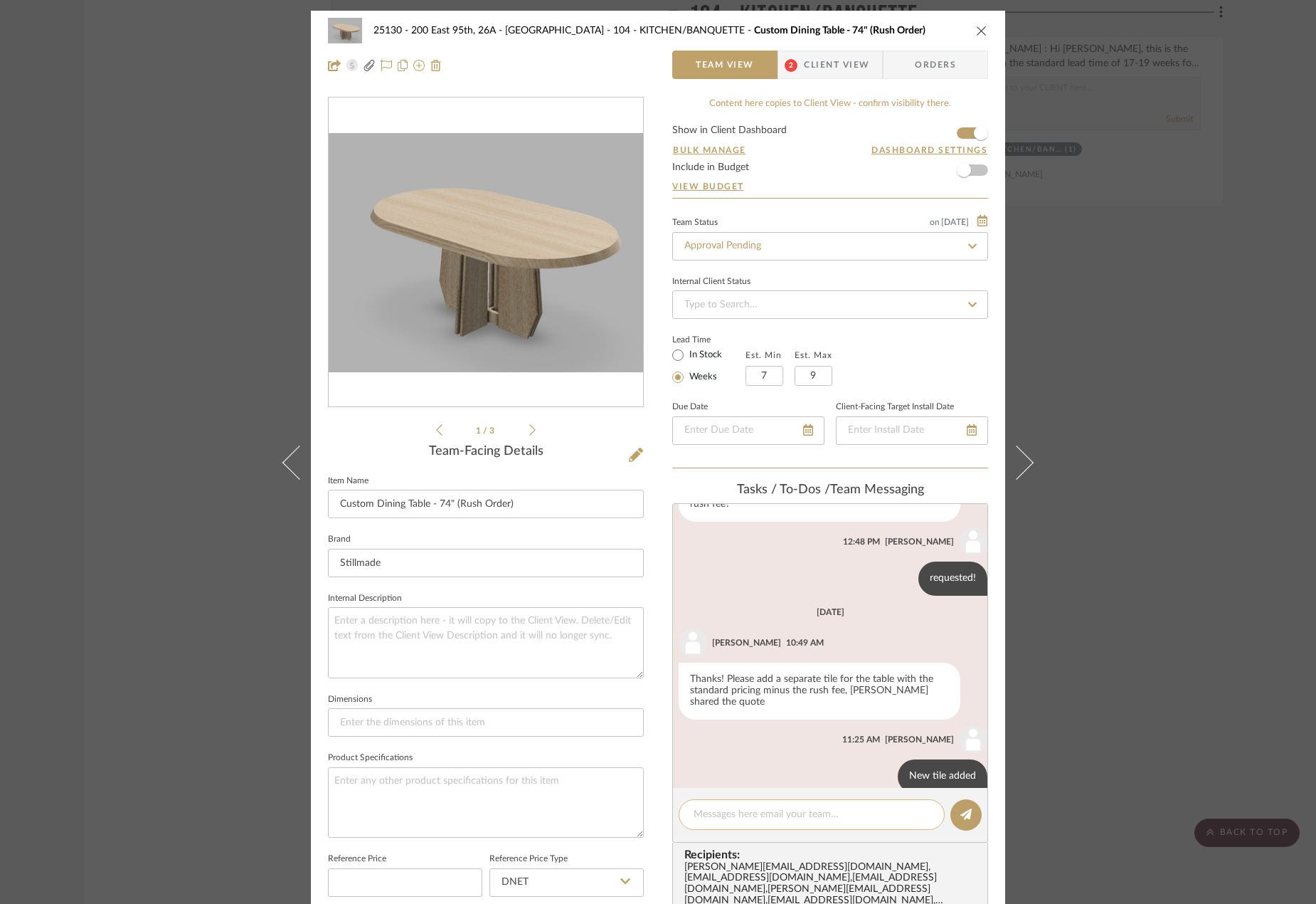
click at [887, 814] on textarea at bounding box center [812, 815] width 237 height 15
type textarea "[PERSON_NAME] confirmed that there is no price change for the 74" table"
click at [960, 817] on icon at bounding box center [966, 814] width 11 height 11
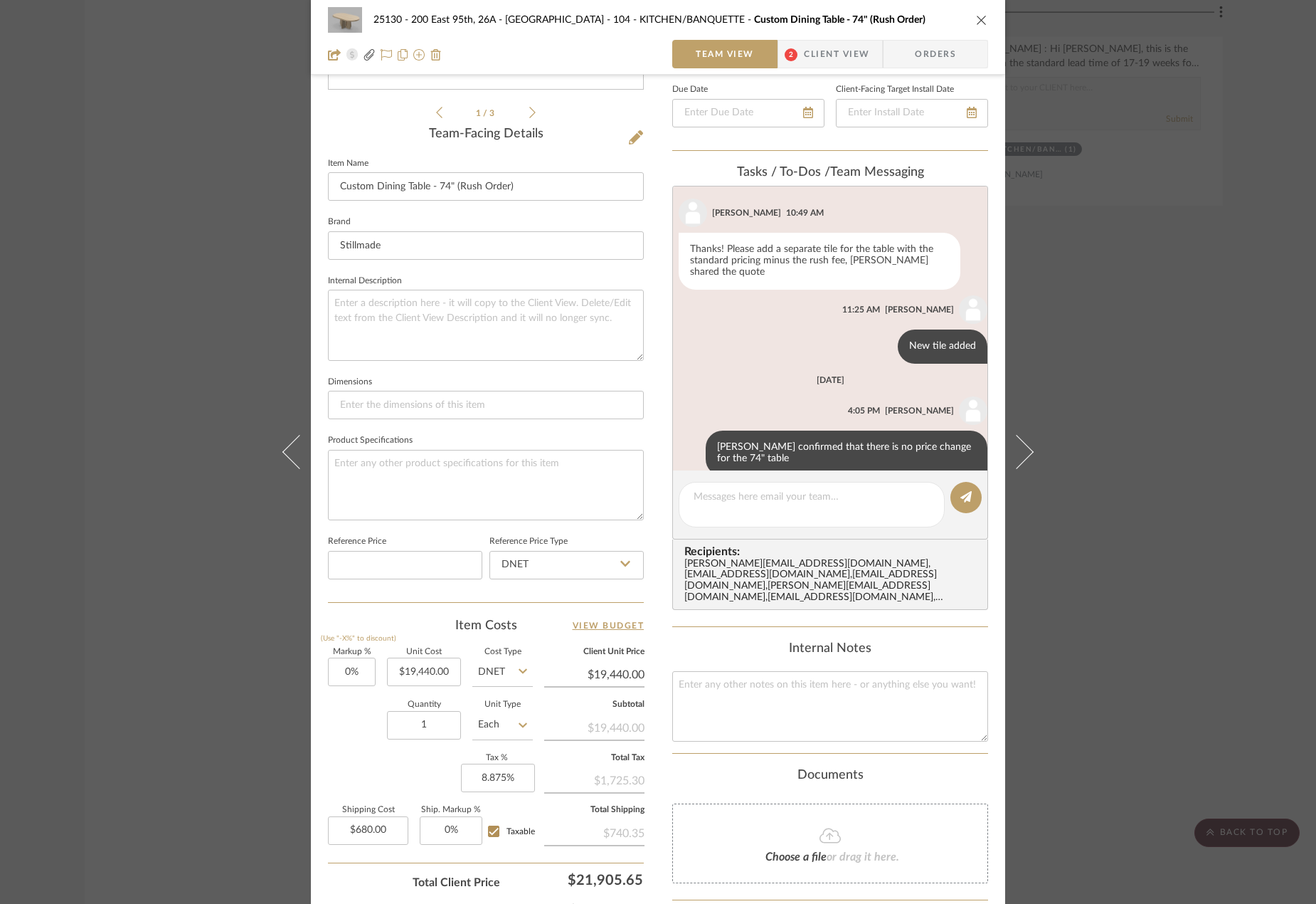
scroll to position [314, 0]
click at [1179, 466] on div "25130 - 200 East 95th, 26A - Kosheleva 104 - KITCHEN/BANQUETTE Custom Dining Ta…" at bounding box center [658, 452] width 1316 height 904
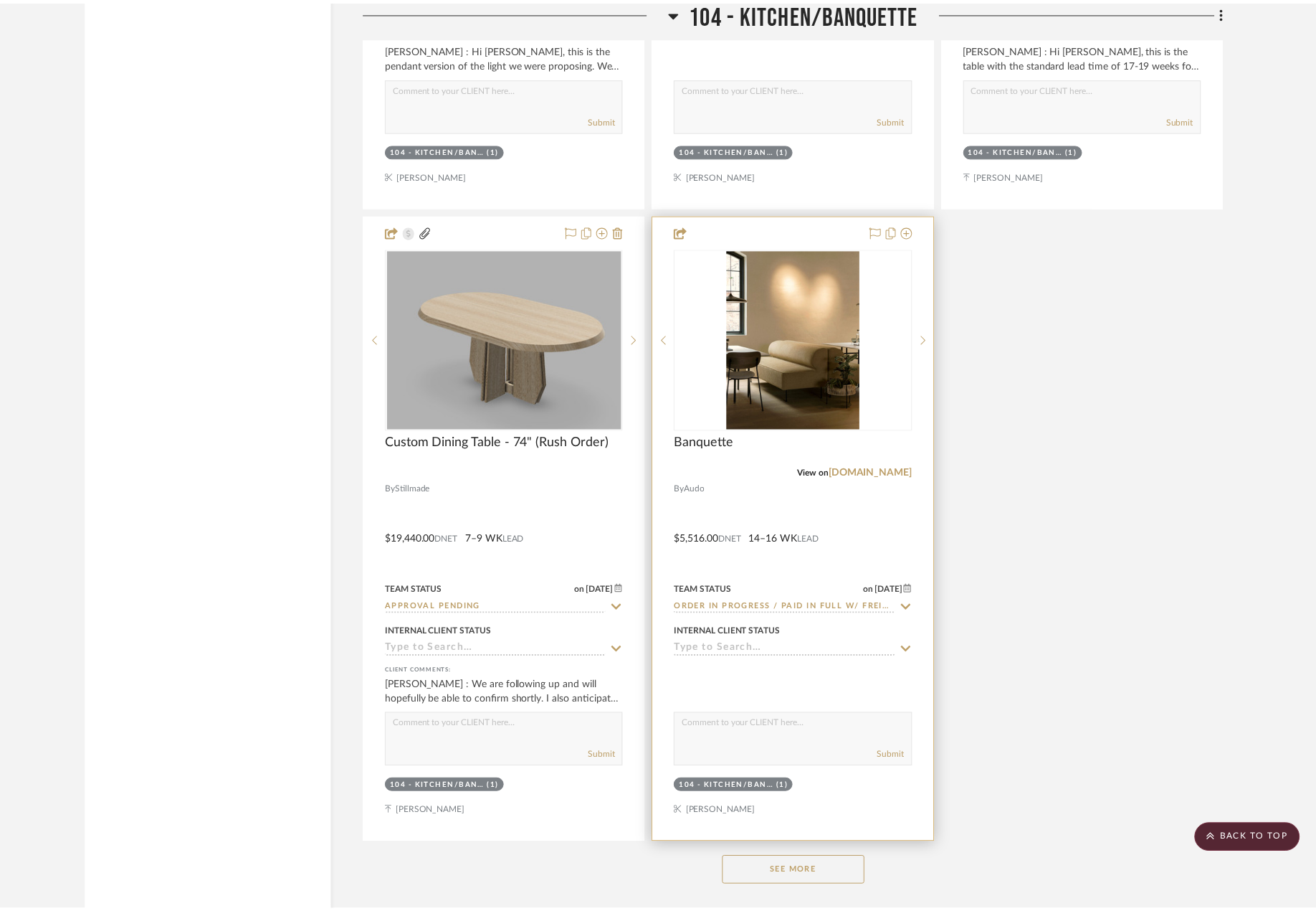
scroll to position [7726, 0]
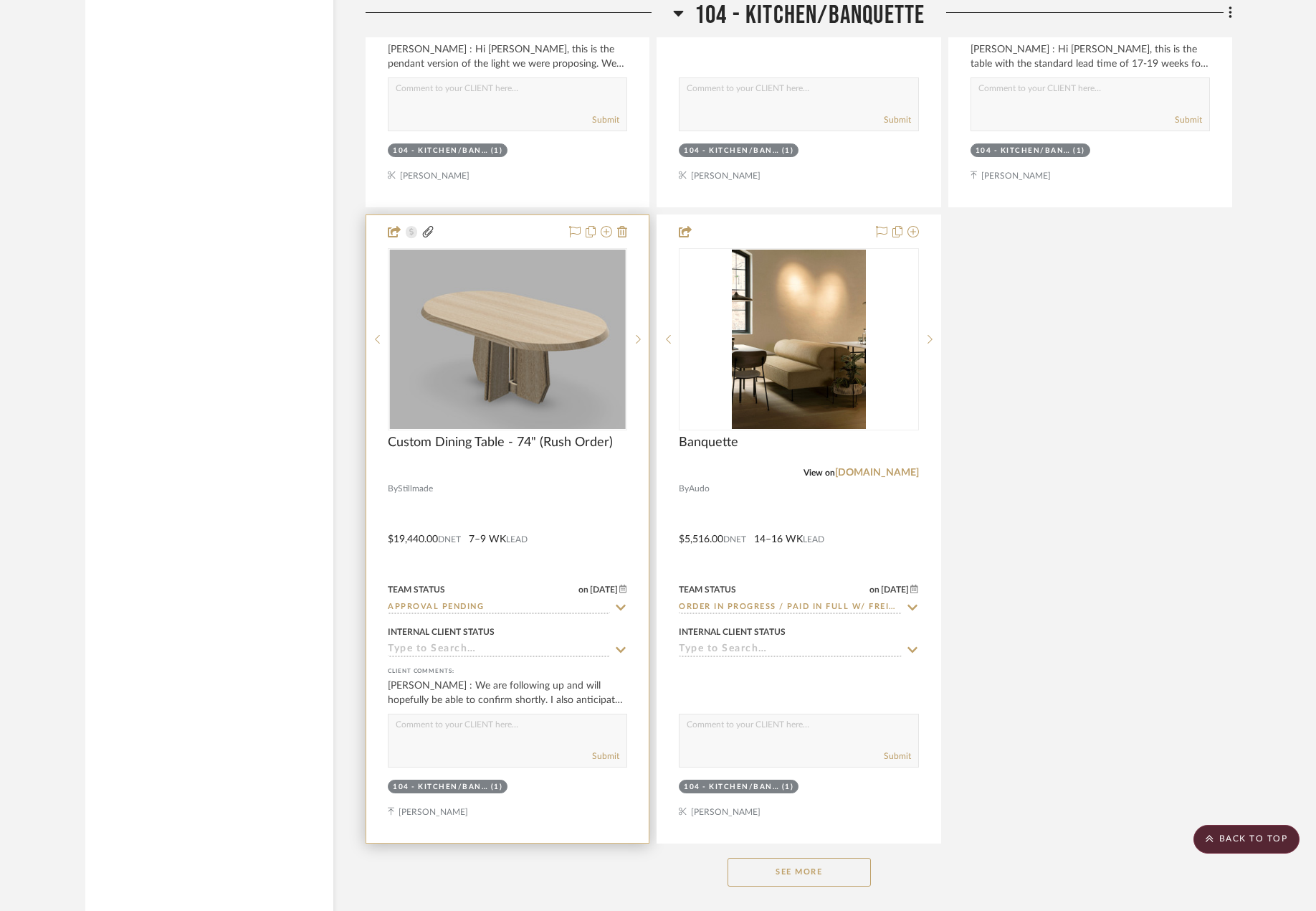
click at [584, 545] on div at bounding box center [507, 529] width 282 height 628
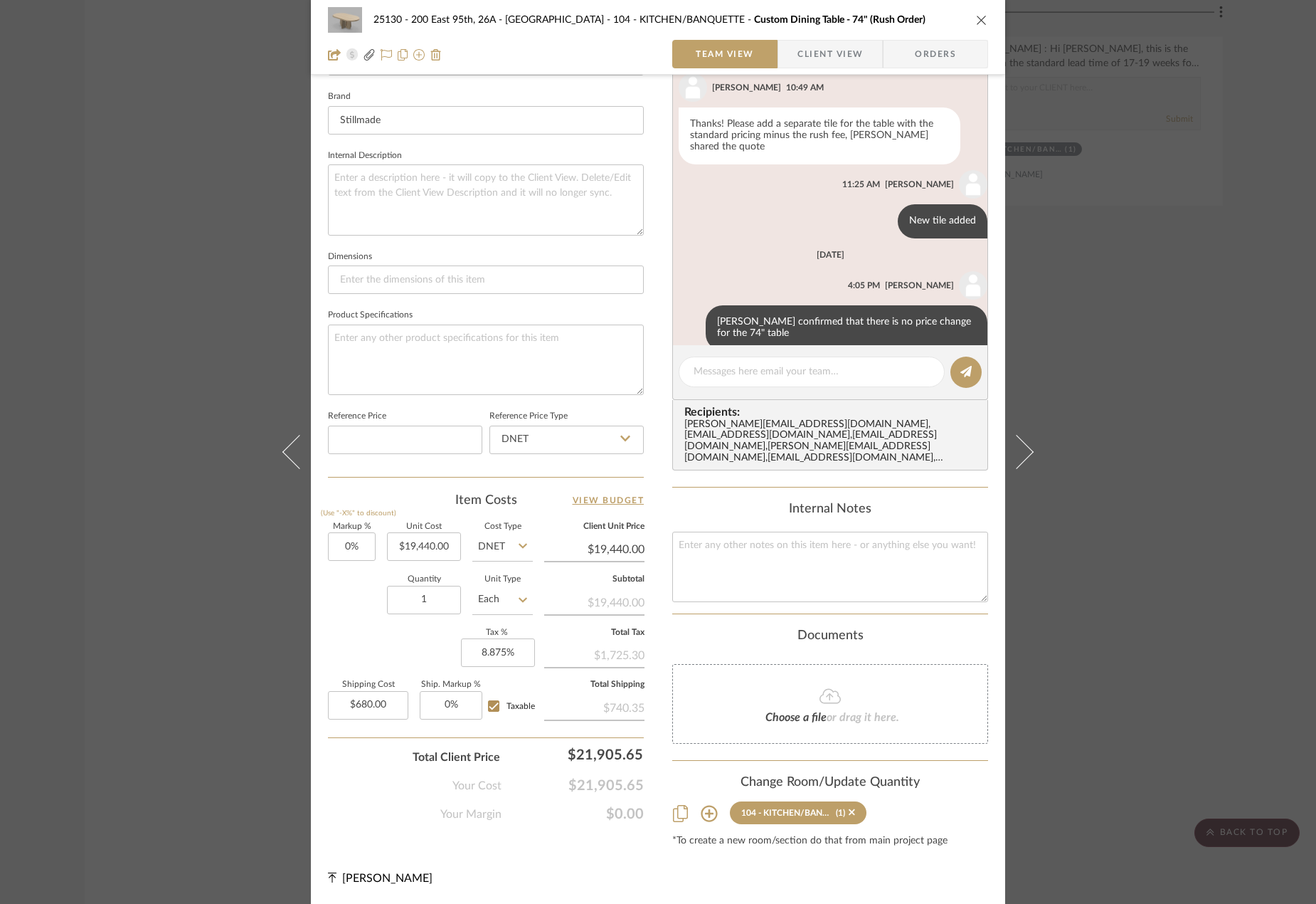
scroll to position [16, 0]
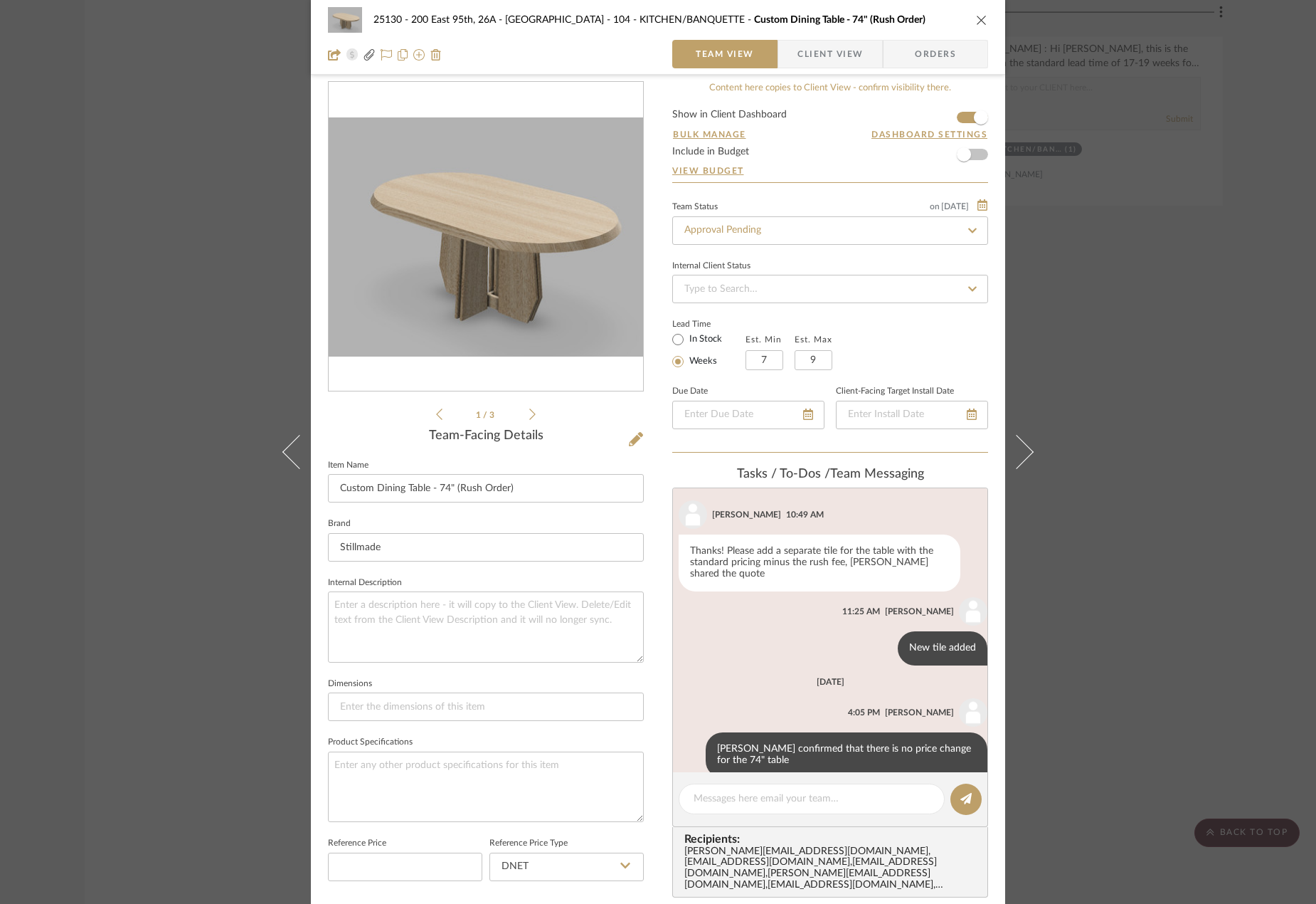
click at [1145, 414] on div "25130 - 200 East 95th, 26A - Kosheleva 104 - KITCHEN/BANQUETTE Custom Dining Ta…" at bounding box center [658, 452] width 1316 height 904
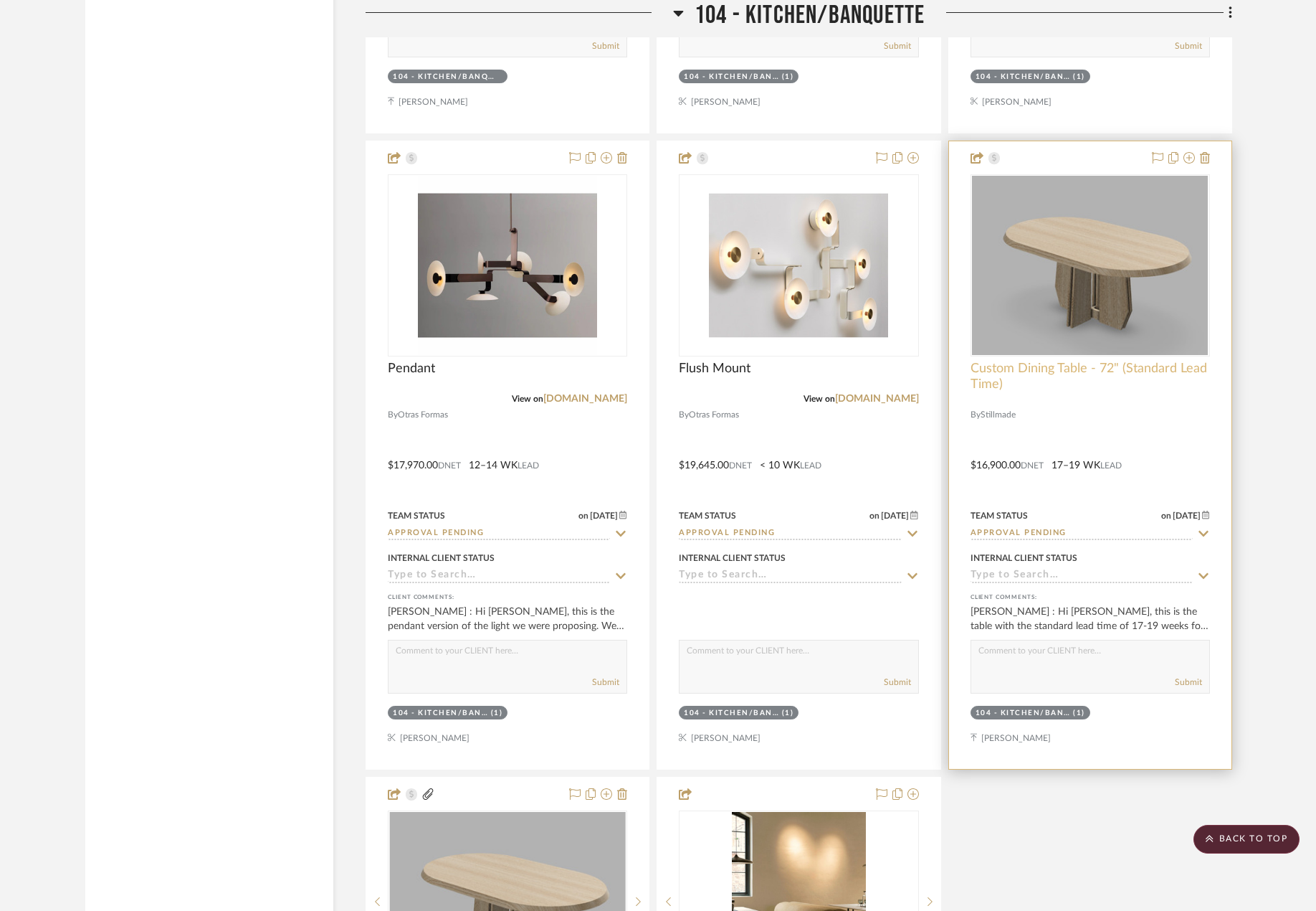
scroll to position [7081, 0]
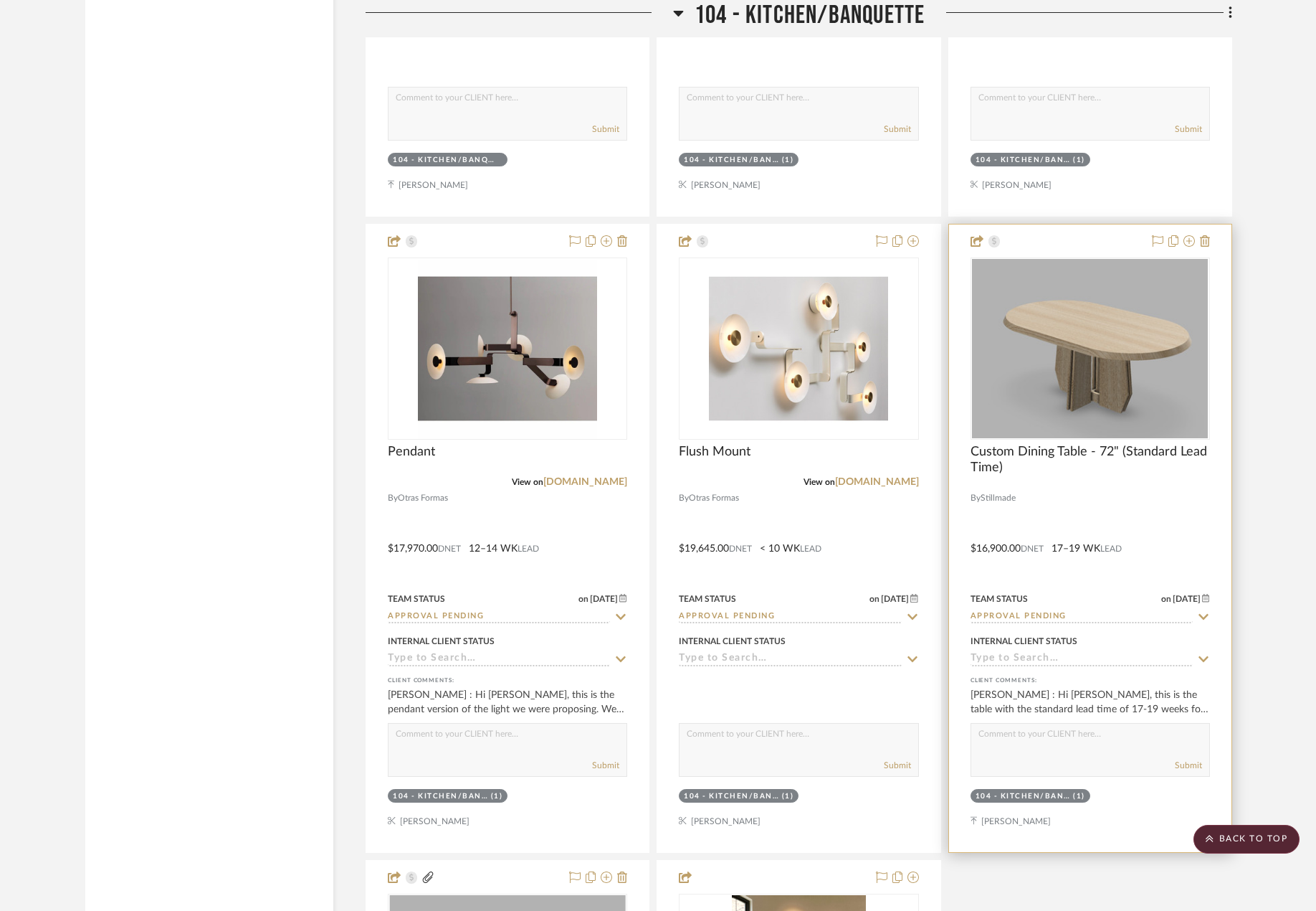
click at [1074, 499] on div at bounding box center [1091, 538] width 282 height 628
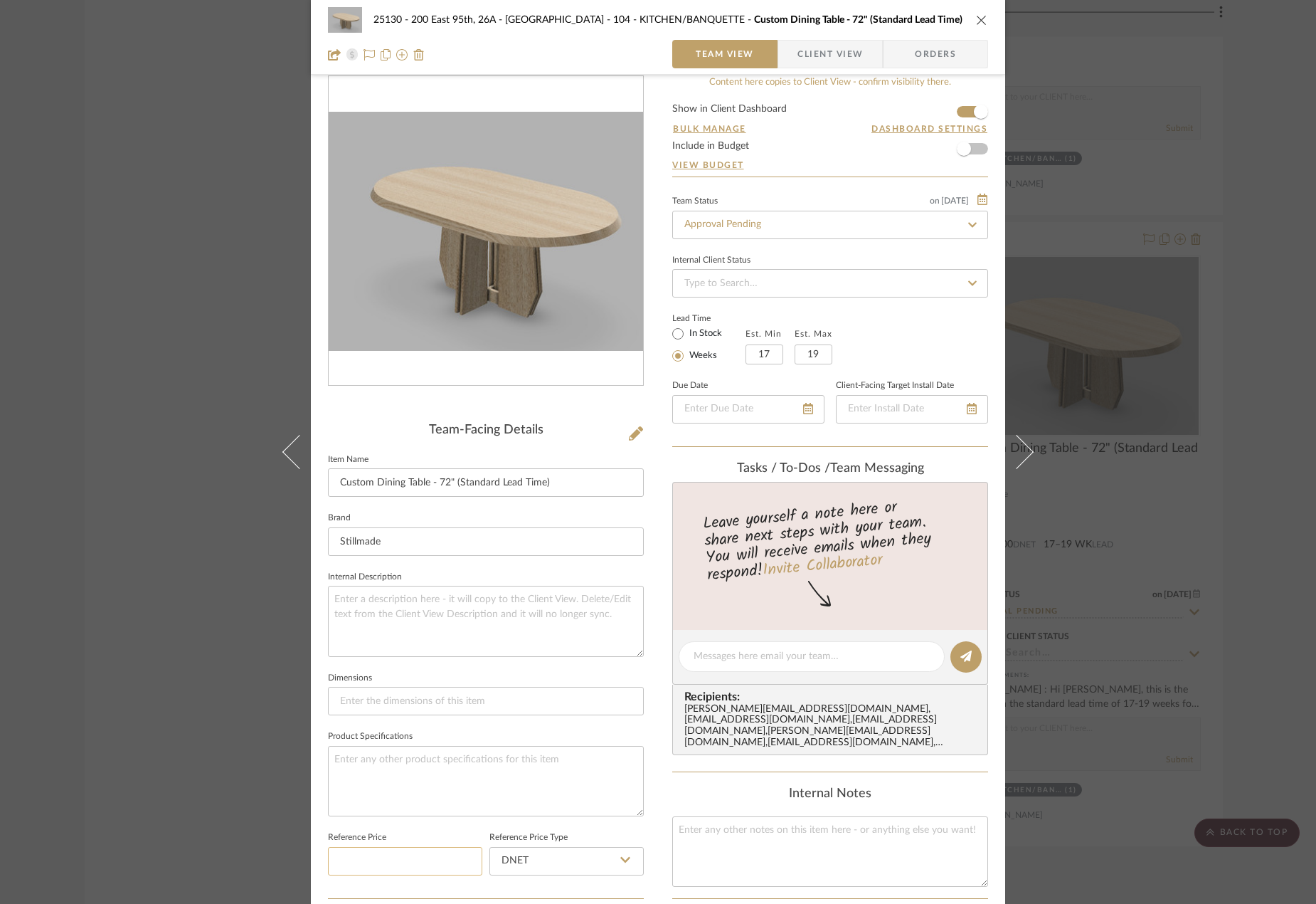
scroll to position [0, 0]
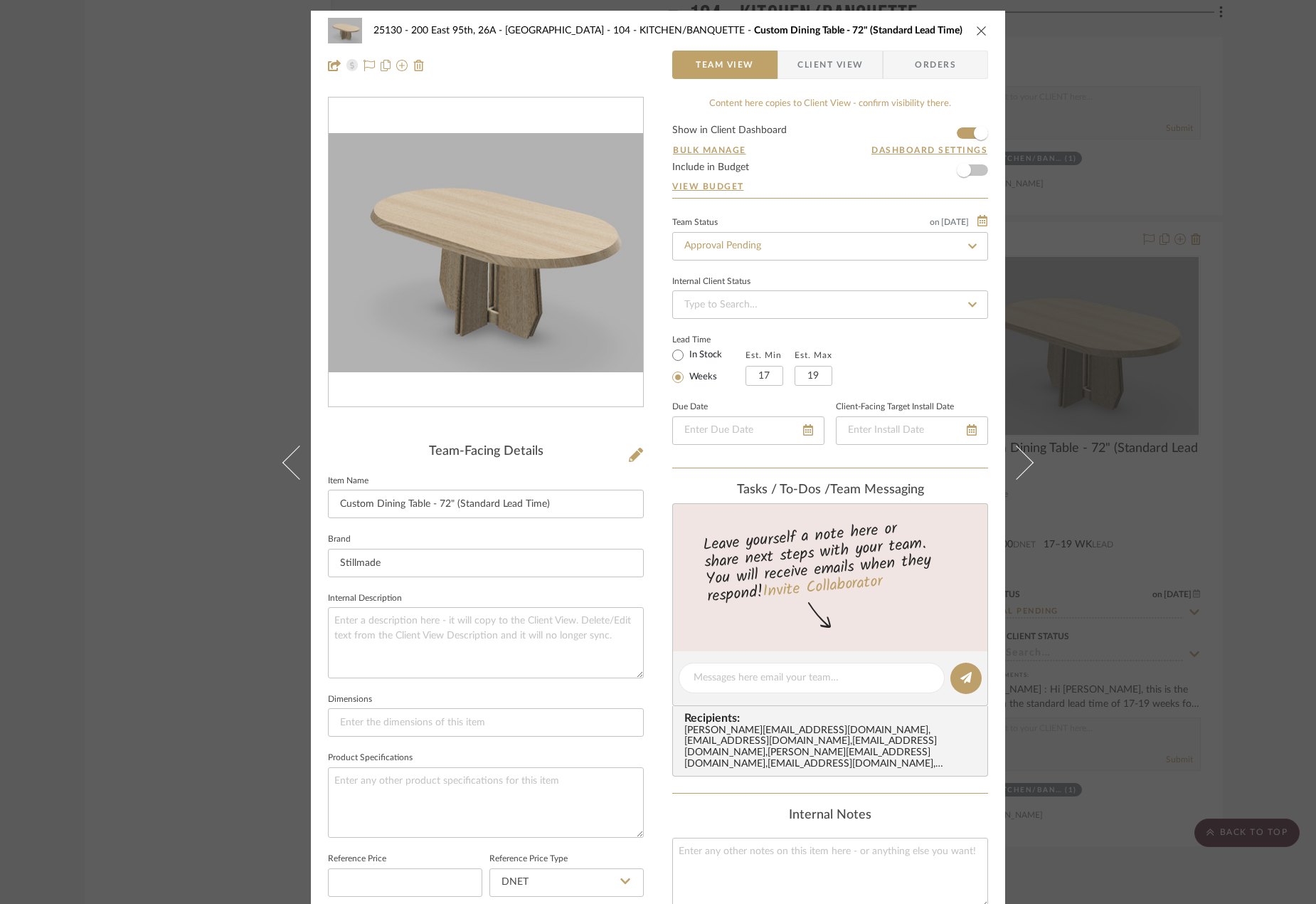
click at [1238, 618] on div "25130 - 200 East 95th, 26A - Kosheleva 104 - KITCHEN/BANQUETTE Custom Dining Ta…" at bounding box center [658, 452] width 1316 height 904
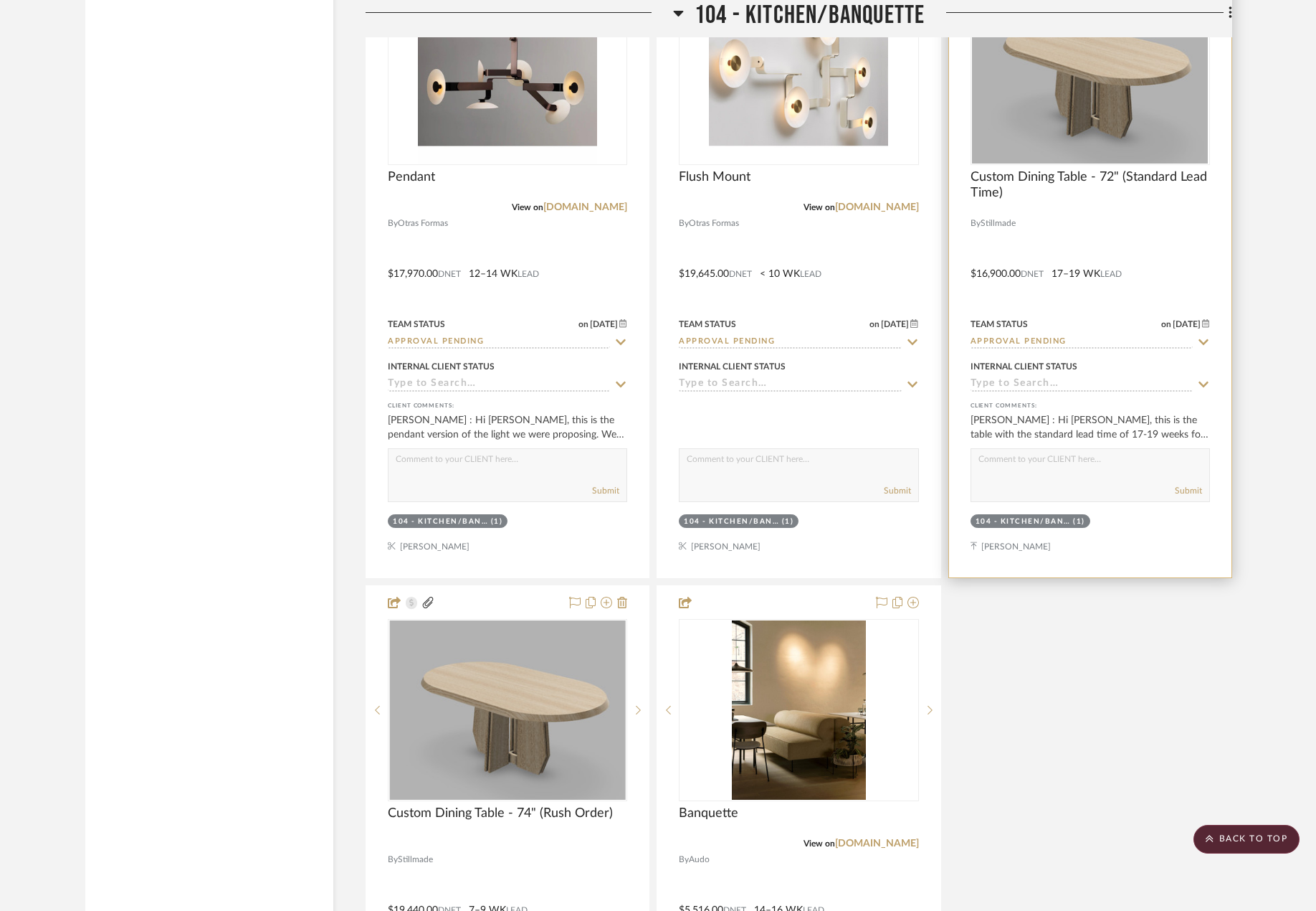
scroll to position [7511, 0]
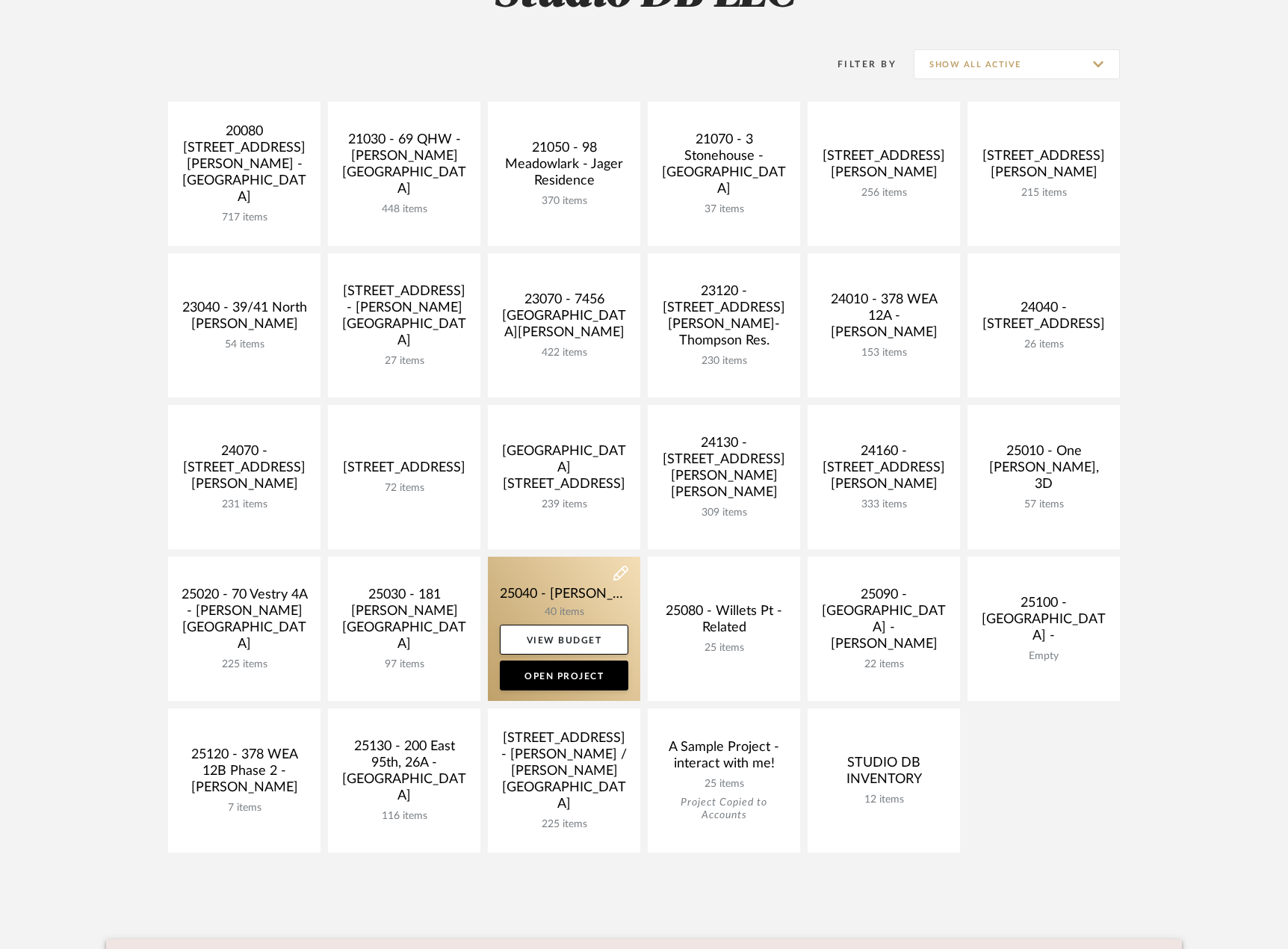
scroll to position [374, 0]
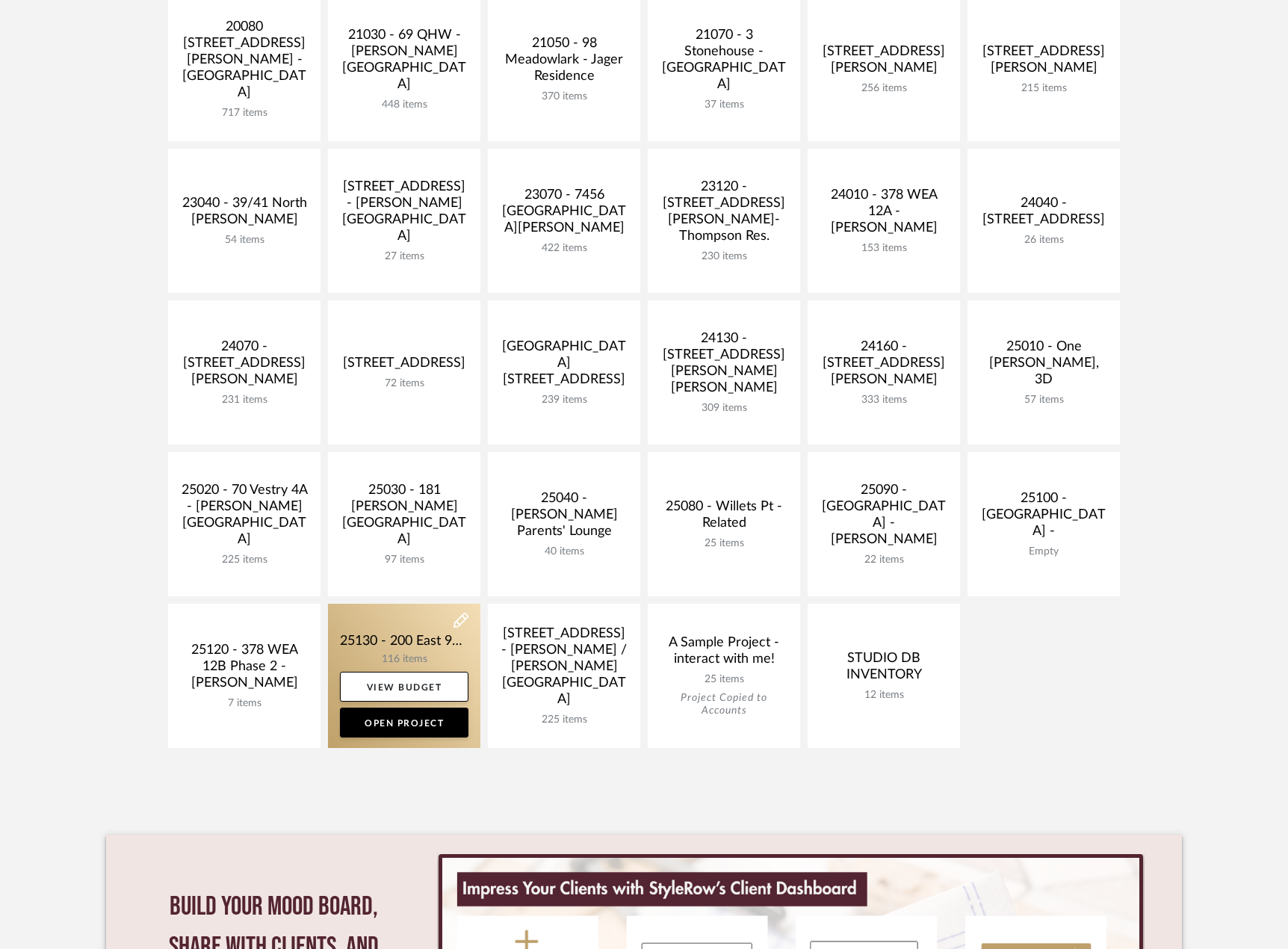
click at [393, 646] on link at bounding box center [403, 676] width 152 height 144
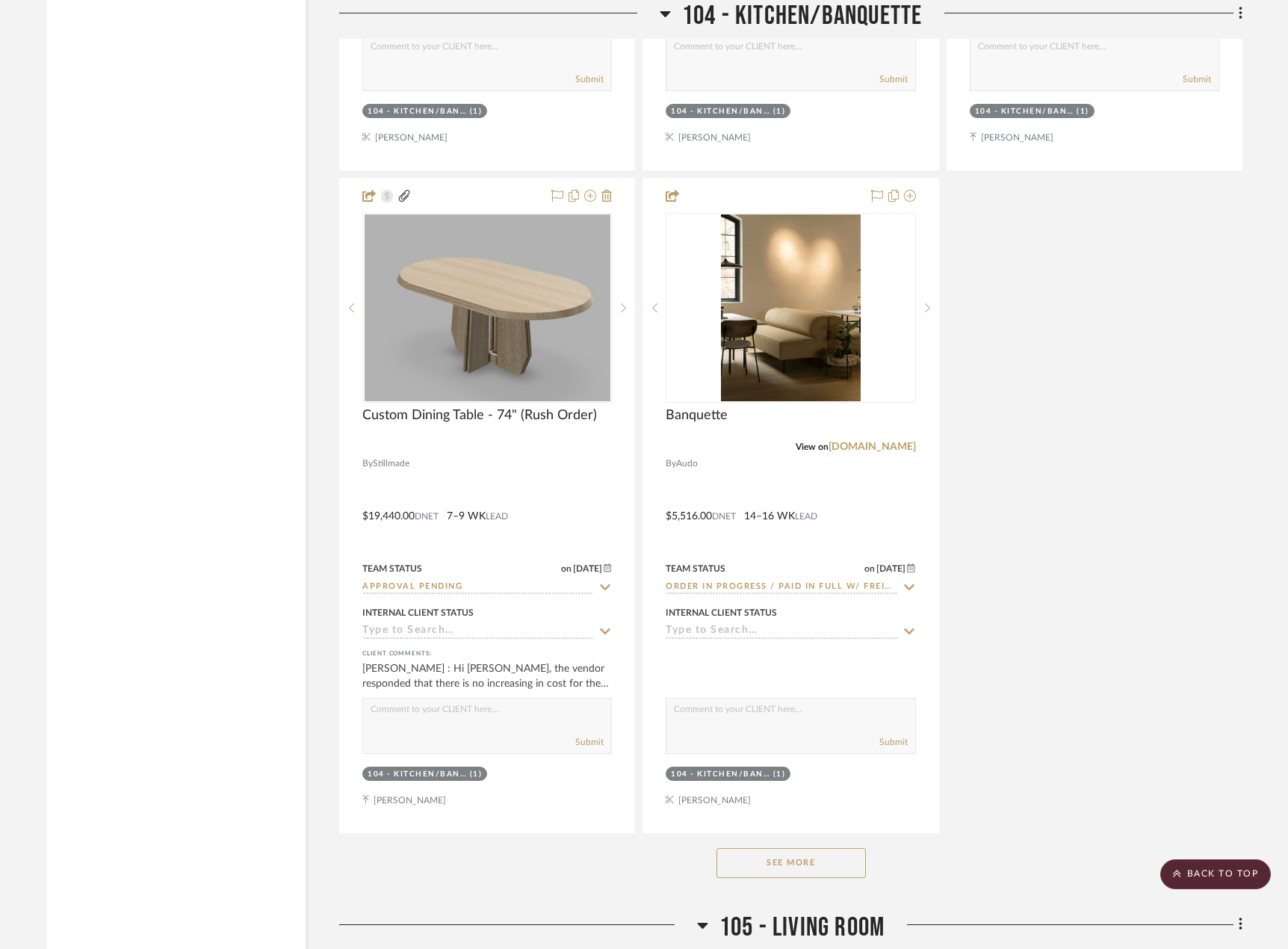
scroll to position [8443, 0]
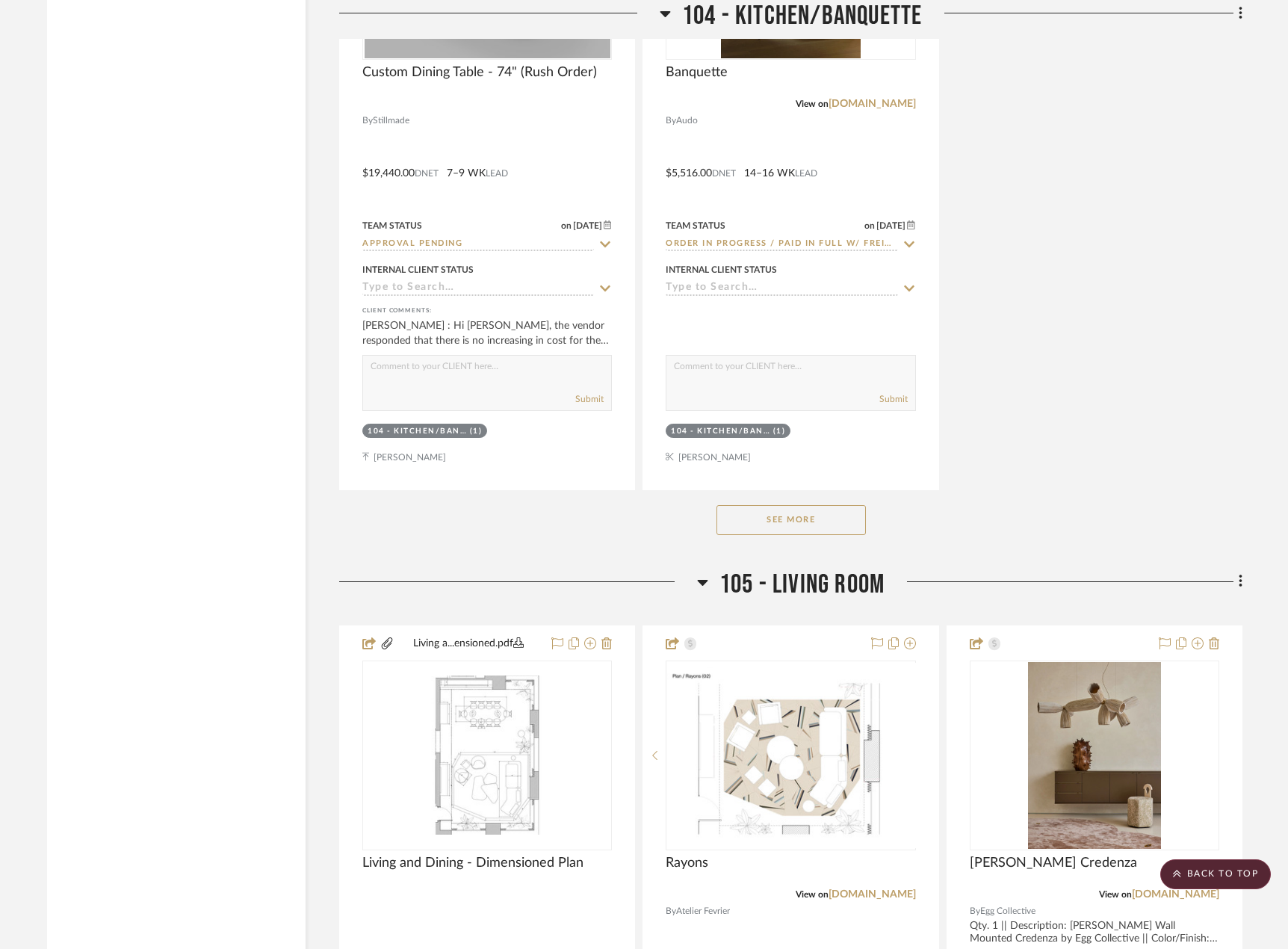
click at [776, 511] on button "See More" at bounding box center [791, 520] width 149 height 30
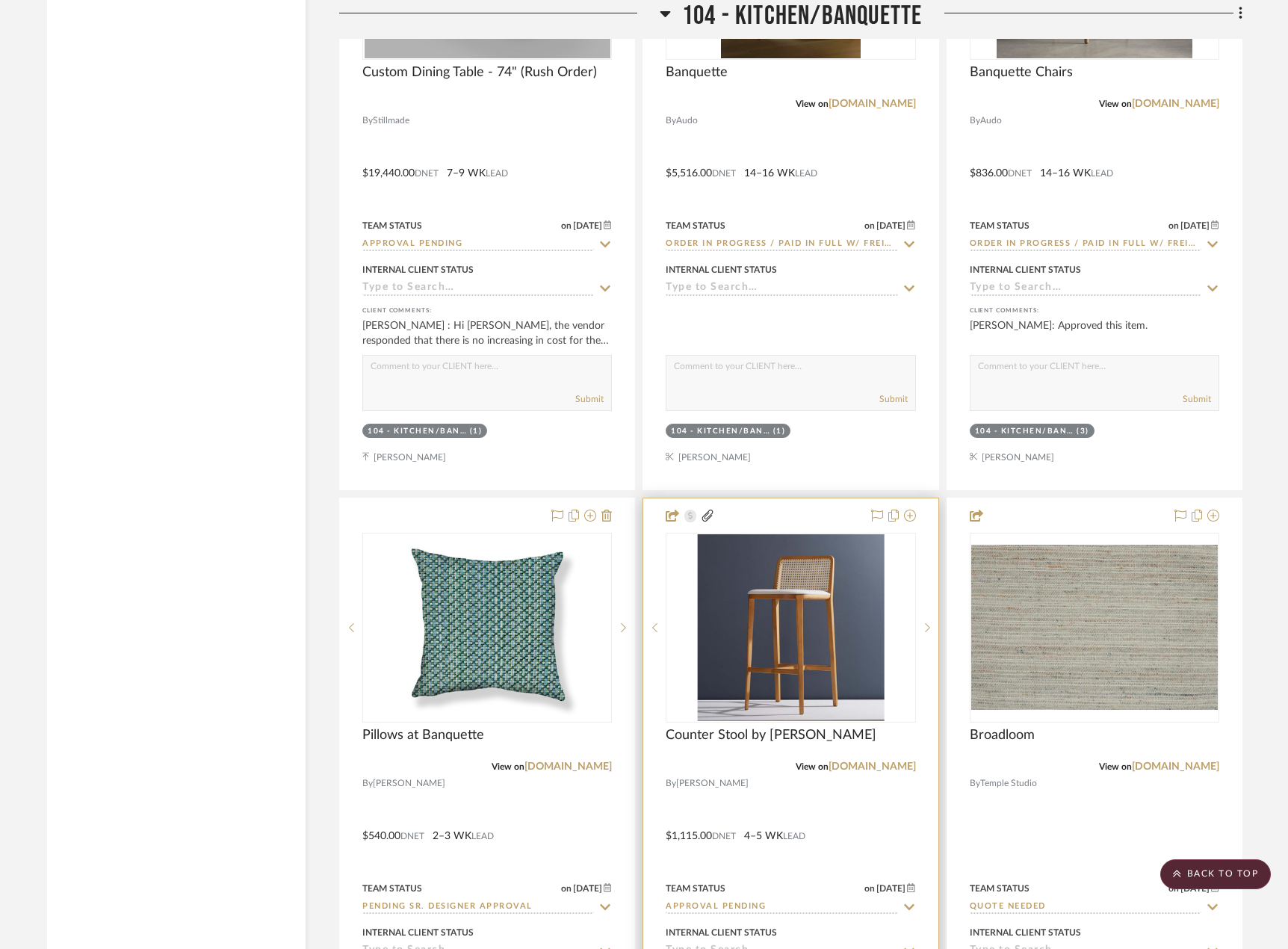
click at [794, 799] on div at bounding box center [790, 826] width 294 height 654
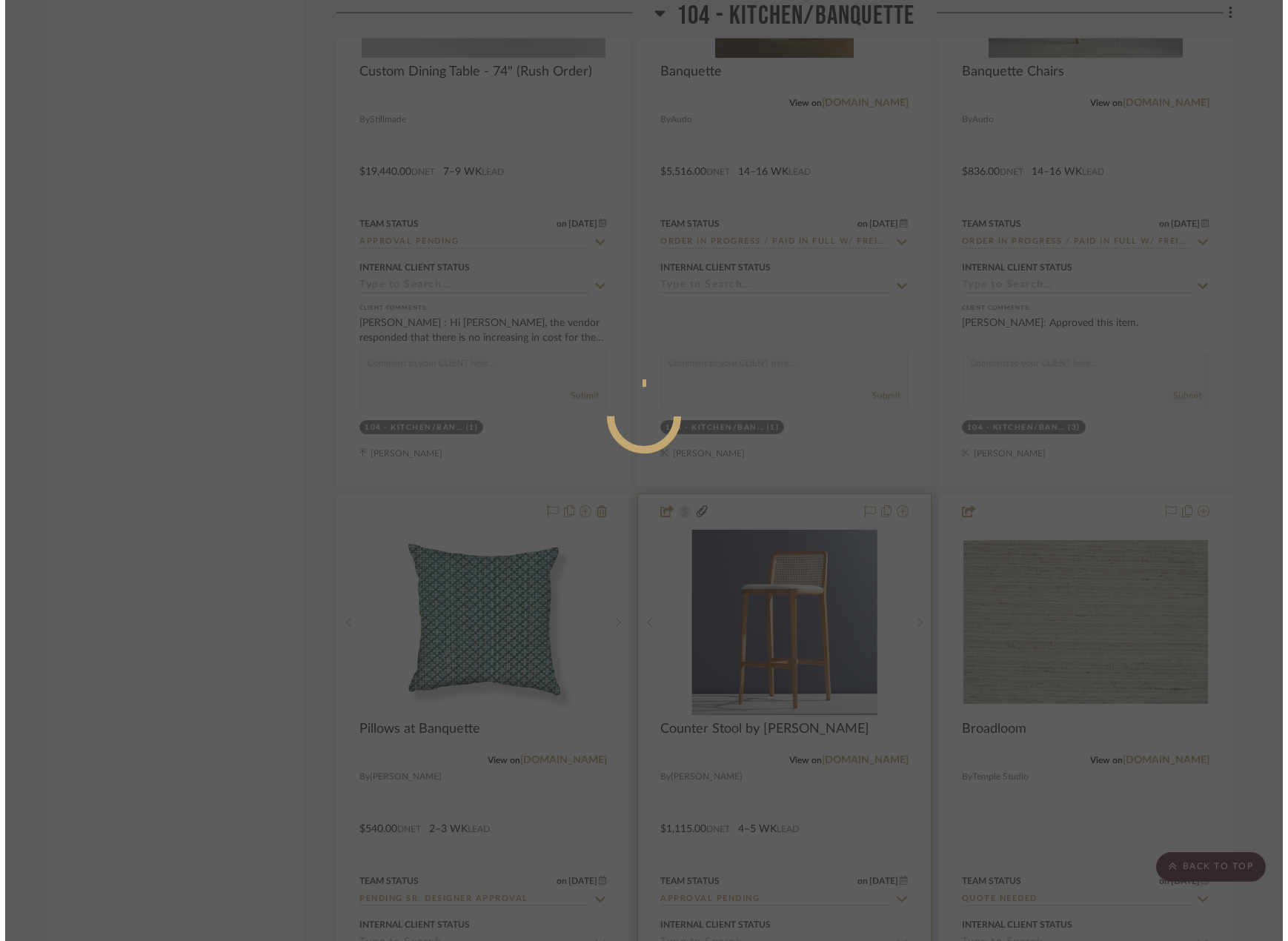
scroll to position [0, 0]
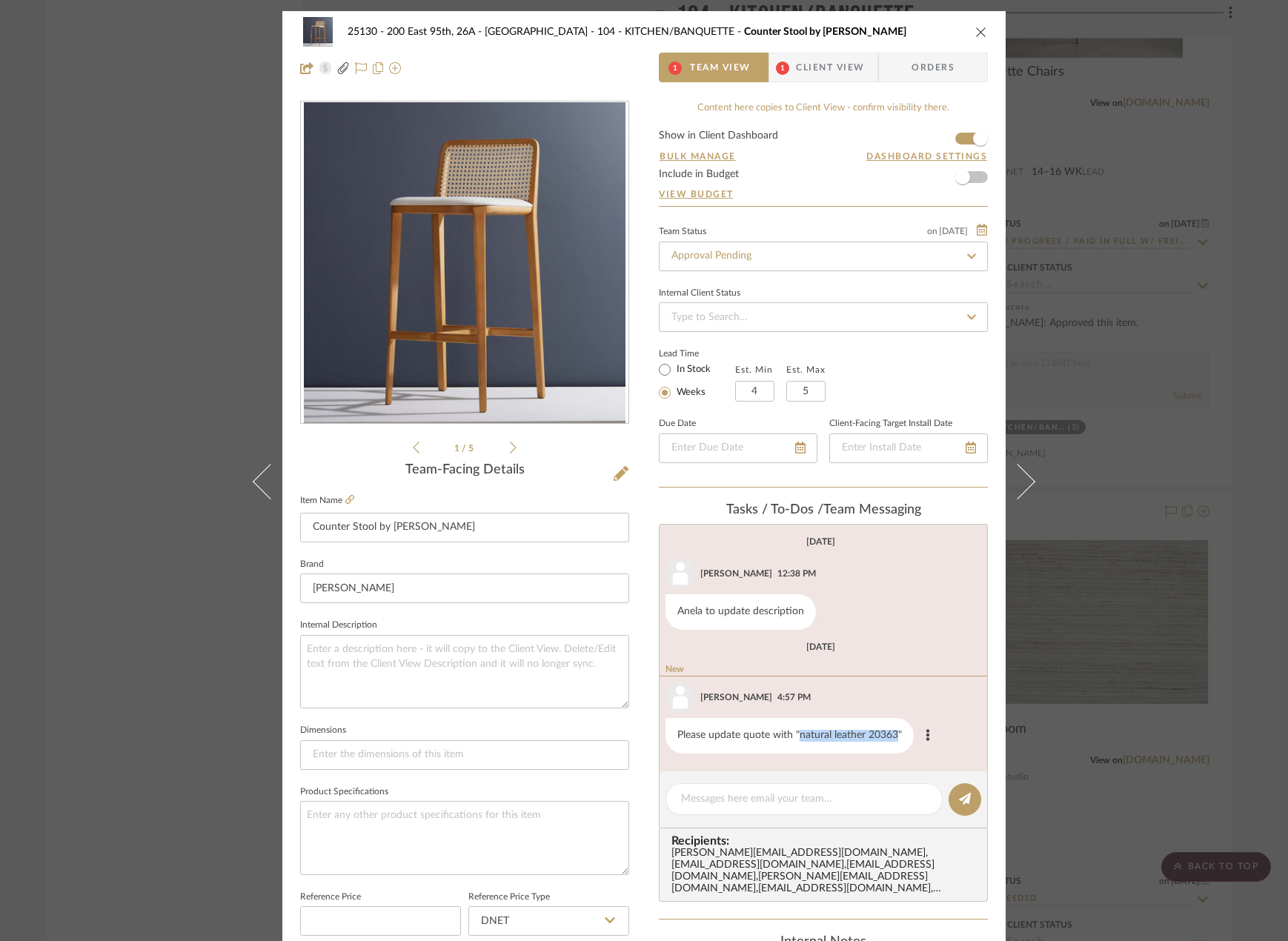
drag, startPoint x: 796, startPoint y: 739, endPoint x: 890, endPoint y: 736, distance: 94.0
click at [890, 736] on div "Please update quote with "natural leather 20363"" at bounding box center [789, 736] width 248 height 35
copy div "natural leather 20363"
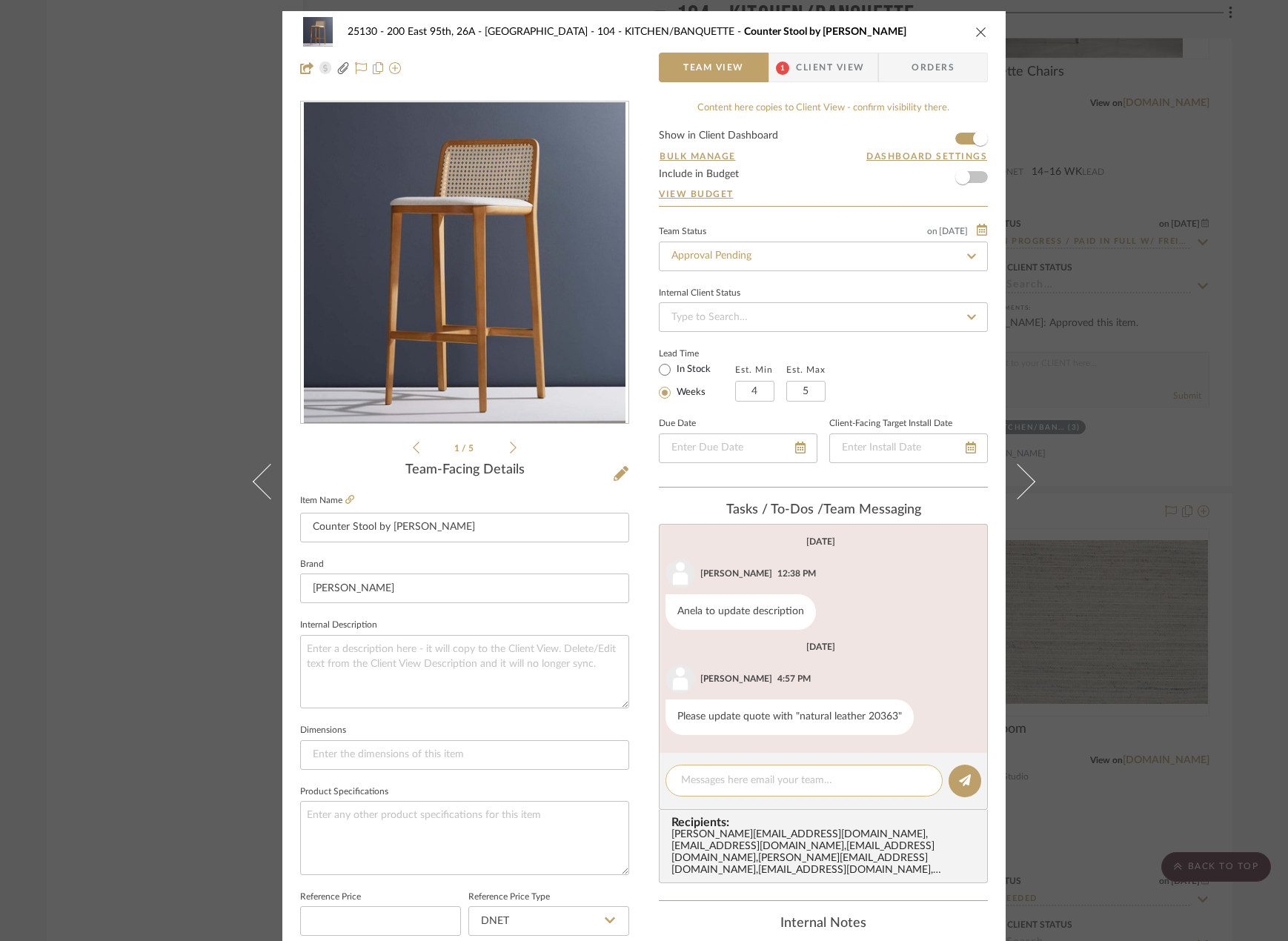
click at [774, 774] on textarea at bounding box center [804, 780] width 246 height 16
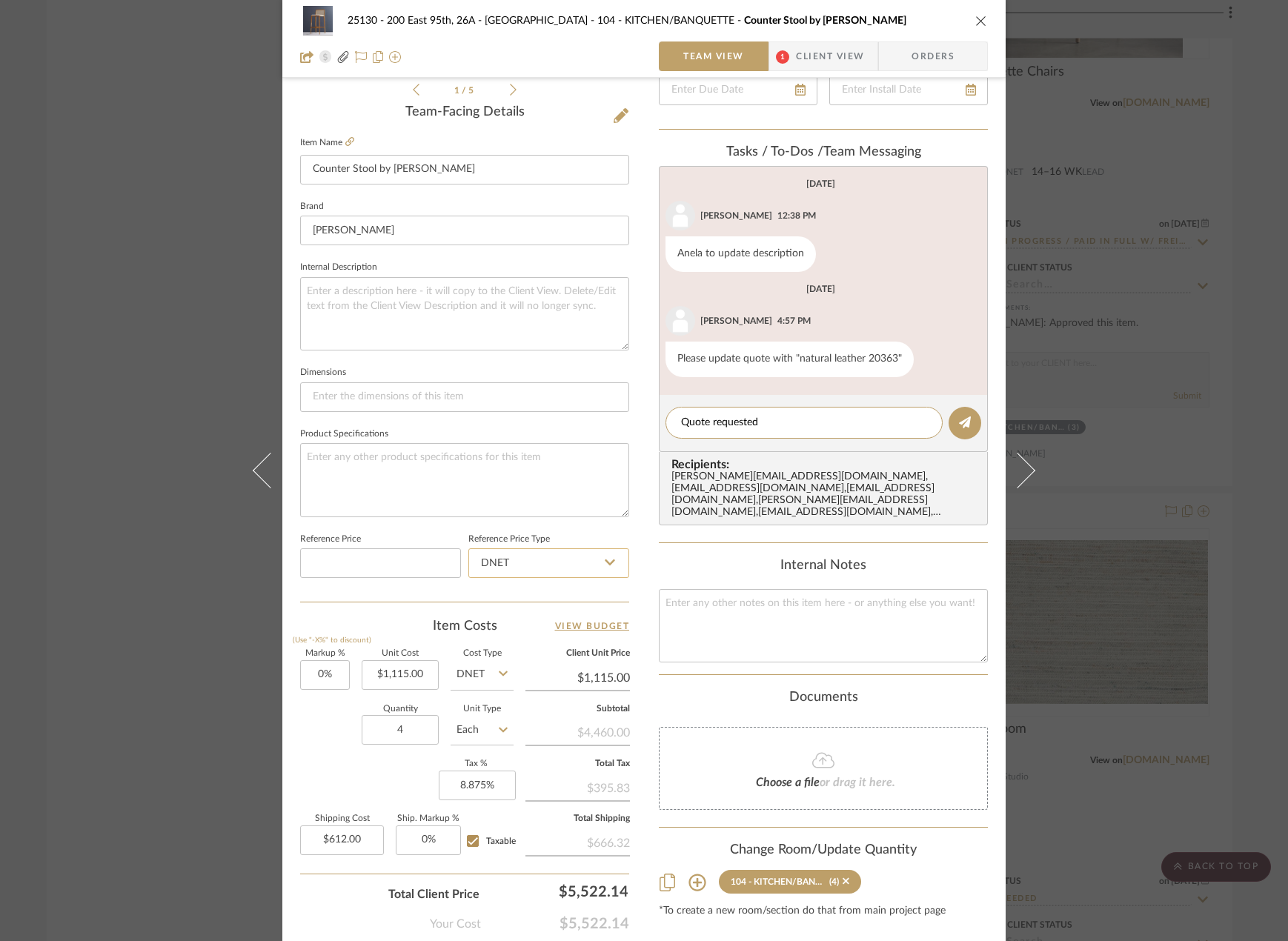
scroll to position [291, 0]
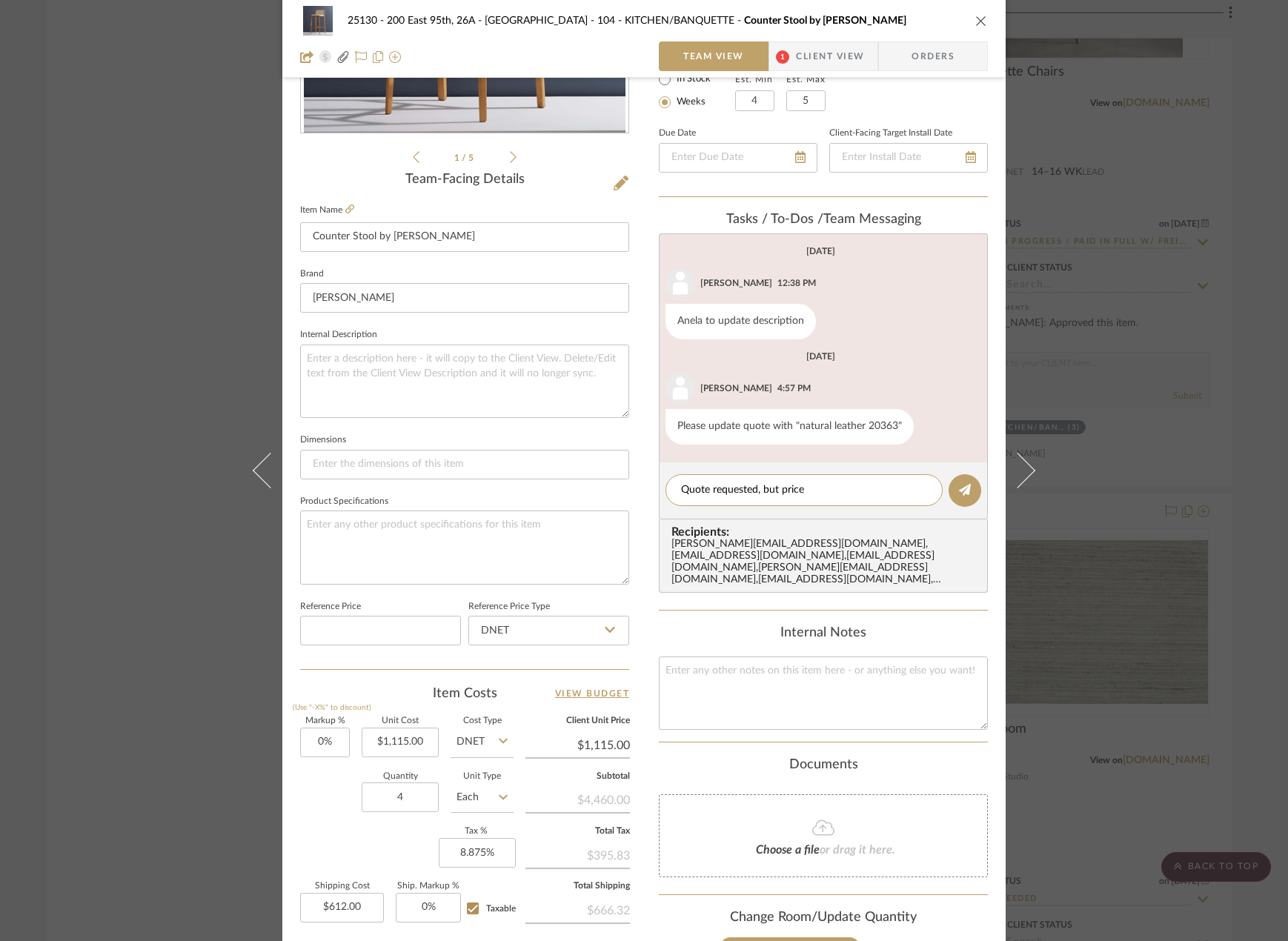
type textarea "Quote requested, but price"
click at [787, 63] on span "1" at bounding box center [781, 56] width 27 height 30
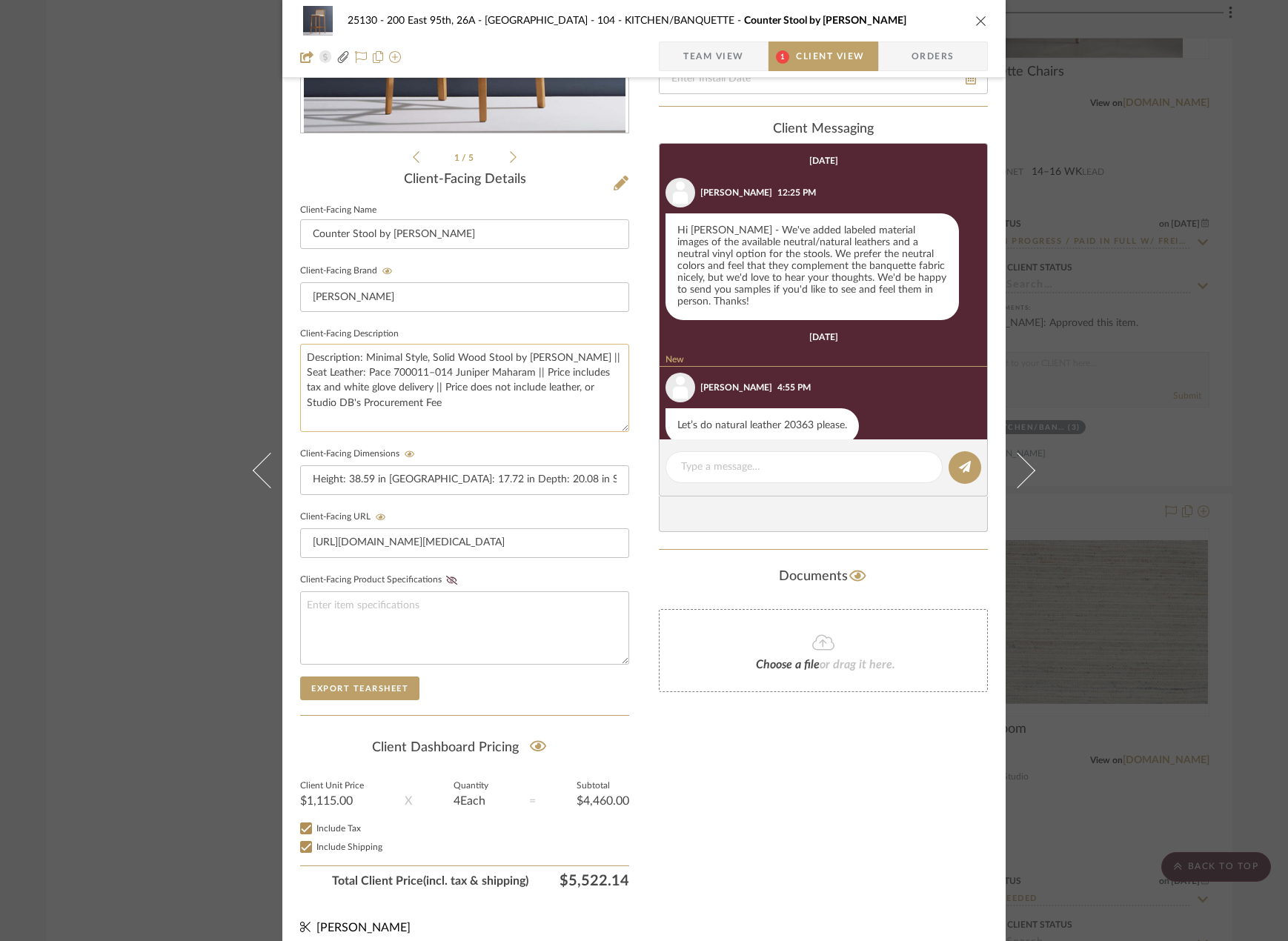
drag, startPoint x: 343, startPoint y: 375, endPoint x: 507, endPoint y: 374, distance: 164.0
click at [507, 374] on textarea "Description: Minimal Style, Solid Wood Stool by [PERSON_NAME] || Seat Leather: …" at bounding box center [465, 387] width 329 height 88
click at [559, 396] on textarea "Description: Minimal Style, Solid Wood Stool by [PERSON_NAME] || Seat Leather: …" at bounding box center [465, 387] width 329 height 88
type textarea "Description: Minimal Style, Solid Wood Stool by [PERSON_NAME] || Seat Leather: …"
click at [572, 435] on sr-form-field "Client-Facing Description Description: Minimal Style, Solid Wood Stool by [PERS…" at bounding box center [465, 384] width 329 height 120
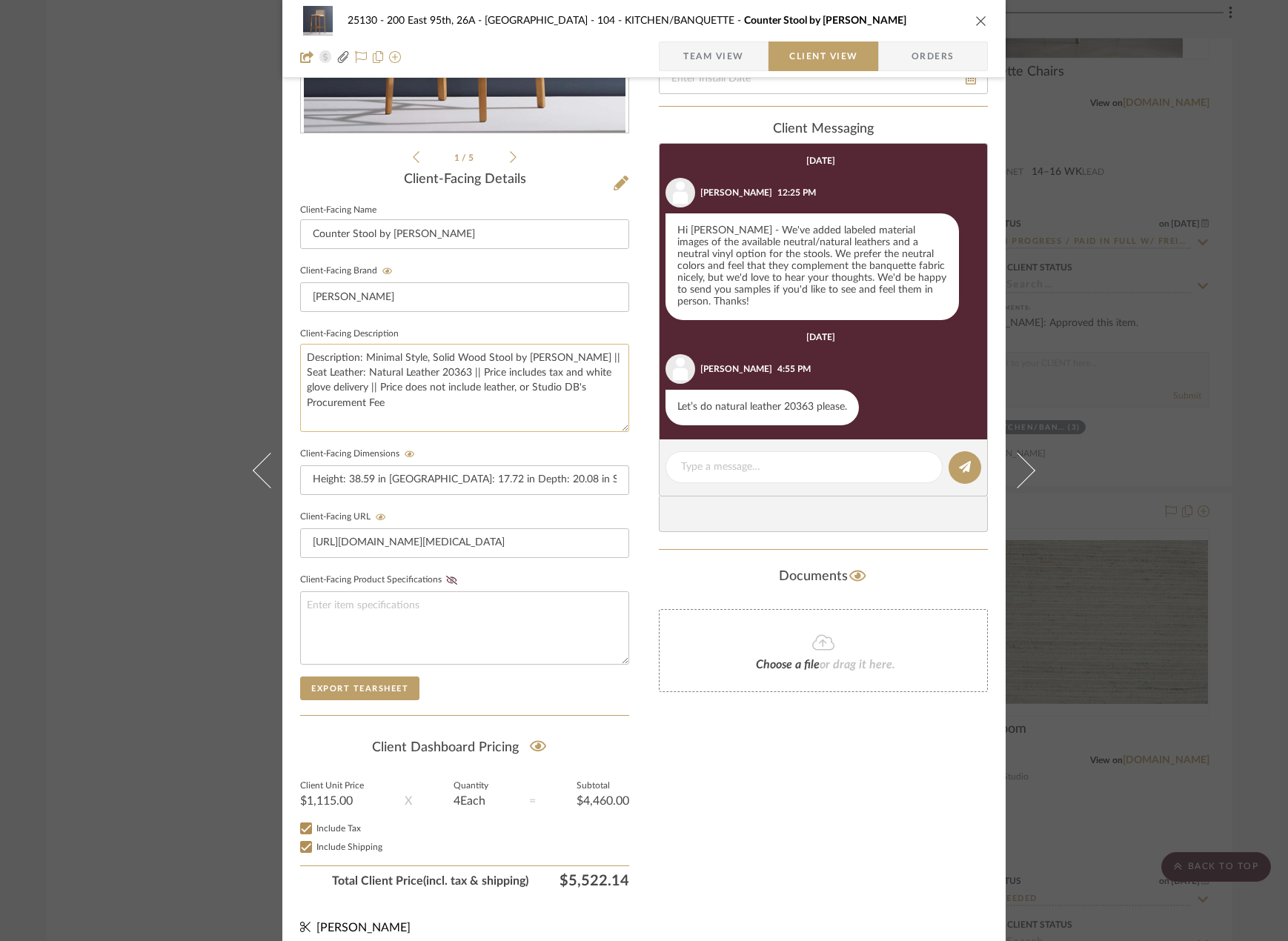
drag, startPoint x: 497, startPoint y: 393, endPoint x: 447, endPoint y: 391, distance: 50.0
click at [447, 391] on textarea "Description: Minimal Style, Solid Wood Stool by [PERSON_NAME] || Seat Leather: …" at bounding box center [465, 387] width 329 height 88
type textarea "Description: Minimal Style, Solid Wood Stool by [PERSON_NAME] || Seat Leather: …"
click at [605, 439] on sr-form-field "Client-Facing Description Description: Minimal Style, Solid Wood Stool by [PERS…" at bounding box center [465, 384] width 329 height 120
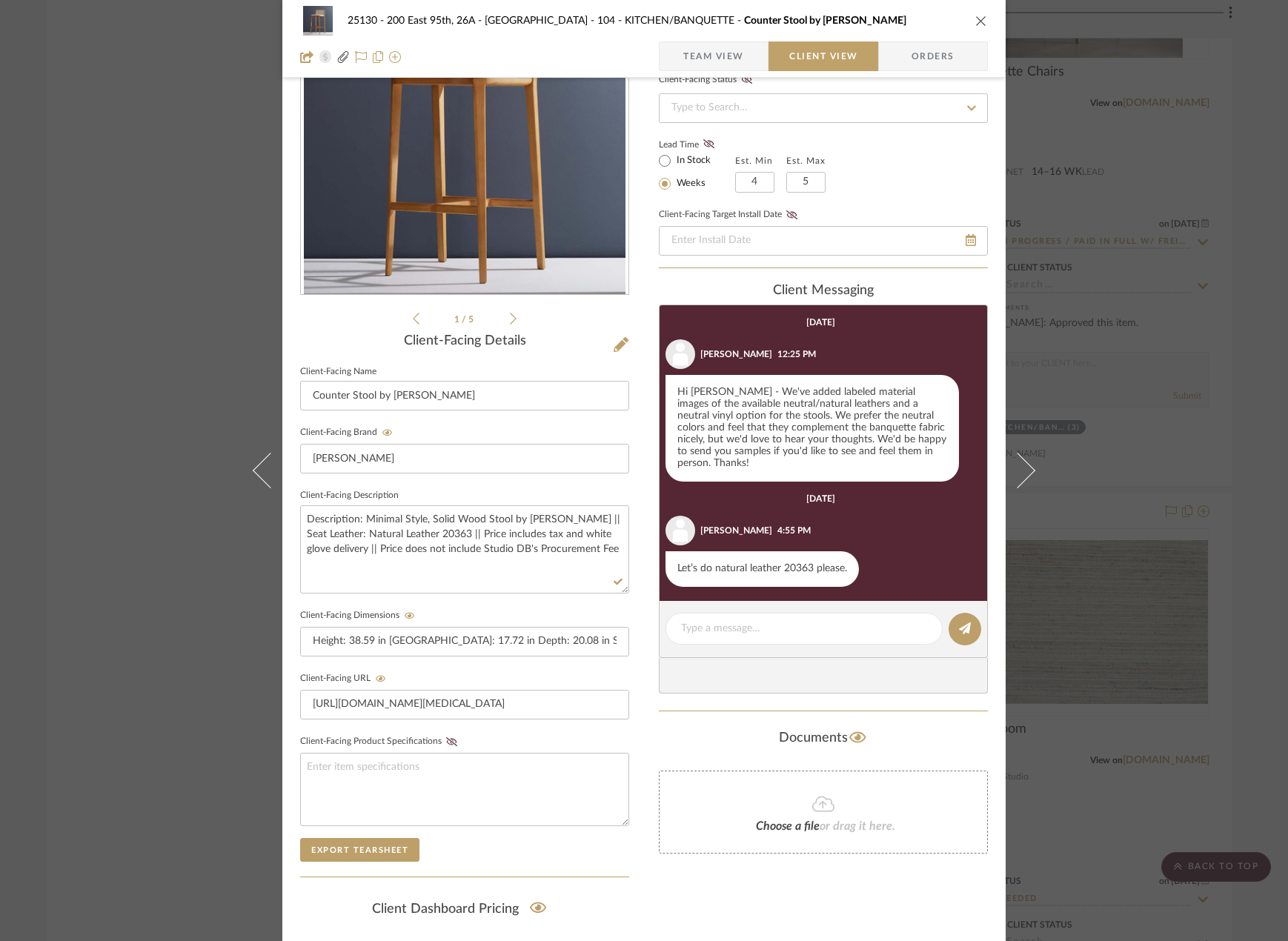
scroll to position [0, 0]
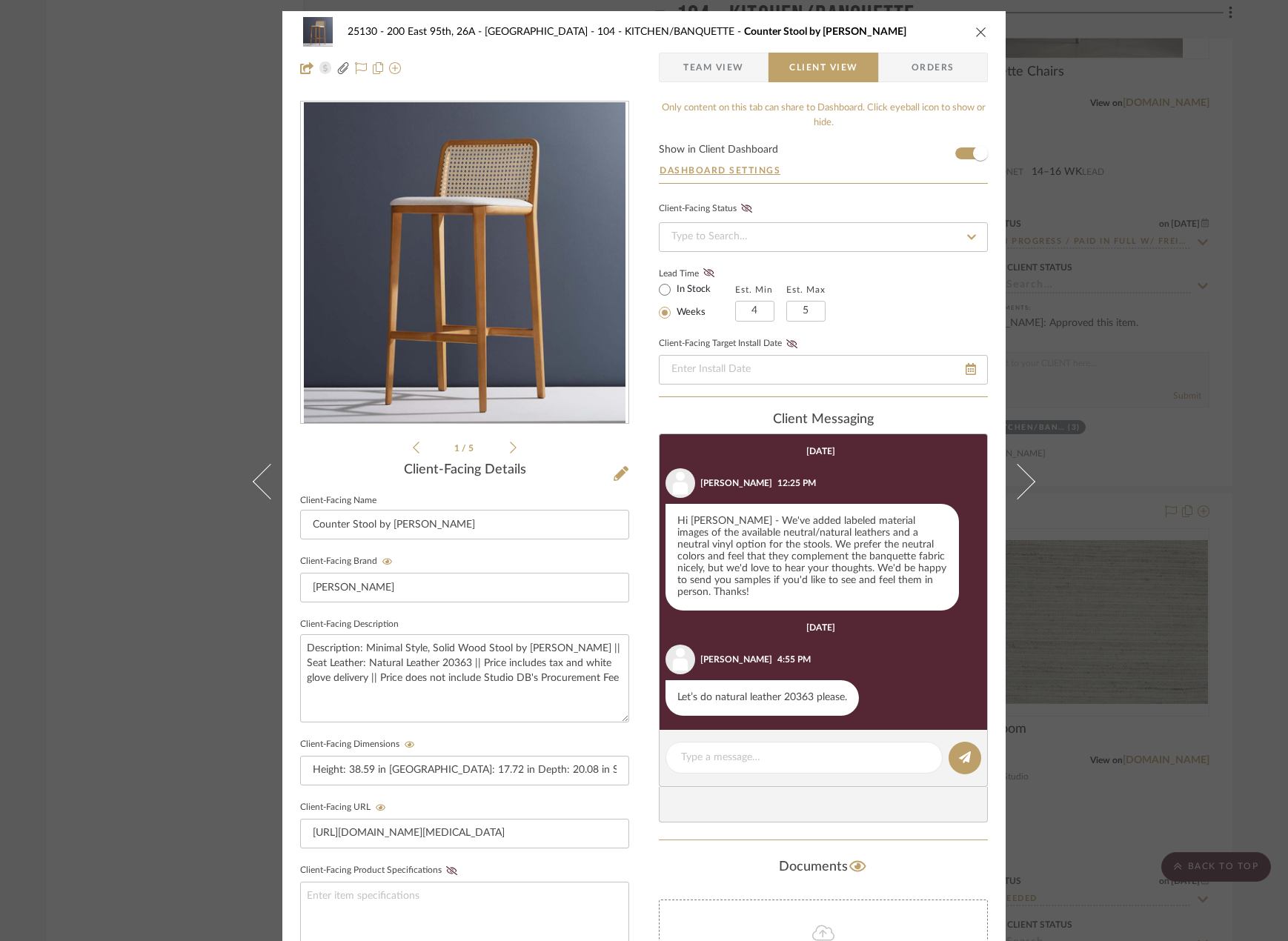
click at [718, 57] on span "Team View" at bounding box center [713, 67] width 61 height 30
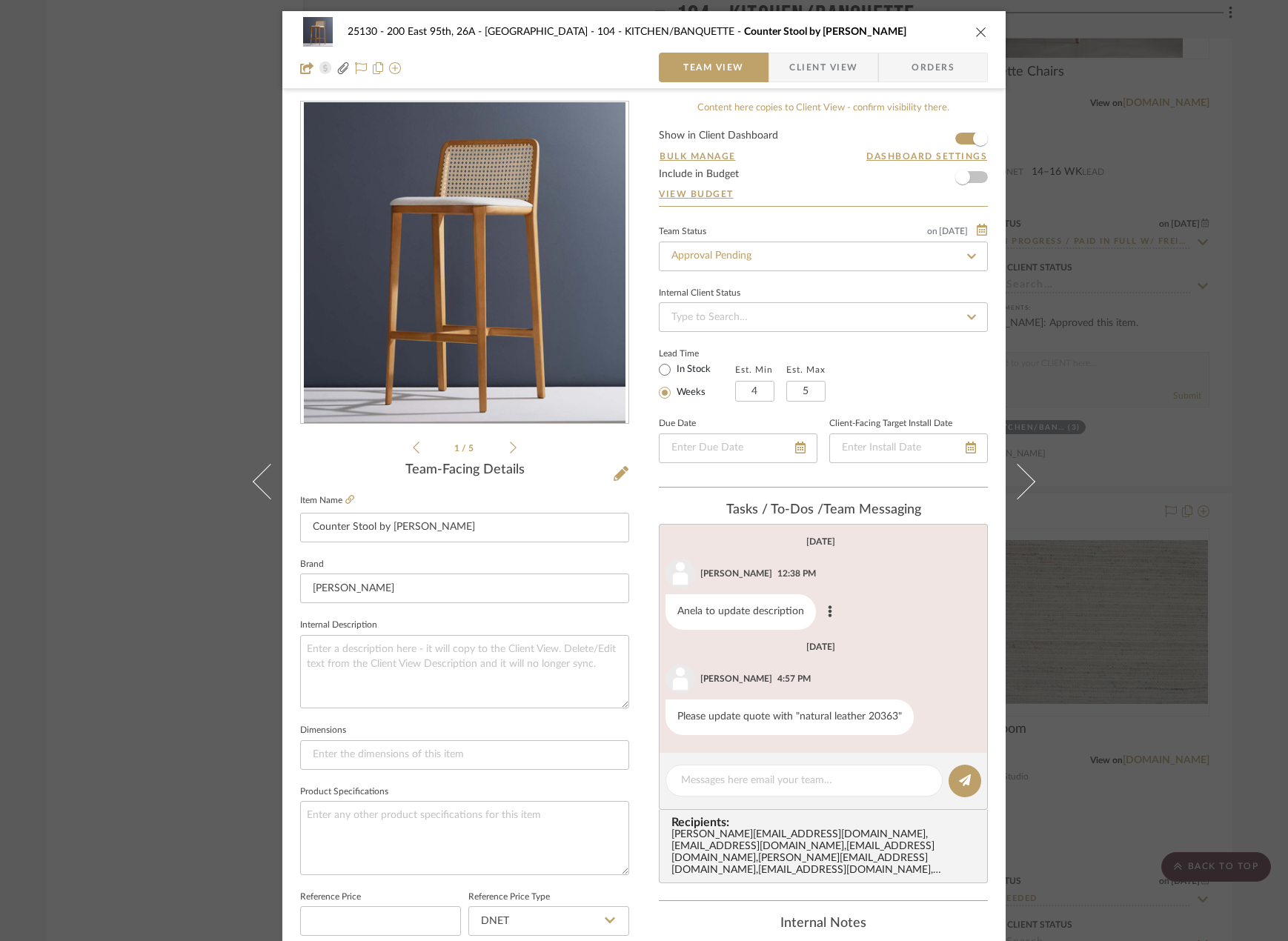
scroll to position [223, 0]
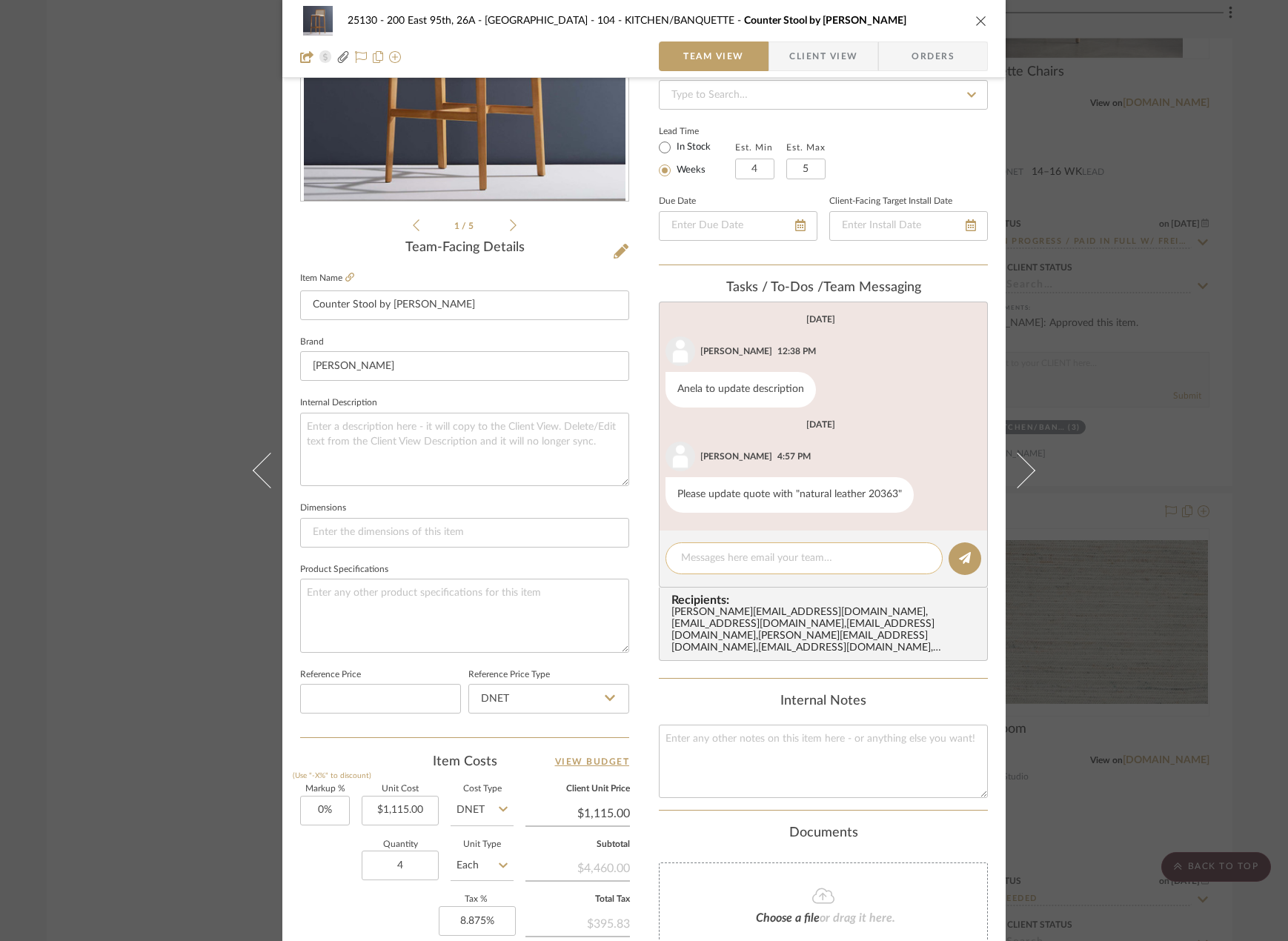
click at [782, 553] on textarea at bounding box center [804, 559] width 246 height 16
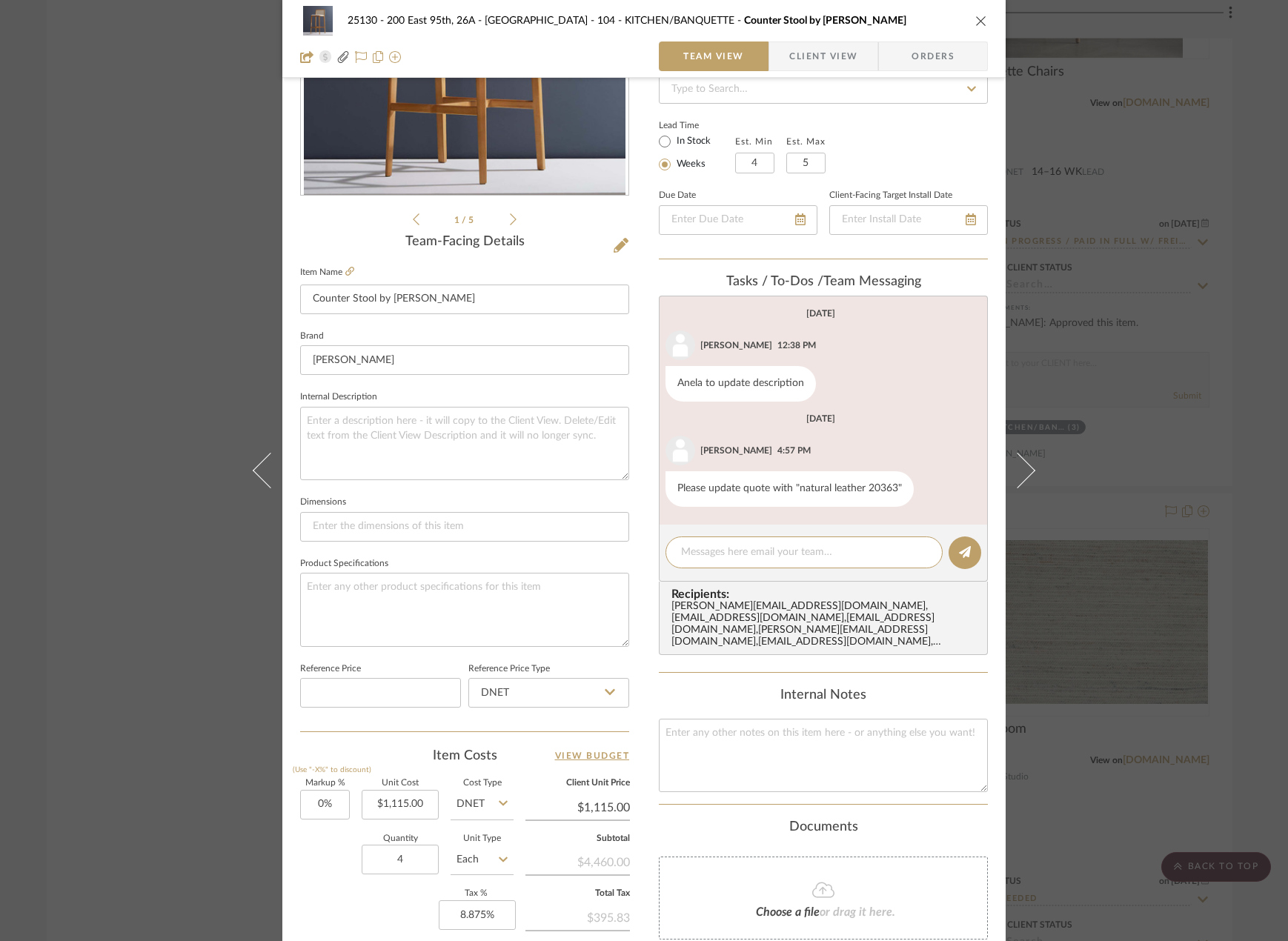
scroll to position [142, 0]
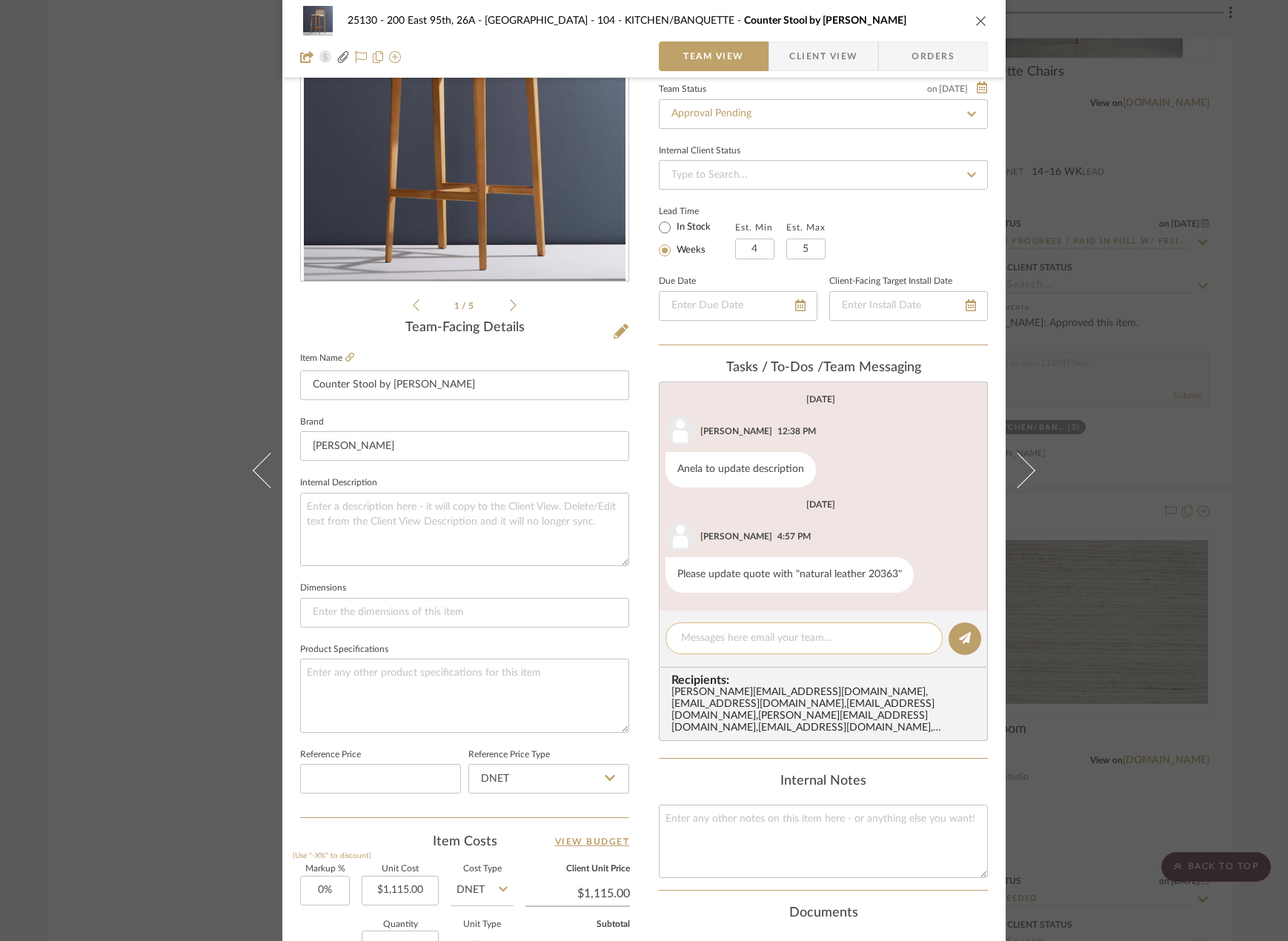
click at [760, 639] on textarea at bounding box center [804, 639] width 246 height 16
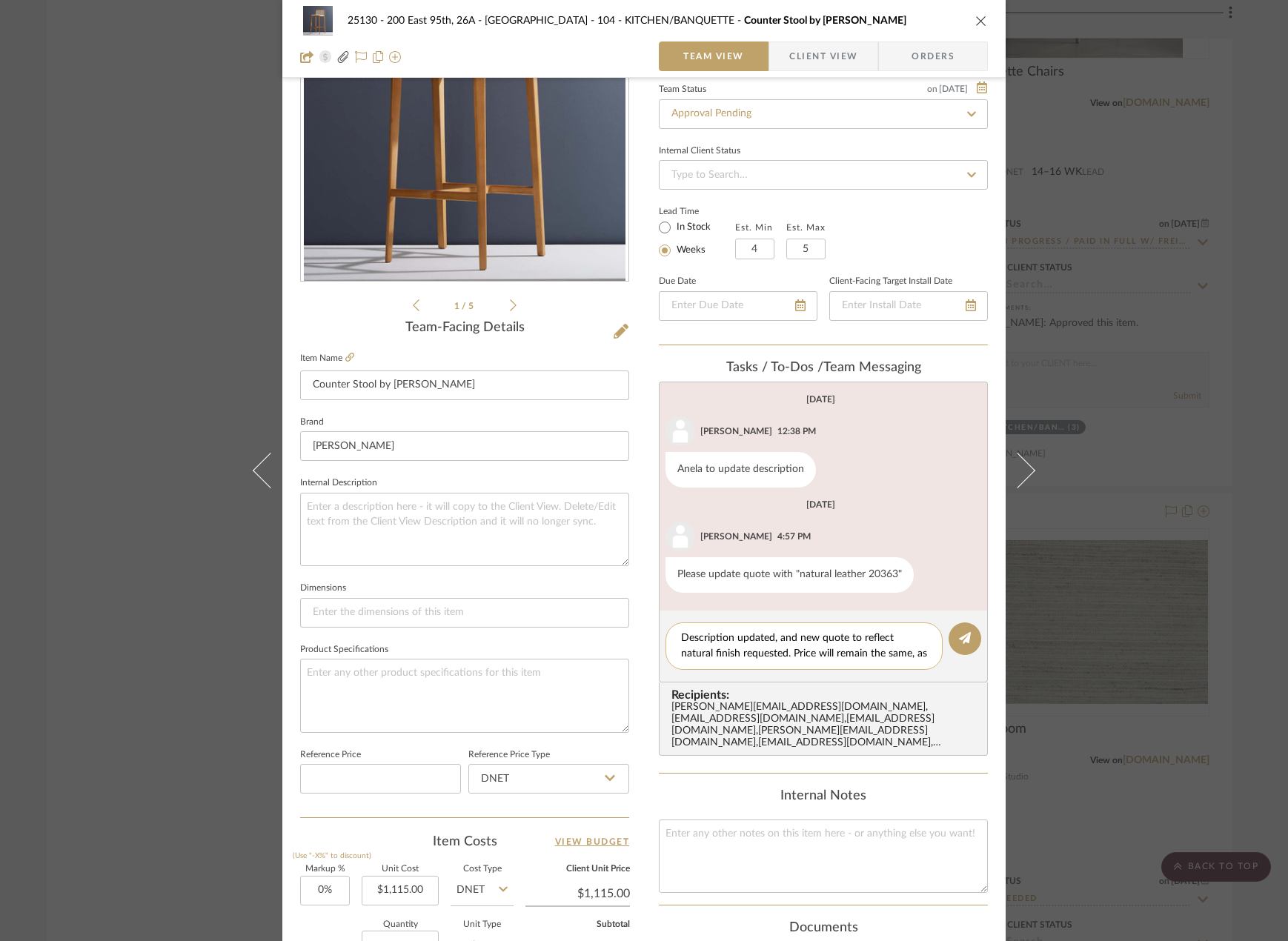
scroll to position [0, 0]
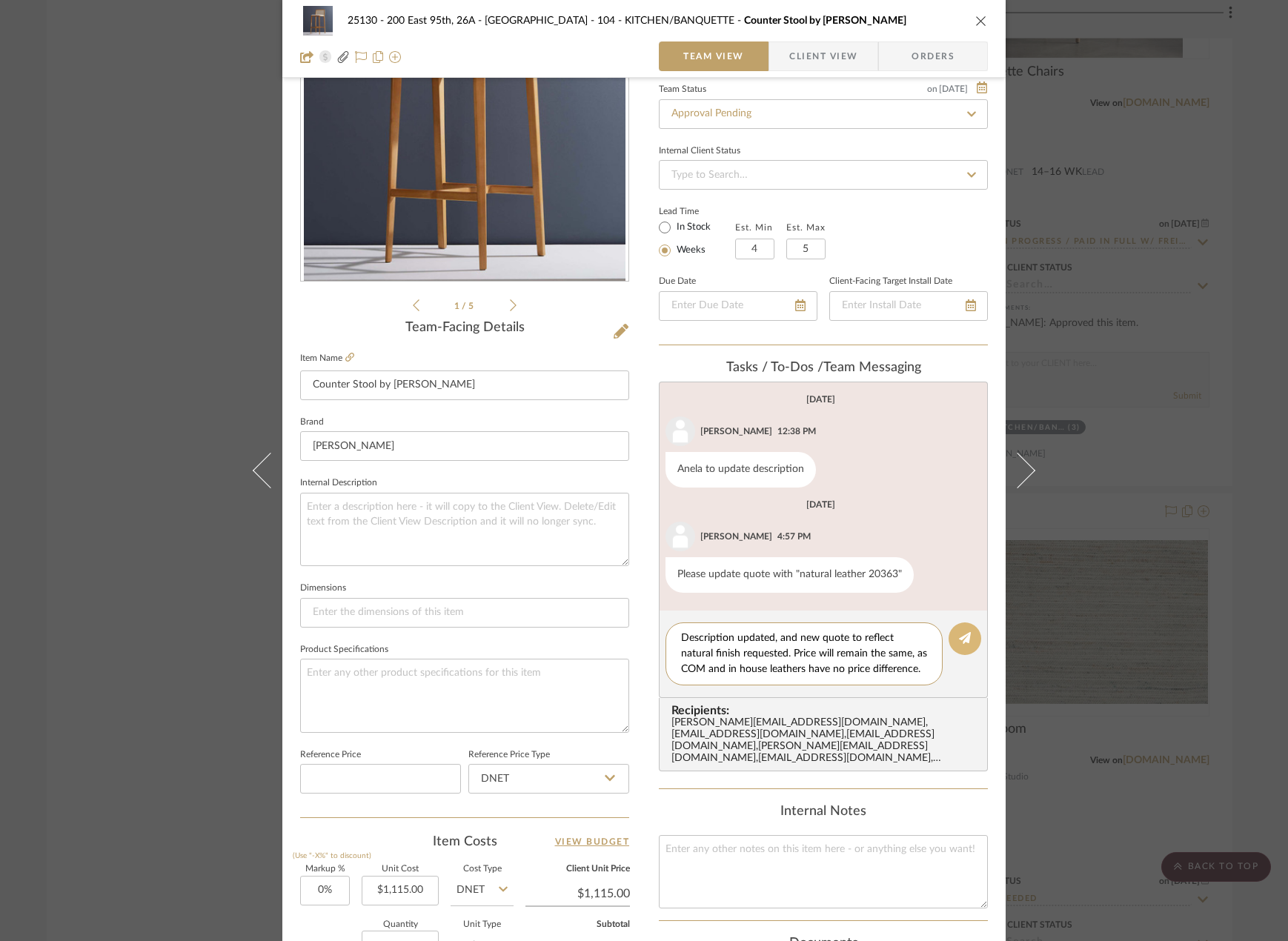
type textarea "Description updated, and new quote to reflect natural finish requested. Price w…"
click at [959, 633] on icon at bounding box center [965, 638] width 12 height 12
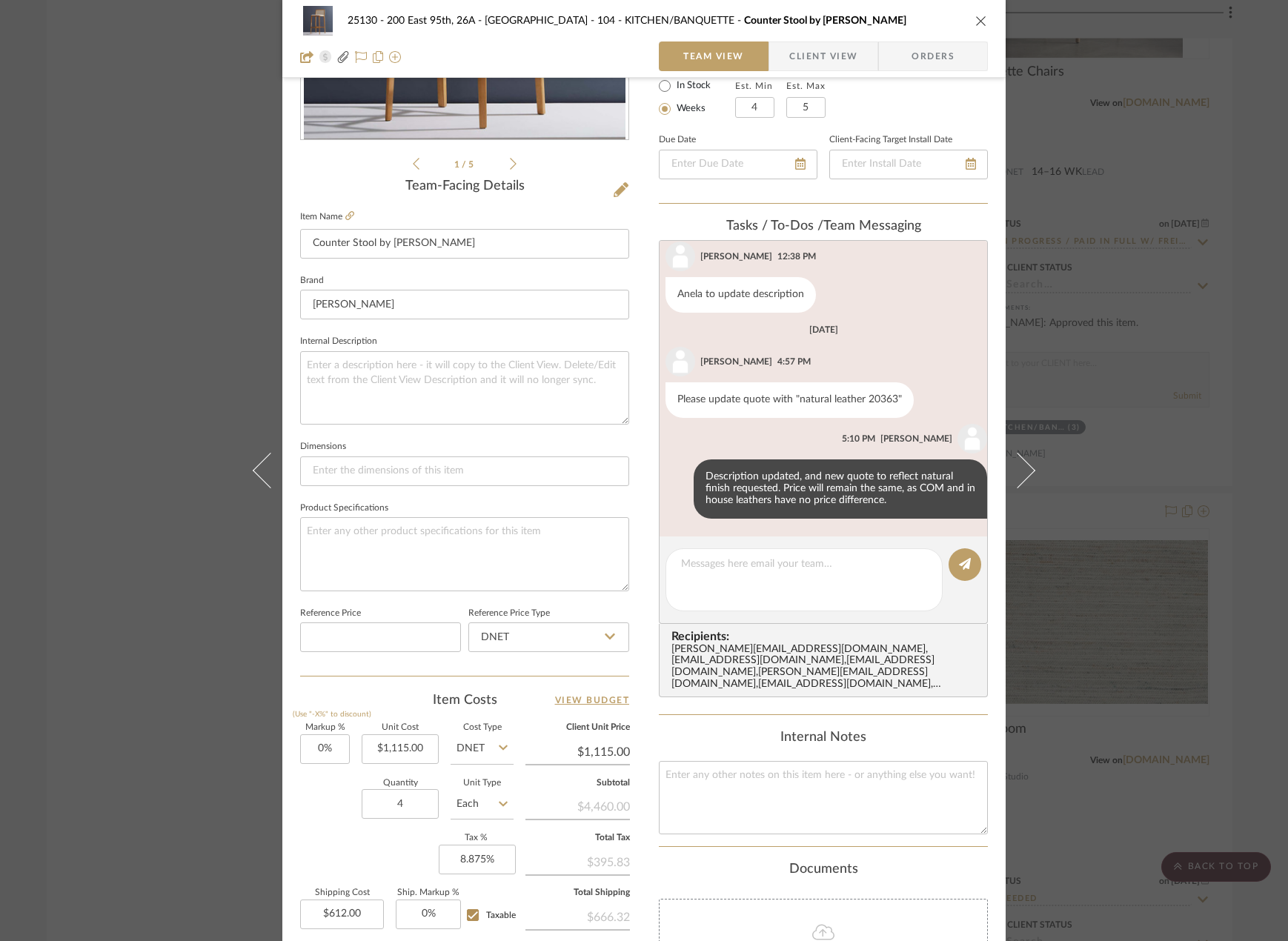
scroll to position [492, 0]
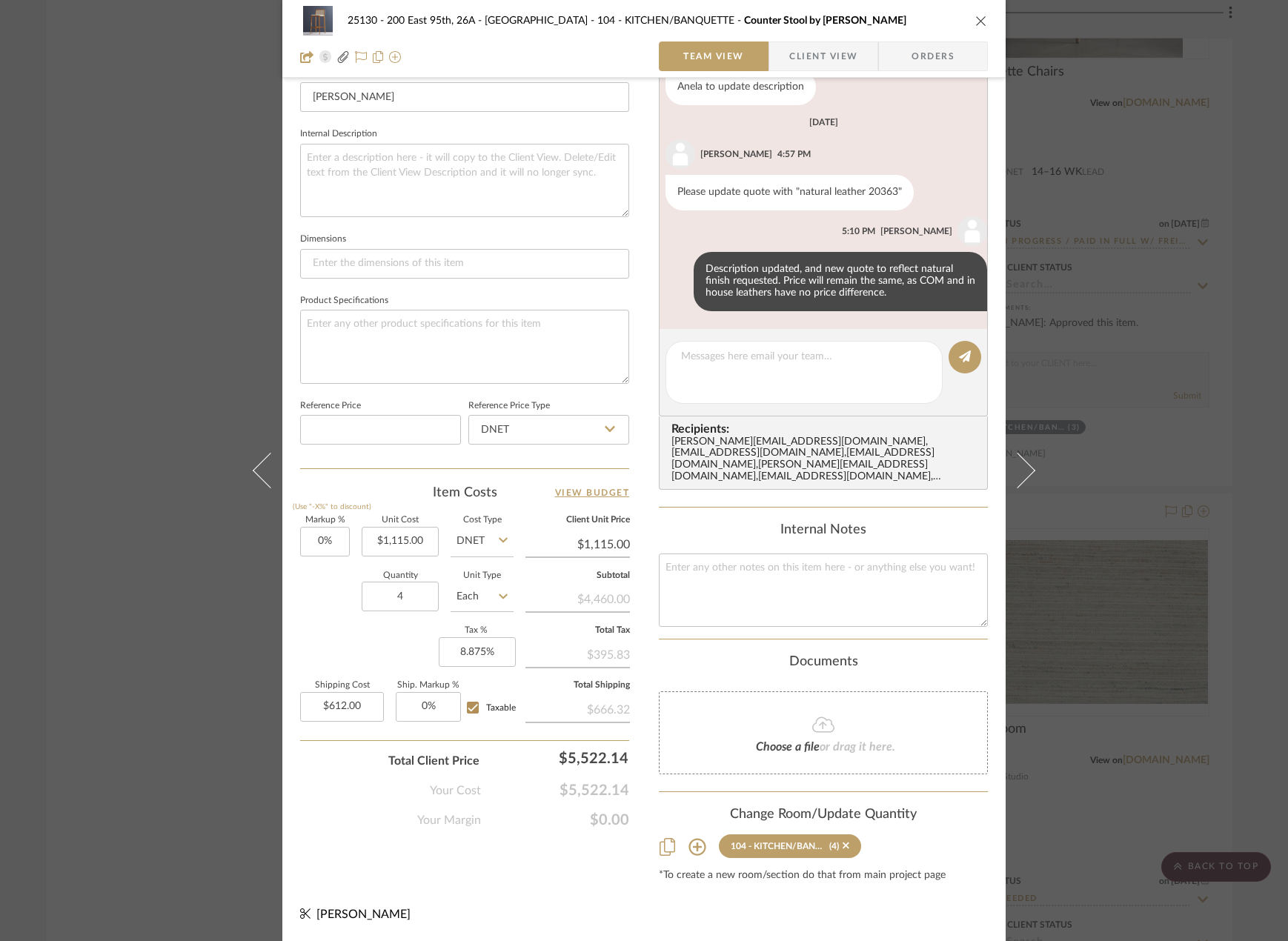
click at [1079, 700] on div "25130 - 200 East 95th, 26A - Kosheleva 104 - KITCHEN/BANQUETTE Counter Stool by…" at bounding box center [644, 470] width 1288 height 941
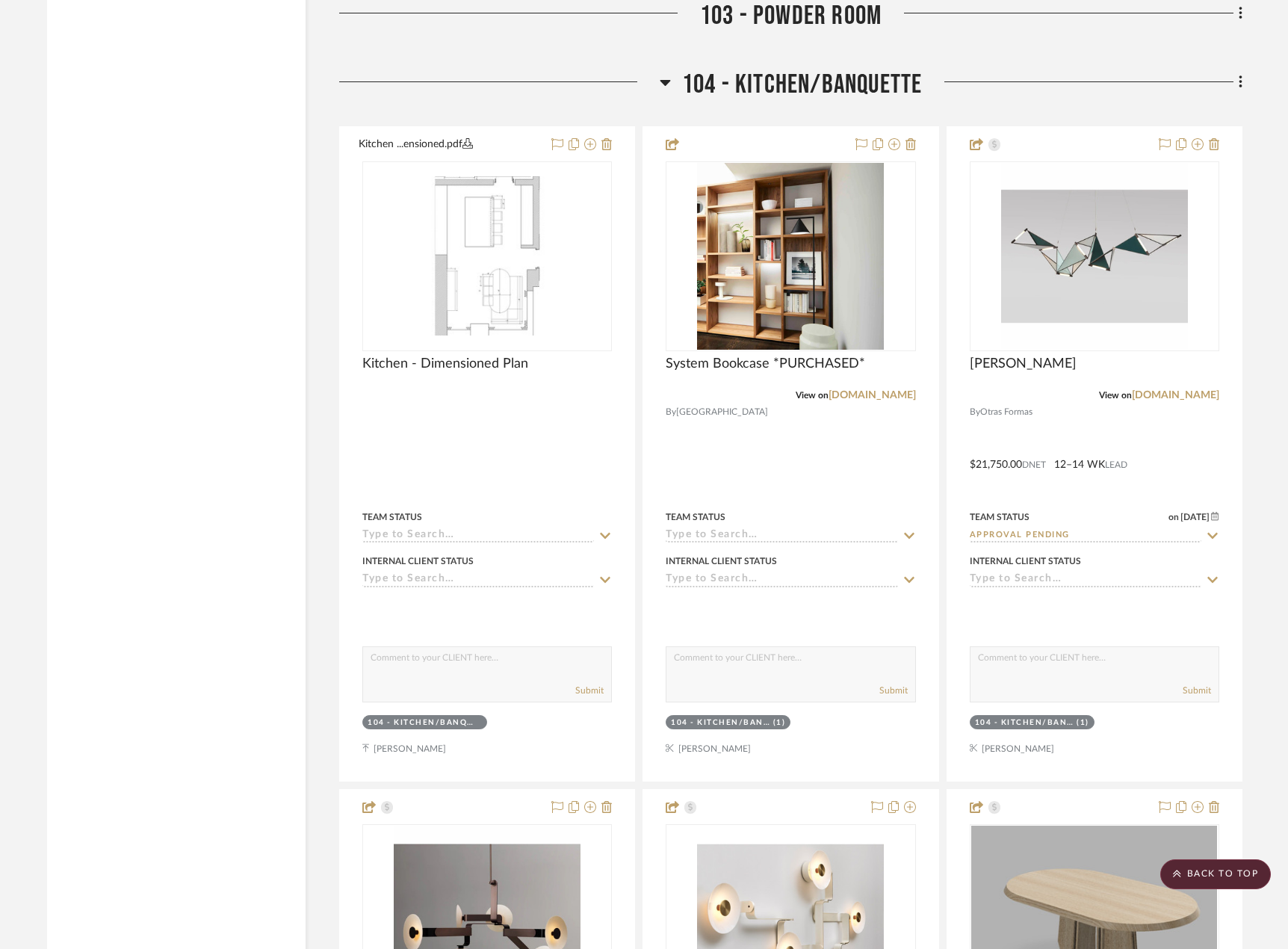
scroll to position [6575, 0]
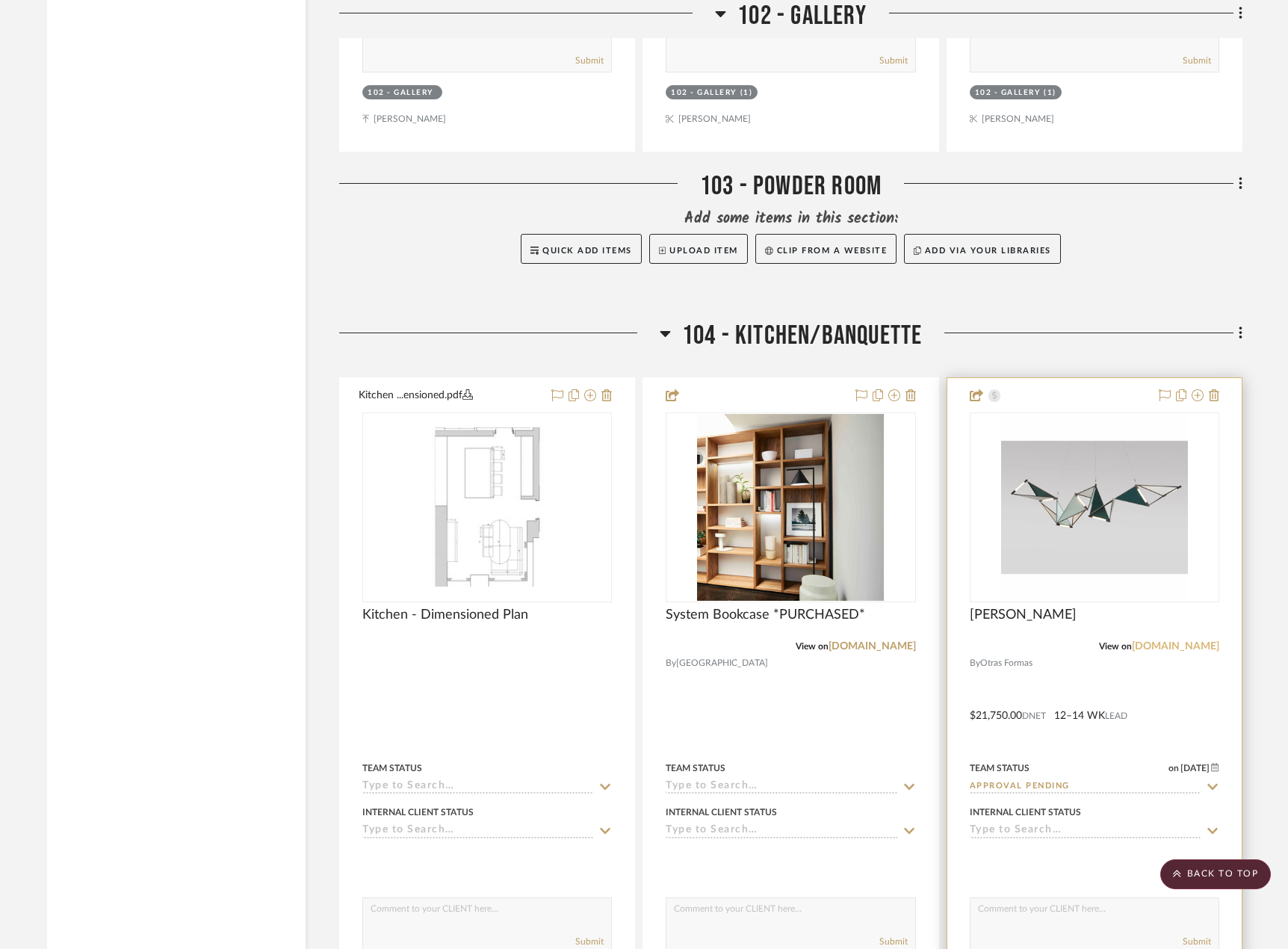
click at [1170, 643] on link "[DOMAIN_NAME]" at bounding box center [1176, 646] width 87 height 11
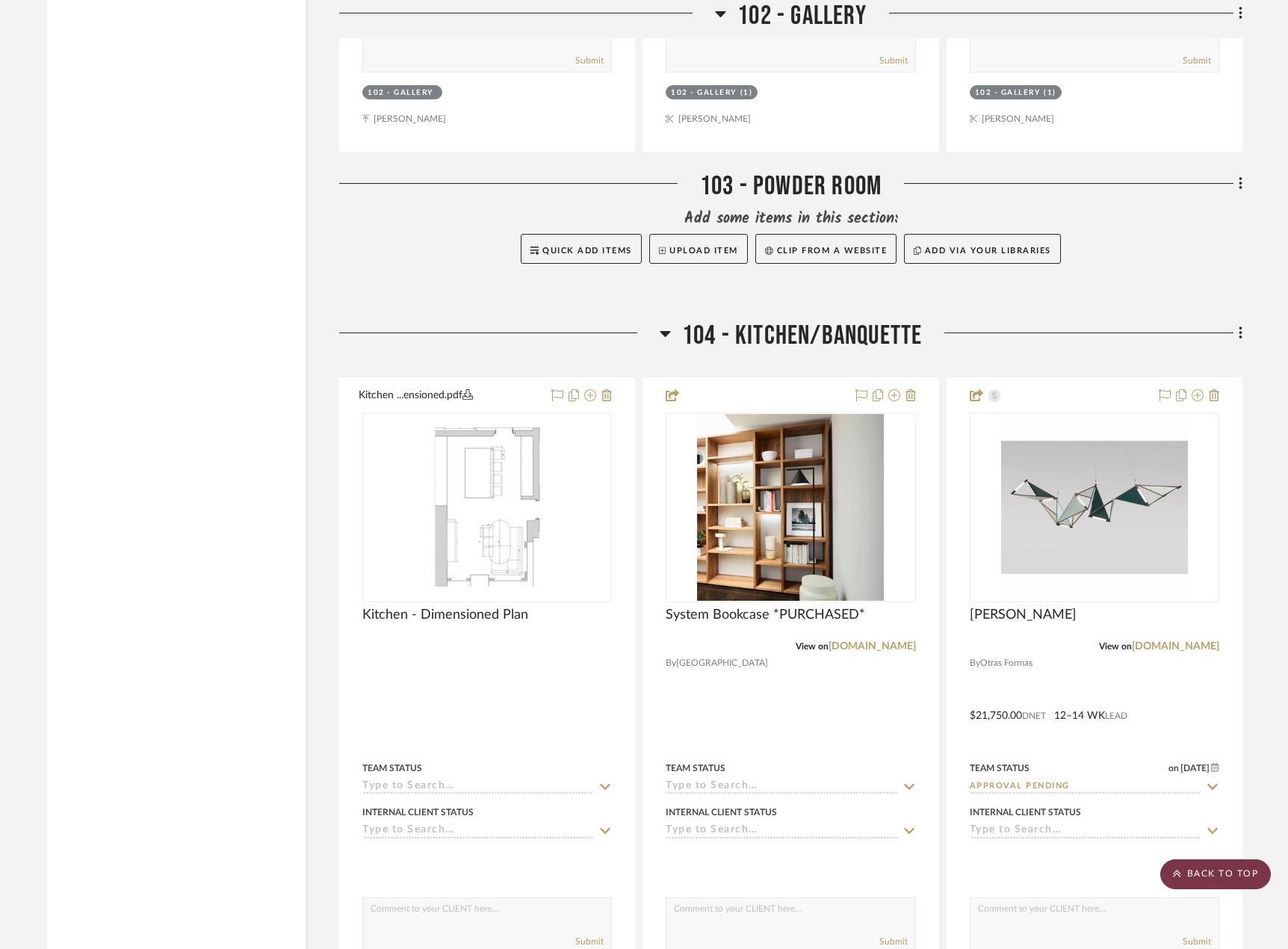
click at [1259, 883] on scroll-to-top-button "BACK TO TOP" at bounding box center [1215, 874] width 110 height 30
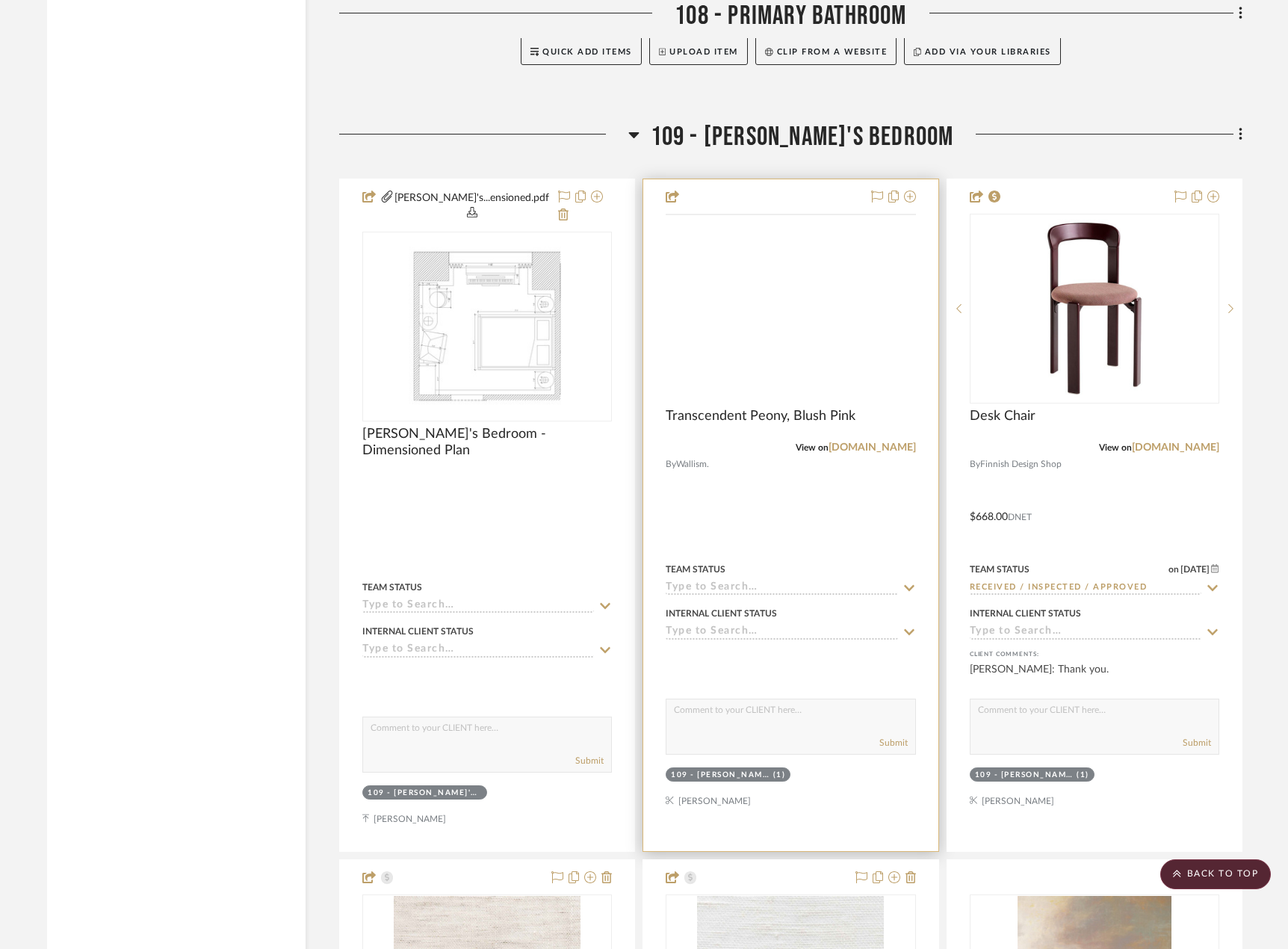
scroll to position [15990, 0]
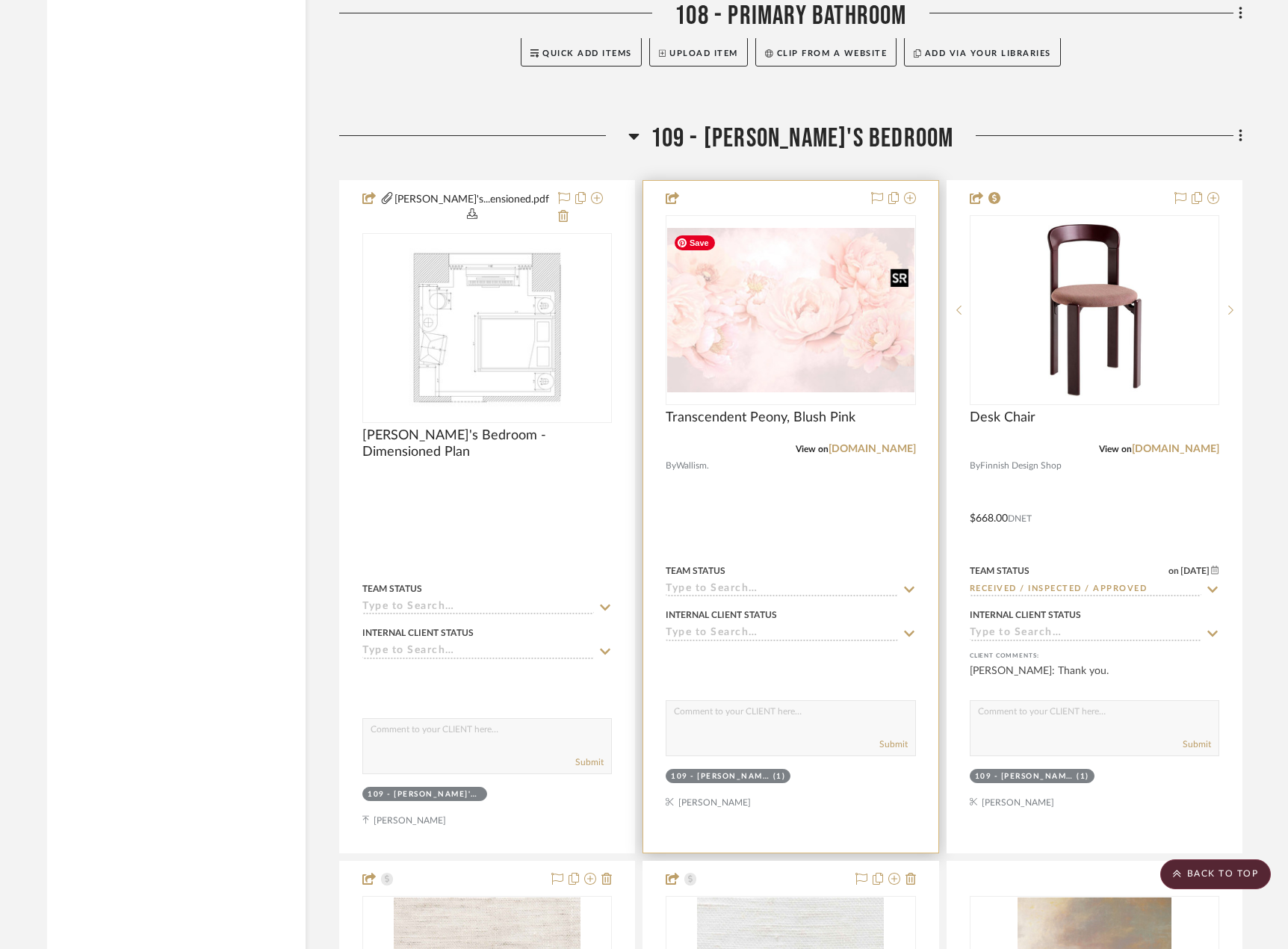
click at [0, 0] on img at bounding box center [0, 0] width 0 height 0
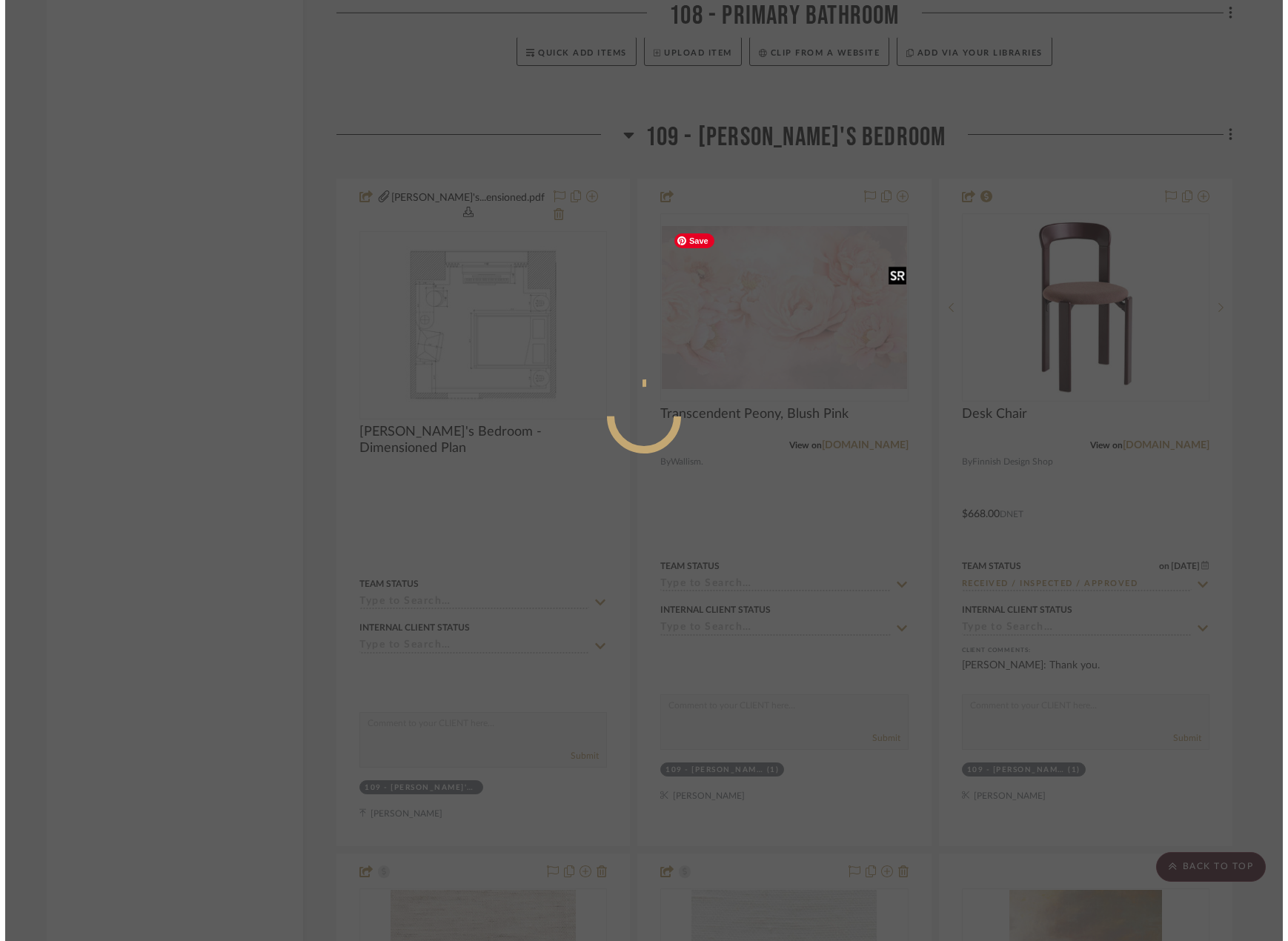
scroll to position [0, 0]
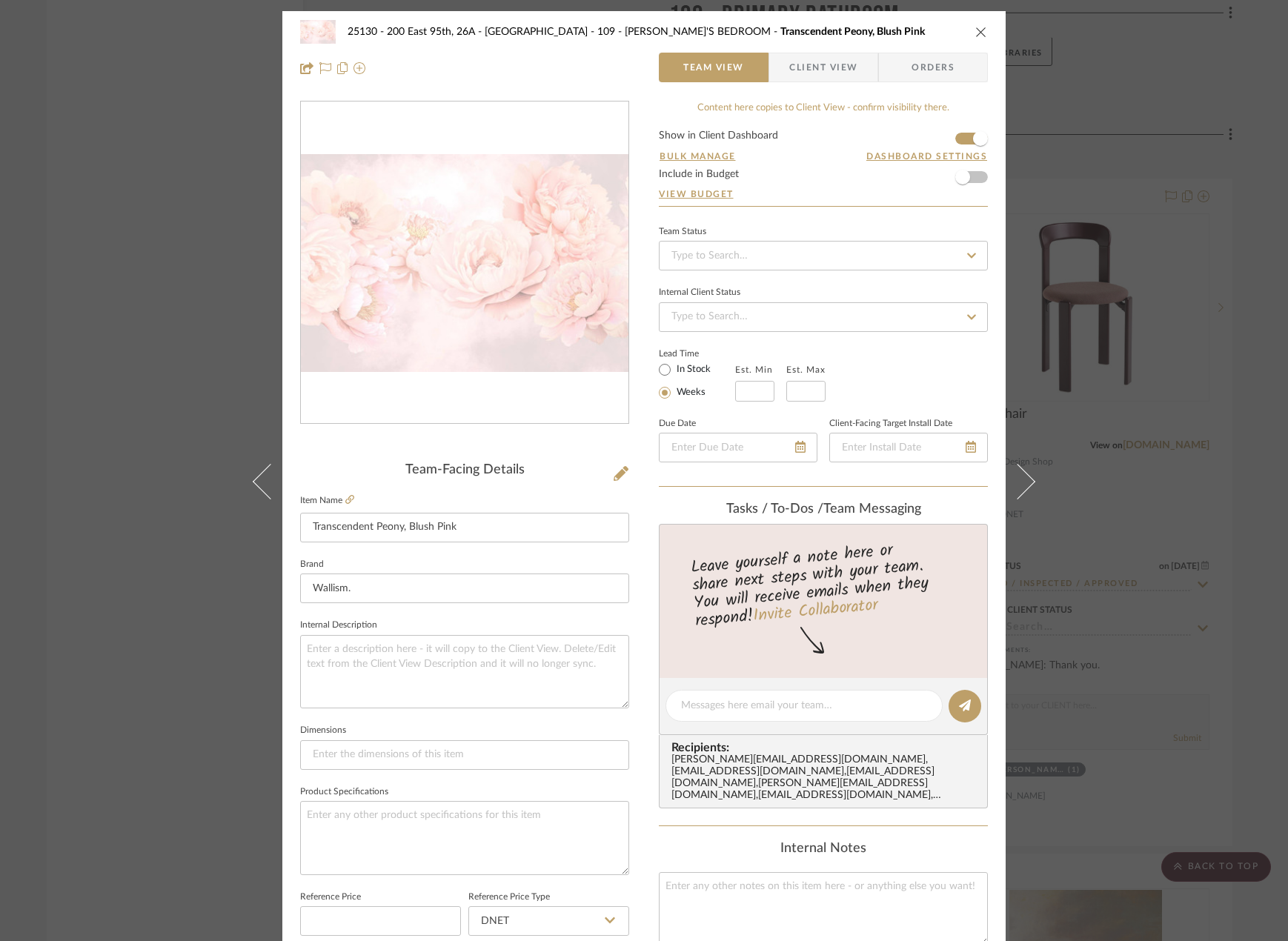
click at [1187, 730] on div "25130 - 200 East 95th, 26A - Kosheleva 109 - [PERSON_NAME]'S BEDROOM Transcende…" at bounding box center [644, 470] width 1288 height 941
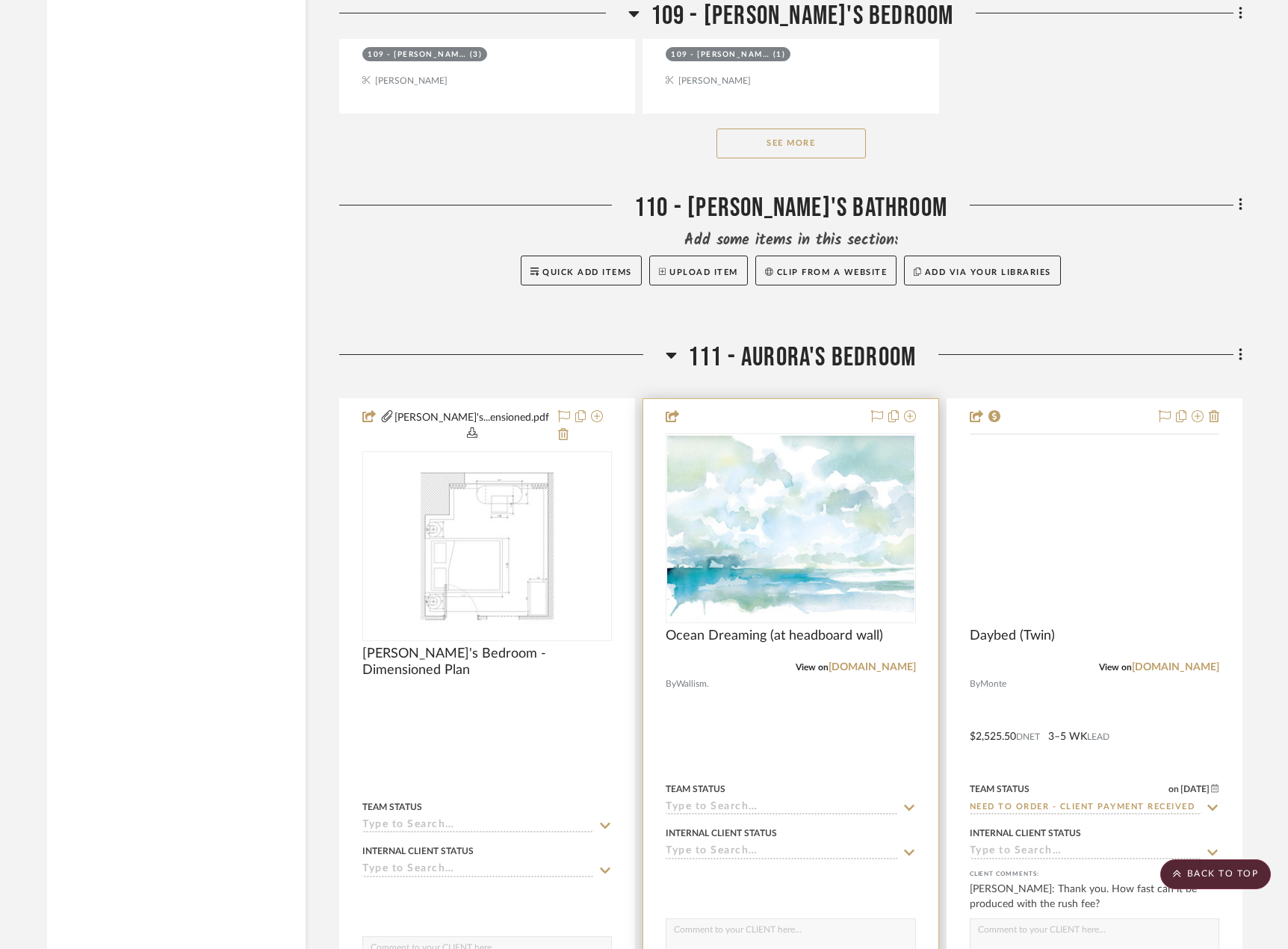
scroll to position [18082, 0]
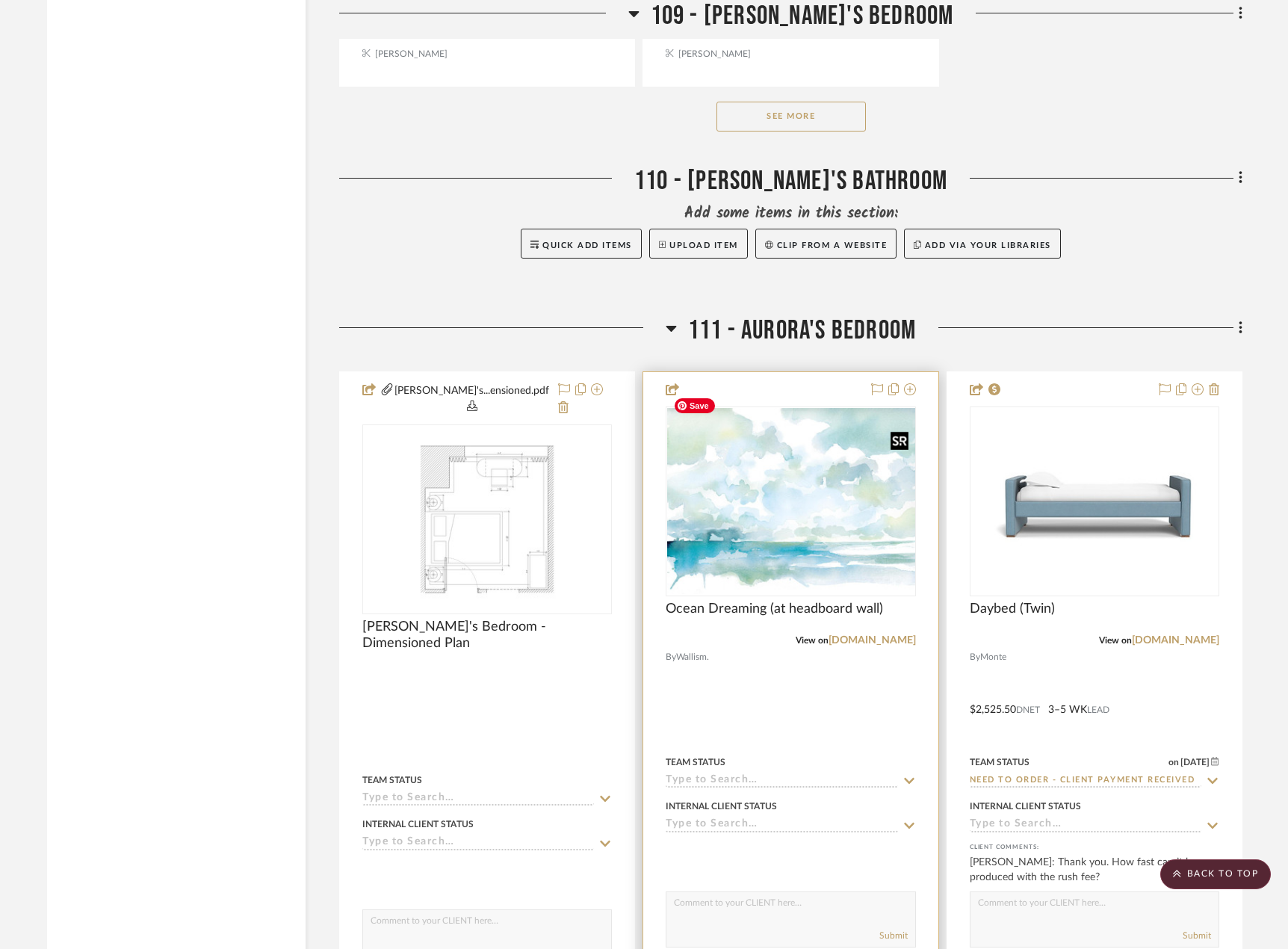
click at [821, 471] on div at bounding box center [790, 501] width 249 height 190
click at [843, 536] on img "0" at bounding box center [790, 501] width 246 height 185
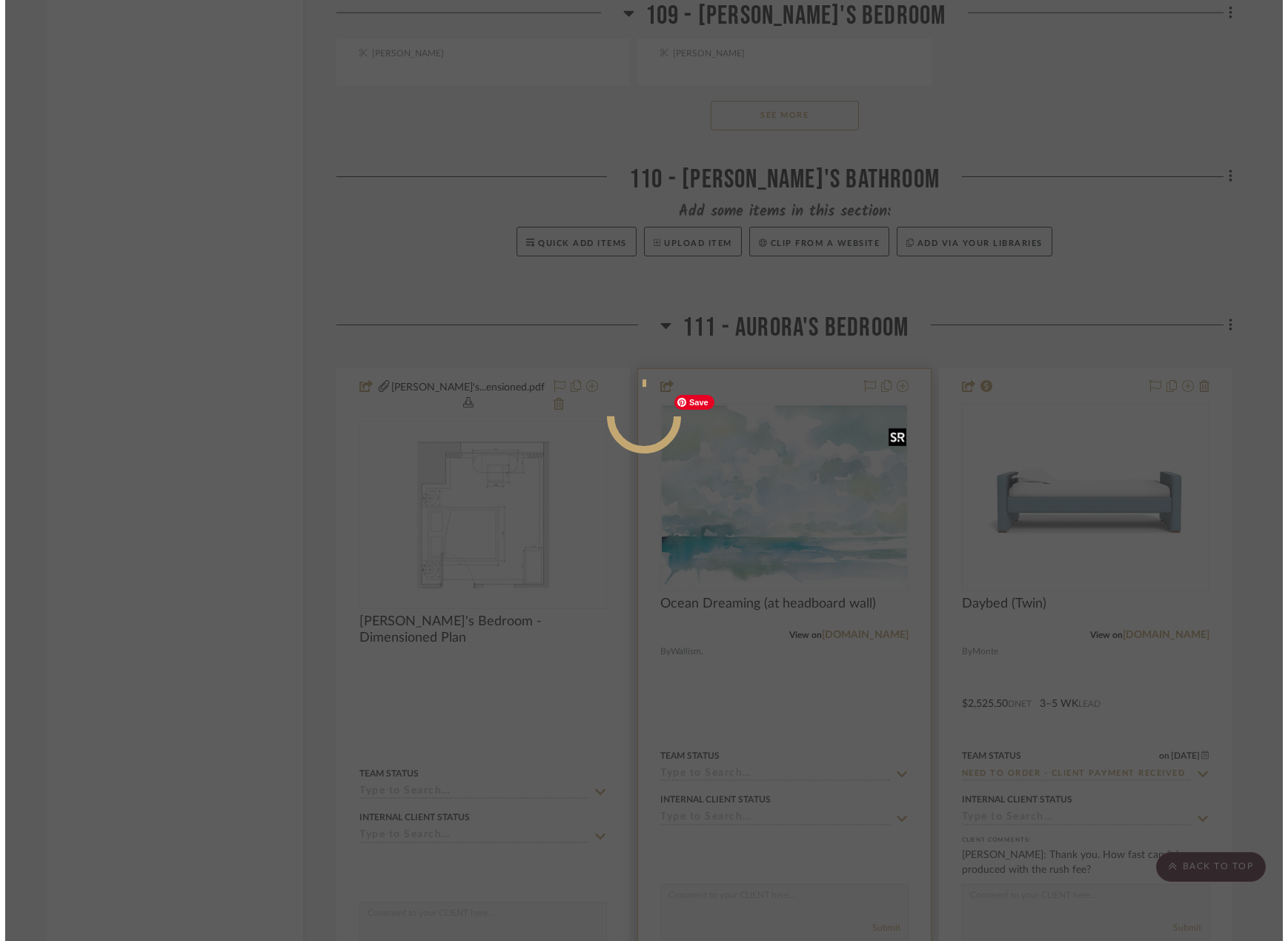
scroll to position [0, 0]
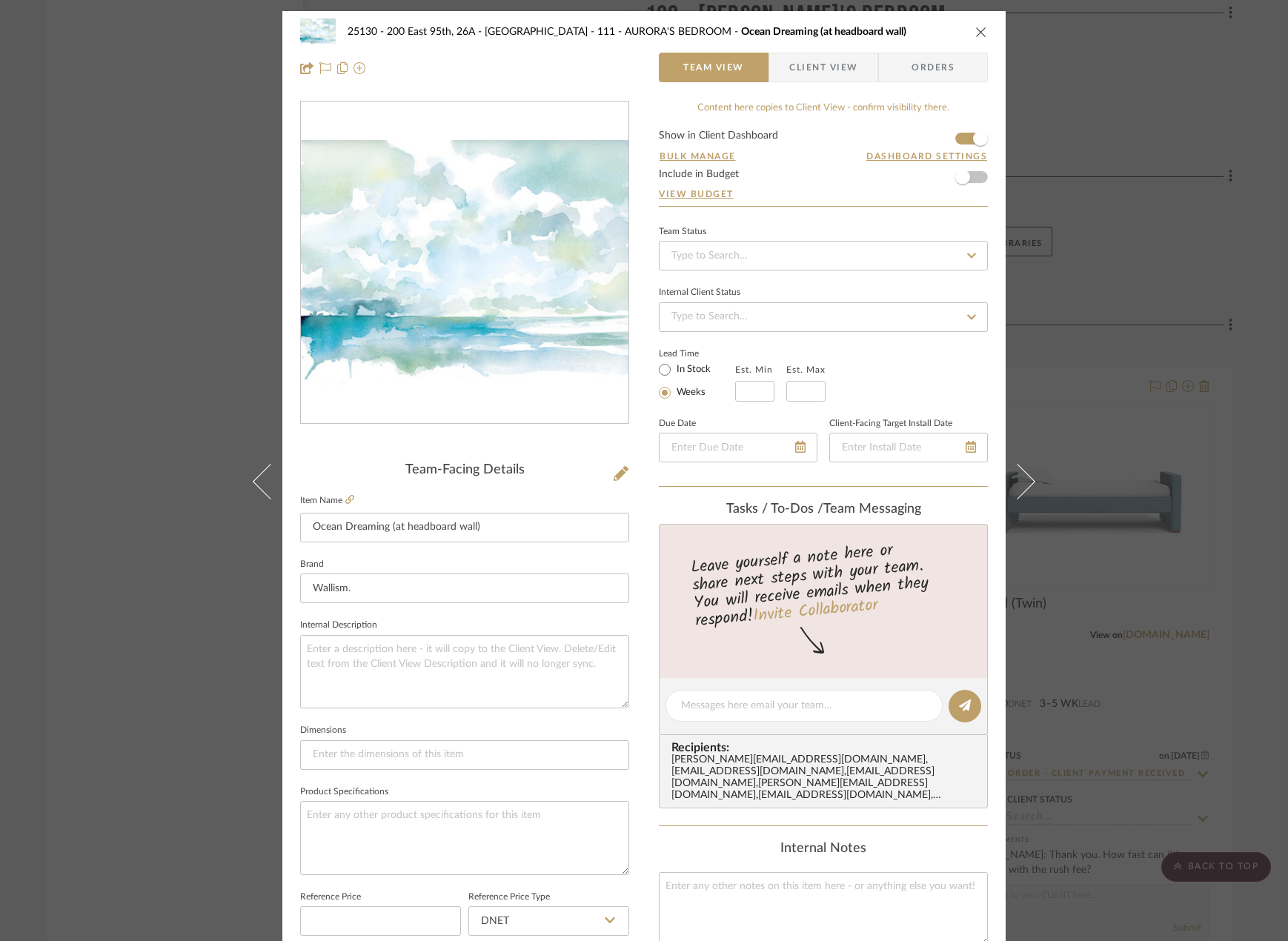
click at [1174, 679] on div "25130 - 200 East 95th, 26A - Kosheleva 111 - AURORA'S BEDROOM Ocean Dreaming (a…" at bounding box center [644, 470] width 1288 height 941
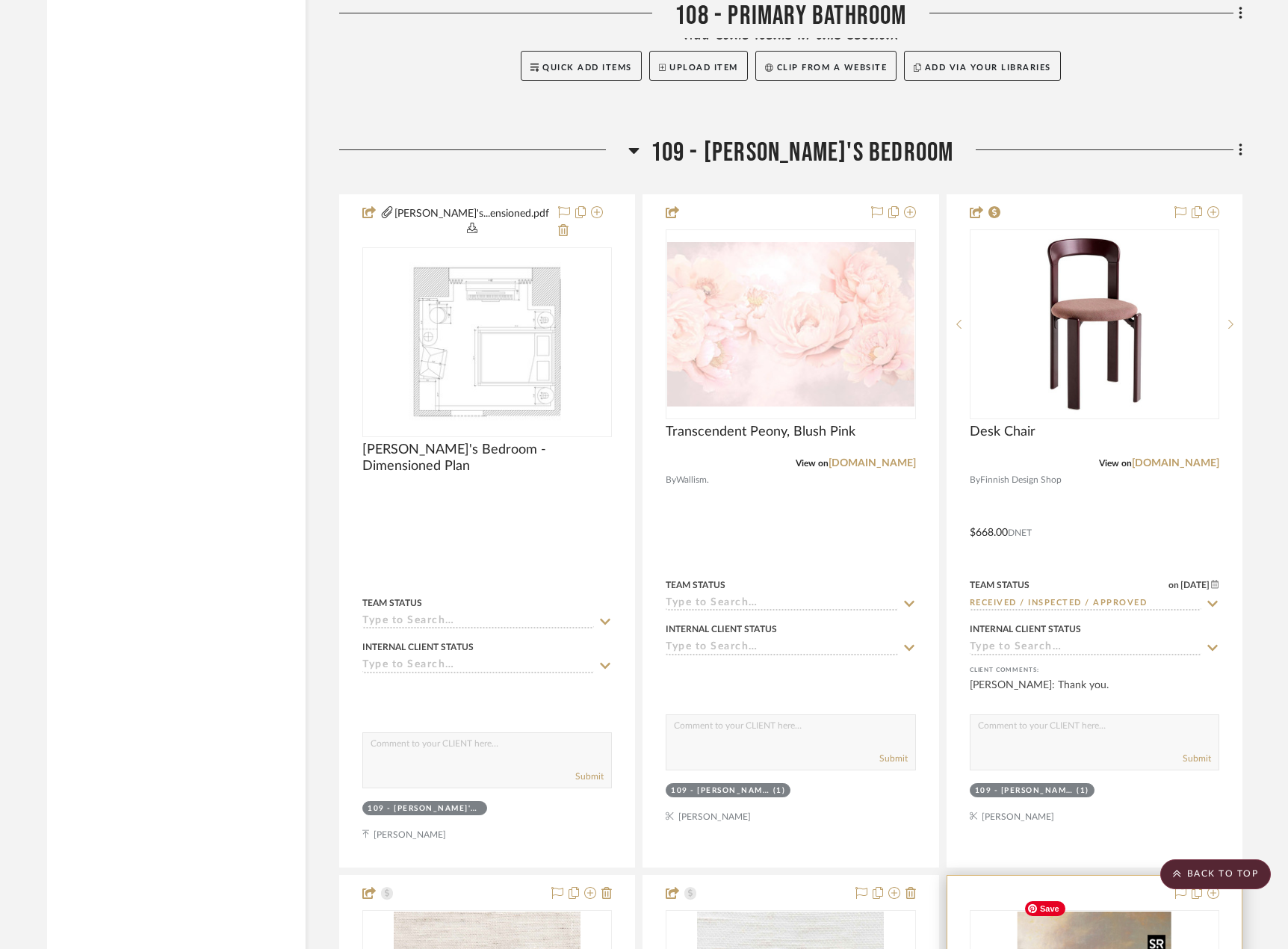
scroll to position [15914, 0]
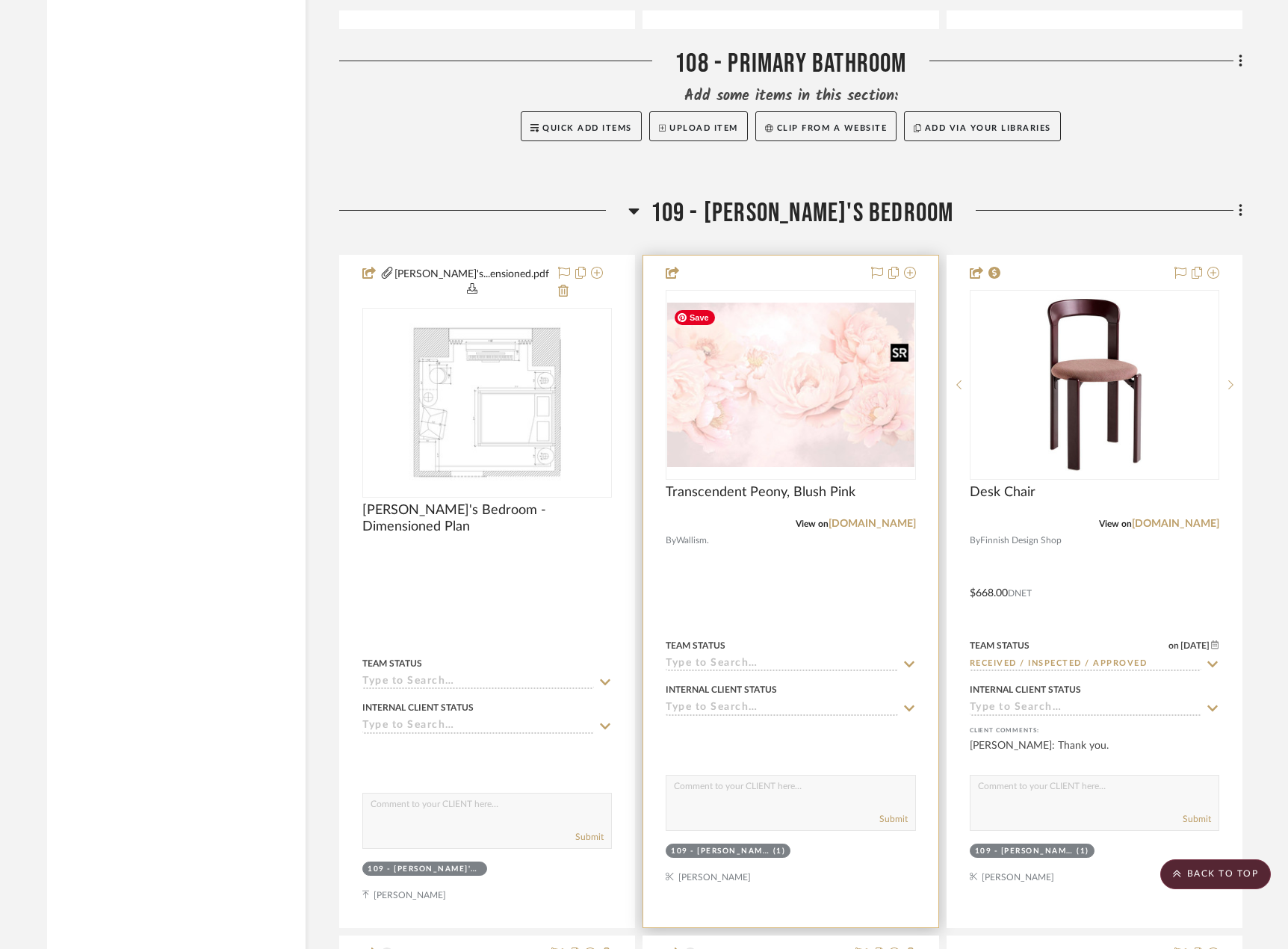
click at [844, 410] on img "0" at bounding box center [790, 385] width 246 height 164
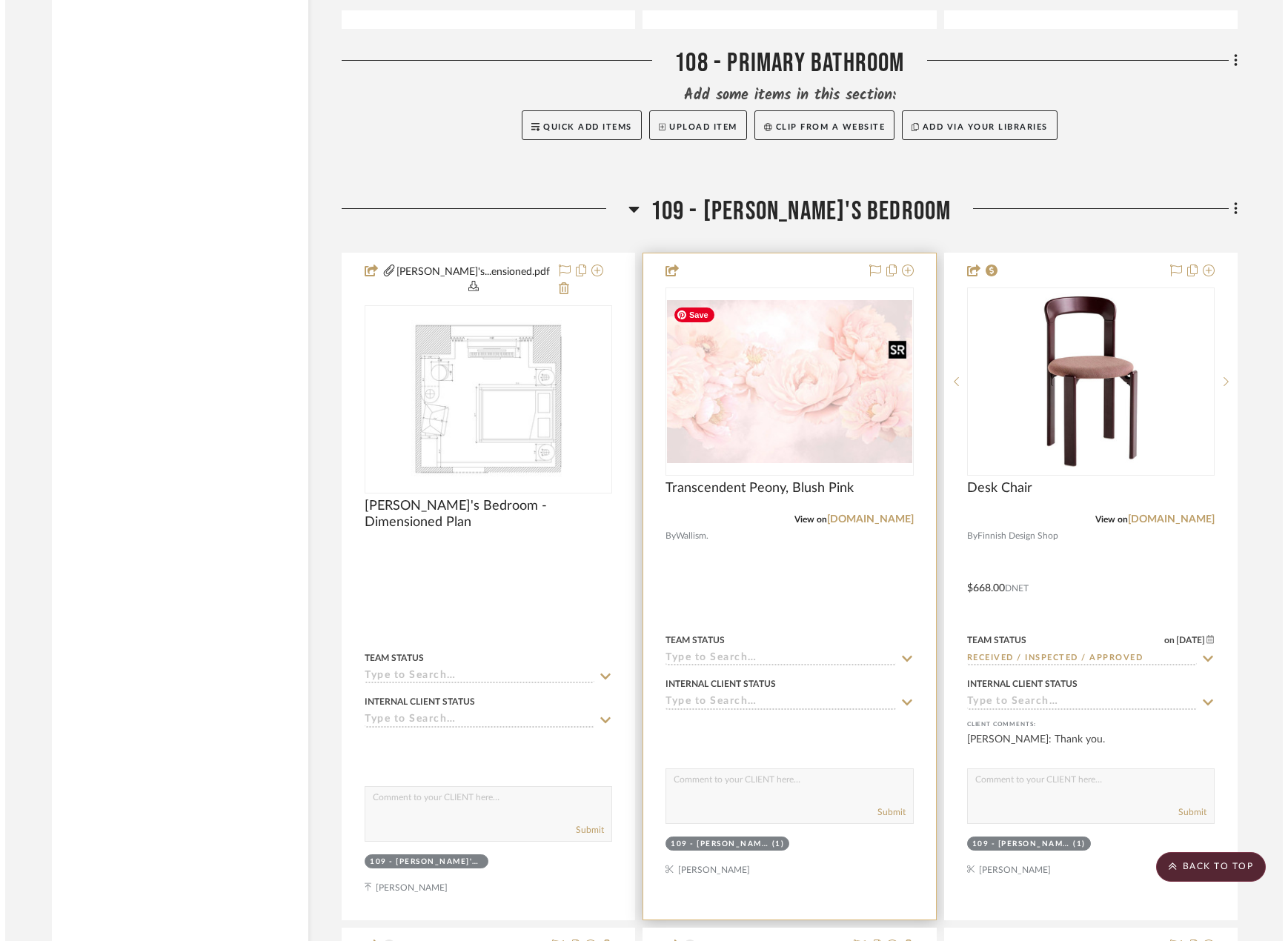
scroll to position [0, 0]
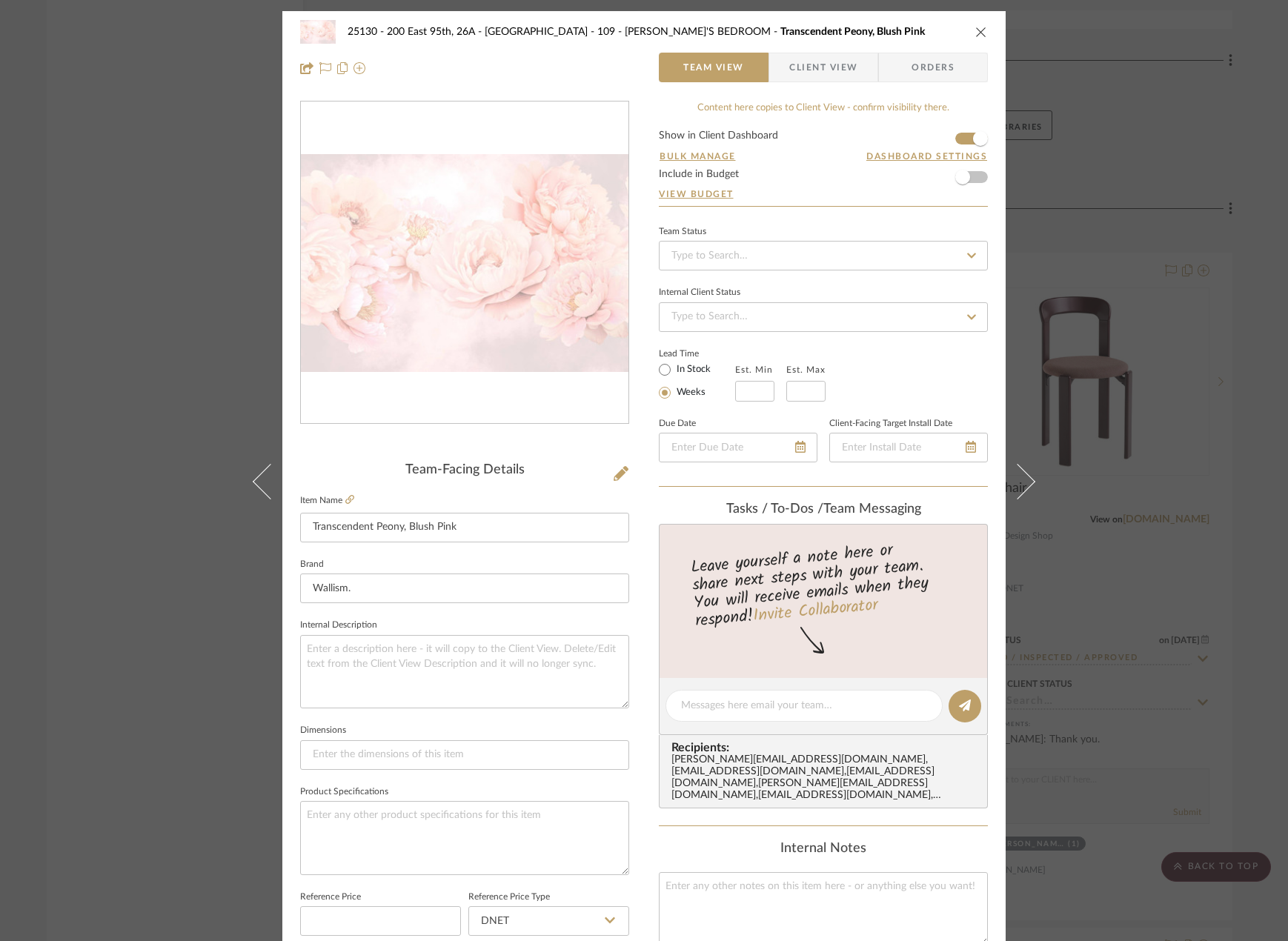
click at [1157, 302] on div "25130 - 200 East 95th, 26A - Kosheleva 109 - [PERSON_NAME]'S BEDROOM Transcende…" at bounding box center [644, 470] width 1288 height 941
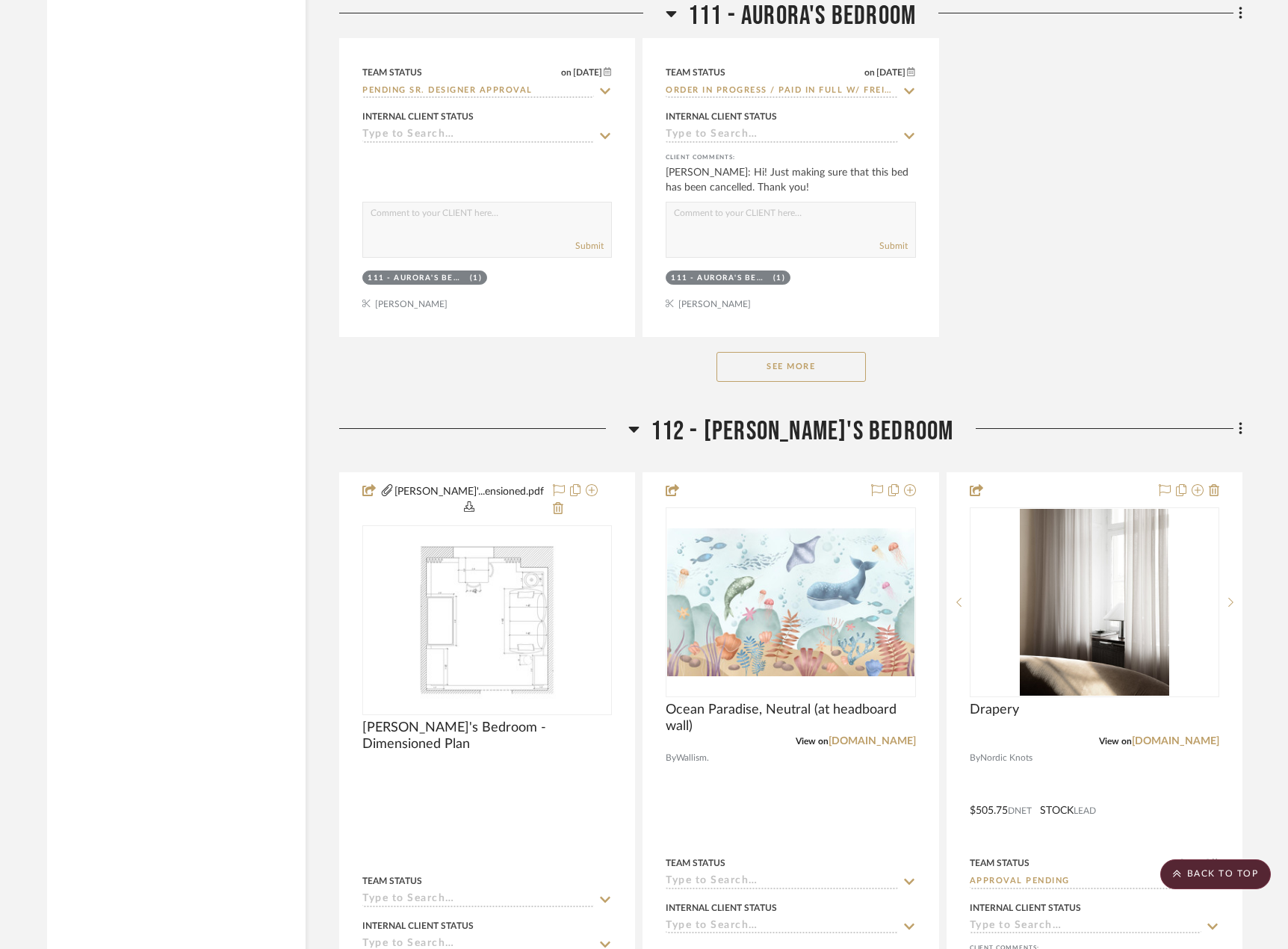
scroll to position [20473, 0]
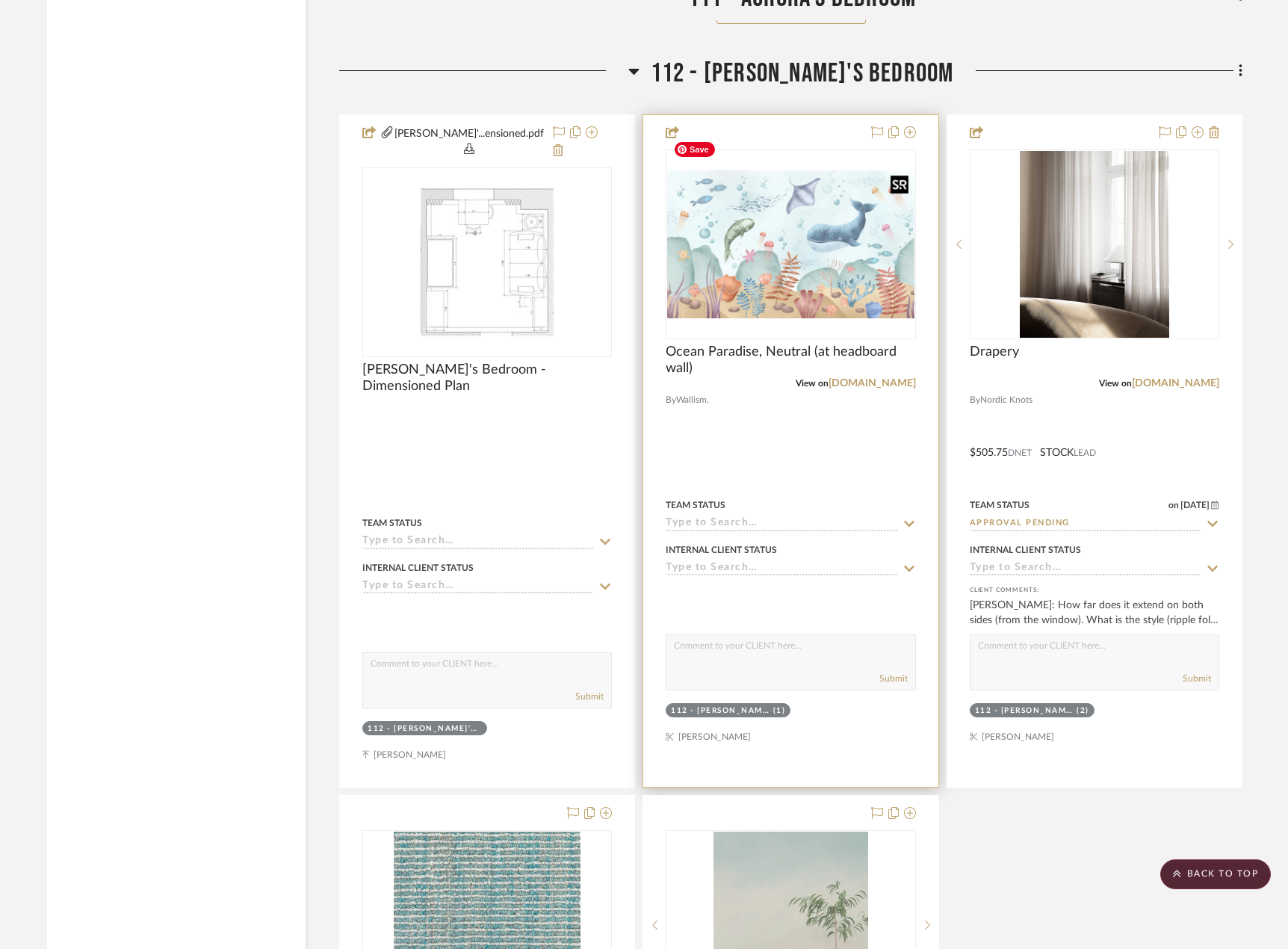
click at [0, 0] on img at bounding box center [0, 0] width 0 height 0
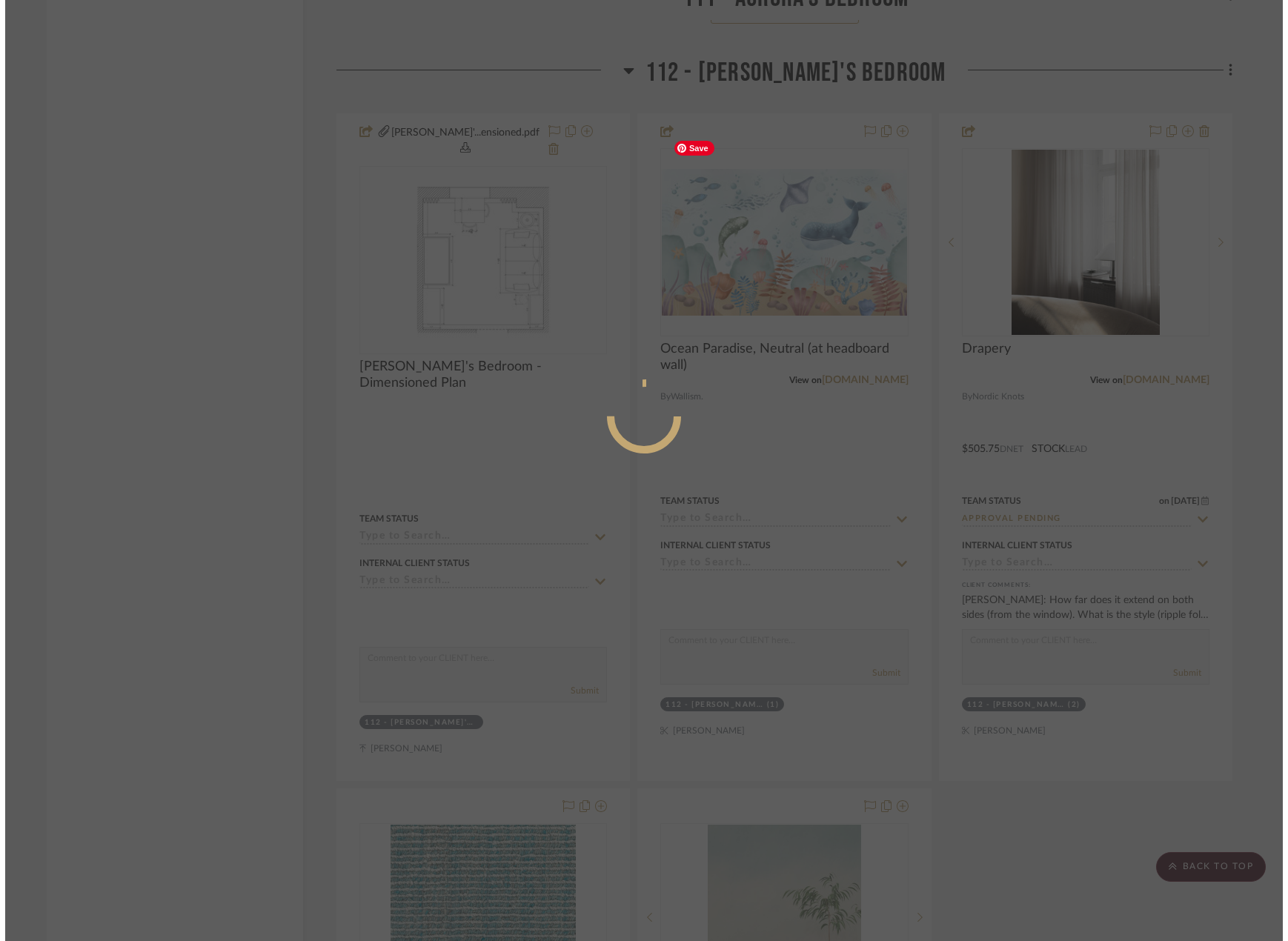
scroll to position [0, 0]
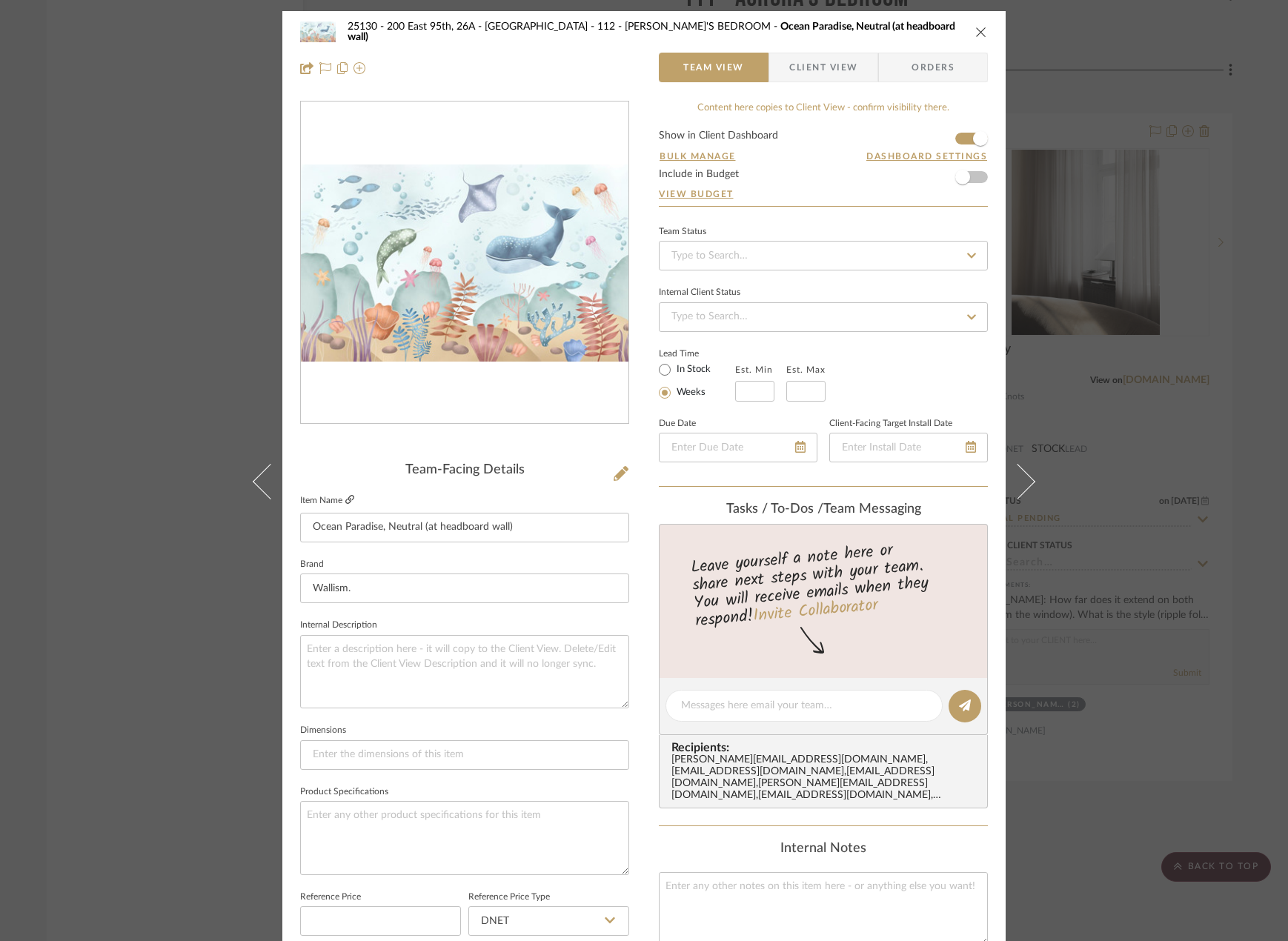
click at [345, 502] on icon at bounding box center [349, 499] width 9 height 9
click at [1173, 455] on div "25130 - 200 East 95th, 26A - Kosheleva 112 - [PERSON_NAME][GEOGRAPHIC_DATA], [G…" at bounding box center [644, 470] width 1288 height 941
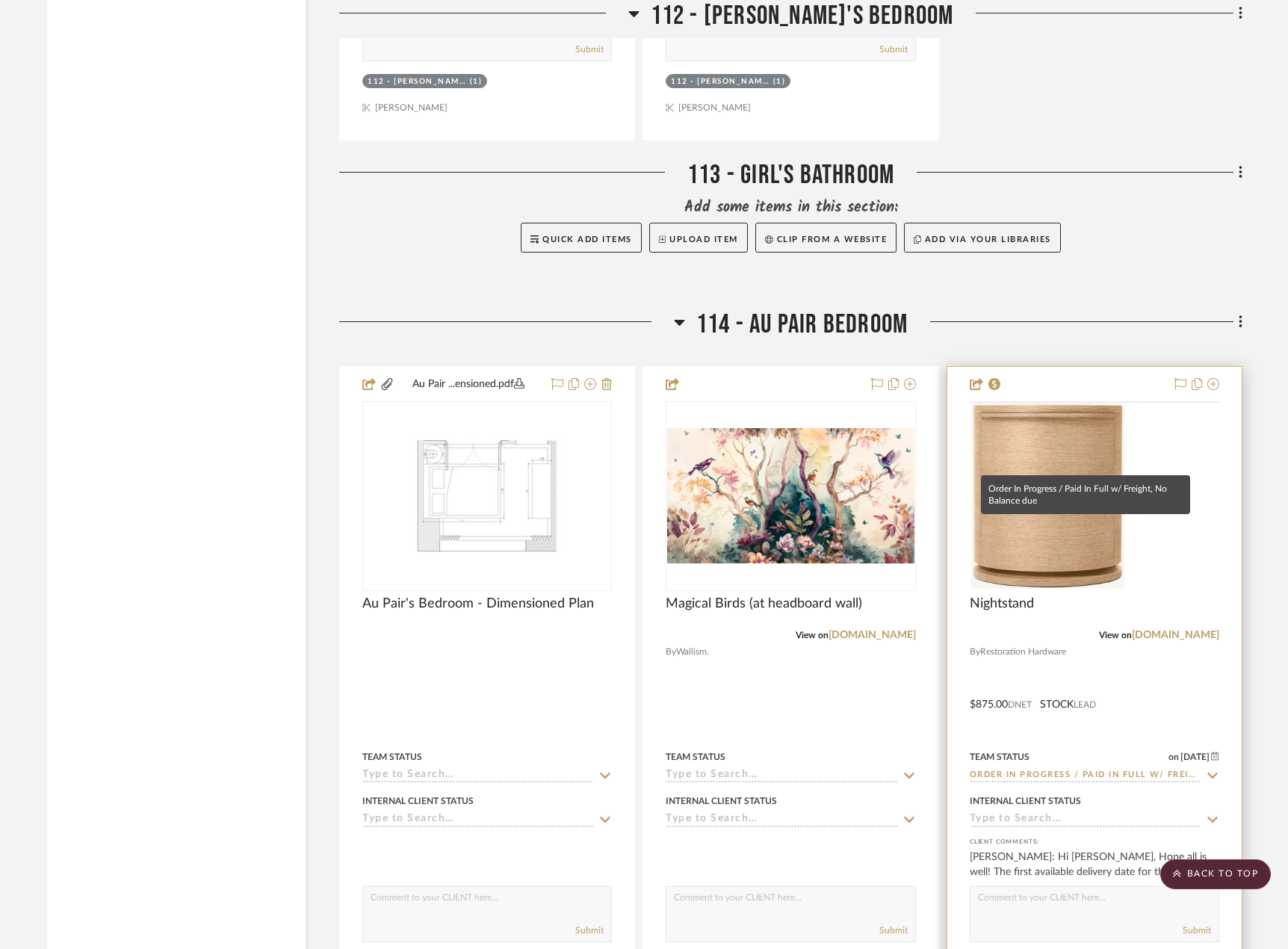
scroll to position [22042, 0]
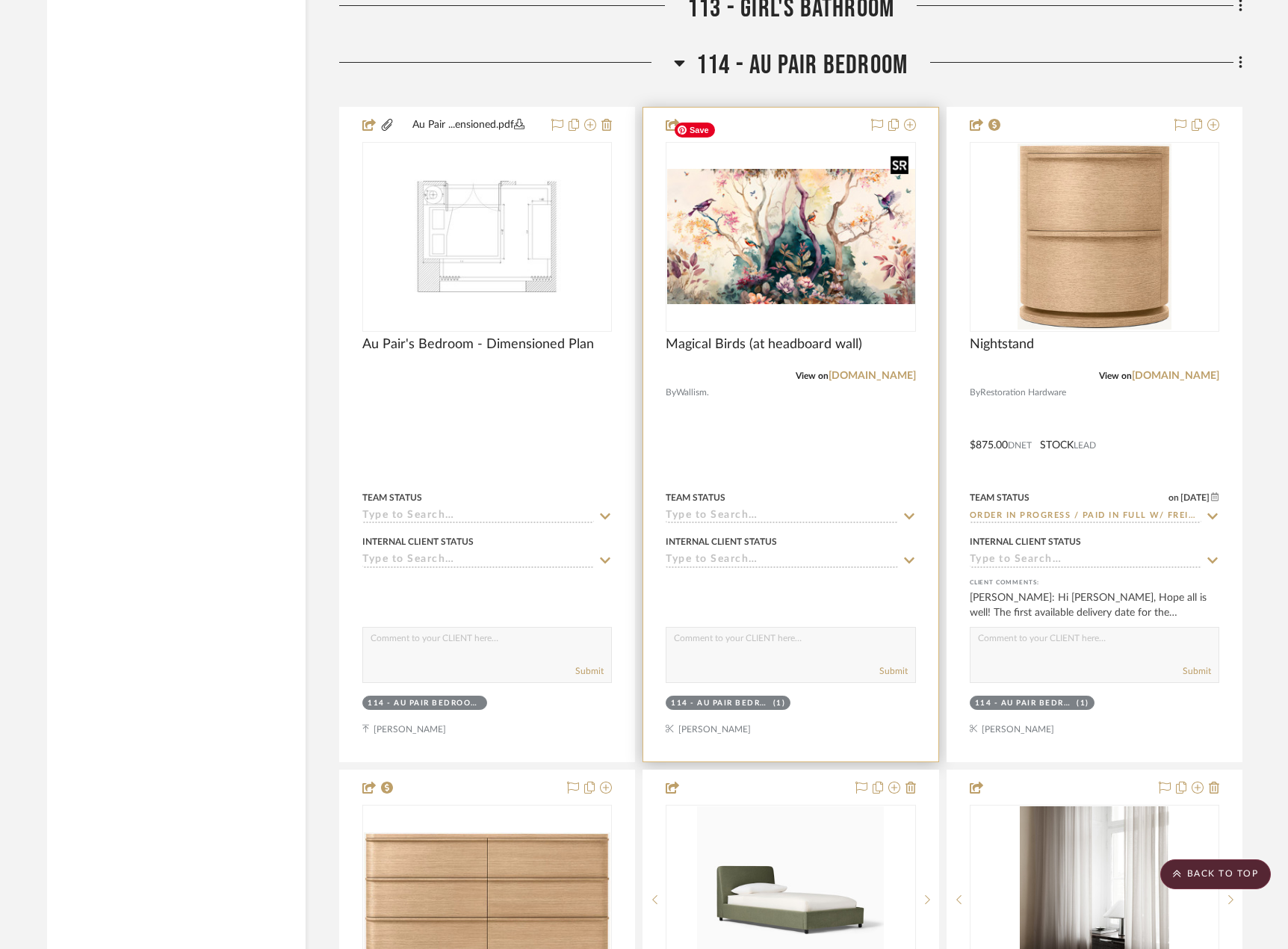
click at [740, 185] on div at bounding box center [790, 237] width 249 height 190
click at [755, 205] on img "0" at bounding box center [790, 237] width 246 height 135
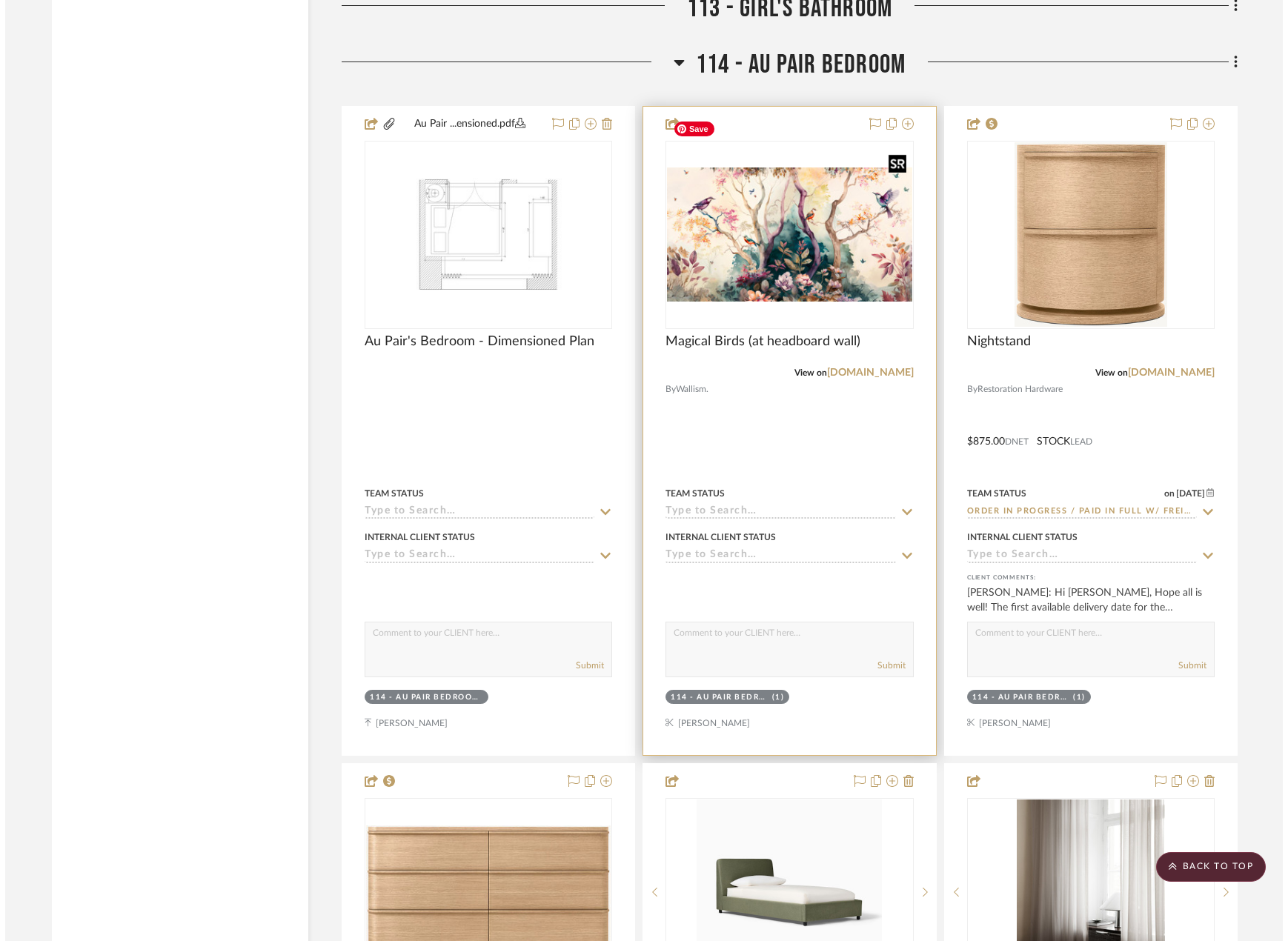
scroll to position [0, 0]
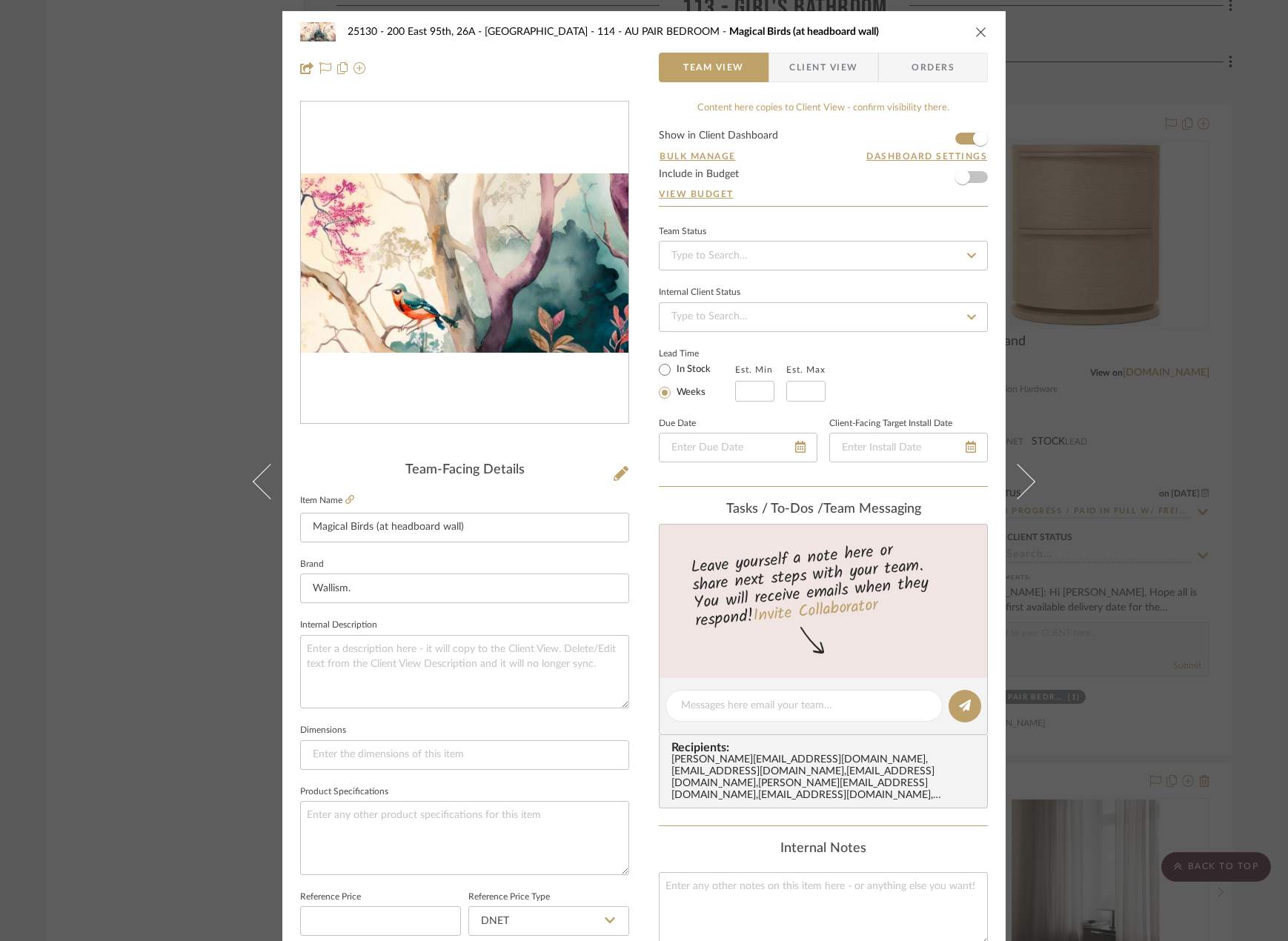
click at [423, 257] on img "0" at bounding box center [464, 263] width 327 height 179
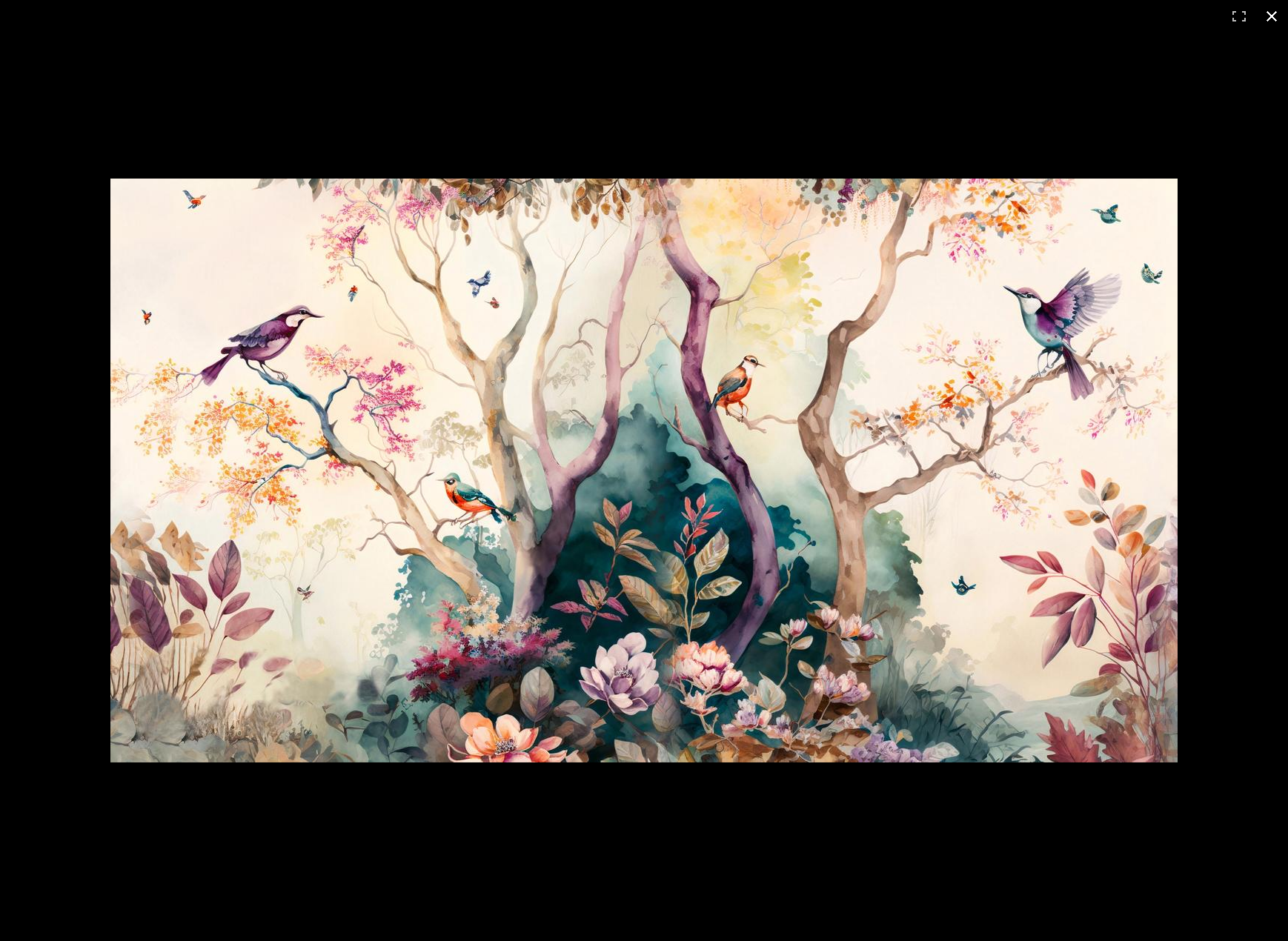
click at [1273, 11] on button at bounding box center [1271, 16] width 33 height 33
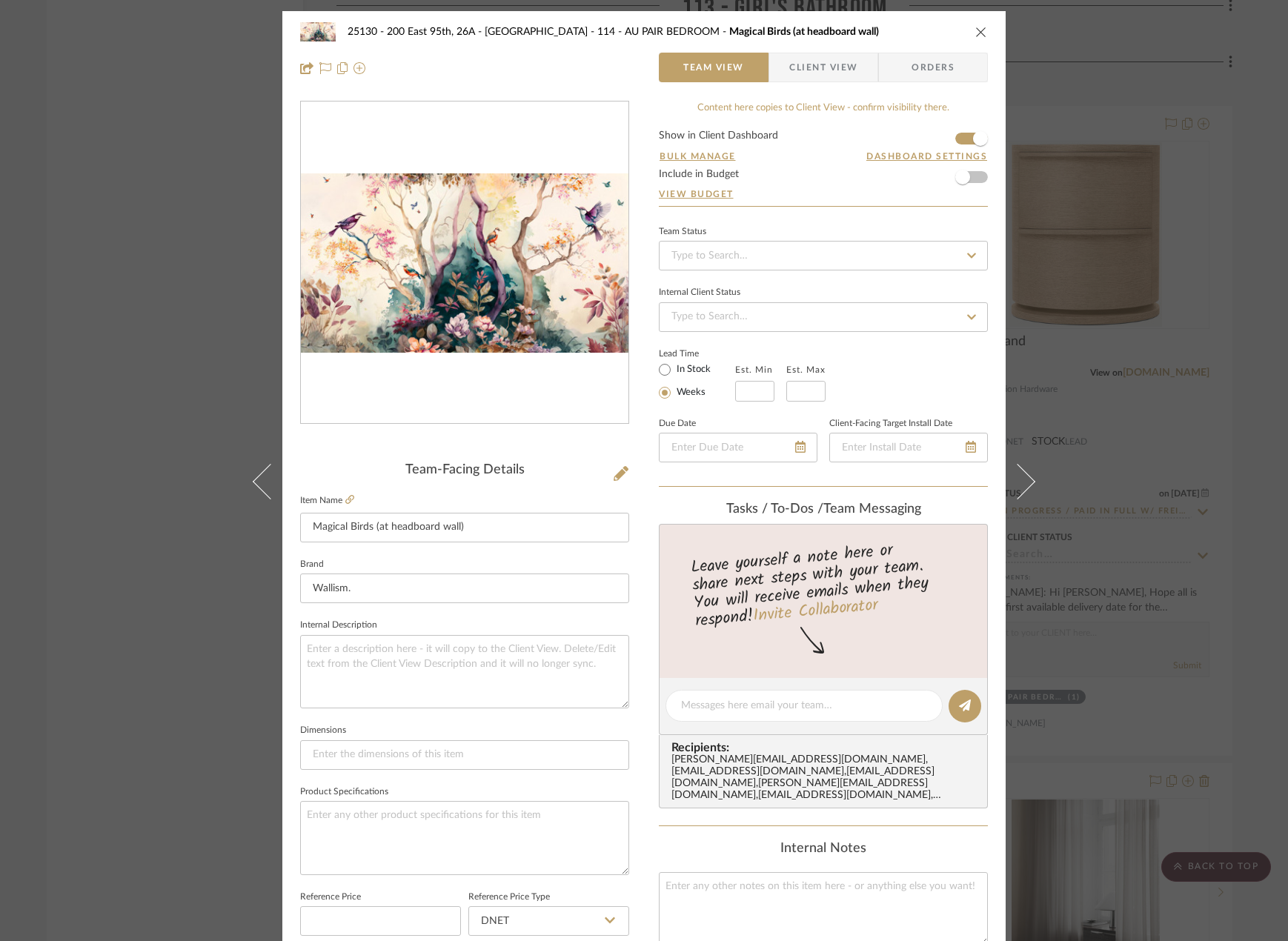
click at [1181, 215] on div "25130 - 200 East 95th, 26A - Kosheleva 114 - AU PAIR BEDROOM Magical Birds (at …" at bounding box center [644, 470] width 1288 height 941
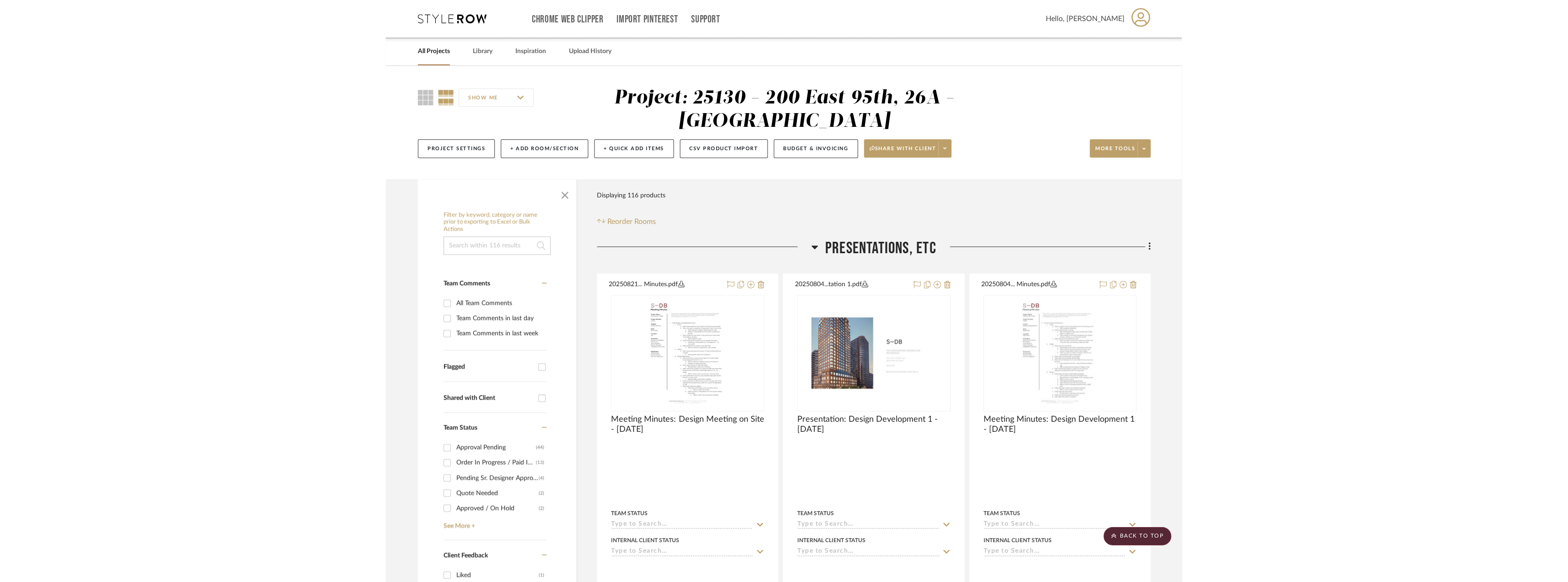
scroll to position [13503, 0]
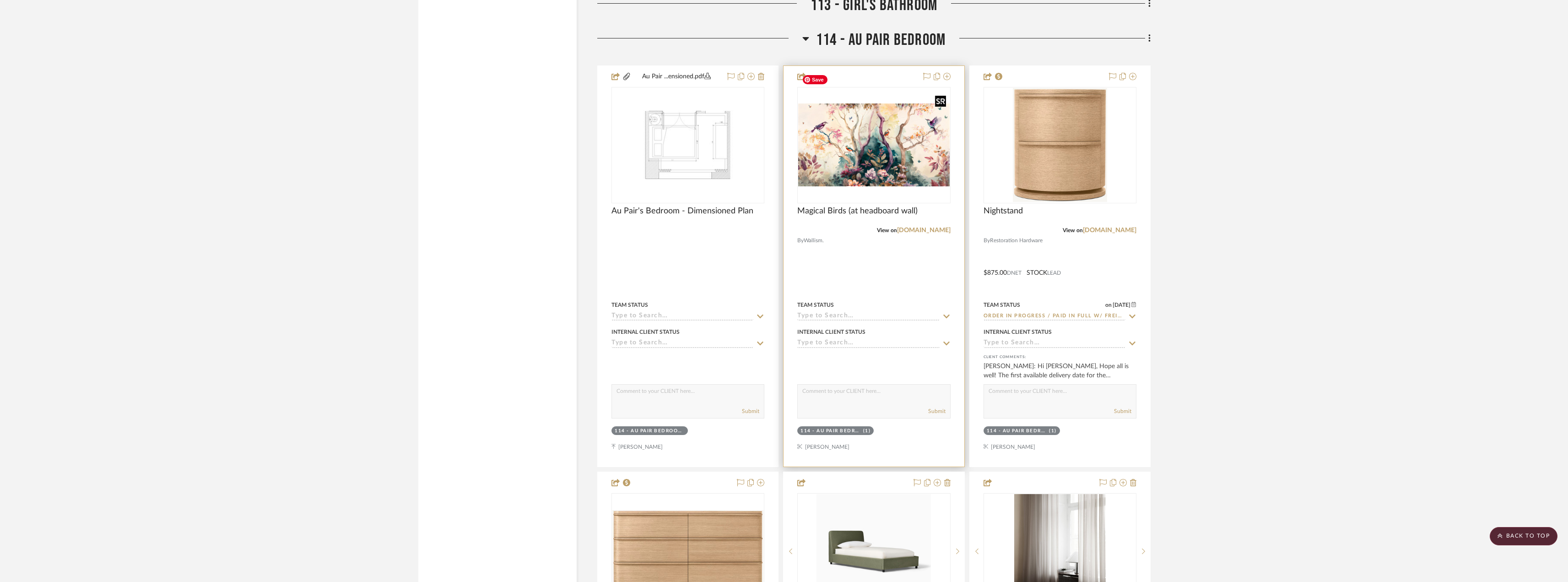
click at [795, 119] on img "0" at bounding box center [873, 145] width 151 height 83
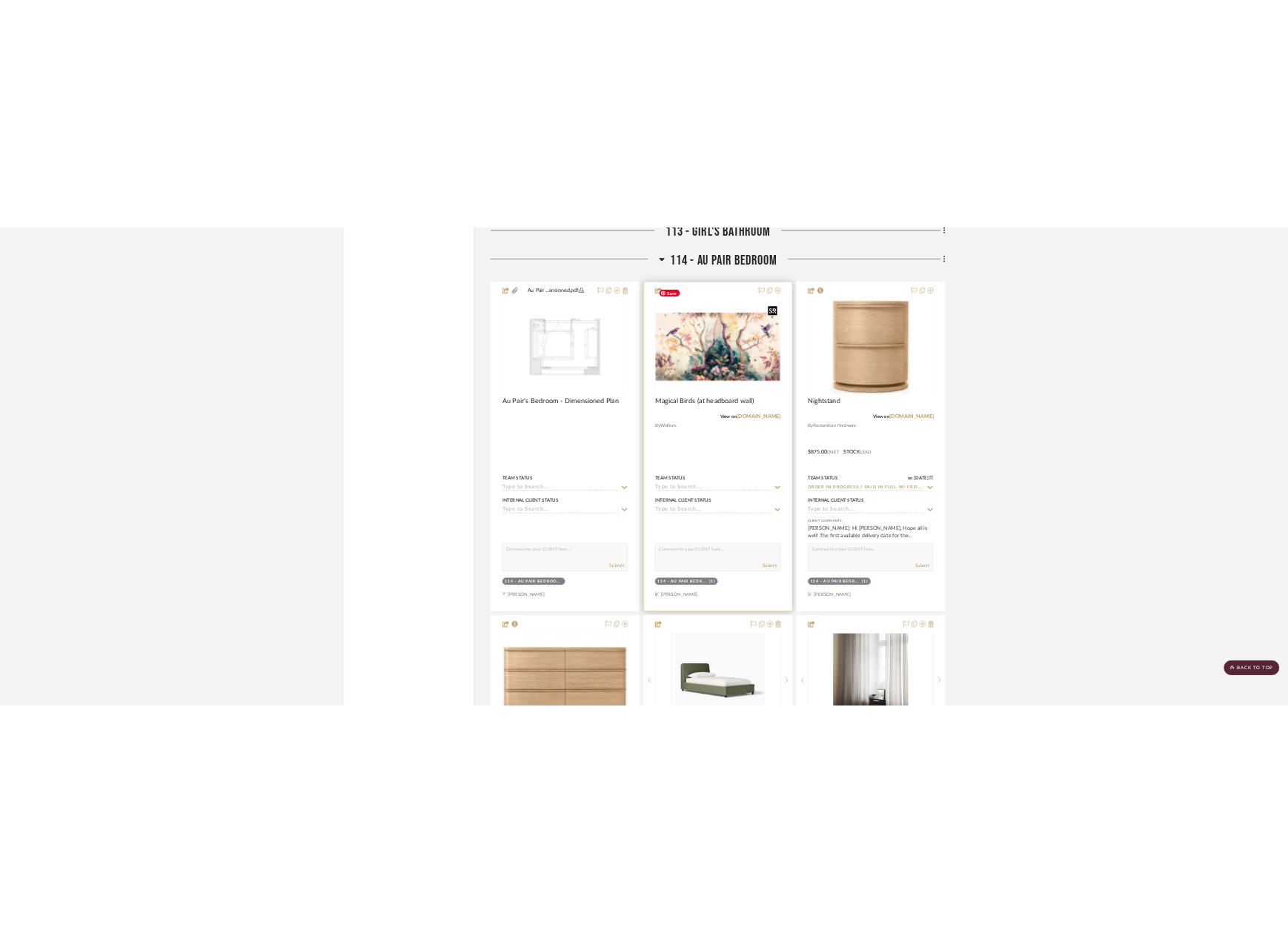
scroll to position [0, 0]
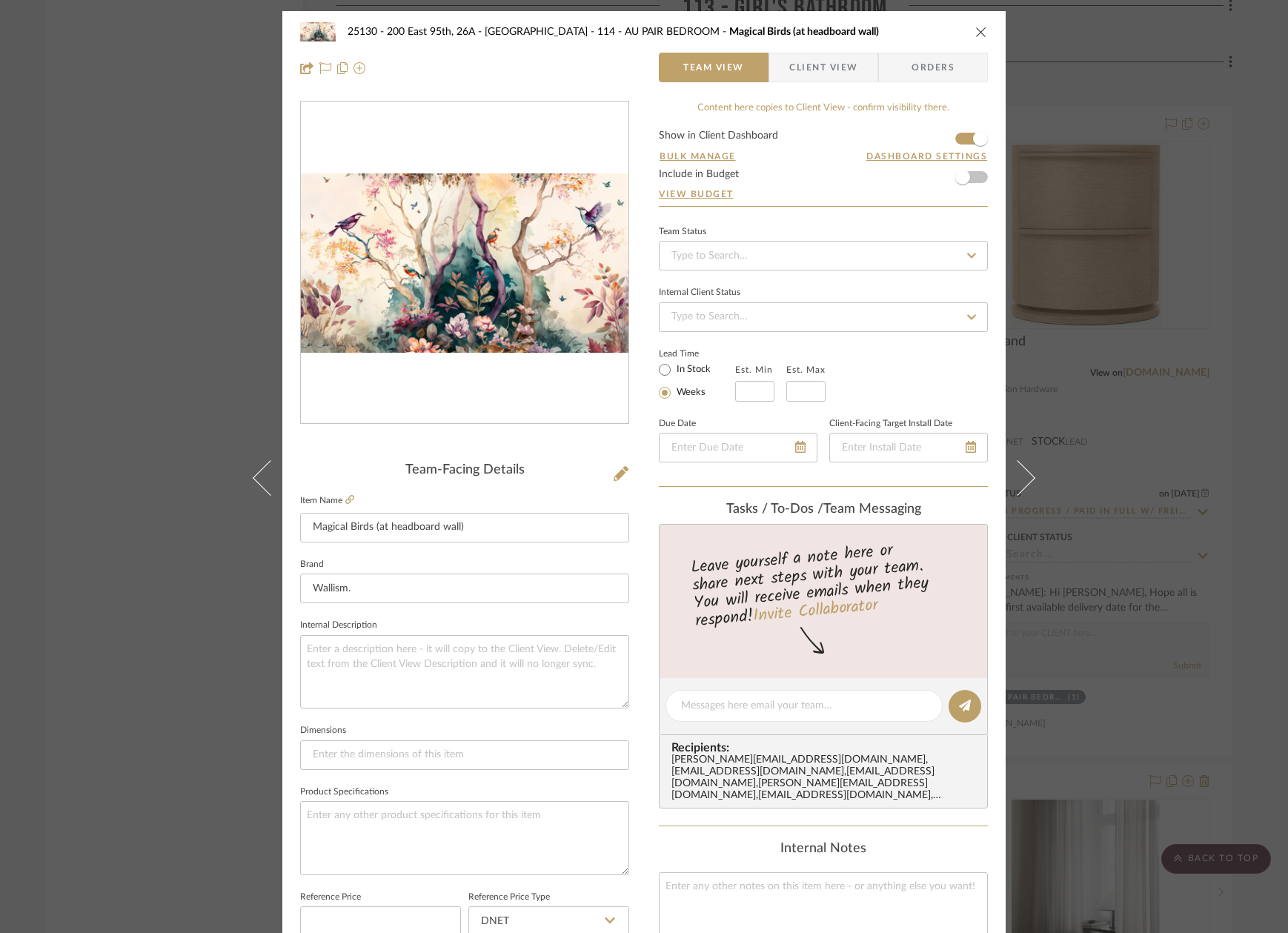
click at [1128, 314] on div "25130 - 200 East 95th, 26A - Kosheleva 114 - AU PAIR BEDROOM Magical Birds (at …" at bounding box center [644, 466] width 1288 height 933
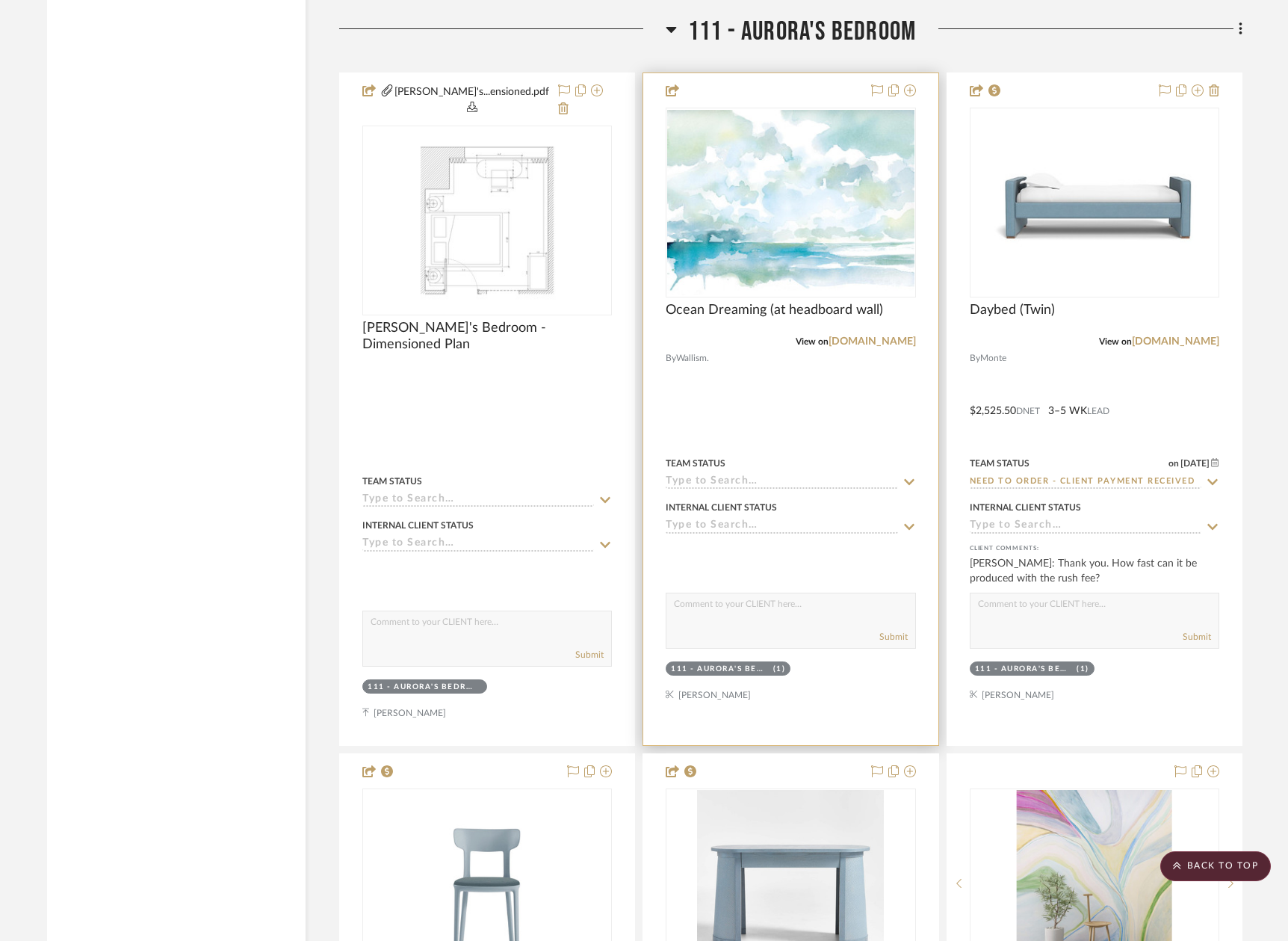
scroll to position [18155, 0]
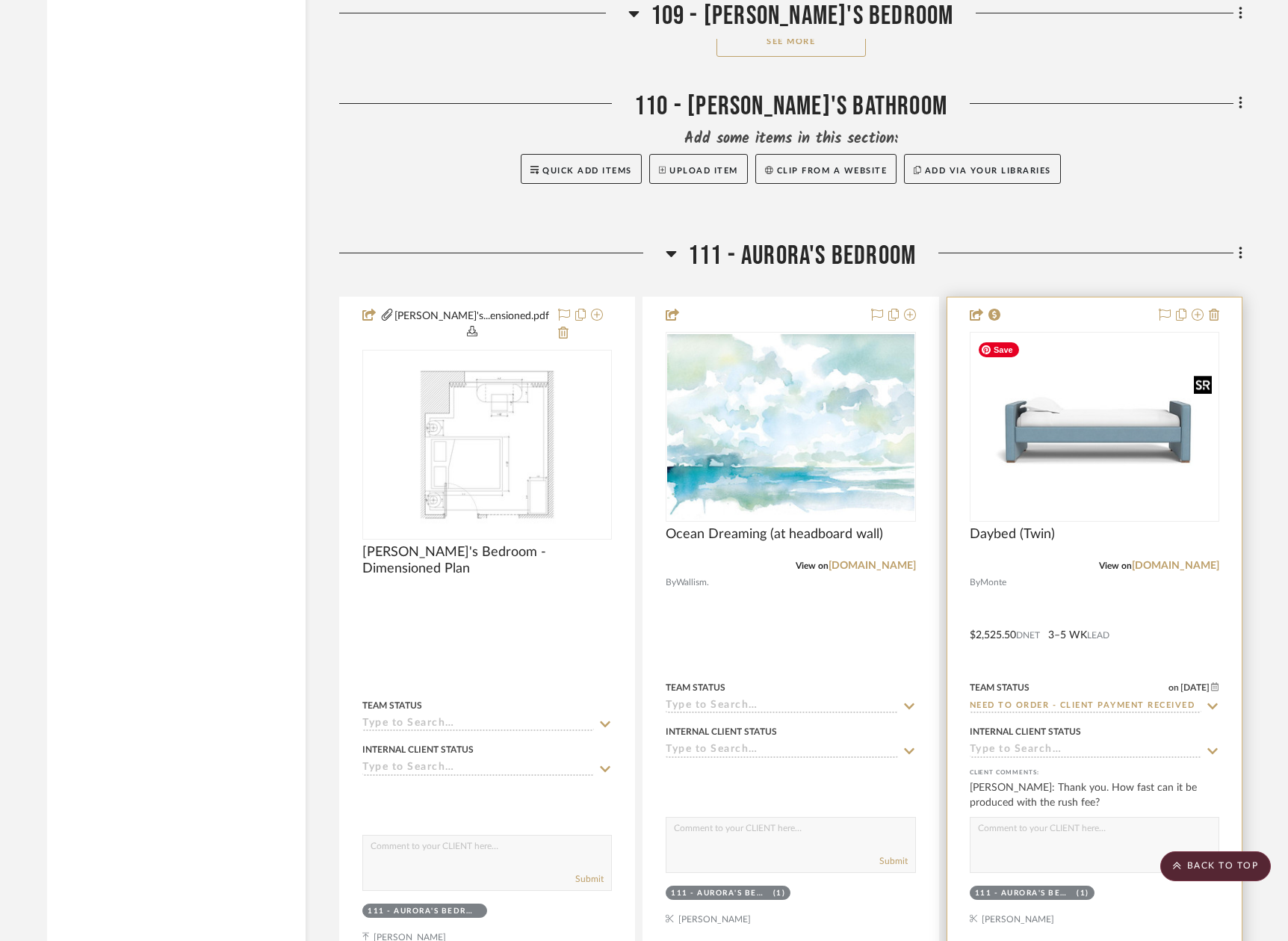
click at [1081, 408] on img "0" at bounding box center [1094, 426] width 246 height 148
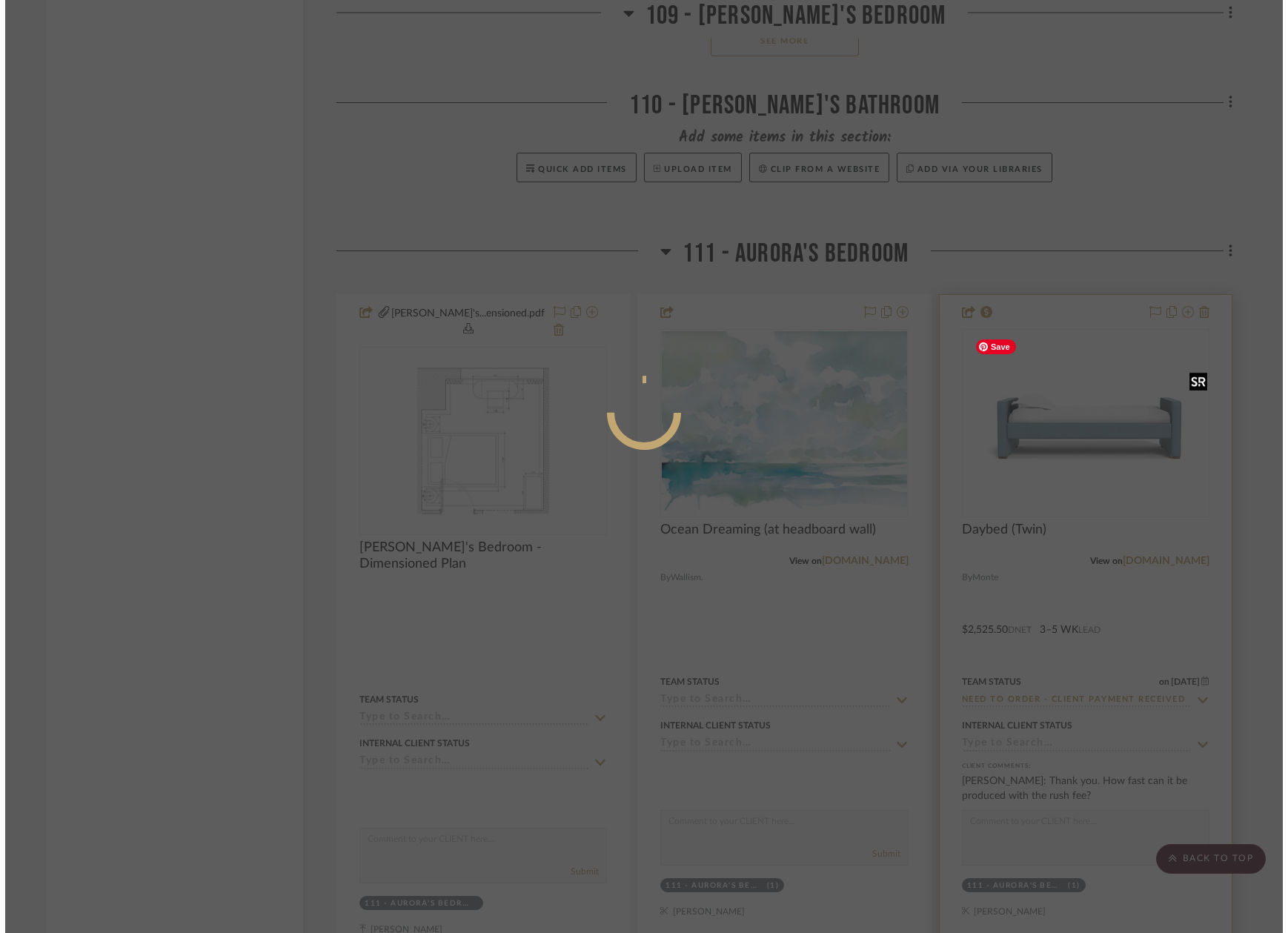
scroll to position [0, 0]
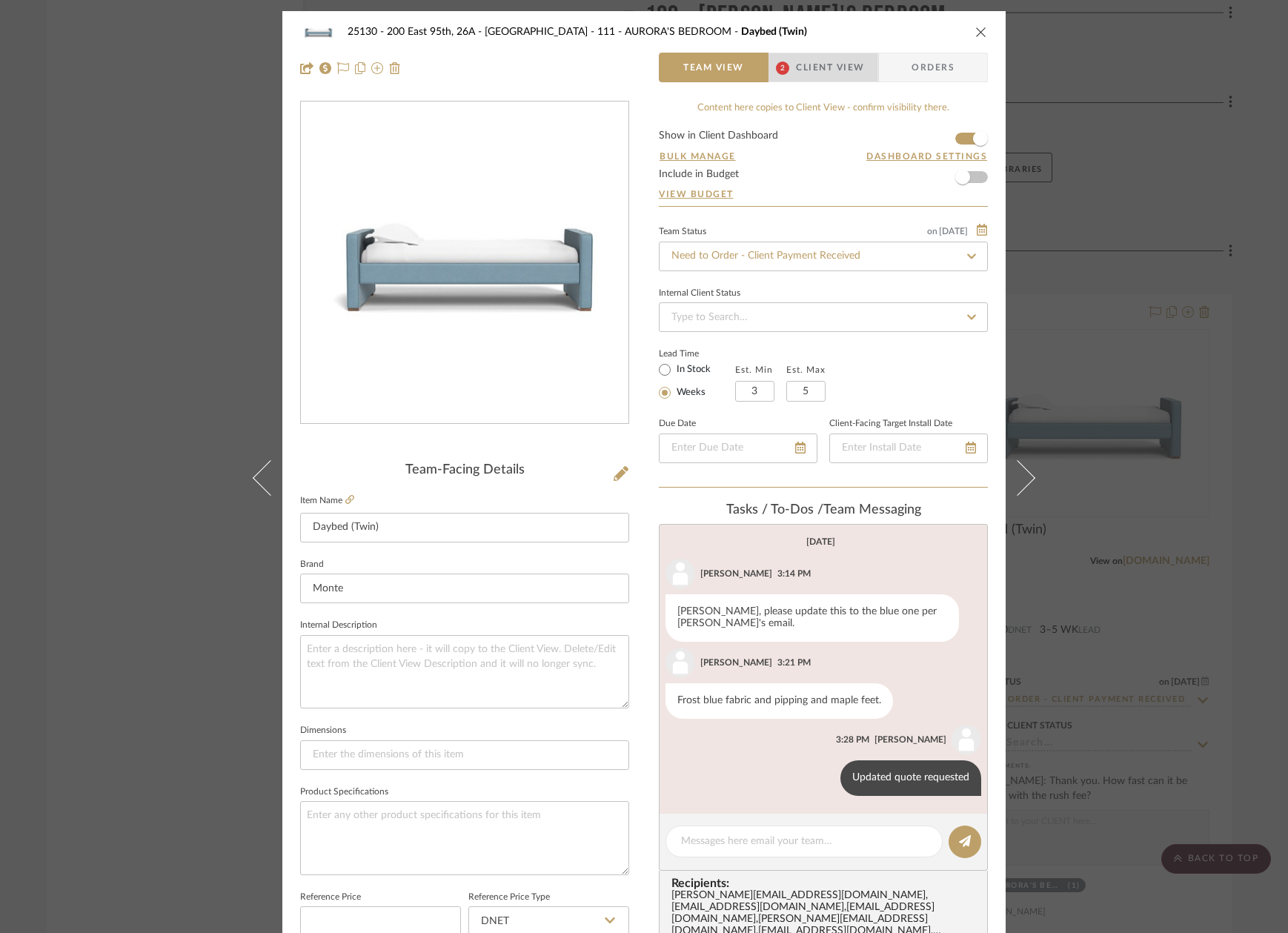
click at [787, 72] on span "2" at bounding box center [781, 67] width 27 height 30
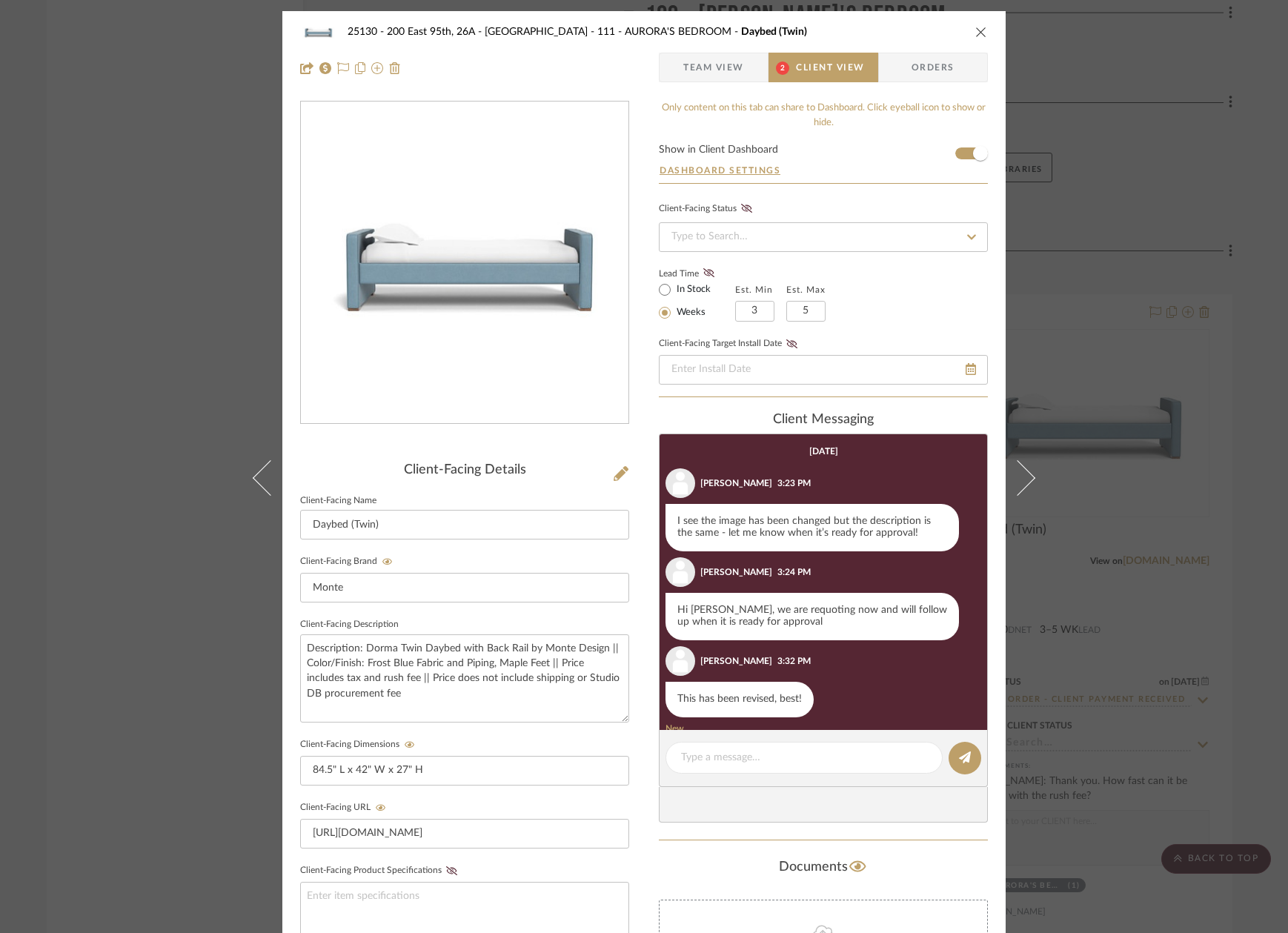
scroll to position [196, 0]
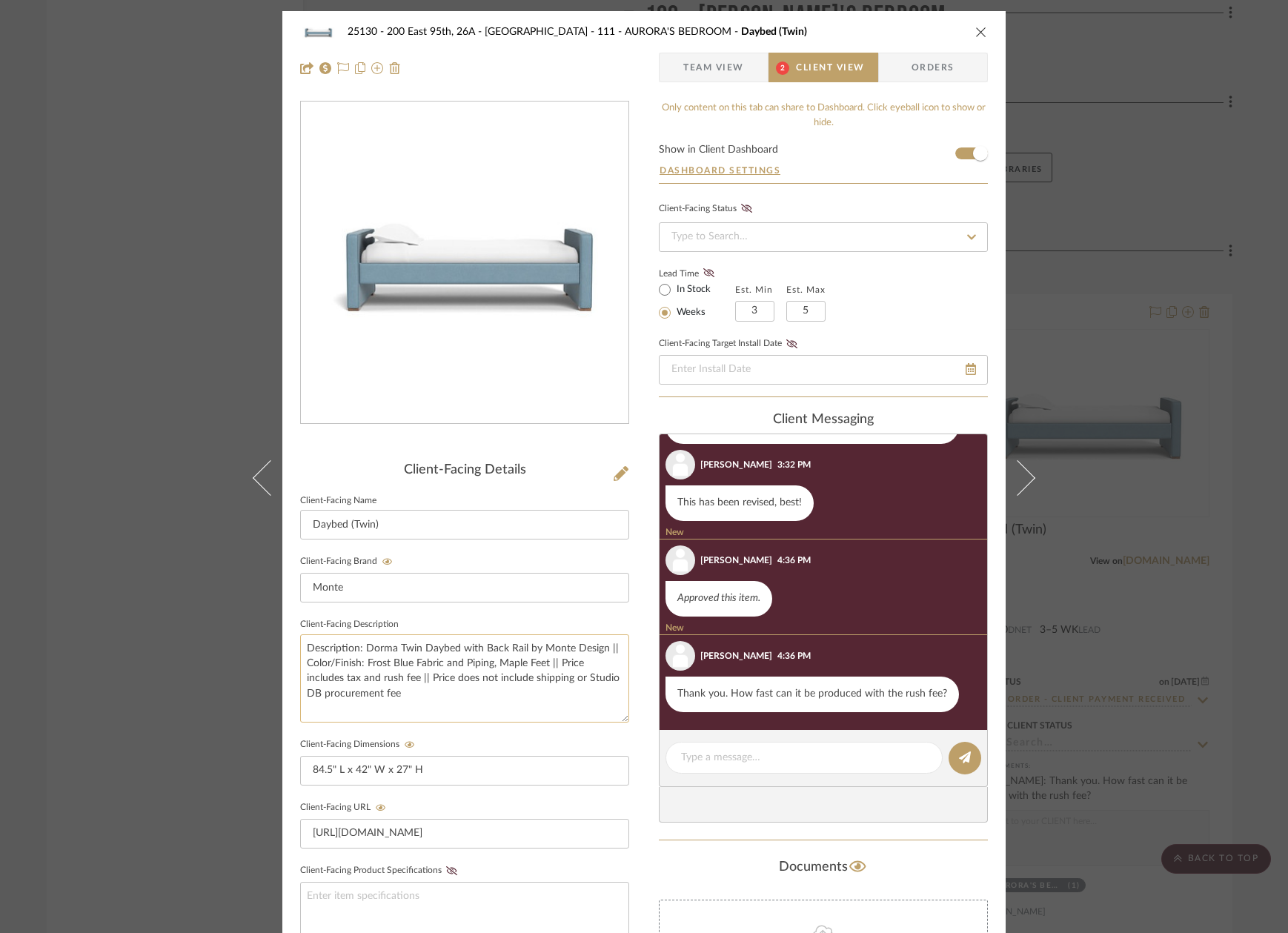
drag, startPoint x: 489, startPoint y: 687, endPoint x: 479, endPoint y: 681, distance: 11.7
click at [479, 681] on textarea "Description: Dorma Twin Daybed with Back Rail by Monte Design || Color/Finish: …" at bounding box center [465, 678] width 329 height 88
click at [479, 664] on textarea "Description: Dorma Twin Daybed with Back Rail by Monte Design || Color/Finish: …" at bounding box center [465, 678] width 329 height 88
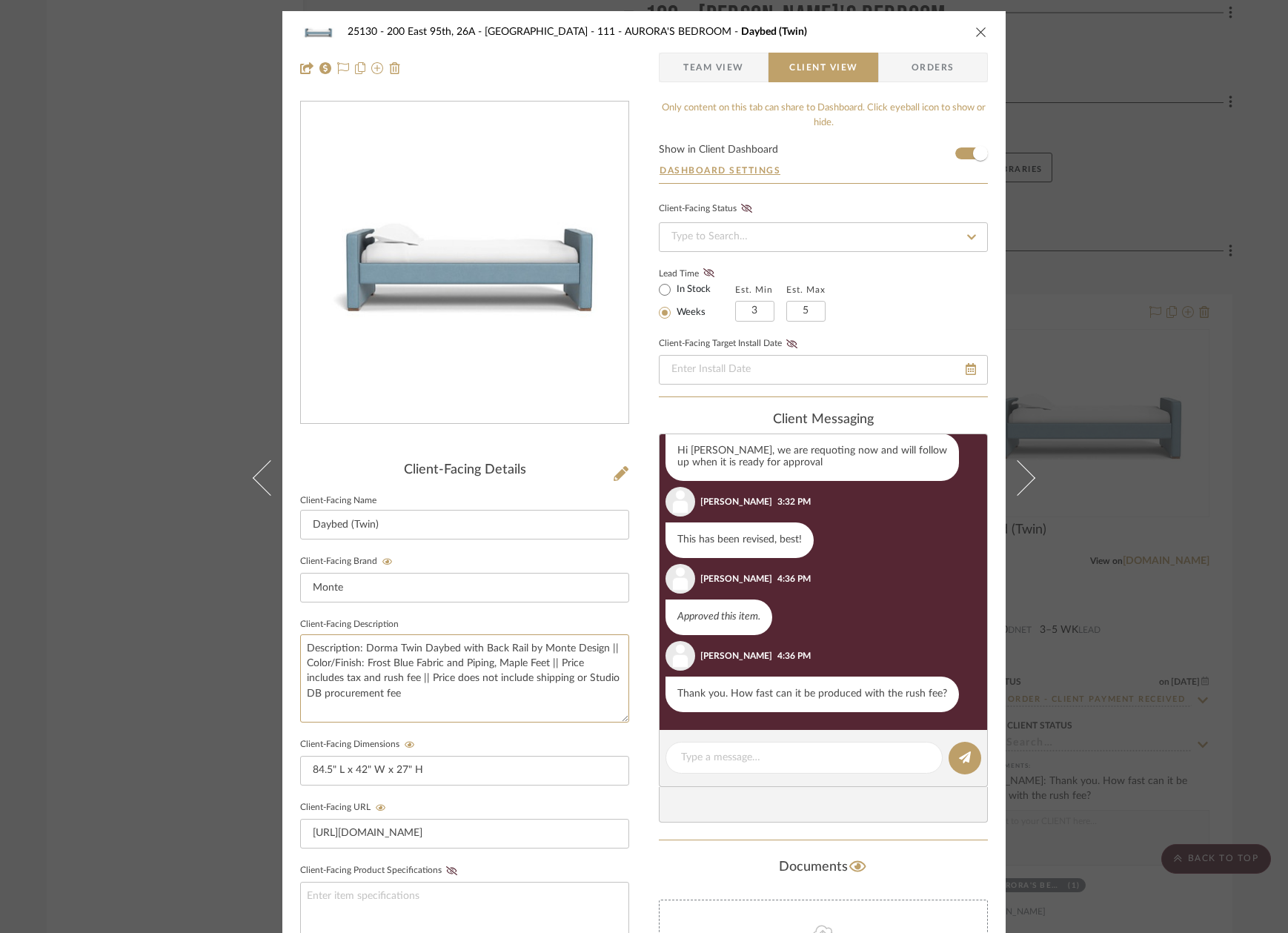
scroll to position [160, 0]
click at [1083, 103] on div "25130 - 200 East 95th, 26A - Kosheleva 111 - AURORA'S BEDROOM Daybed (Twin) Tea…" at bounding box center [644, 466] width 1288 height 933
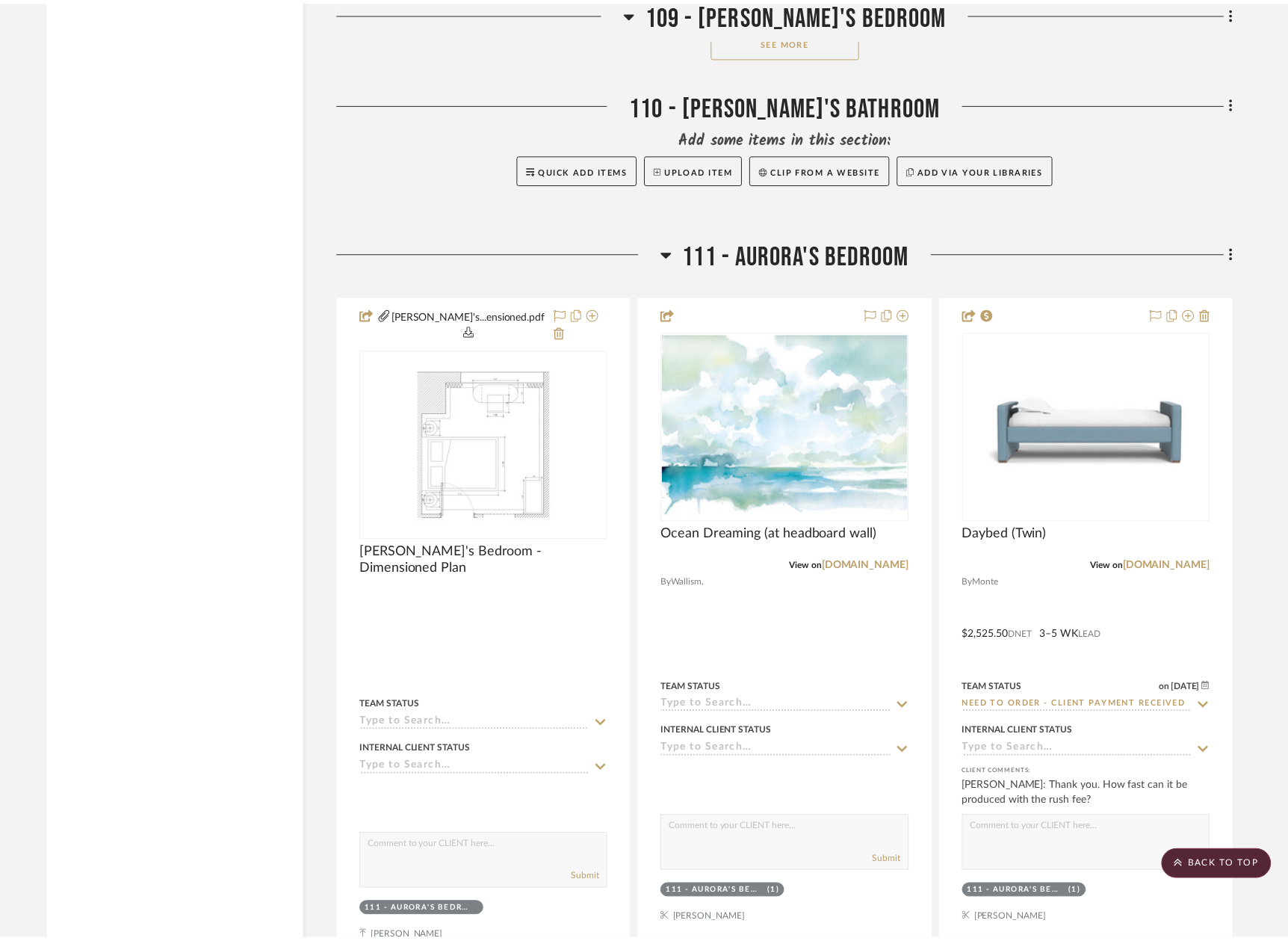
scroll to position [18155, 0]
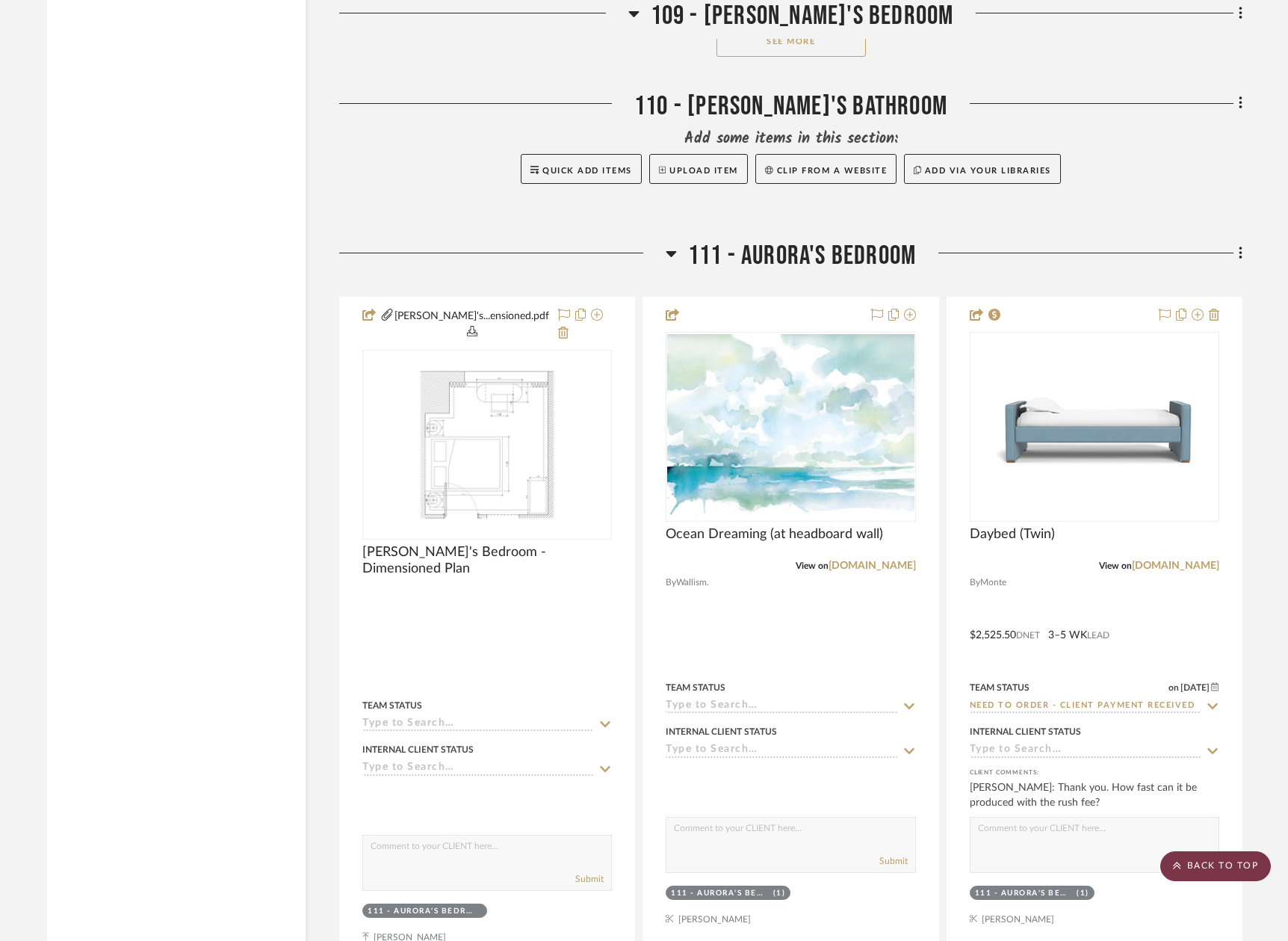
click at [1179, 861] on icon at bounding box center [1177, 864] width 8 height 9
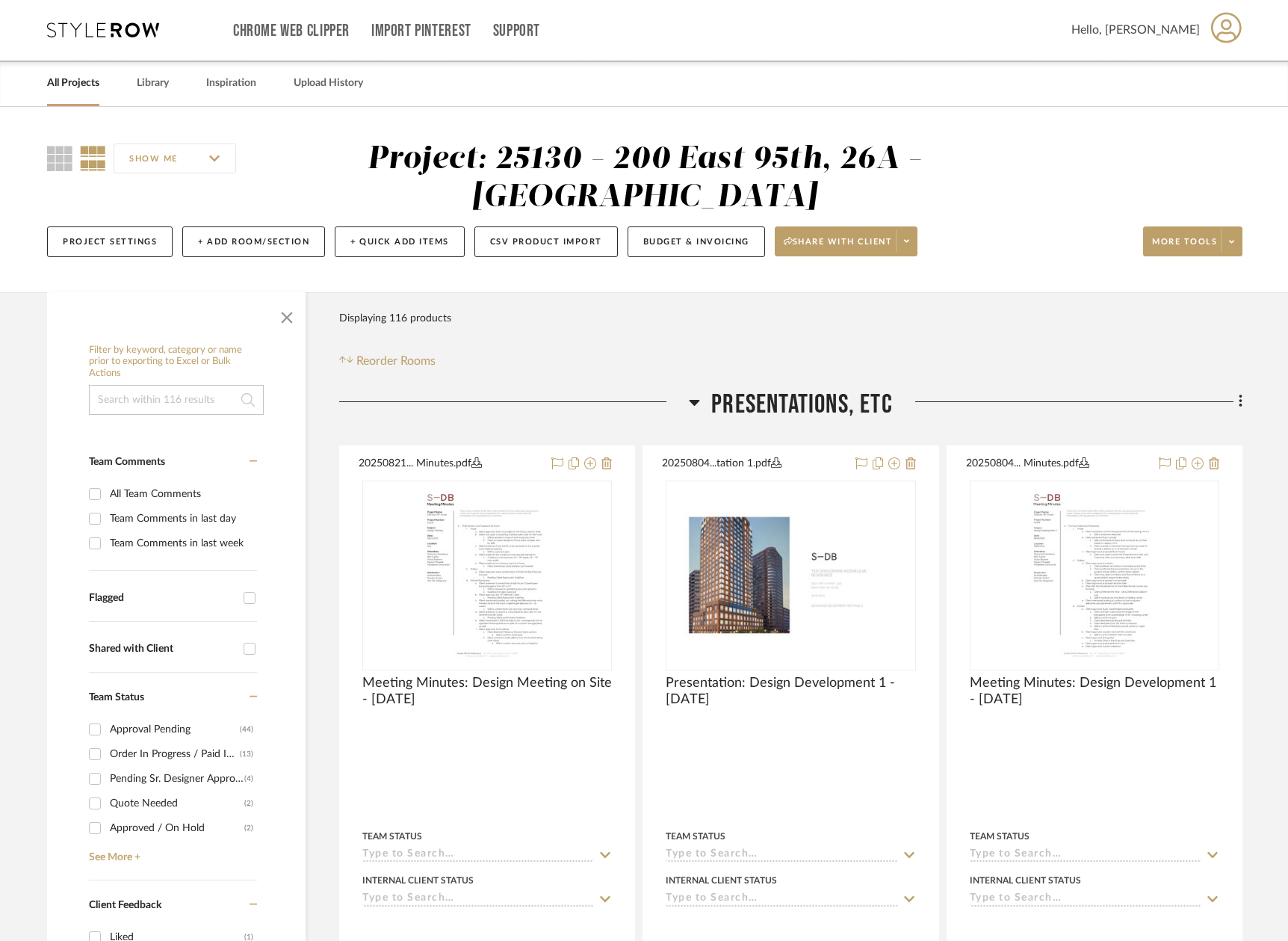
scroll to position [0, 0]
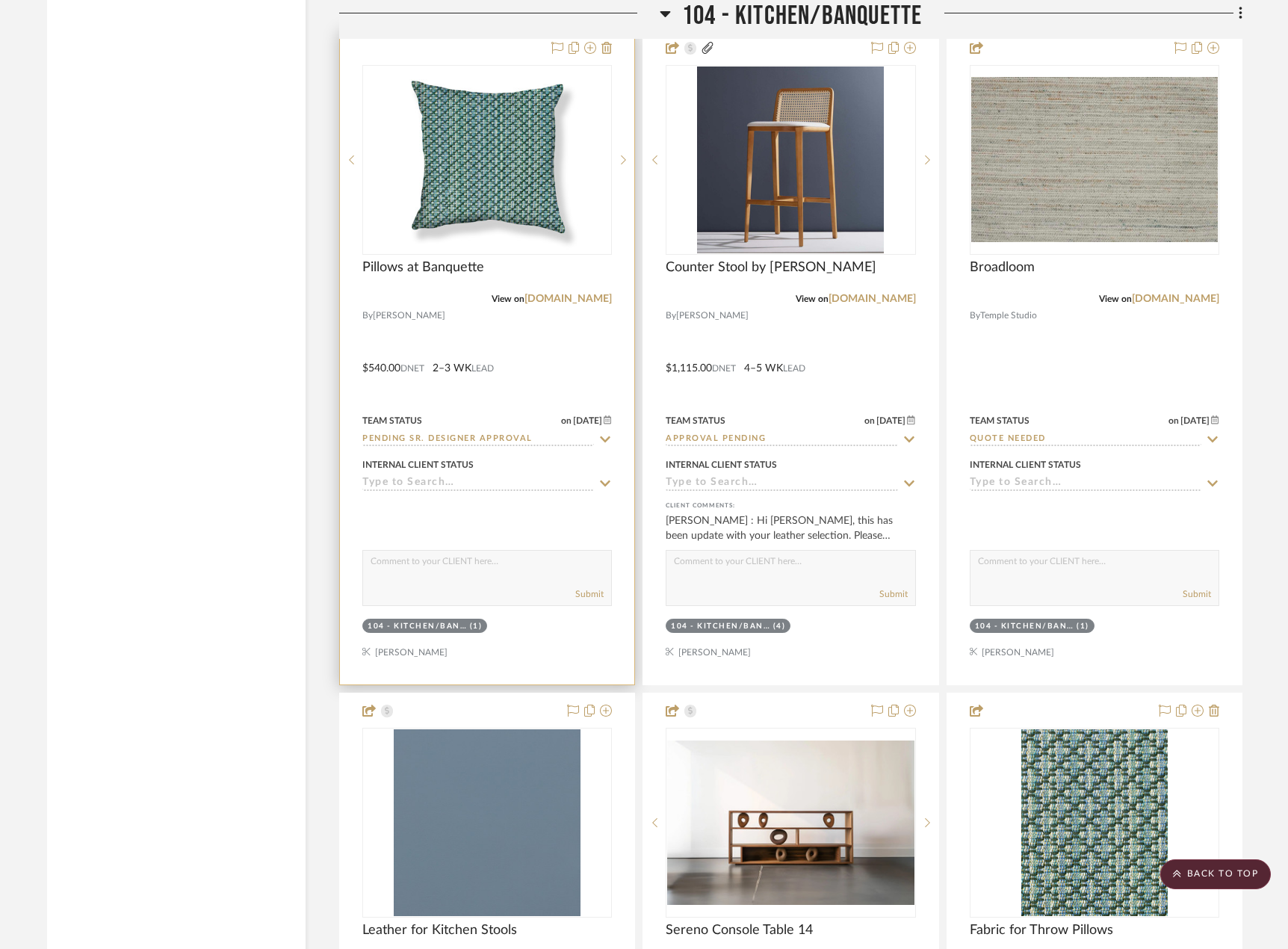
scroll to position [8931, 0]
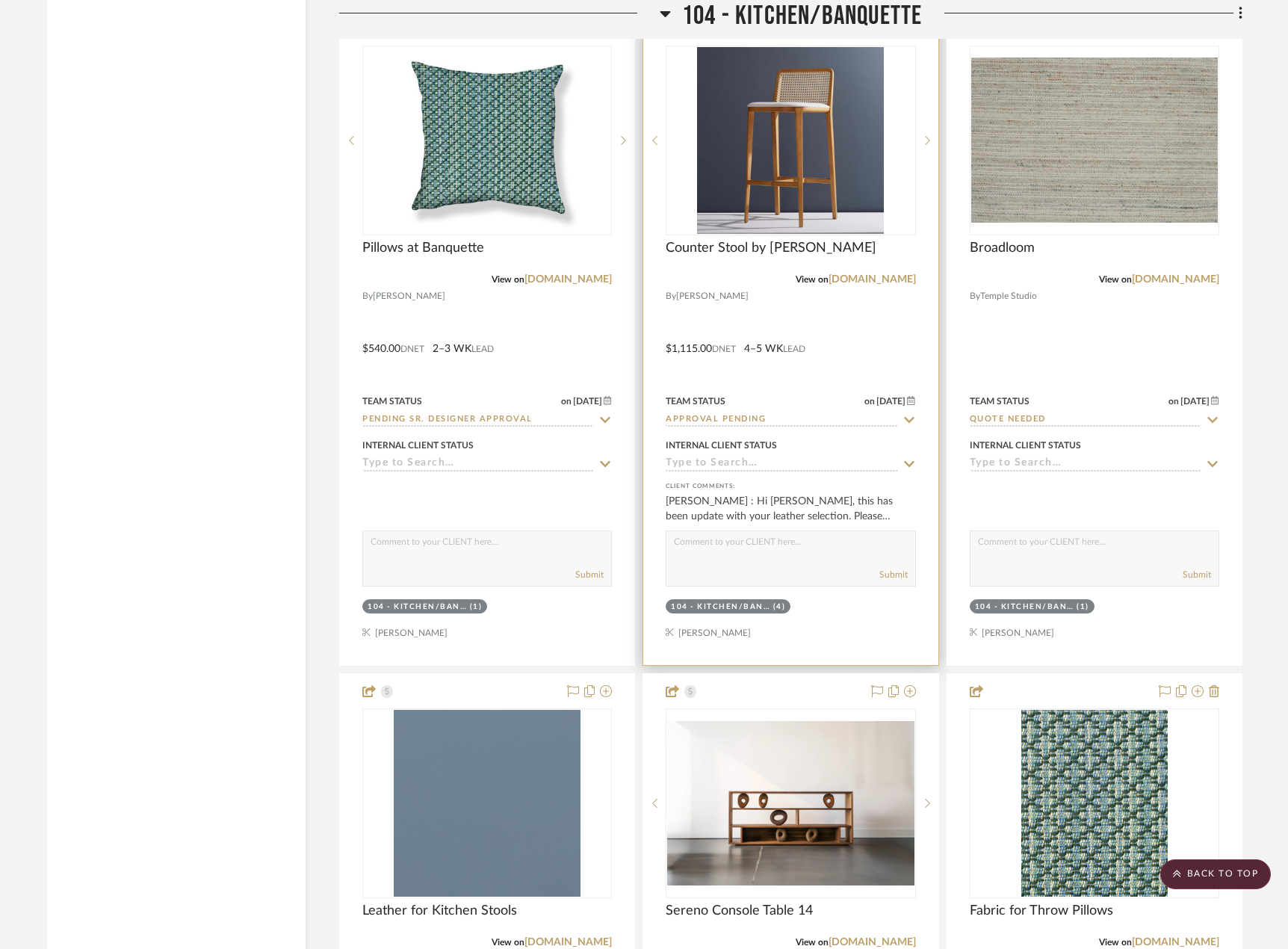
click at [863, 381] on div at bounding box center [790, 338] width 294 height 654
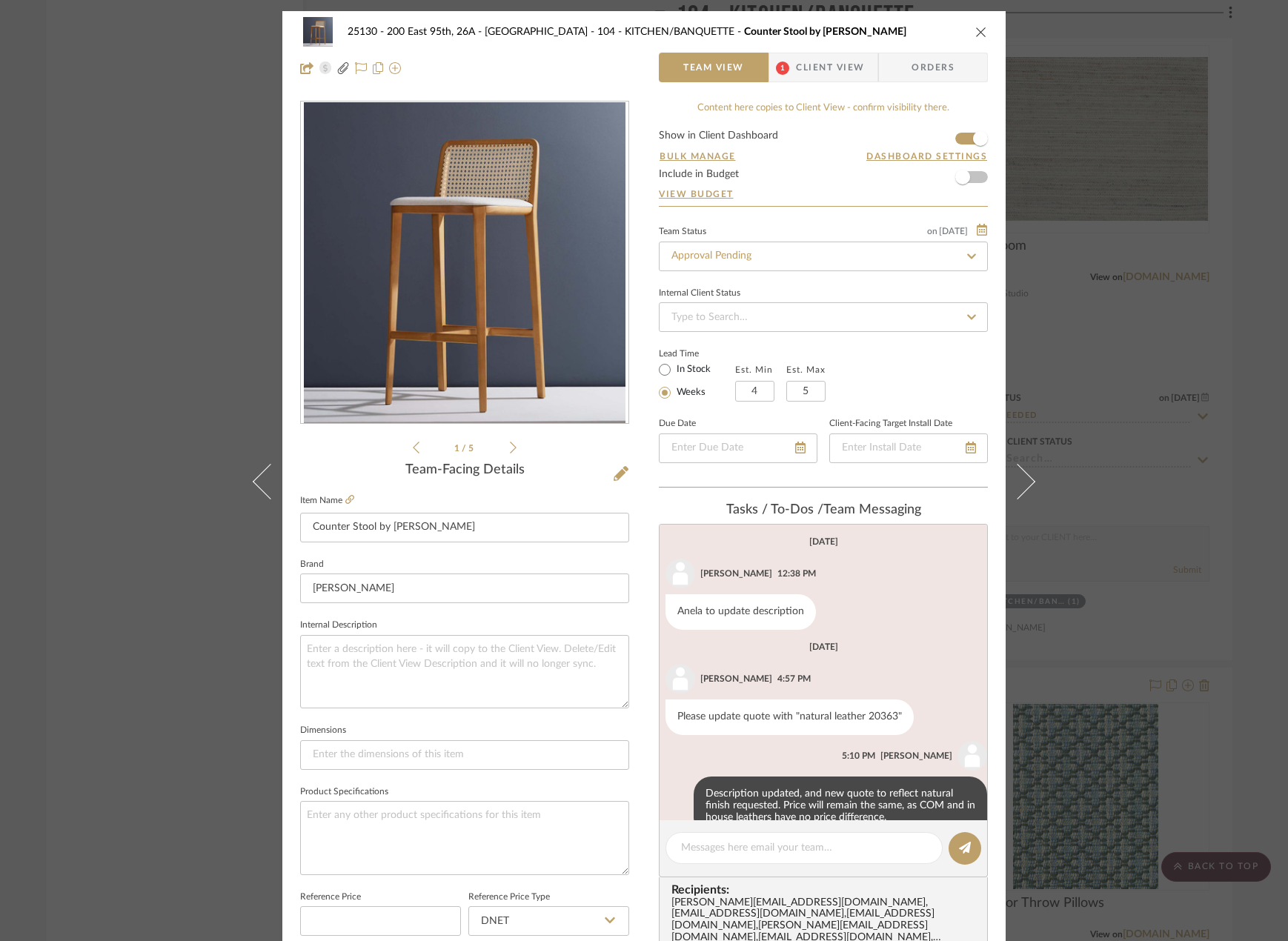
scroll to position [34, 0]
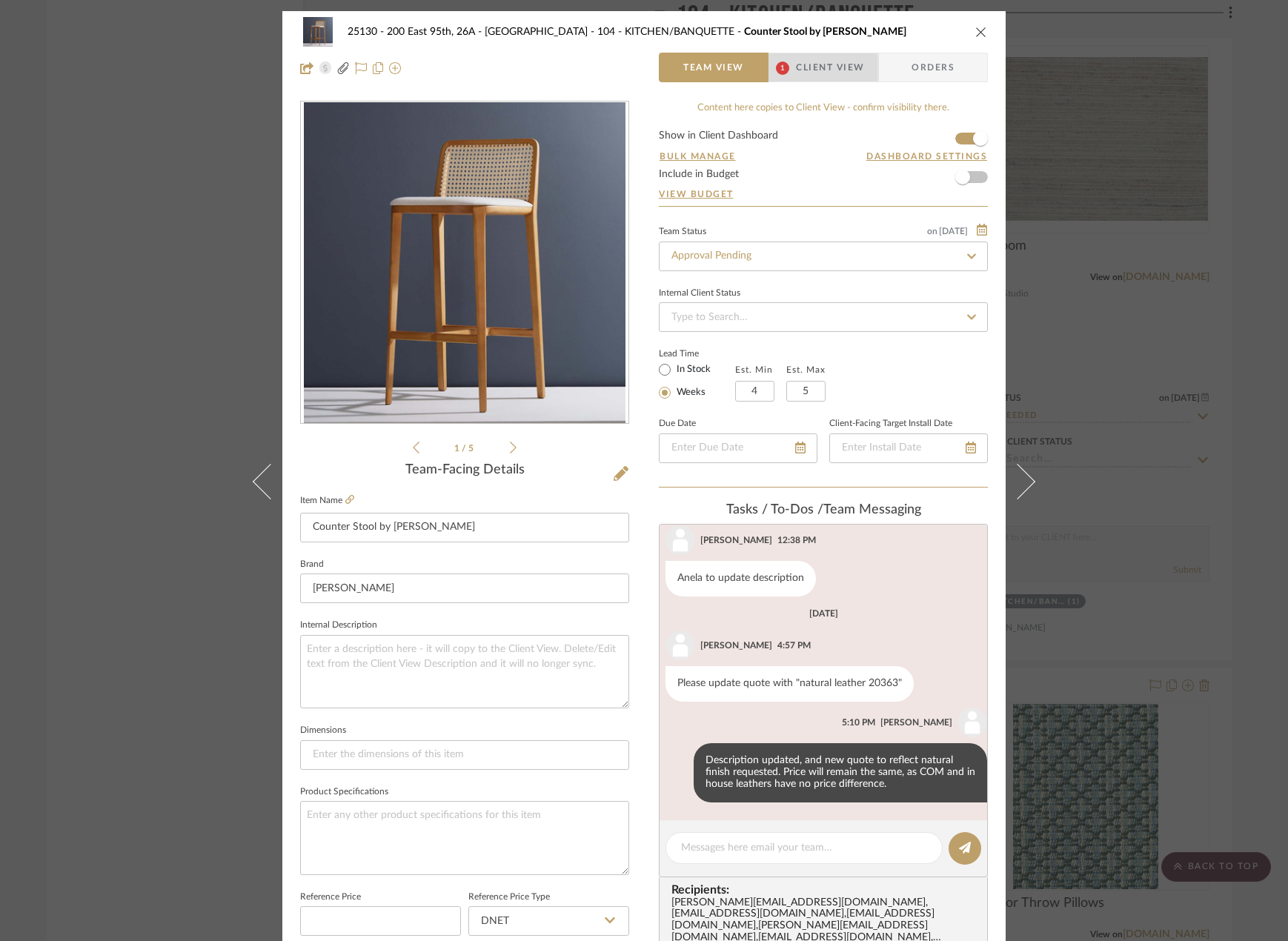
click at [787, 71] on span "1" at bounding box center [781, 67] width 27 height 30
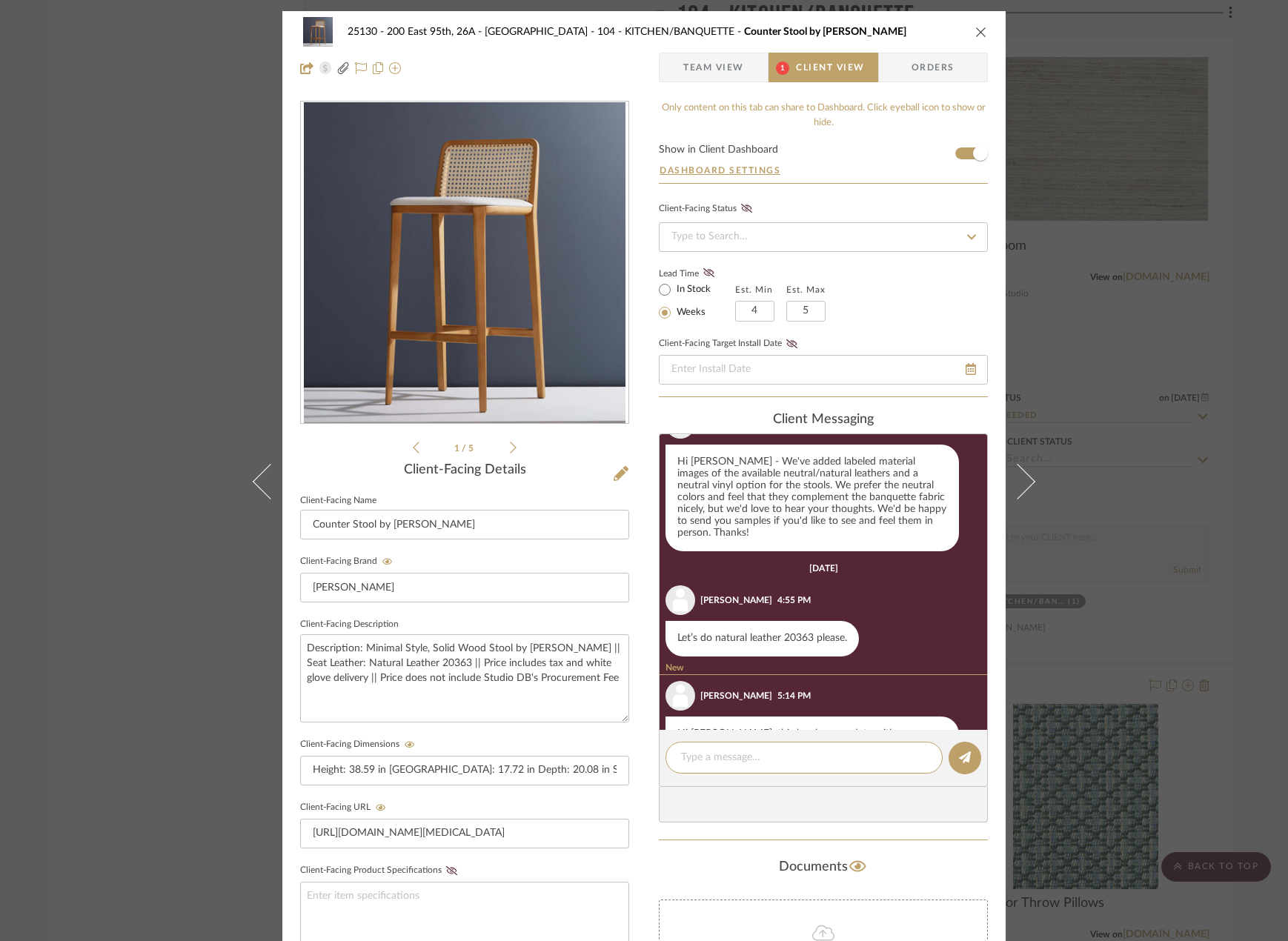
scroll to position [36, 0]
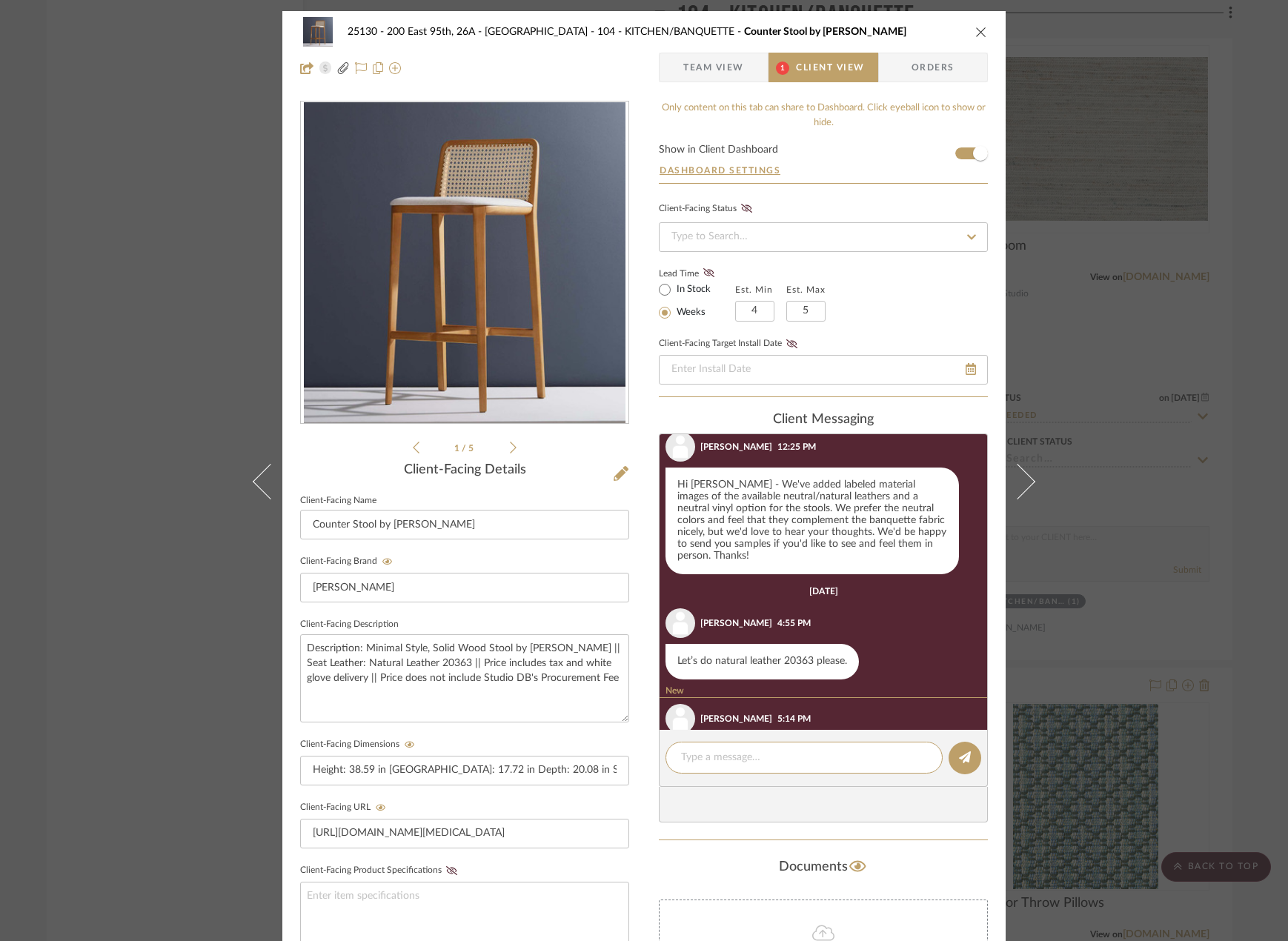
click at [509, 448] on icon at bounding box center [512, 447] width 7 height 14
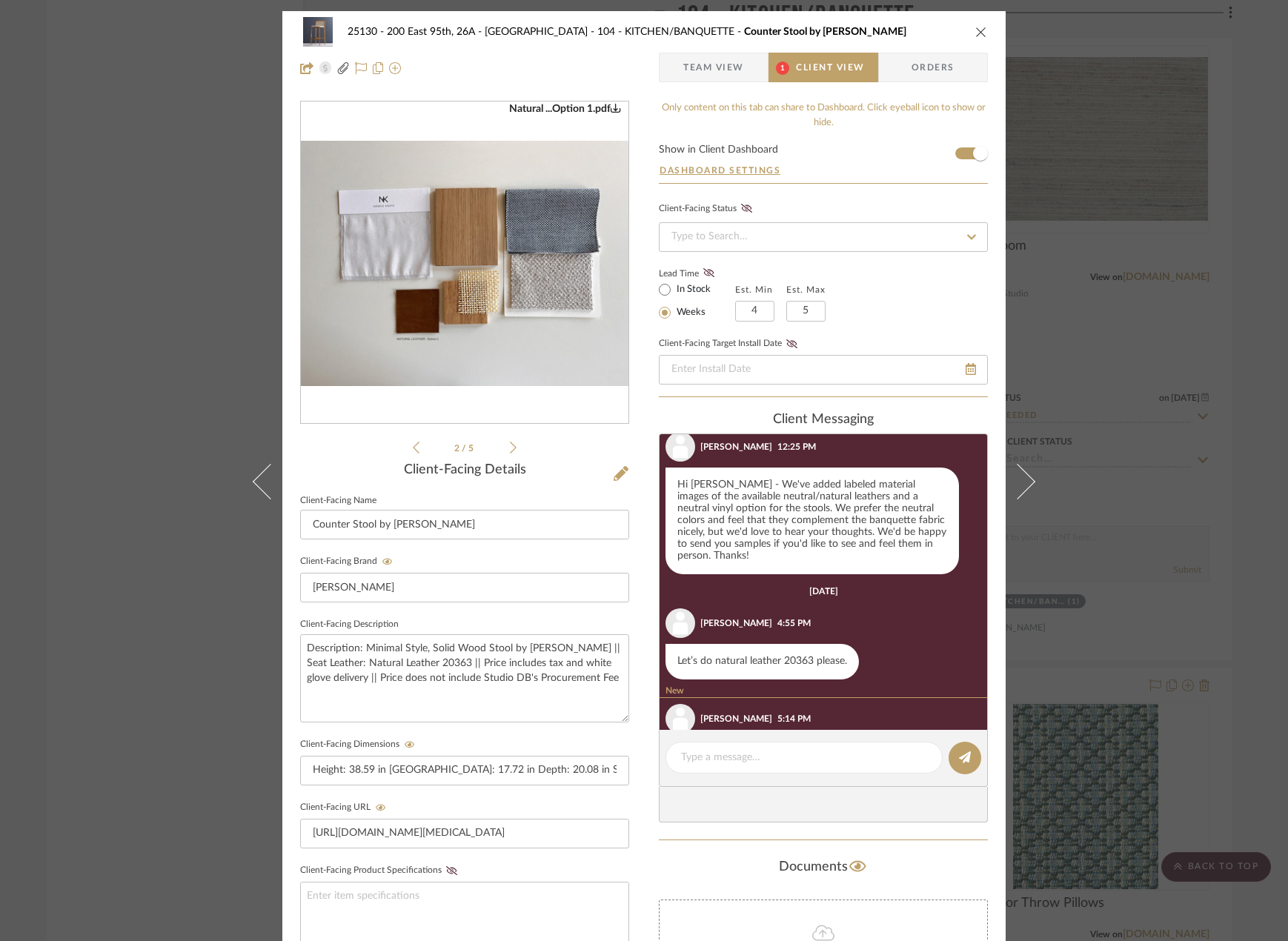
click at [509, 448] on icon at bounding box center [512, 447] width 7 height 14
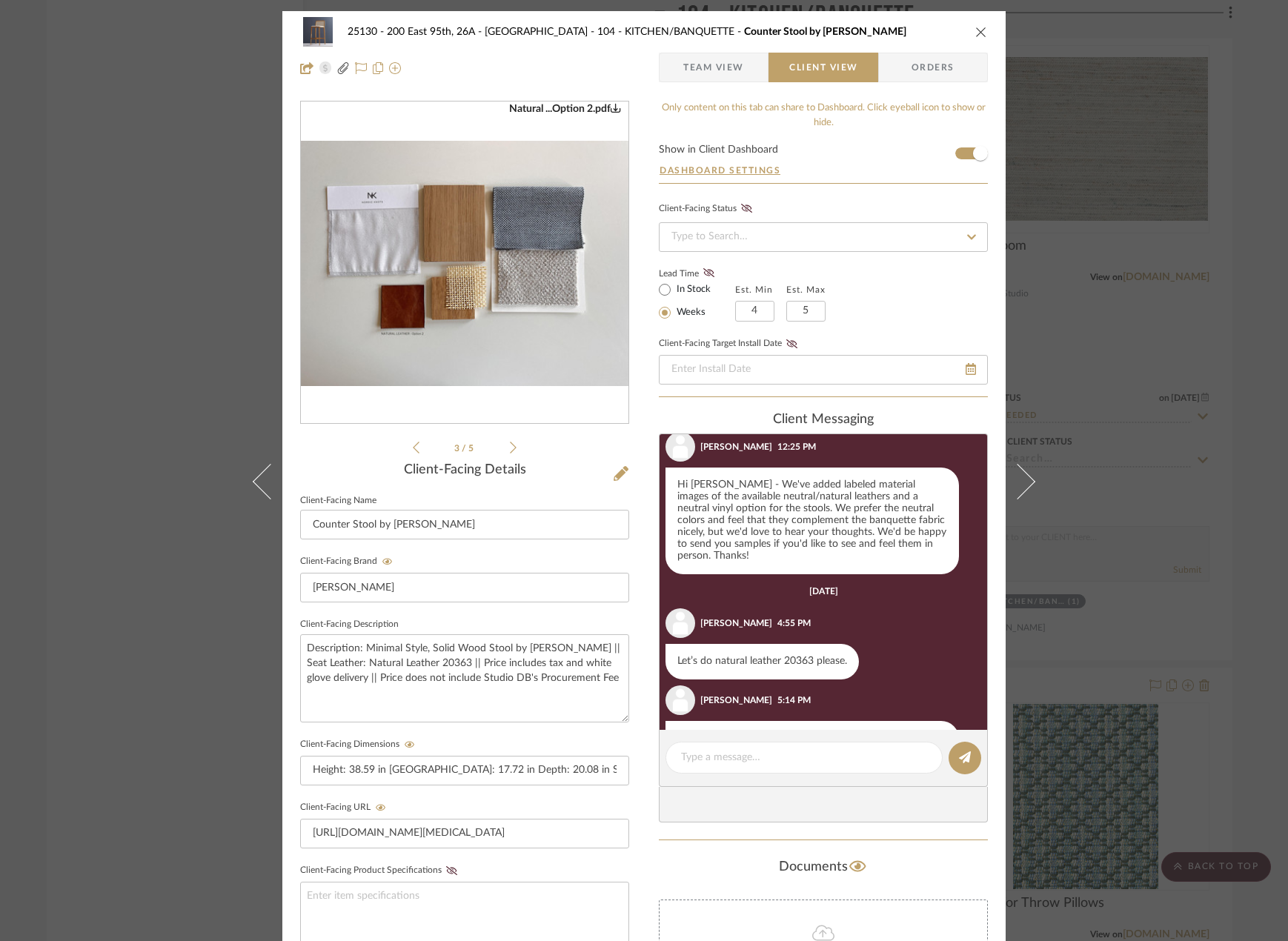
click at [509, 448] on icon at bounding box center [512, 447] width 7 height 14
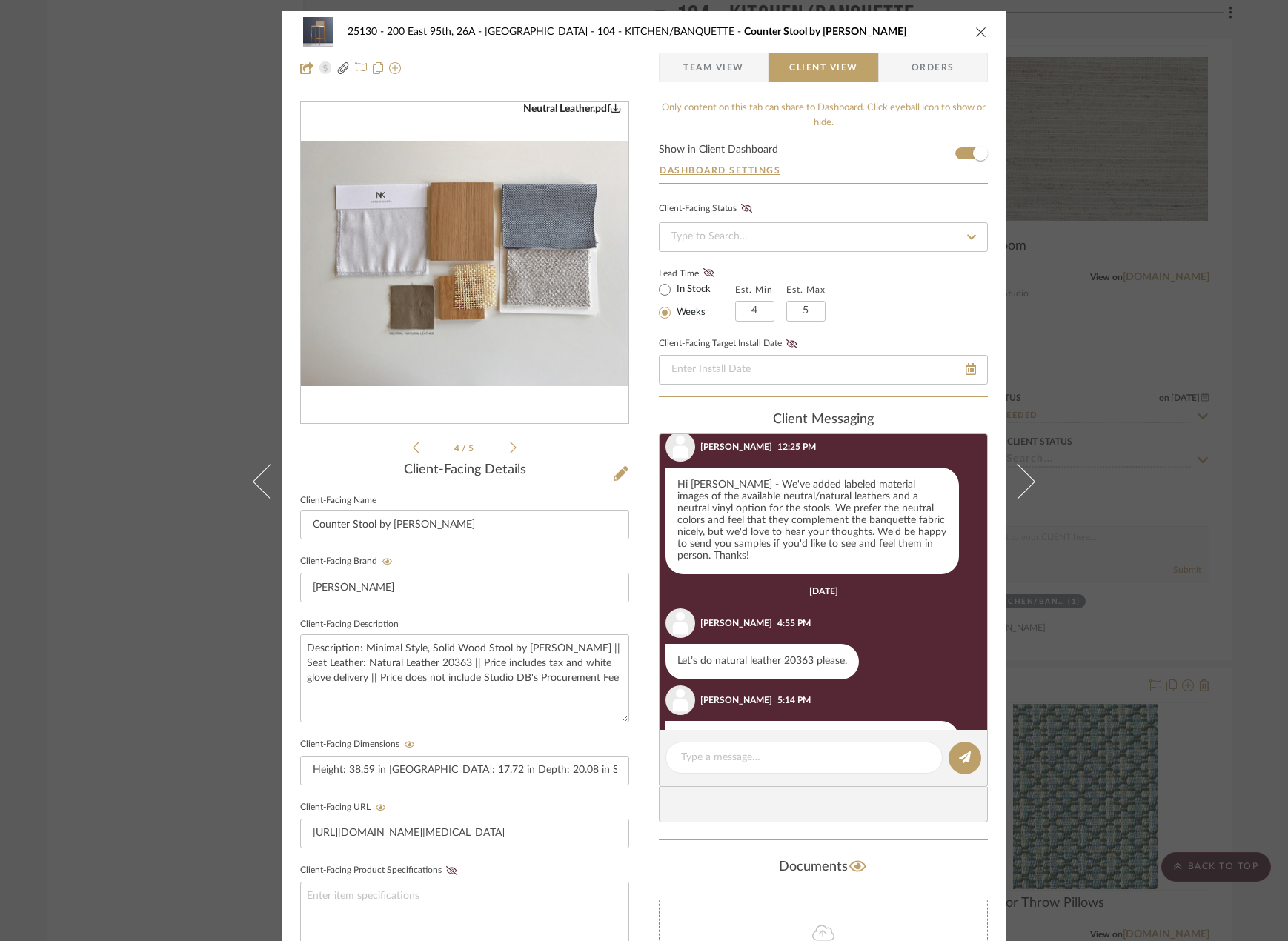
click at [509, 448] on icon at bounding box center [512, 447] width 7 height 14
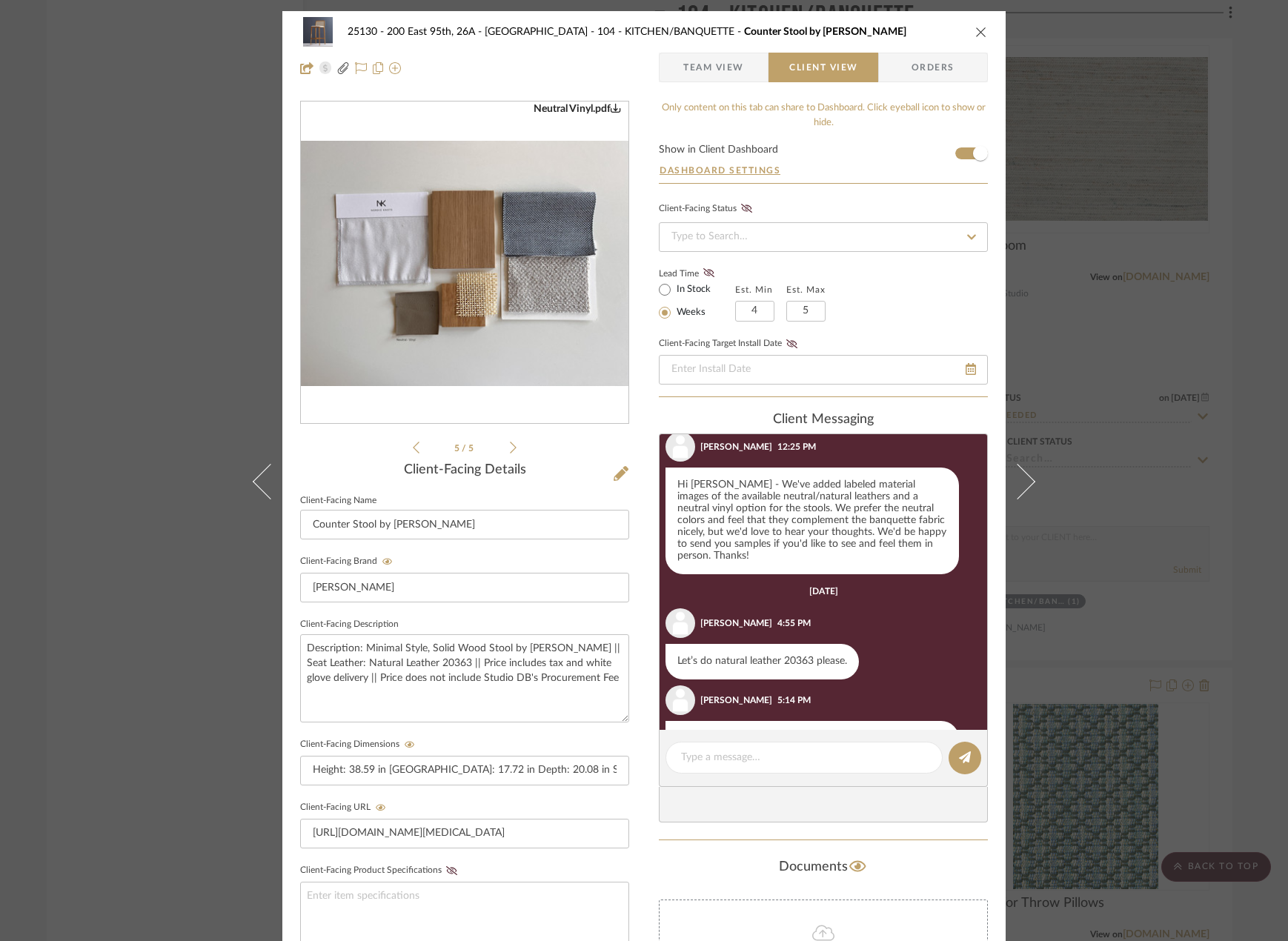
click at [404, 329] on img "4" at bounding box center [464, 263] width 327 height 245
click at [413, 443] on icon at bounding box center [416, 447] width 7 height 14
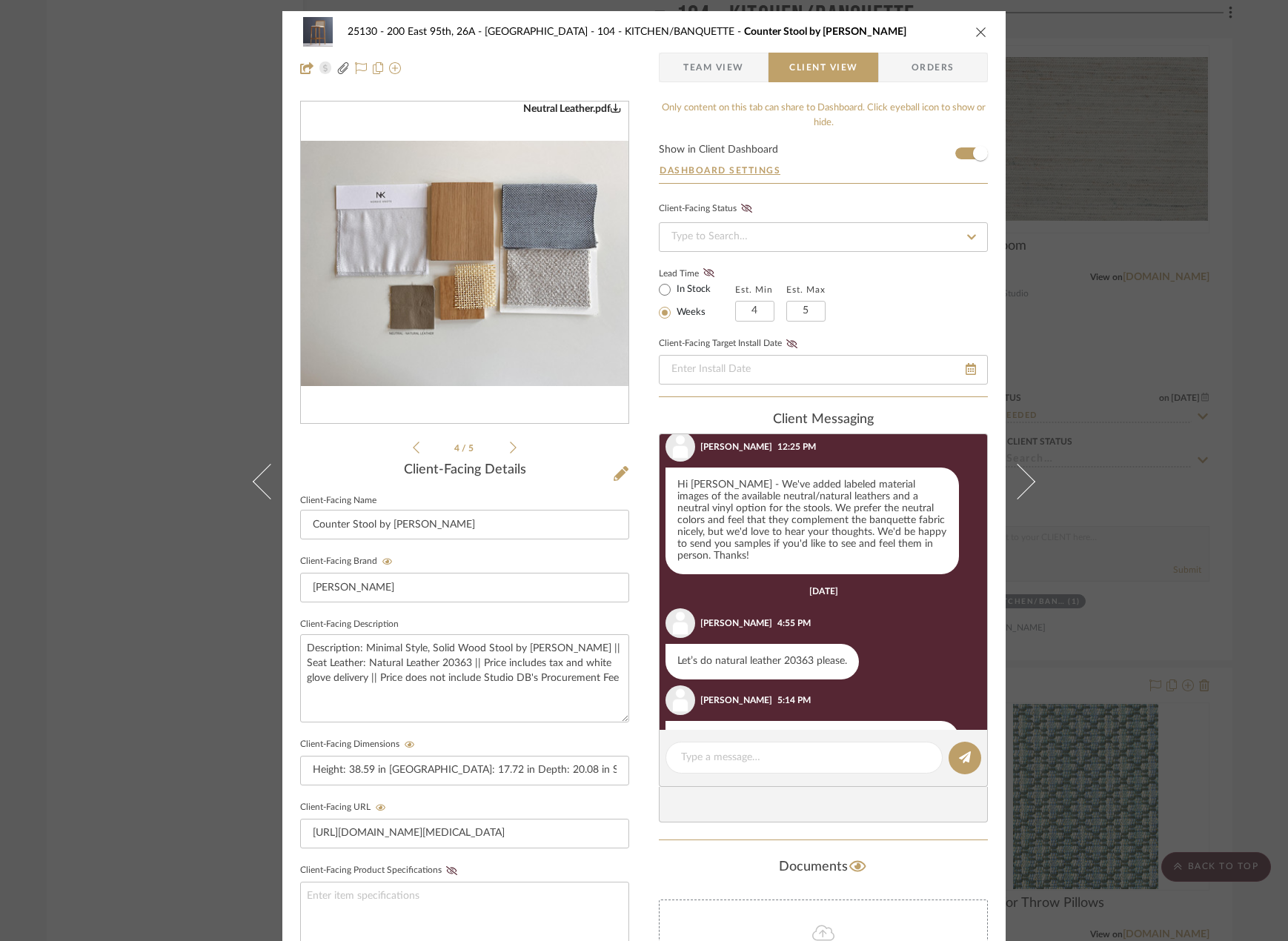
click at [417, 324] on img "3" at bounding box center [464, 263] width 327 height 245
click at [407, 449] on div "Neutral Vinyl.pdf Natural ...Option 1.pdf Natural ...Option 2.pdf Neutral Leath…" at bounding box center [465, 278] width 329 height 356
click at [413, 447] on icon at bounding box center [416, 447] width 7 height 14
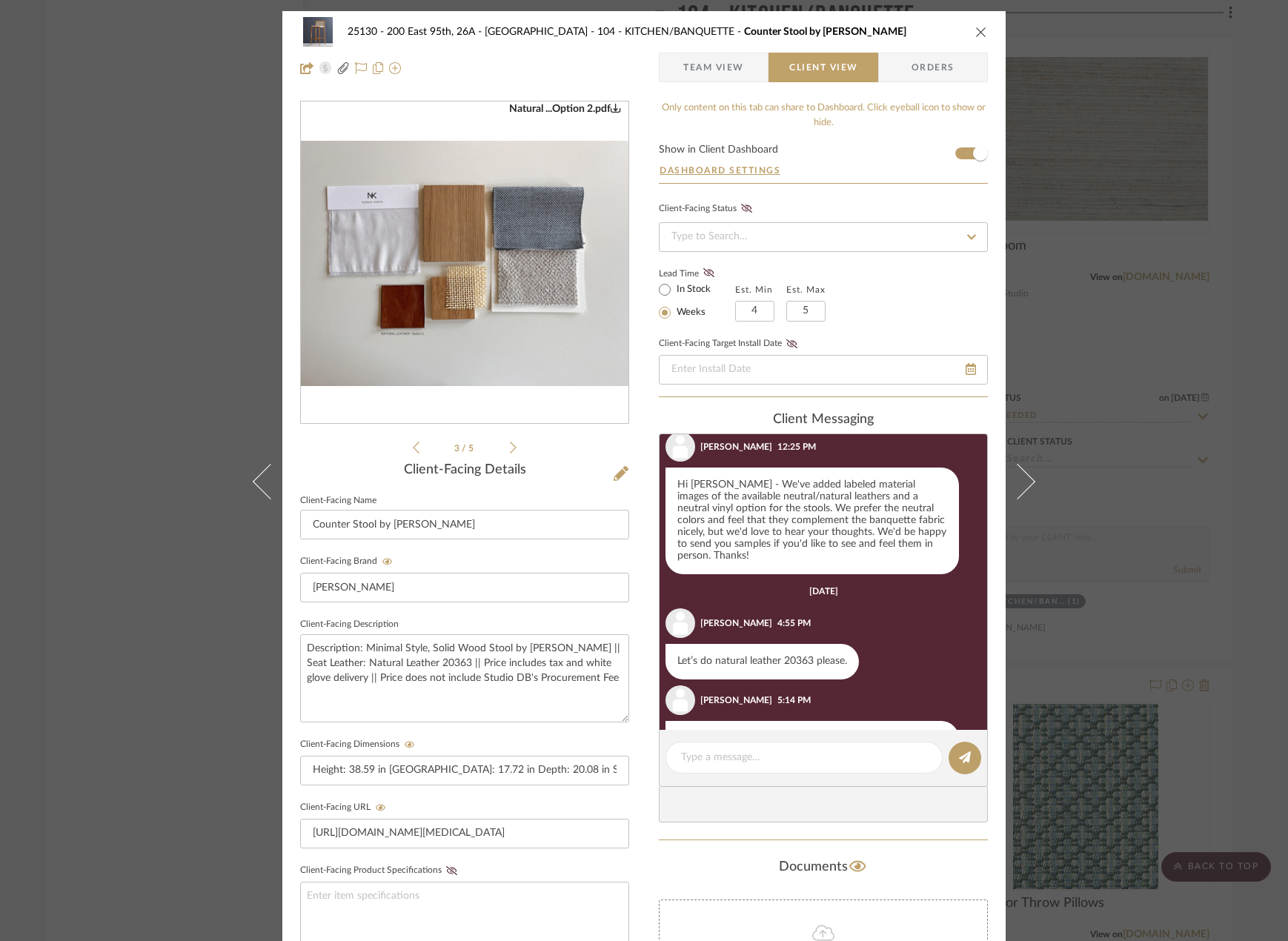
click at [422, 347] on img "2" at bounding box center [464, 263] width 327 height 245
click at [406, 451] on div "Neutral Vinyl.pdf Natural ...Option 1.pdf Natural ...Option 2.pdf Neutral Leath…" at bounding box center [465, 278] width 329 height 356
click at [420, 442] on li "3 / 5" at bounding box center [465, 447] width 91 height 18
click at [414, 443] on icon at bounding box center [416, 447] width 7 height 14
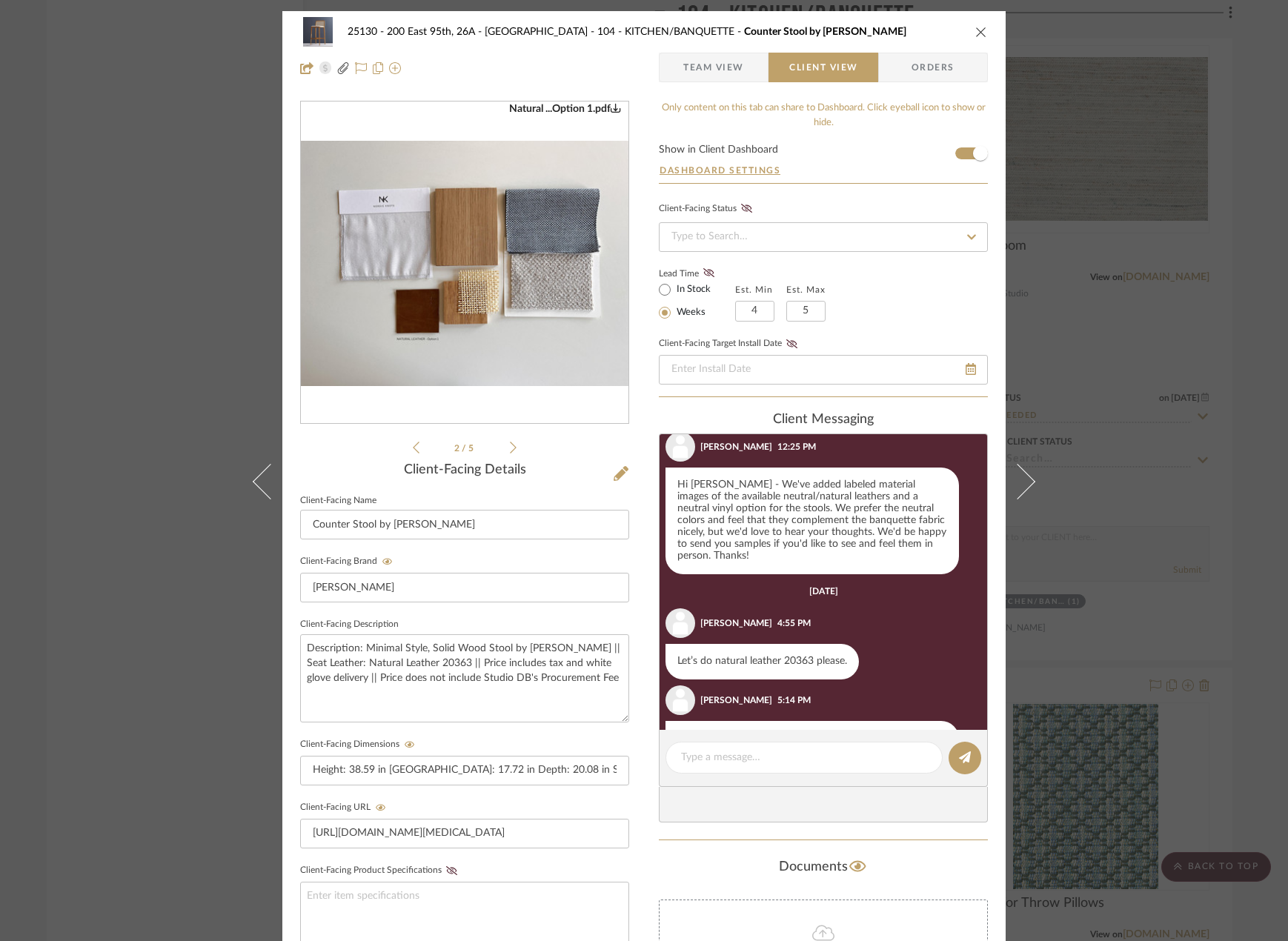
click at [426, 302] on img "1" at bounding box center [464, 263] width 327 height 245
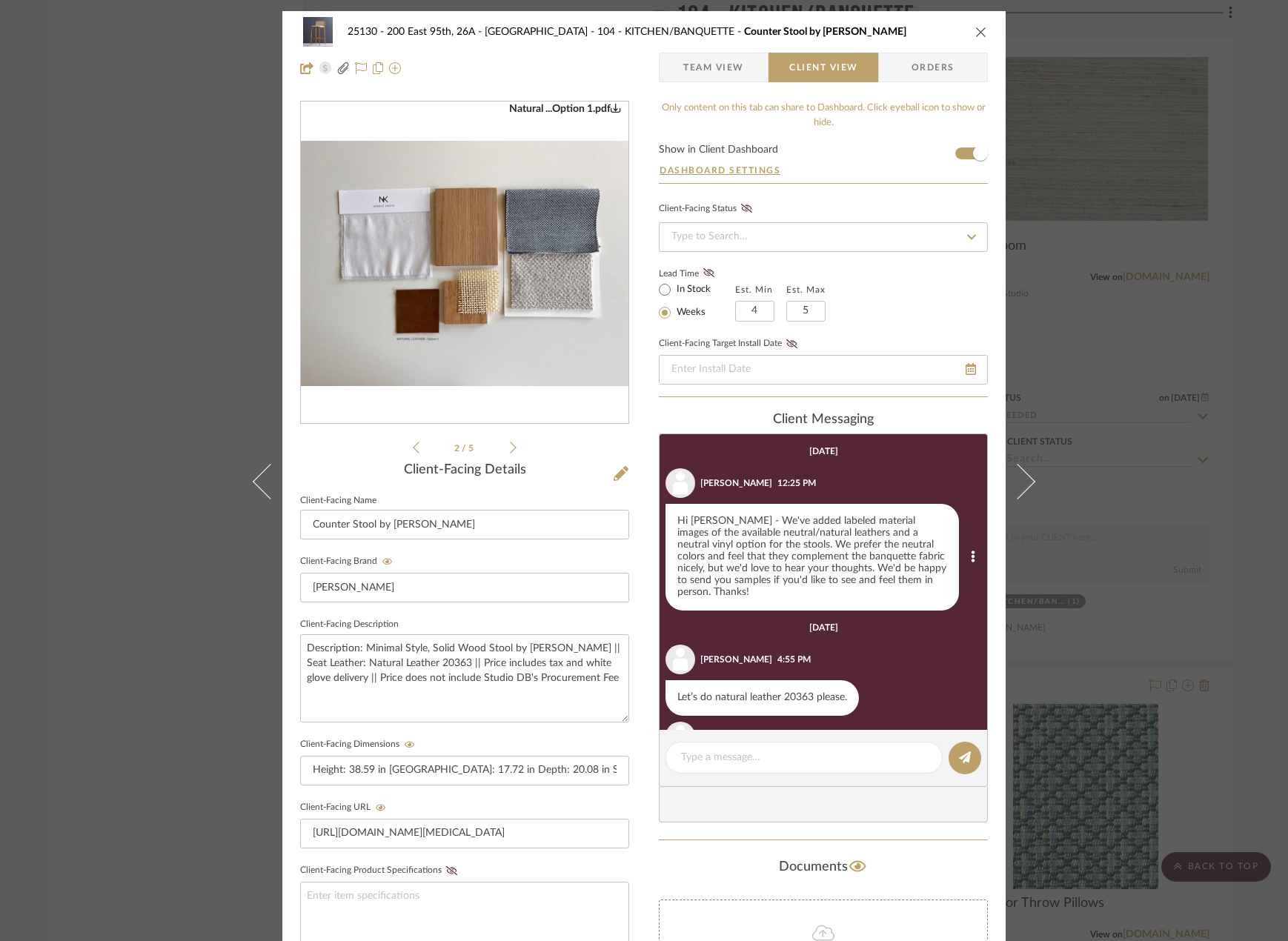
scroll to position [93, 0]
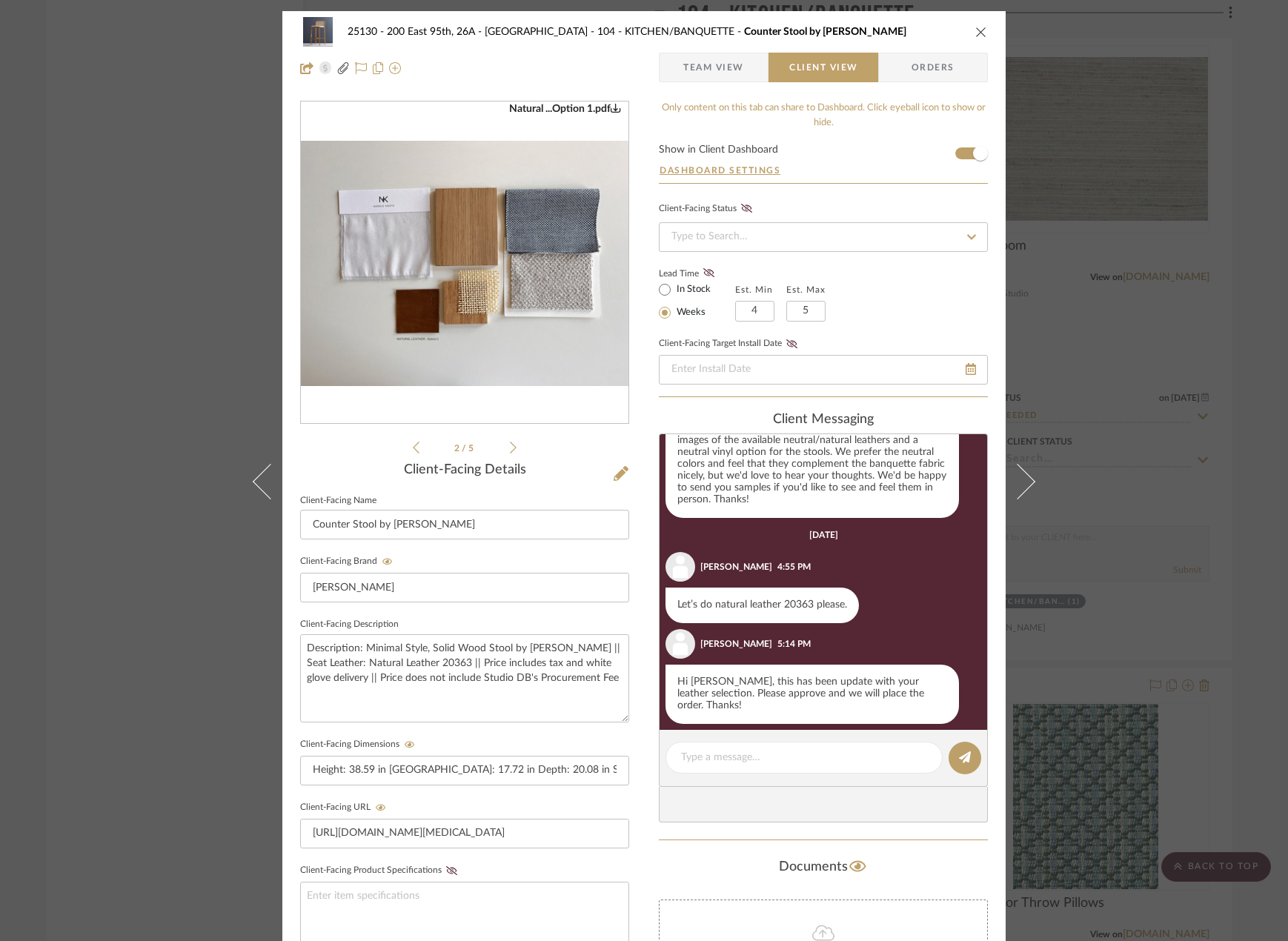
click at [1110, 315] on div "25130 - 200 East 95th, 26A - Kosheleva 104 - KITCHEN/BANQUETTE Counter Stool by…" at bounding box center [644, 470] width 1288 height 941
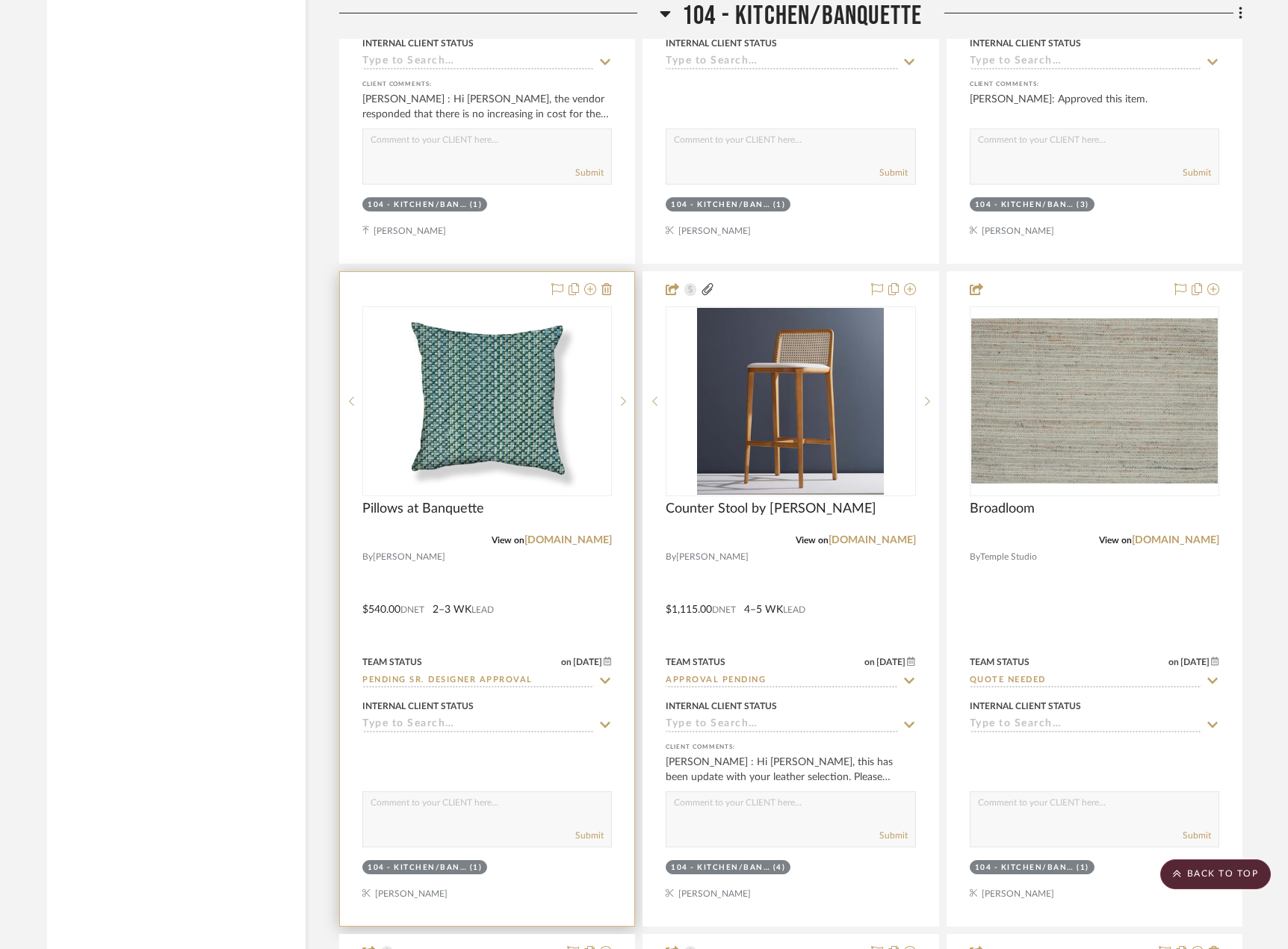
scroll to position [8706, 0]
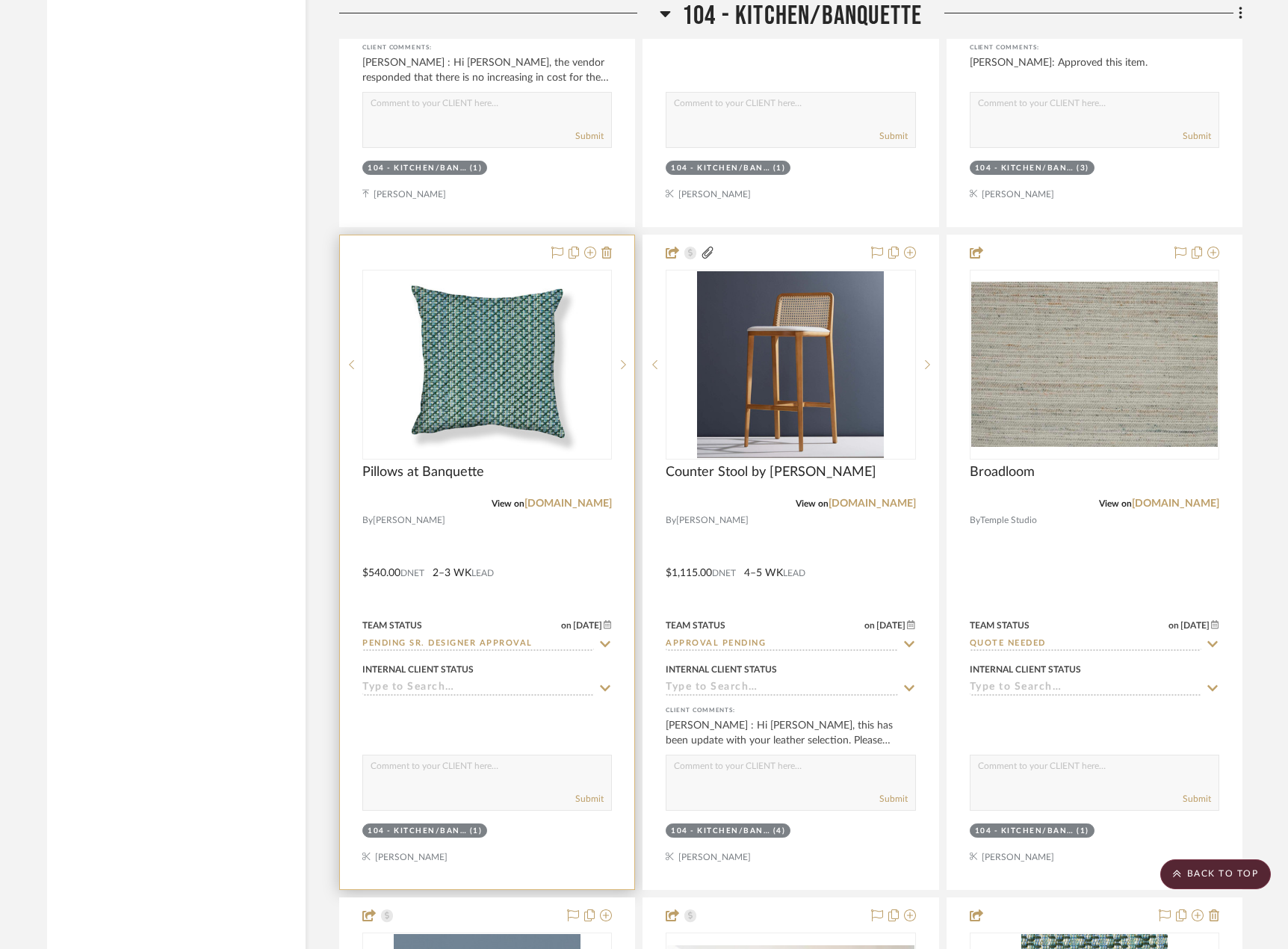
click at [564, 567] on div at bounding box center [487, 562] width 294 height 654
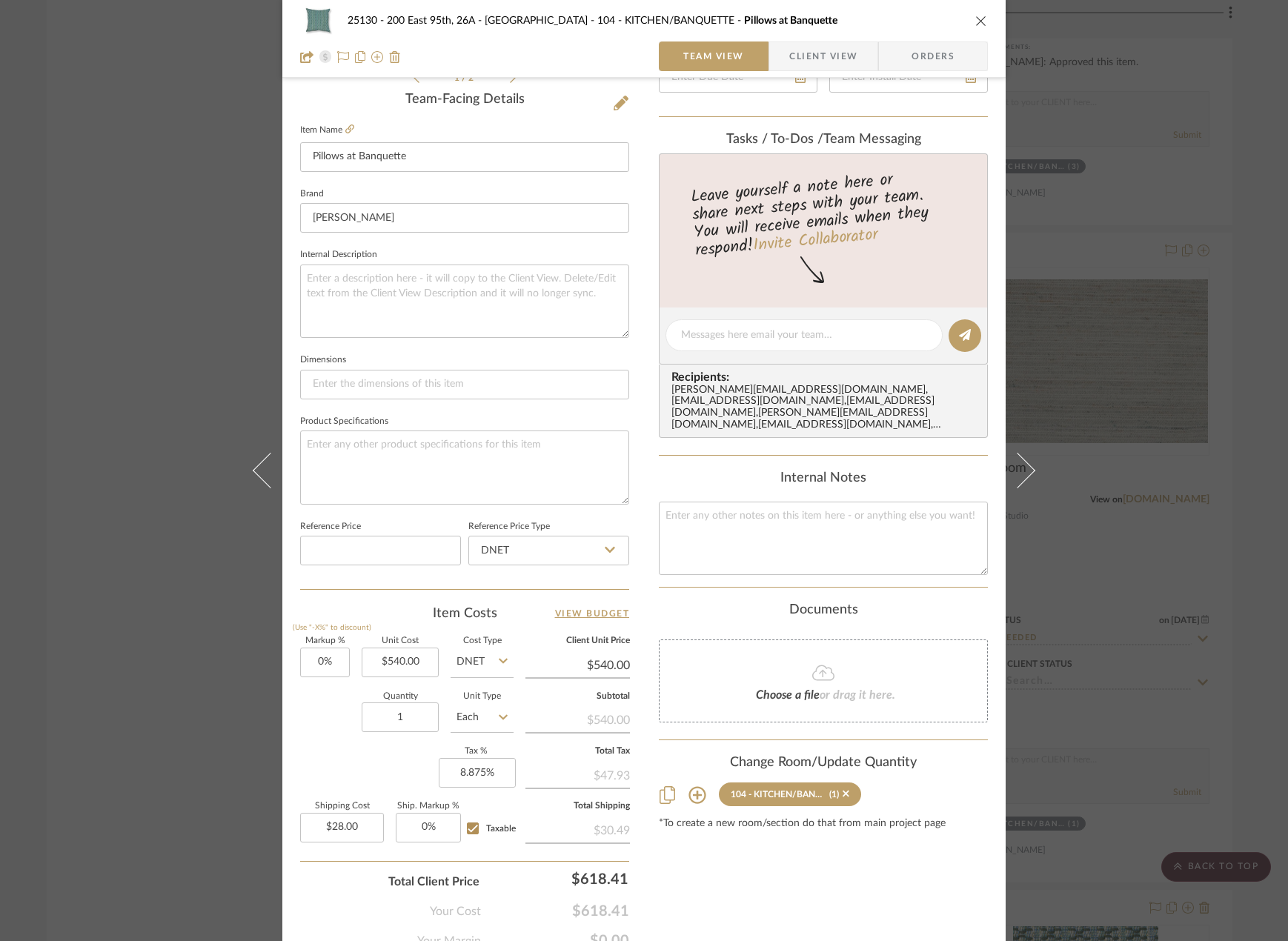
scroll to position [74, 0]
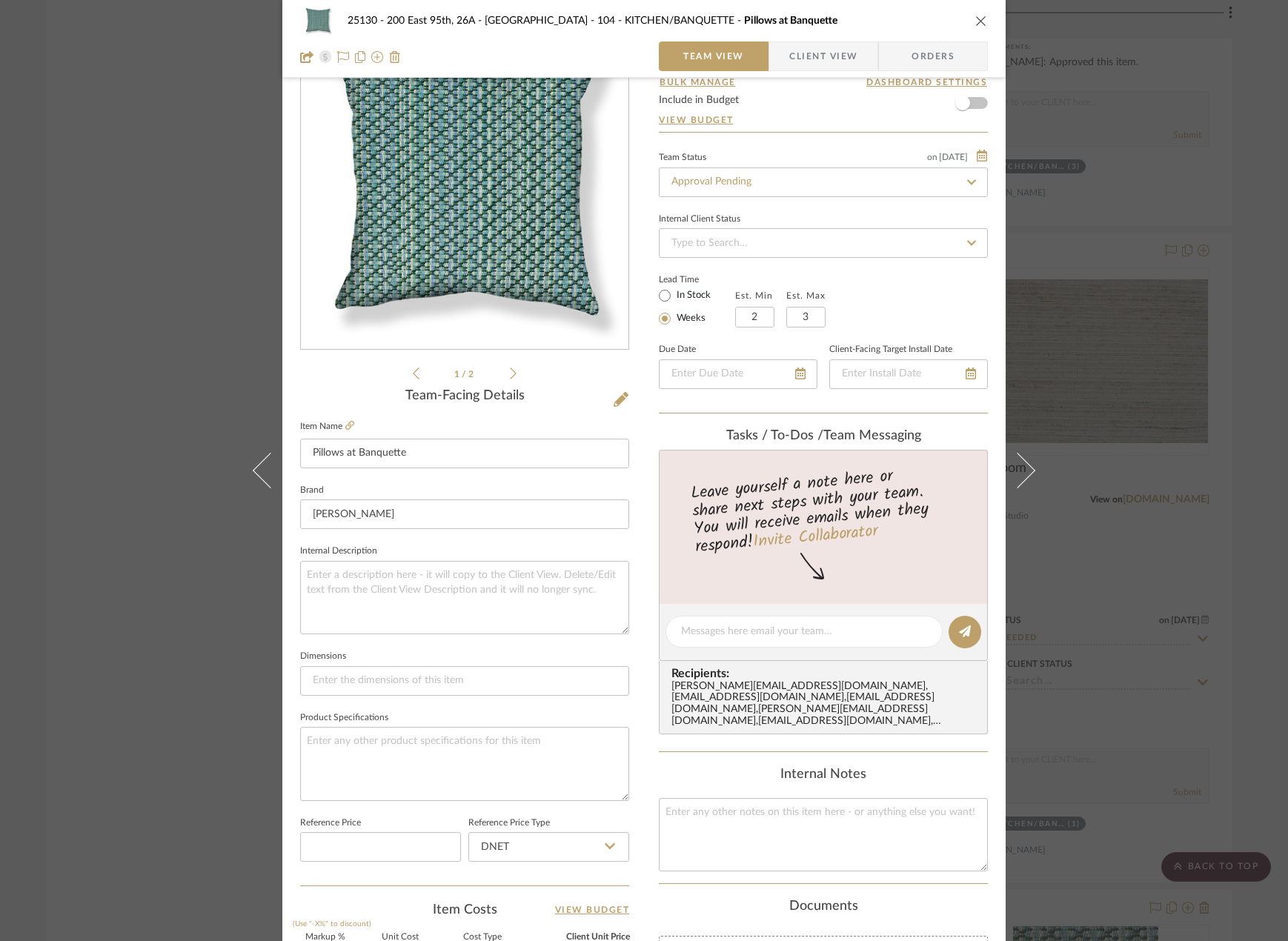
click at [809, 52] on span "Client View" at bounding box center [823, 56] width 68 height 30
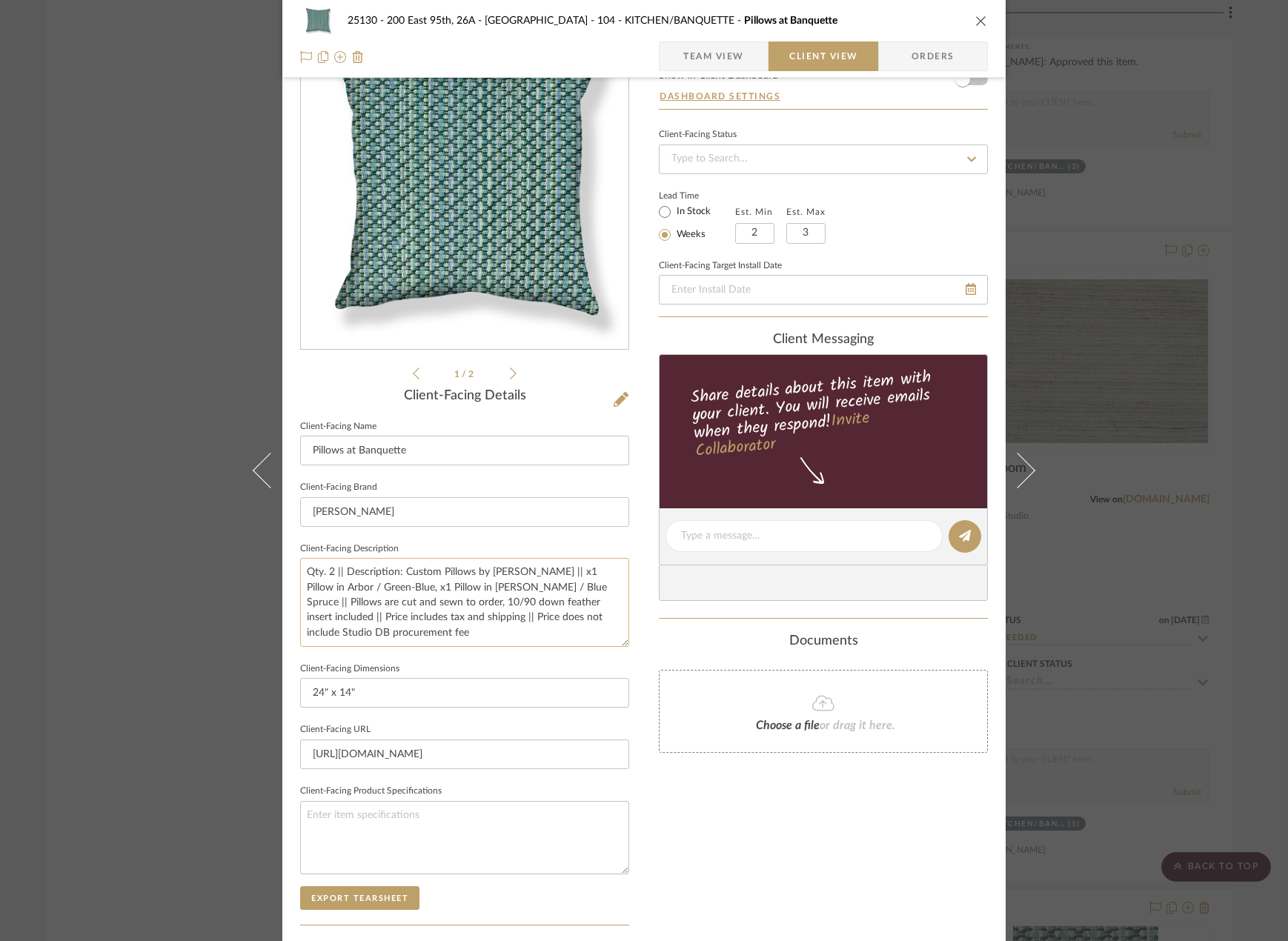
scroll to position [0, 0]
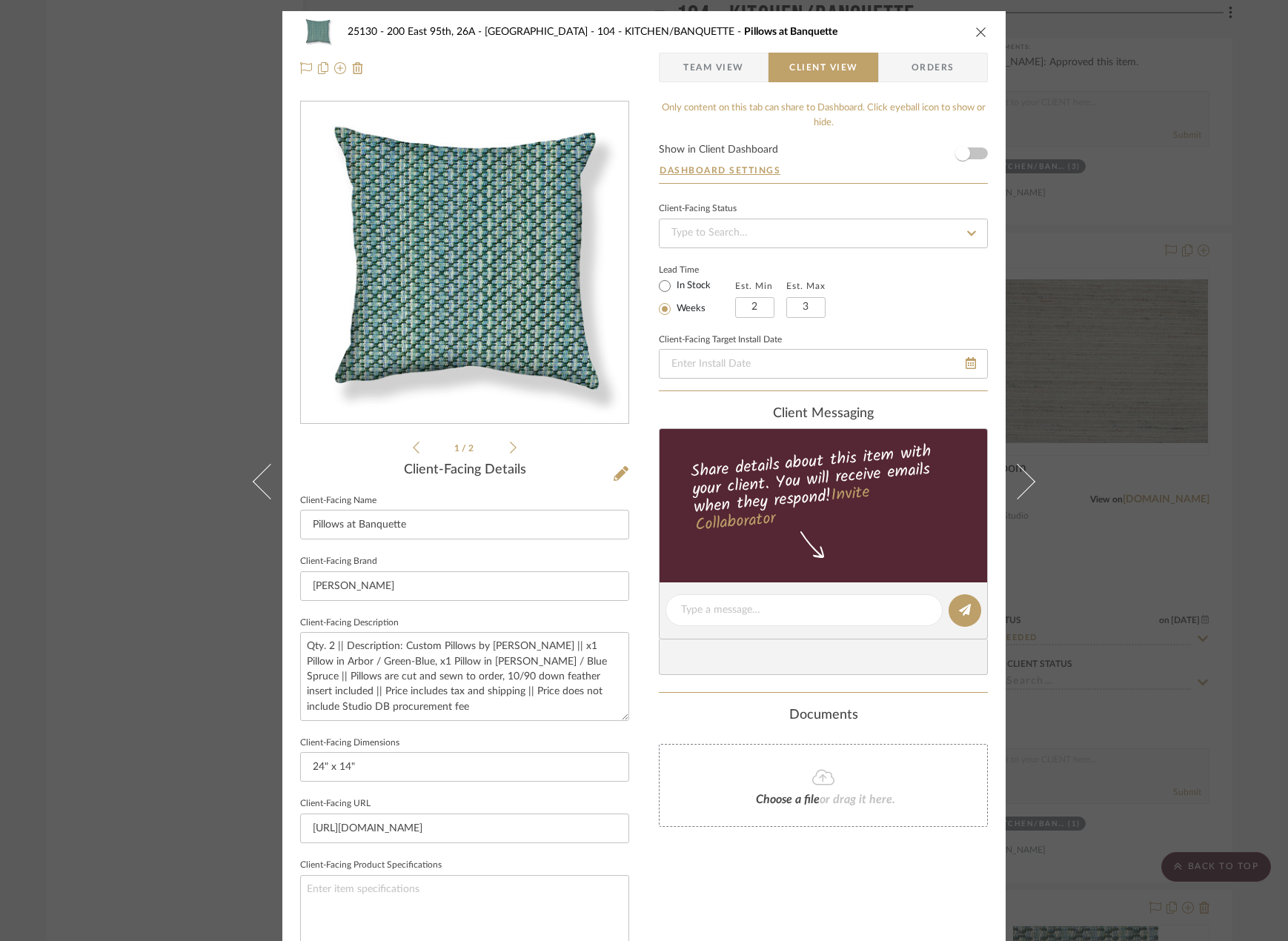
click at [511, 443] on div "1 / 2" at bounding box center [465, 278] width 329 height 356
click at [509, 443] on icon at bounding box center [512, 447] width 7 height 14
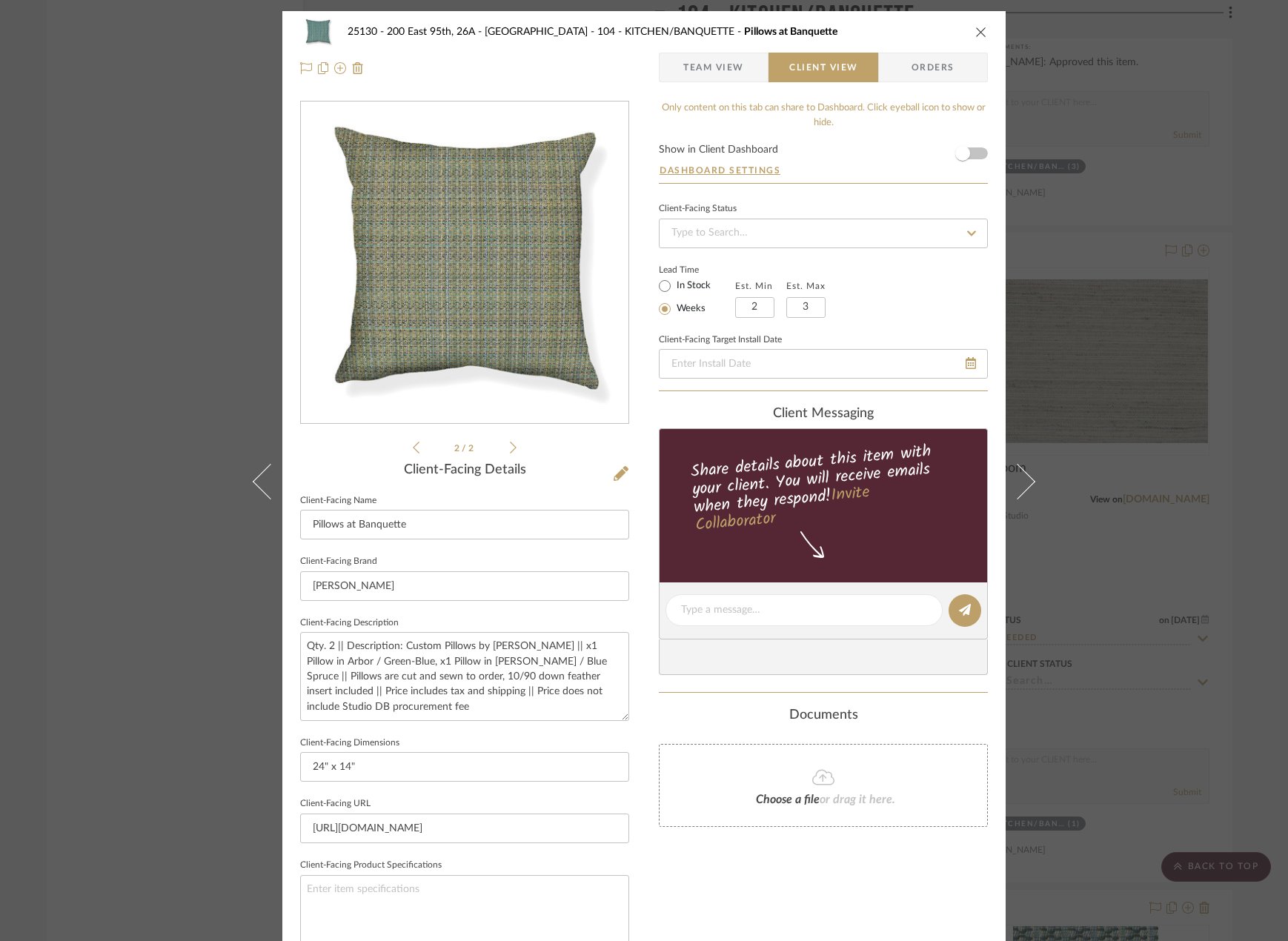
click at [1136, 539] on div "25130 - 200 East 95th, 26A - Kosheleva 104 - KITCHEN/BANQUETTE Pillows at Banqu…" at bounding box center [644, 470] width 1288 height 941
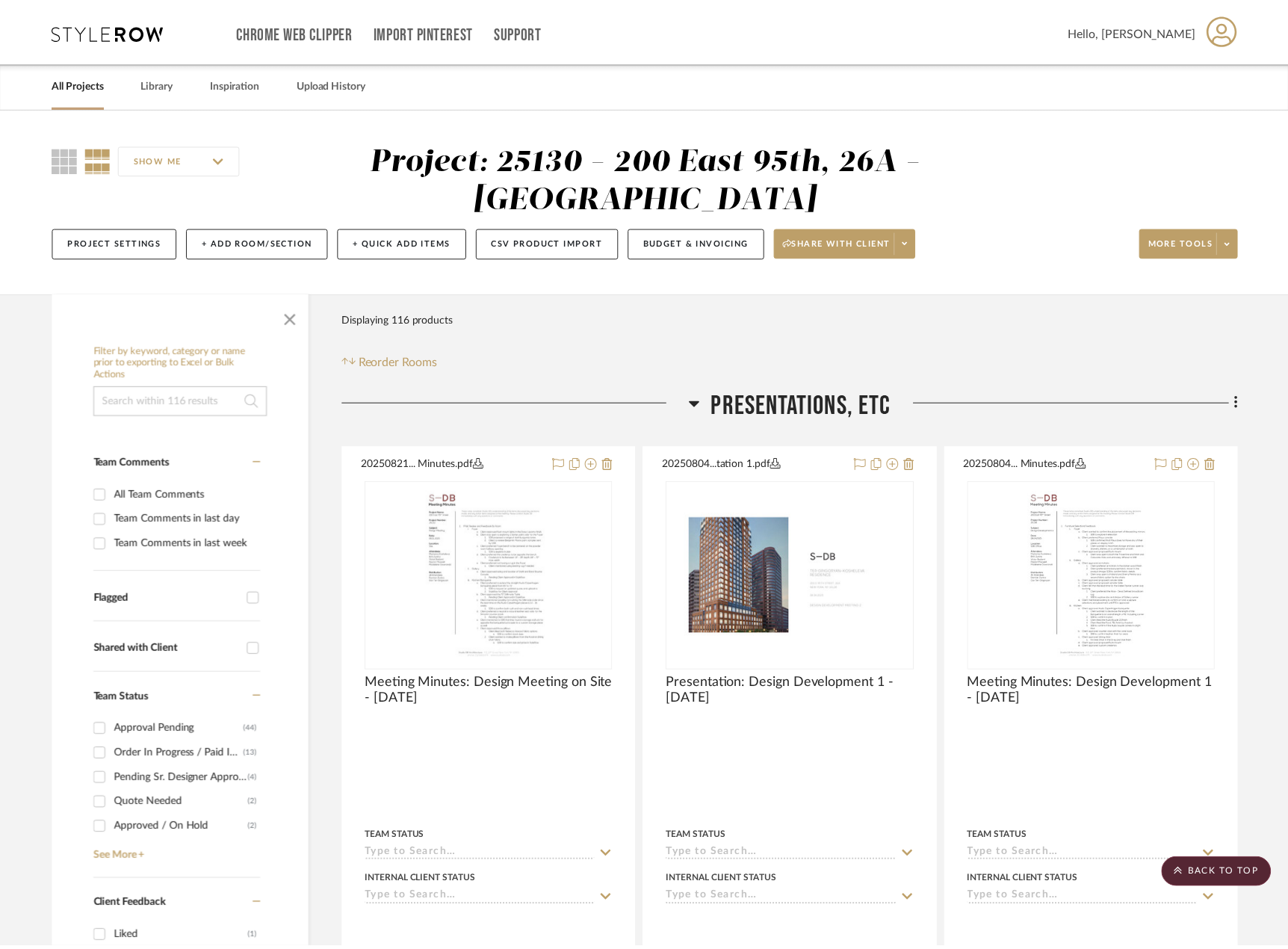
scroll to position [8706, 0]
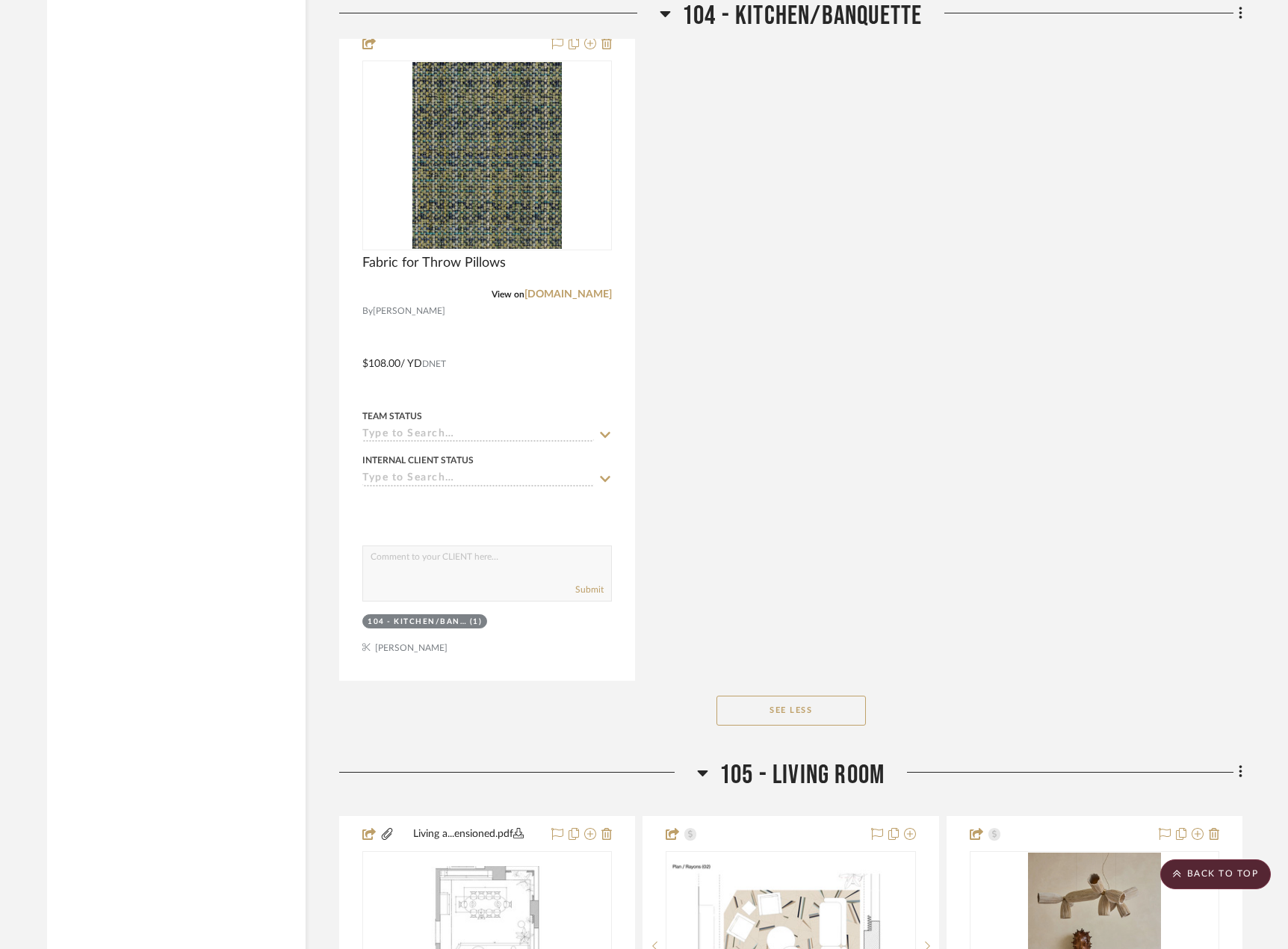
scroll to position [9593, 0]
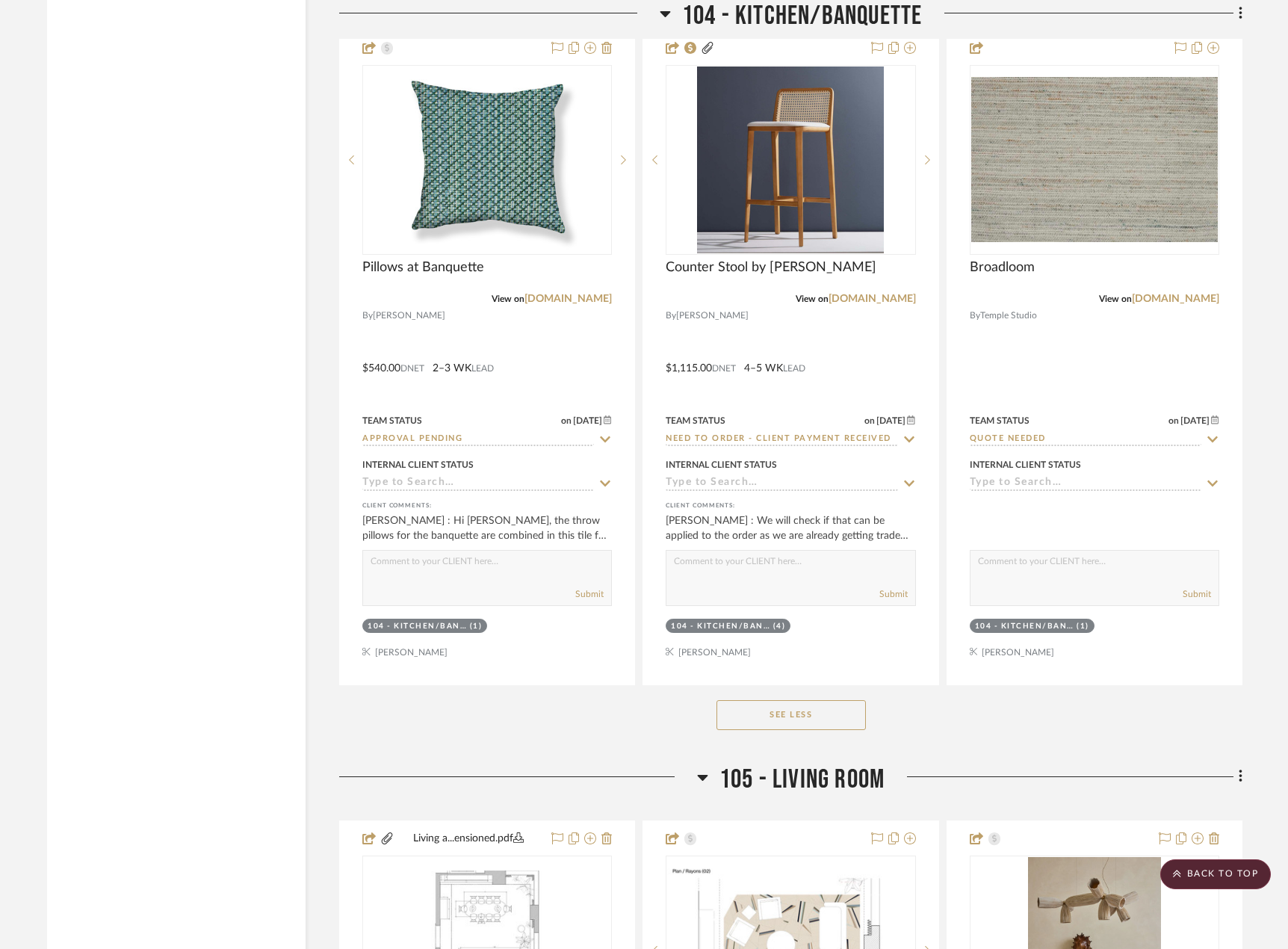
scroll to position [8931, 0]
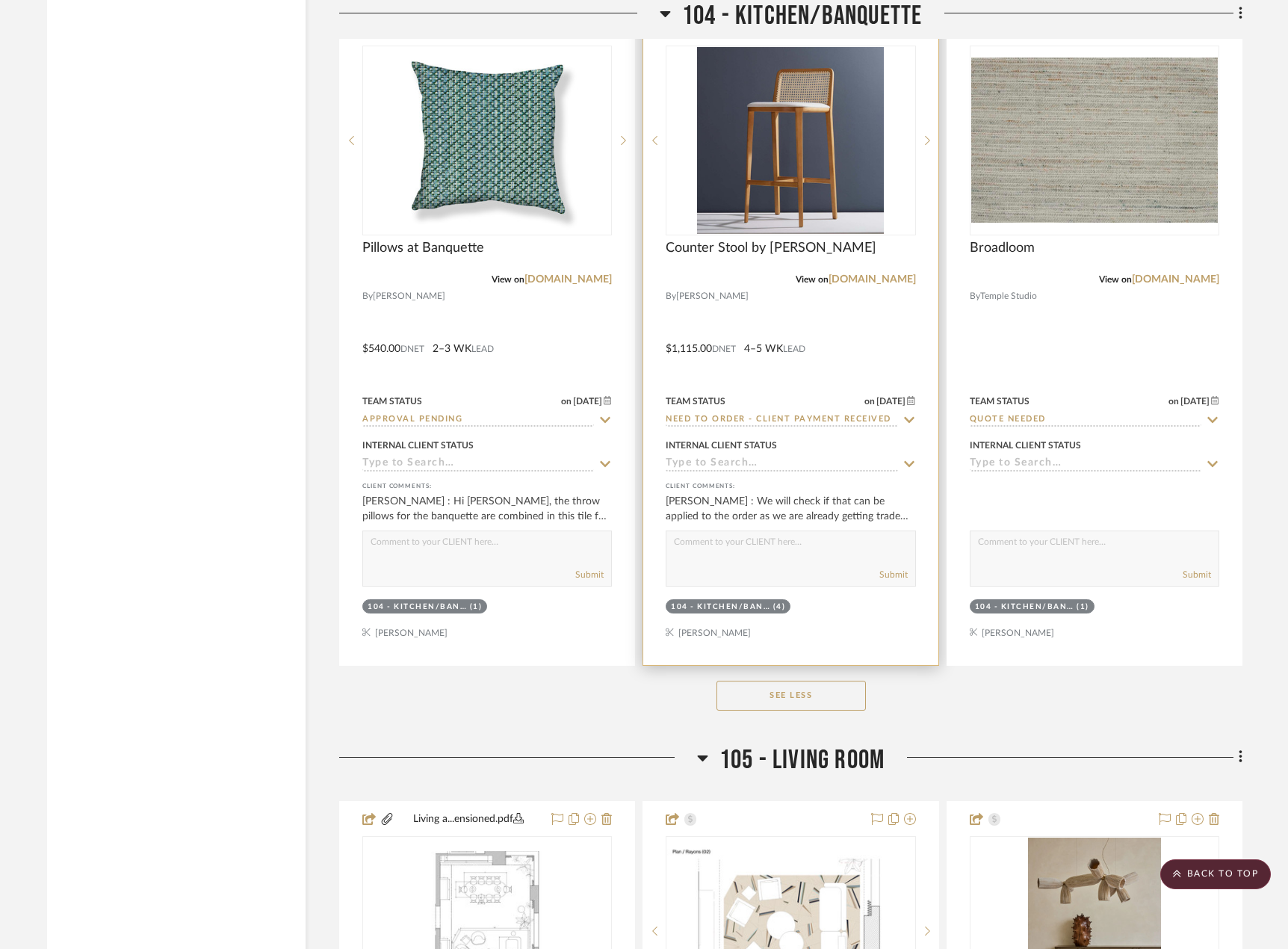
click at [794, 309] on div at bounding box center [790, 338] width 294 height 654
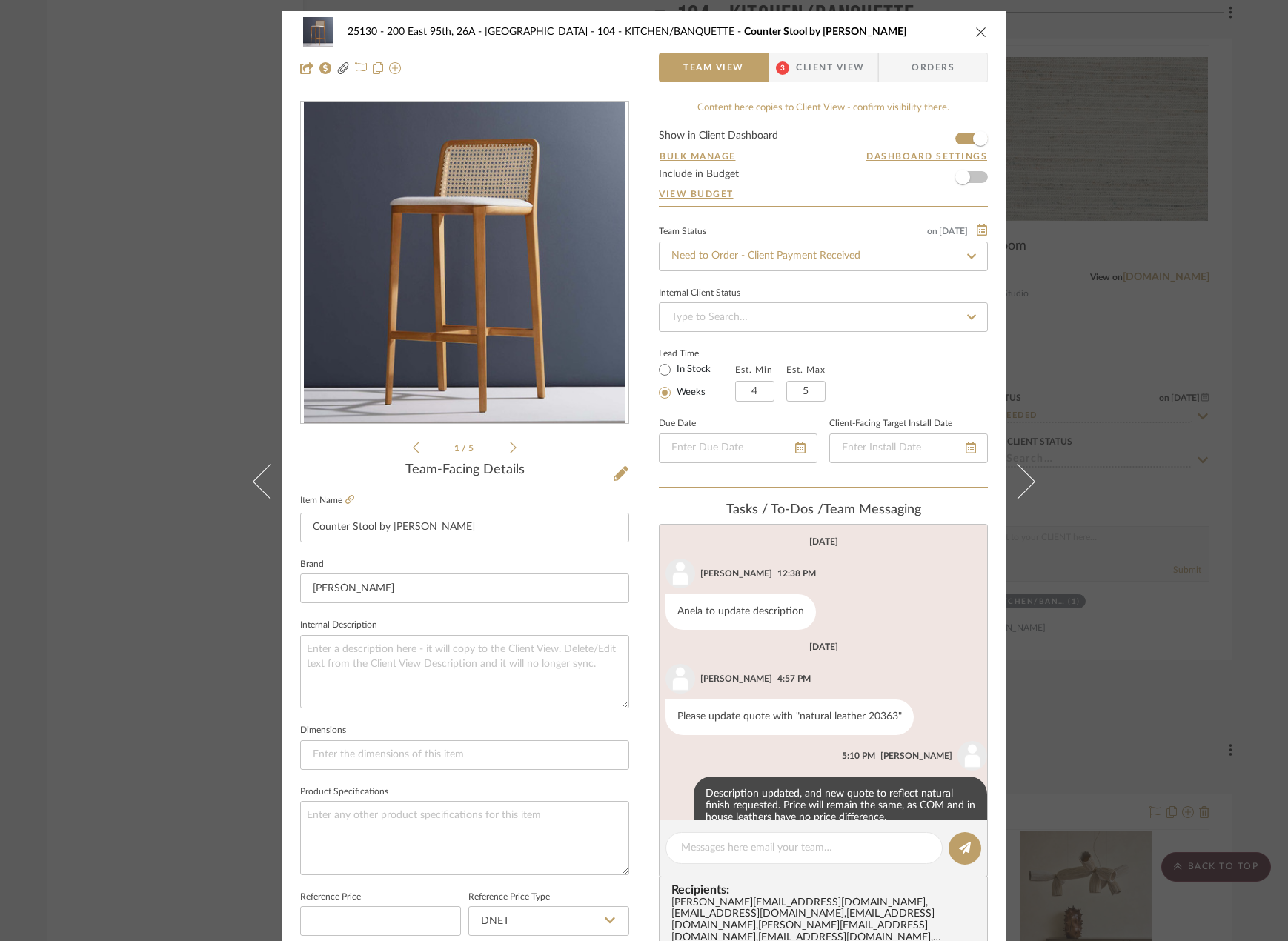
scroll to position [34, 0]
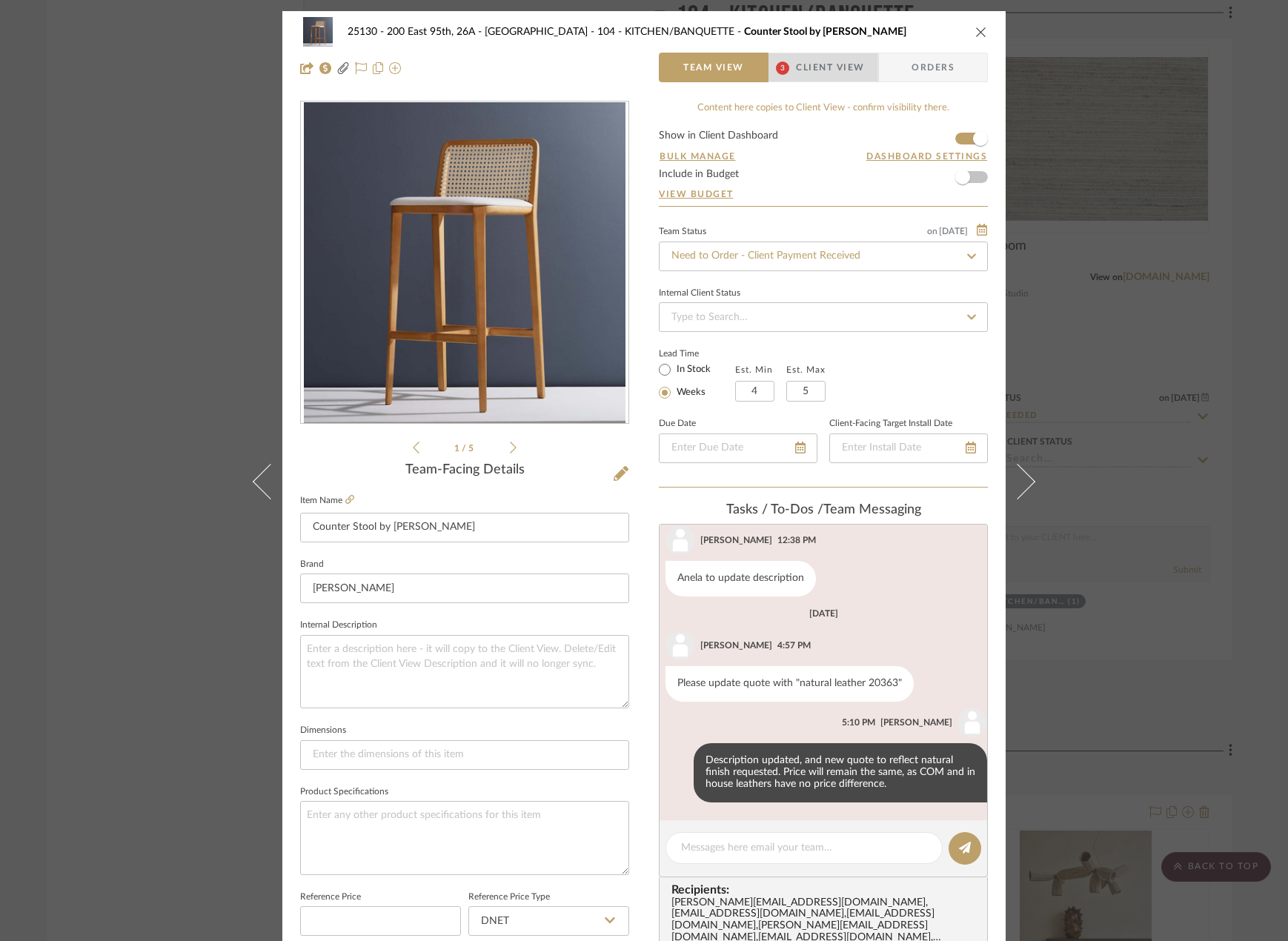
click at [797, 79] on span "Client View" at bounding box center [830, 67] width 68 height 30
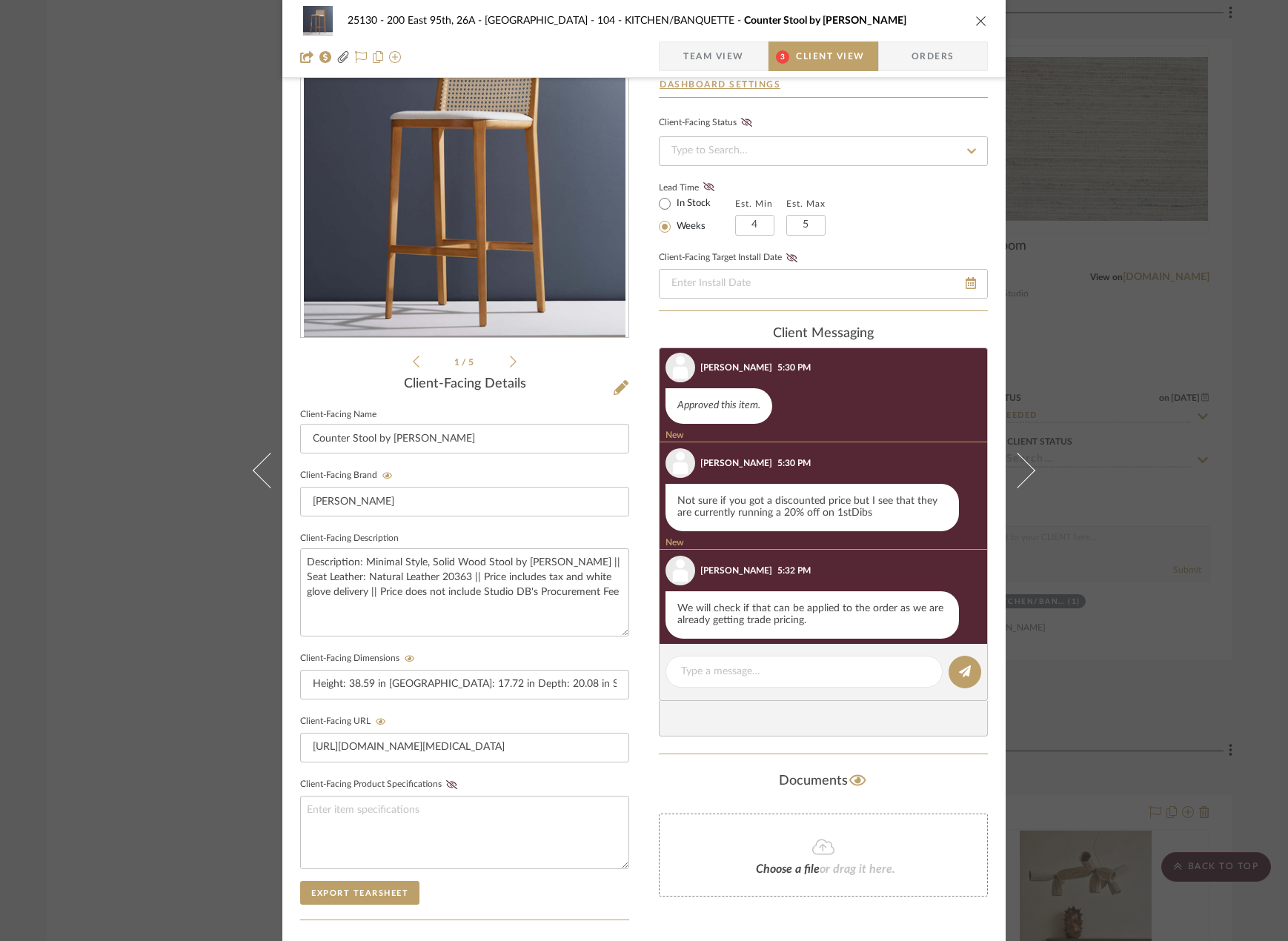
scroll to position [347, 0]
